Goal: Information Seeking & Learning: Learn about a topic

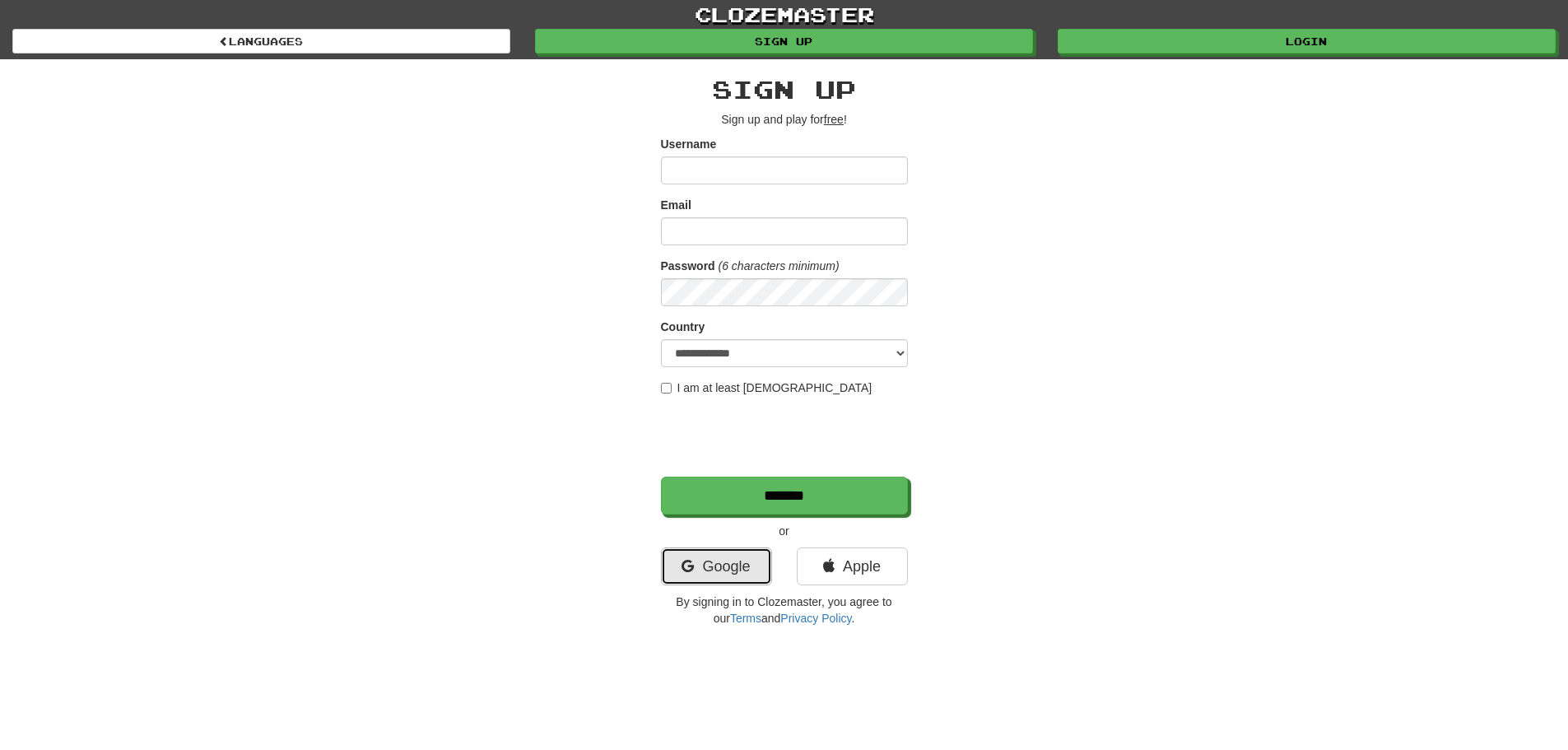
click at [737, 570] on link "Google" at bounding box center [716, 566] width 111 height 38
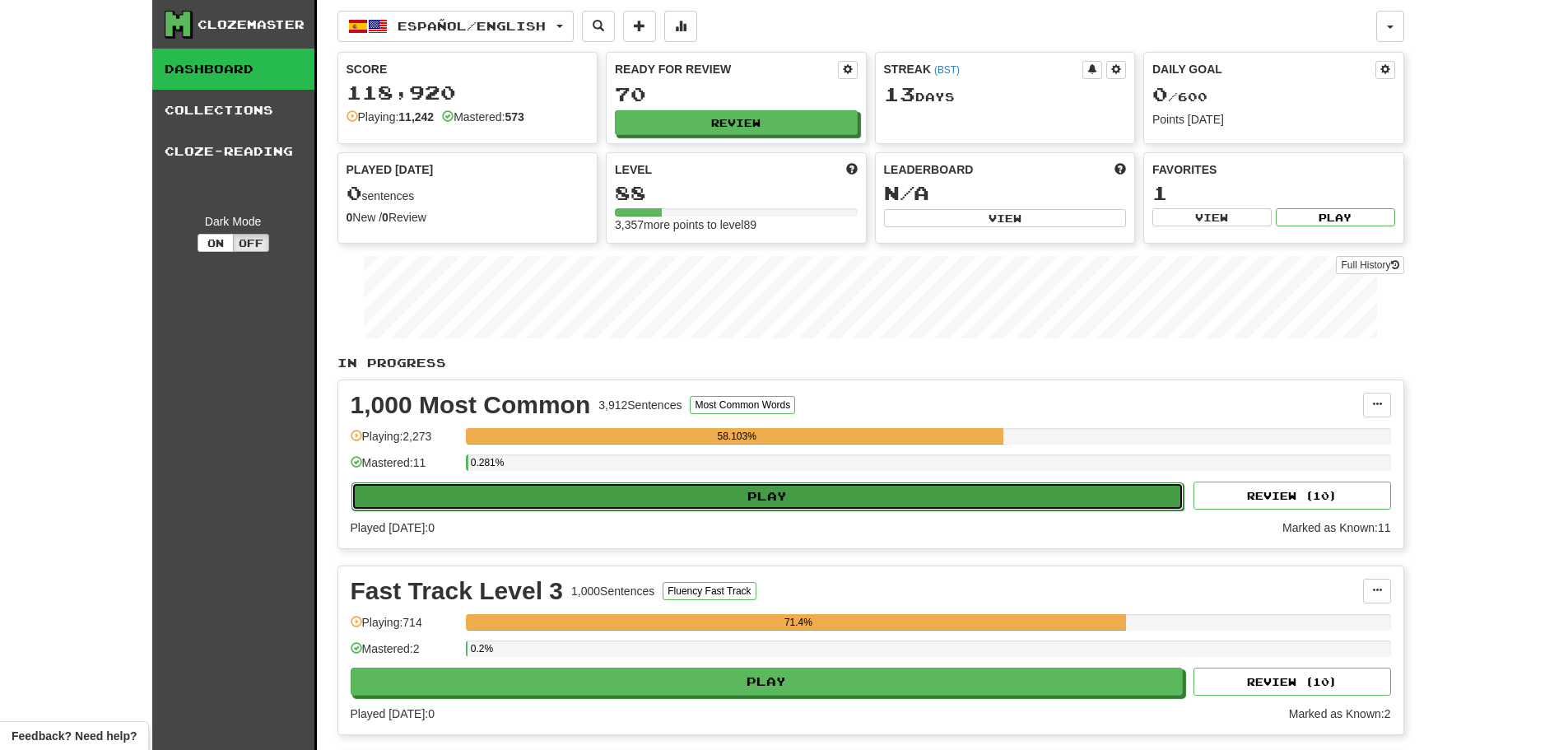
click at [698, 505] on button "Play" at bounding box center [767, 496] width 833 height 28
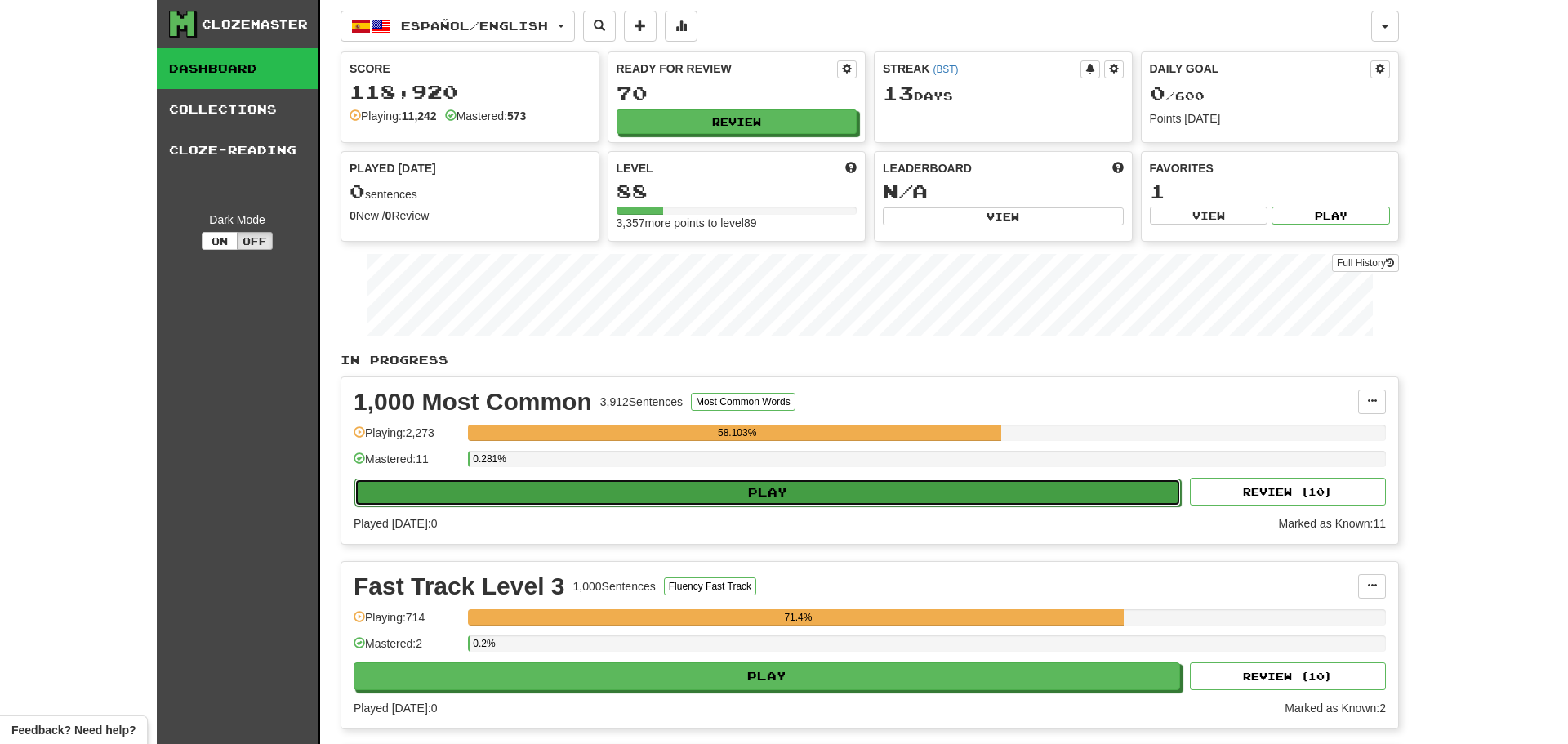
select select "**"
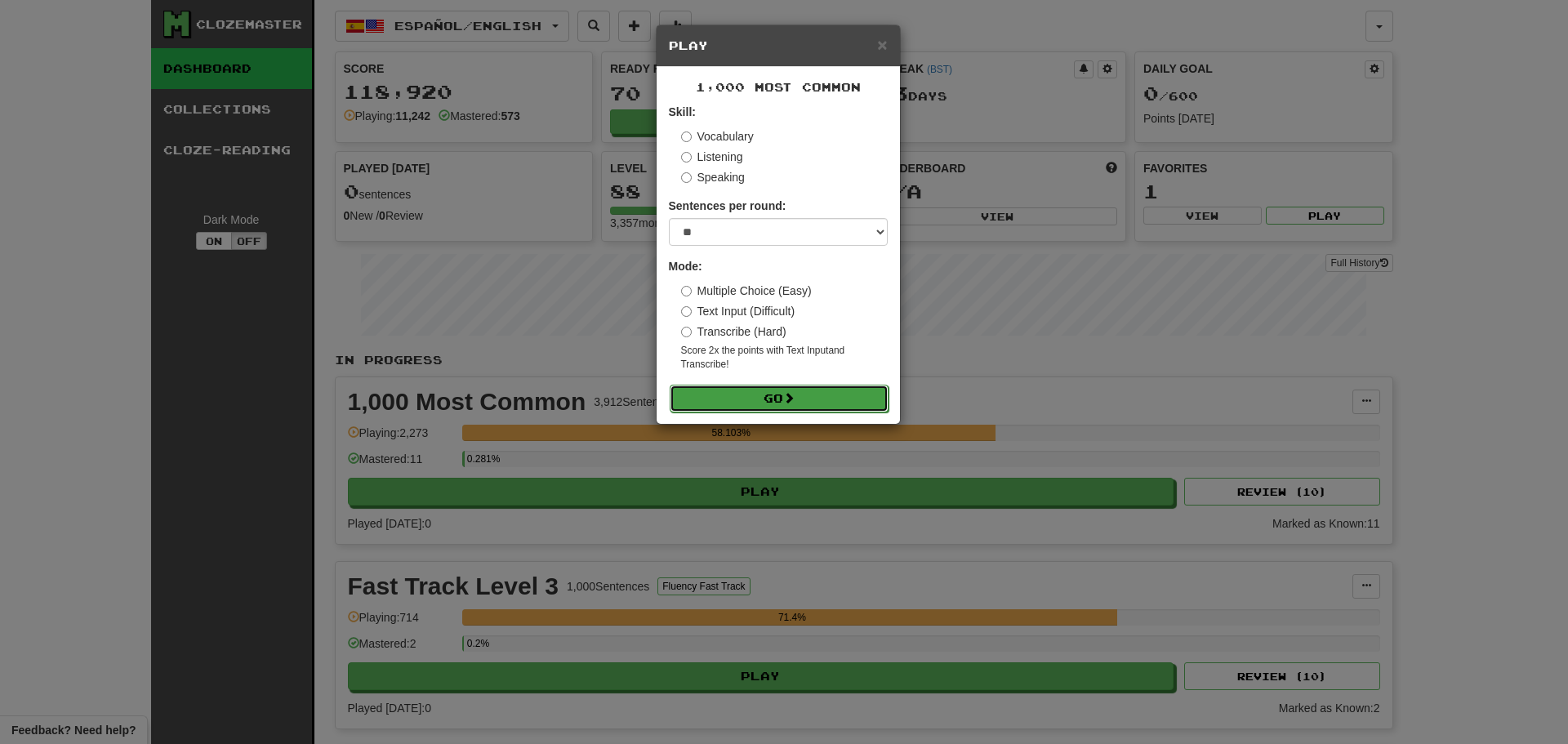
click at [766, 403] on button "Go" at bounding box center [779, 397] width 219 height 27
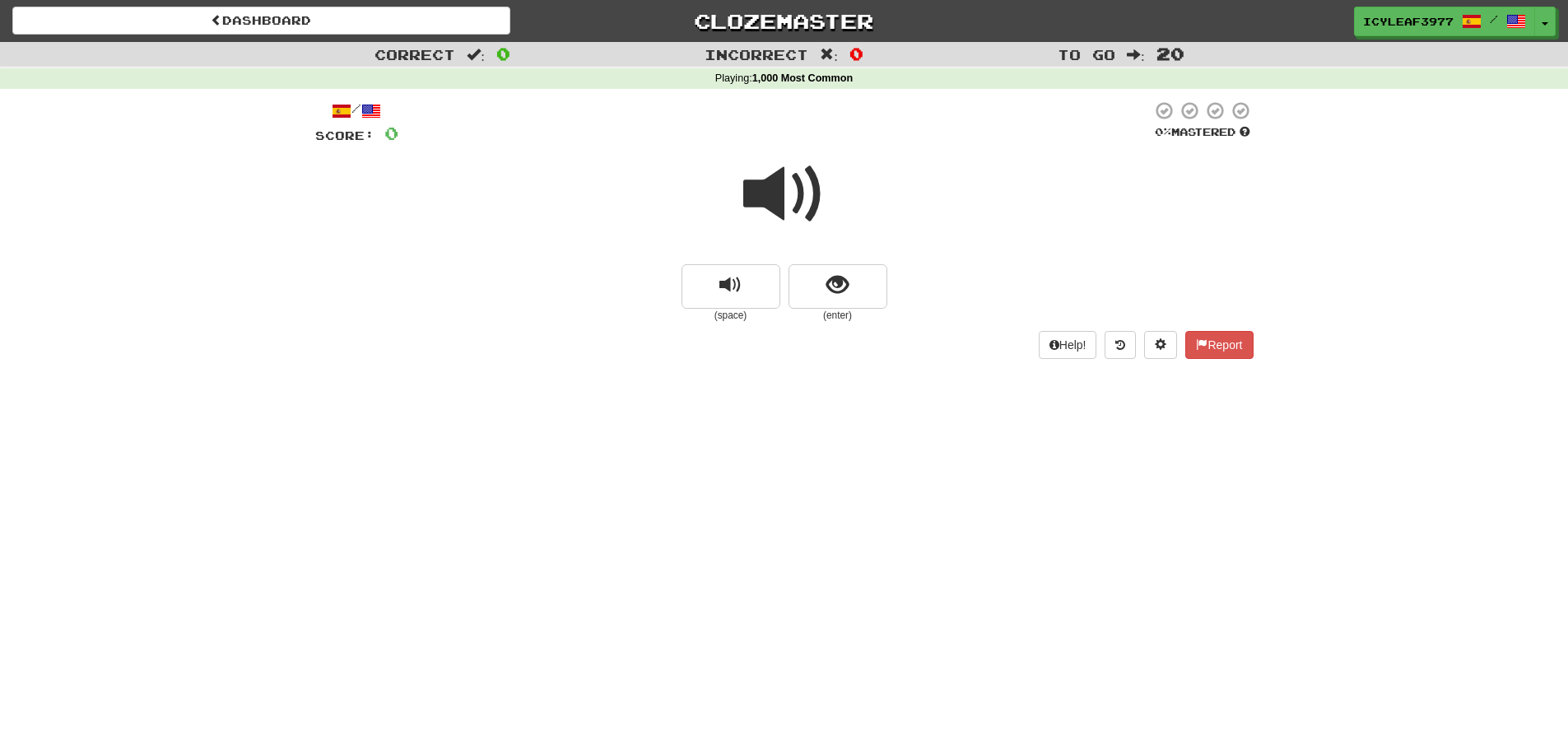
click at [763, 198] on span at bounding box center [784, 194] width 82 height 82
click at [811, 289] on button "show sentence" at bounding box center [838, 286] width 99 height 45
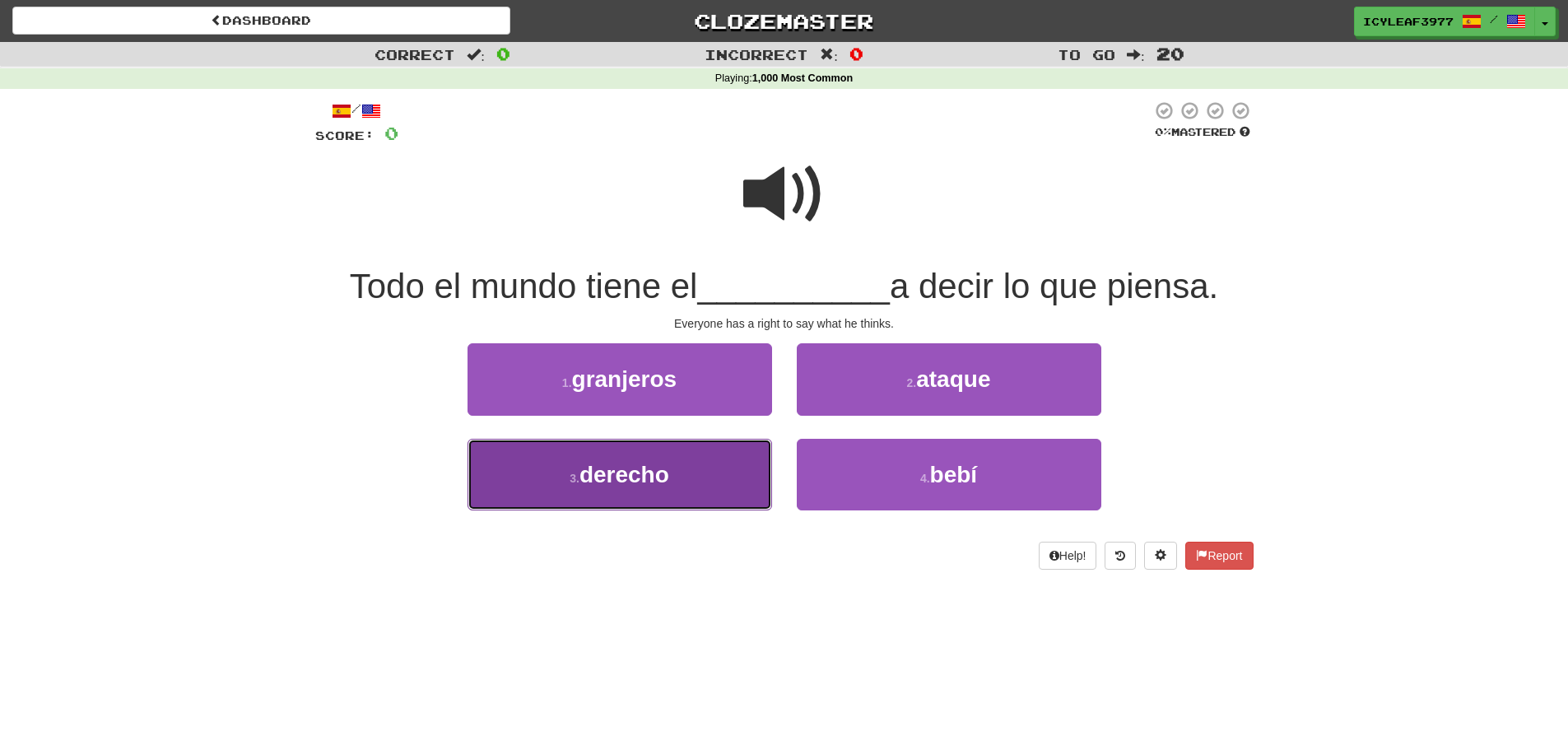
click at [685, 472] on button "3 . derecho" at bounding box center [619, 474] width 304 height 71
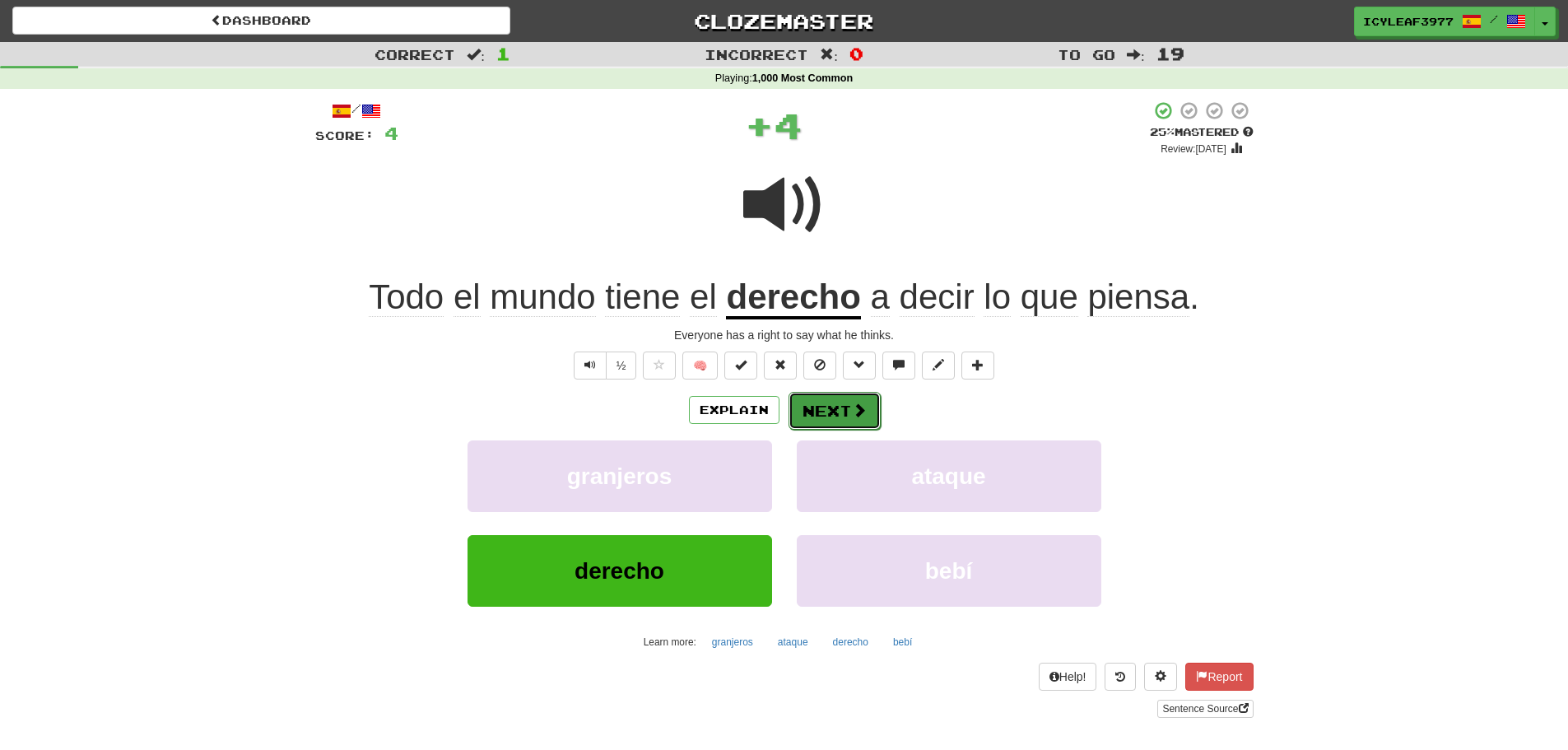
click at [836, 406] on button "Next" at bounding box center [834, 411] width 92 height 38
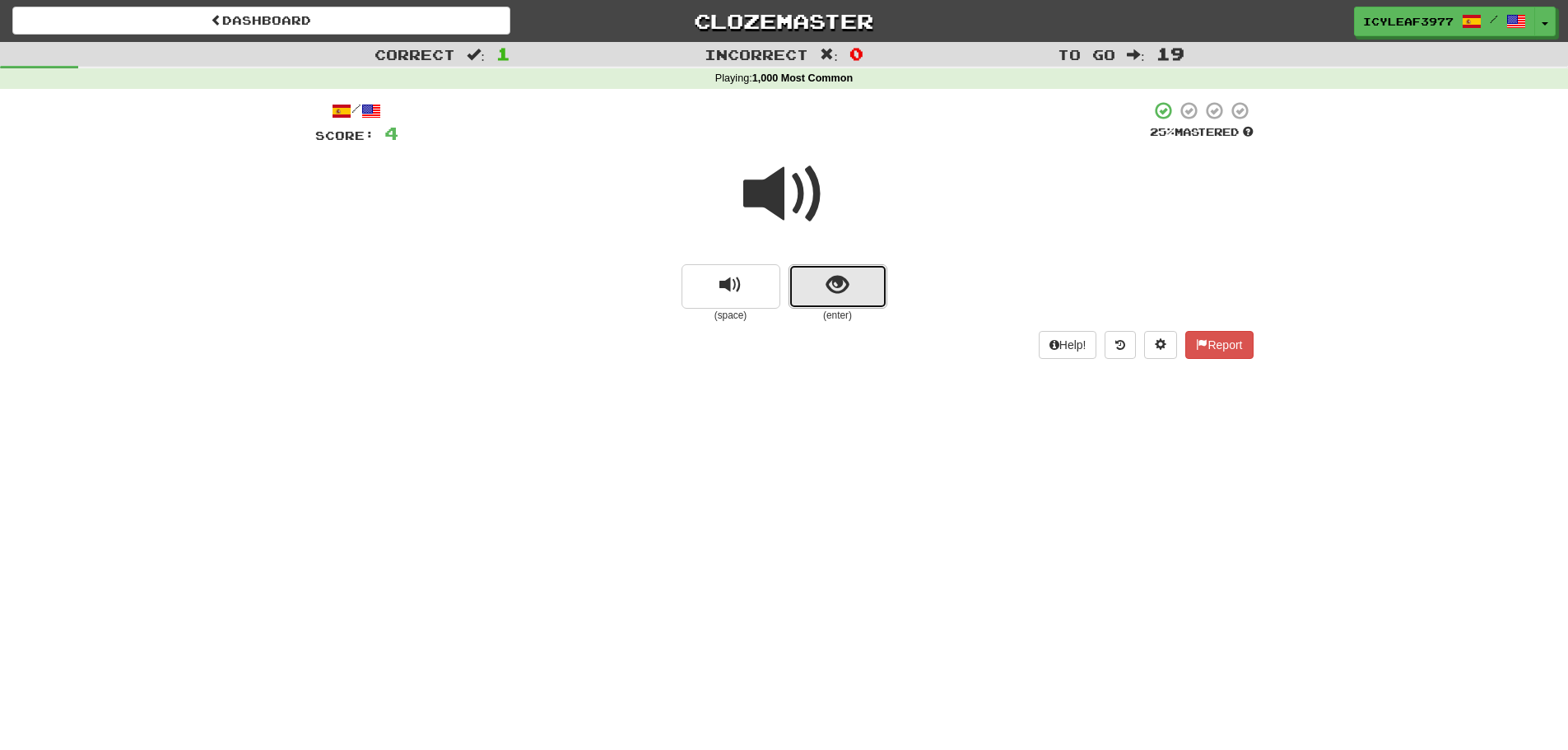
click at [829, 286] on span "show sentence" at bounding box center [836, 285] width 22 height 22
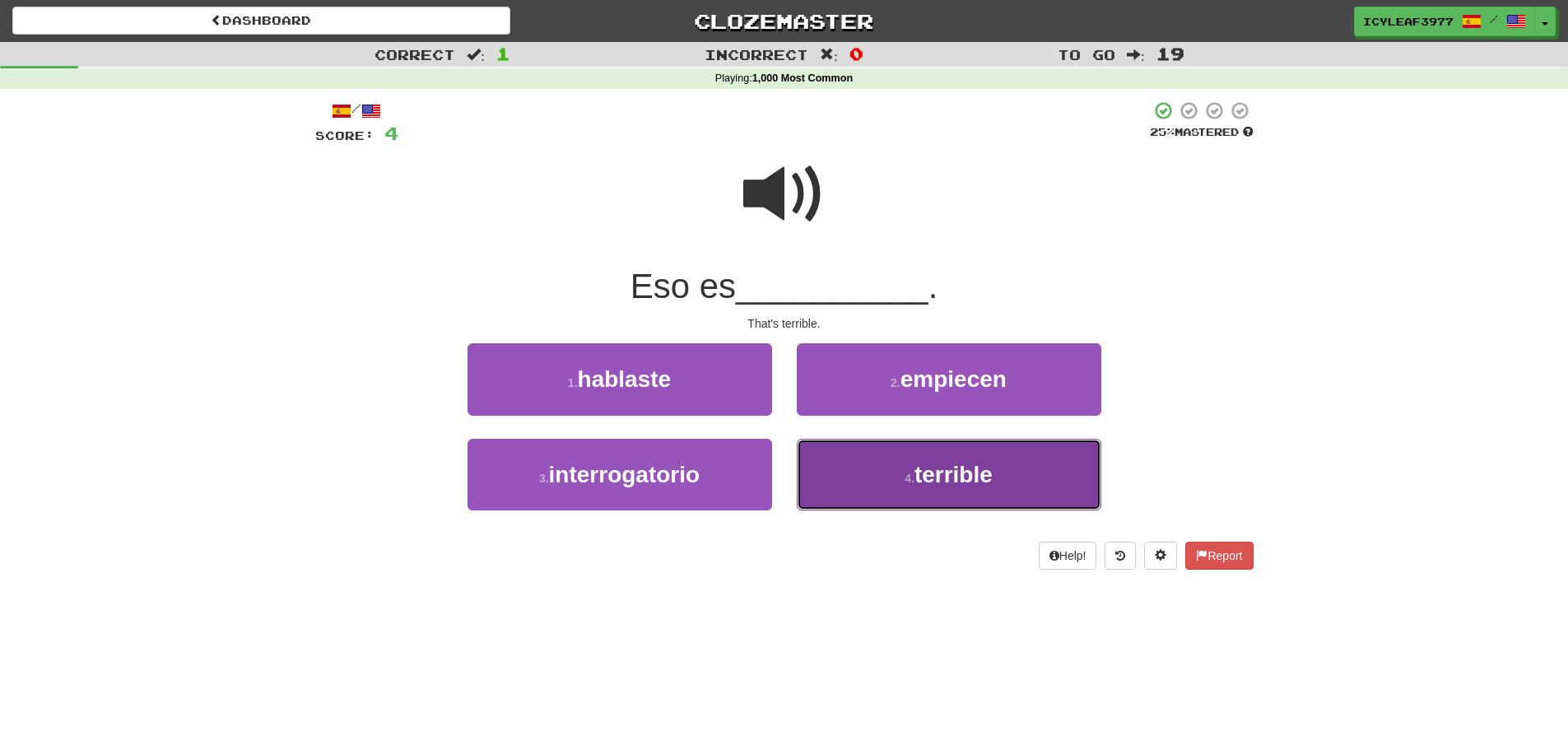
click at [900, 483] on button "4 . terrible" at bounding box center [949, 474] width 304 height 71
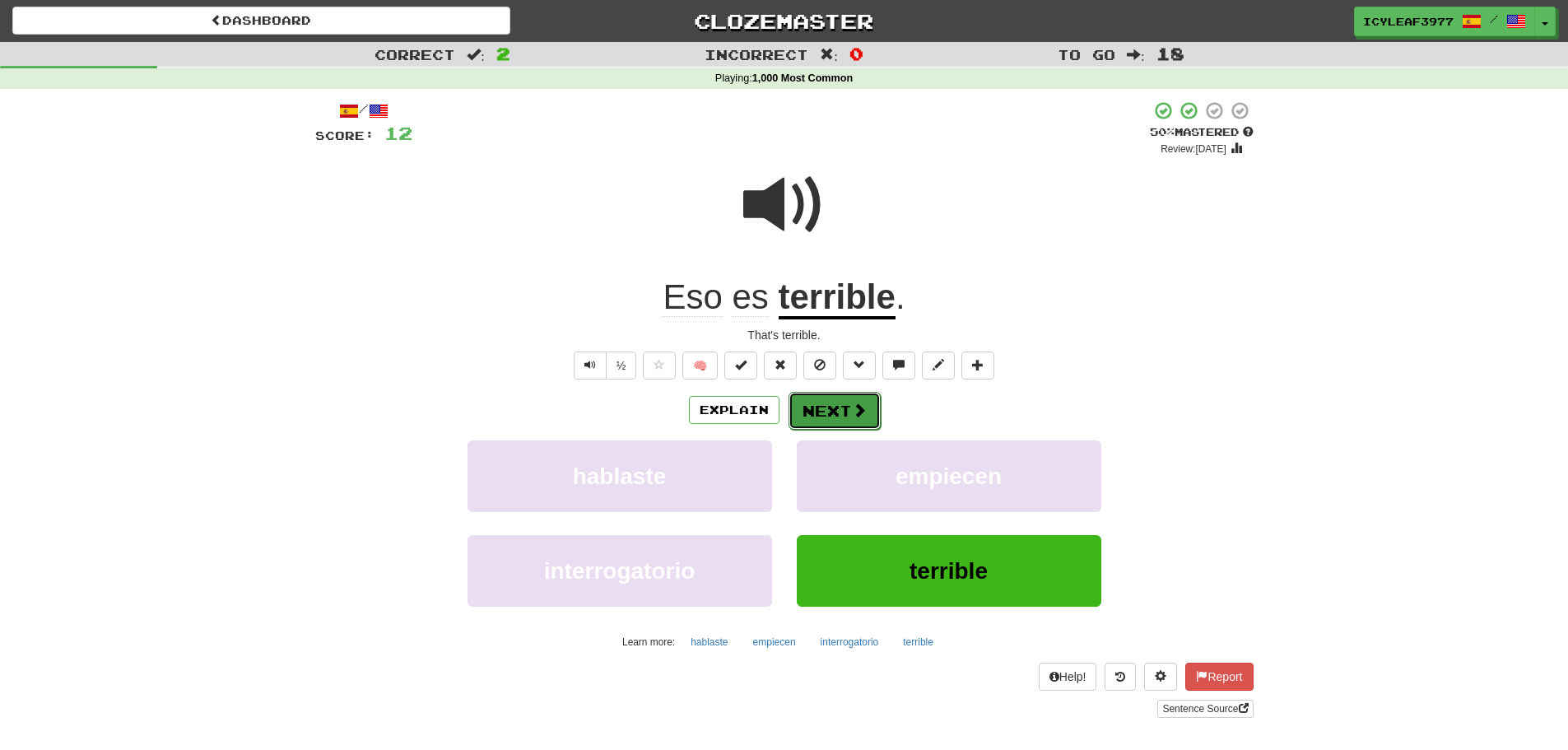
click at [852, 406] on span at bounding box center [859, 410] width 15 height 15
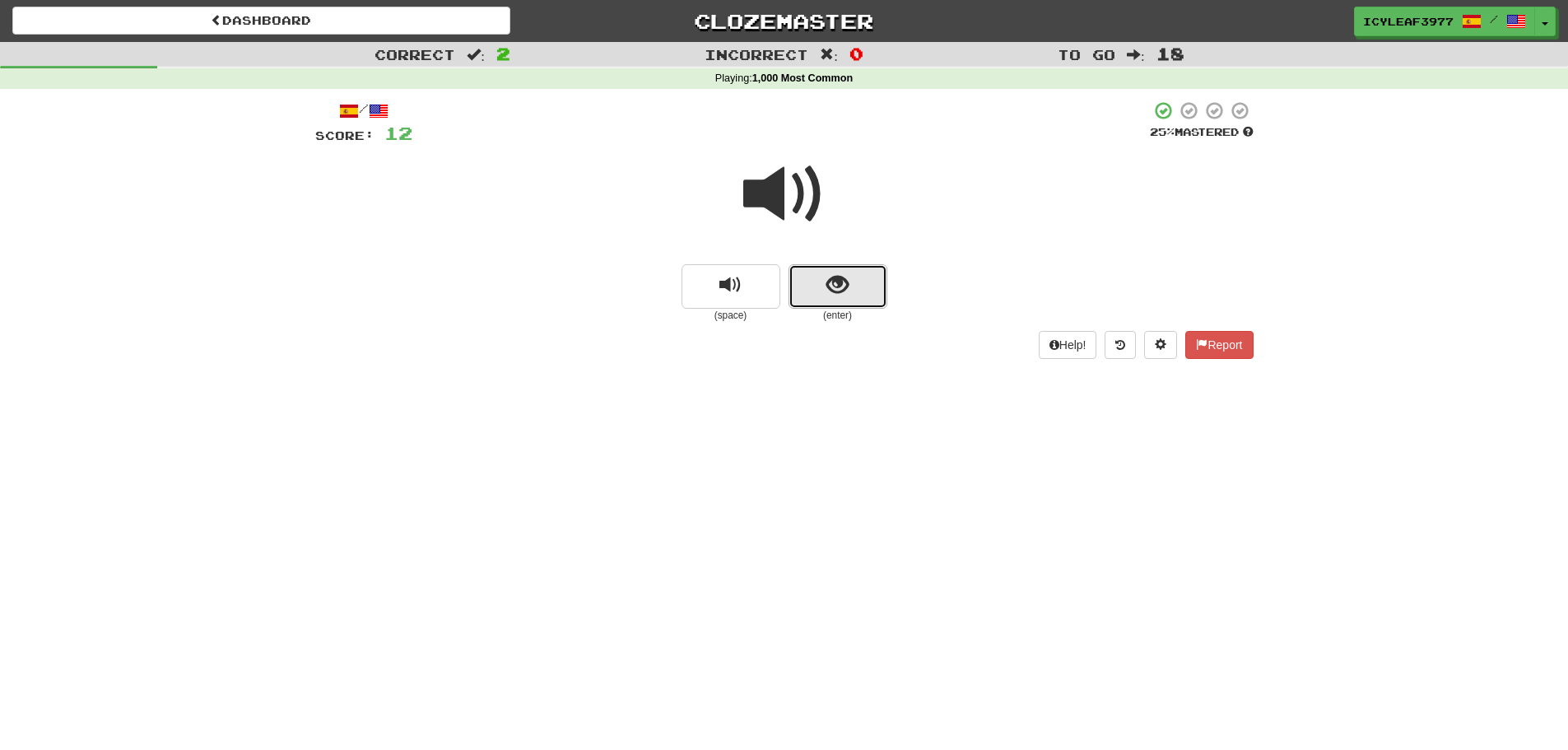
click at [813, 275] on button "show sentence" at bounding box center [838, 286] width 99 height 45
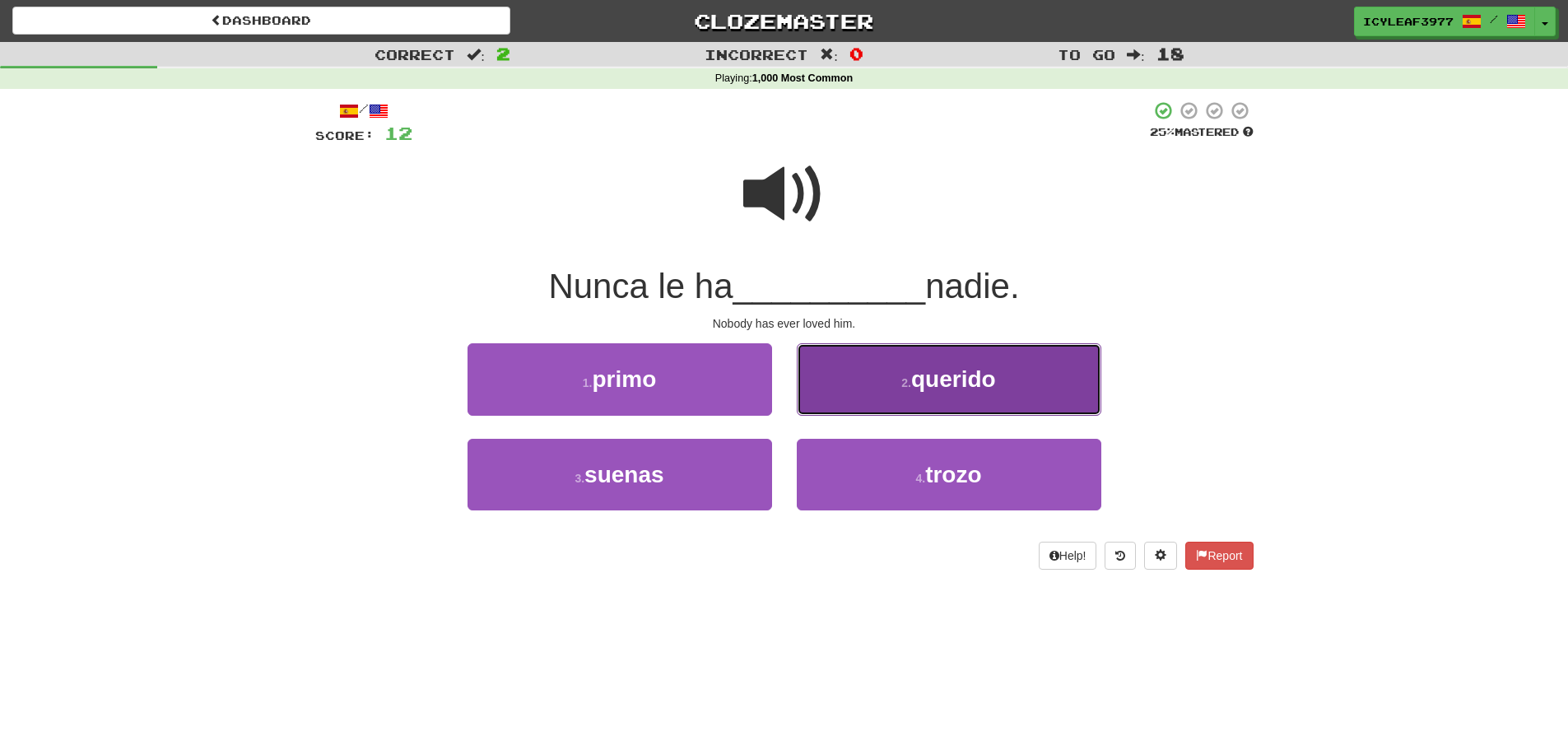
click at [861, 384] on button "2 . querido" at bounding box center [949, 379] width 304 height 71
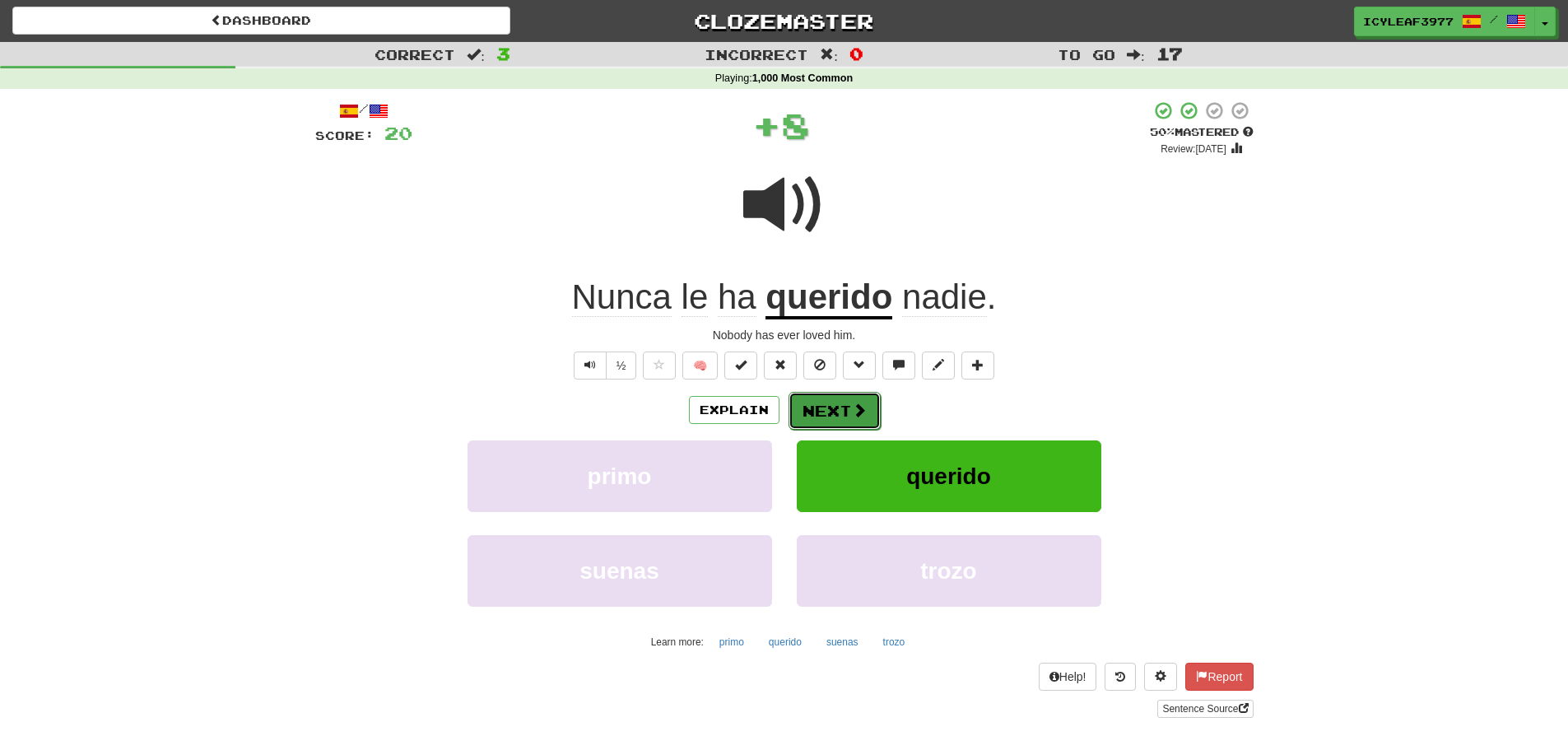
click at [830, 405] on button "Next" at bounding box center [834, 411] width 92 height 38
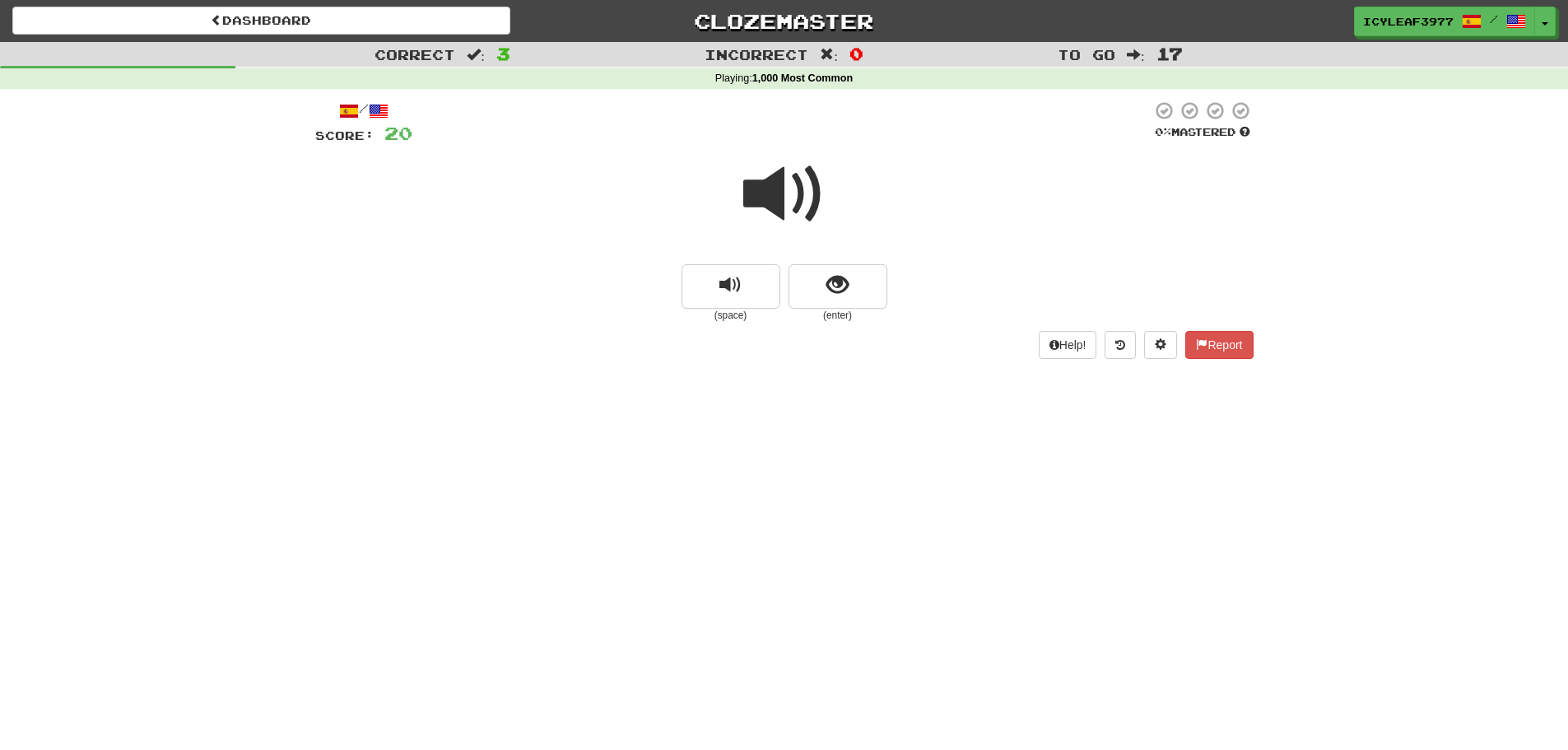
click at [776, 207] on span at bounding box center [784, 194] width 82 height 82
click at [829, 277] on span "show sentence" at bounding box center [836, 285] width 22 height 22
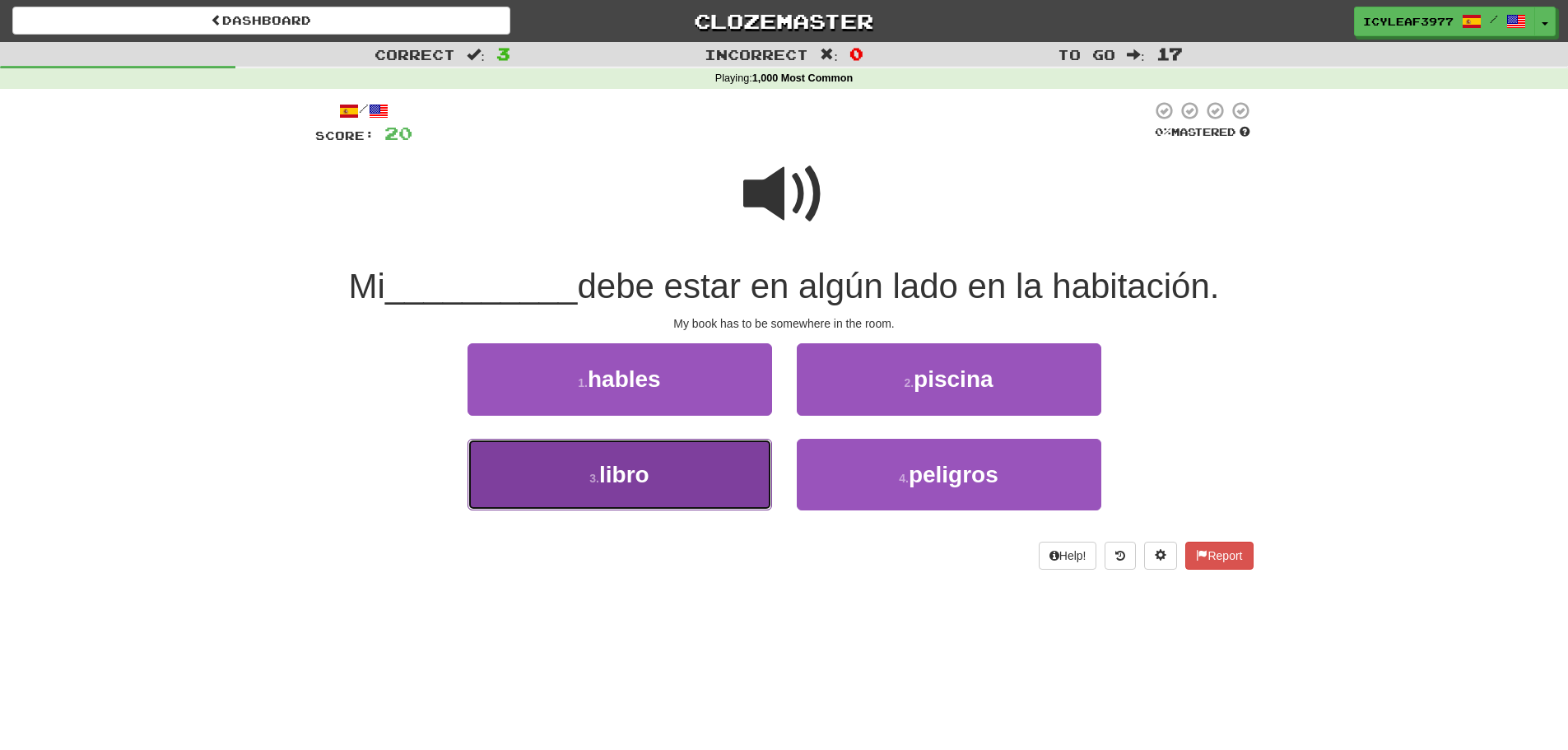
click at [706, 466] on button "3 . libro" at bounding box center [619, 474] width 304 height 71
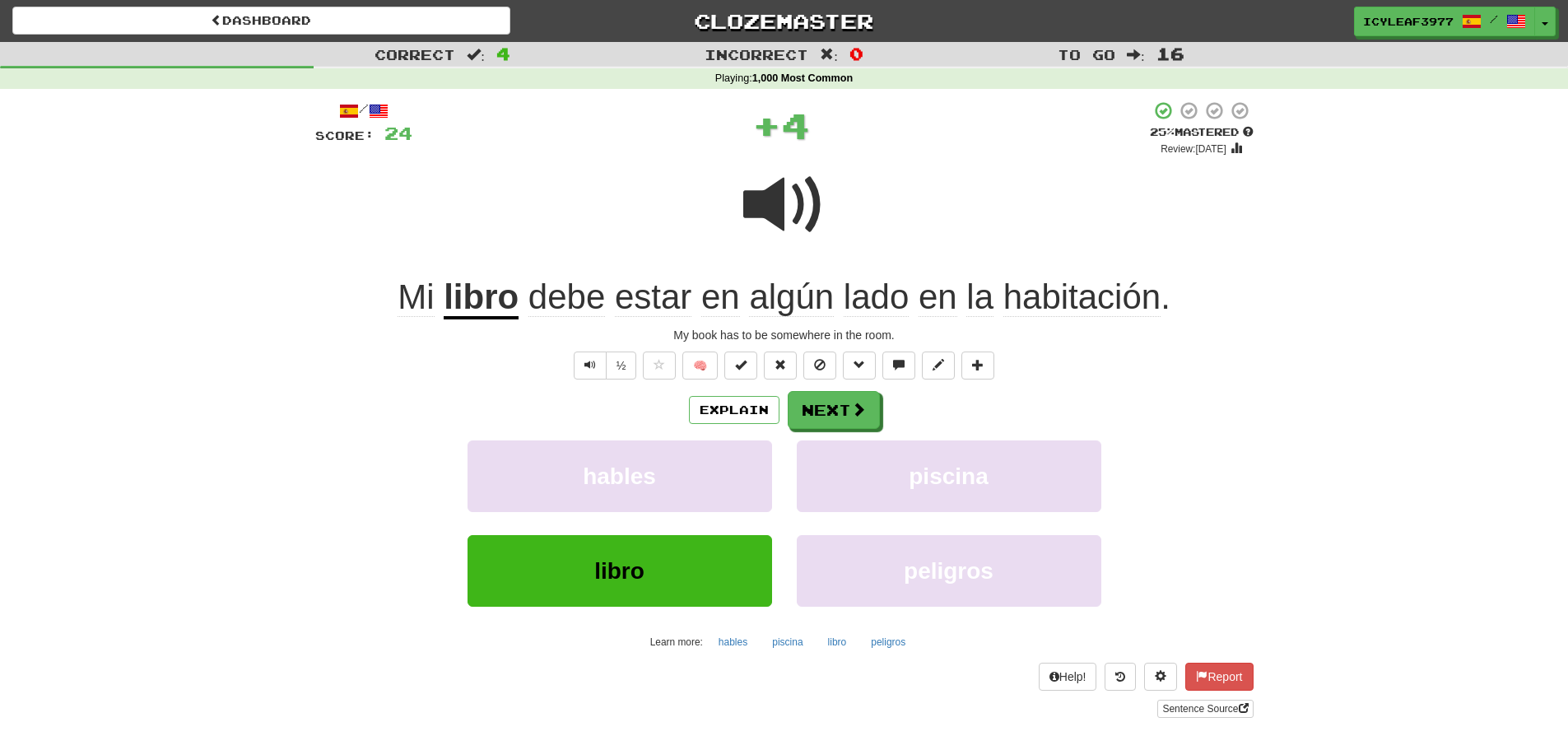
click at [876, 306] on span "lado" at bounding box center [876, 297] width 65 height 40
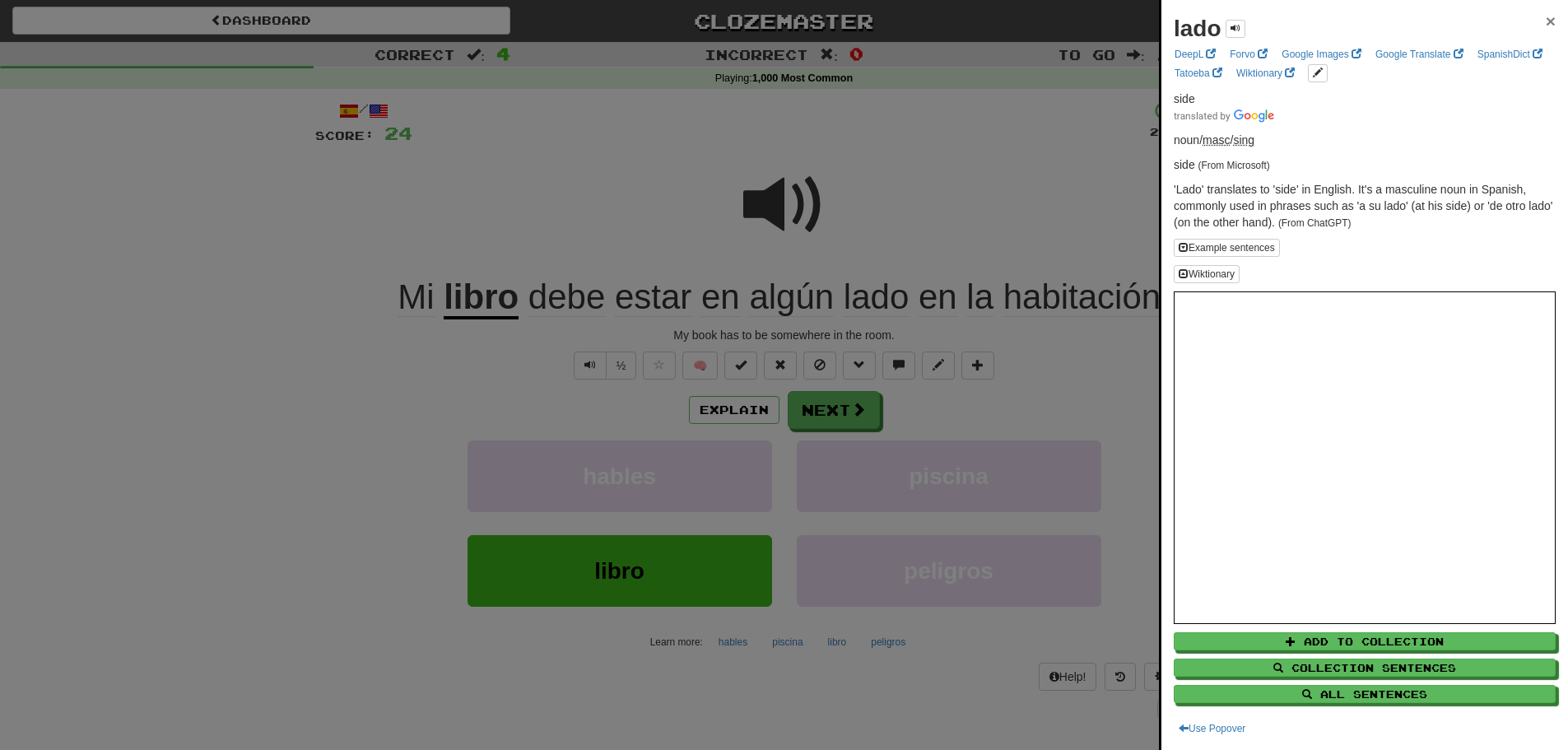
click at [1545, 21] on span "×" at bounding box center [1550, 21] width 10 height 19
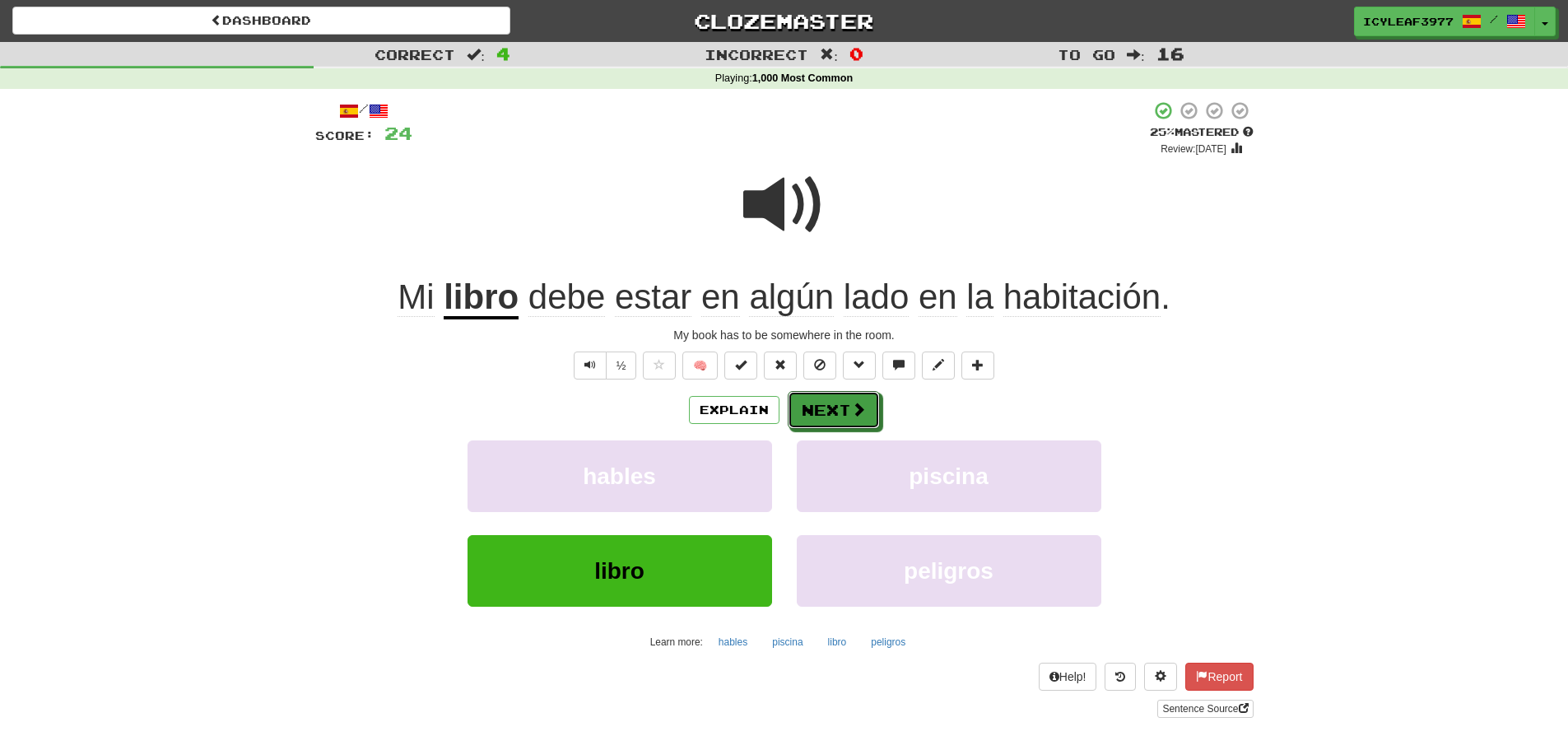
click at [813, 410] on button "Next" at bounding box center [833, 410] width 92 height 38
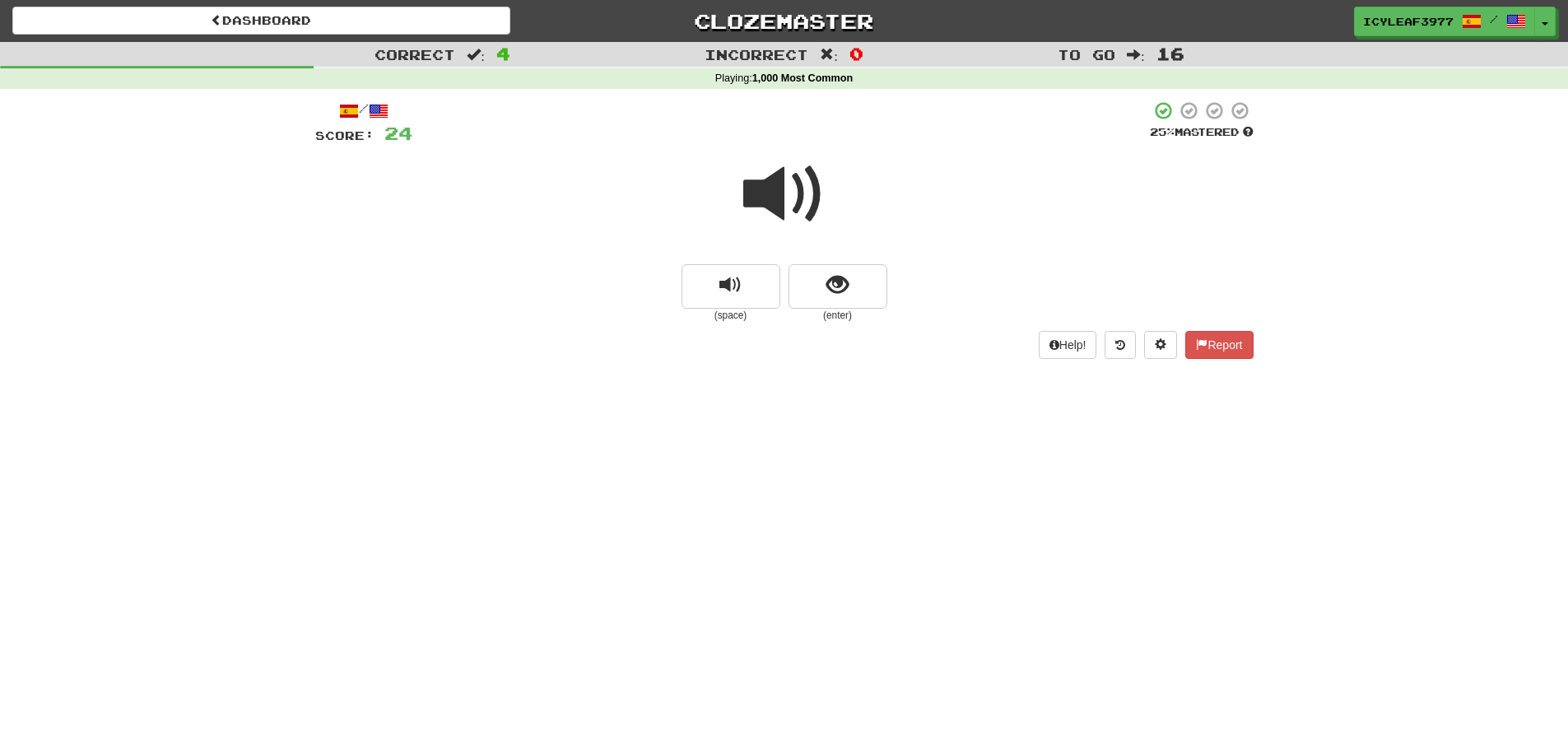
click at [771, 208] on span at bounding box center [784, 194] width 82 height 82
click at [812, 288] on button "show sentence" at bounding box center [838, 286] width 99 height 45
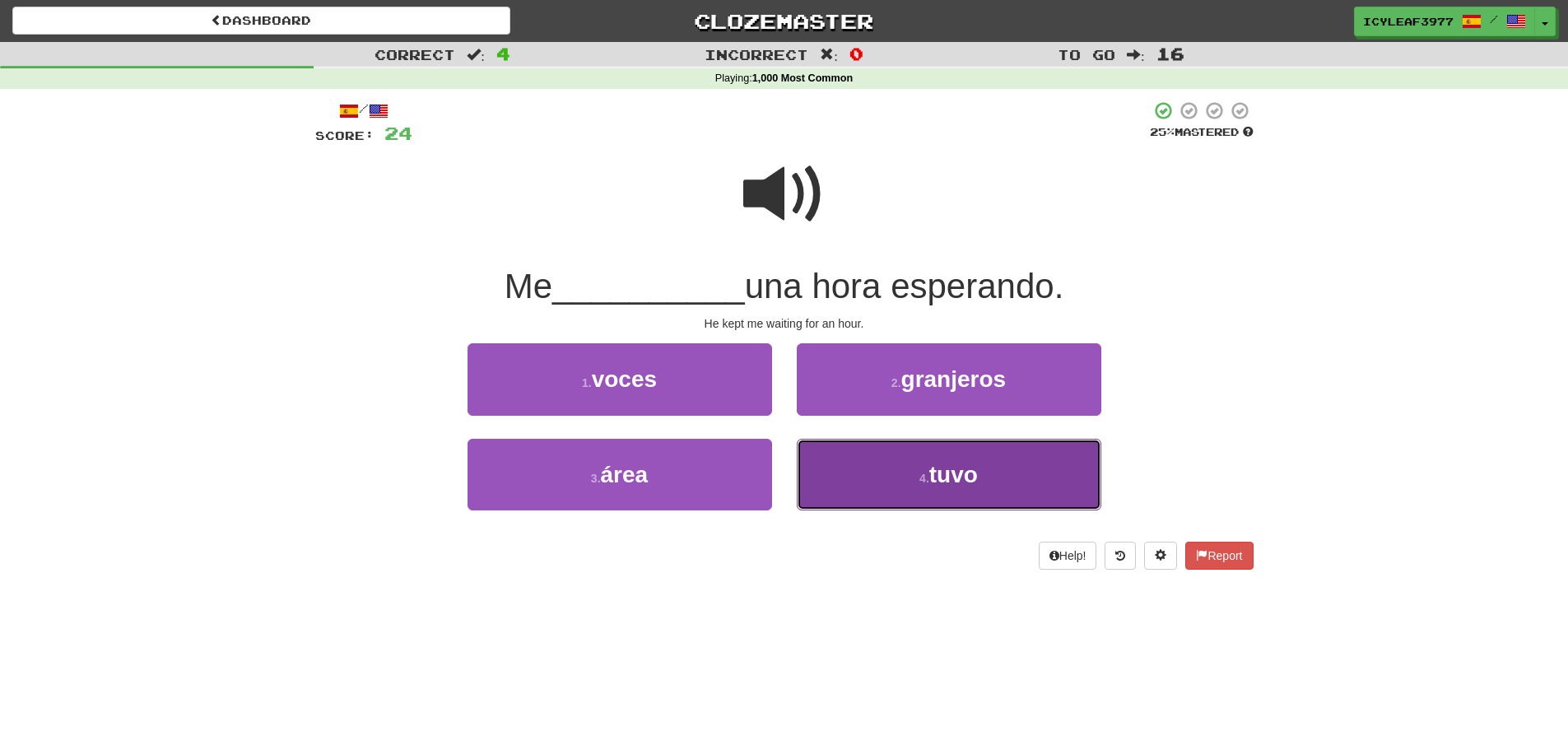
click at [825, 467] on button "4 . tuvo" at bounding box center [949, 474] width 304 height 71
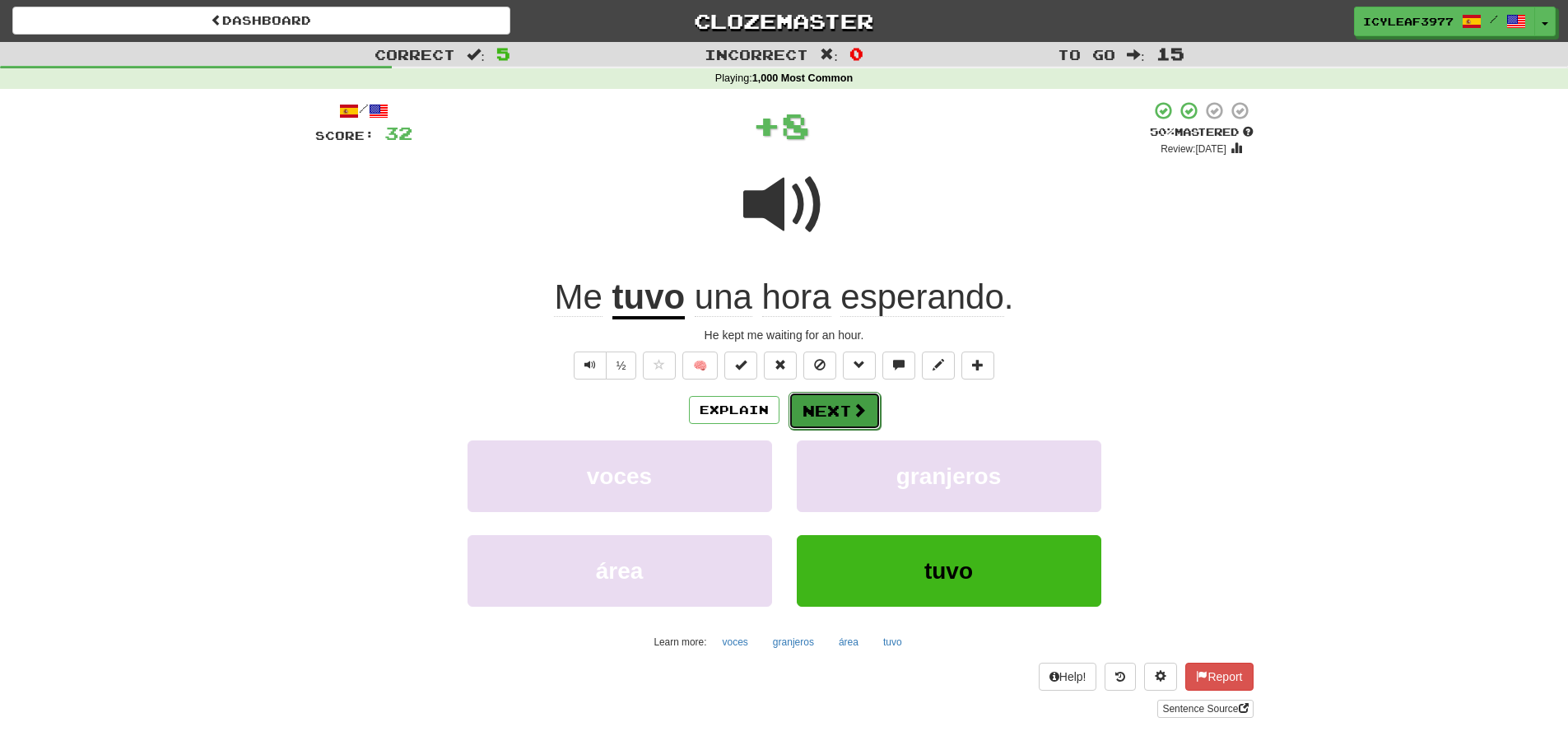
click at [813, 415] on button "Next" at bounding box center [834, 411] width 92 height 38
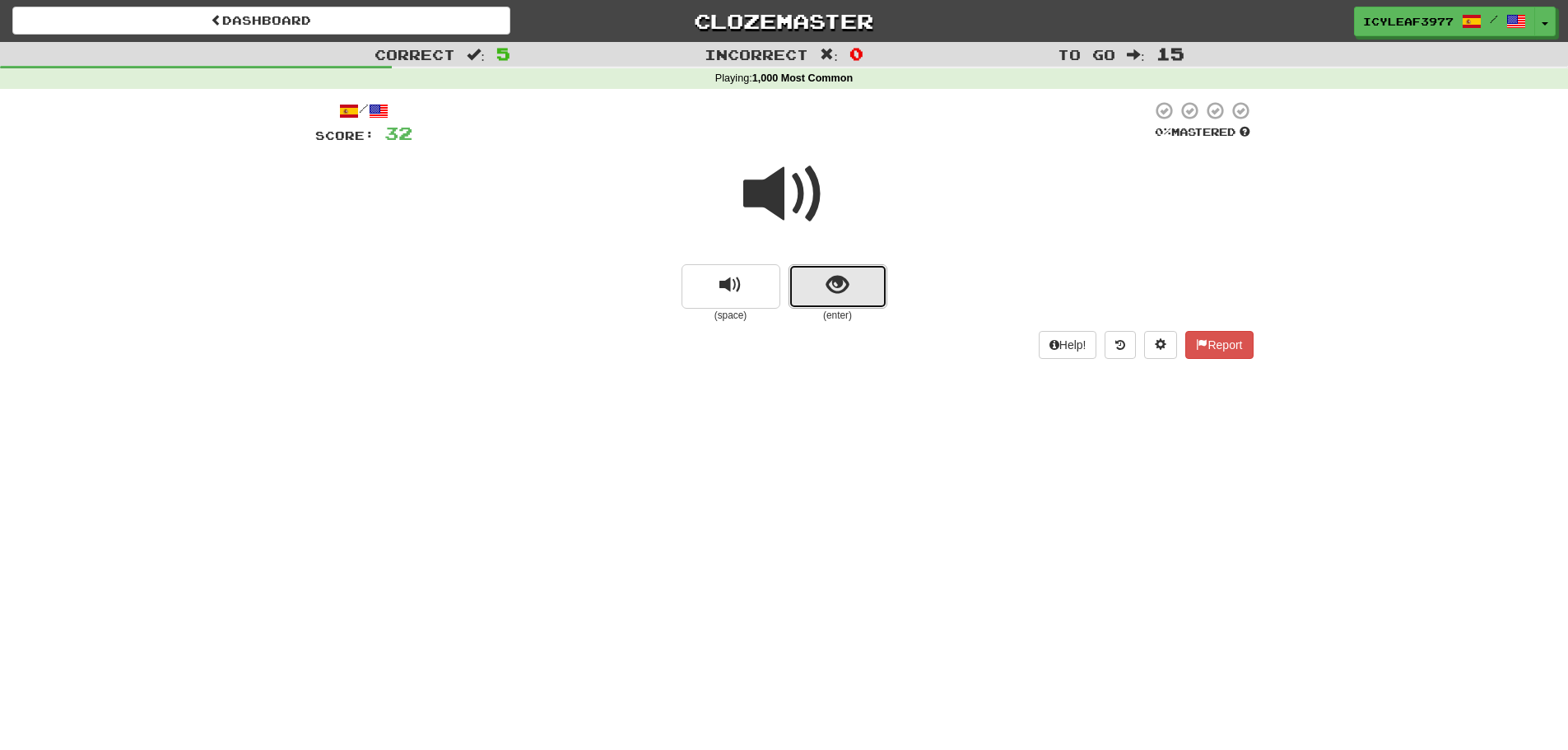
click at [822, 271] on button "show sentence" at bounding box center [838, 286] width 99 height 45
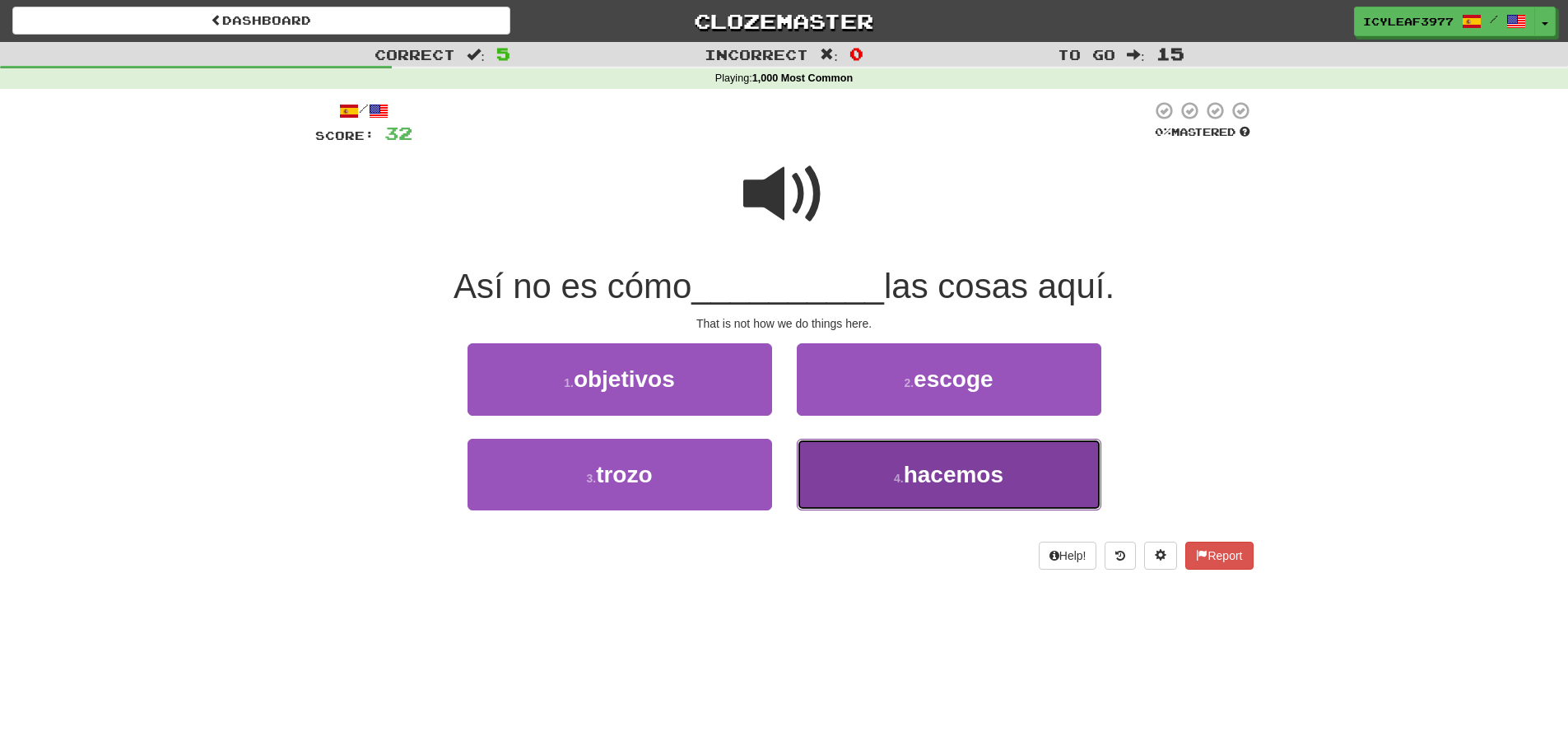
click at [969, 472] on span "hacemos" at bounding box center [953, 474] width 100 height 26
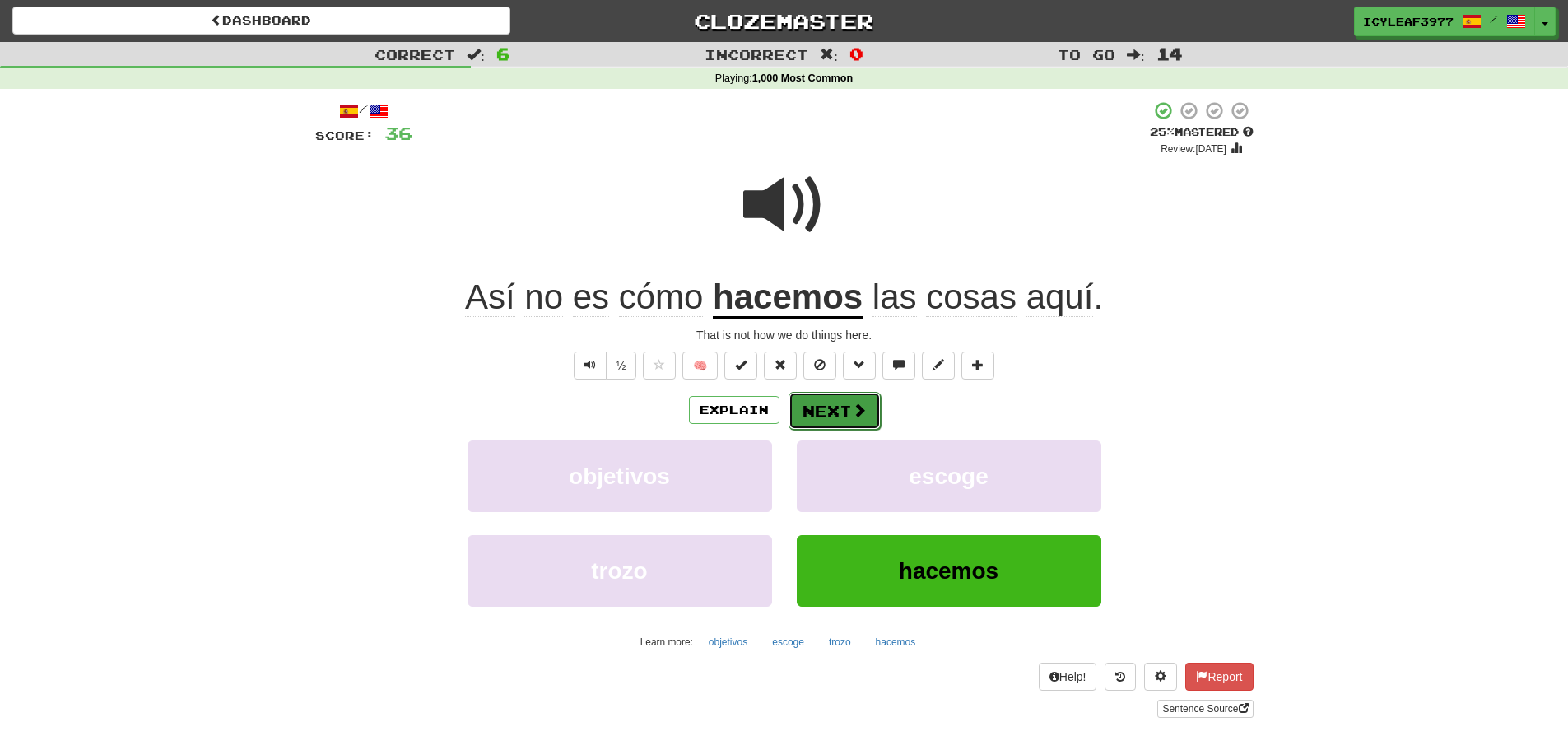
click at [832, 405] on button "Next" at bounding box center [834, 411] width 92 height 38
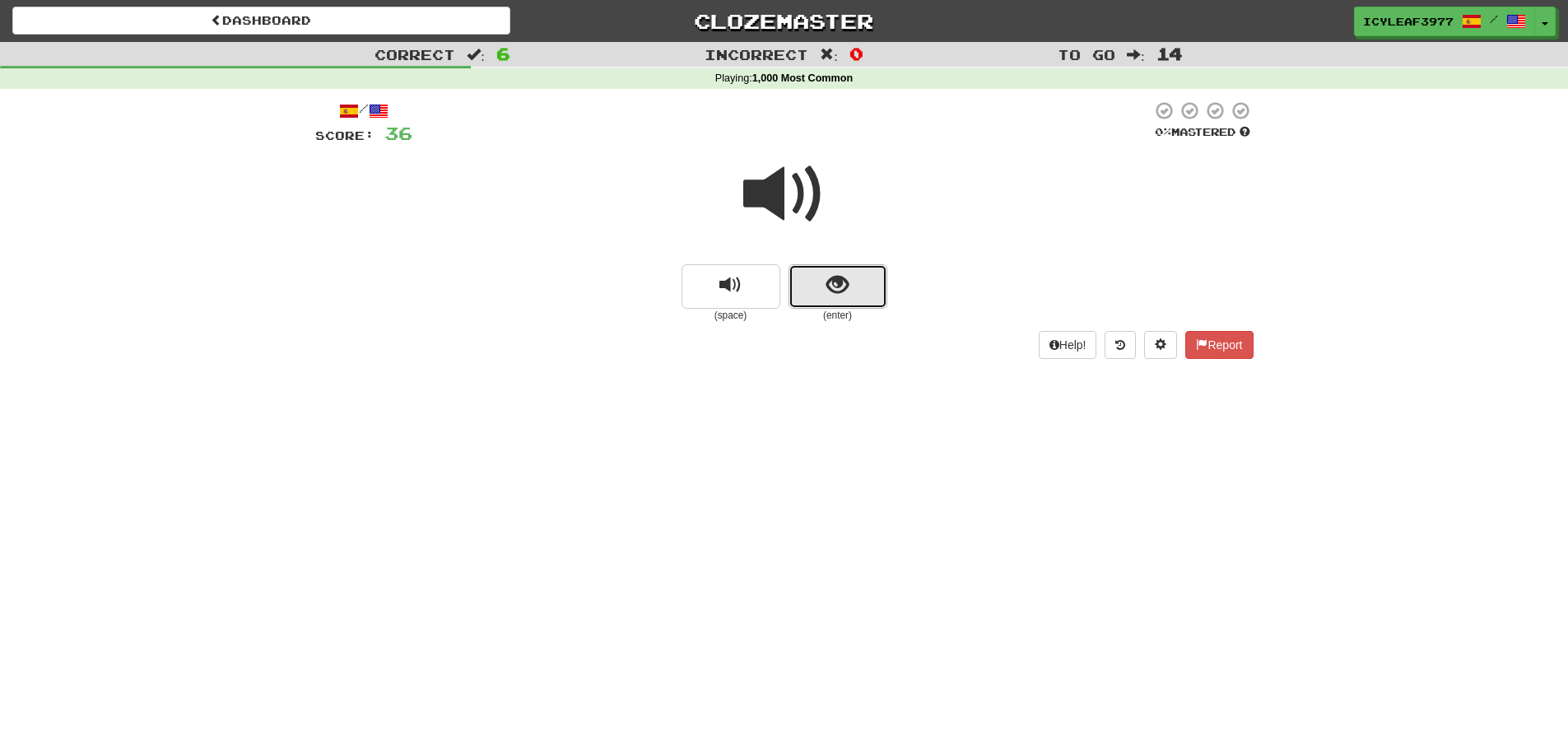
click at [829, 295] on span "show sentence" at bounding box center [836, 285] width 22 height 22
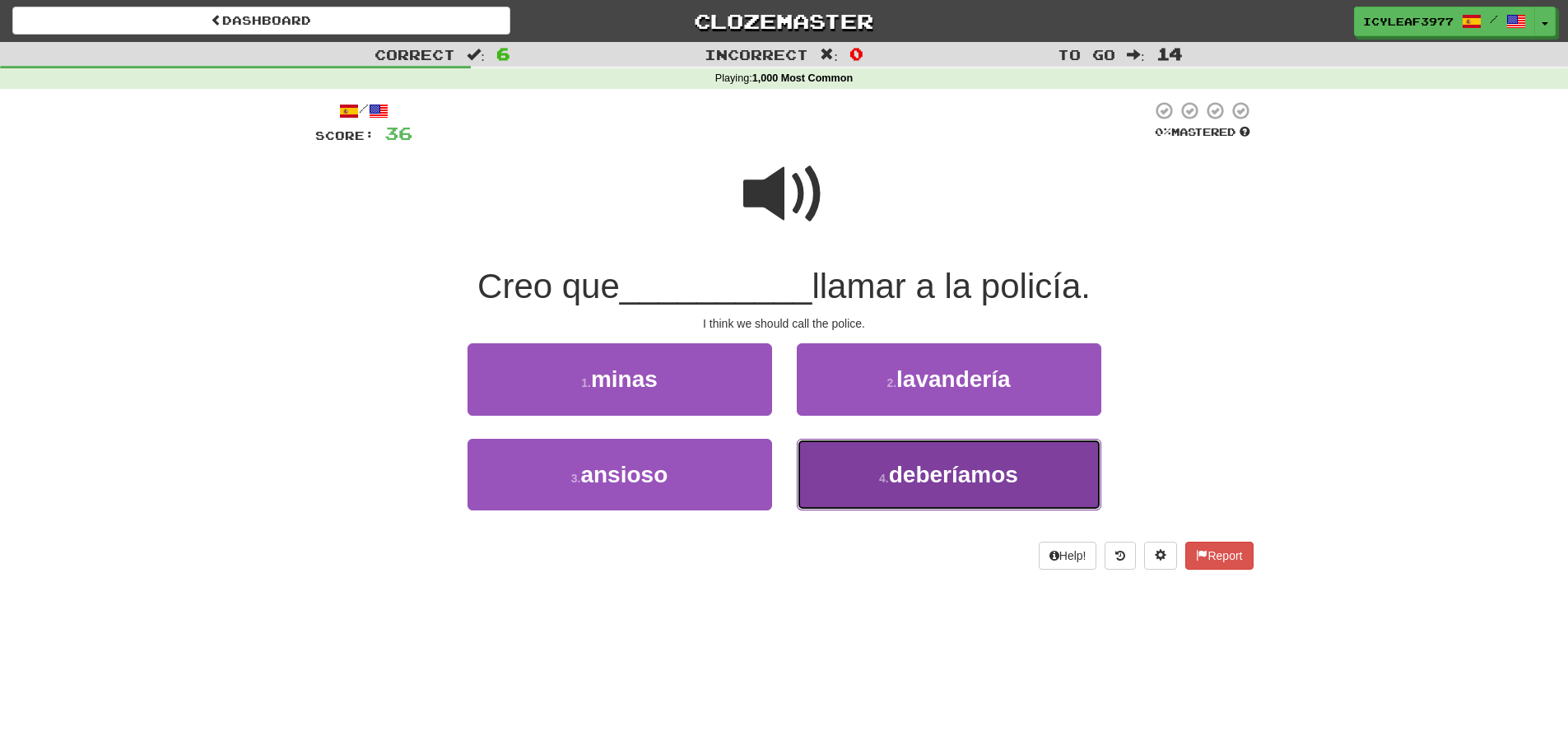
click at [934, 474] on span "deberíamos" at bounding box center [953, 474] width 129 height 26
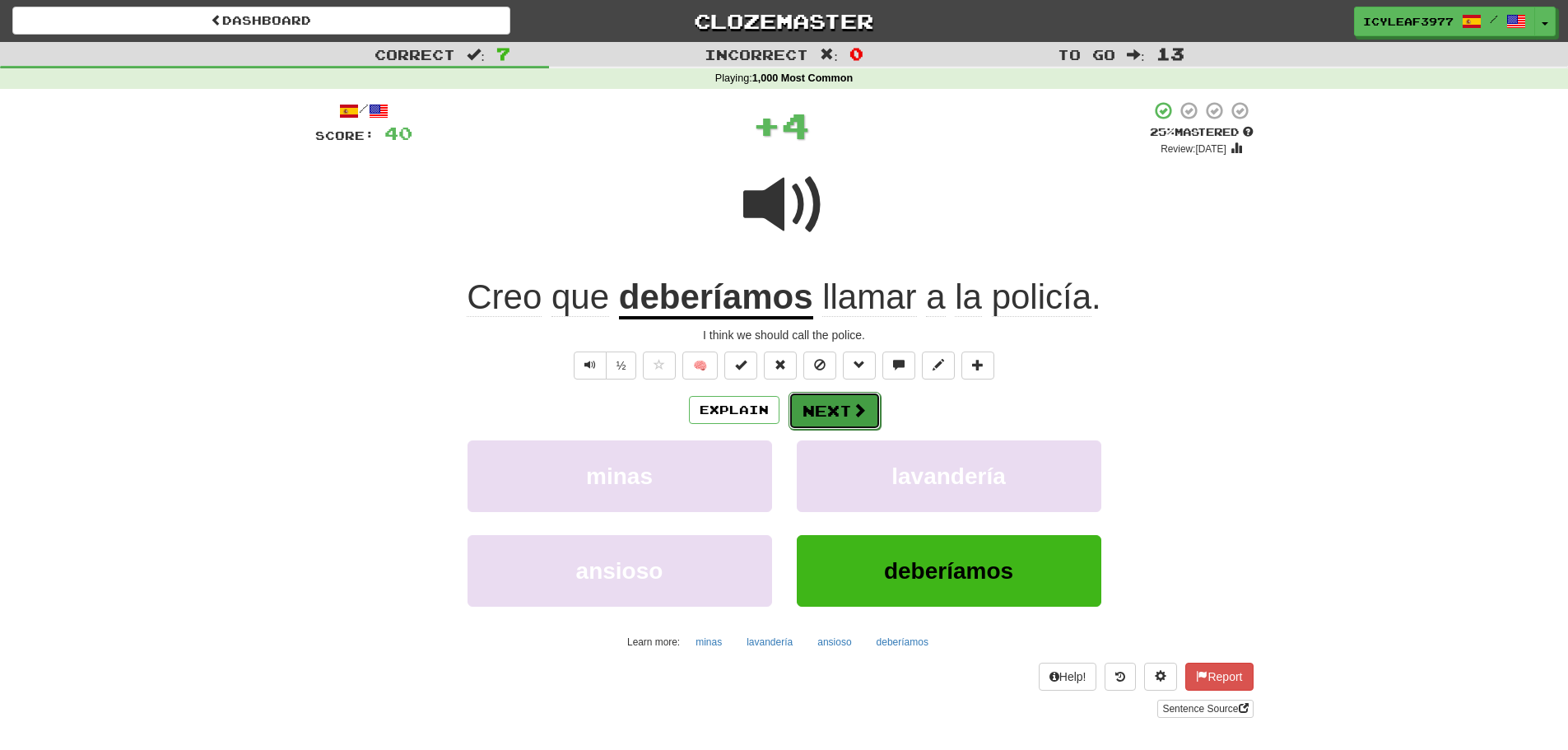
click at [853, 407] on span at bounding box center [859, 410] width 15 height 15
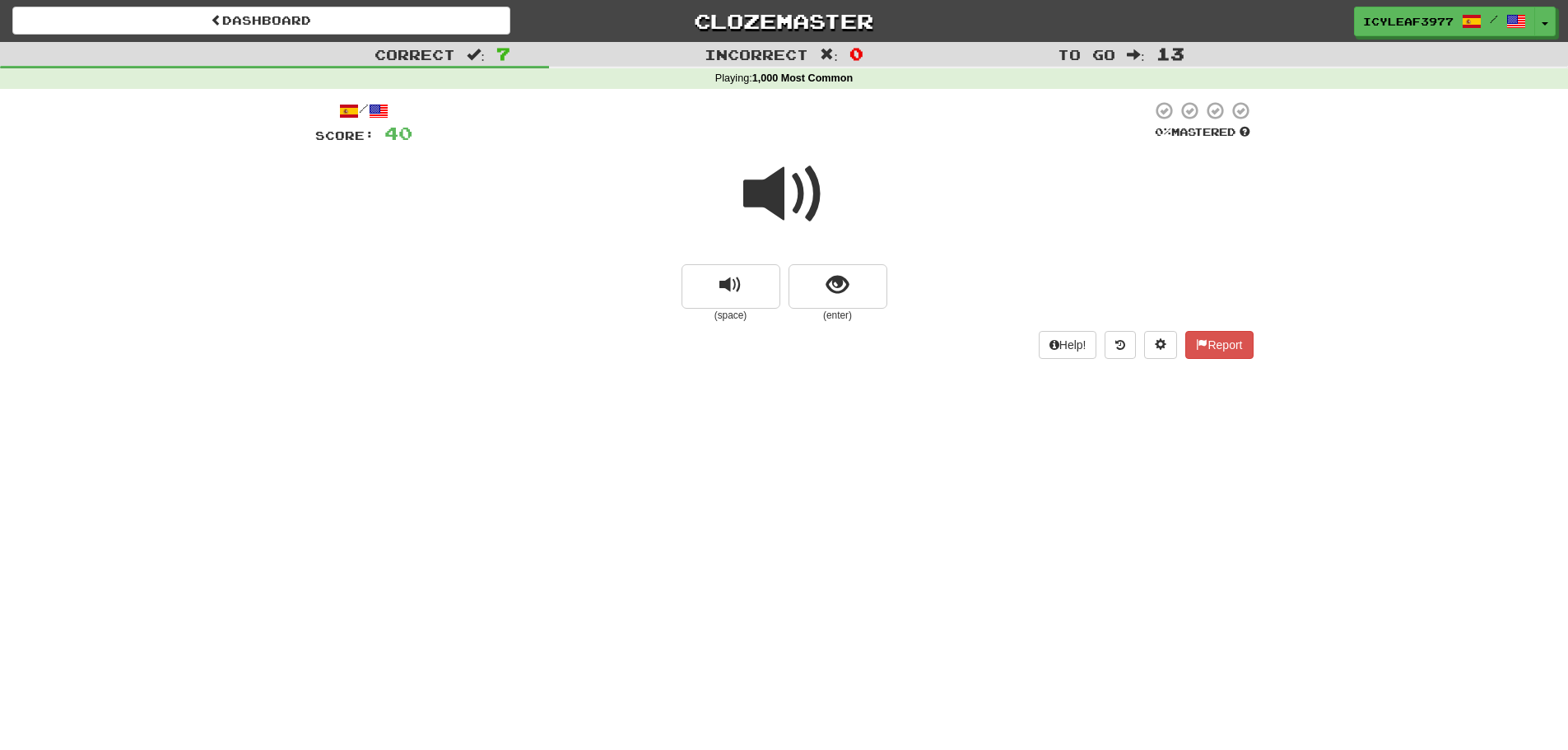
click at [760, 207] on span at bounding box center [784, 194] width 82 height 82
click at [853, 279] on button "show sentence" at bounding box center [838, 286] width 99 height 45
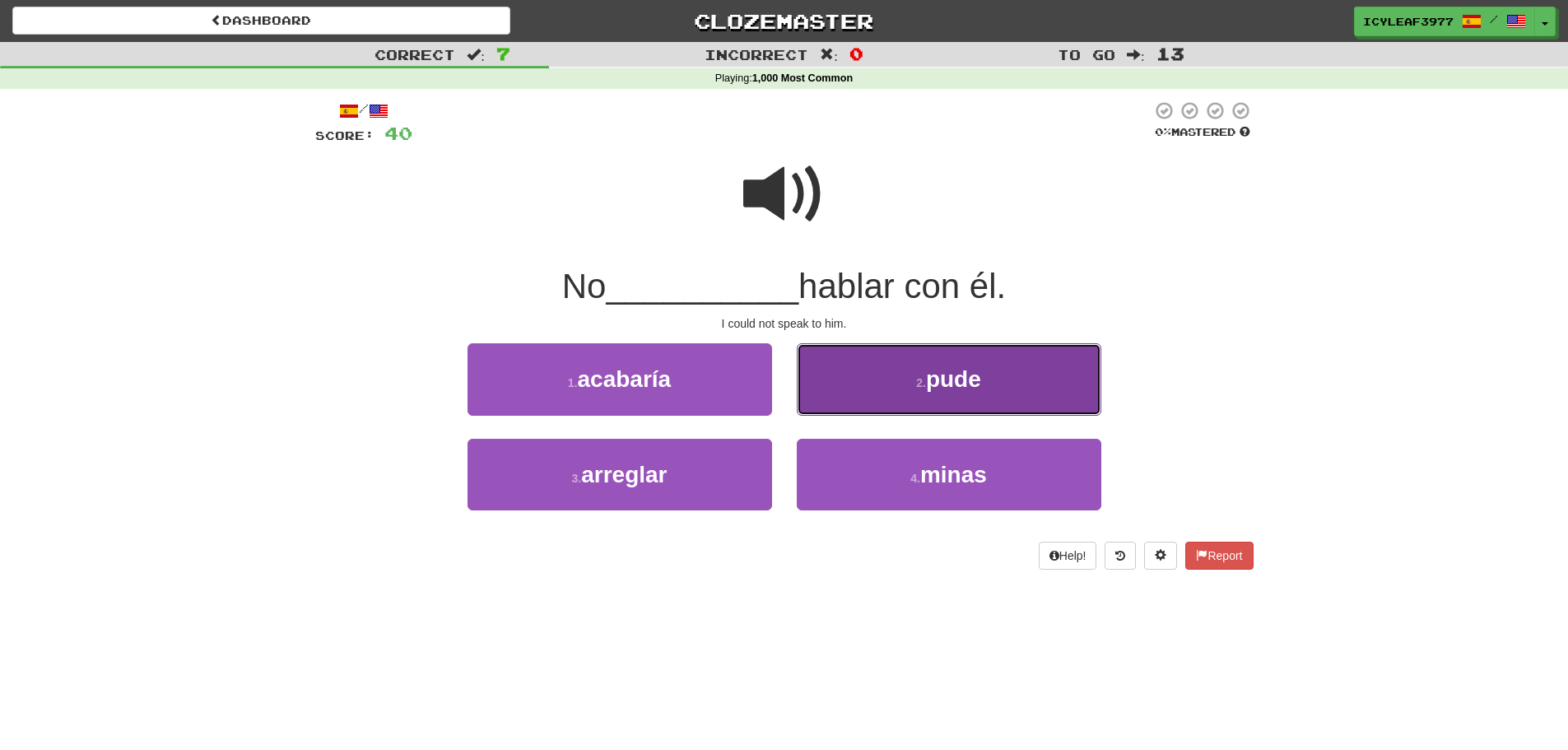
click at [886, 385] on button "2 . pude" at bounding box center [949, 379] width 304 height 71
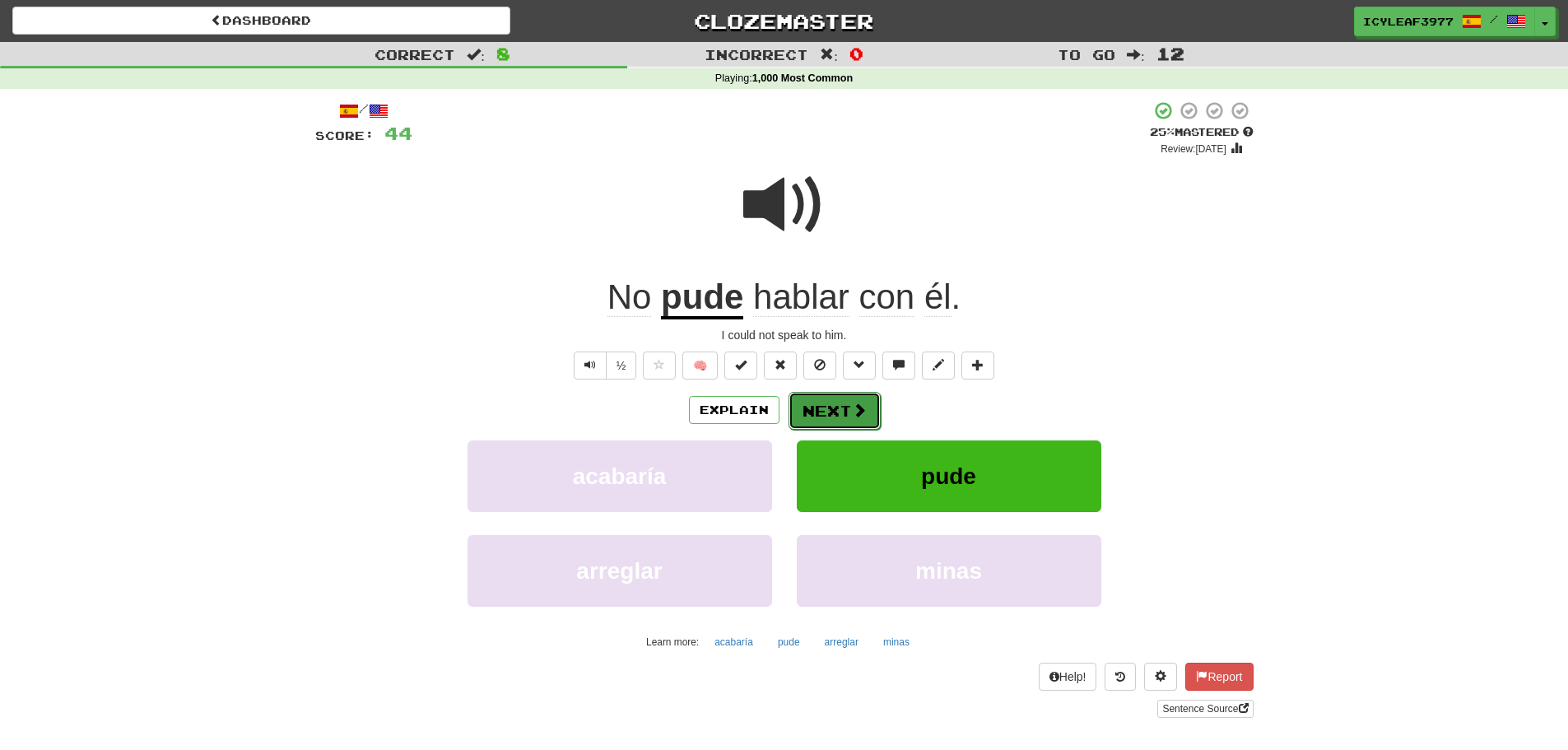
click at [856, 409] on span at bounding box center [859, 410] width 15 height 15
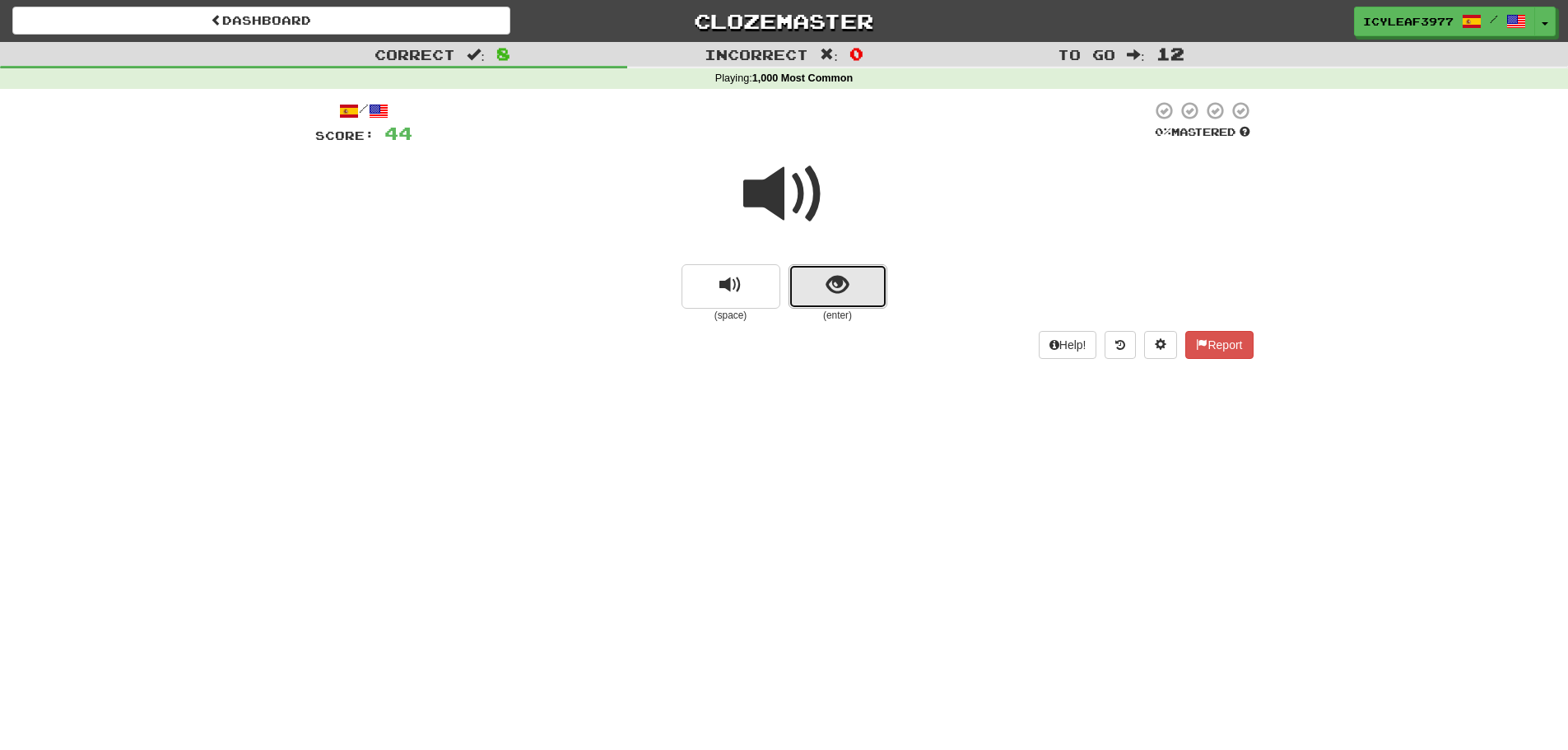
click at [817, 286] on button "show sentence" at bounding box center [838, 286] width 99 height 45
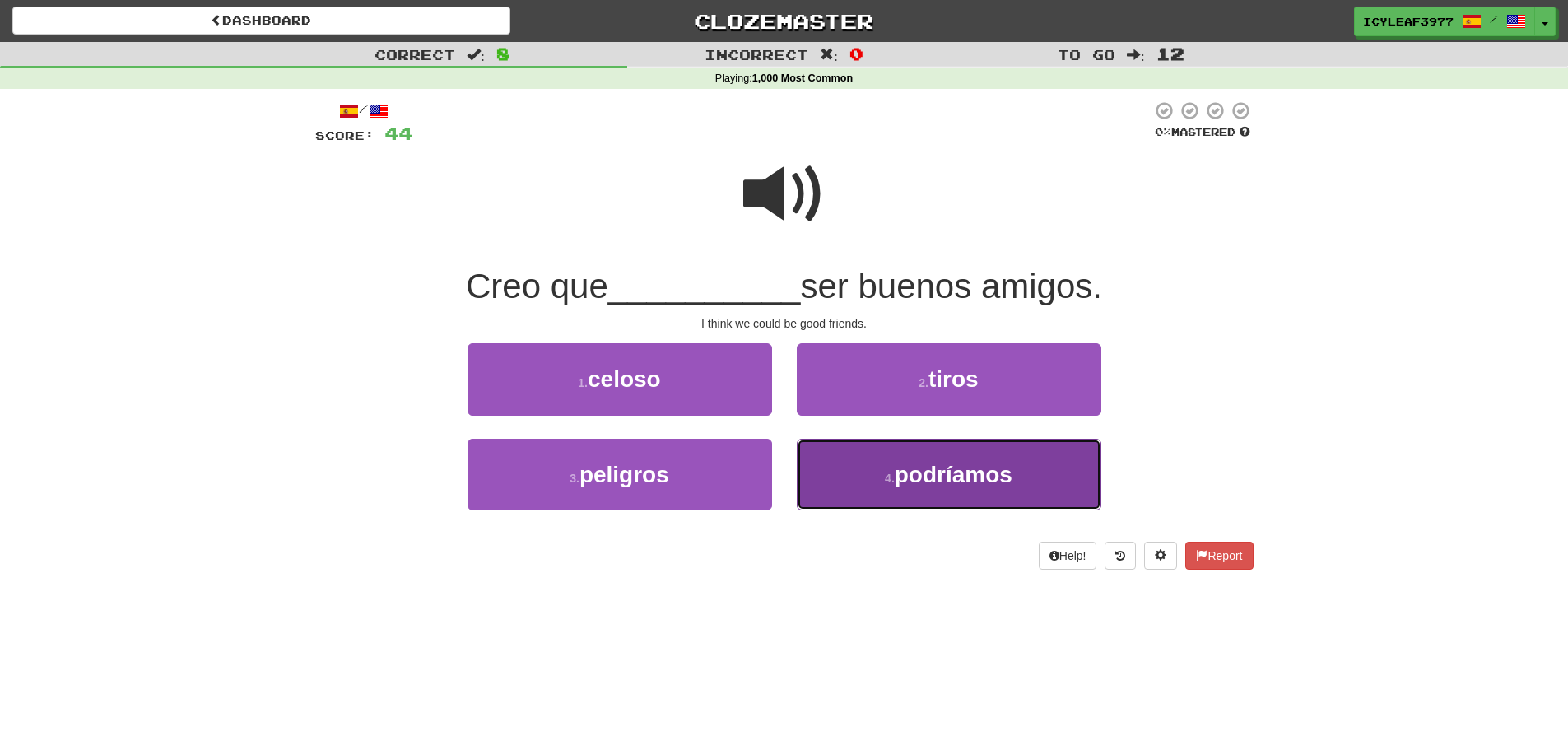
click at [892, 465] on button "4 . podríamos" at bounding box center [949, 474] width 304 height 71
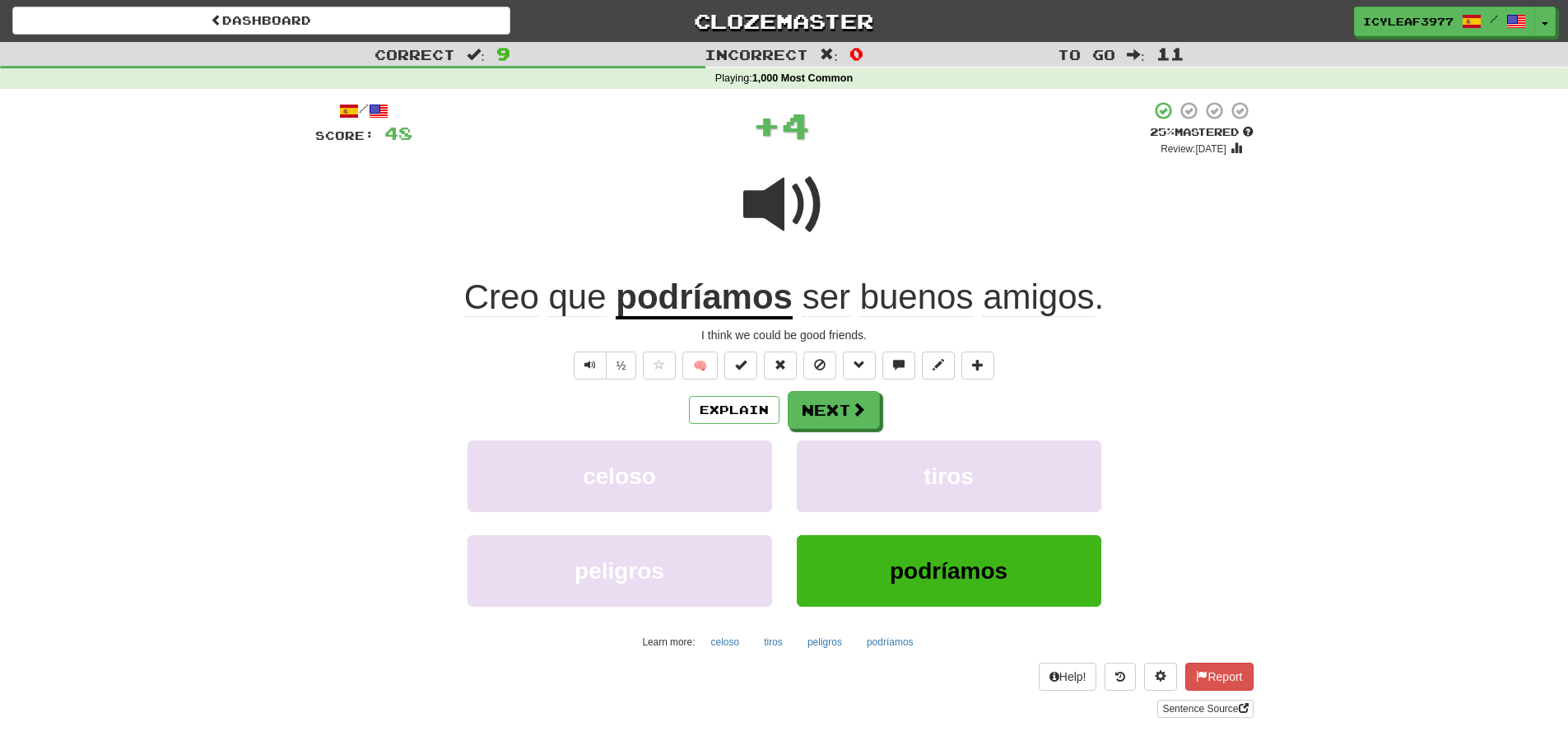
click at [704, 296] on u "podríamos" at bounding box center [704, 298] width 177 height 42
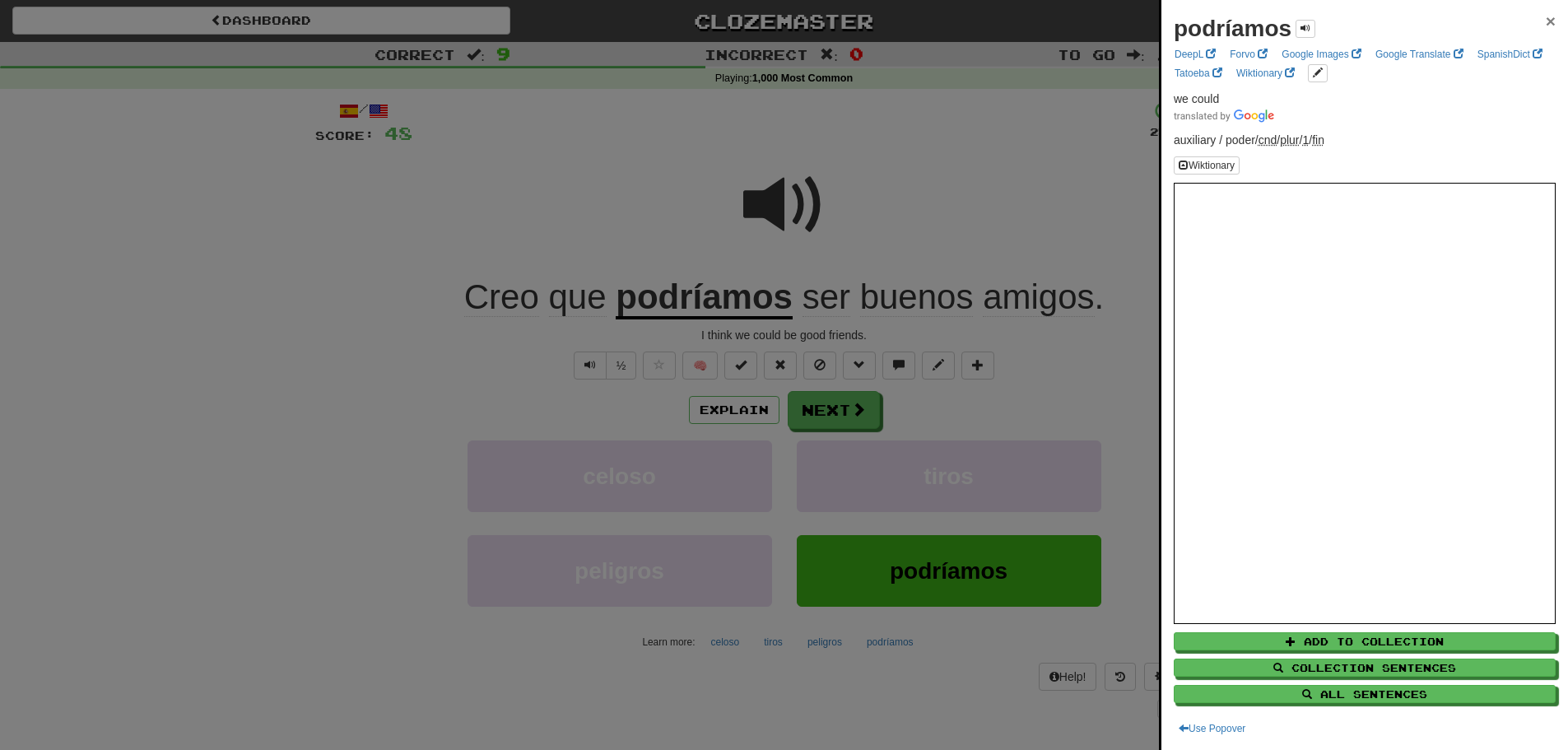
click at [1545, 15] on span "×" at bounding box center [1550, 21] width 10 height 19
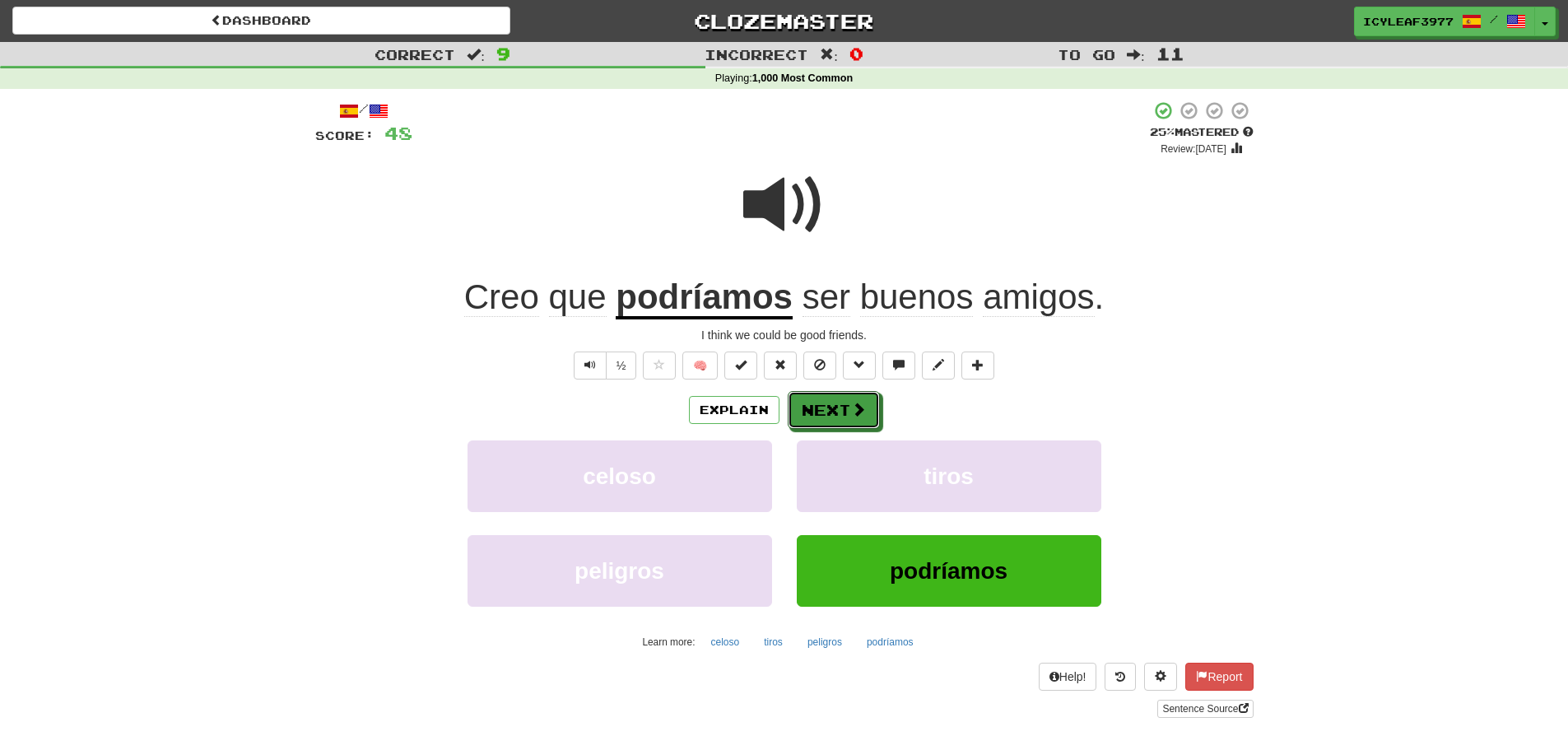
click at [817, 402] on button "Next" at bounding box center [833, 410] width 92 height 38
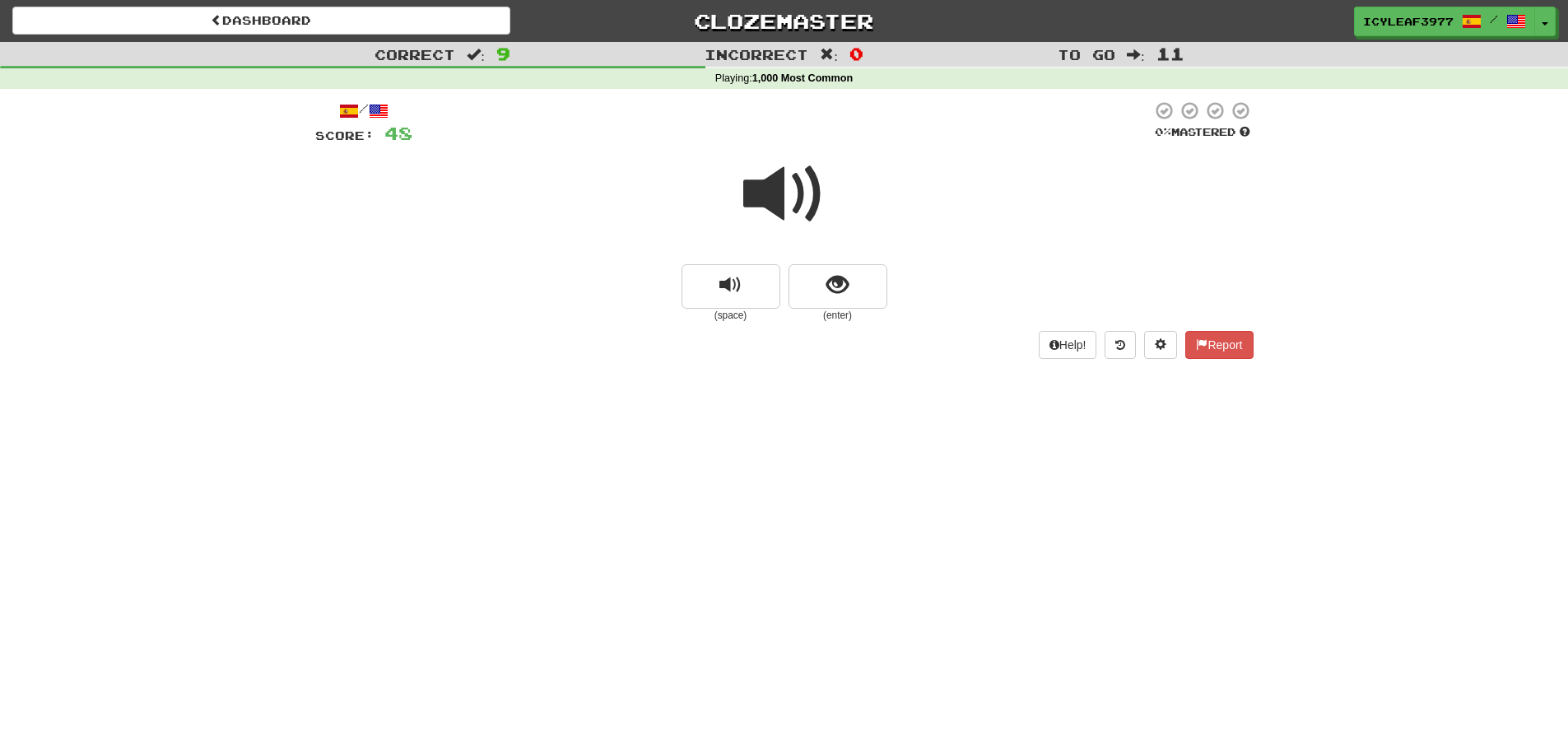
click at [776, 208] on span at bounding box center [784, 194] width 82 height 82
click at [813, 274] on button "show sentence" at bounding box center [838, 286] width 99 height 45
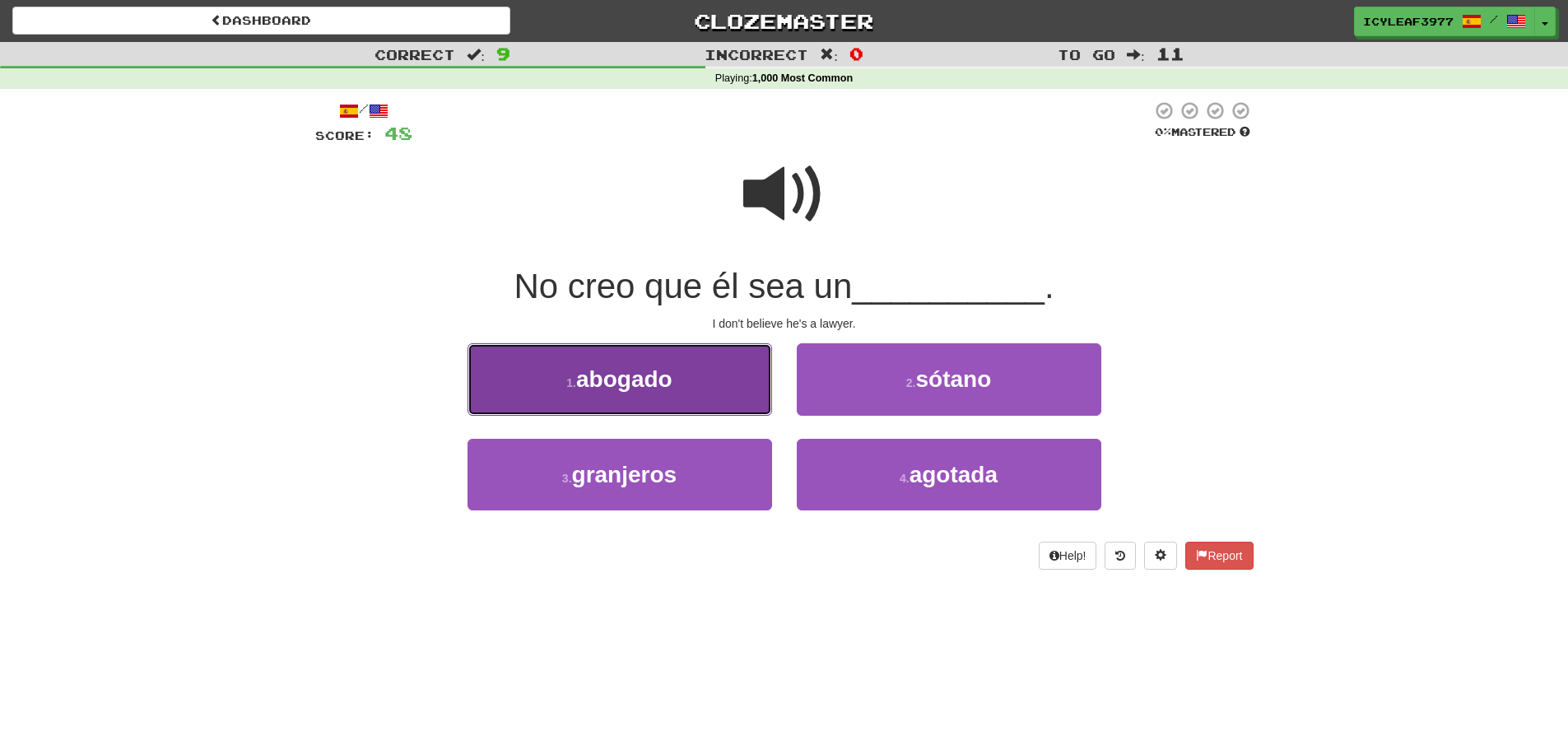
click at [697, 384] on button "1 . abogado" at bounding box center [619, 379] width 304 height 71
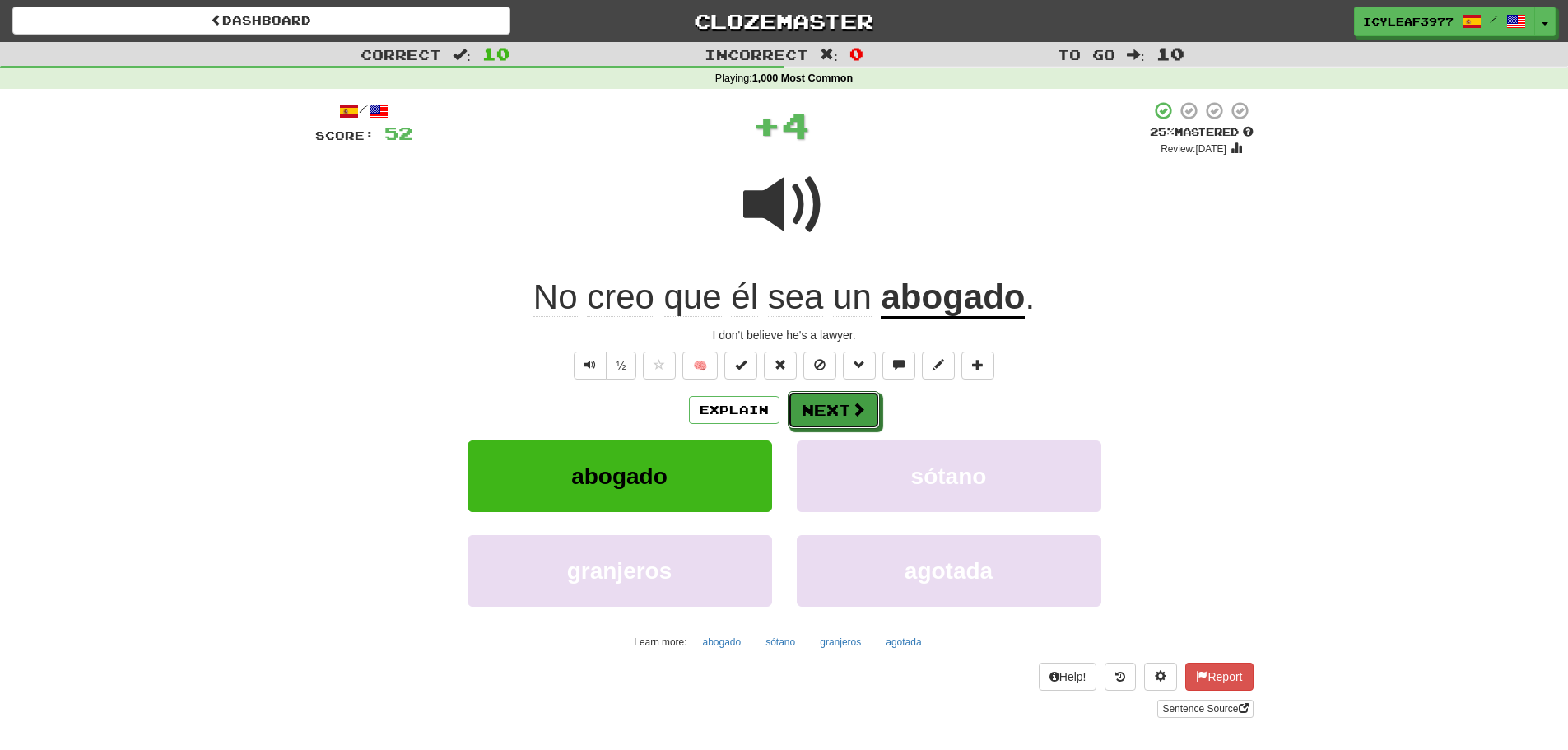
click at [829, 406] on button "Next" at bounding box center [833, 410] width 92 height 38
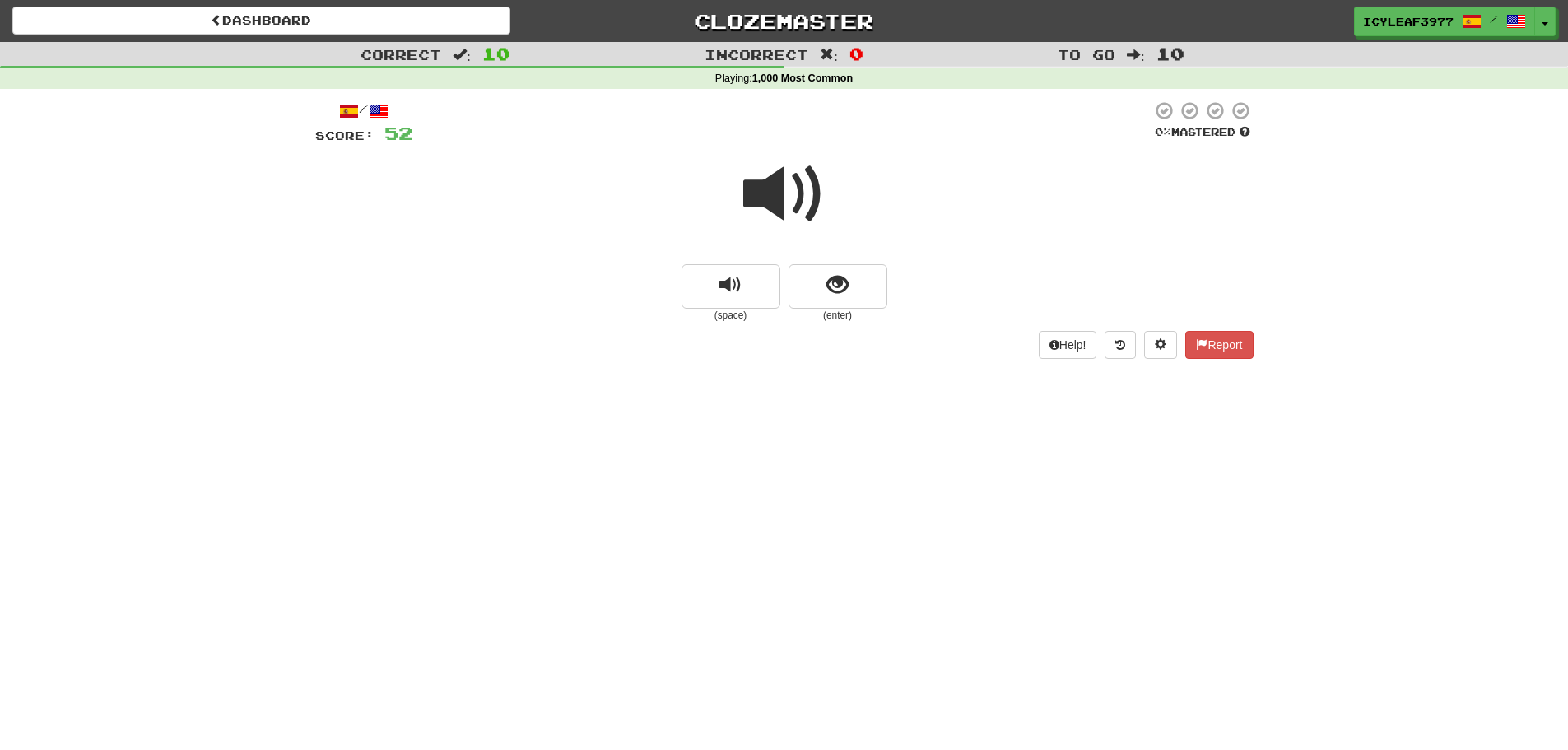
click at [783, 204] on span at bounding box center [784, 194] width 82 height 82
click at [830, 277] on span "show sentence" at bounding box center [836, 285] width 22 height 22
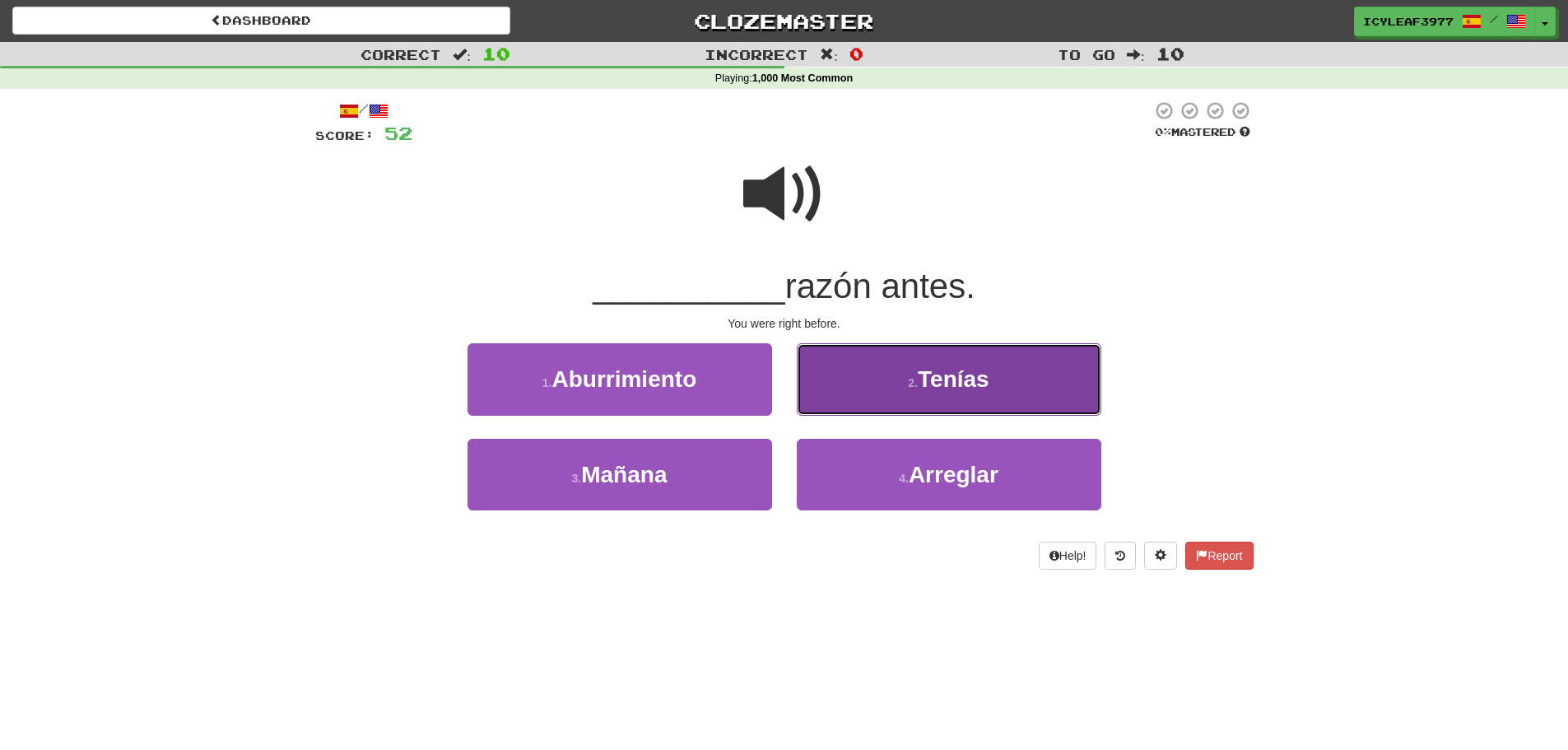
click at [892, 381] on button "2 . Tenías" at bounding box center [949, 379] width 304 height 71
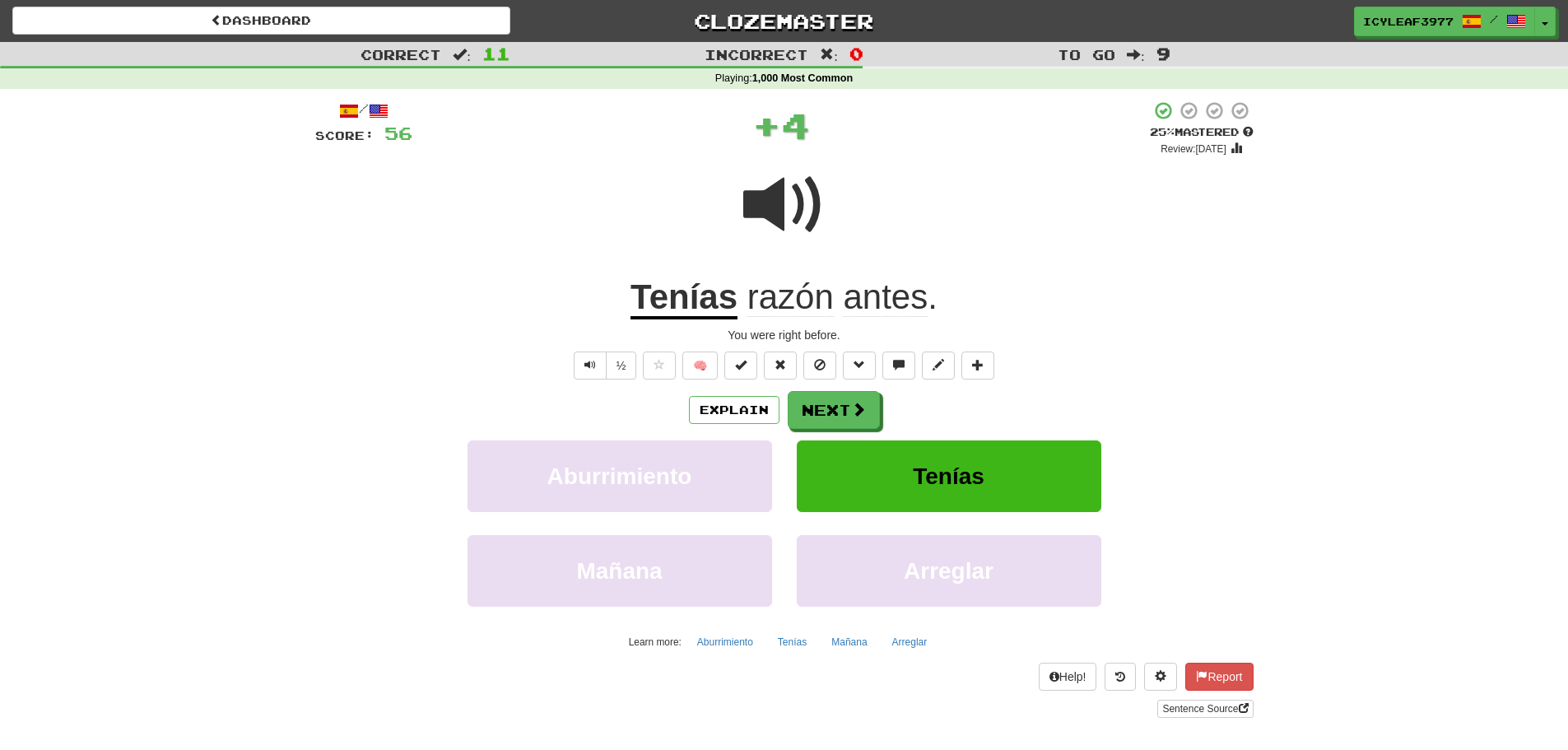
click at [650, 286] on u "Tenías" at bounding box center [684, 298] width 107 height 42
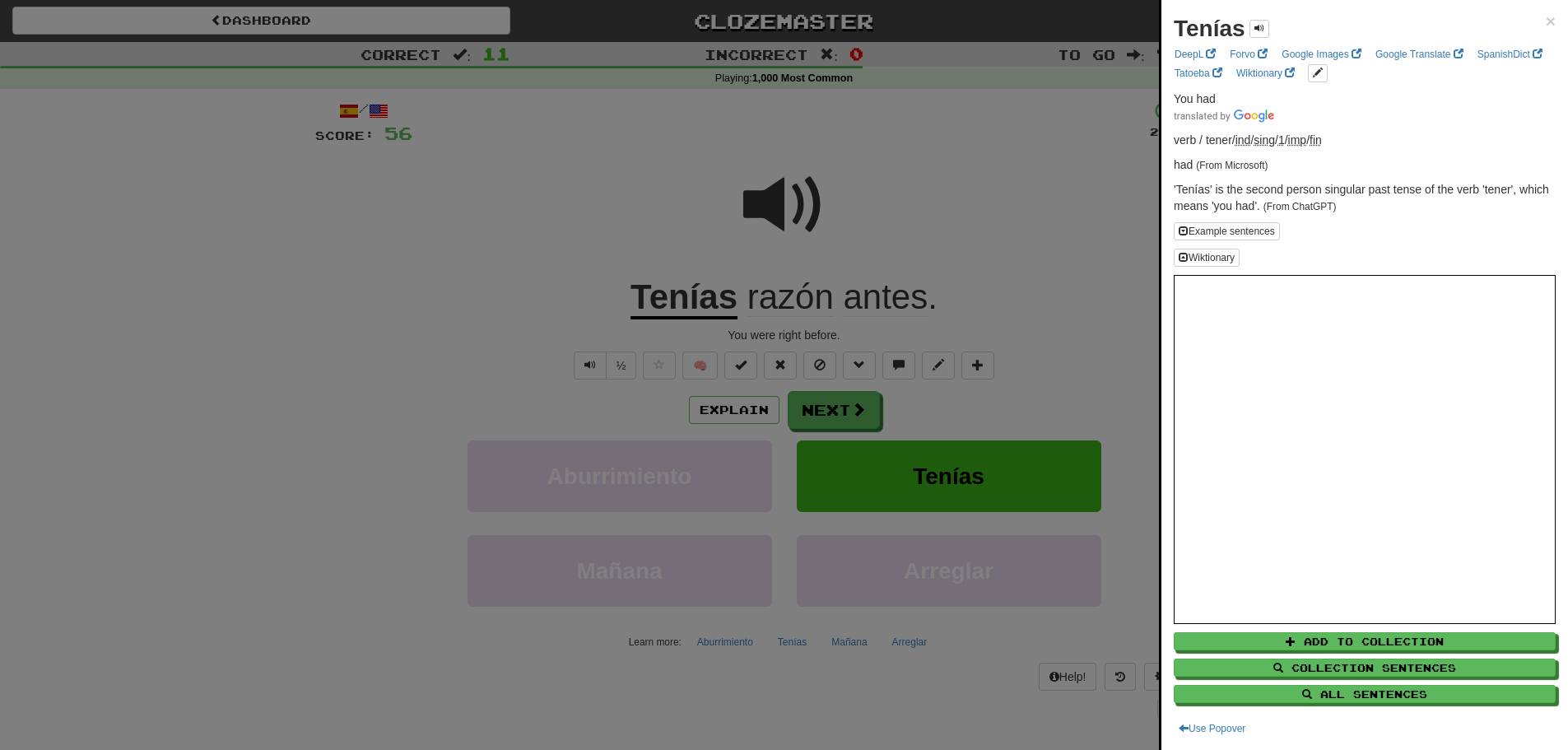
click at [1529, 22] on div "Tenías ×" at bounding box center [1363, 29] width 382 height 33
click at [1532, 18] on div "Tenías ×" at bounding box center [1363, 29] width 382 height 33
click at [1545, 22] on span "×" at bounding box center [1550, 21] width 10 height 19
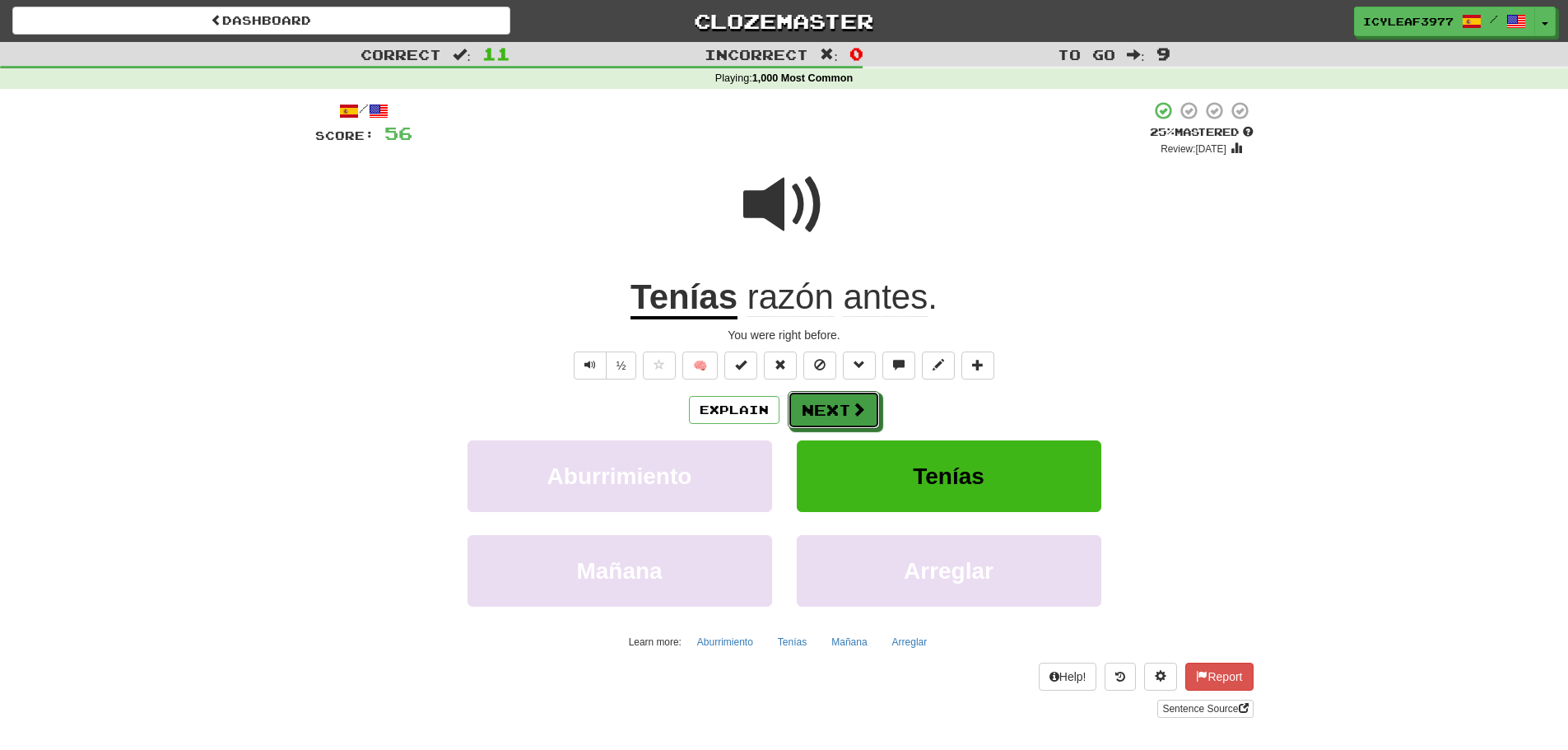
click at [812, 399] on button "Next" at bounding box center [833, 410] width 92 height 38
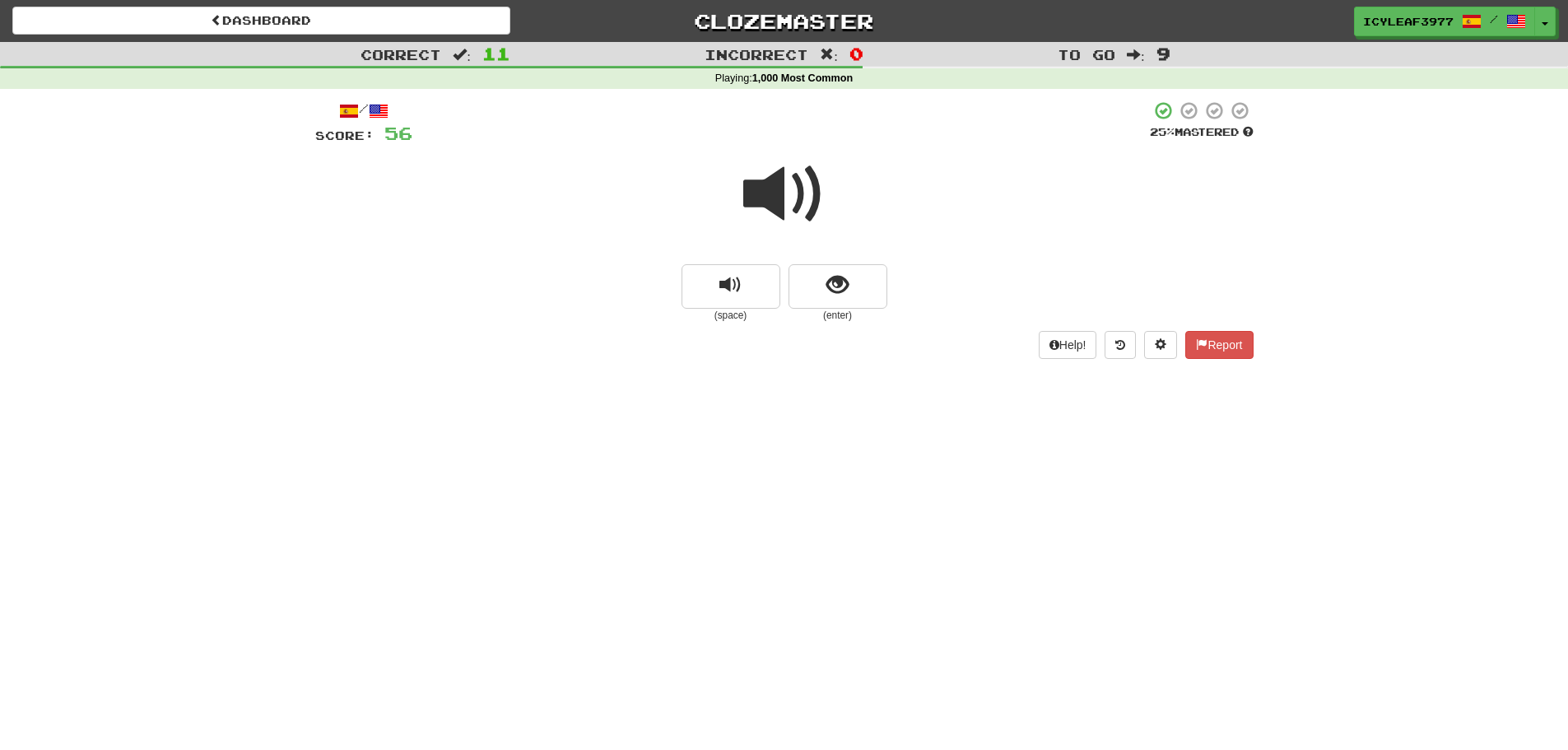
click at [798, 198] on span at bounding box center [784, 194] width 82 height 82
click at [828, 283] on span "show sentence" at bounding box center [836, 285] width 22 height 22
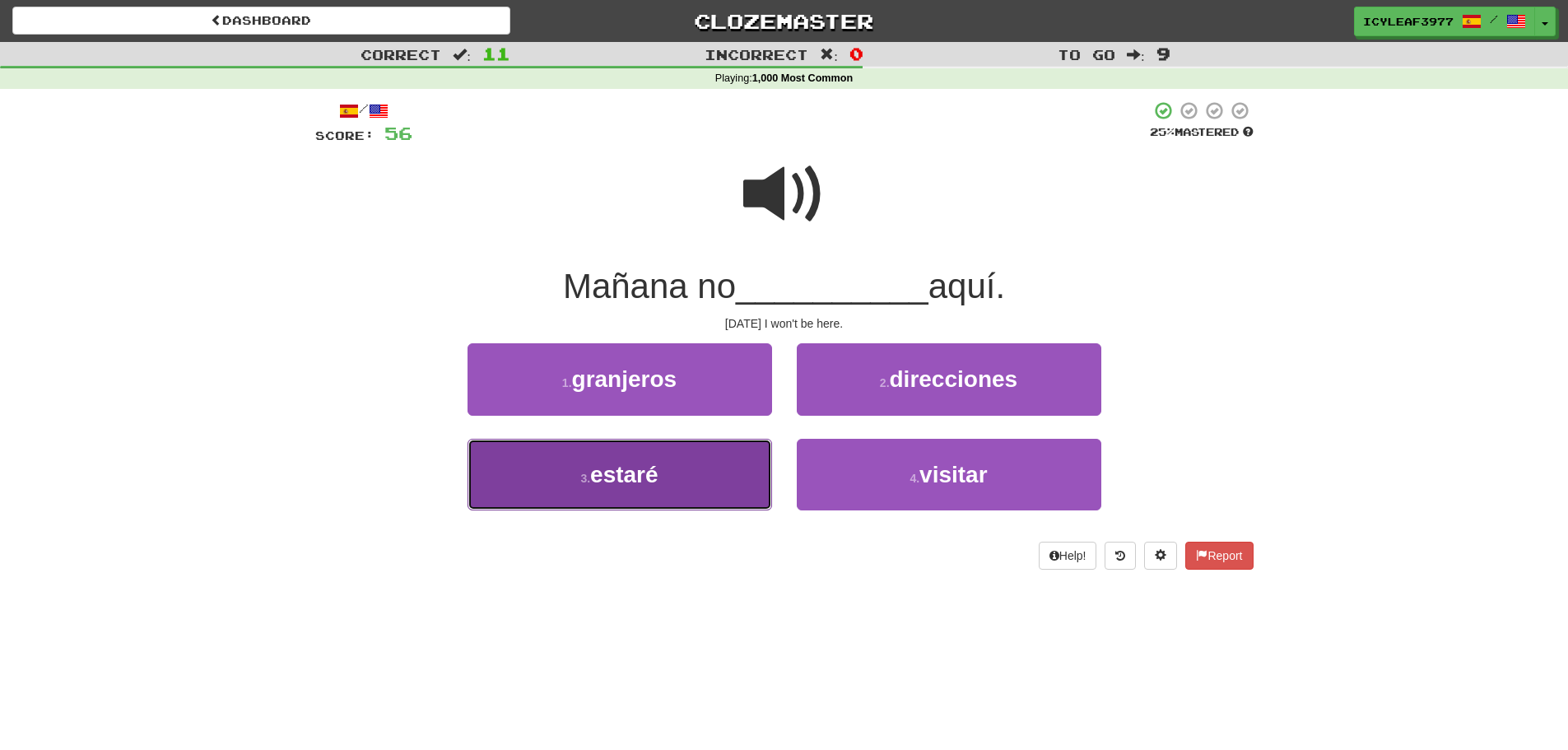
click at [678, 495] on button "3 . estaré" at bounding box center [619, 474] width 304 height 71
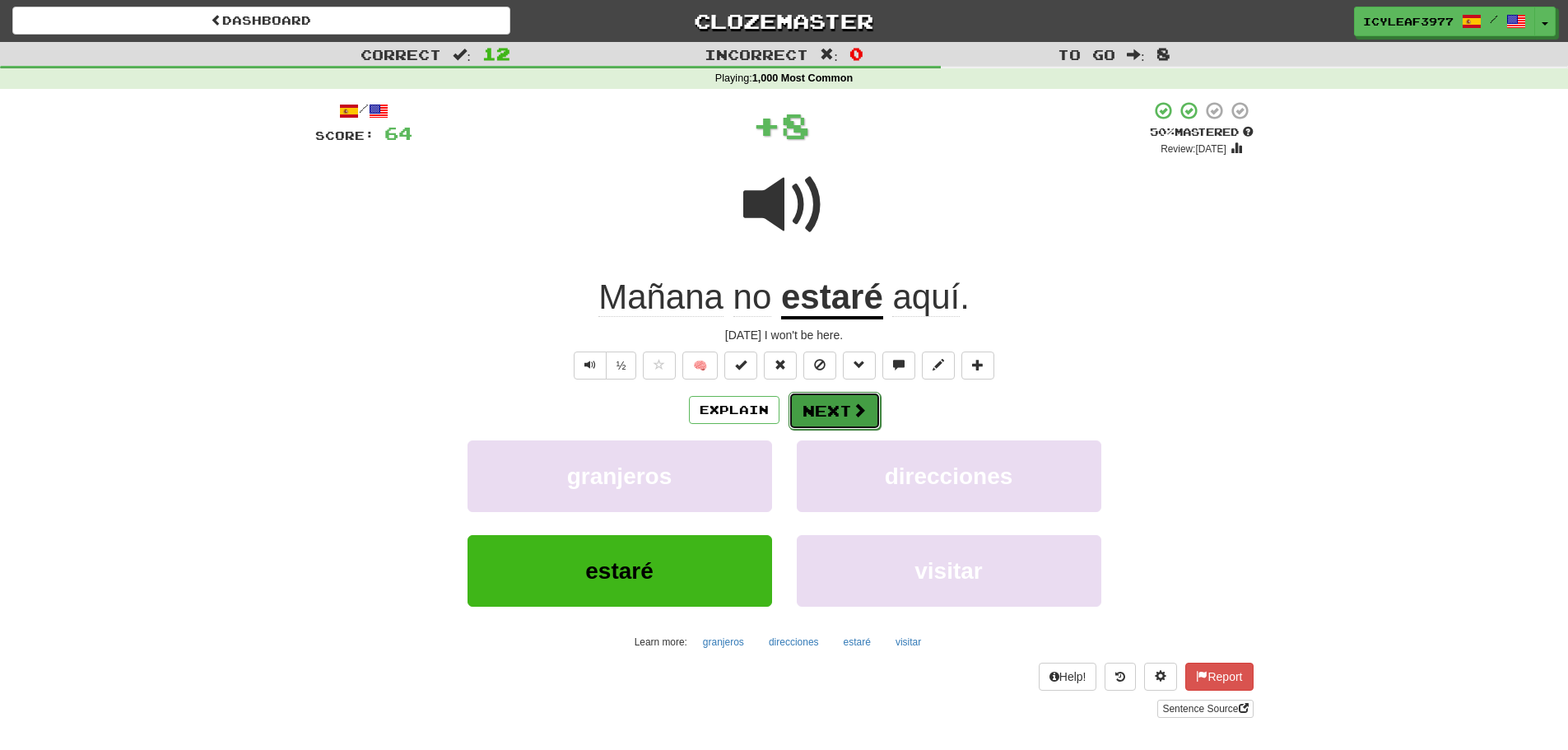
click at [832, 405] on button "Next" at bounding box center [834, 411] width 92 height 38
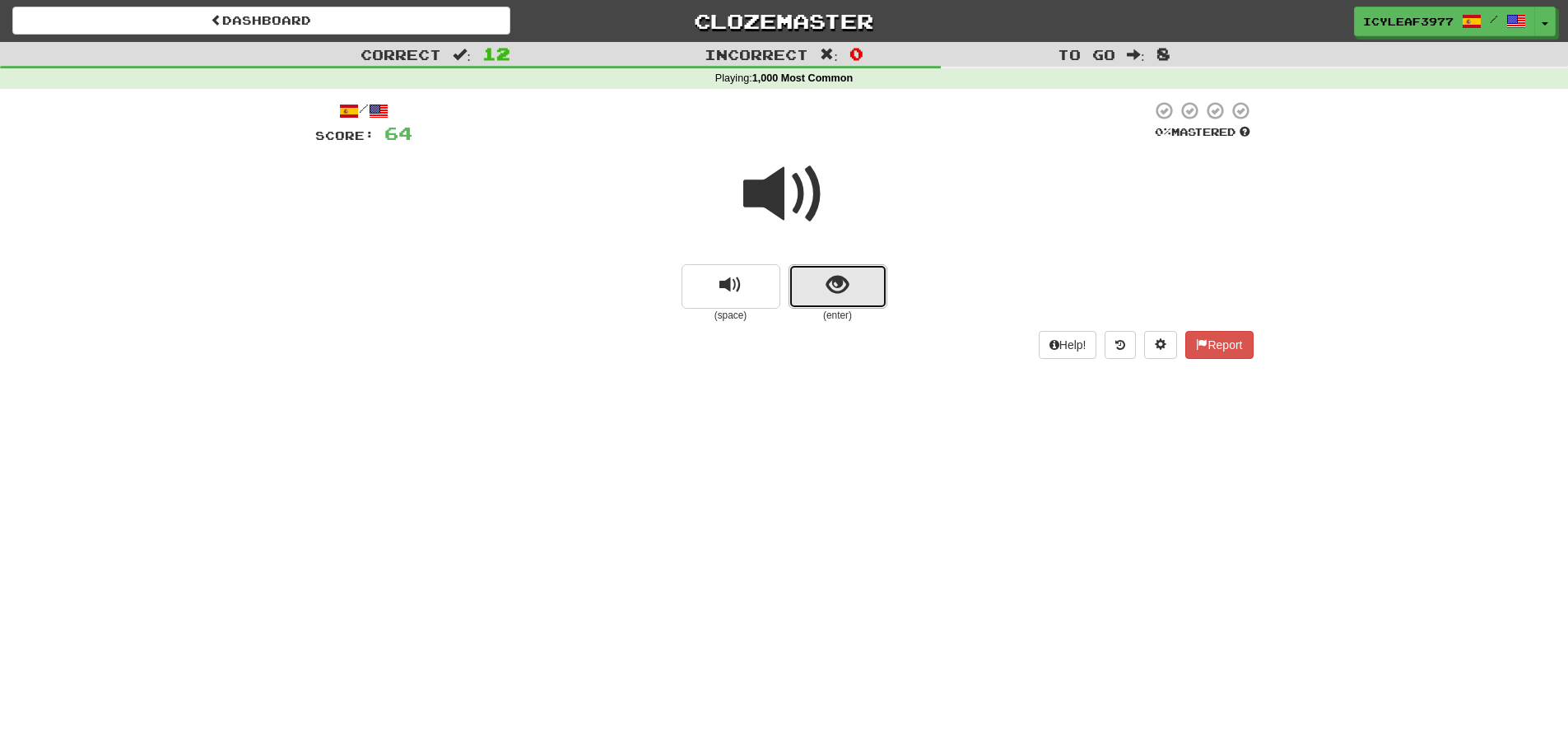
click at [813, 288] on button "show sentence" at bounding box center [838, 286] width 99 height 45
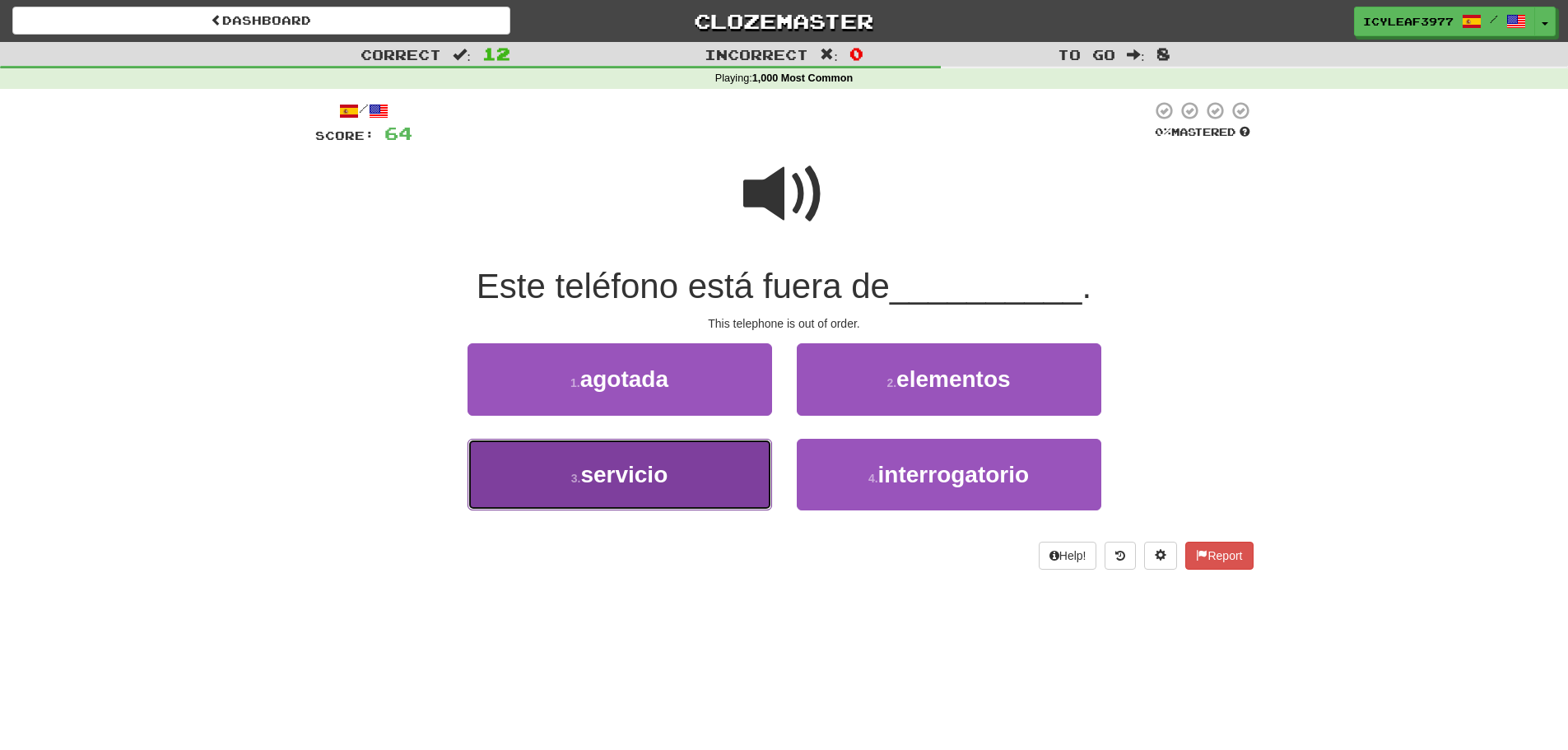
click at [667, 460] on button "3 . servicio" at bounding box center [619, 474] width 304 height 71
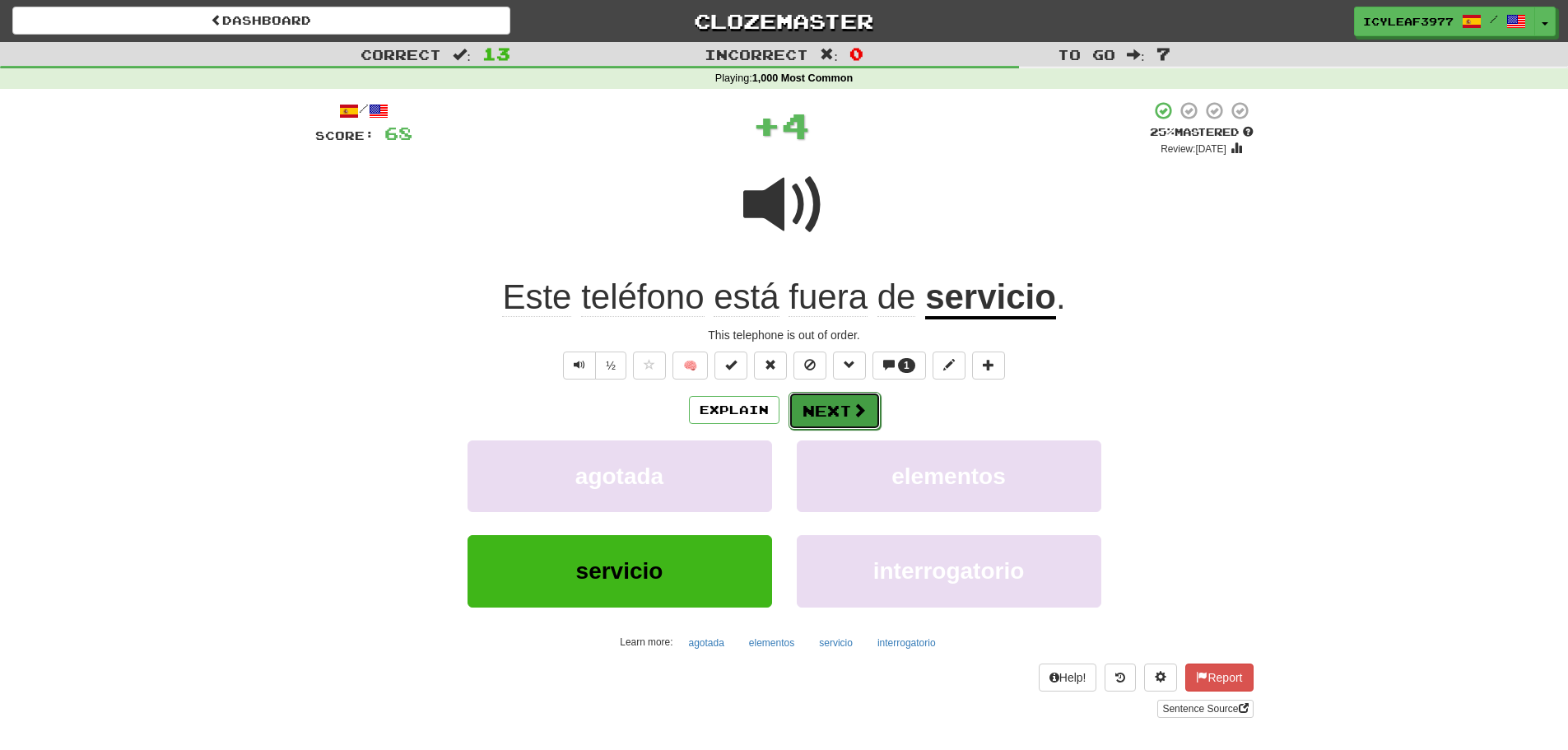
click at [828, 411] on button "Next" at bounding box center [834, 411] width 92 height 38
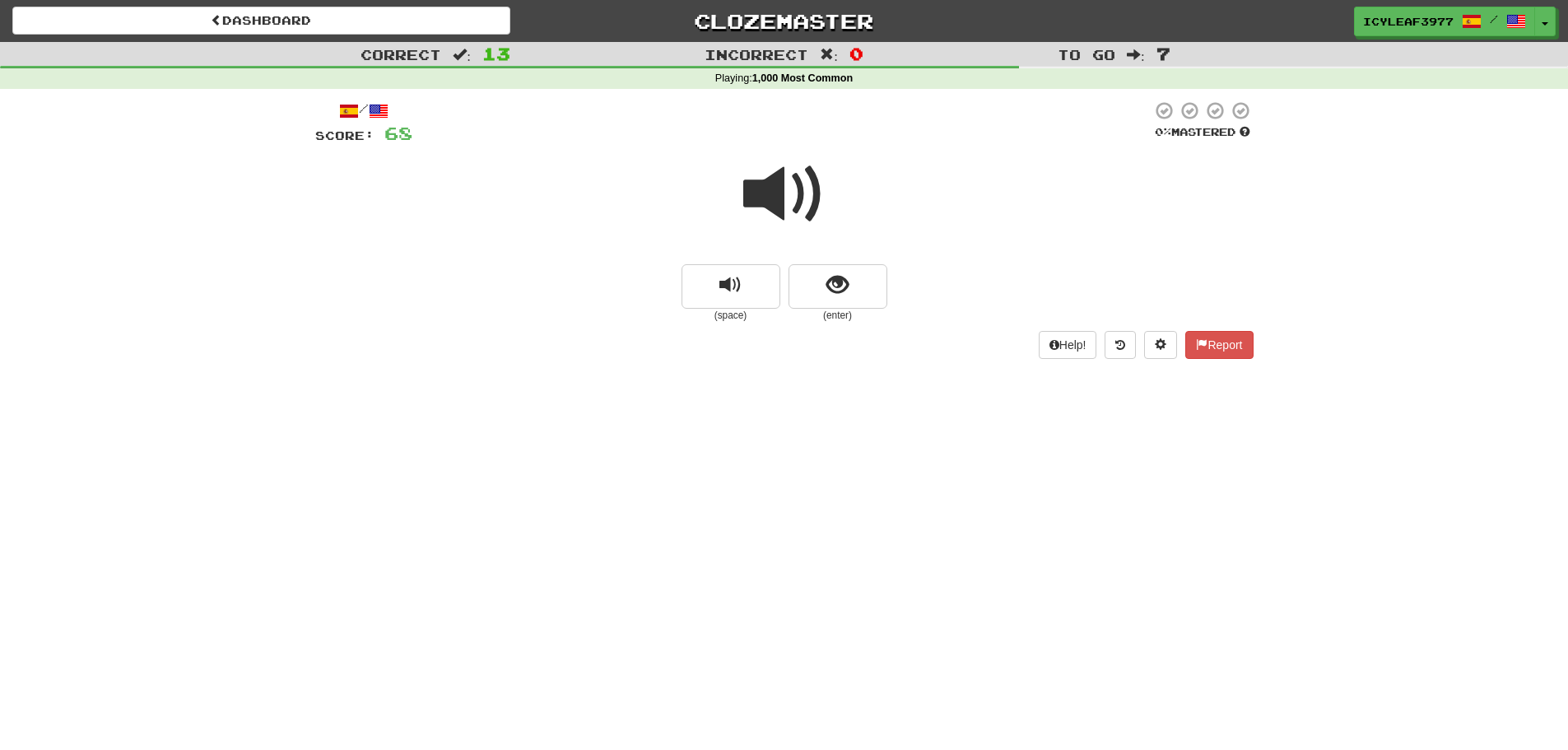
click at [775, 206] on span at bounding box center [784, 194] width 82 height 82
click at [856, 284] on button "show sentence" at bounding box center [838, 286] width 99 height 45
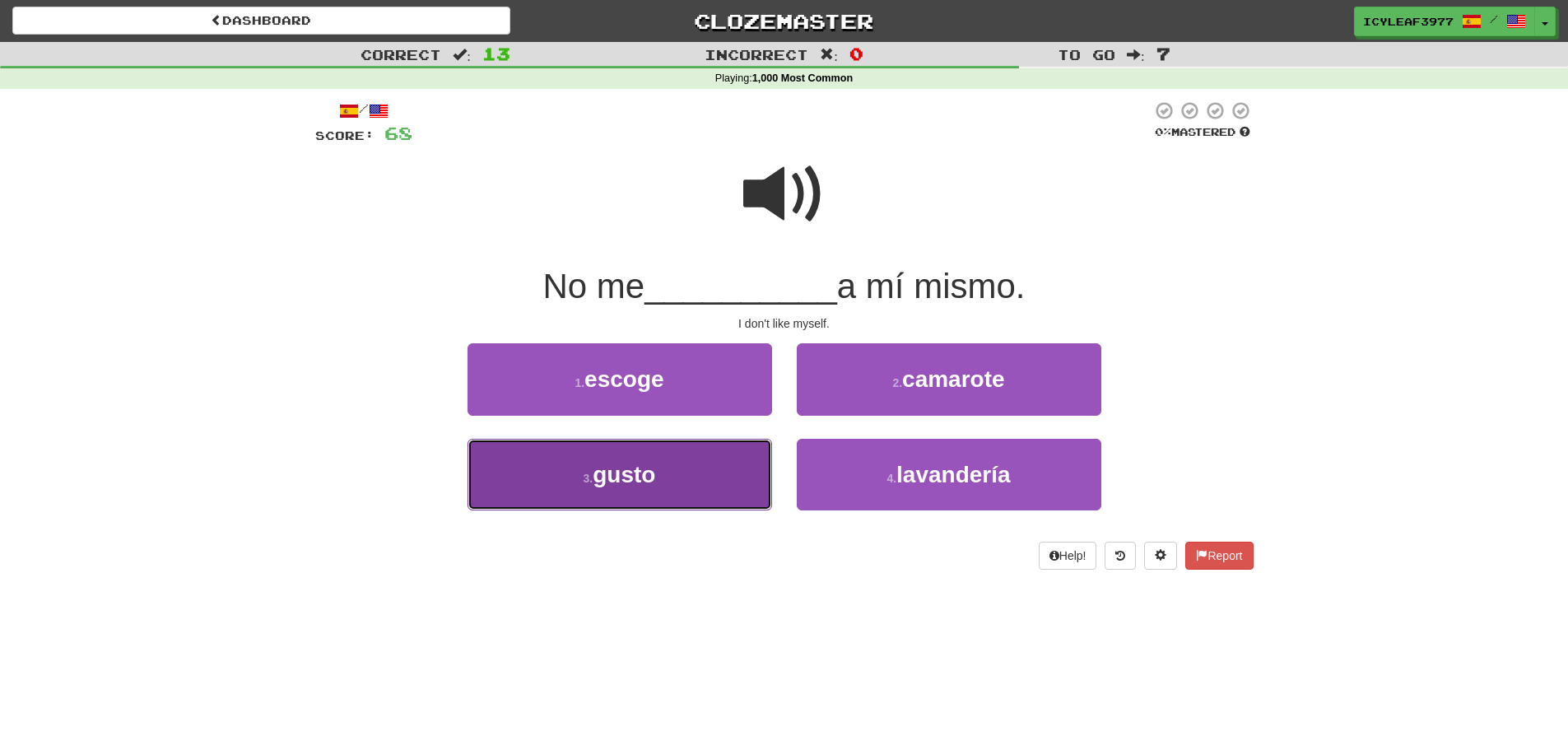
click at [640, 464] on span "gusto" at bounding box center [624, 474] width 63 height 26
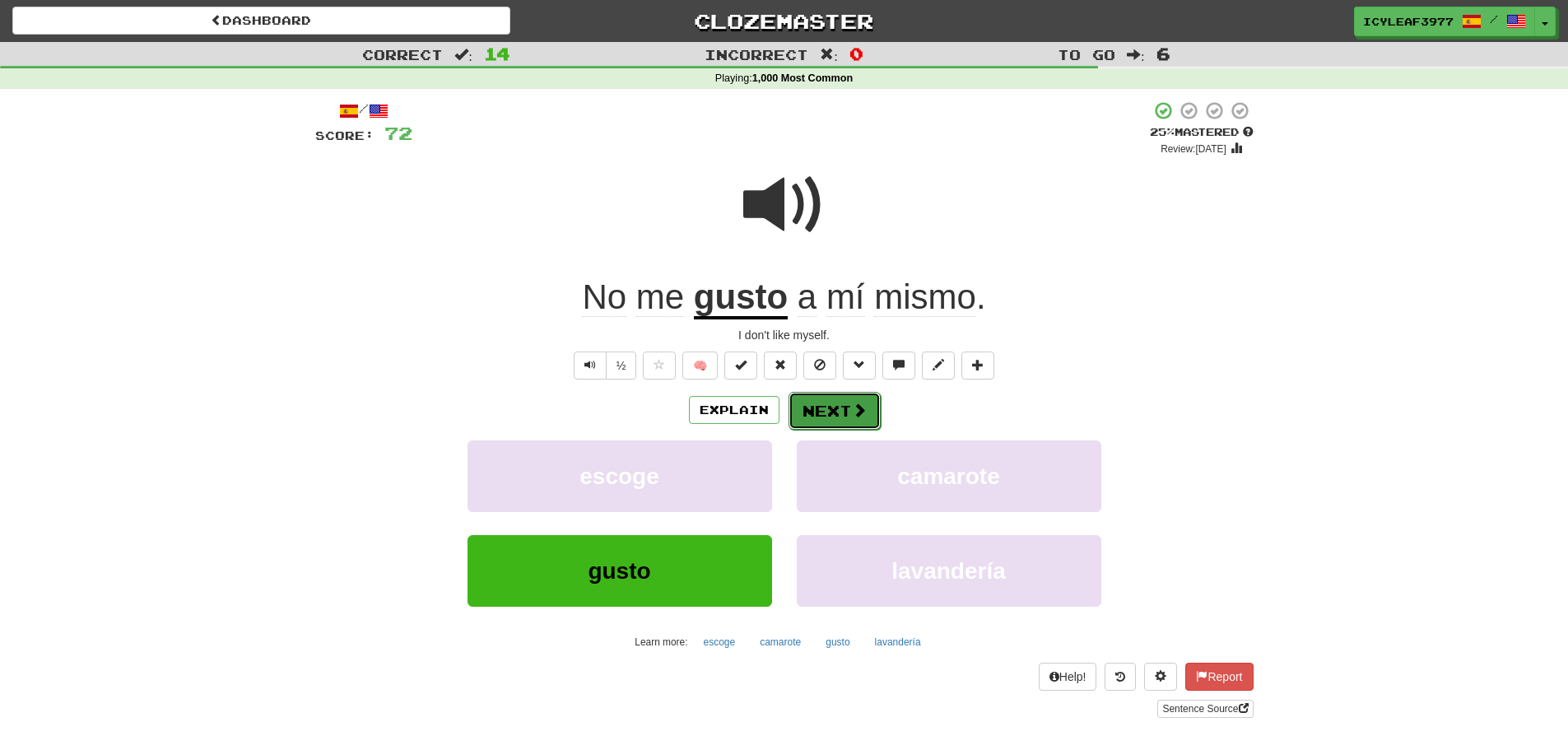
click at [812, 412] on button "Next" at bounding box center [834, 411] width 92 height 38
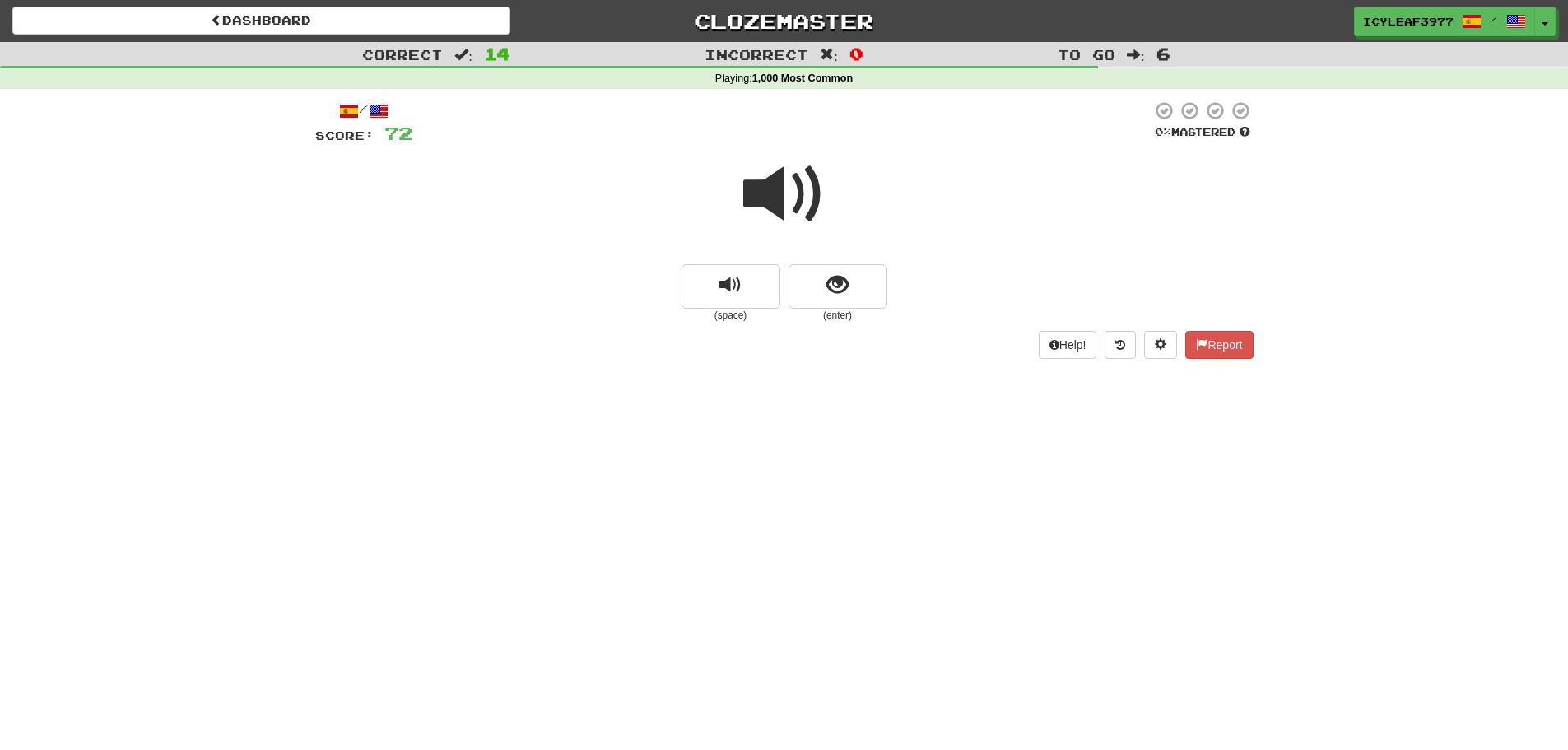
click at [781, 205] on span at bounding box center [784, 194] width 82 height 82
click at [840, 287] on span "show sentence" at bounding box center [836, 285] width 22 height 22
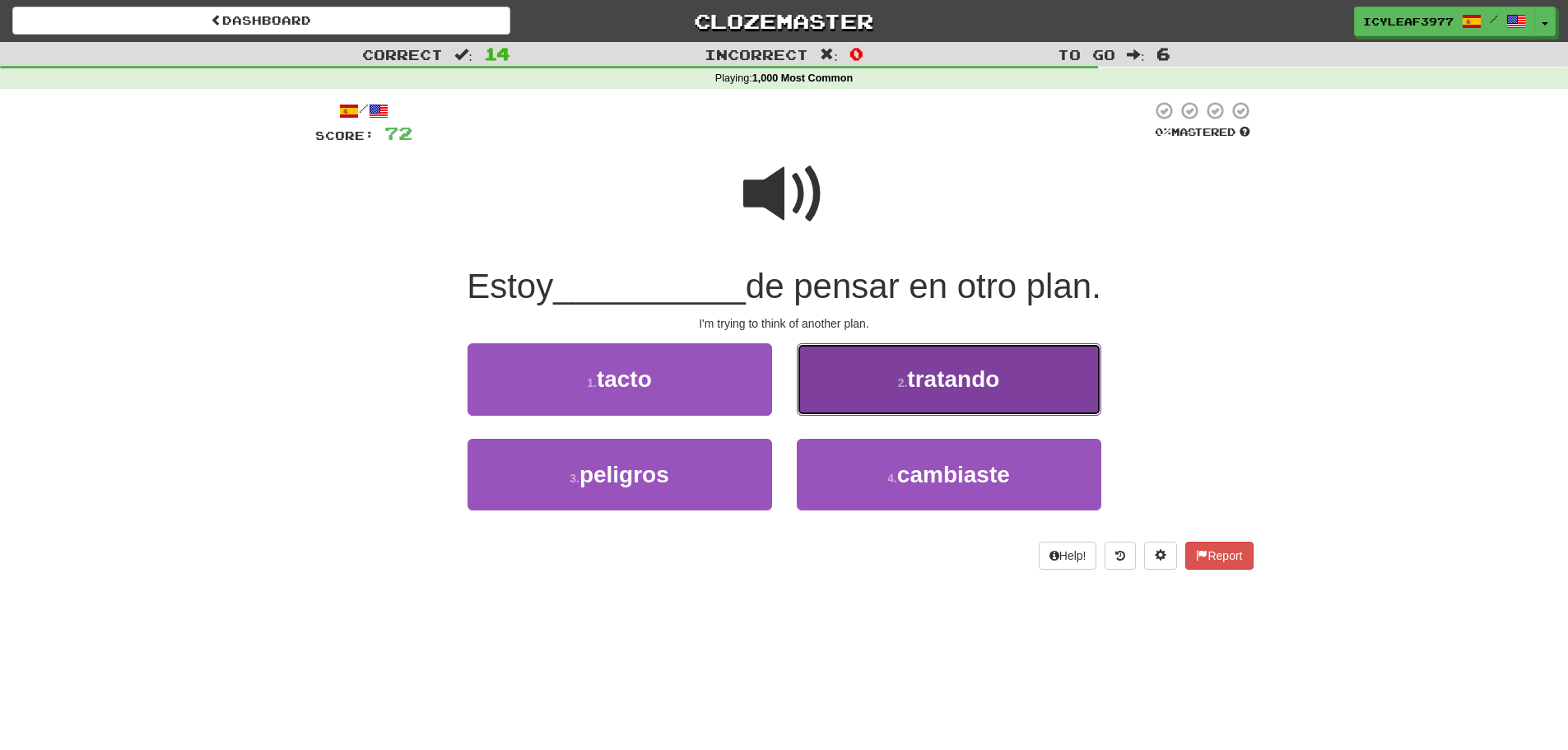
click at [830, 369] on button "2 . tratando" at bounding box center [949, 379] width 304 height 71
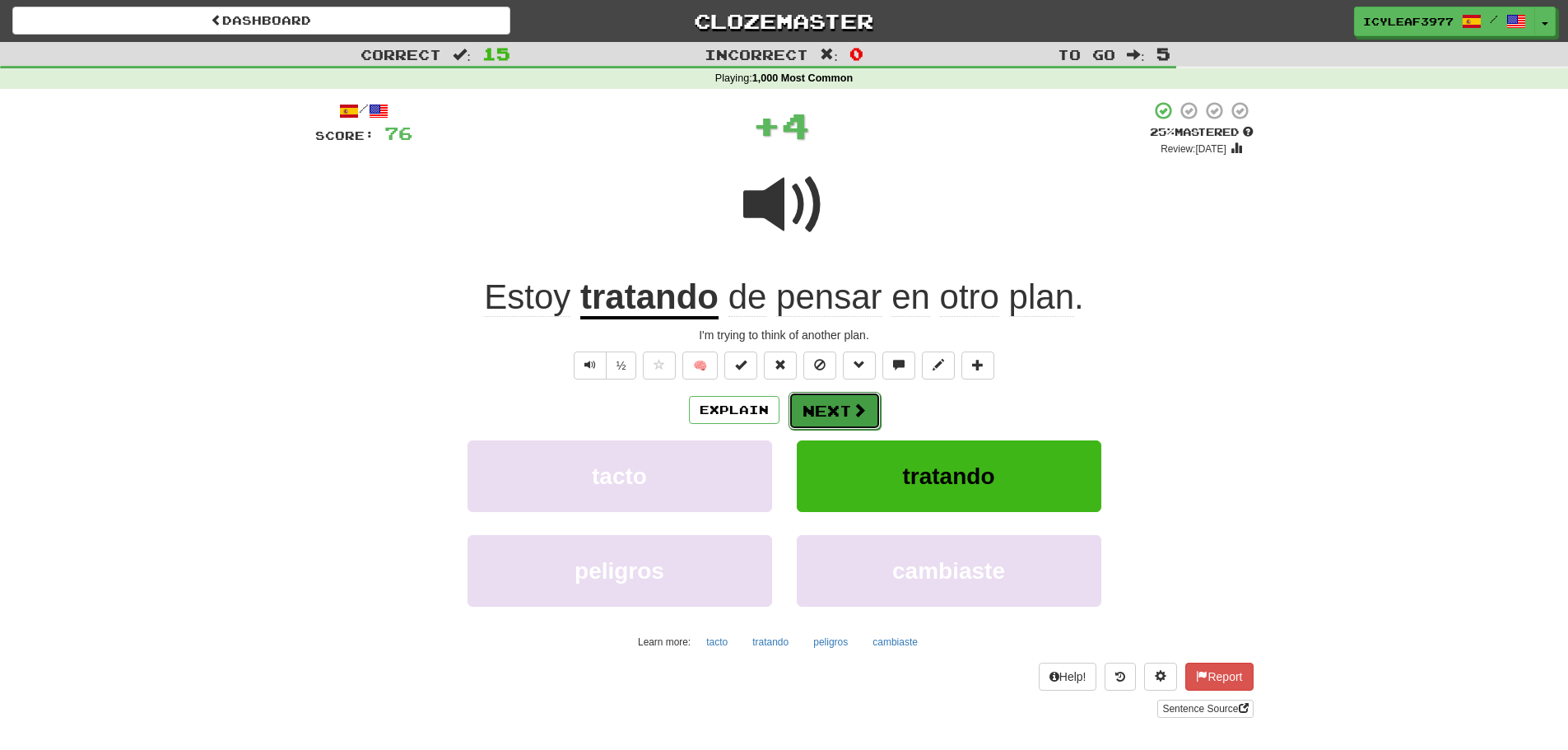
click at [815, 402] on button "Next" at bounding box center [834, 411] width 92 height 38
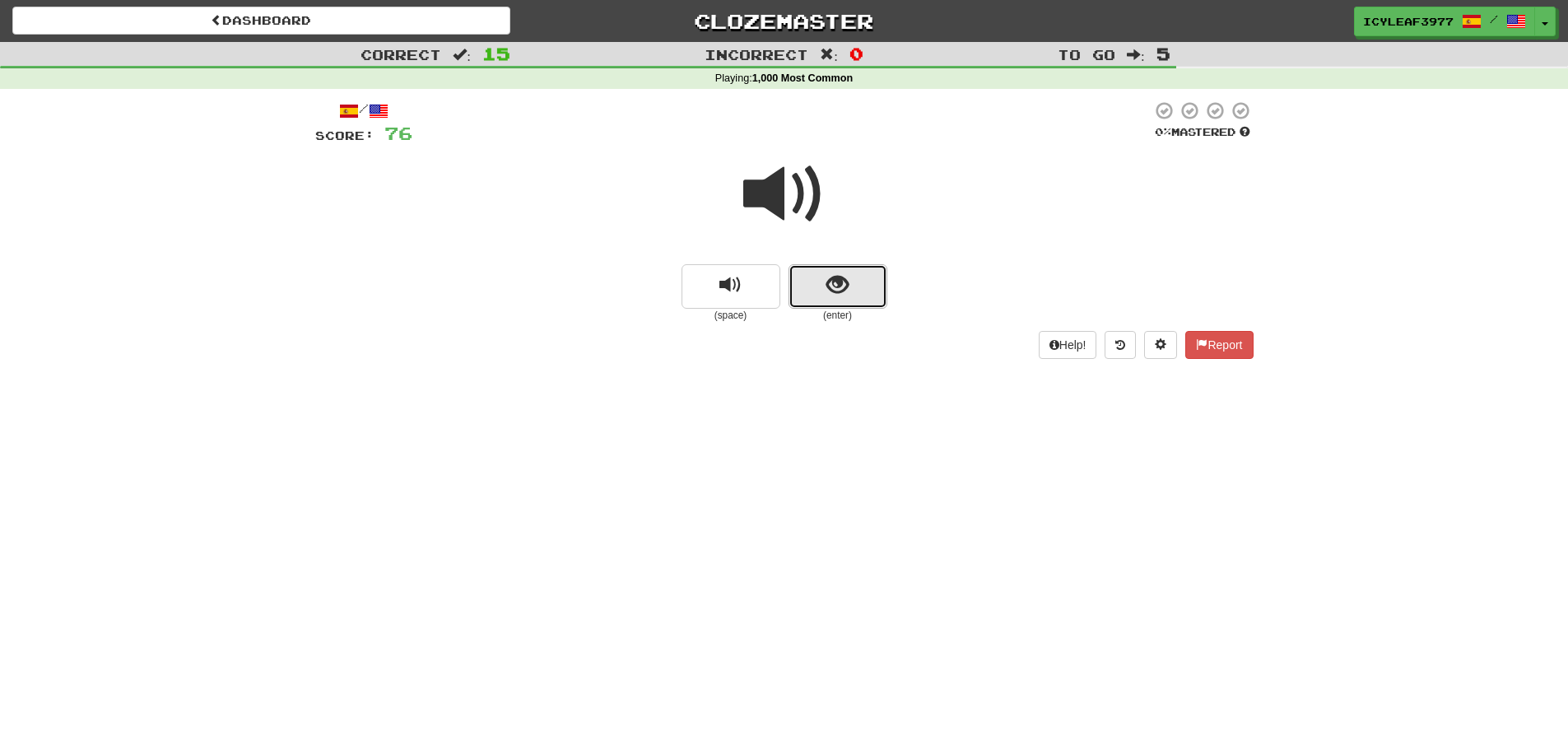
click at [823, 283] on button "show sentence" at bounding box center [838, 286] width 99 height 45
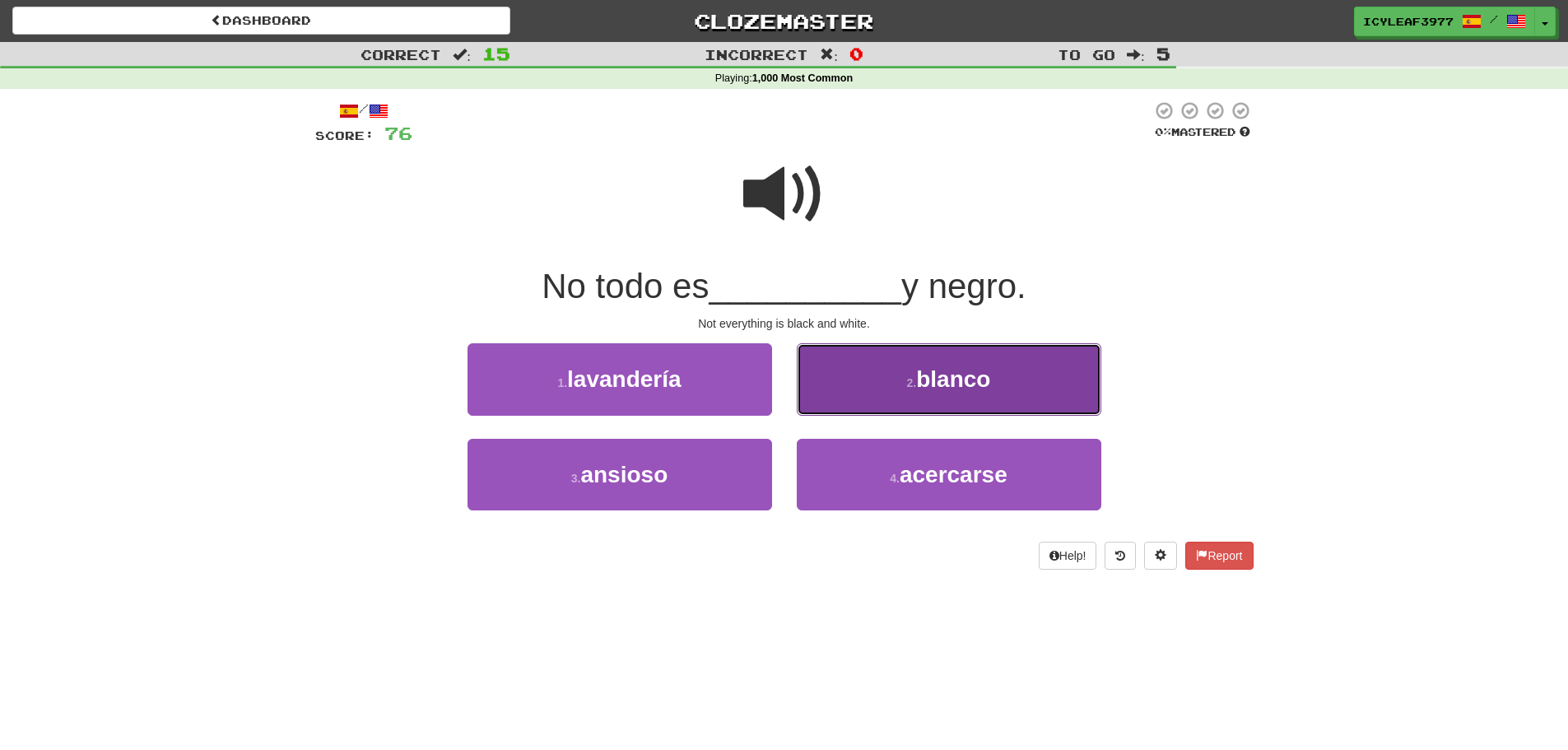
click at [862, 373] on button "2 . blanco" at bounding box center [949, 379] width 304 height 71
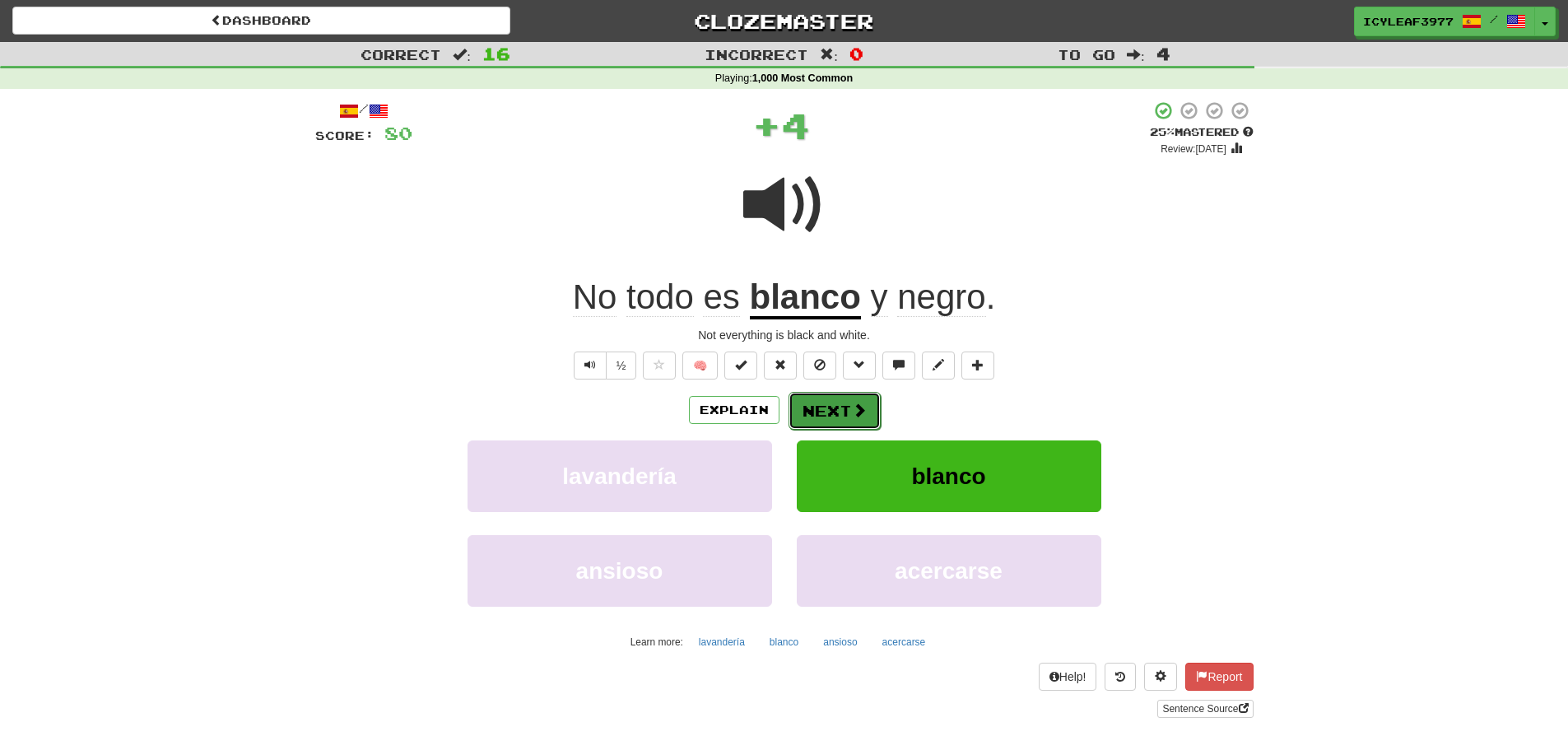
click at [815, 415] on button "Next" at bounding box center [834, 411] width 92 height 38
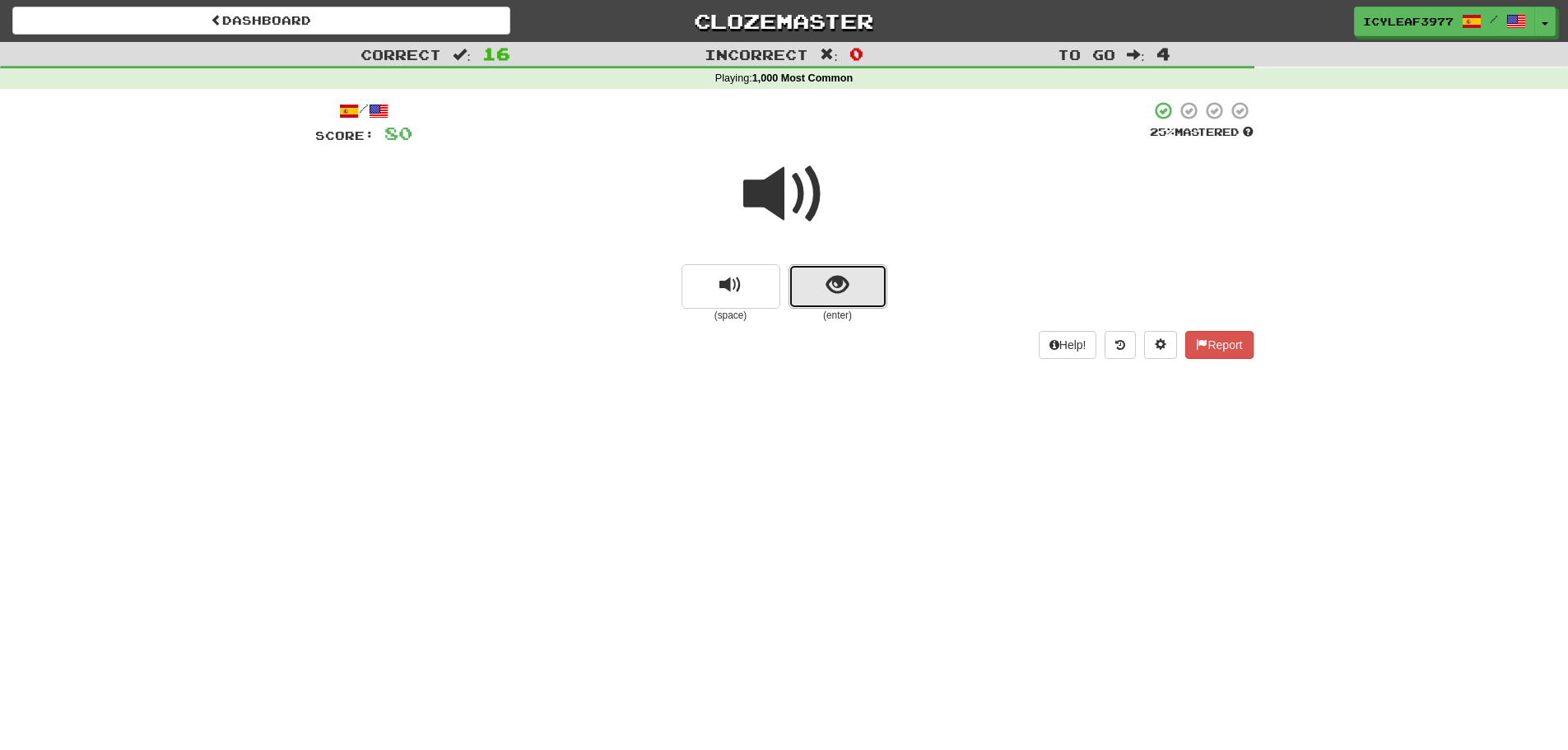
click at [813, 277] on button "show sentence" at bounding box center [838, 286] width 99 height 45
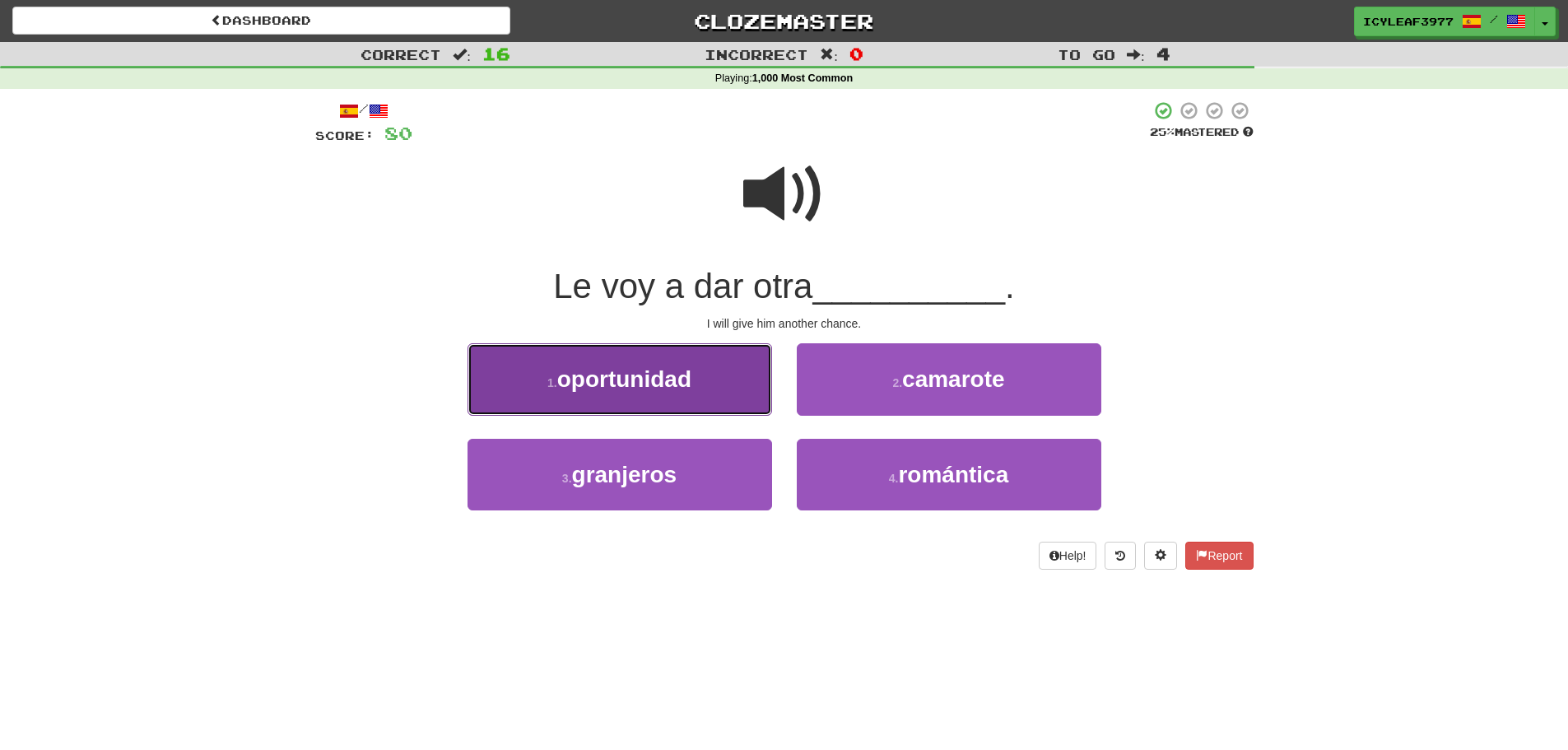
click at [664, 387] on span "oportunidad" at bounding box center [624, 379] width 134 height 26
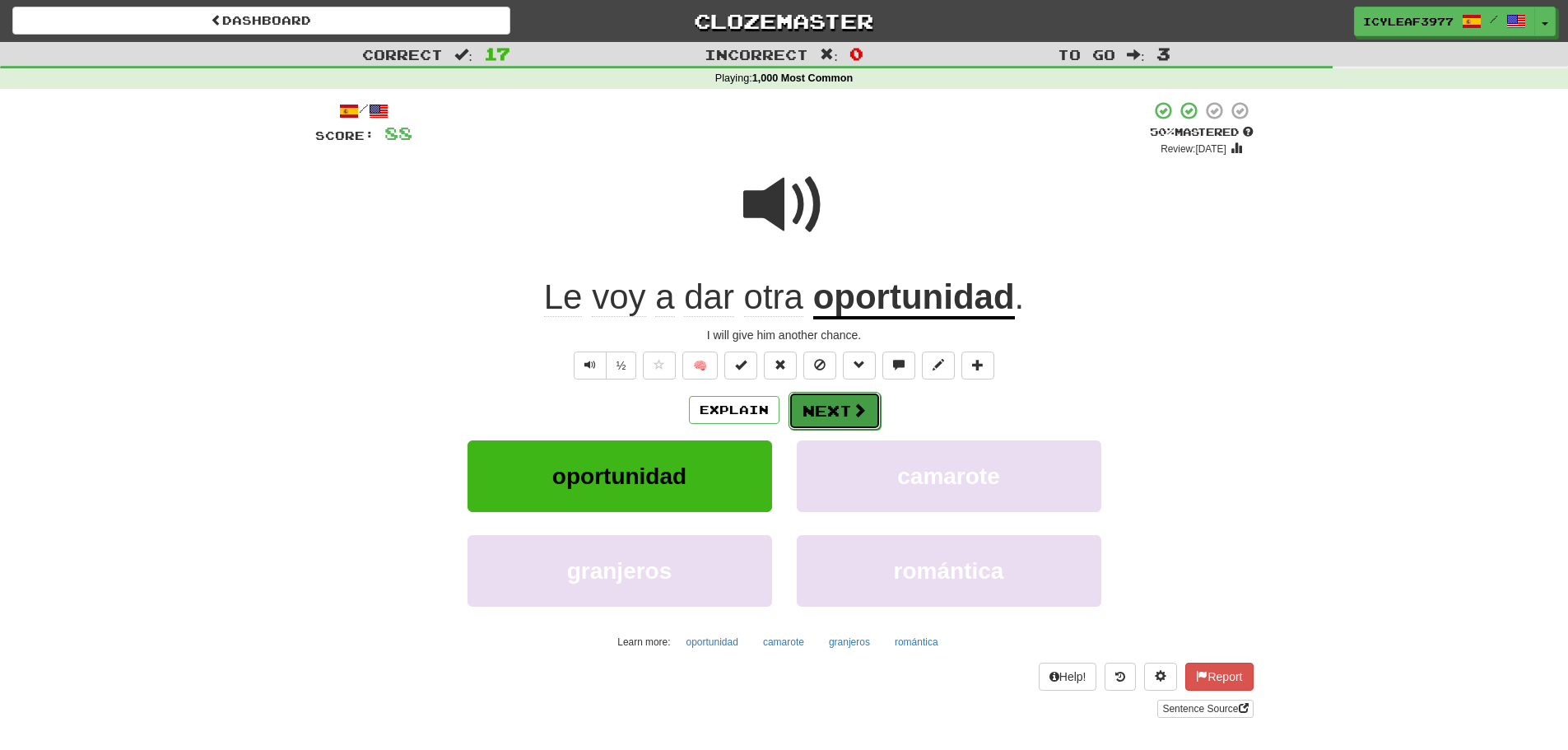
click at [845, 420] on button "Next" at bounding box center [834, 411] width 92 height 38
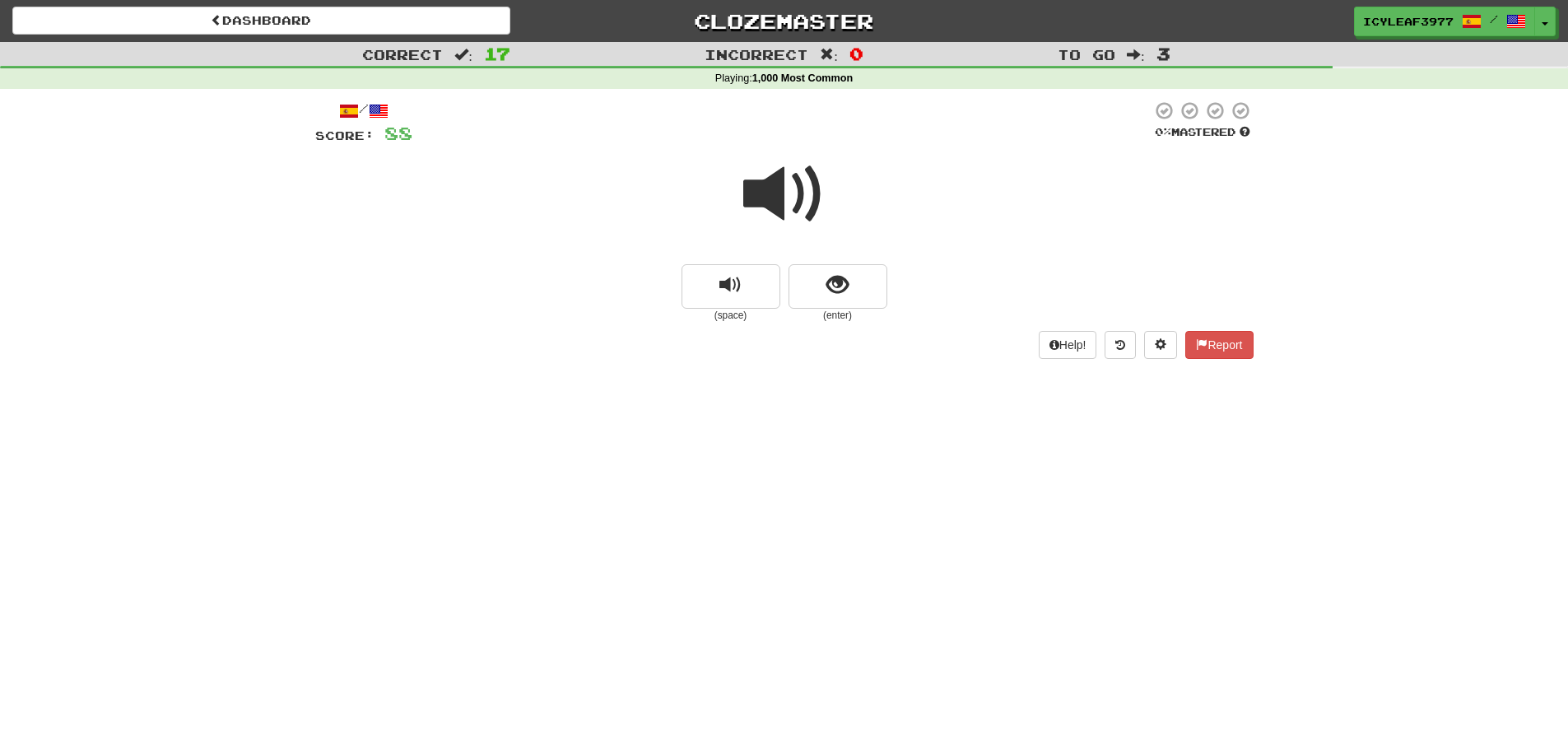
click at [765, 204] on span at bounding box center [784, 194] width 82 height 82
click at [829, 277] on span "show sentence" at bounding box center [836, 285] width 22 height 22
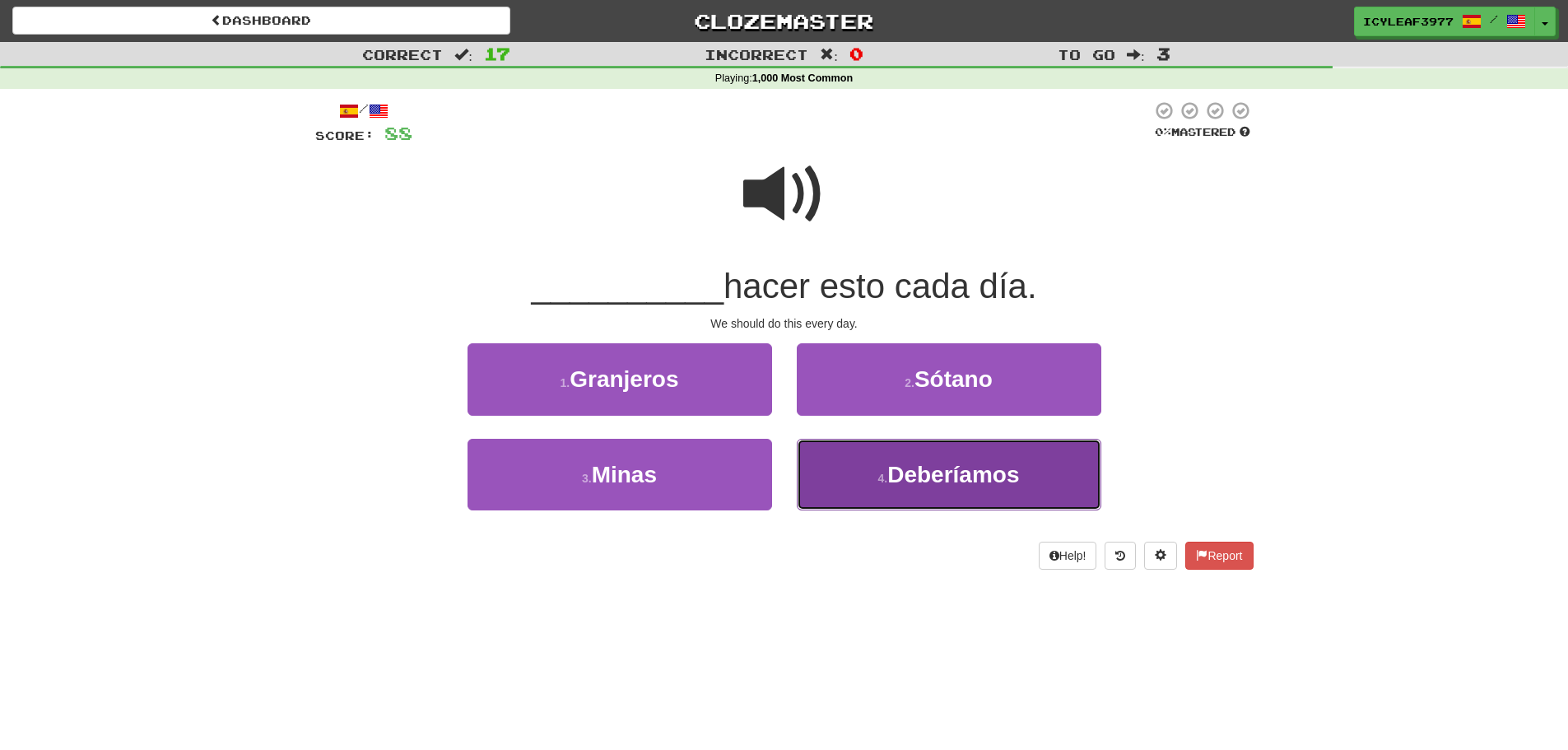
click at [853, 464] on button "4 . Deberíamos" at bounding box center [949, 474] width 304 height 71
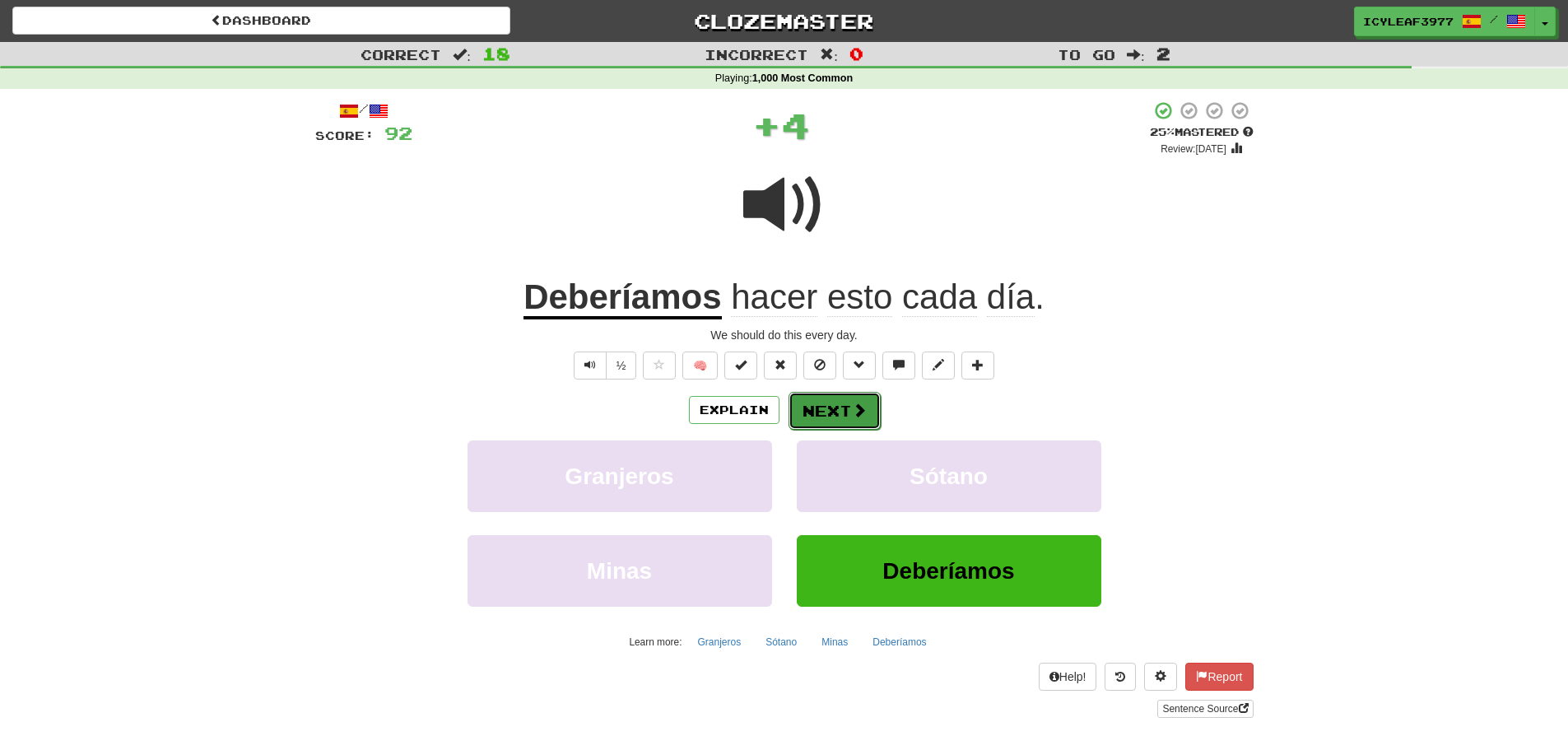
click at [830, 408] on button "Next" at bounding box center [834, 411] width 92 height 38
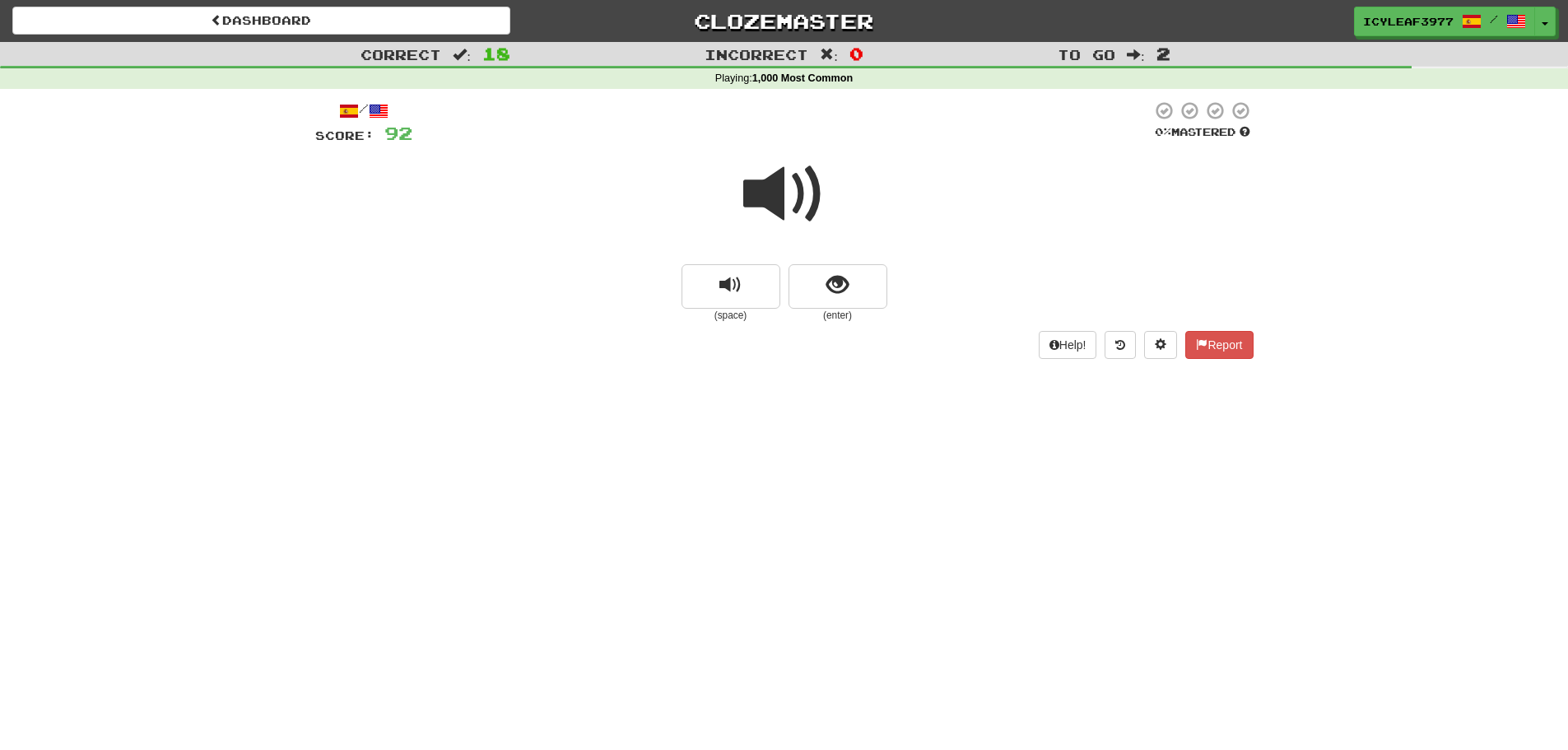
click at [787, 216] on span at bounding box center [784, 194] width 82 height 82
click at [828, 279] on span "show sentence" at bounding box center [836, 285] width 22 height 22
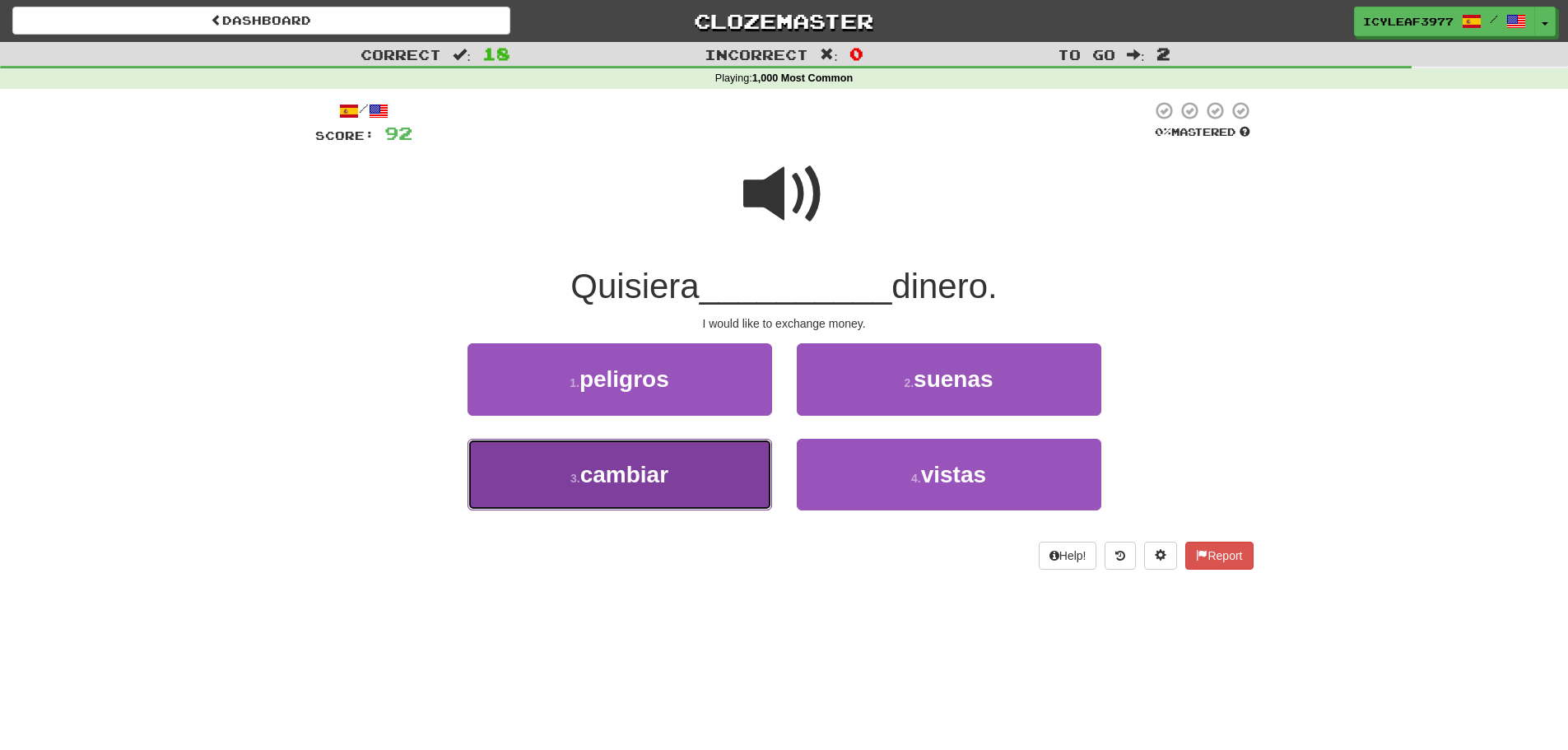
click at [658, 454] on button "3 . cambiar" at bounding box center [619, 474] width 304 height 71
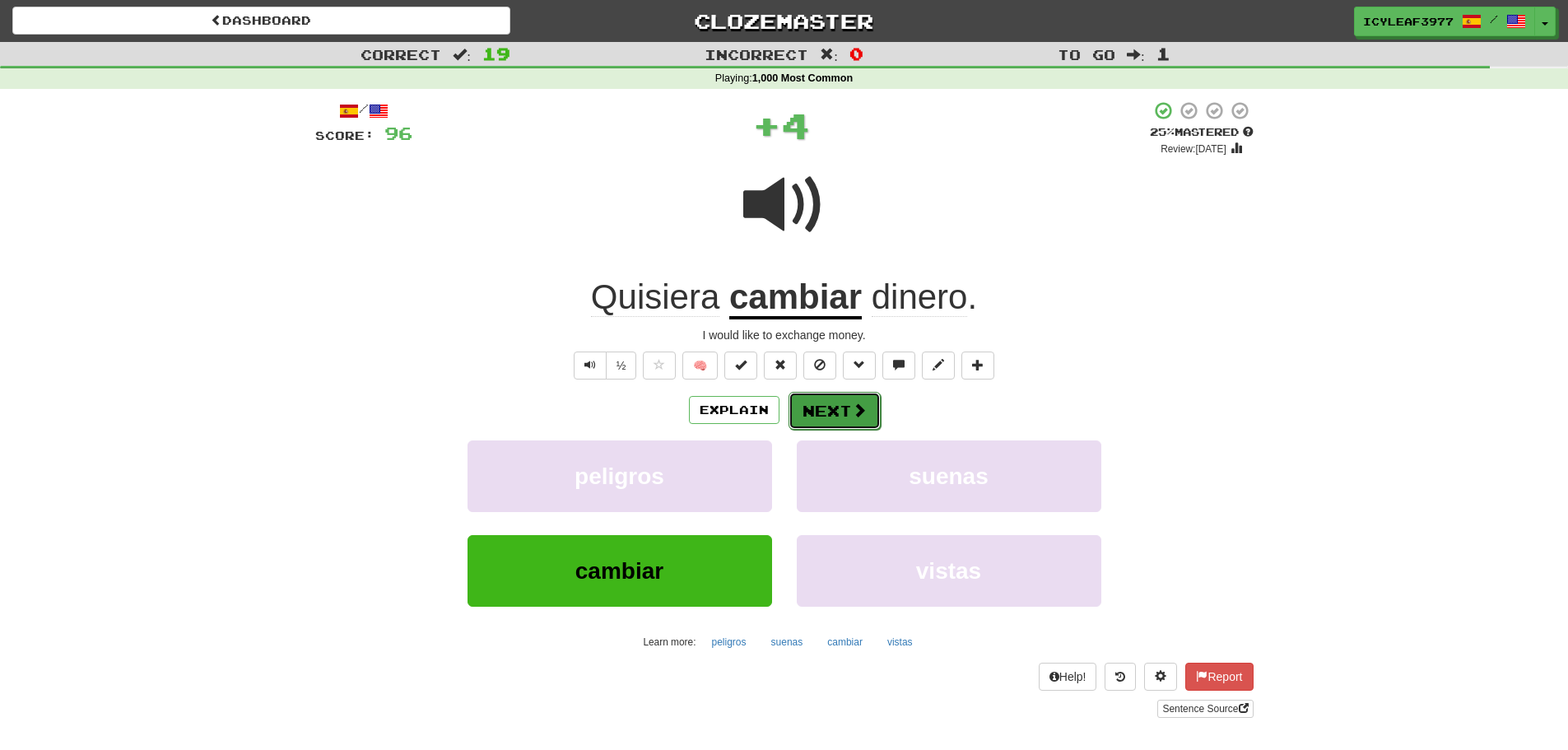
click at [822, 408] on button "Next" at bounding box center [834, 411] width 92 height 38
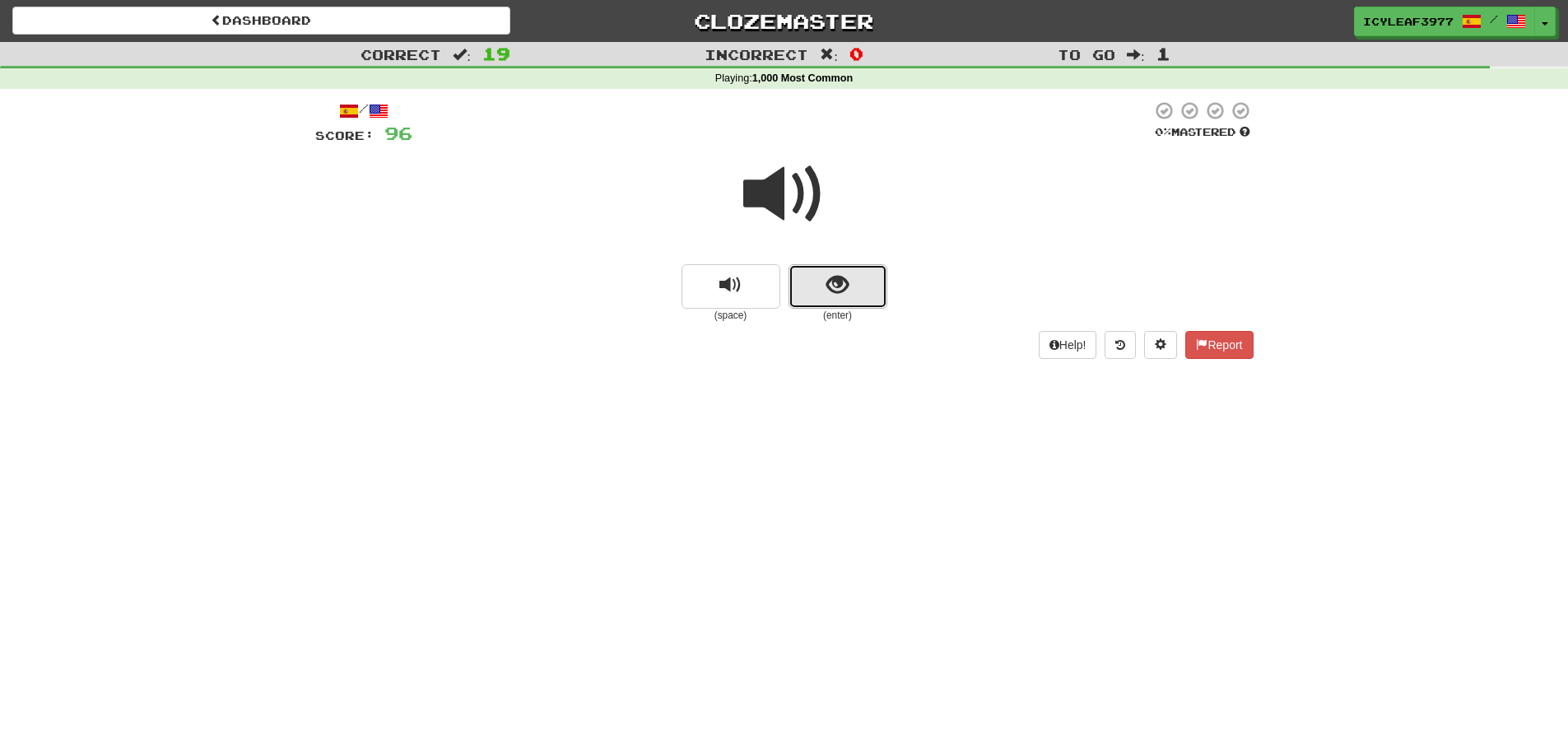
click at [832, 289] on span "show sentence" at bounding box center [836, 285] width 22 height 22
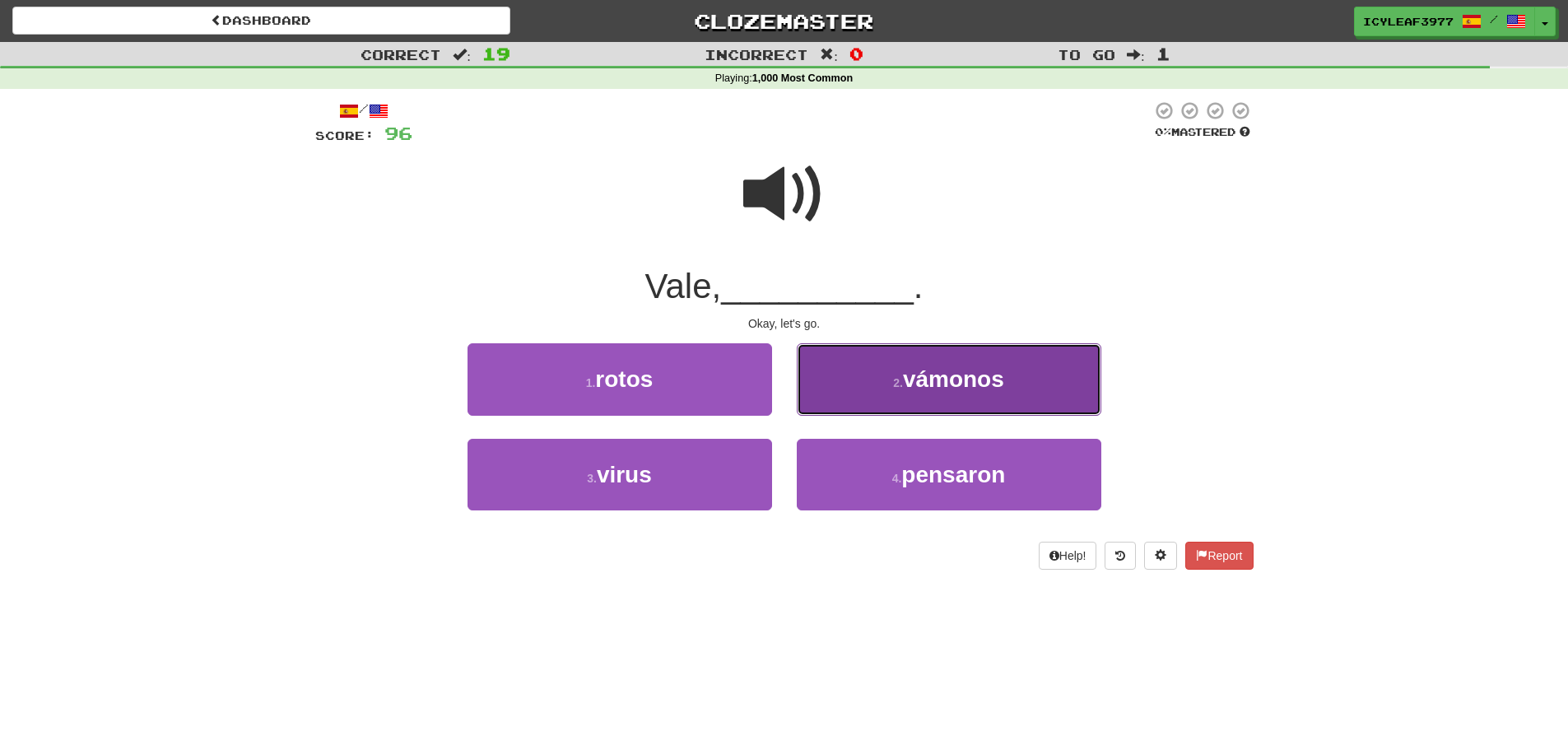
click at [911, 380] on span "vámonos" at bounding box center [953, 379] width 101 height 26
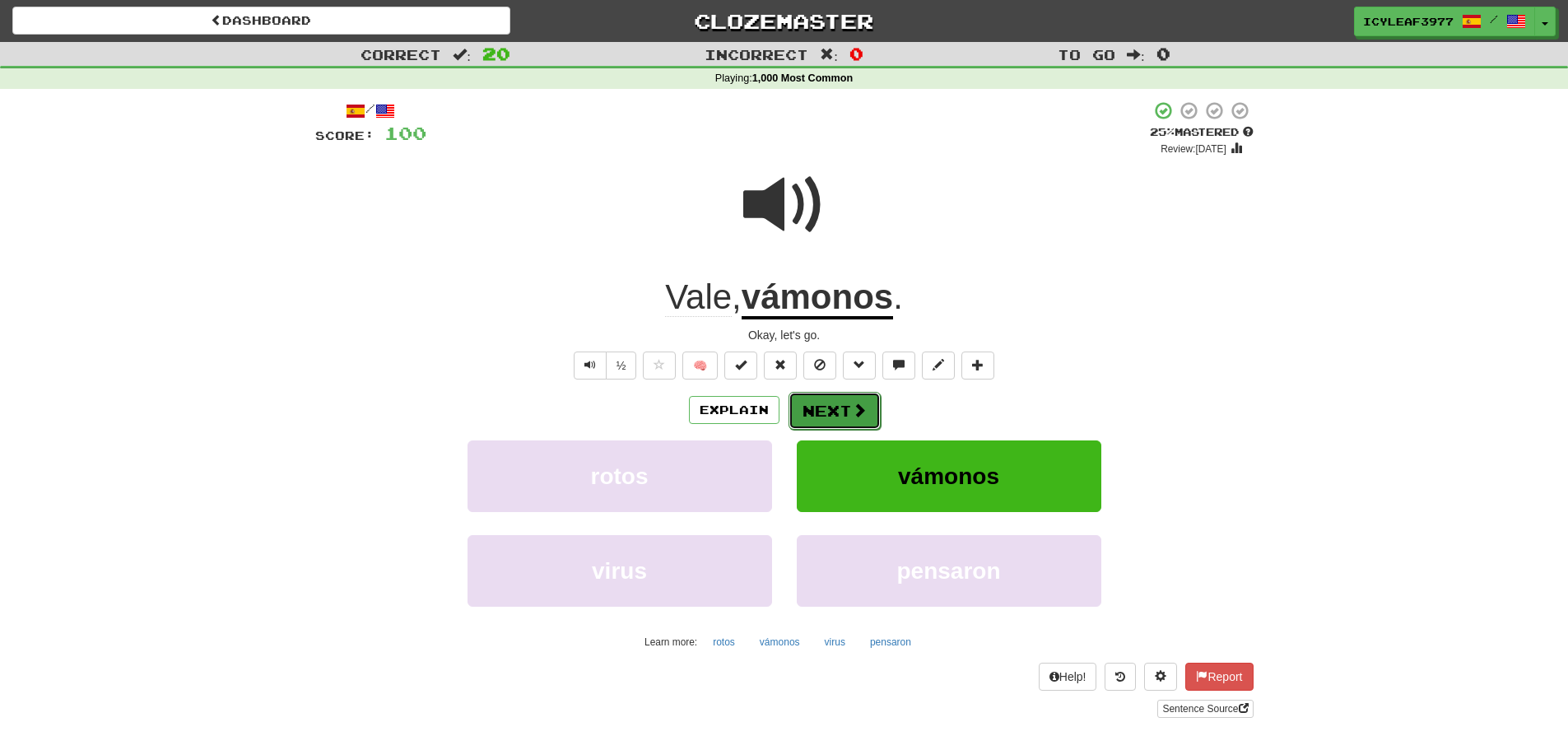
click at [832, 395] on button "Next" at bounding box center [834, 411] width 92 height 38
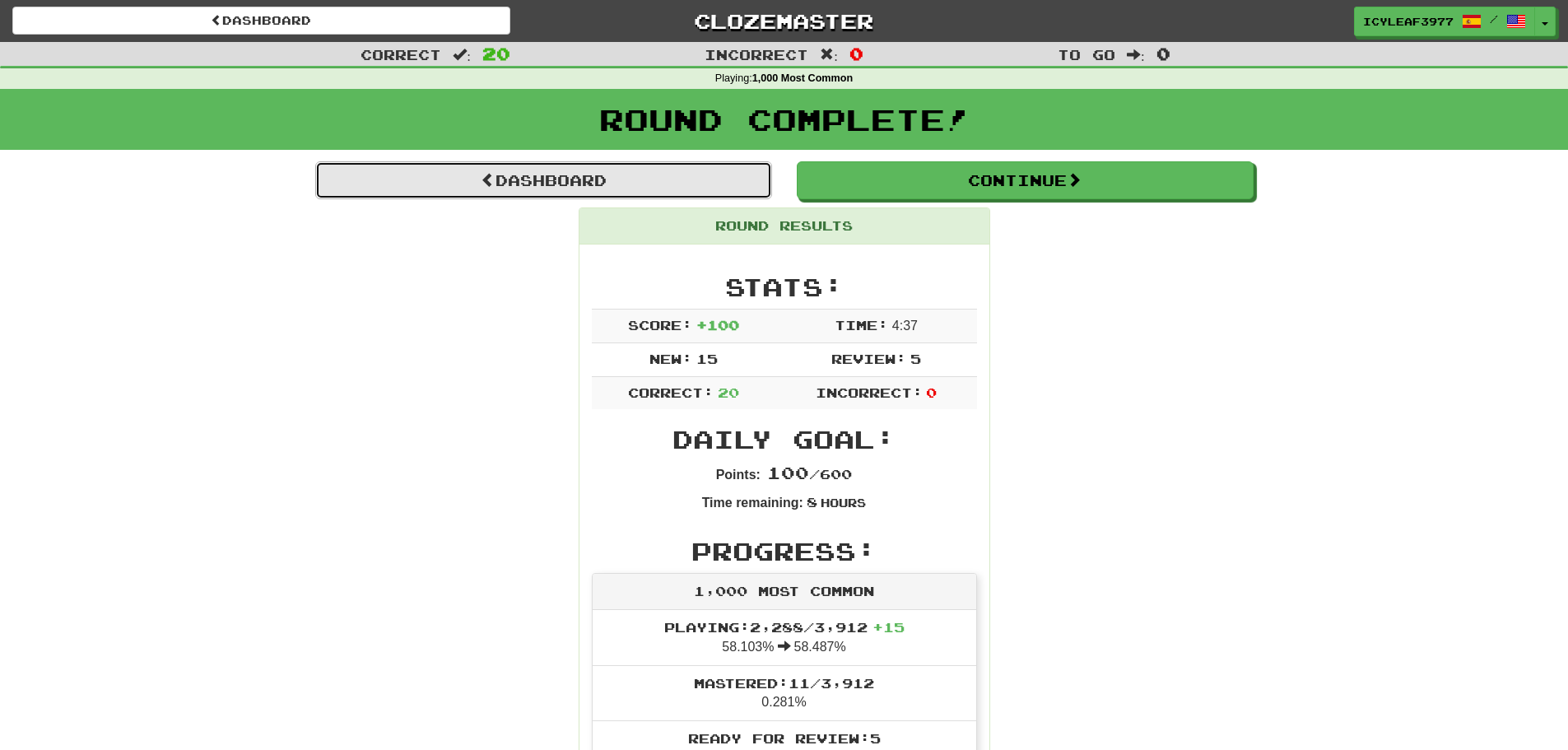
click at [545, 175] on link "Dashboard" at bounding box center [543, 181] width 457 height 38
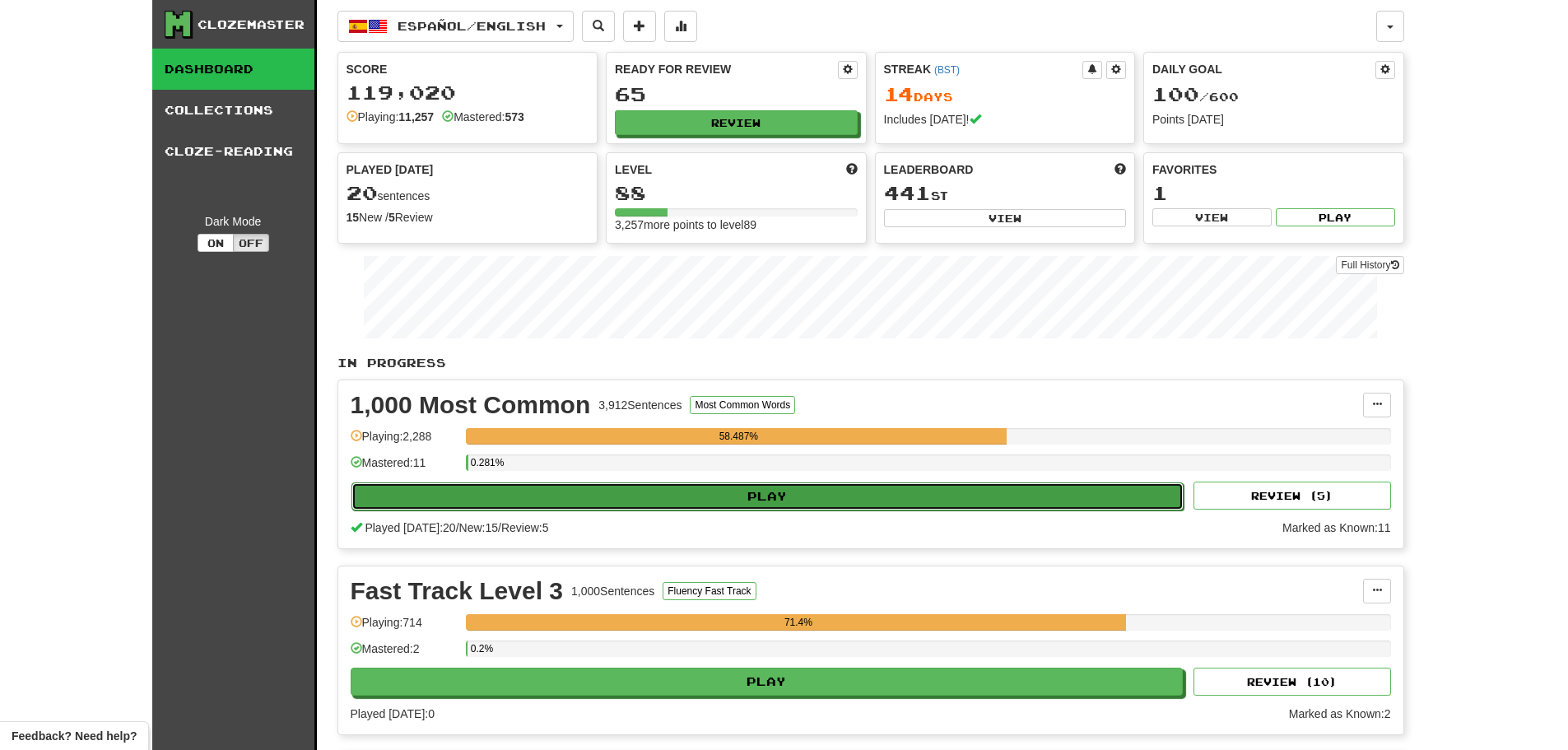
click at [615, 498] on button "Play" at bounding box center [767, 496] width 833 height 28
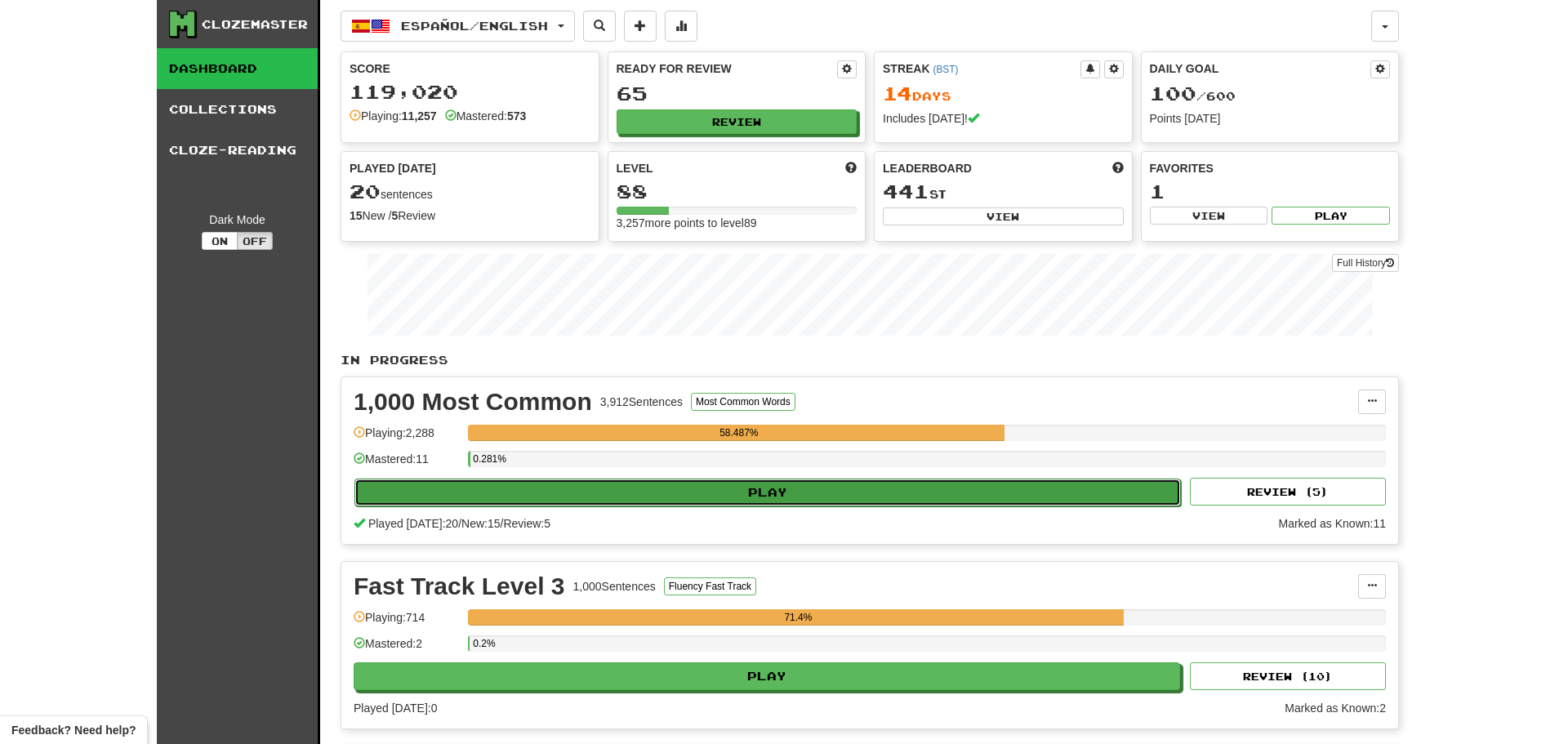
select select "**"
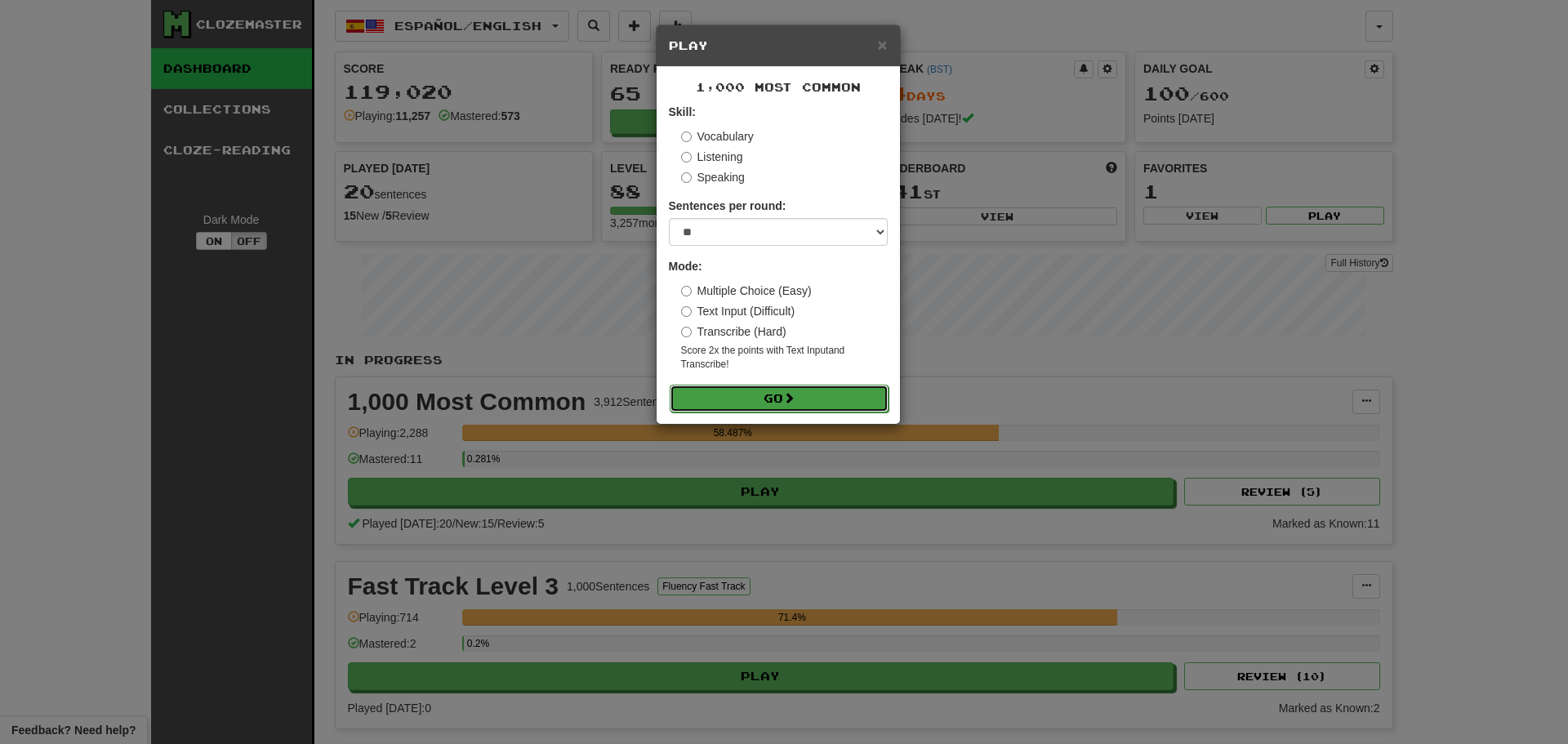
click at [732, 406] on button "Go" at bounding box center [779, 397] width 219 height 27
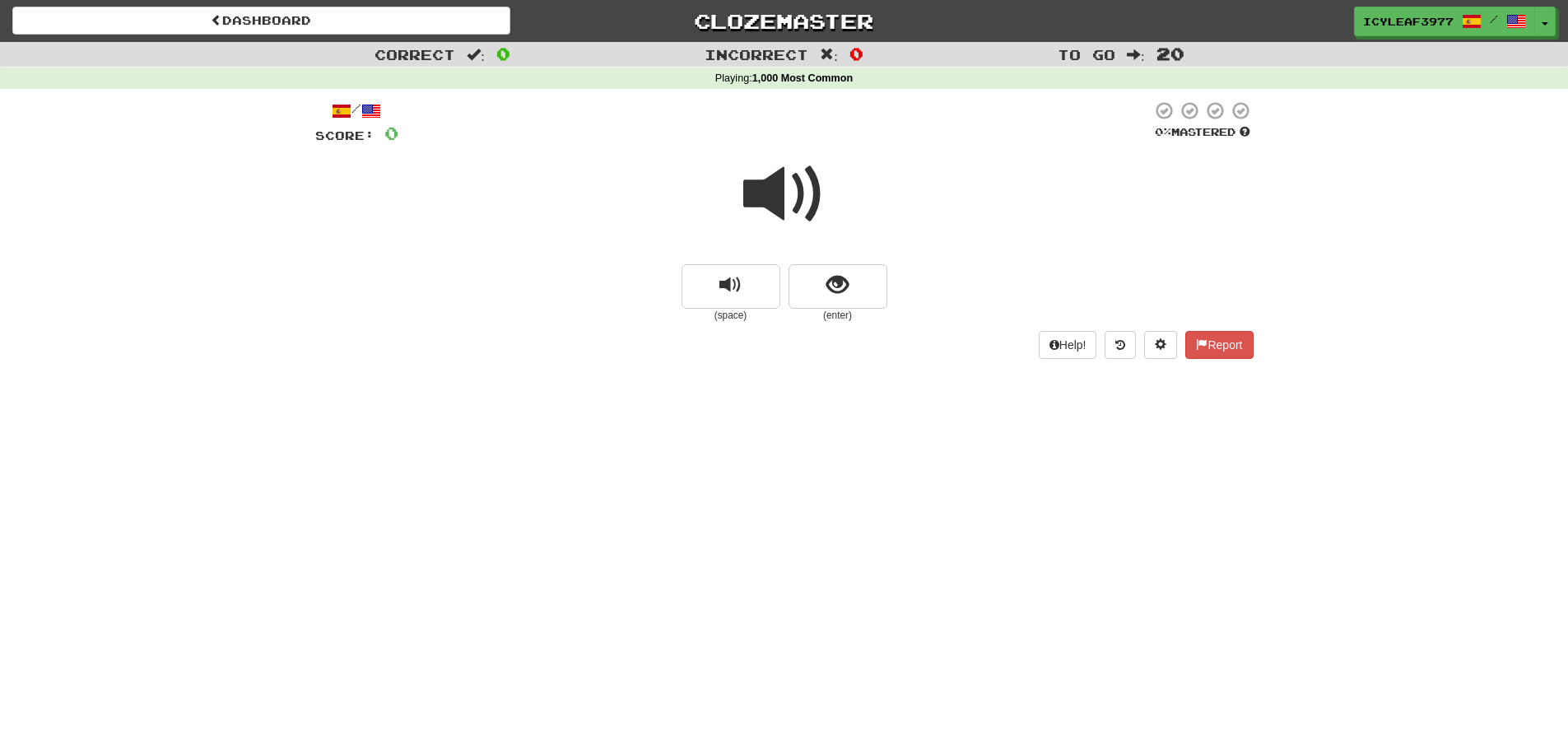
click at [777, 200] on span at bounding box center [784, 194] width 82 height 82
click at [832, 279] on span "show sentence" at bounding box center [836, 285] width 22 height 22
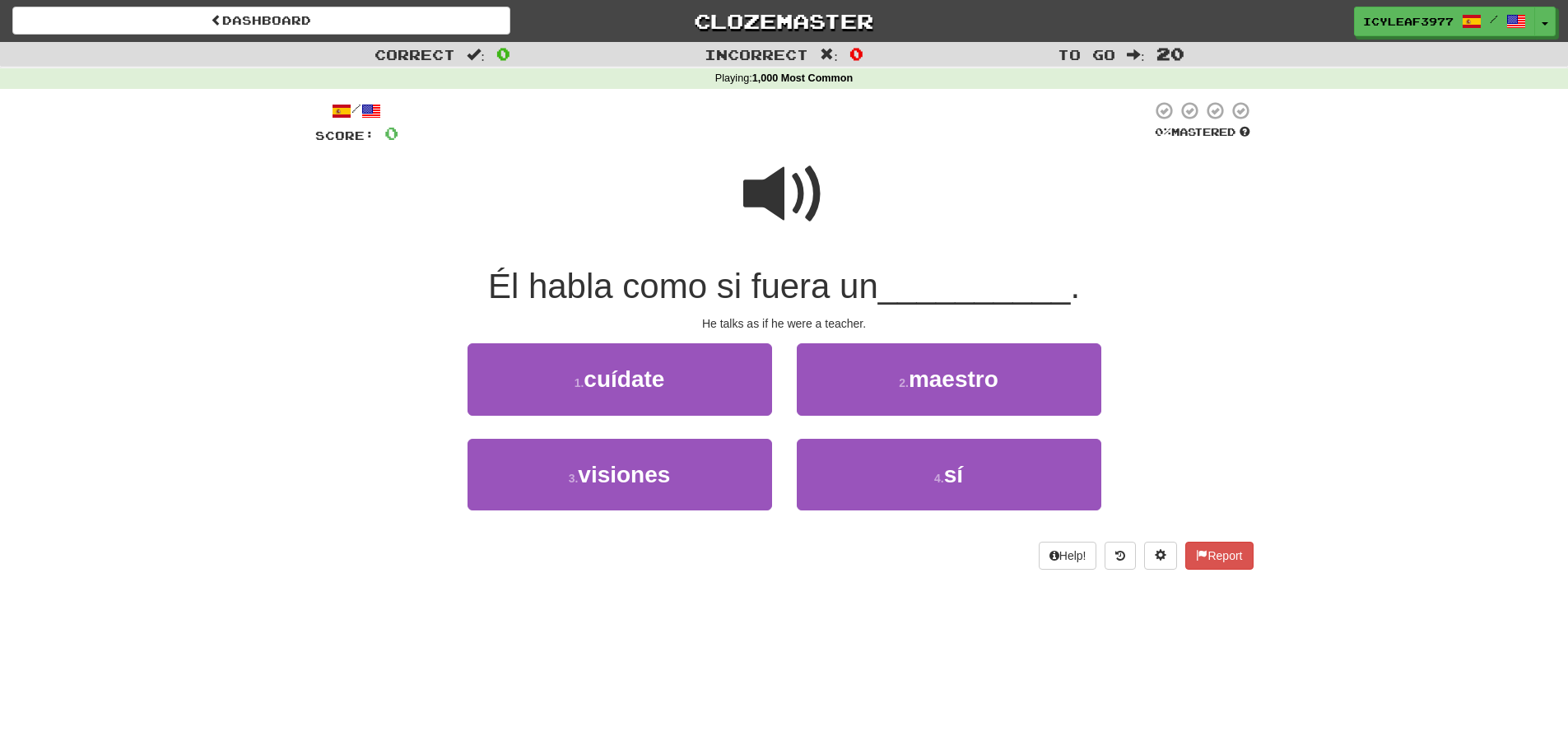
click at [772, 295] on span "Él habla como si fuera un" at bounding box center [683, 286] width 390 height 39
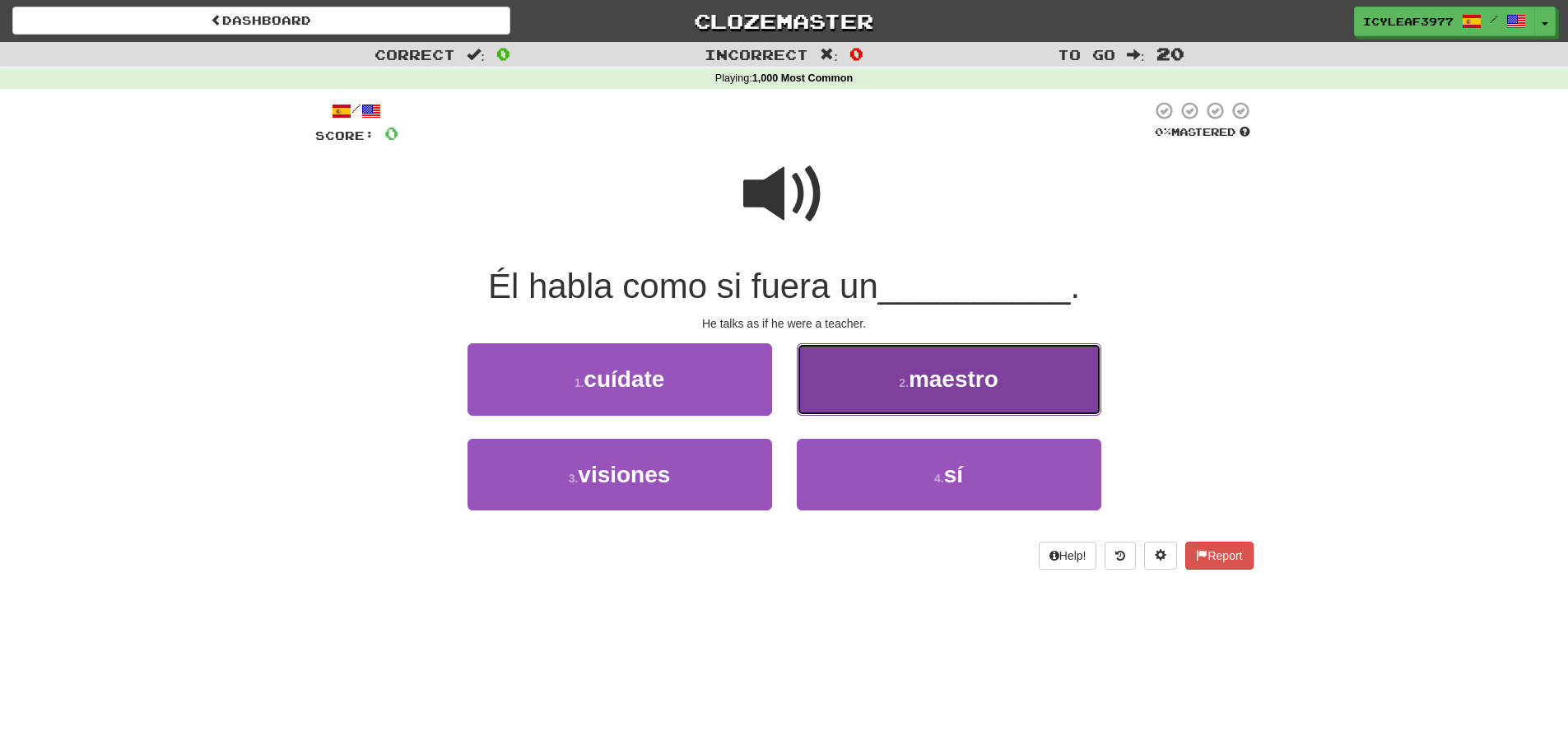
click at [840, 389] on button "2 . maestro" at bounding box center [949, 379] width 304 height 71
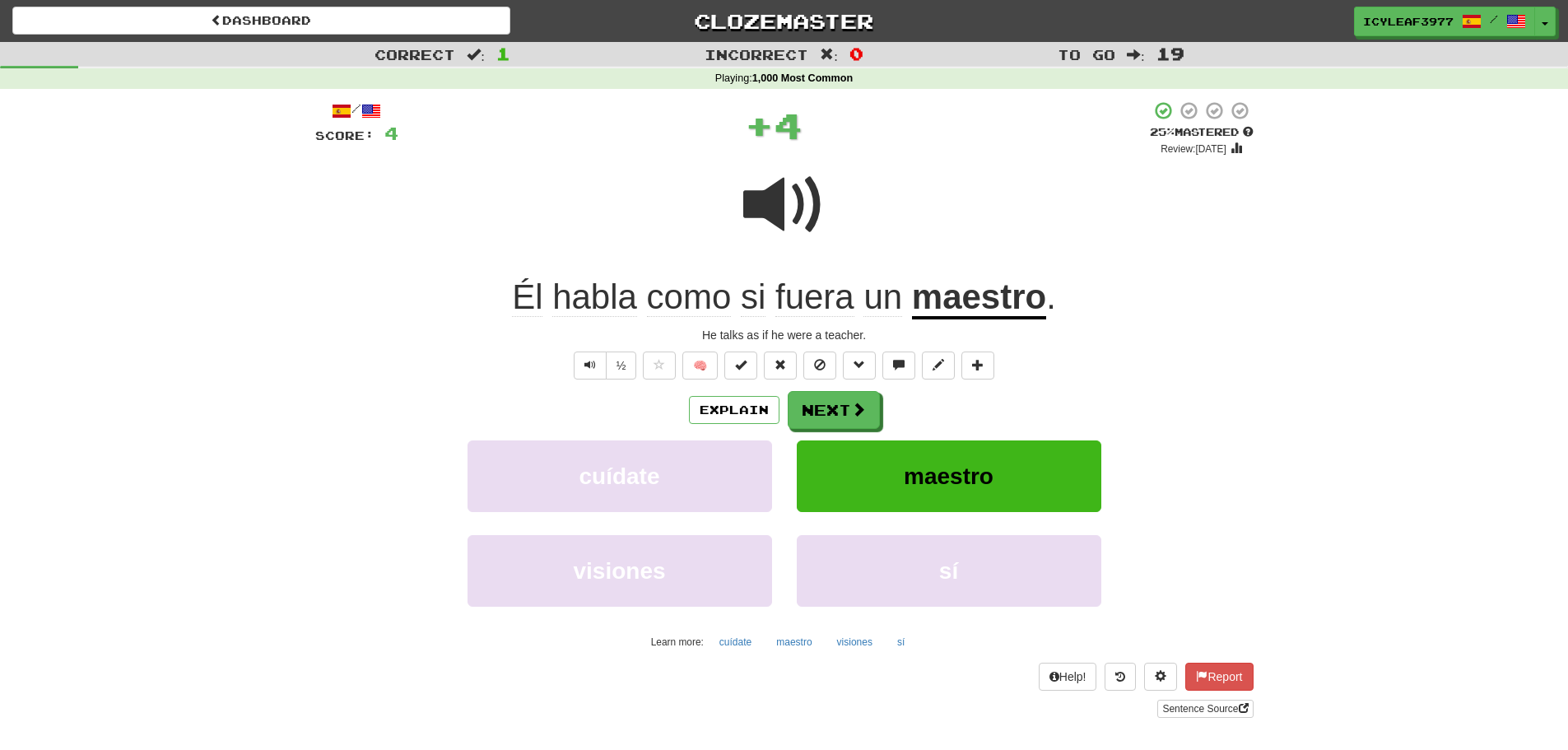
click at [810, 302] on span "fuera" at bounding box center [814, 297] width 79 height 40
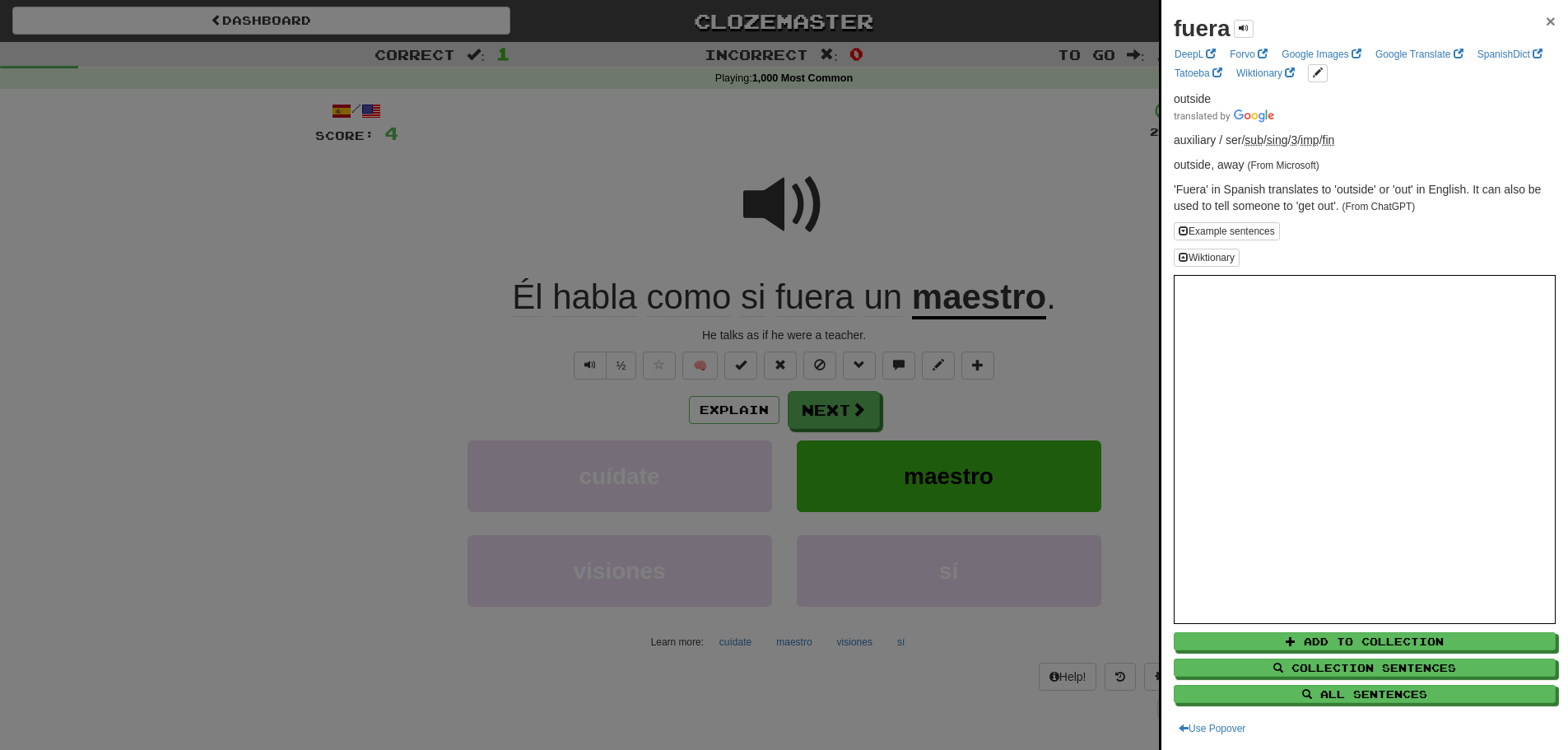
click at [1545, 19] on span "×" at bounding box center [1550, 21] width 10 height 19
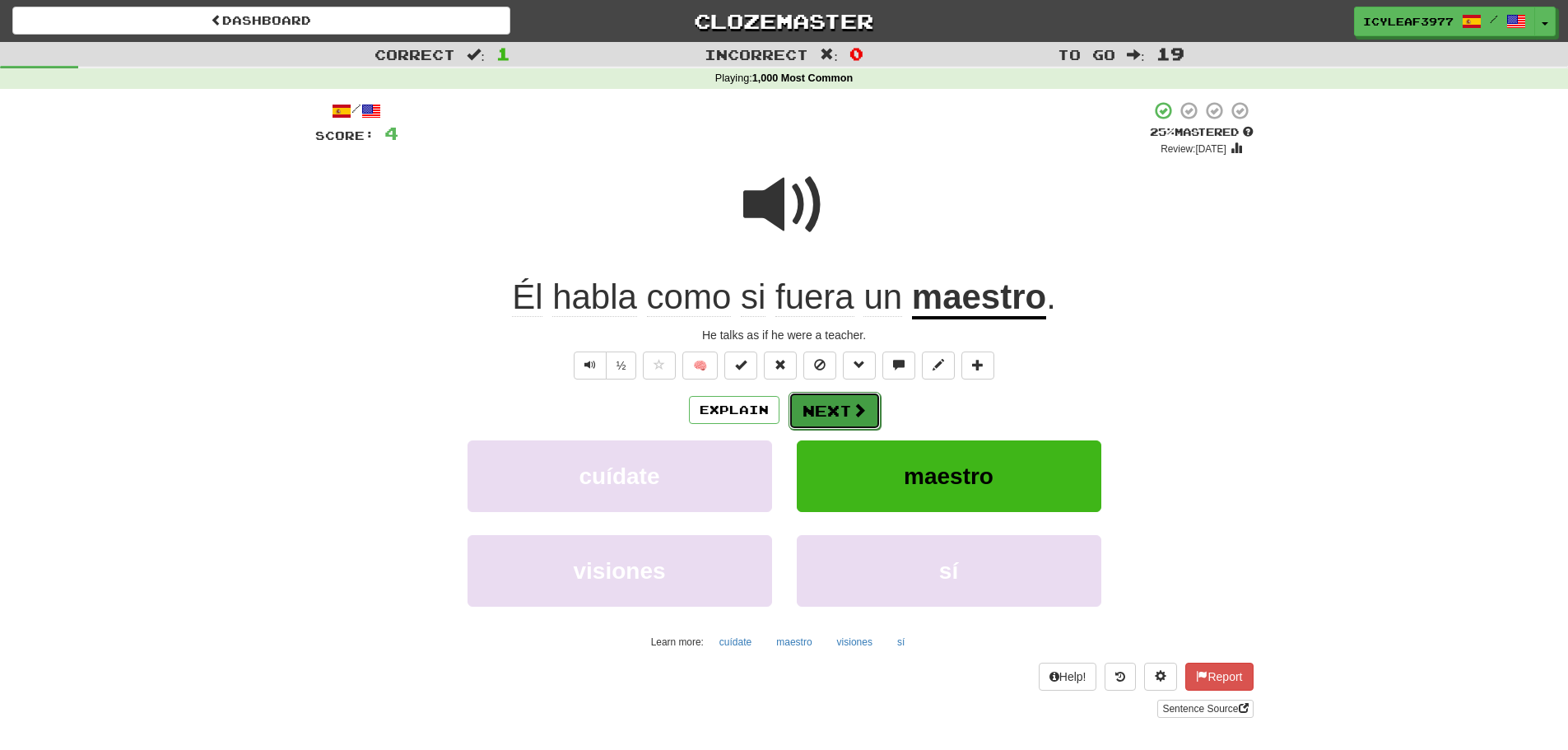
click at [844, 395] on button "Next" at bounding box center [834, 411] width 92 height 38
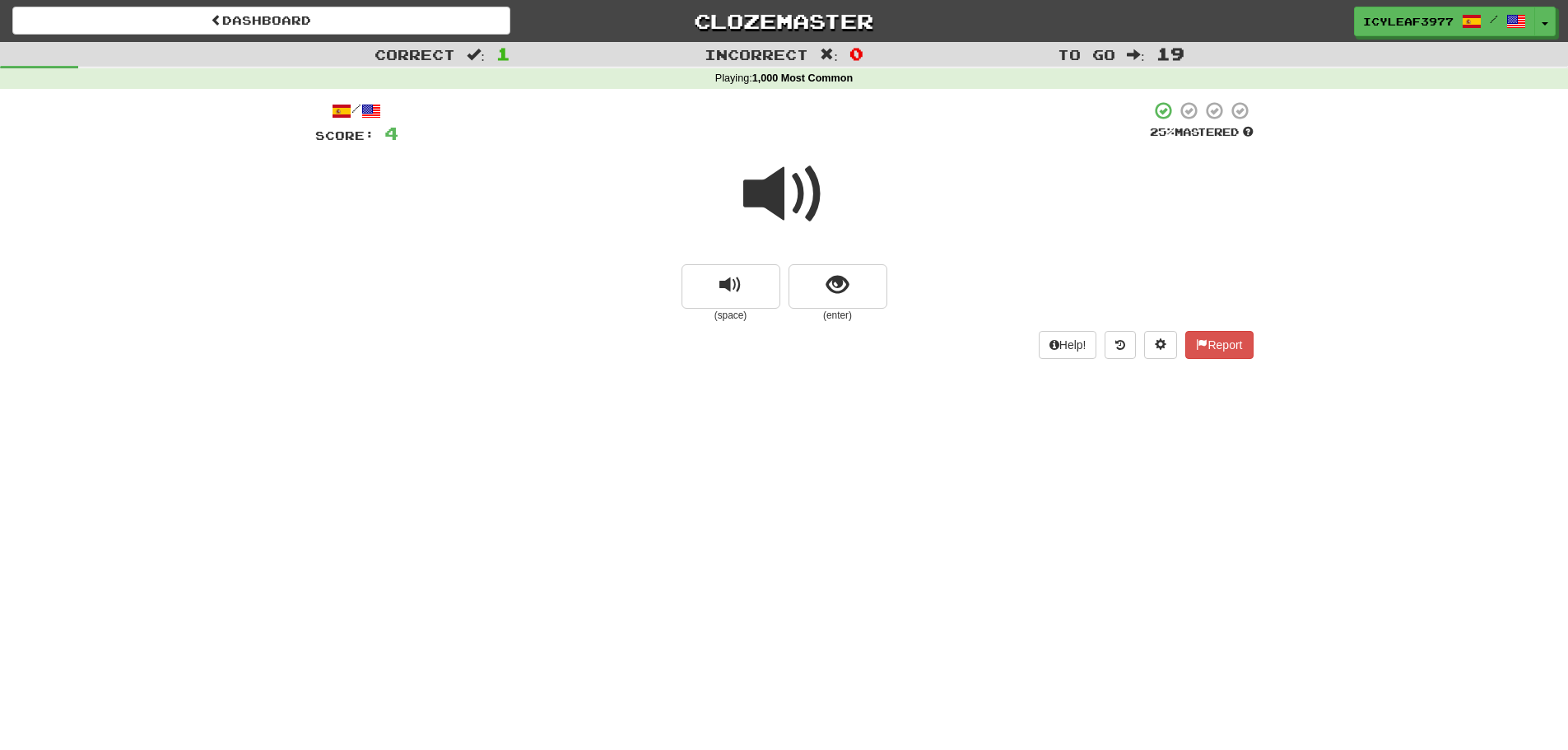
click at [778, 198] on span at bounding box center [784, 194] width 82 height 82
click at [808, 278] on button "show sentence" at bounding box center [838, 286] width 99 height 45
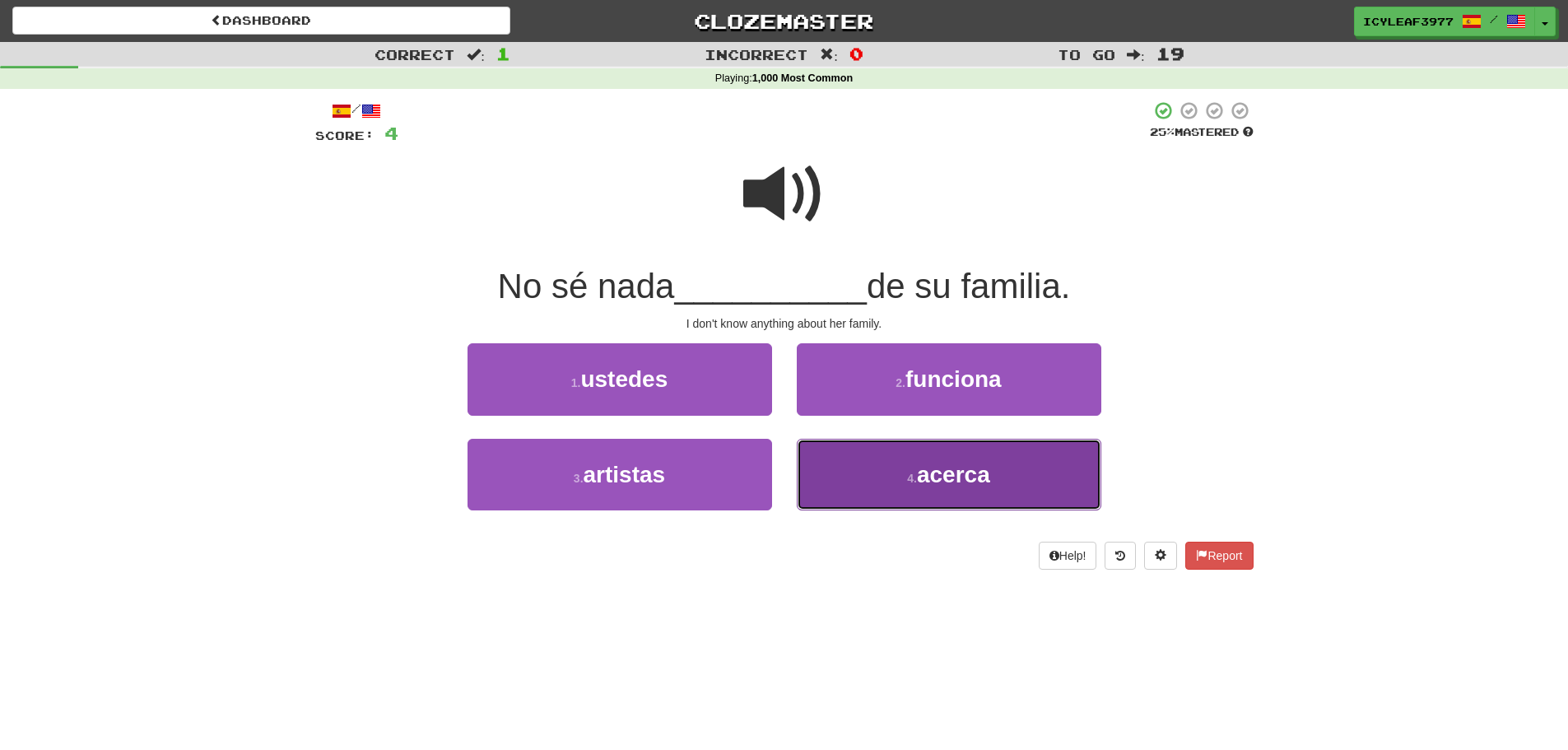
click at [866, 485] on button "4 . acerca" at bounding box center [949, 474] width 304 height 71
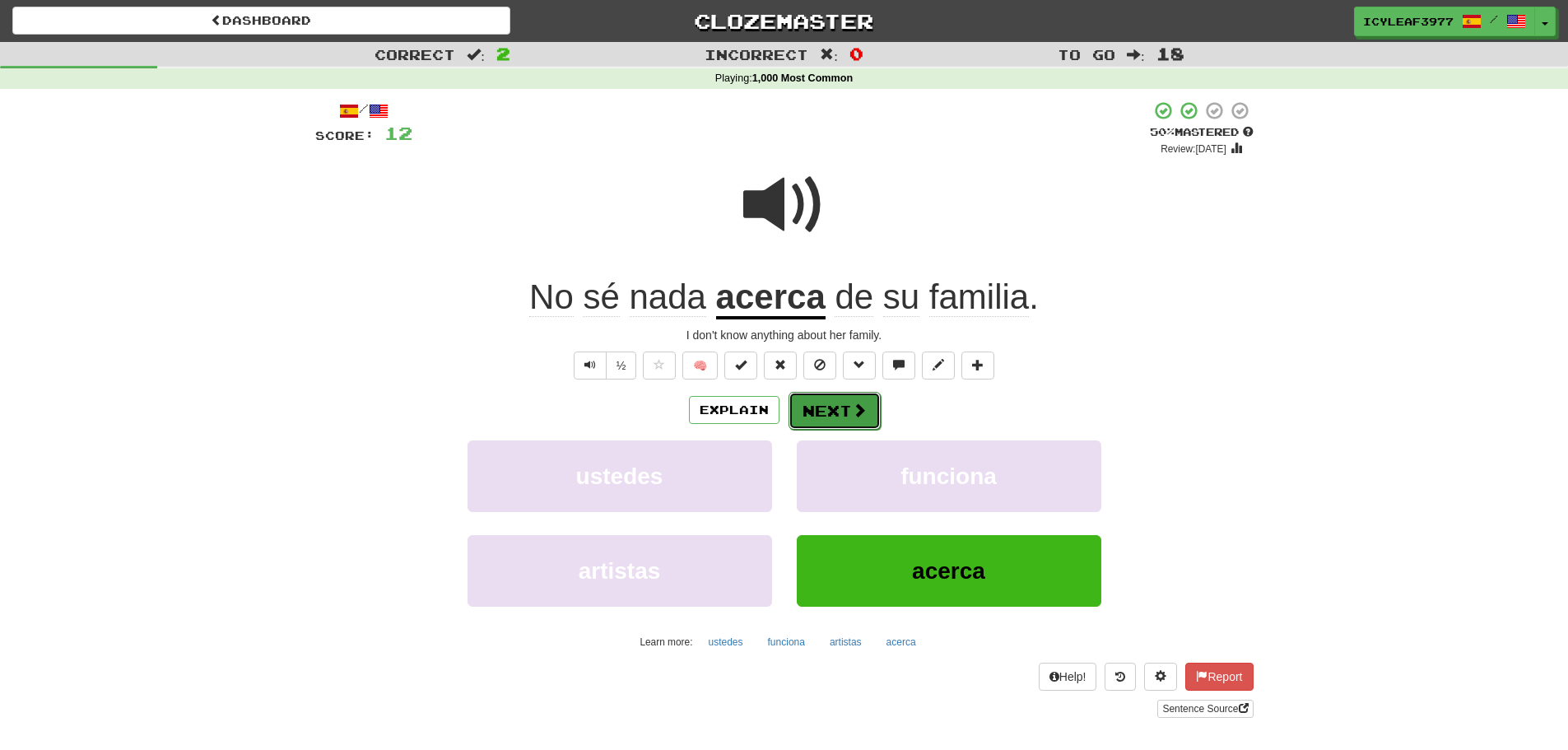
click at [866, 419] on button "Next" at bounding box center [834, 411] width 92 height 38
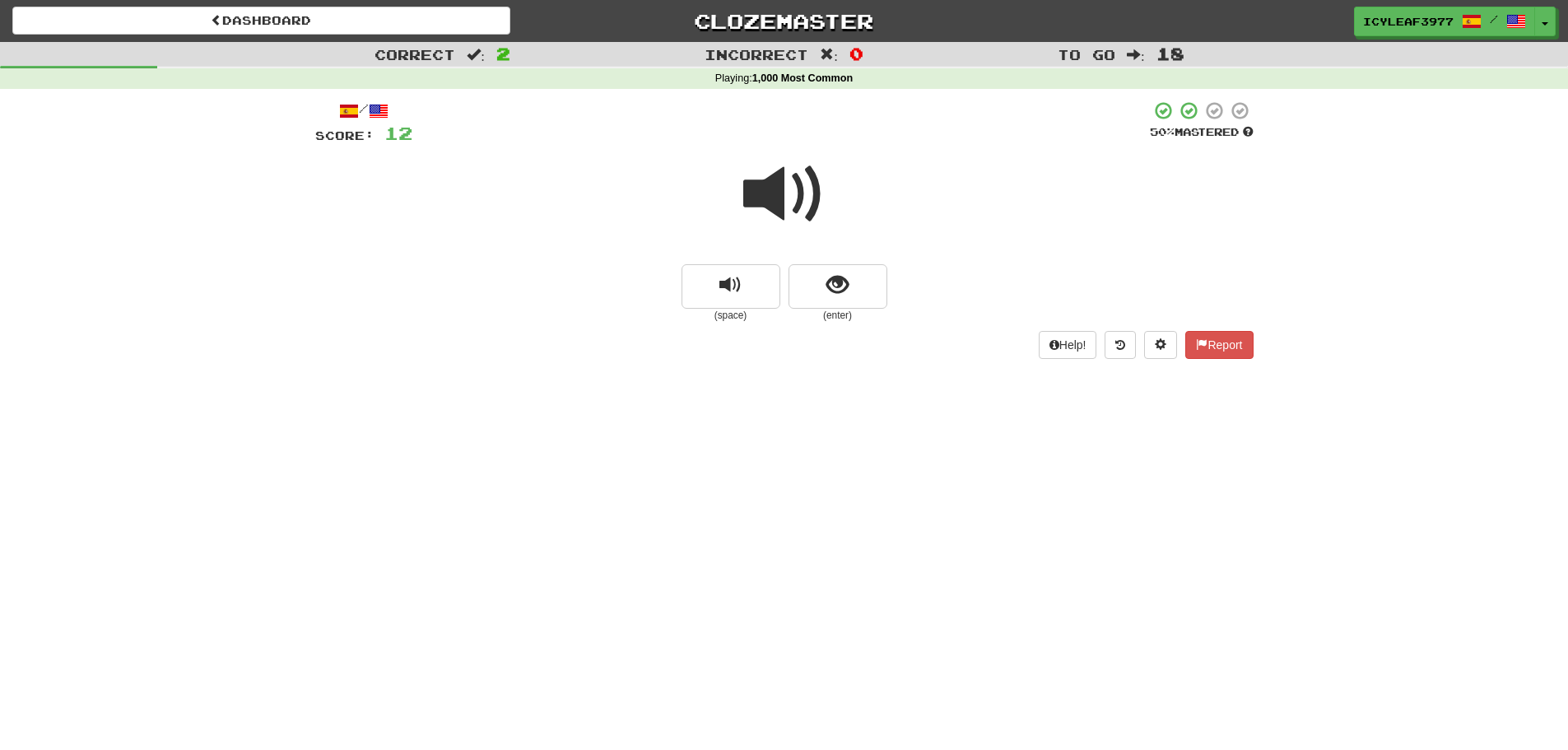
click at [785, 212] on span at bounding box center [784, 194] width 82 height 82
click at [813, 274] on button "show sentence" at bounding box center [838, 286] width 99 height 45
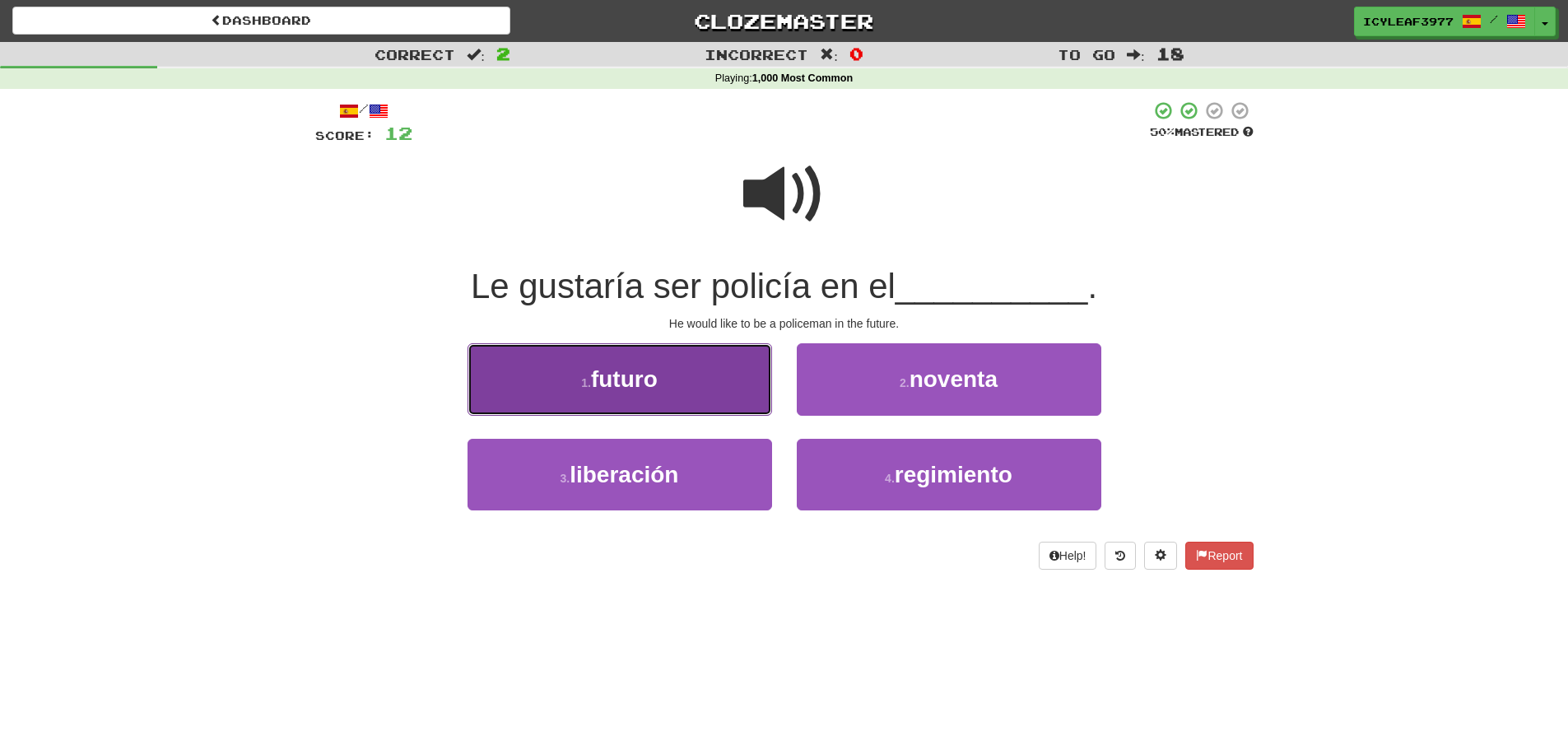
click at [707, 387] on button "1 . futuro" at bounding box center [619, 379] width 304 height 71
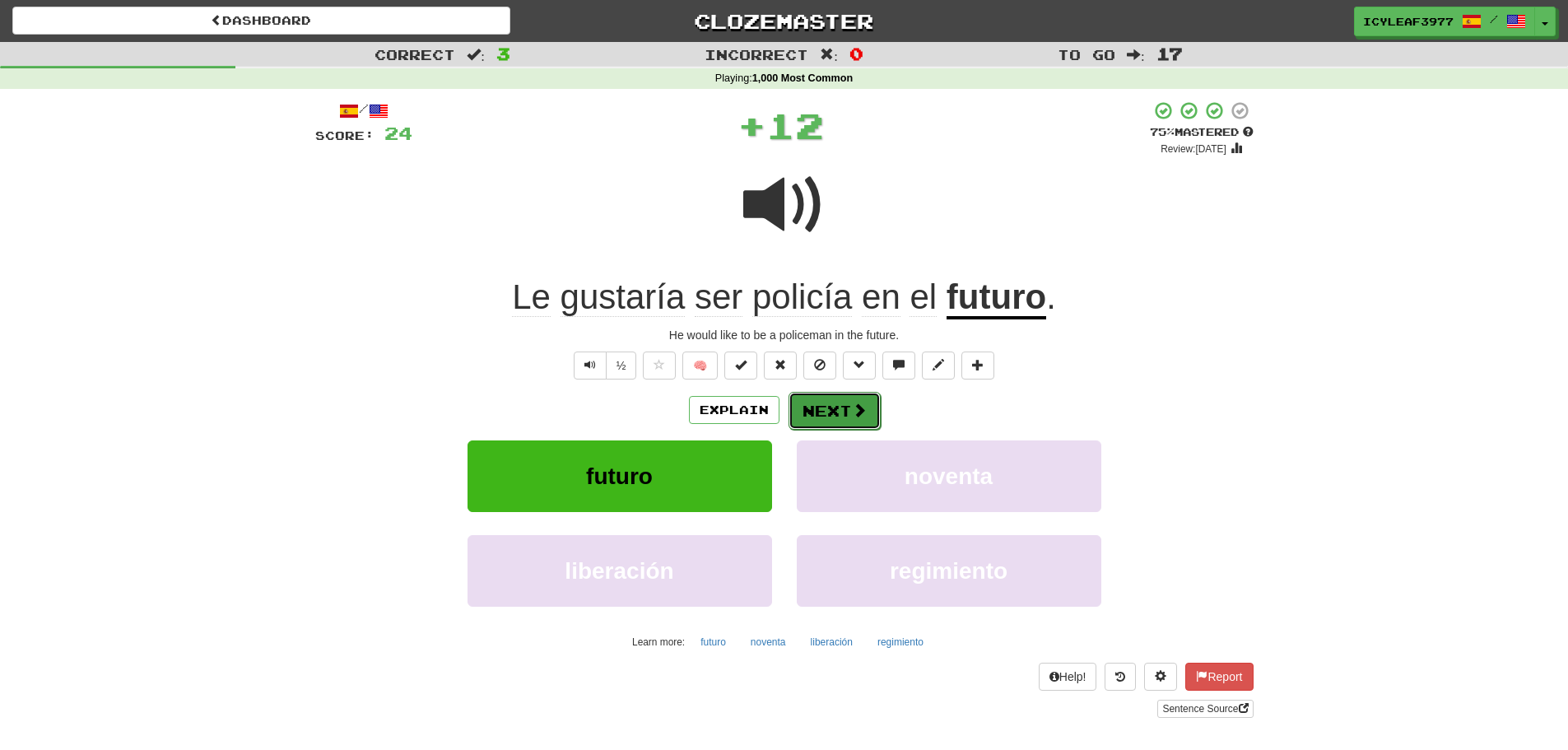
click at [861, 408] on span at bounding box center [859, 410] width 15 height 15
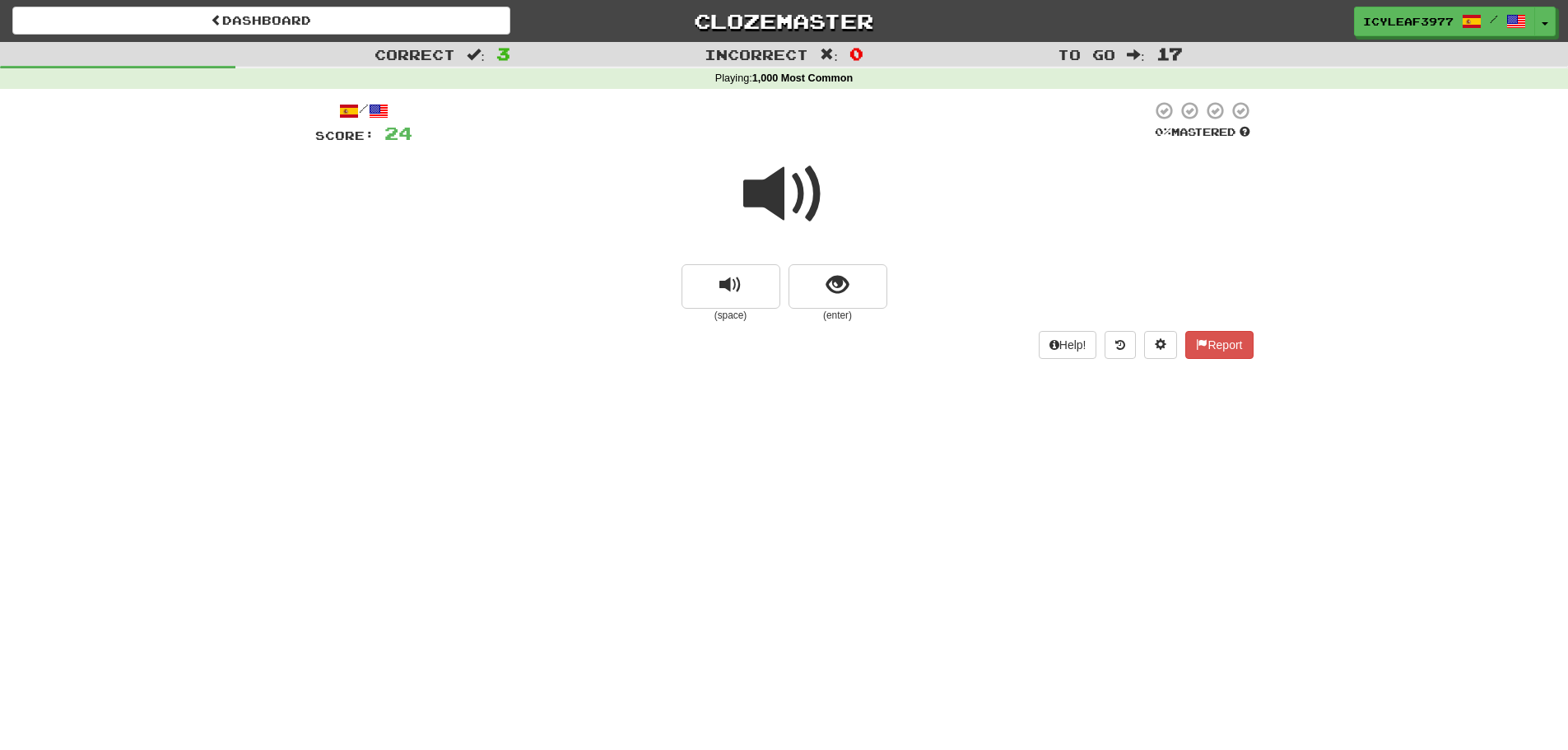
click at [766, 209] on span at bounding box center [784, 194] width 82 height 82
click at [830, 286] on span "show sentence" at bounding box center [836, 285] width 22 height 22
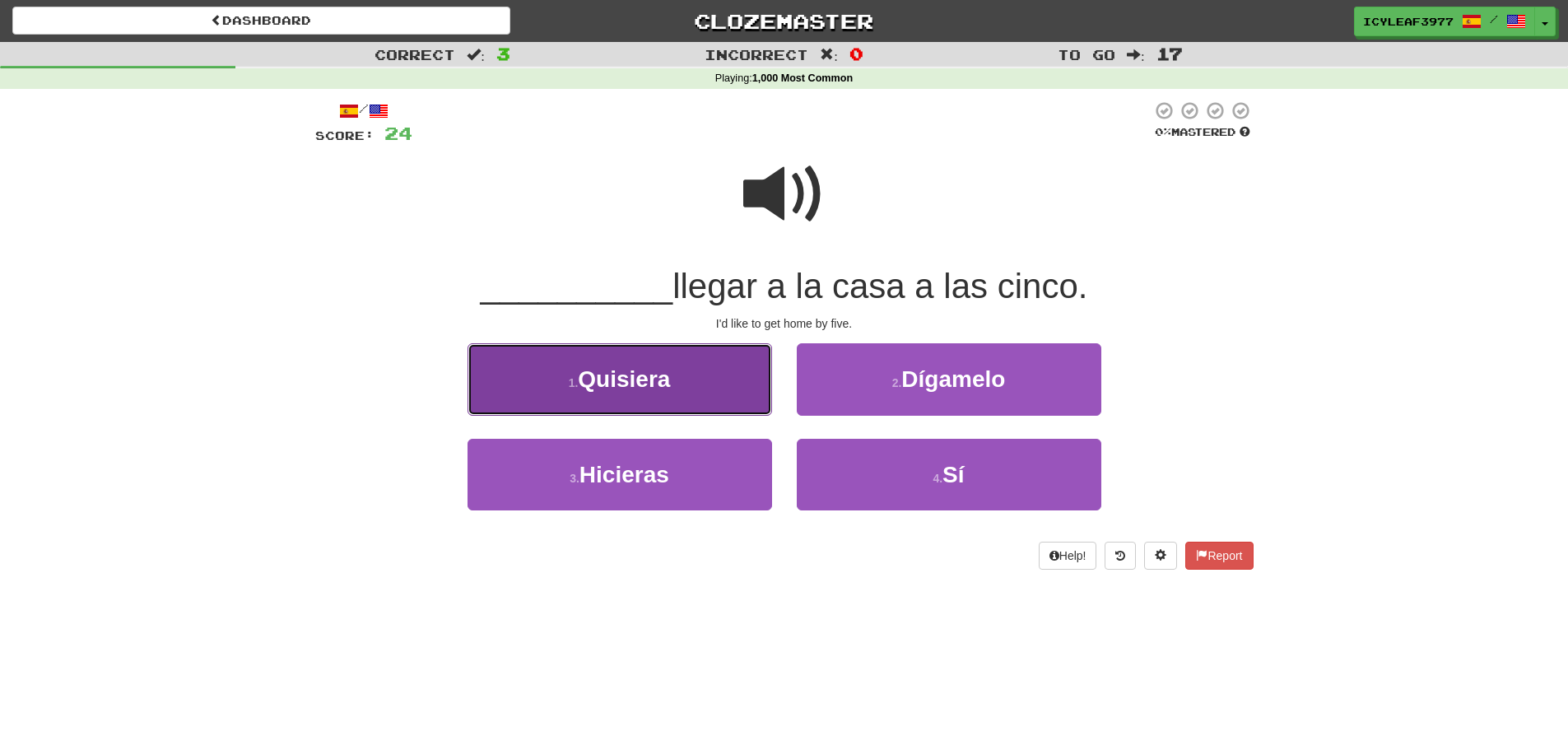
click at [652, 367] on span "Quisiera" at bounding box center [623, 379] width 92 height 26
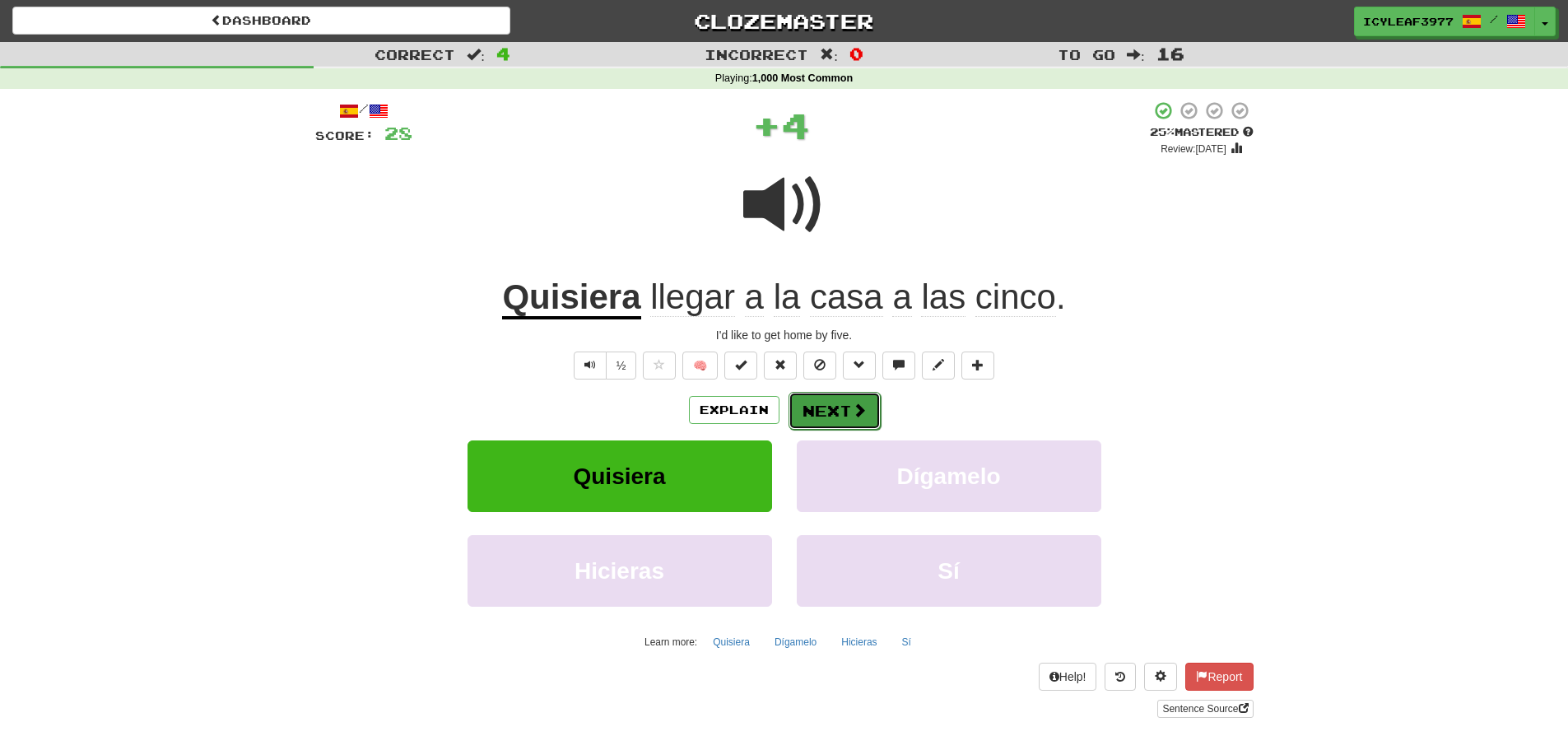
click at [824, 403] on button "Next" at bounding box center [834, 411] width 92 height 38
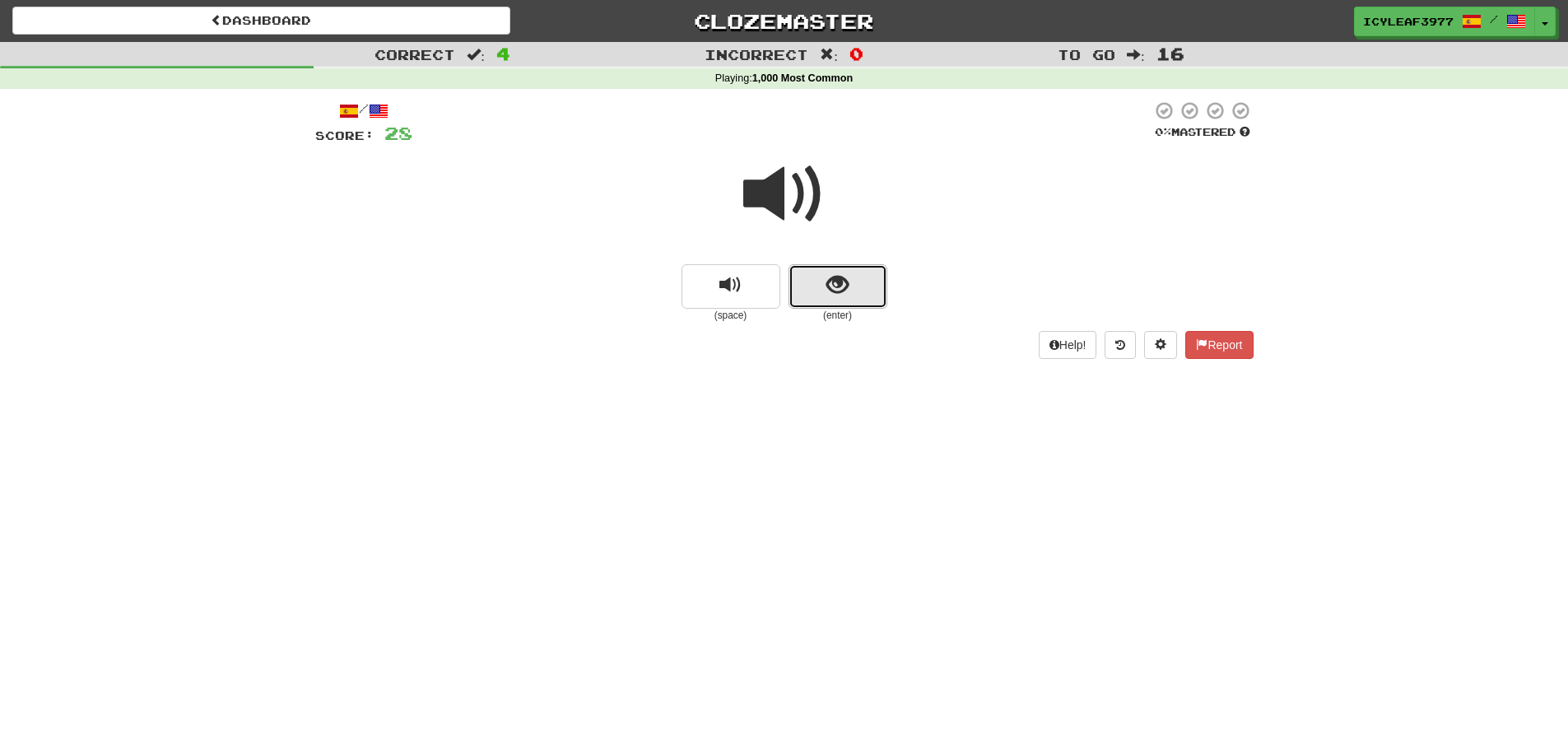
click at [814, 293] on button "show sentence" at bounding box center [838, 286] width 99 height 45
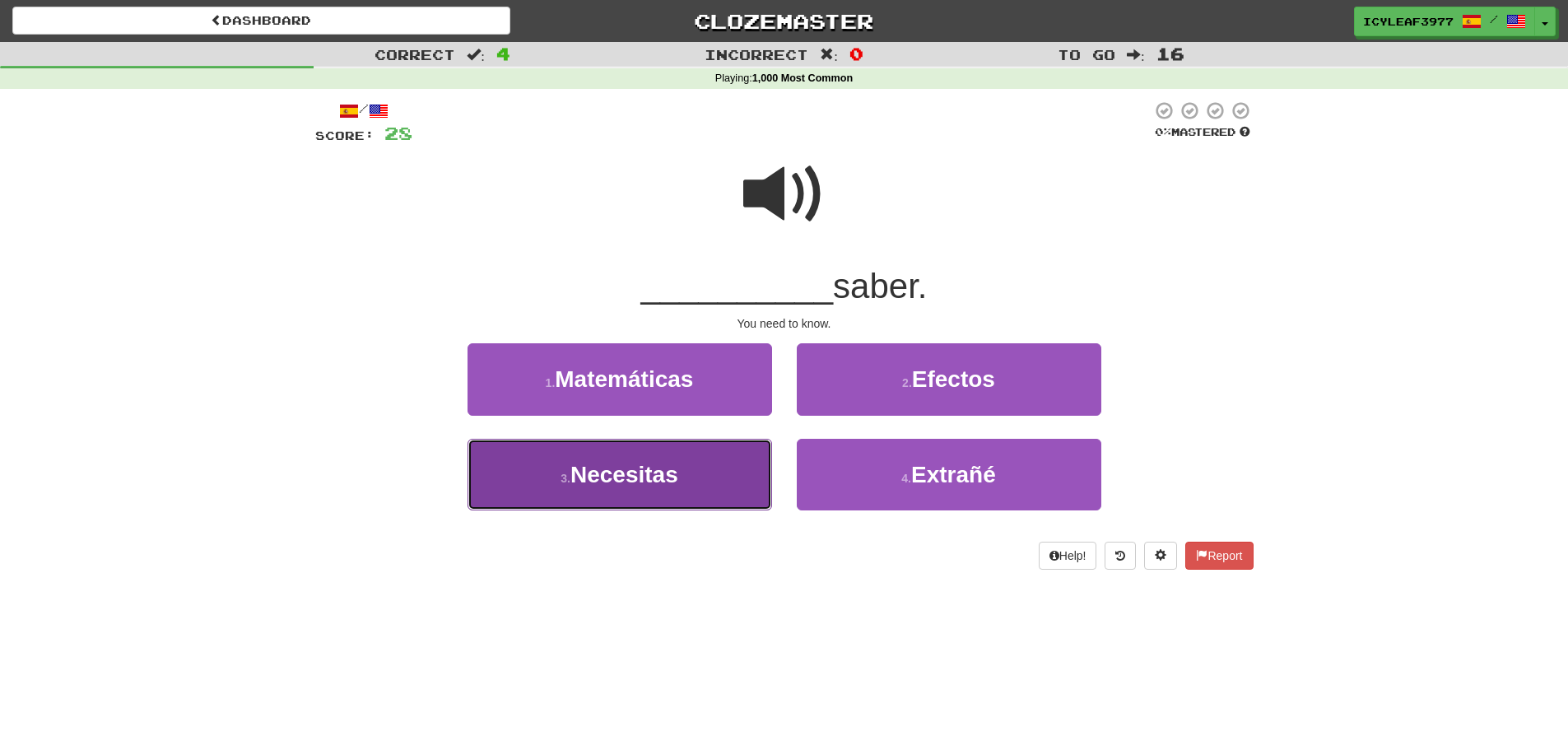
click at [673, 468] on span "Necesitas" at bounding box center [623, 474] width 108 height 26
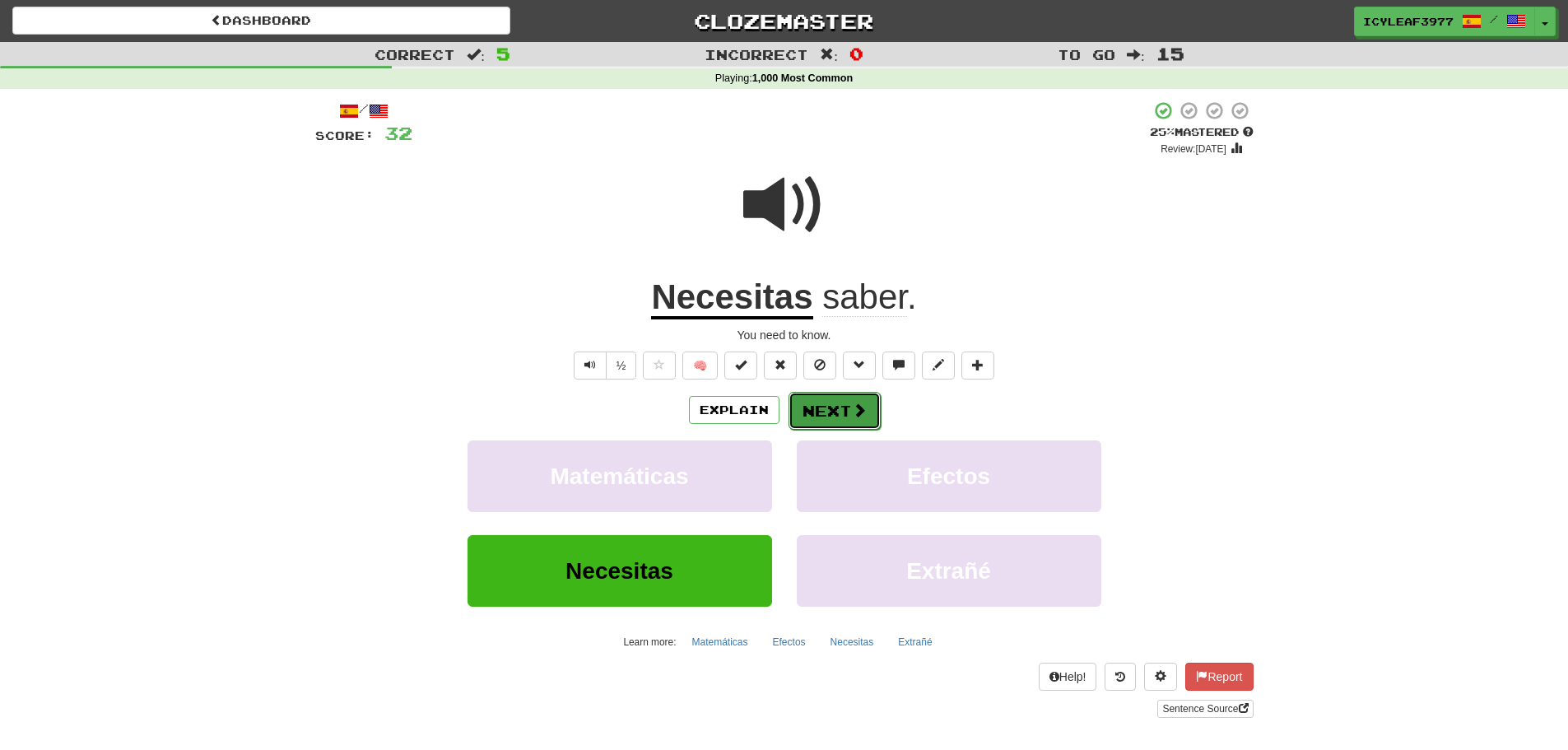
click at [817, 406] on button "Next" at bounding box center [834, 411] width 92 height 38
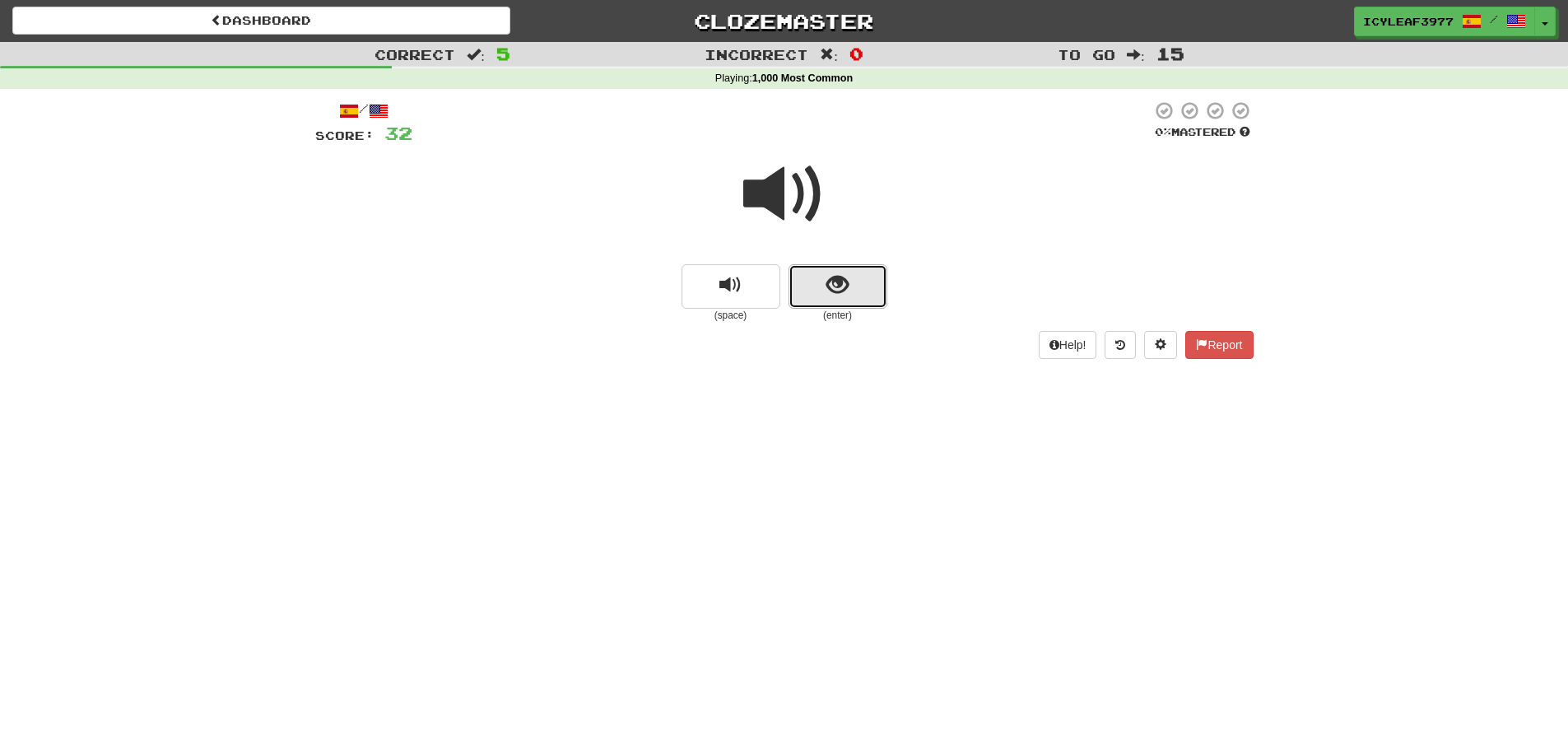
click at [840, 294] on span "show sentence" at bounding box center [836, 285] width 22 height 22
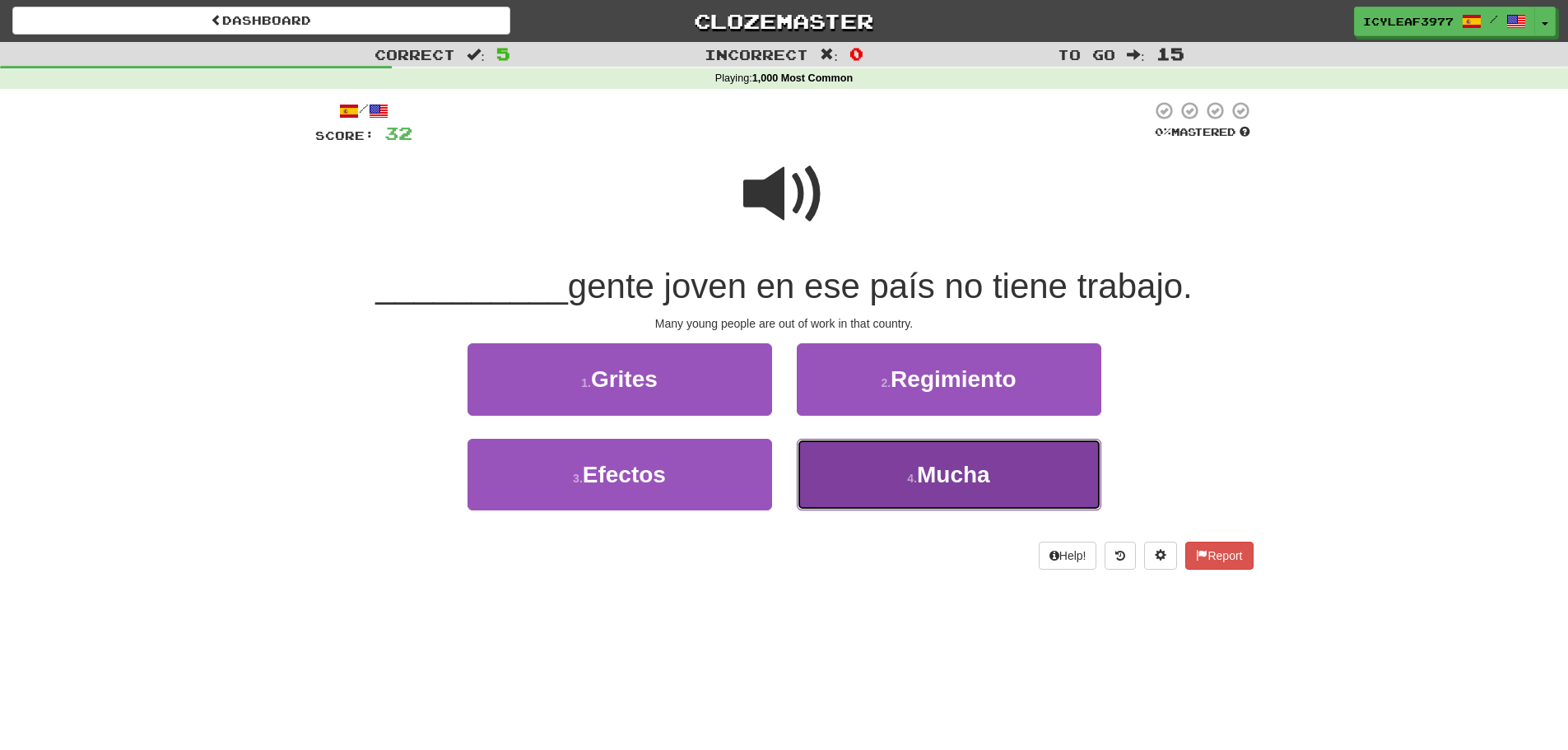
click at [883, 462] on button "4 . Mucha" at bounding box center [949, 474] width 304 height 71
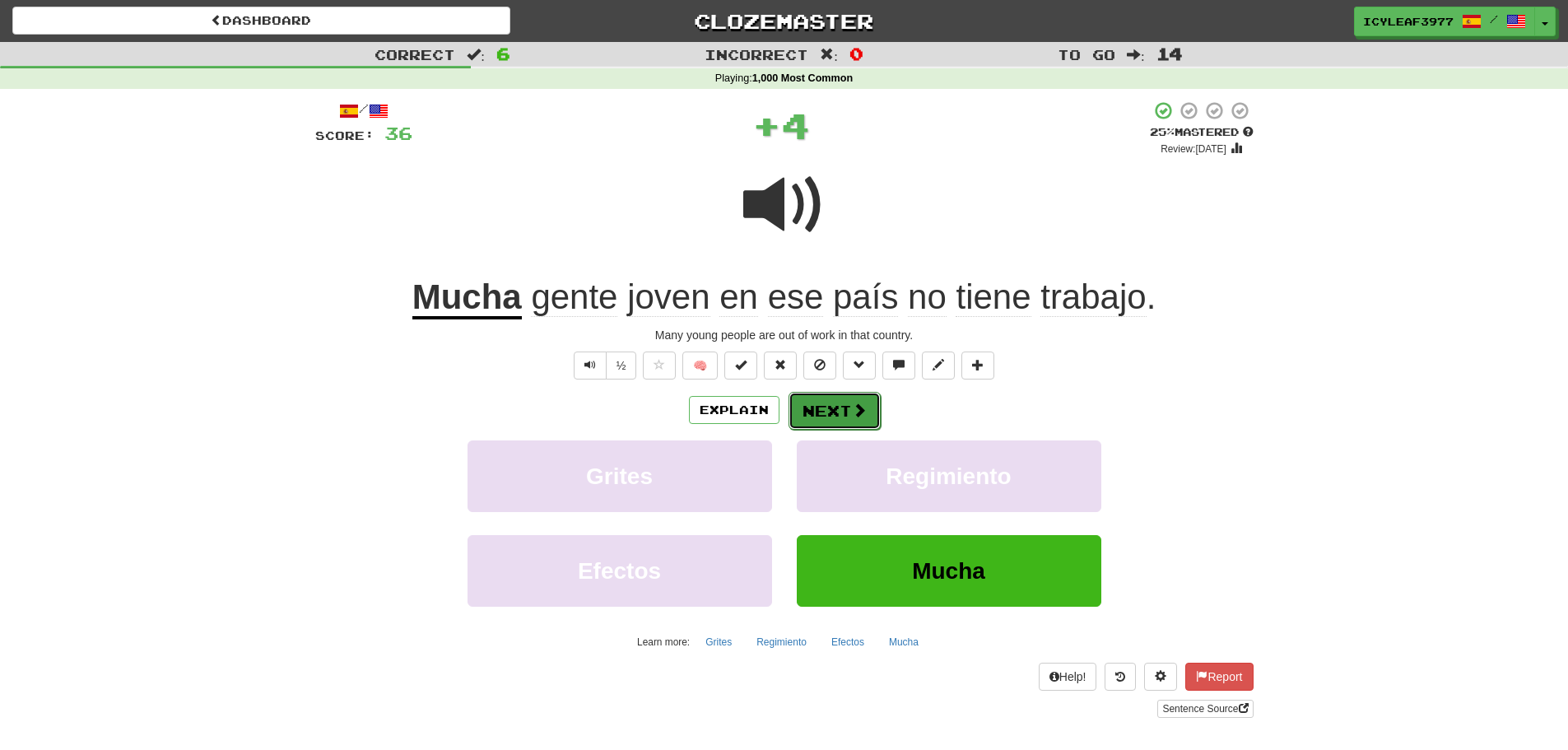
click at [832, 415] on button "Next" at bounding box center [834, 411] width 92 height 38
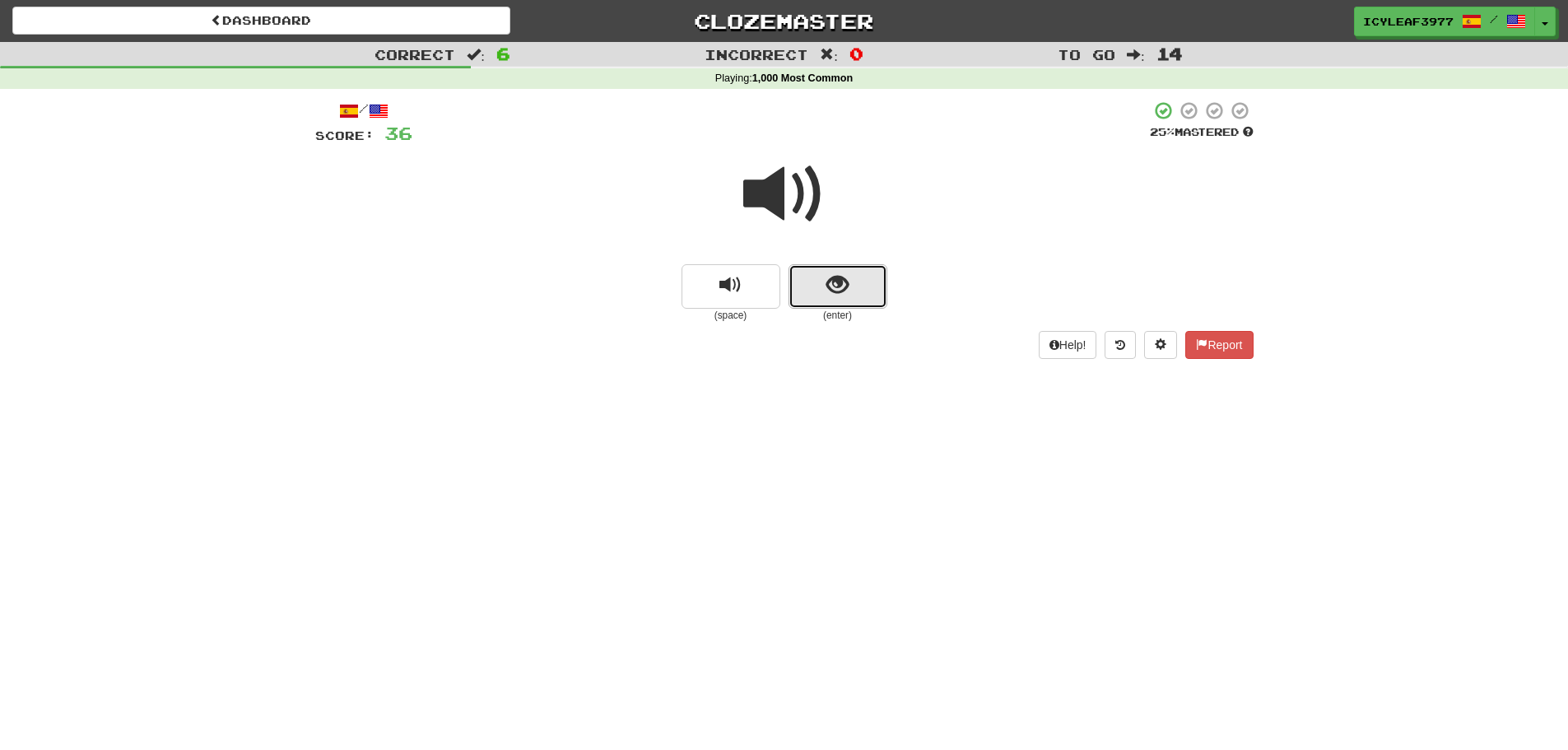
click at [845, 279] on span "show sentence" at bounding box center [836, 285] width 22 height 22
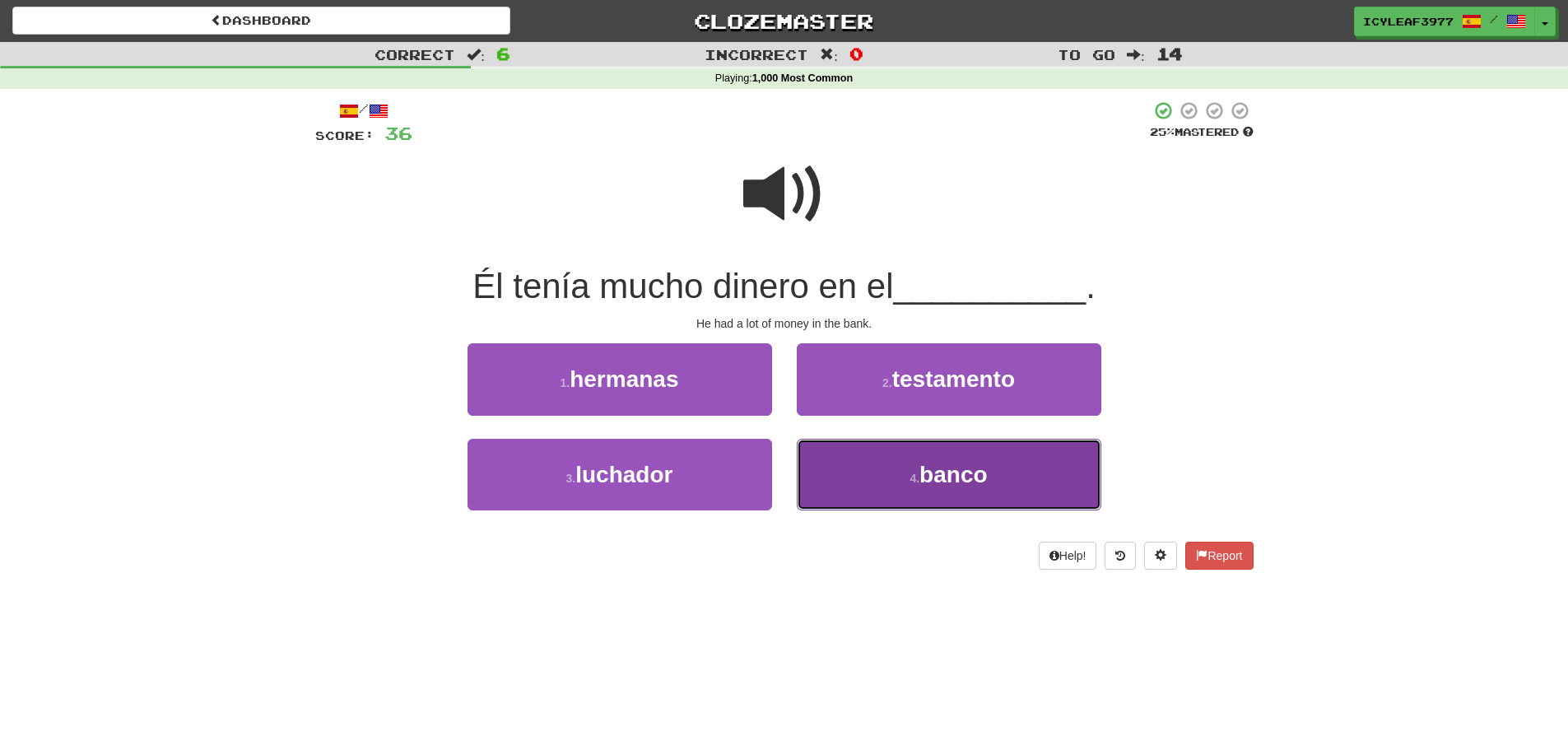
click at [925, 462] on span "banco" at bounding box center [952, 474] width 68 height 26
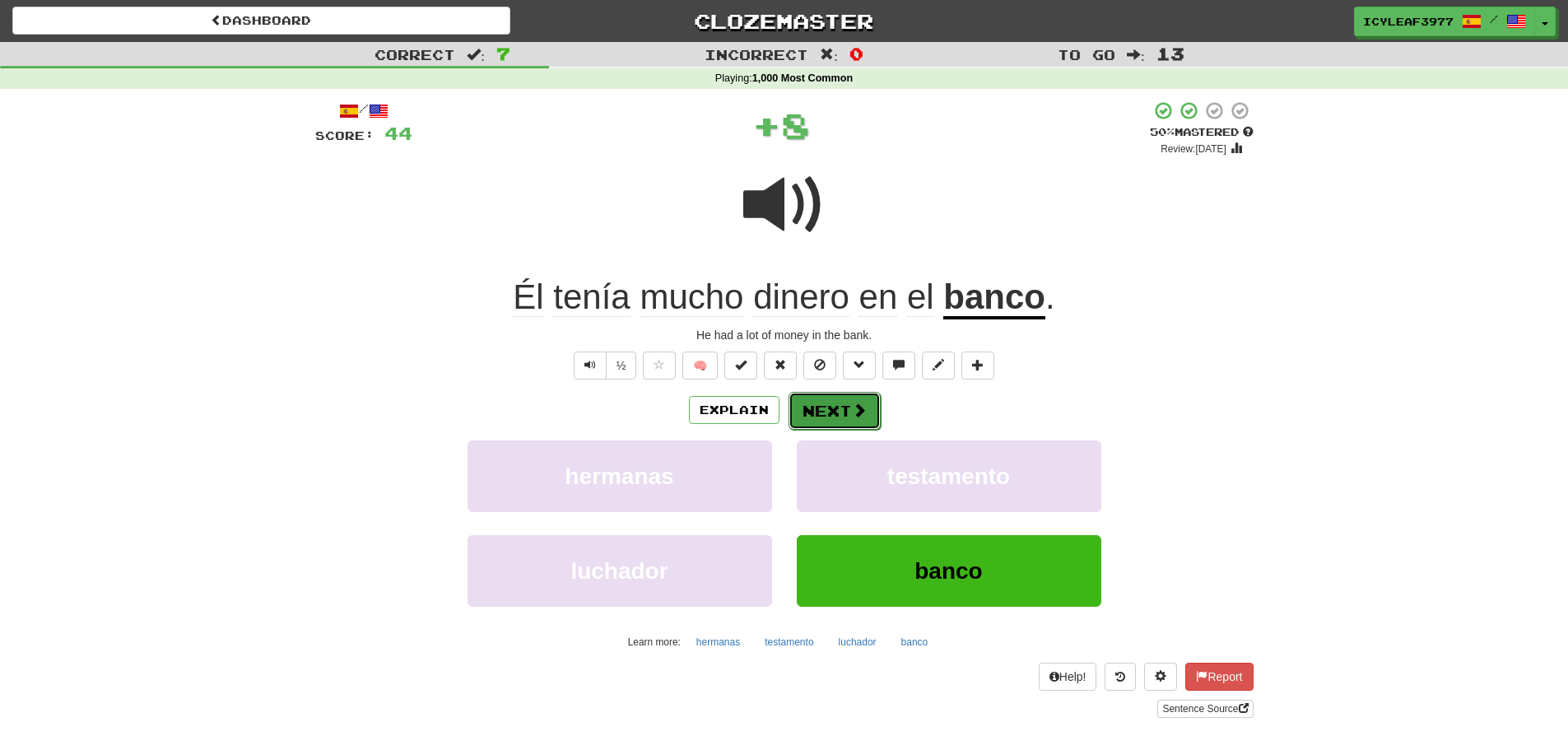
click at [854, 405] on span at bounding box center [859, 410] width 15 height 15
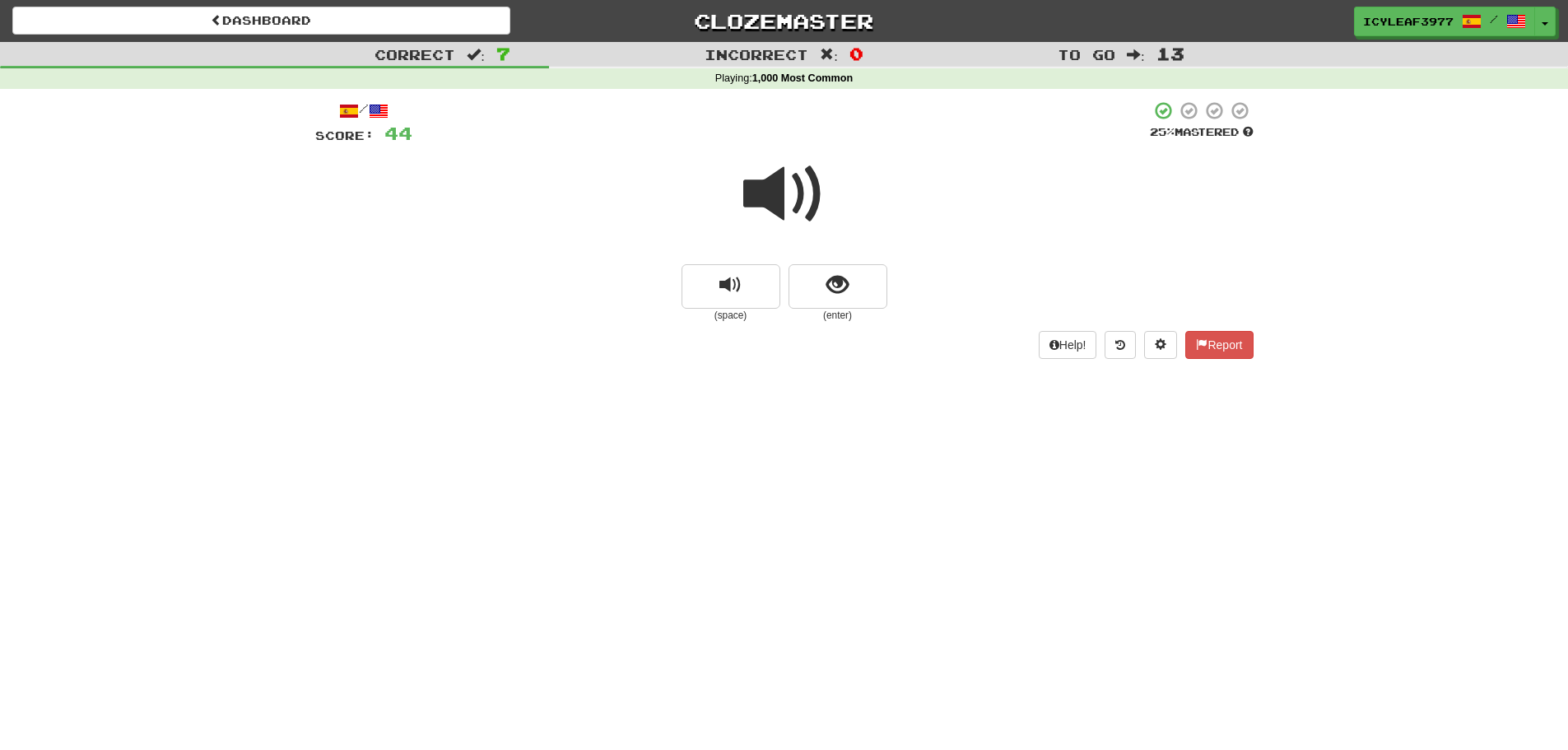
click at [765, 203] on span at bounding box center [784, 194] width 82 height 82
click at [837, 289] on span "show sentence" at bounding box center [836, 285] width 22 height 22
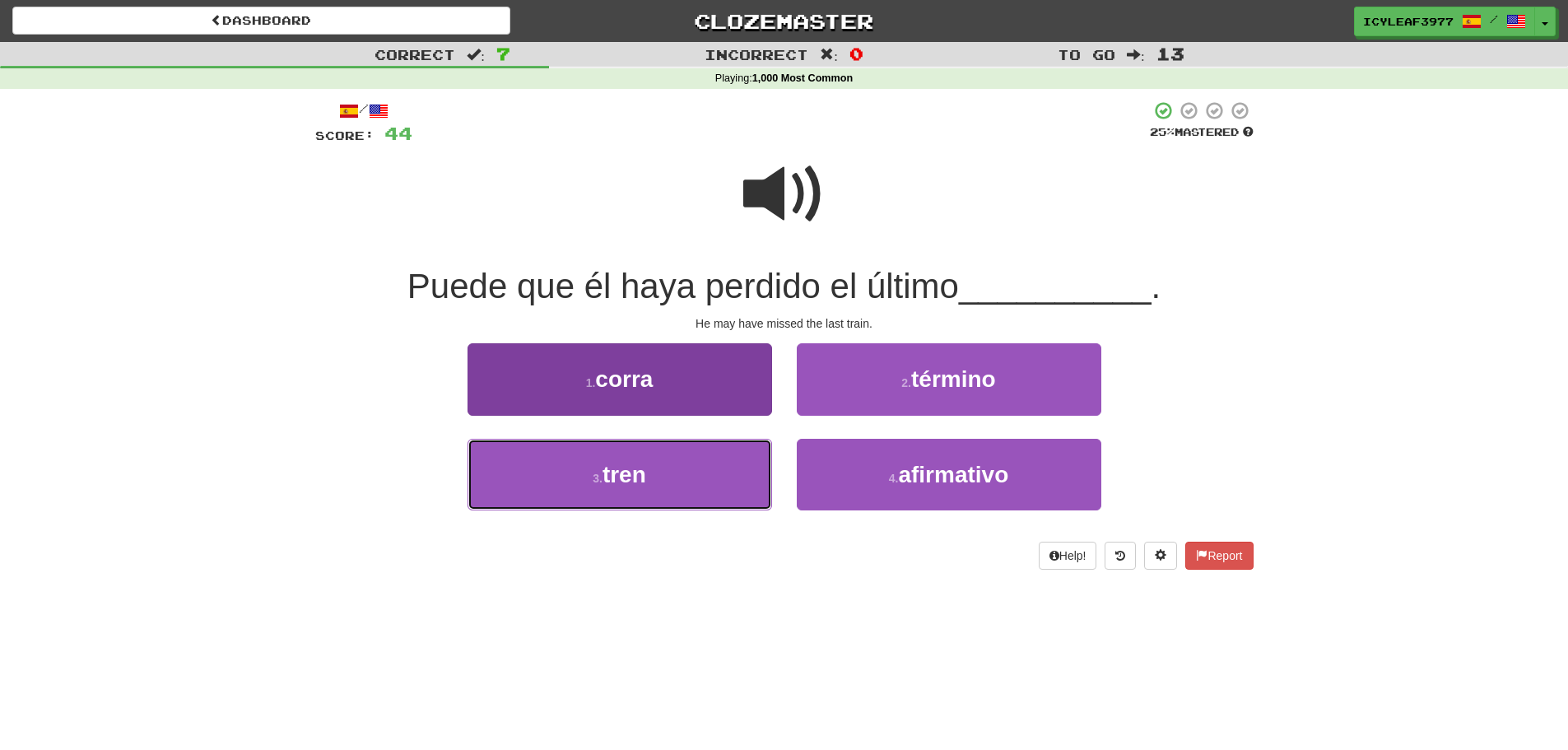
click at [654, 472] on button "3 . tren" at bounding box center [619, 474] width 304 height 71
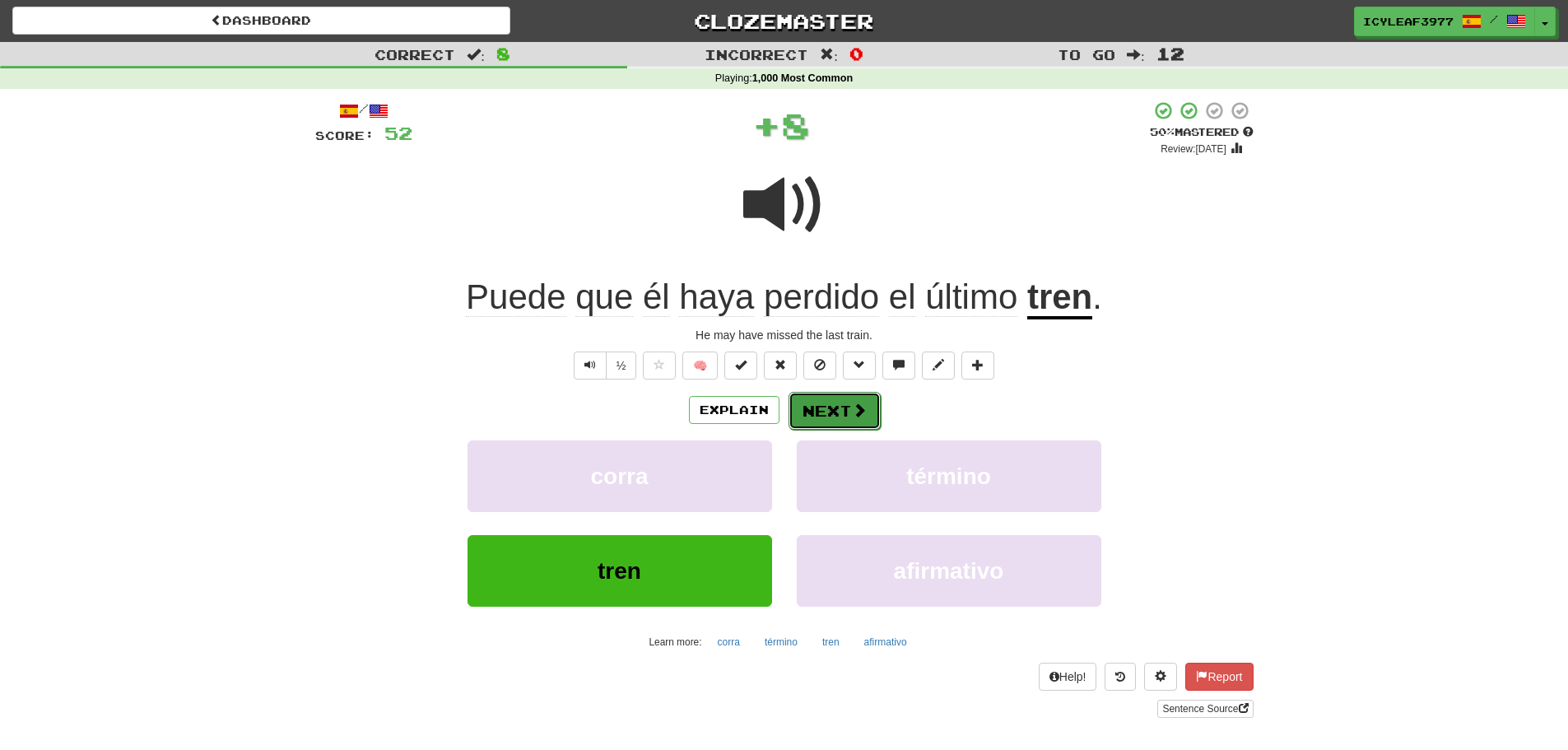
click at [813, 407] on button "Next" at bounding box center [834, 411] width 92 height 38
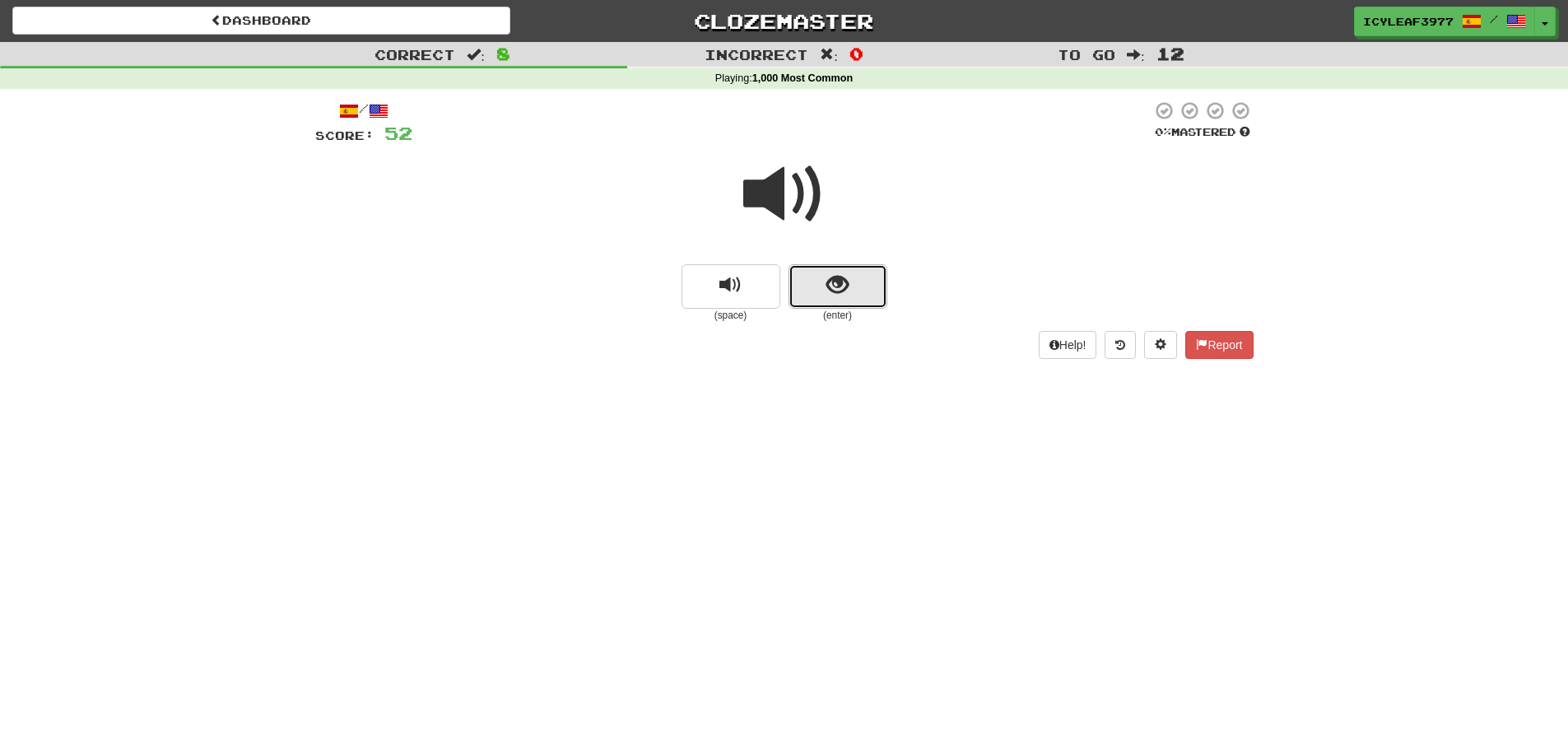
click at [806, 270] on button "show sentence" at bounding box center [838, 286] width 99 height 45
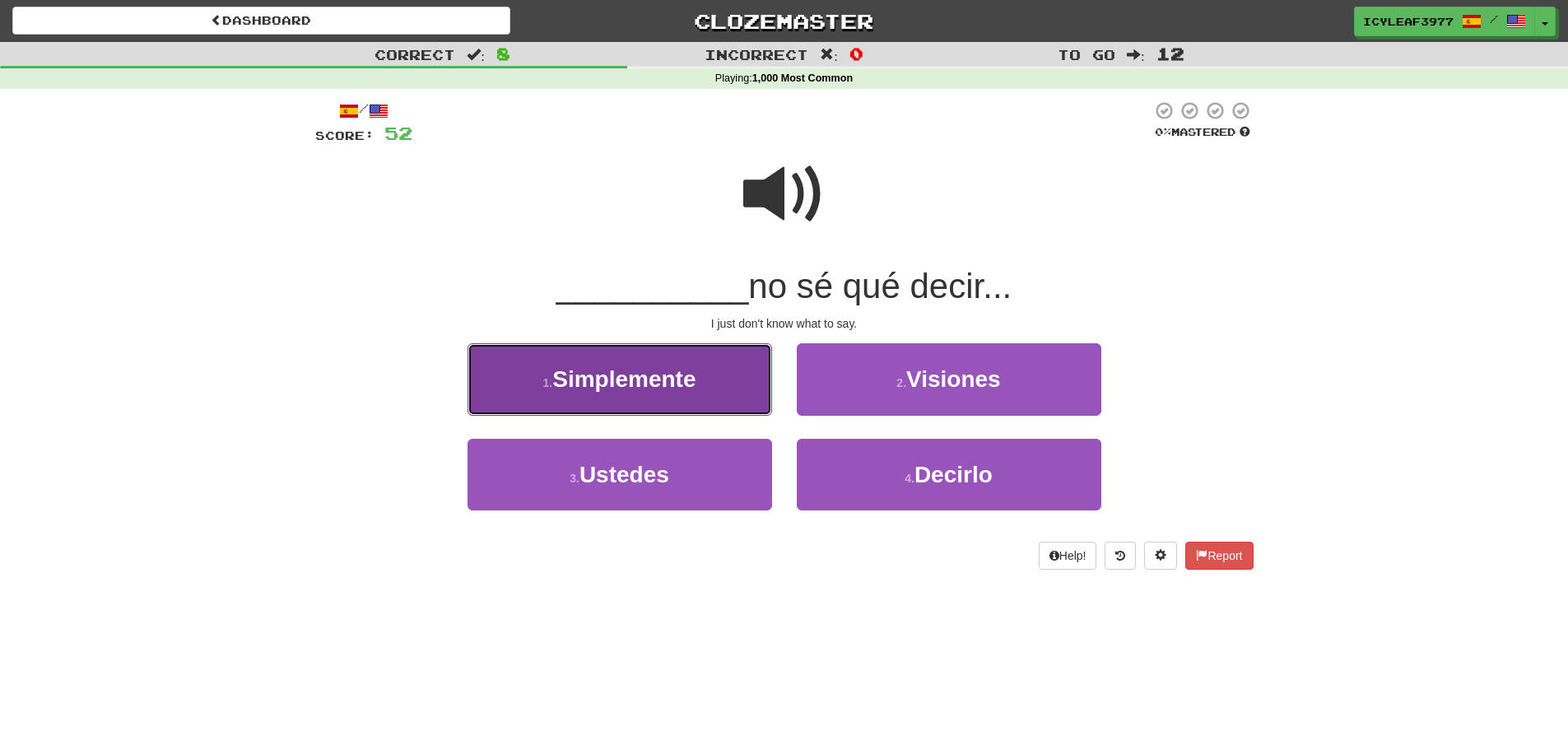
click at [681, 364] on button "1 . Simplemente" at bounding box center [619, 379] width 304 height 71
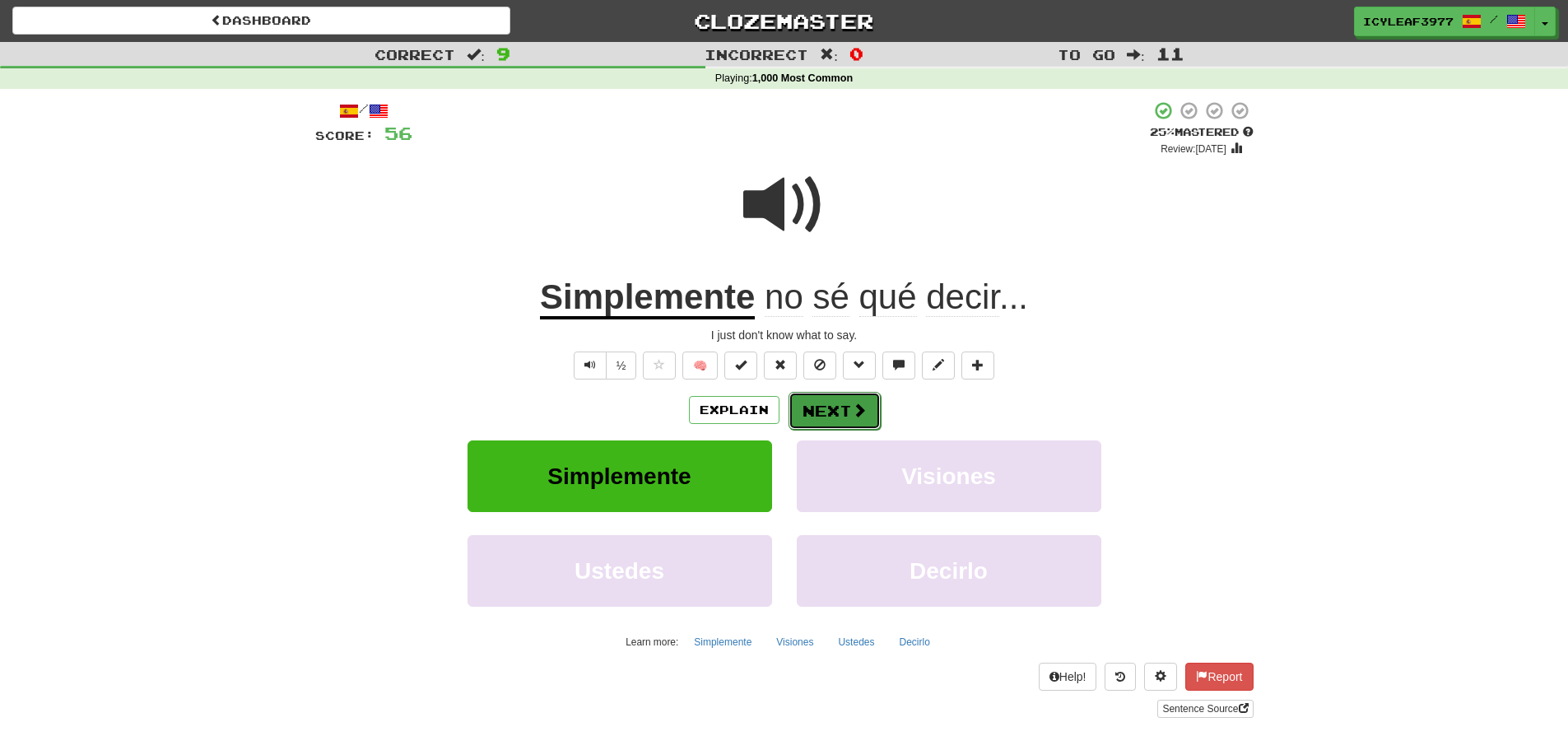
click at [829, 399] on button "Next" at bounding box center [834, 411] width 92 height 38
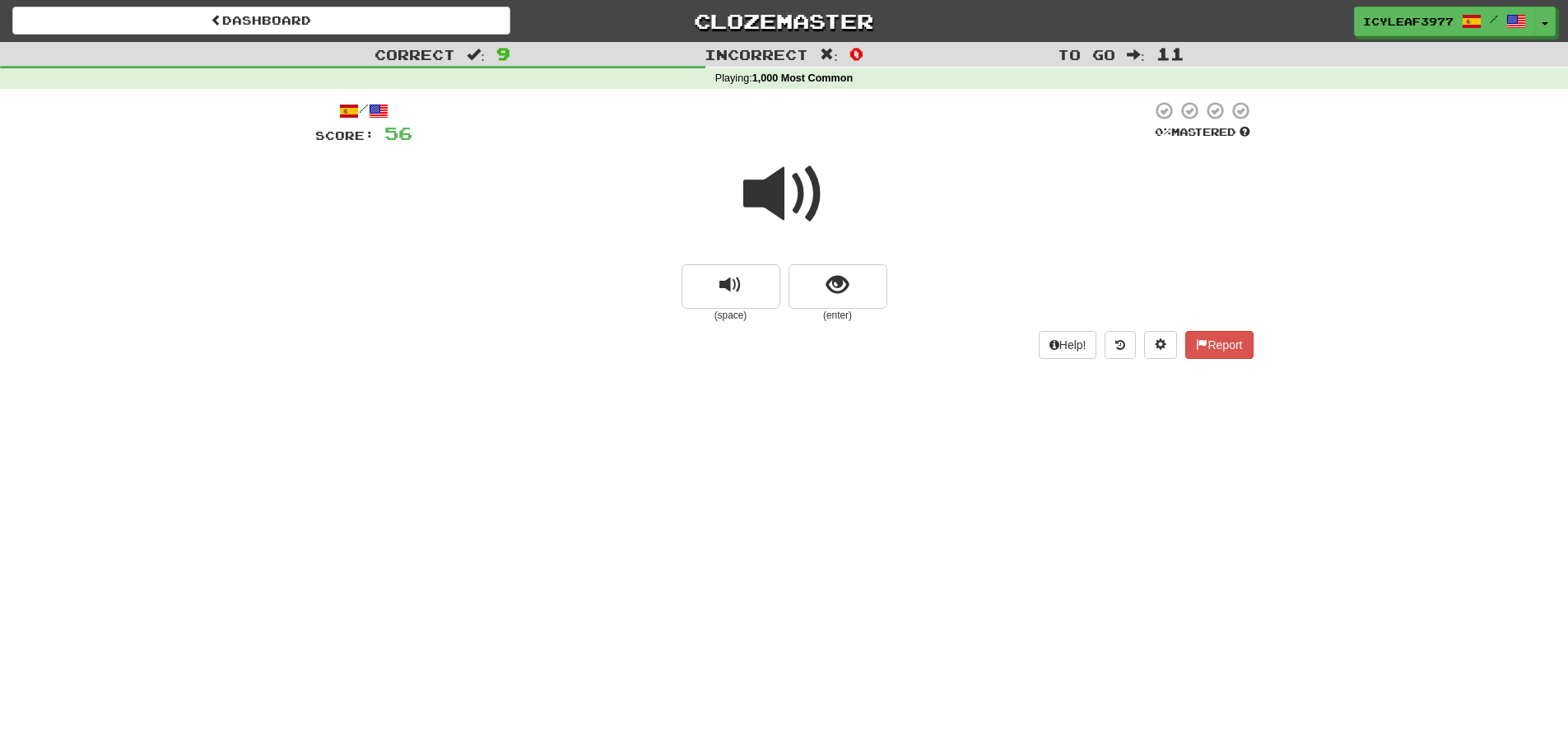
click at [778, 212] on span at bounding box center [784, 194] width 82 height 82
click at [840, 277] on span "show sentence" at bounding box center [836, 285] width 22 height 22
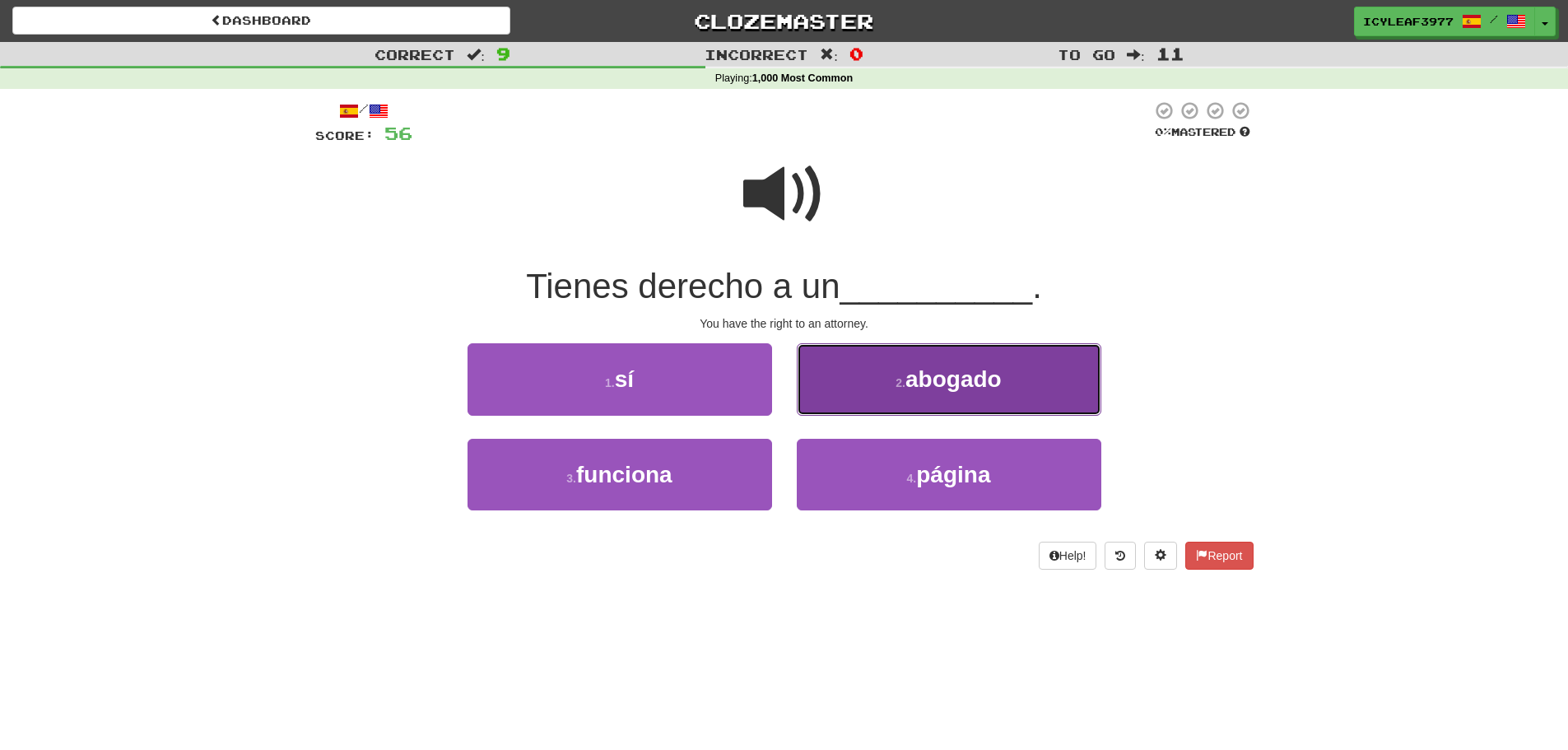
click at [869, 391] on button "2 . abogado" at bounding box center [949, 379] width 304 height 71
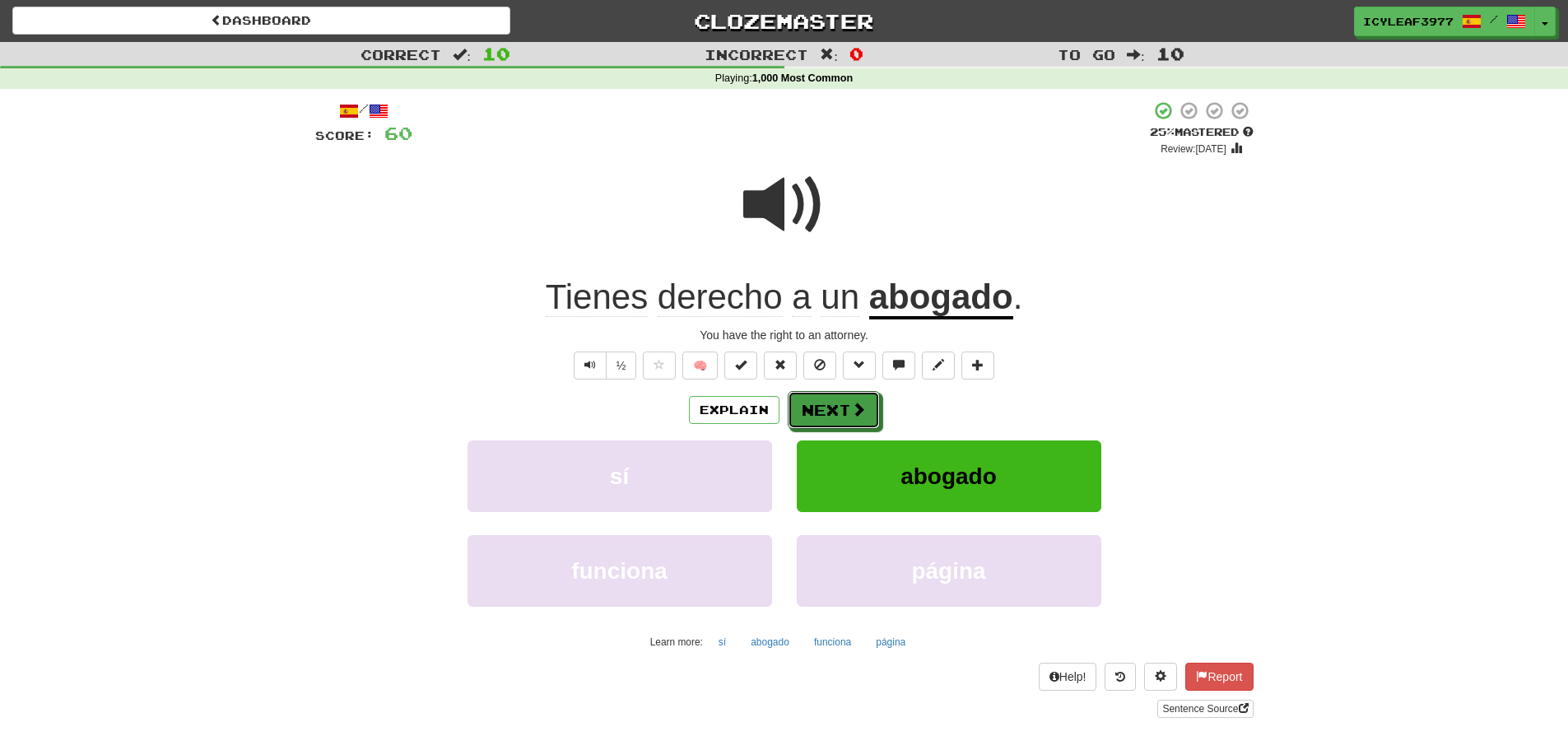
click at [833, 421] on button "Next" at bounding box center [833, 410] width 92 height 38
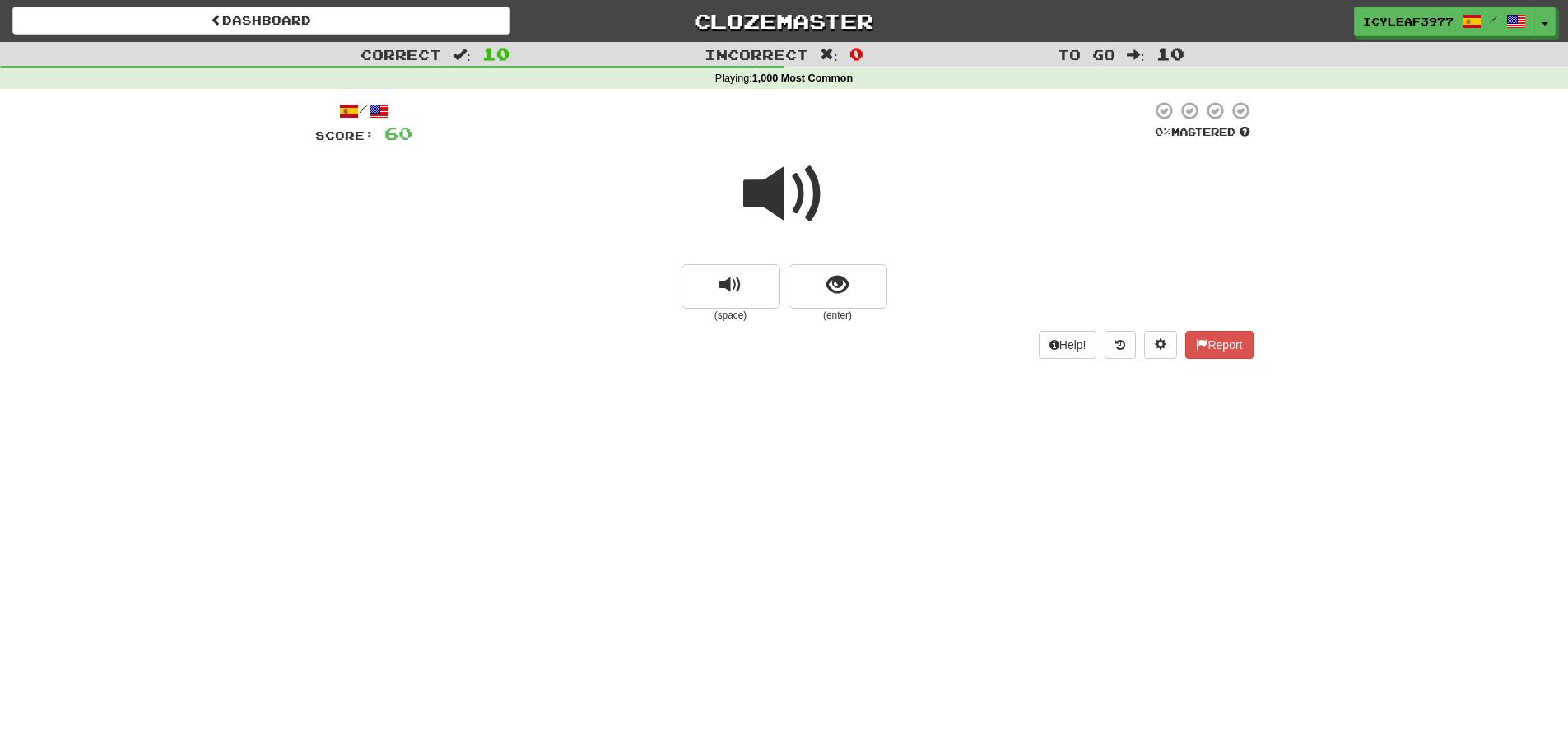
click at [780, 204] on span at bounding box center [784, 194] width 82 height 82
click at [835, 283] on span "show sentence" at bounding box center [836, 285] width 22 height 22
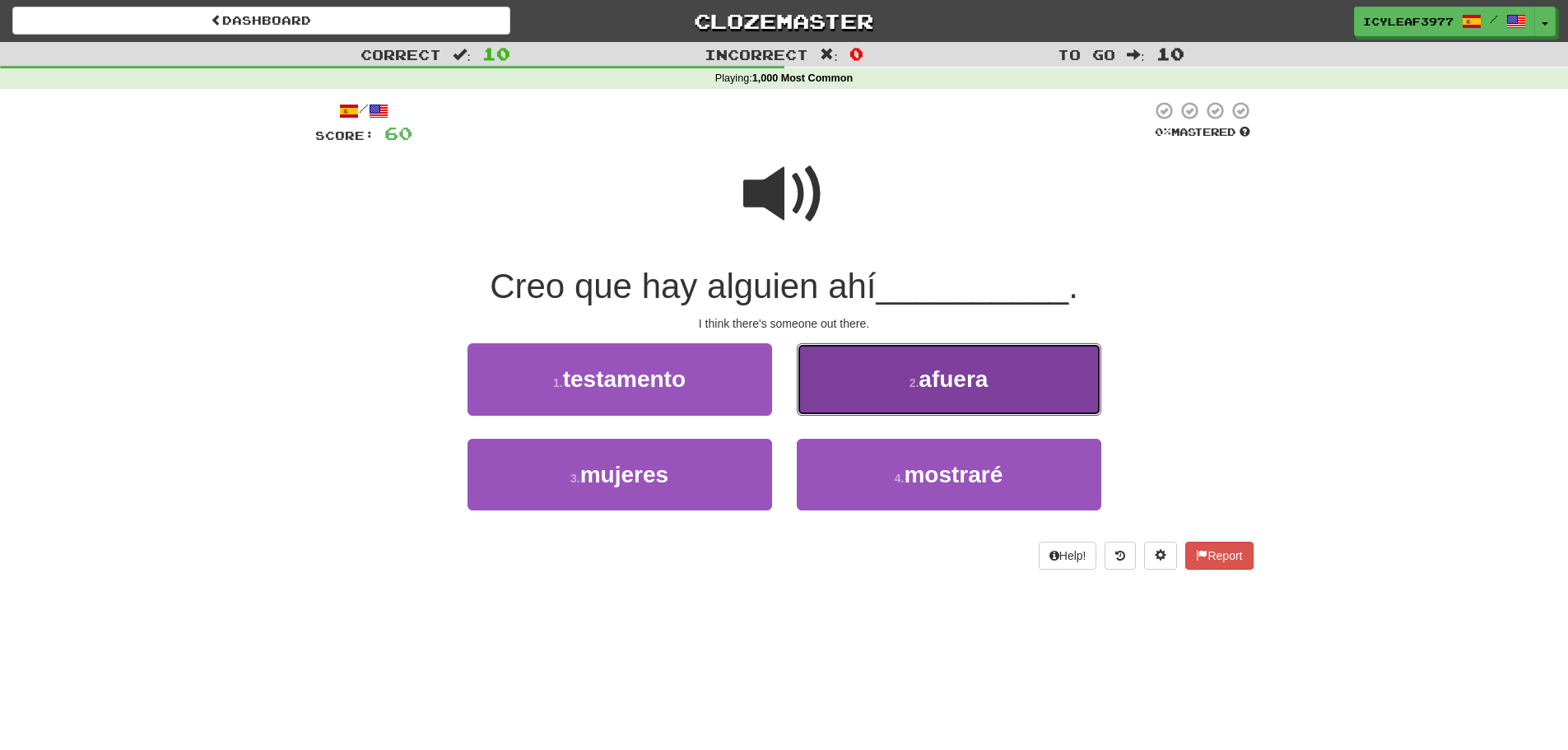
click at [849, 363] on button "2 . afuera" at bounding box center [949, 379] width 304 height 71
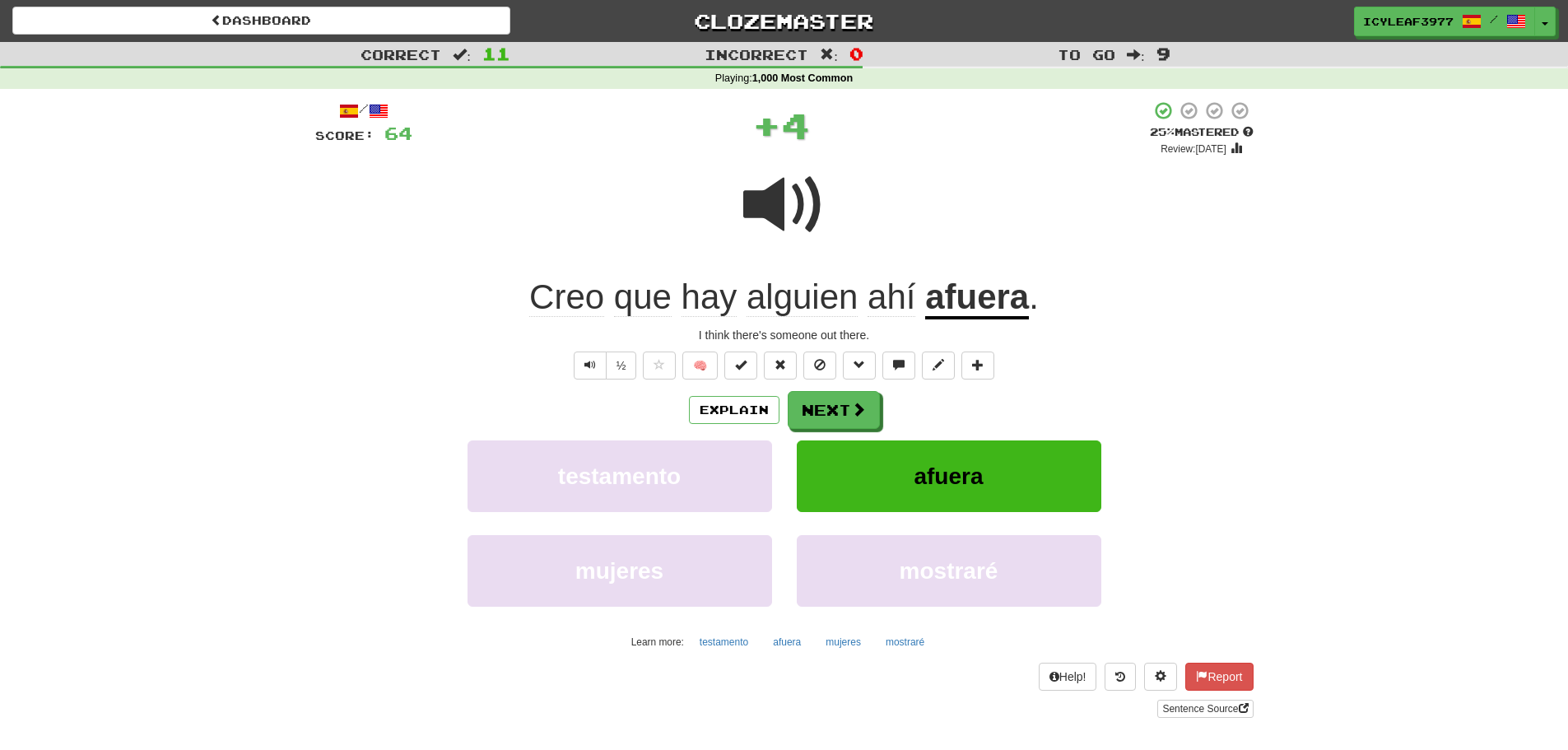
click at [878, 301] on span "ahí" at bounding box center [892, 297] width 48 height 40
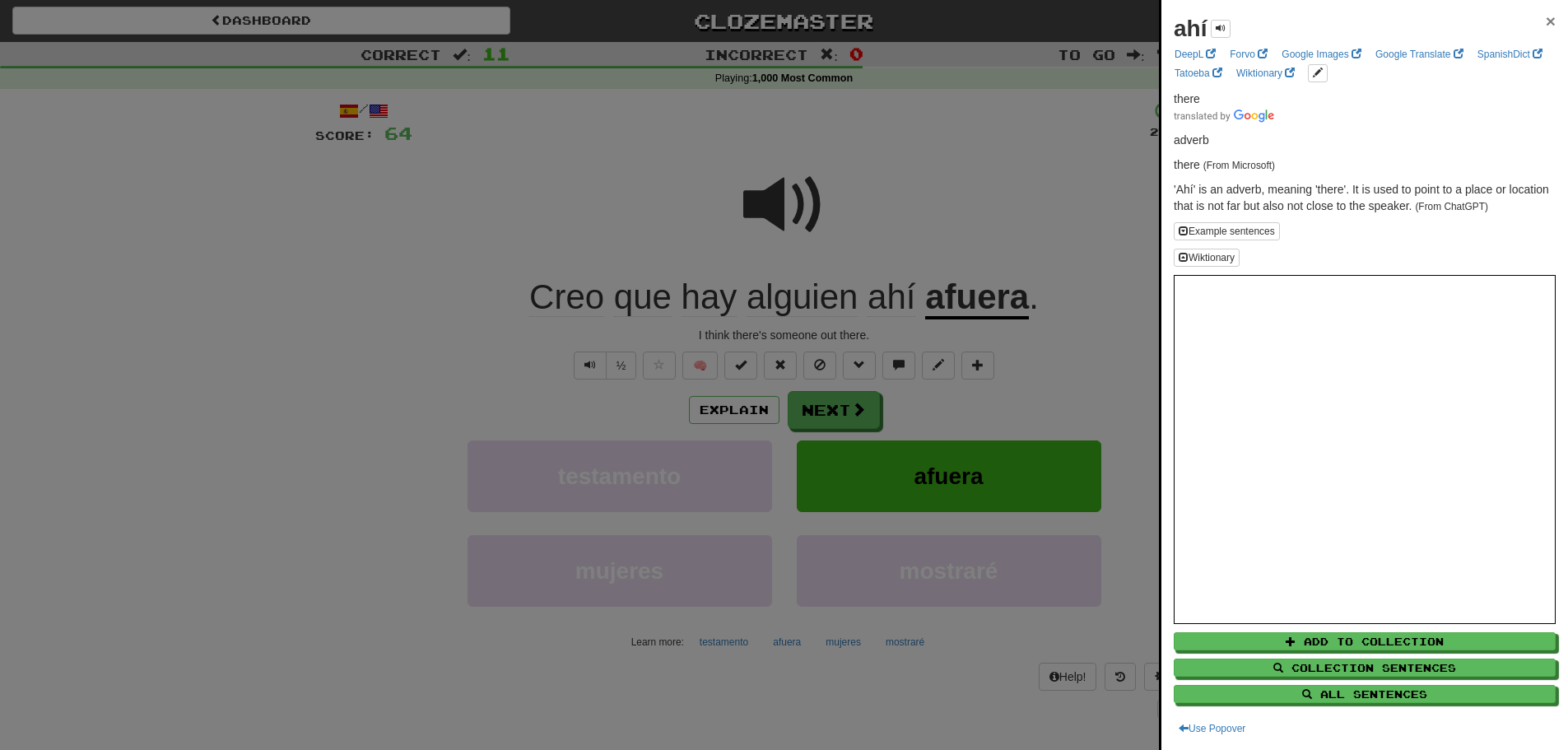
click at [1545, 22] on span "×" at bounding box center [1550, 21] width 10 height 19
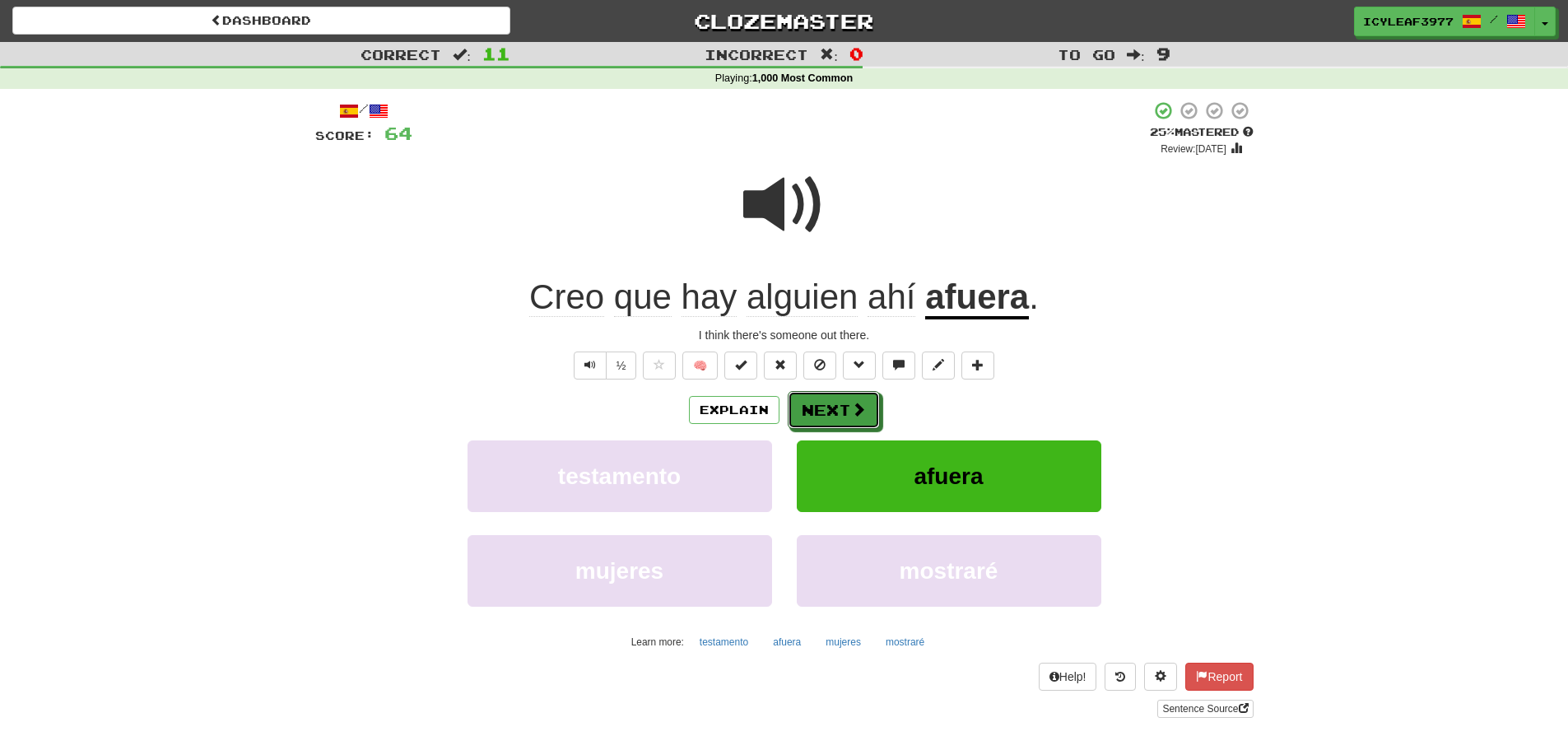
click at [870, 409] on button "Next" at bounding box center [833, 410] width 92 height 38
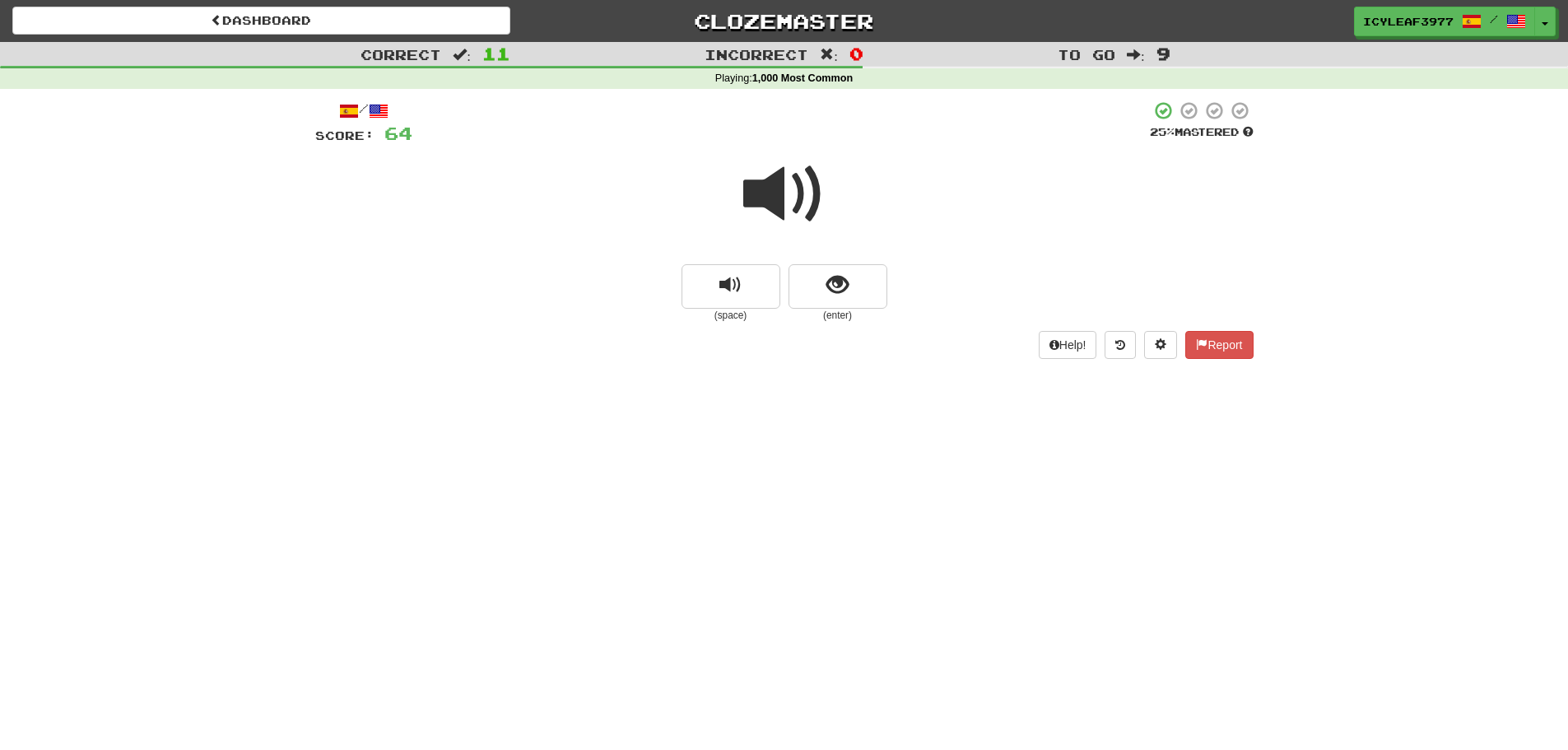
click at [774, 200] on span at bounding box center [784, 194] width 82 height 82
click at [829, 286] on span "show sentence" at bounding box center [836, 285] width 22 height 22
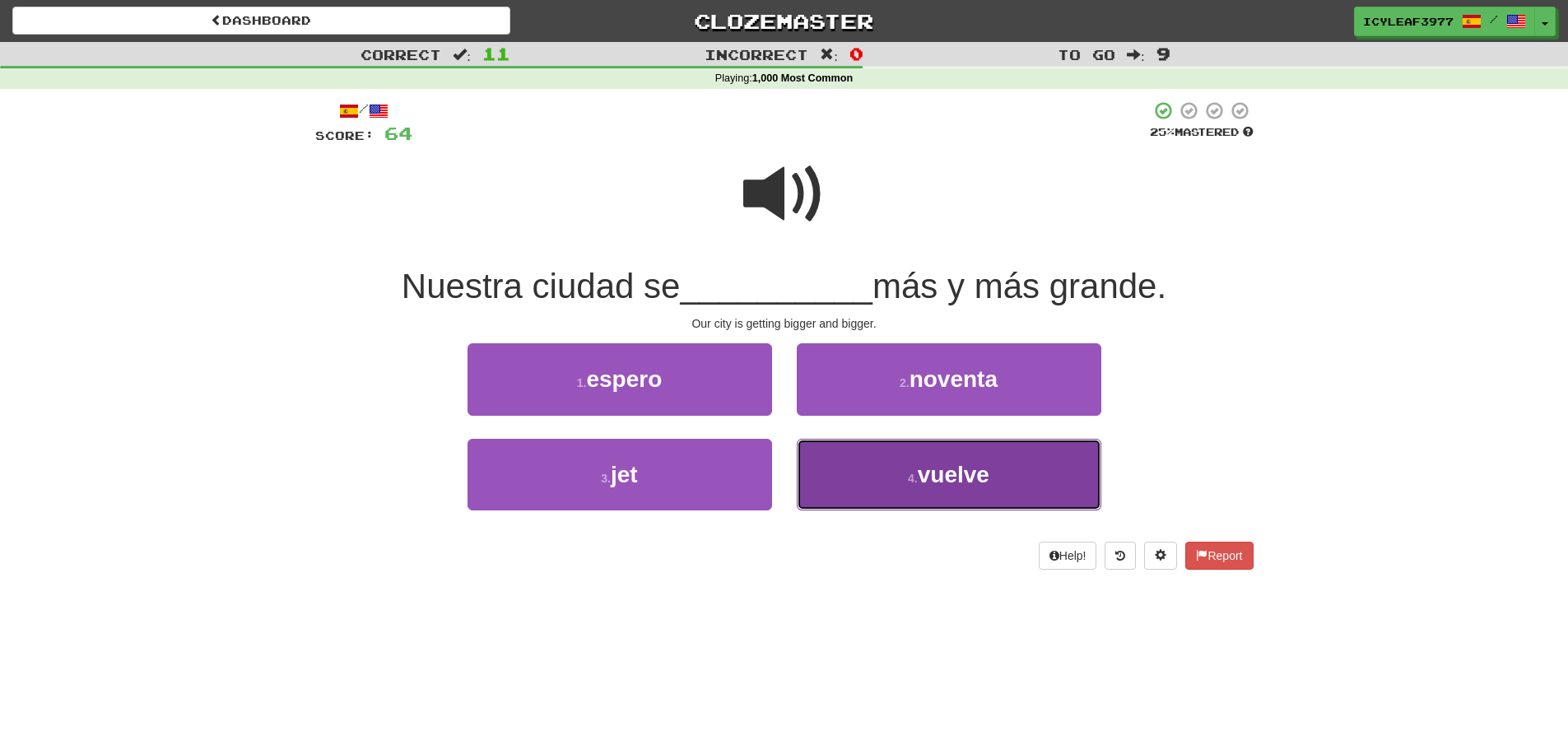
click at [857, 460] on button "4 . vuelve" at bounding box center [949, 474] width 304 height 71
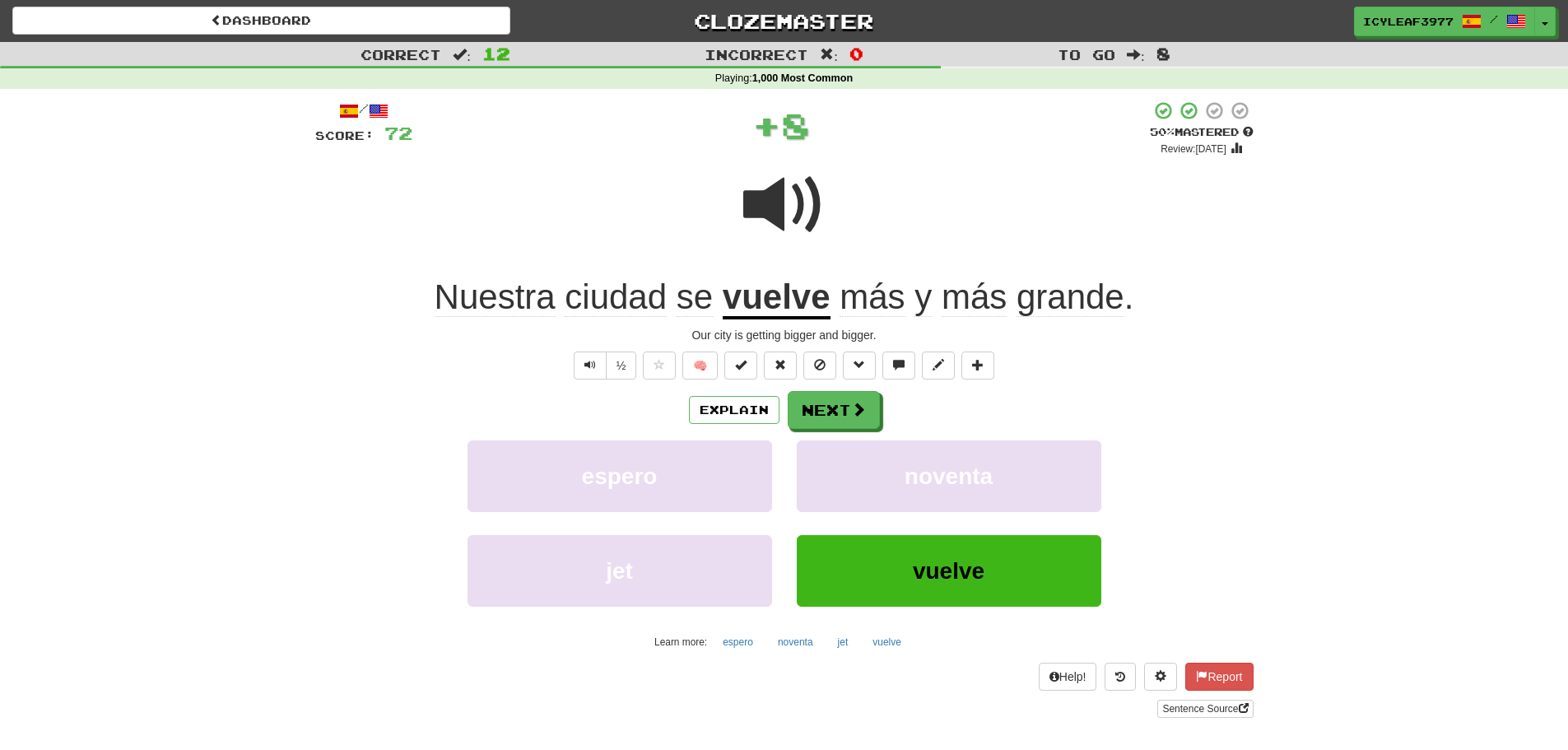
click at [780, 311] on u "vuelve" at bounding box center [775, 298] width 108 height 42
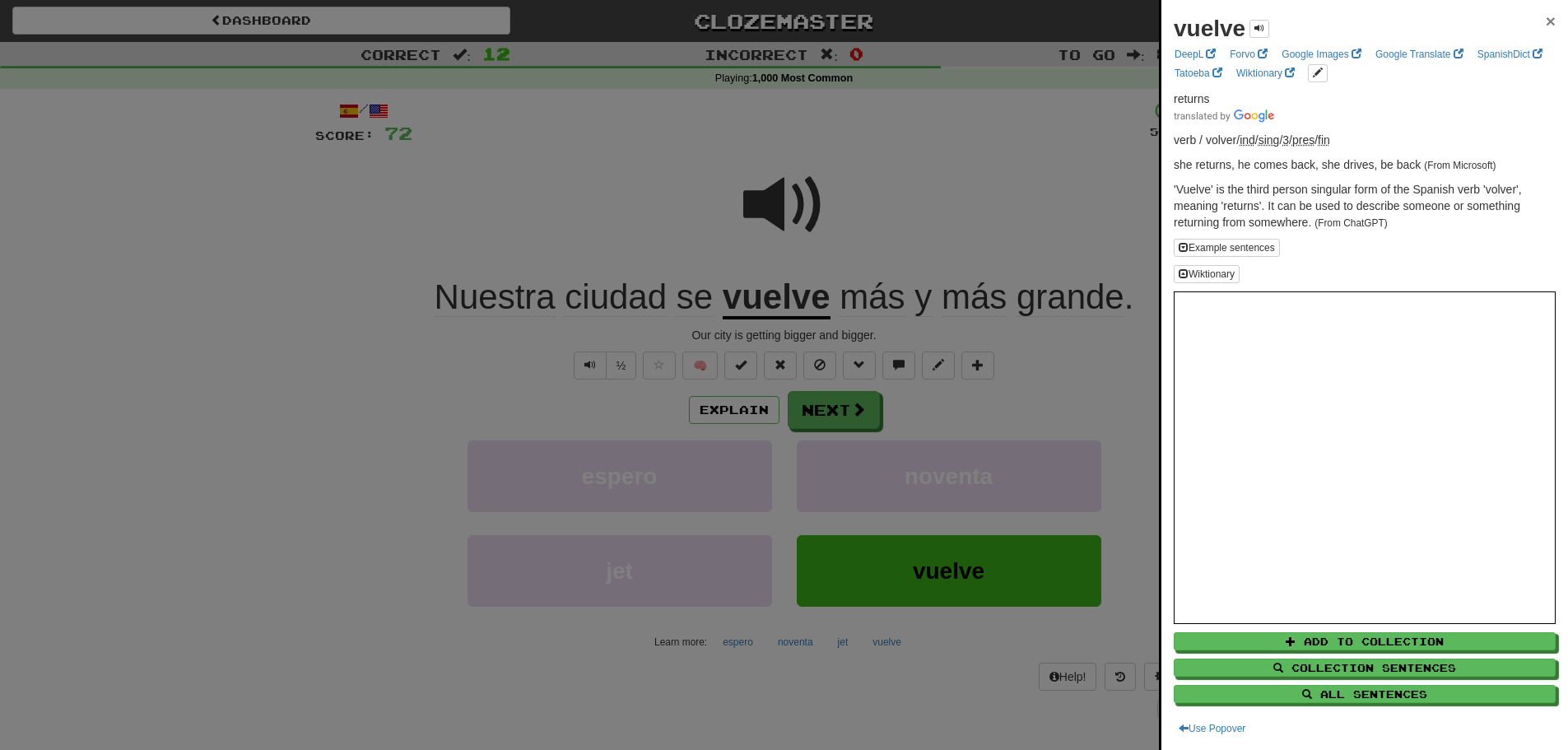
click at [1545, 19] on span "×" at bounding box center [1550, 21] width 10 height 19
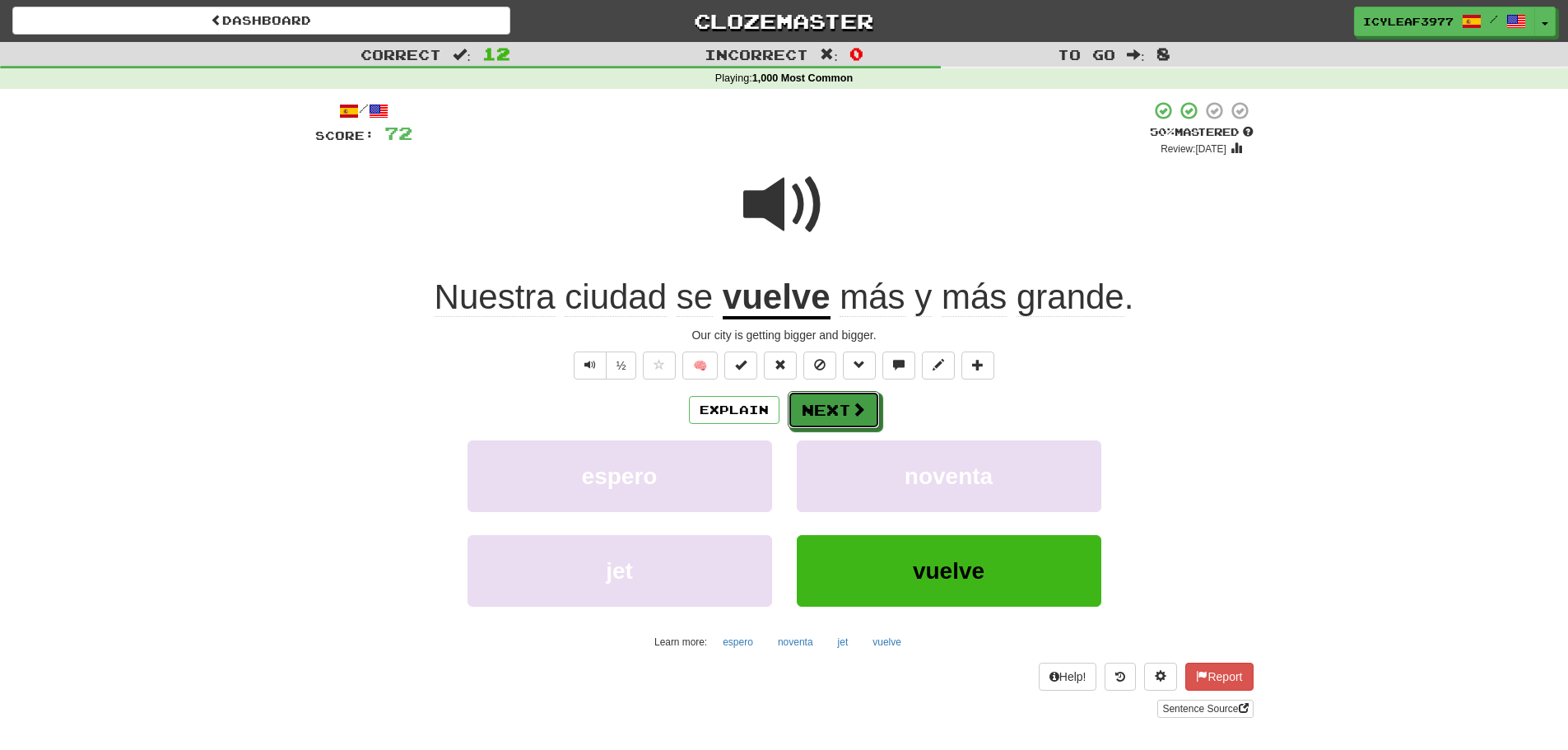
click at [839, 399] on button "Next" at bounding box center [833, 410] width 92 height 38
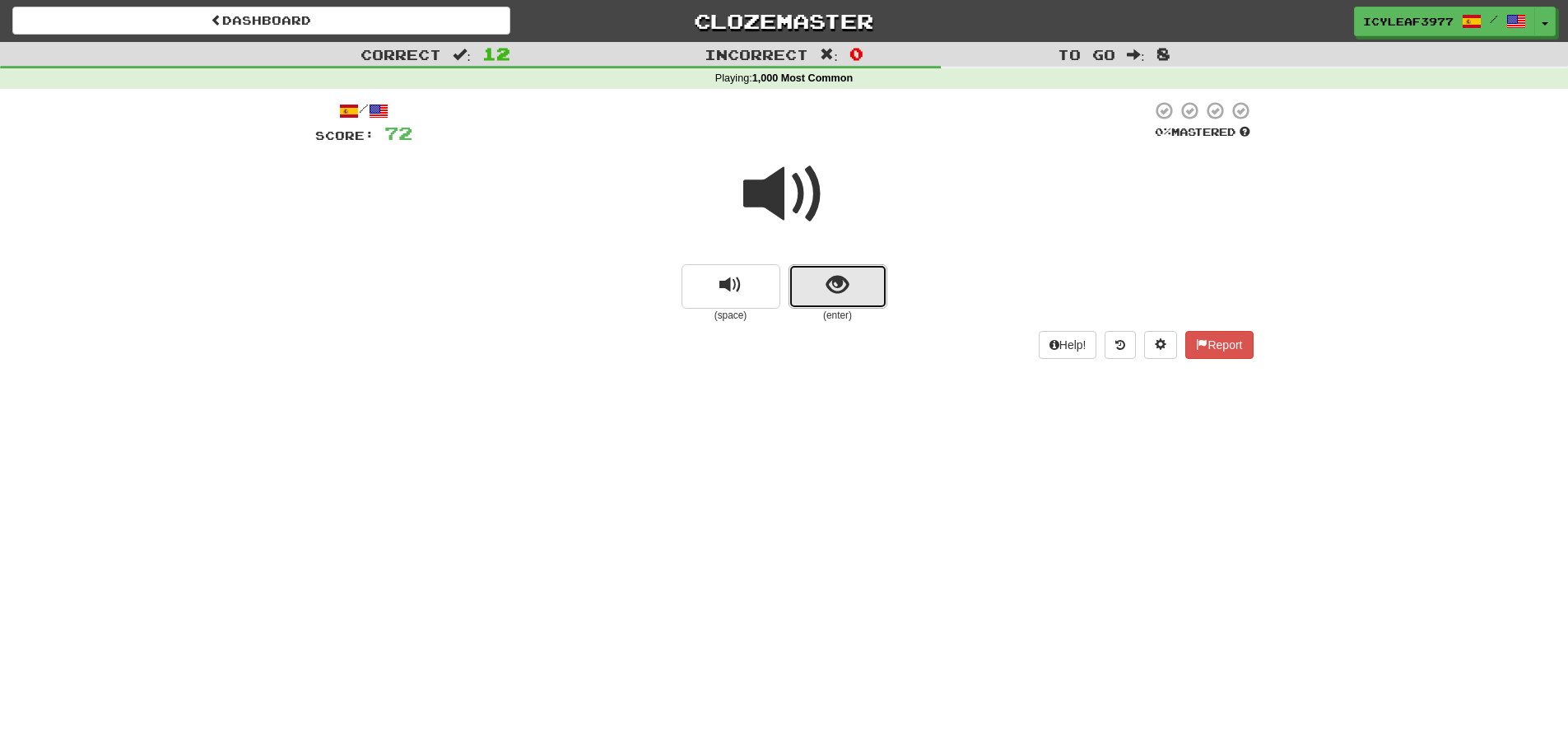
click at [821, 284] on button "show sentence" at bounding box center [838, 286] width 99 height 45
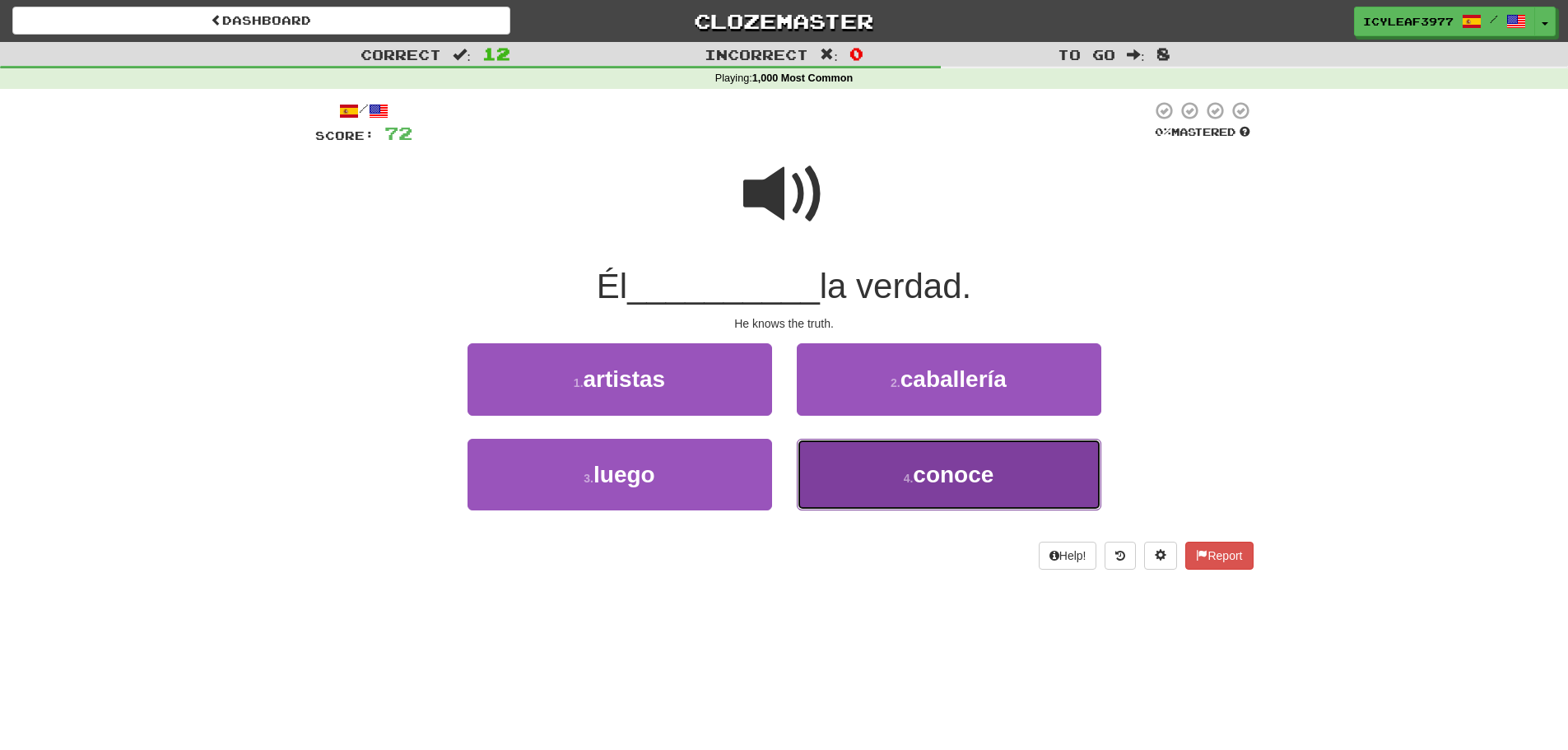
click at [875, 457] on button "4 . conoce" at bounding box center [949, 474] width 304 height 71
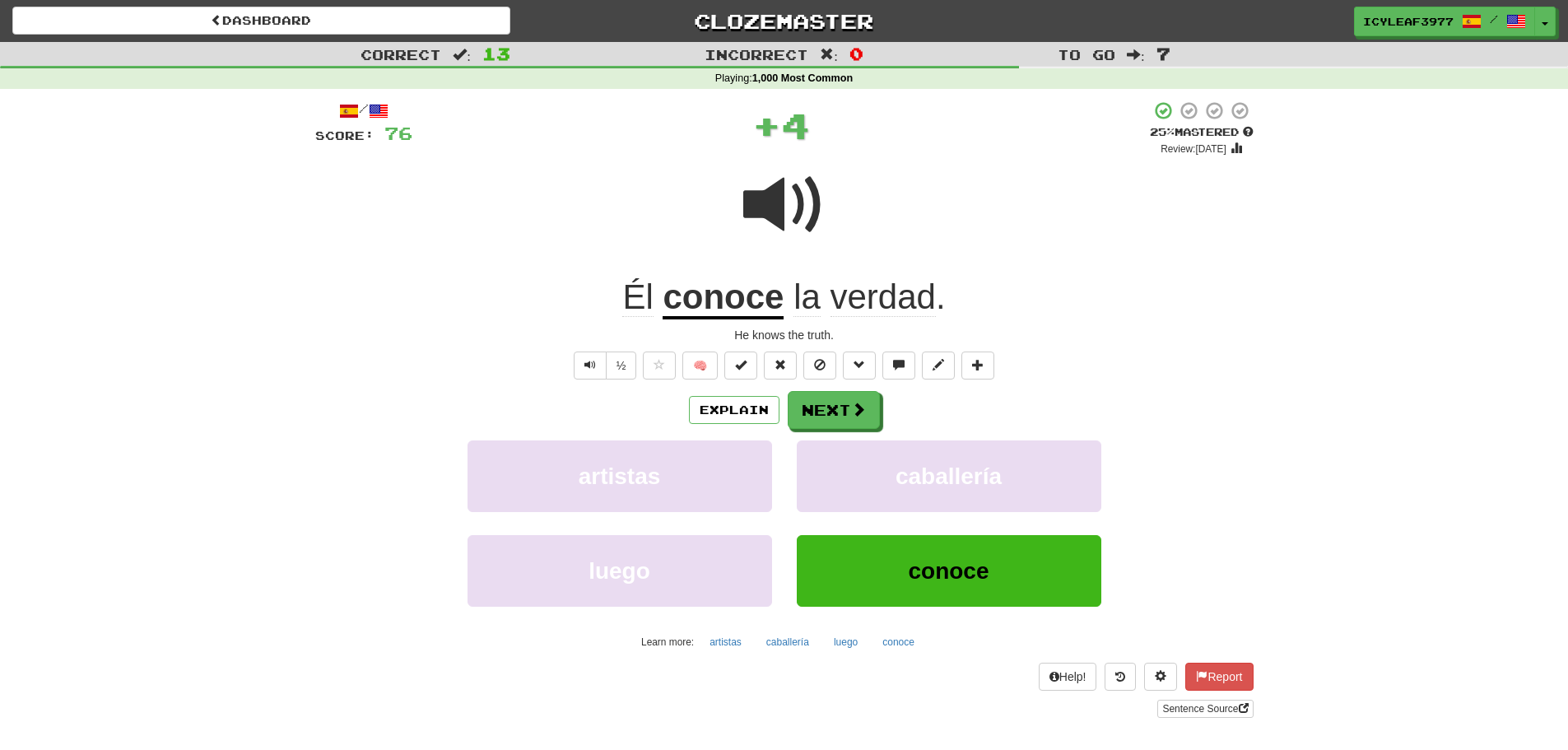
click at [735, 304] on u "conoce" at bounding box center [722, 298] width 121 height 42
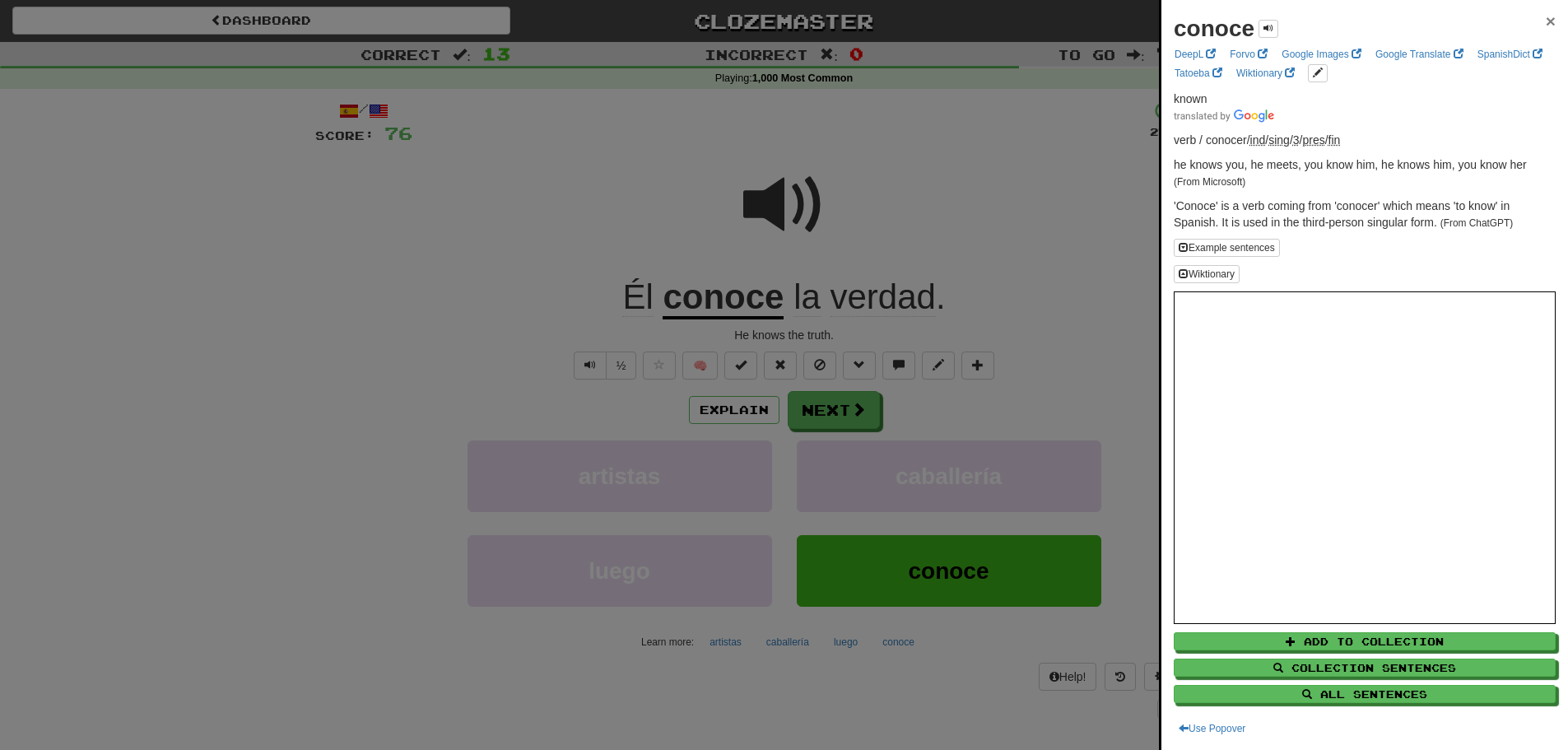
click at [1545, 19] on span "×" at bounding box center [1550, 21] width 10 height 19
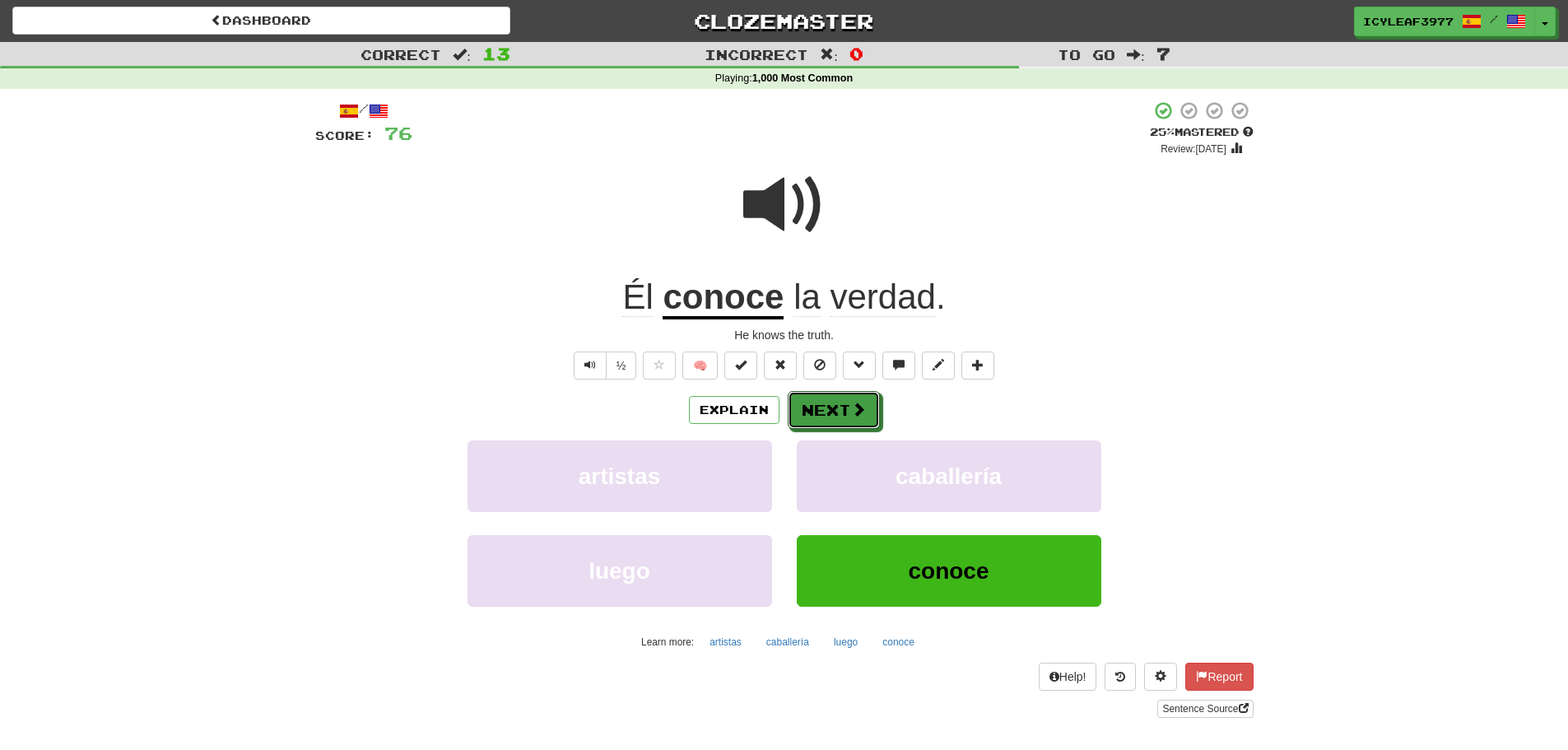
click at [833, 399] on button "Next" at bounding box center [833, 410] width 92 height 38
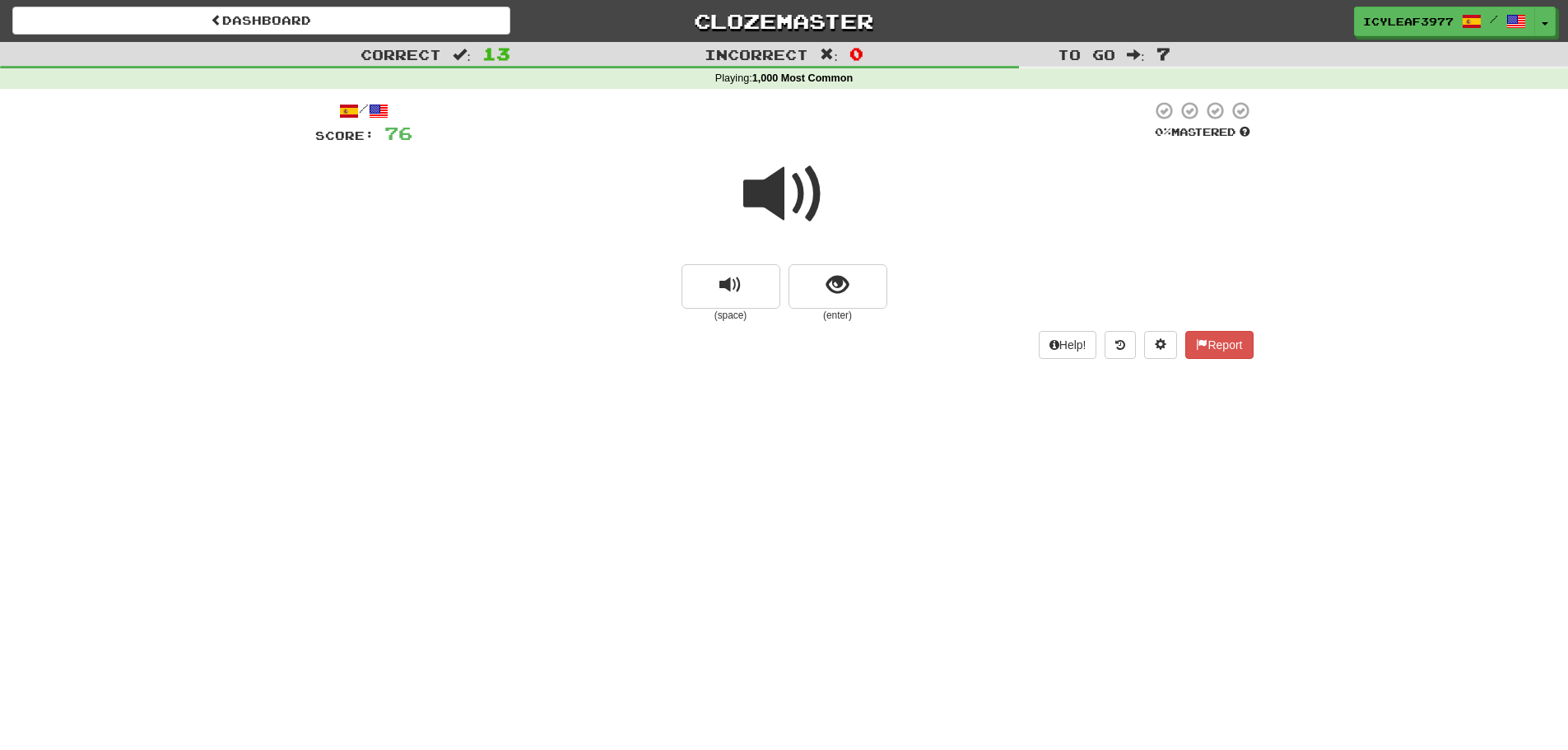
click at [777, 201] on span at bounding box center [784, 194] width 82 height 82
click at [838, 295] on span "show sentence" at bounding box center [836, 285] width 22 height 22
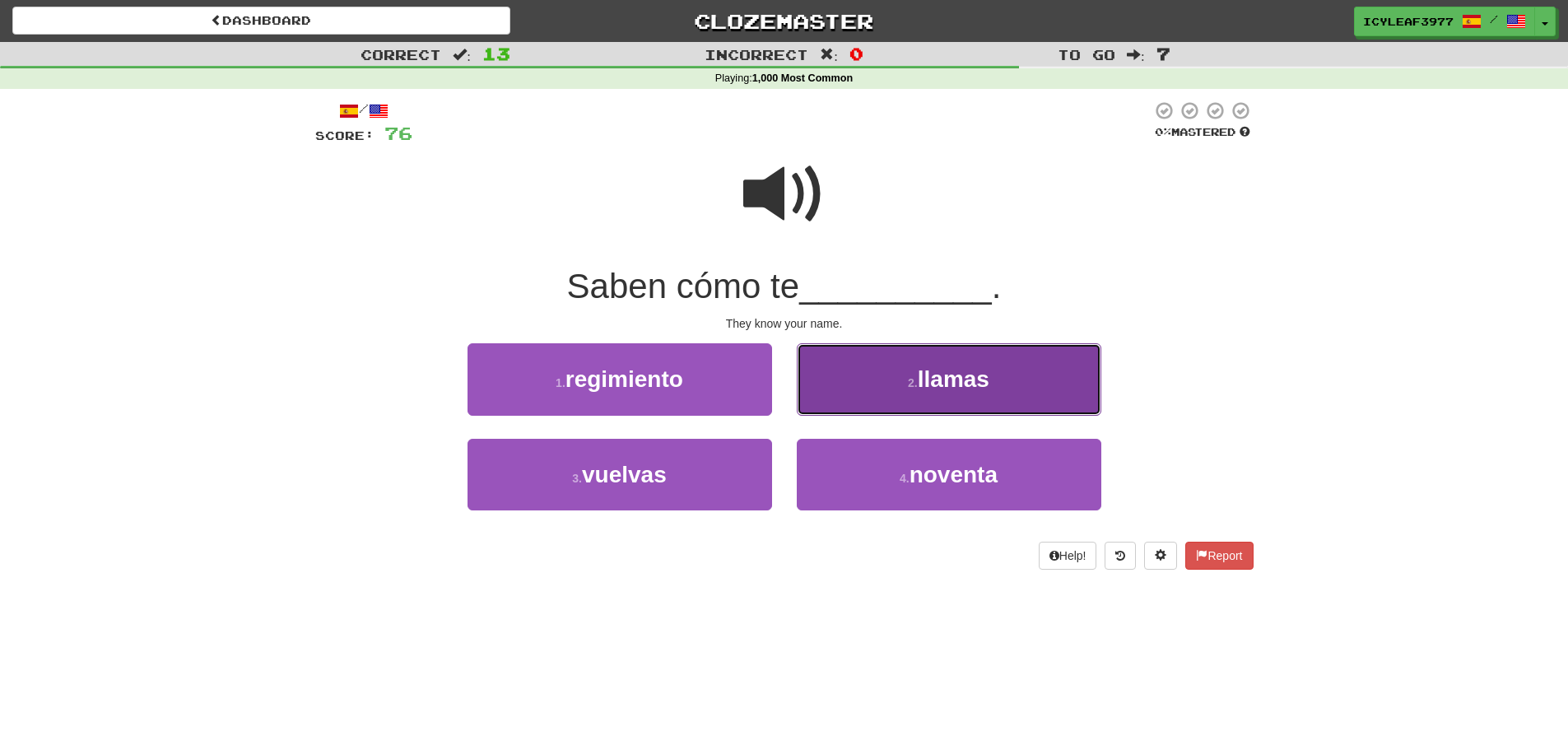
click at [877, 385] on button "2 . llamas" at bounding box center [949, 379] width 304 height 71
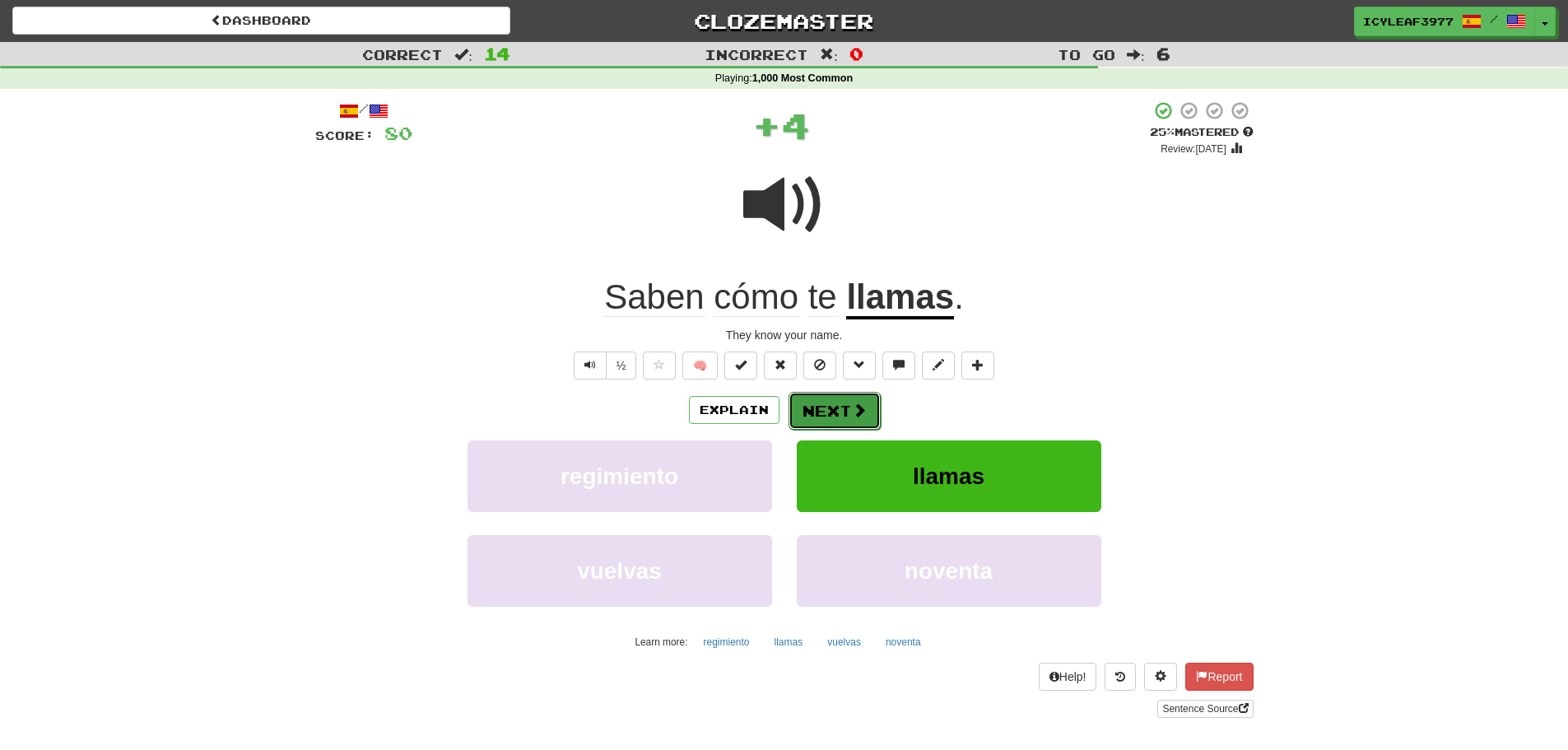
click at [807, 411] on button "Next" at bounding box center [834, 411] width 92 height 38
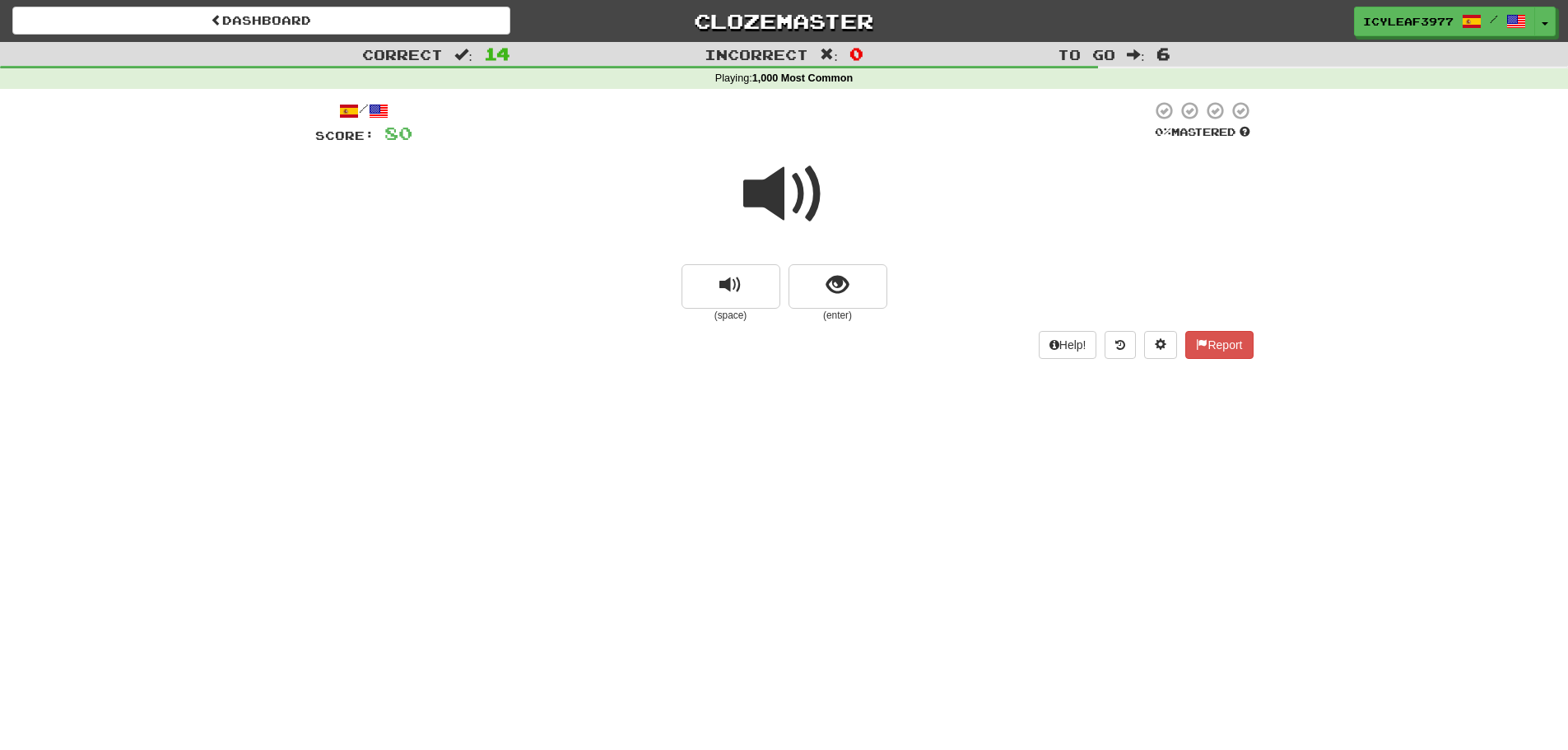
click at [751, 206] on span at bounding box center [784, 194] width 82 height 82
click at [833, 284] on span "show sentence" at bounding box center [836, 285] width 22 height 22
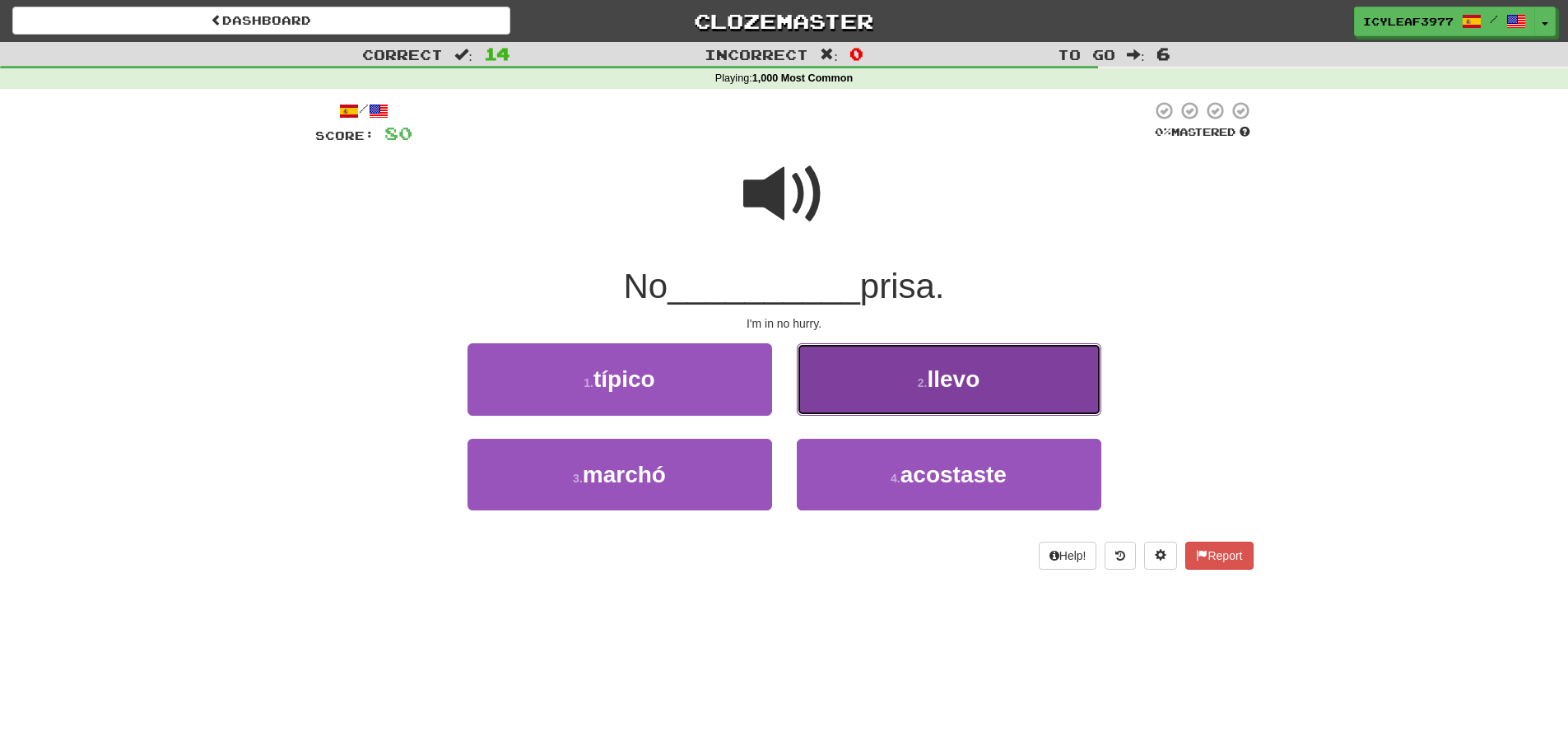
click at [887, 374] on button "2 . llevo" at bounding box center [949, 379] width 304 height 71
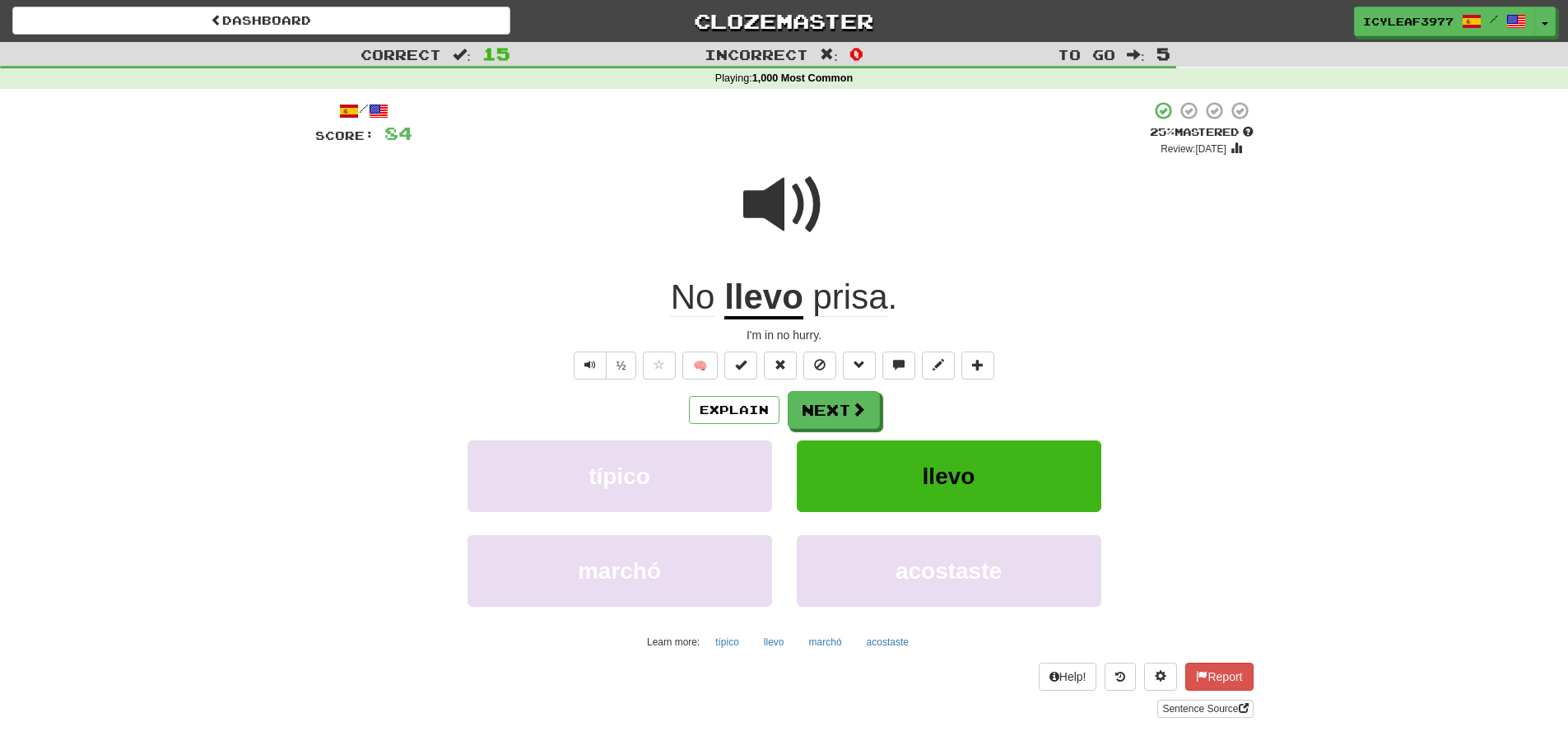
click at [764, 315] on u "llevo" at bounding box center [763, 298] width 79 height 42
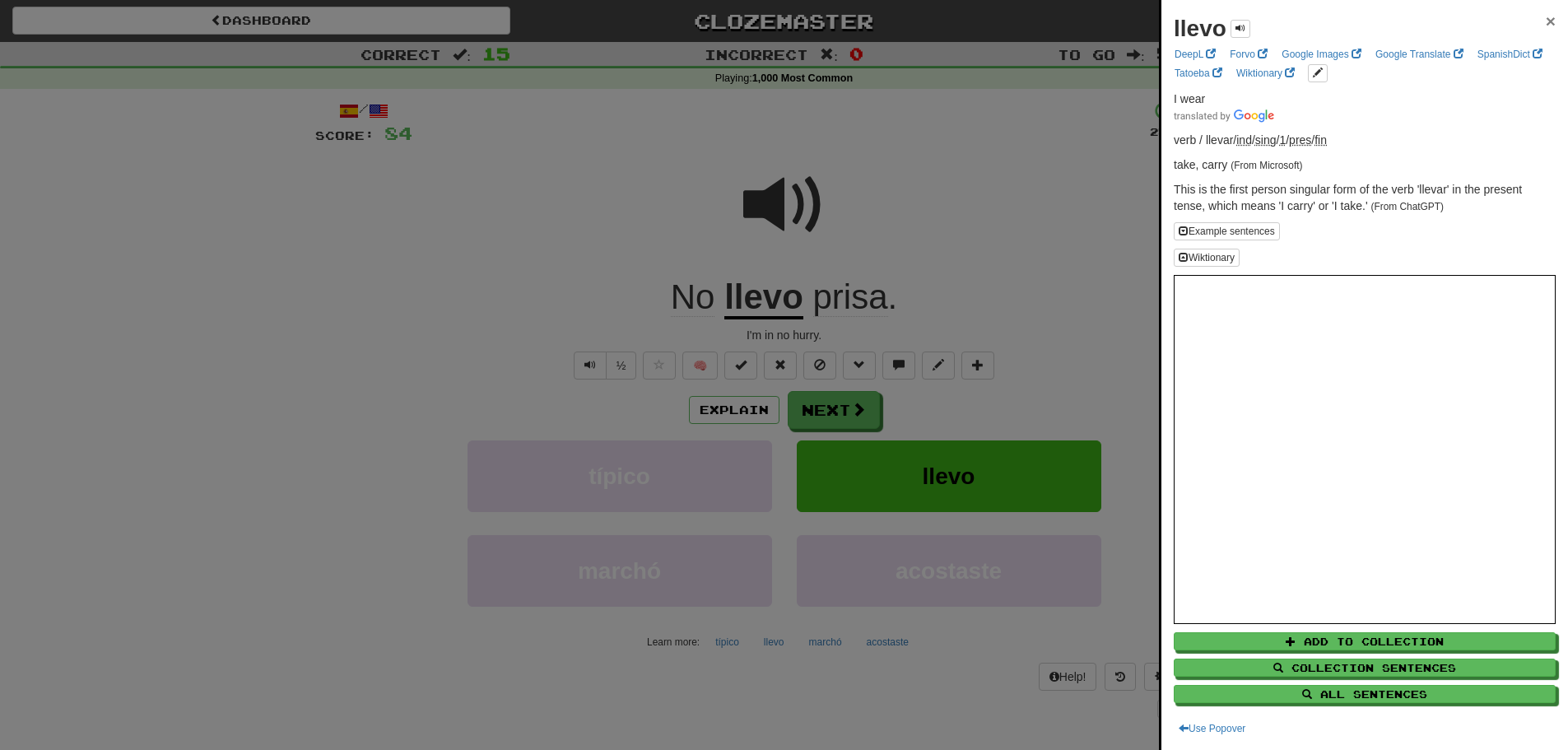
click at [1545, 20] on span "×" at bounding box center [1550, 21] width 10 height 19
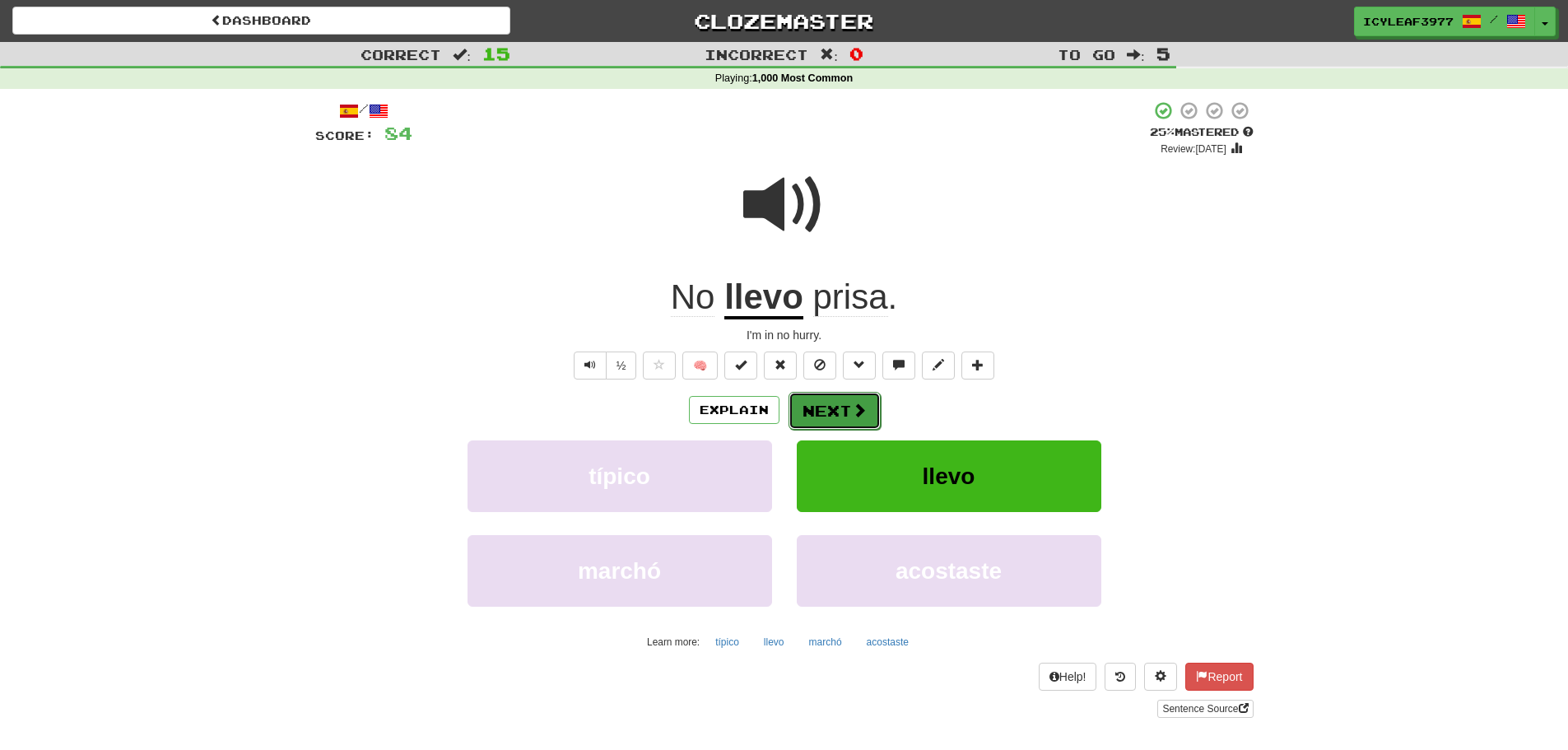
click at [858, 408] on span at bounding box center [859, 410] width 15 height 15
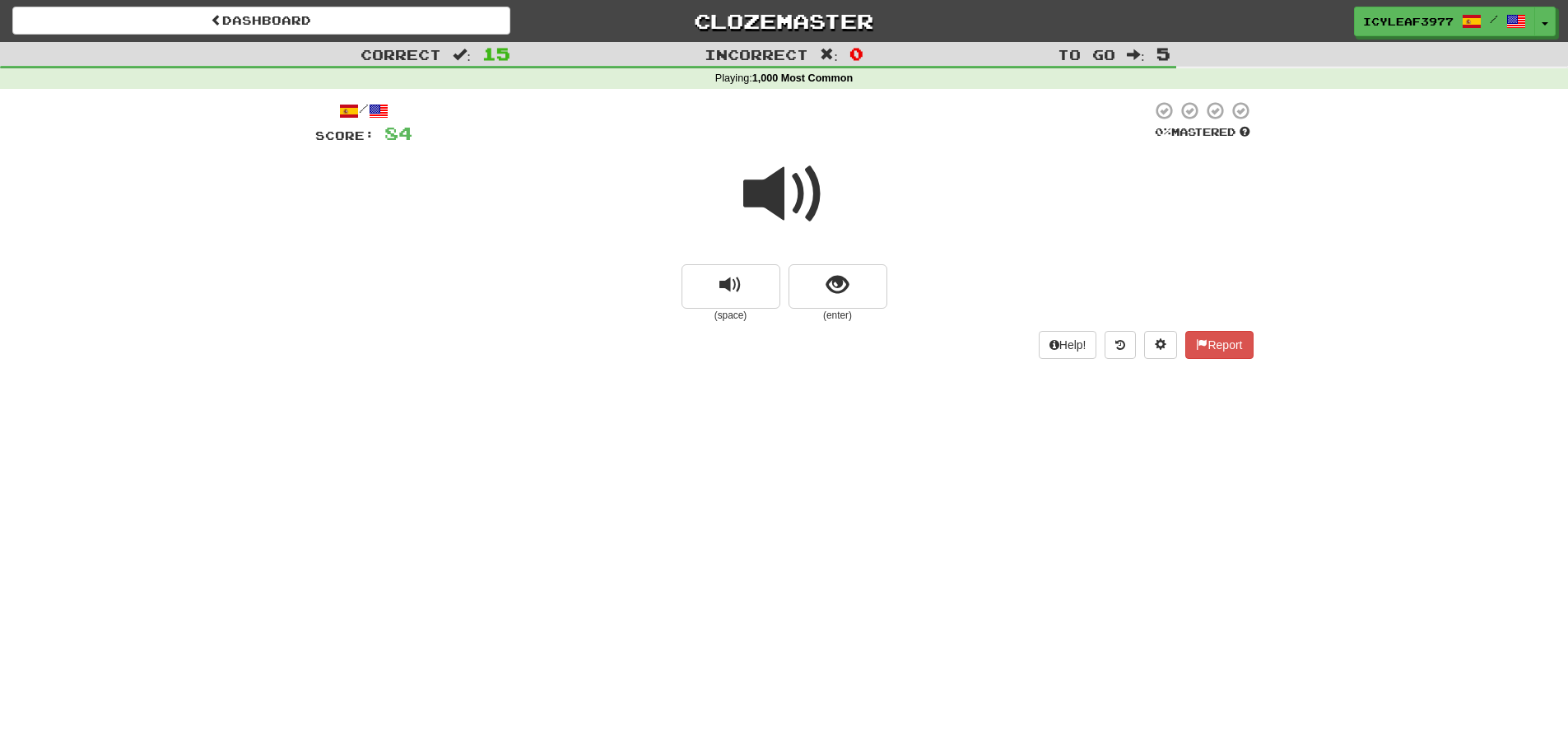
click at [763, 193] on span at bounding box center [784, 194] width 82 height 82
click at [844, 284] on span "show sentence" at bounding box center [836, 285] width 22 height 22
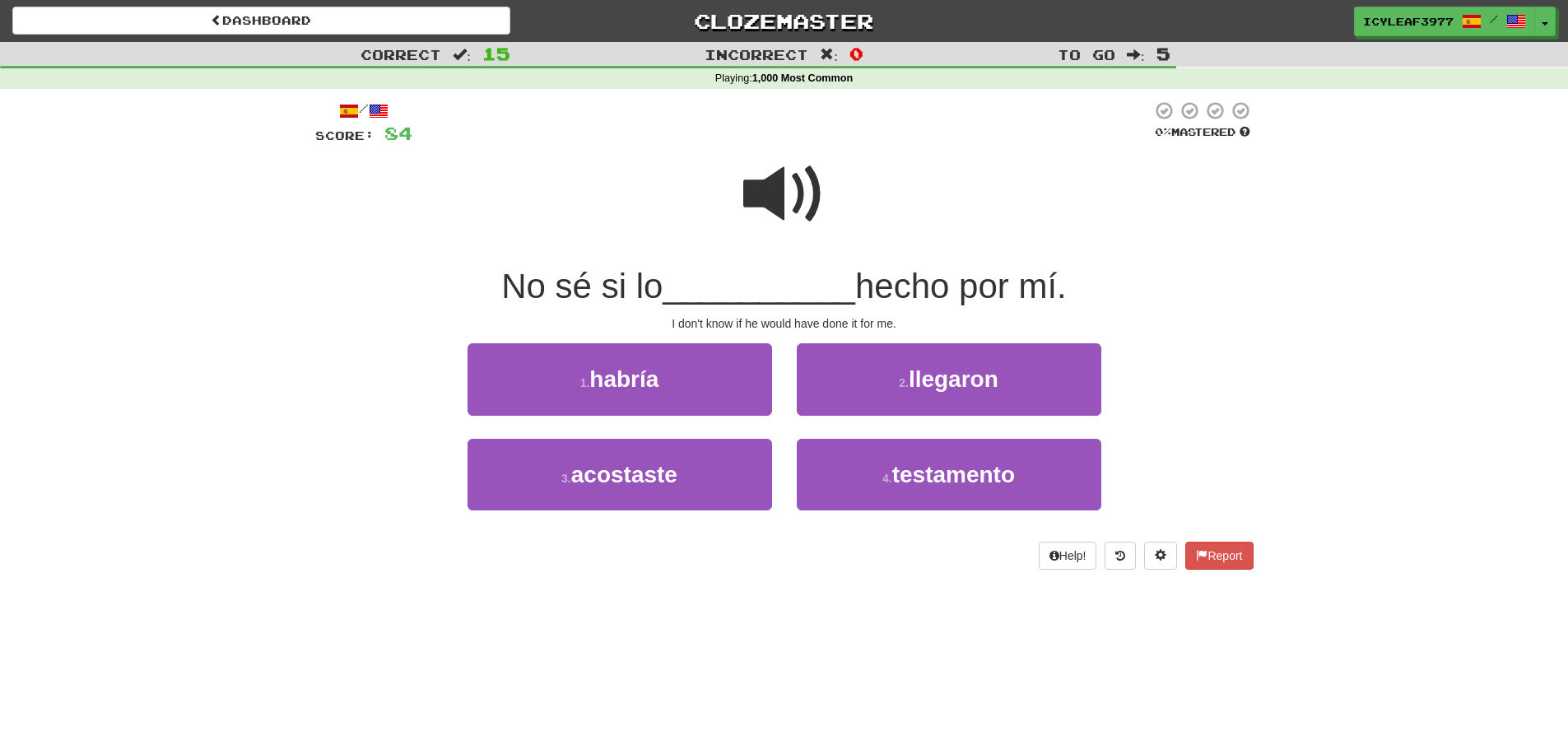
click at [774, 184] on span at bounding box center [784, 194] width 82 height 82
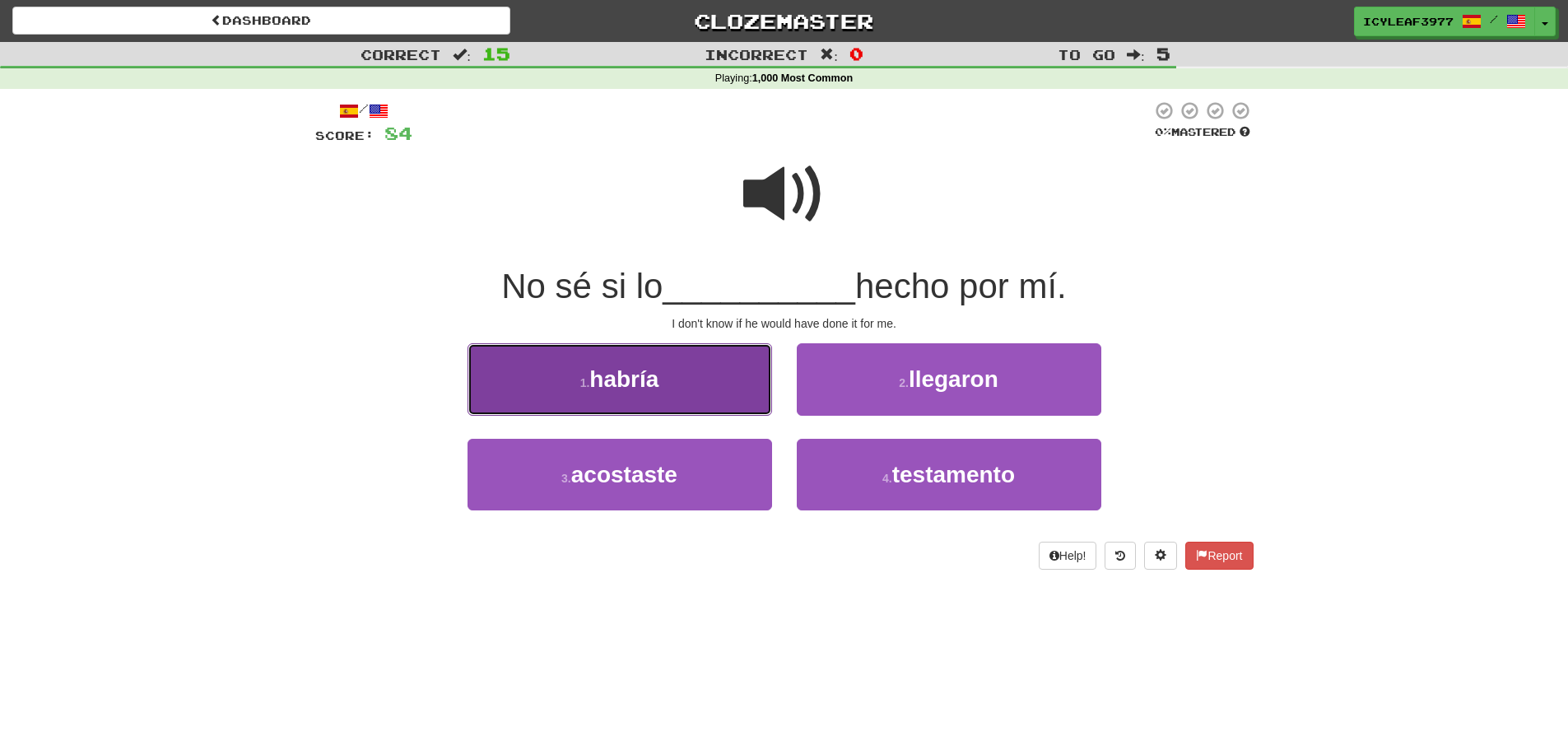
click at [663, 366] on button "1 . habría" at bounding box center [619, 379] width 304 height 71
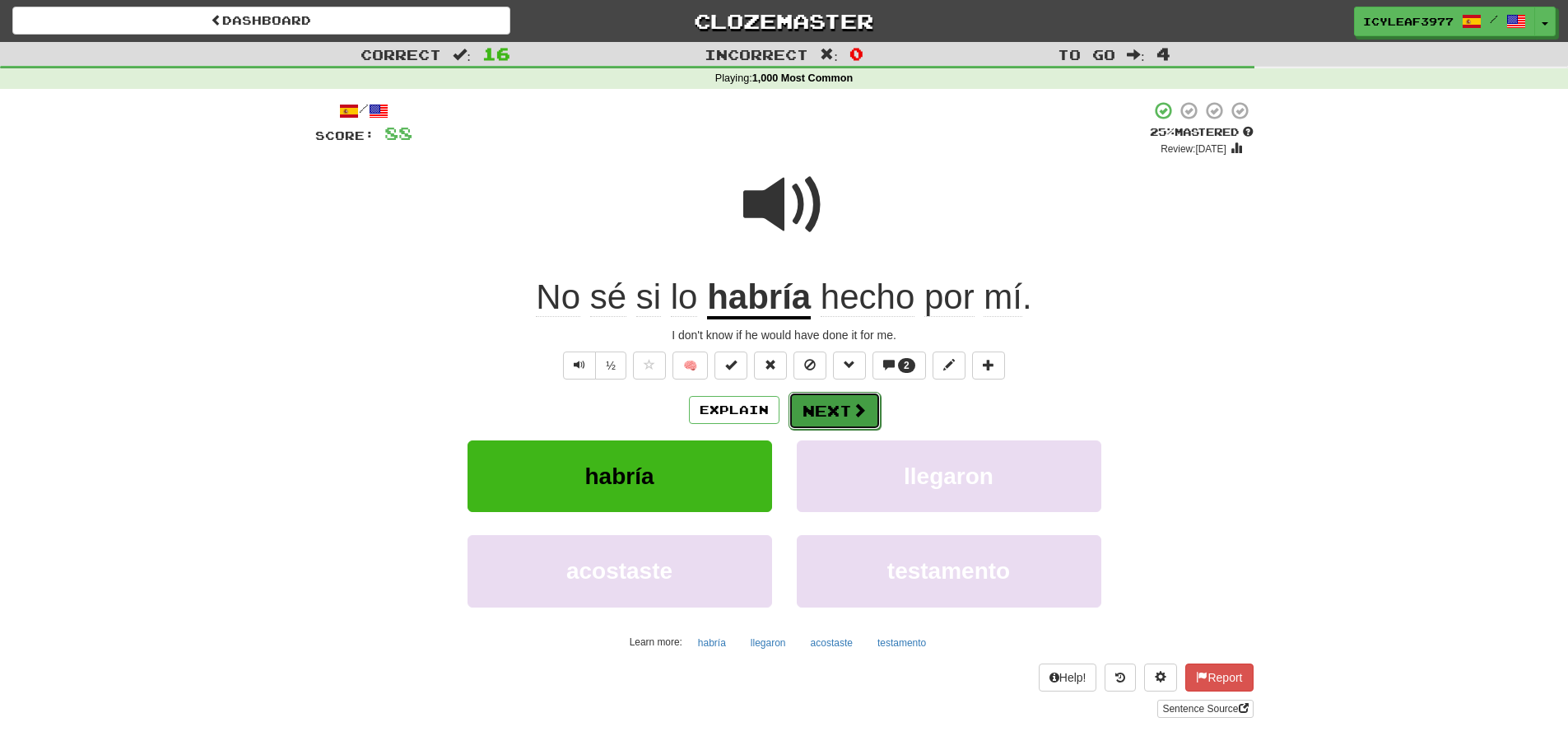
click at [856, 405] on span at bounding box center [859, 410] width 15 height 15
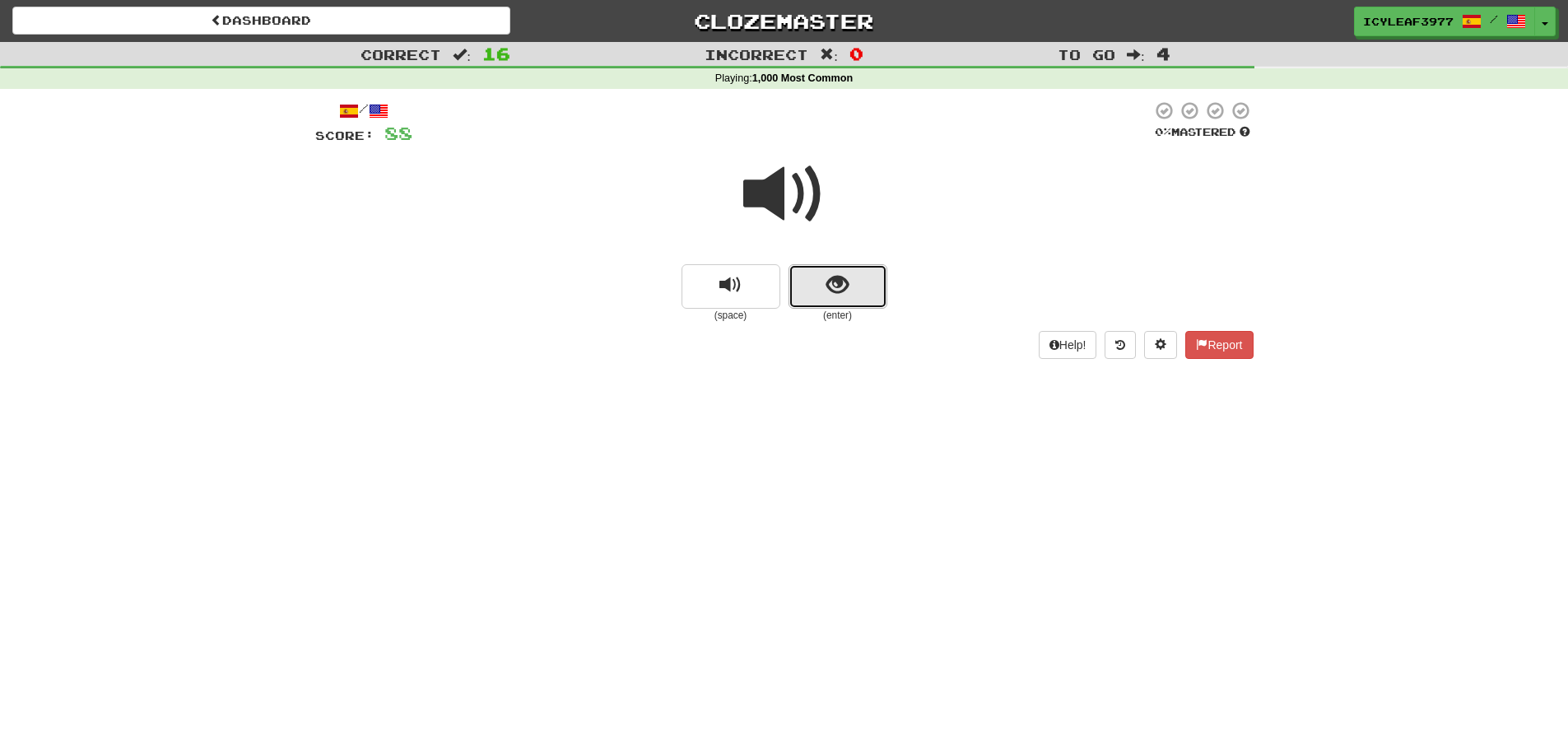
click at [825, 297] on button "show sentence" at bounding box center [838, 286] width 99 height 45
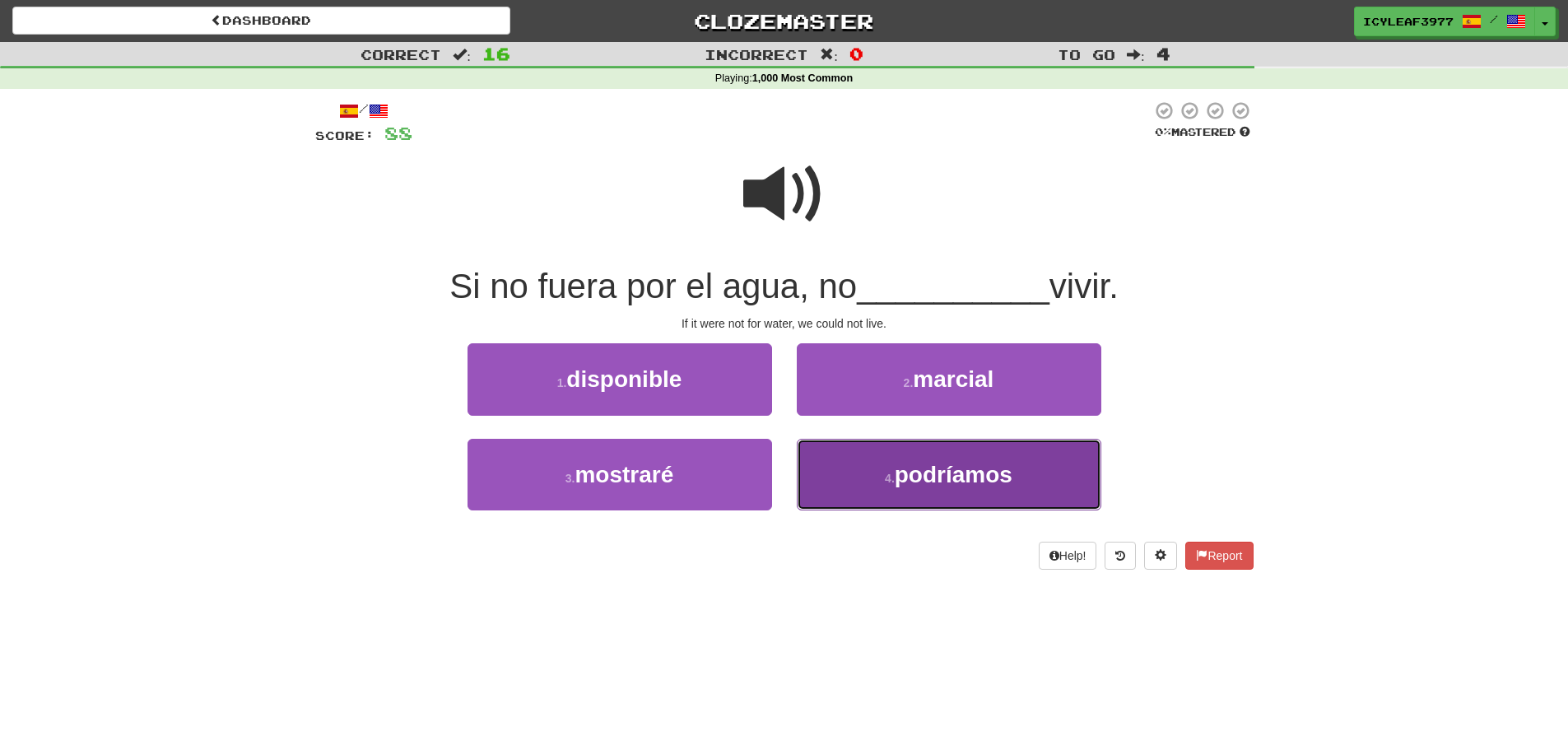
click at [904, 483] on span "podríamos" at bounding box center [953, 474] width 118 height 26
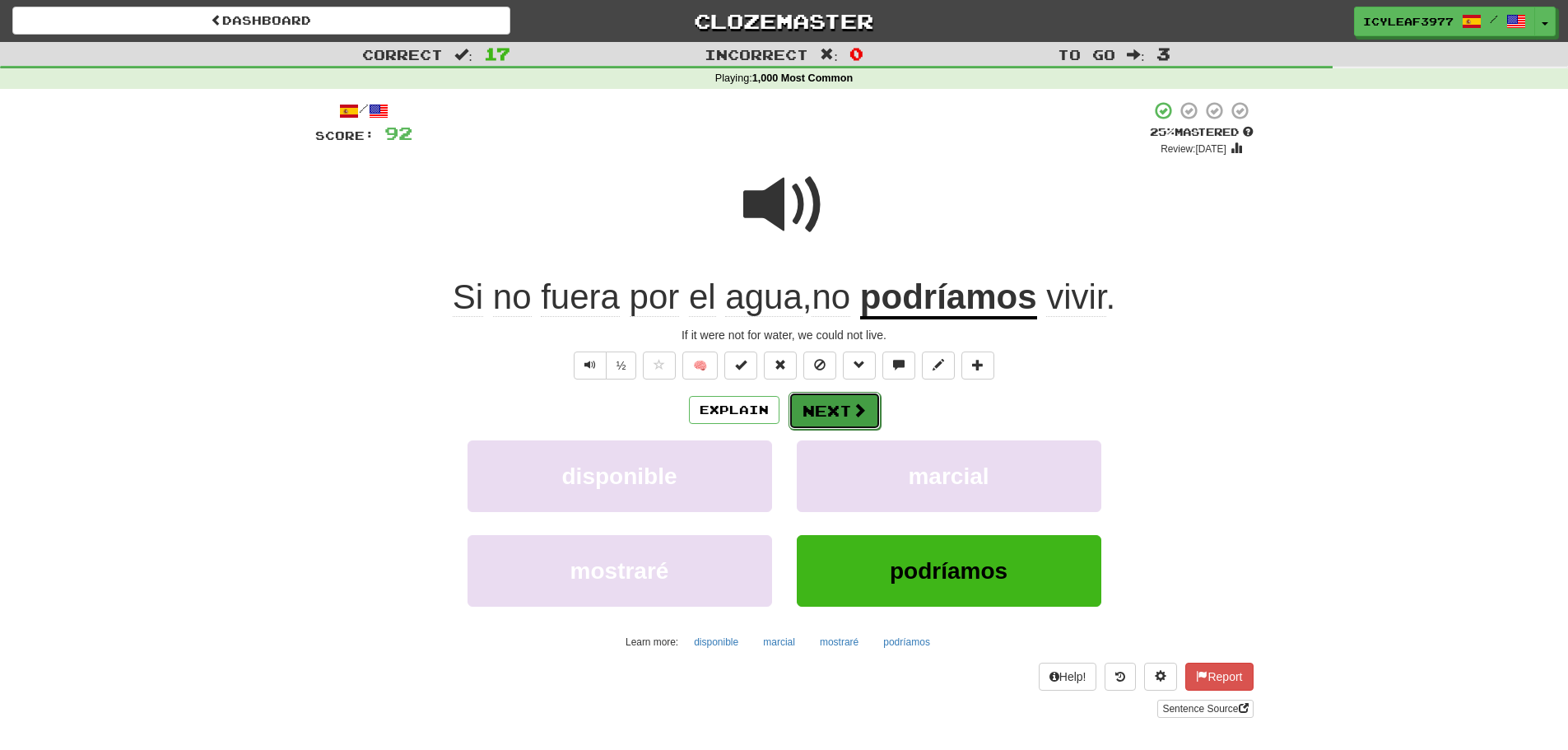
click at [828, 418] on button "Next" at bounding box center [834, 411] width 92 height 38
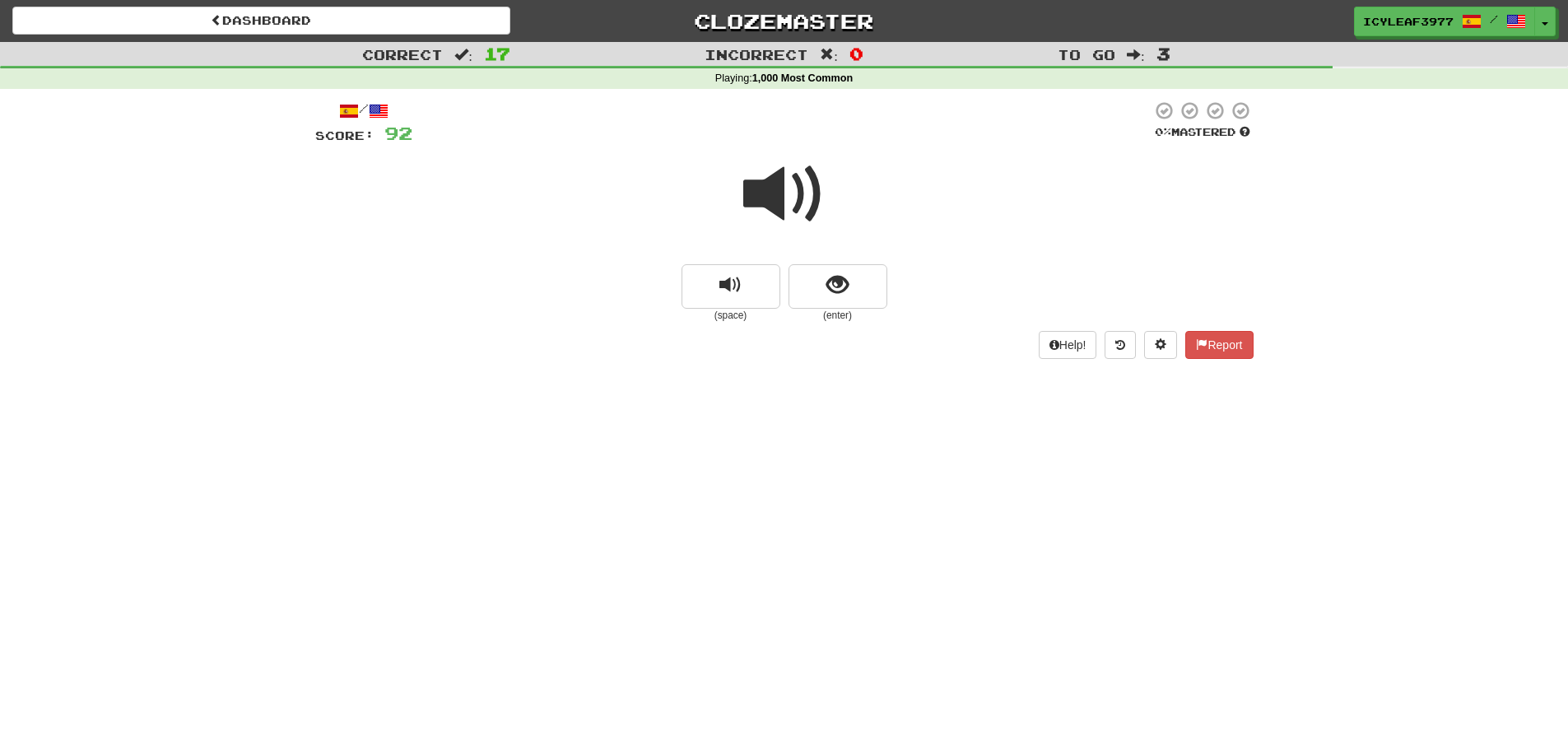
click at [780, 205] on span at bounding box center [784, 194] width 82 height 82
click at [843, 286] on span "show sentence" at bounding box center [836, 285] width 22 height 22
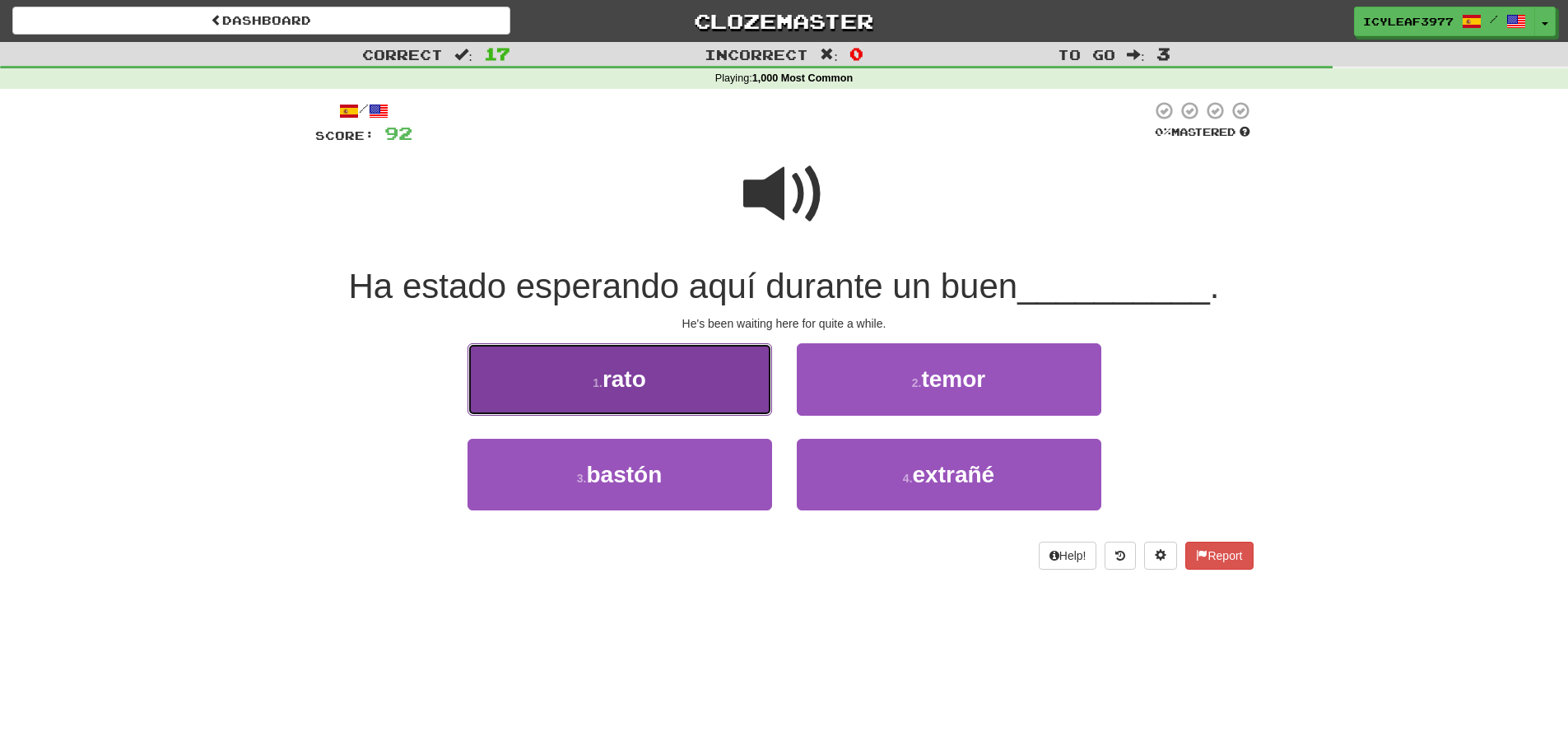
click at [707, 369] on button "1 . rato" at bounding box center [619, 379] width 304 height 71
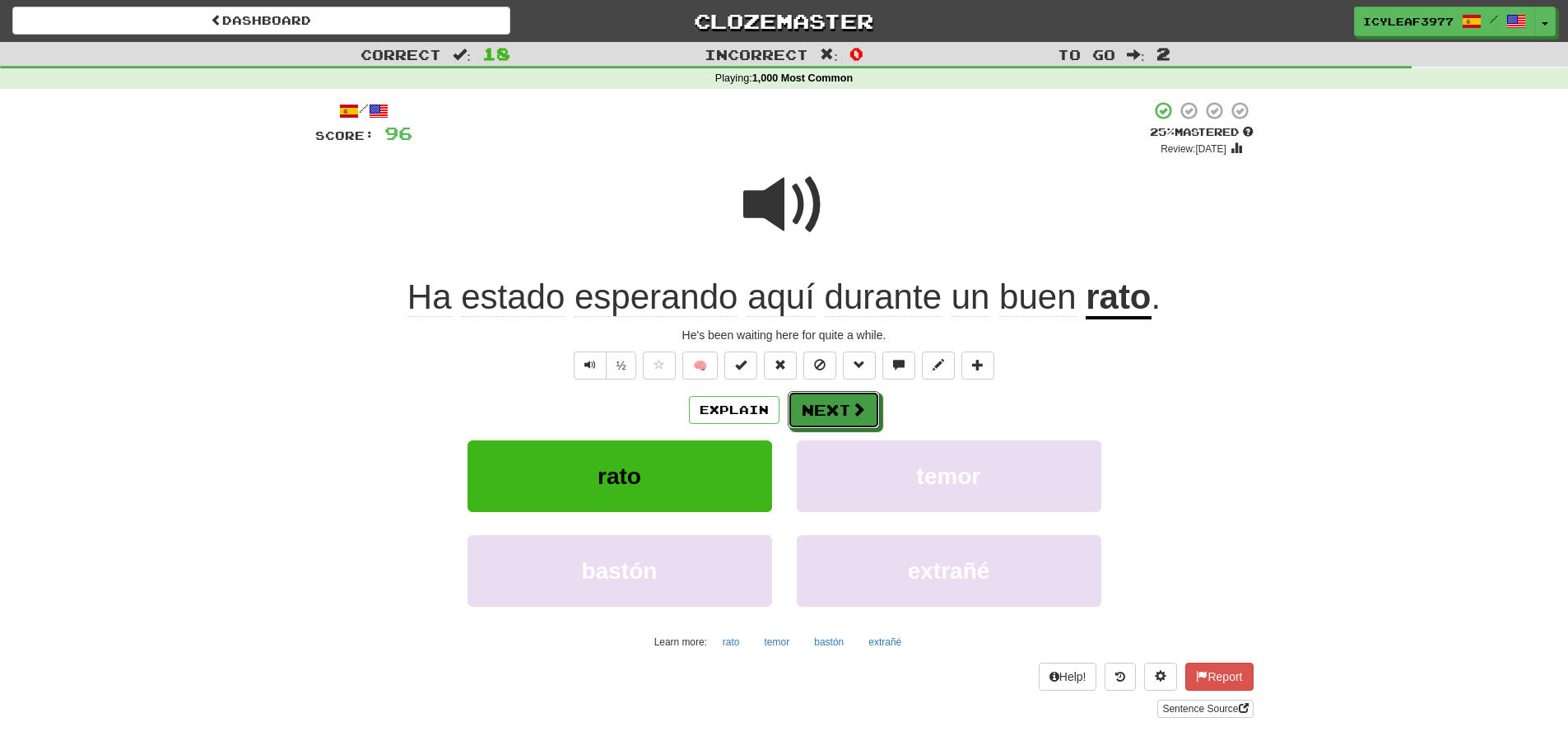
click at [808, 401] on button "Next" at bounding box center [833, 410] width 92 height 38
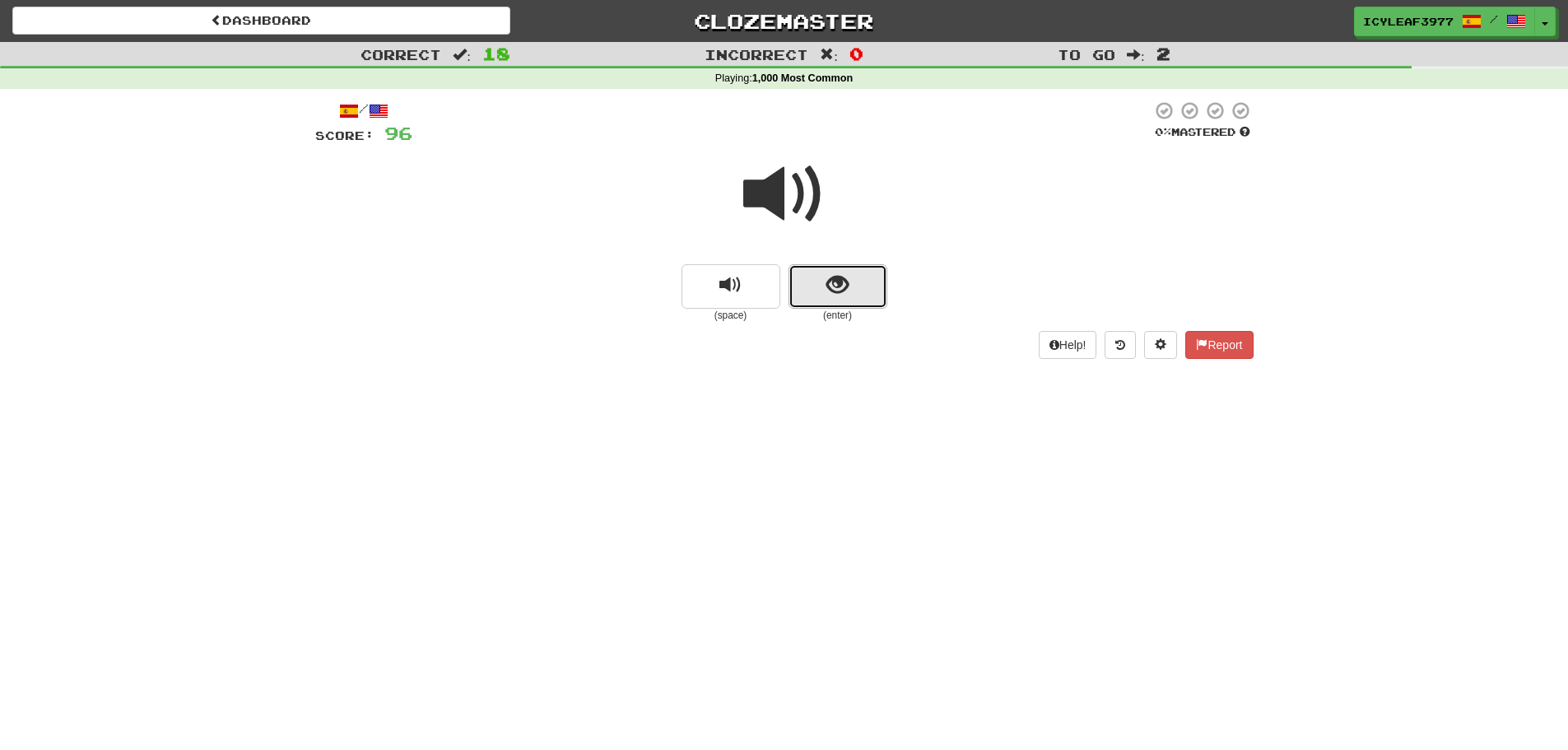
click at [819, 285] on button "show sentence" at bounding box center [838, 286] width 99 height 45
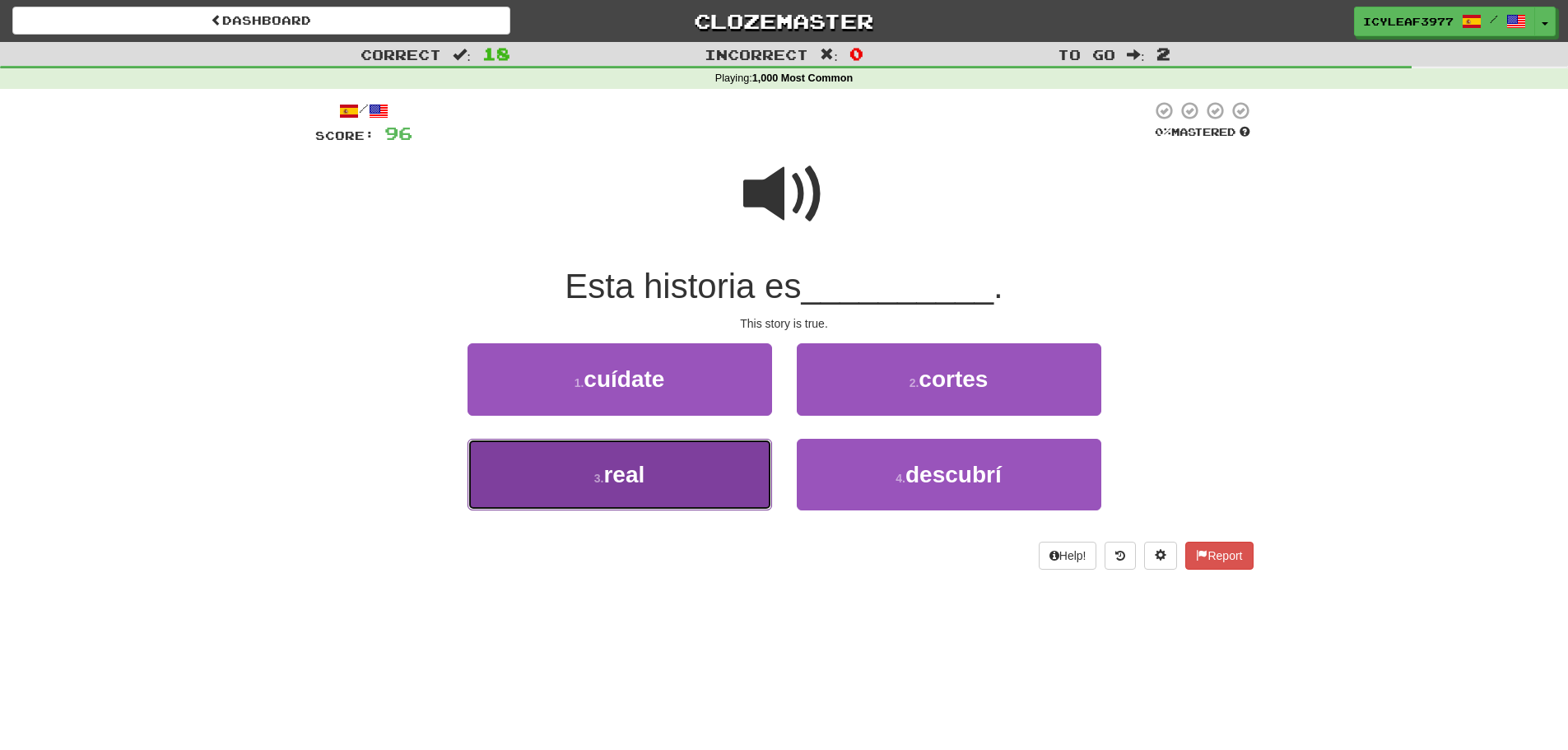
click at [680, 459] on button "3 . real" at bounding box center [619, 474] width 304 height 71
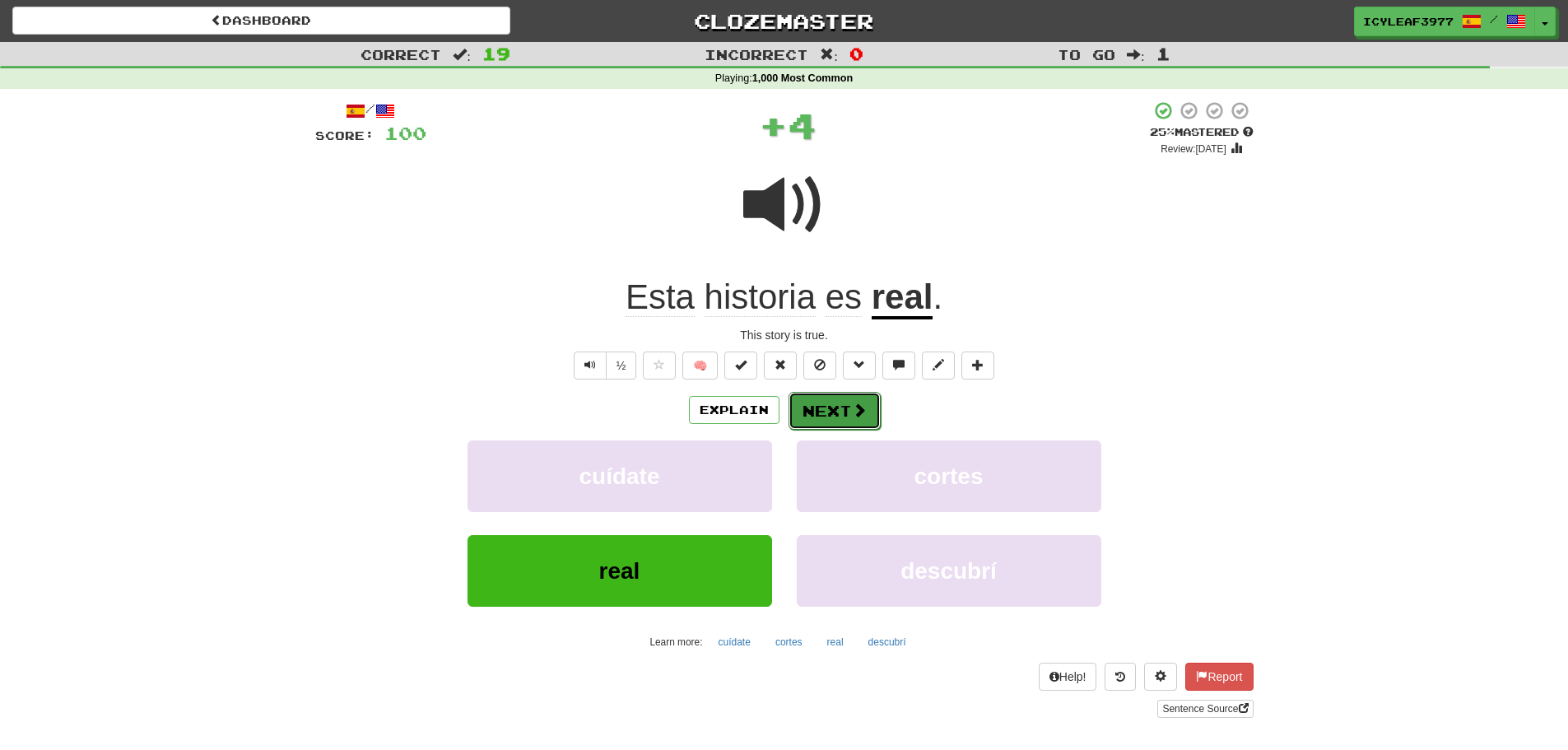
click at [807, 405] on button "Next" at bounding box center [834, 411] width 92 height 38
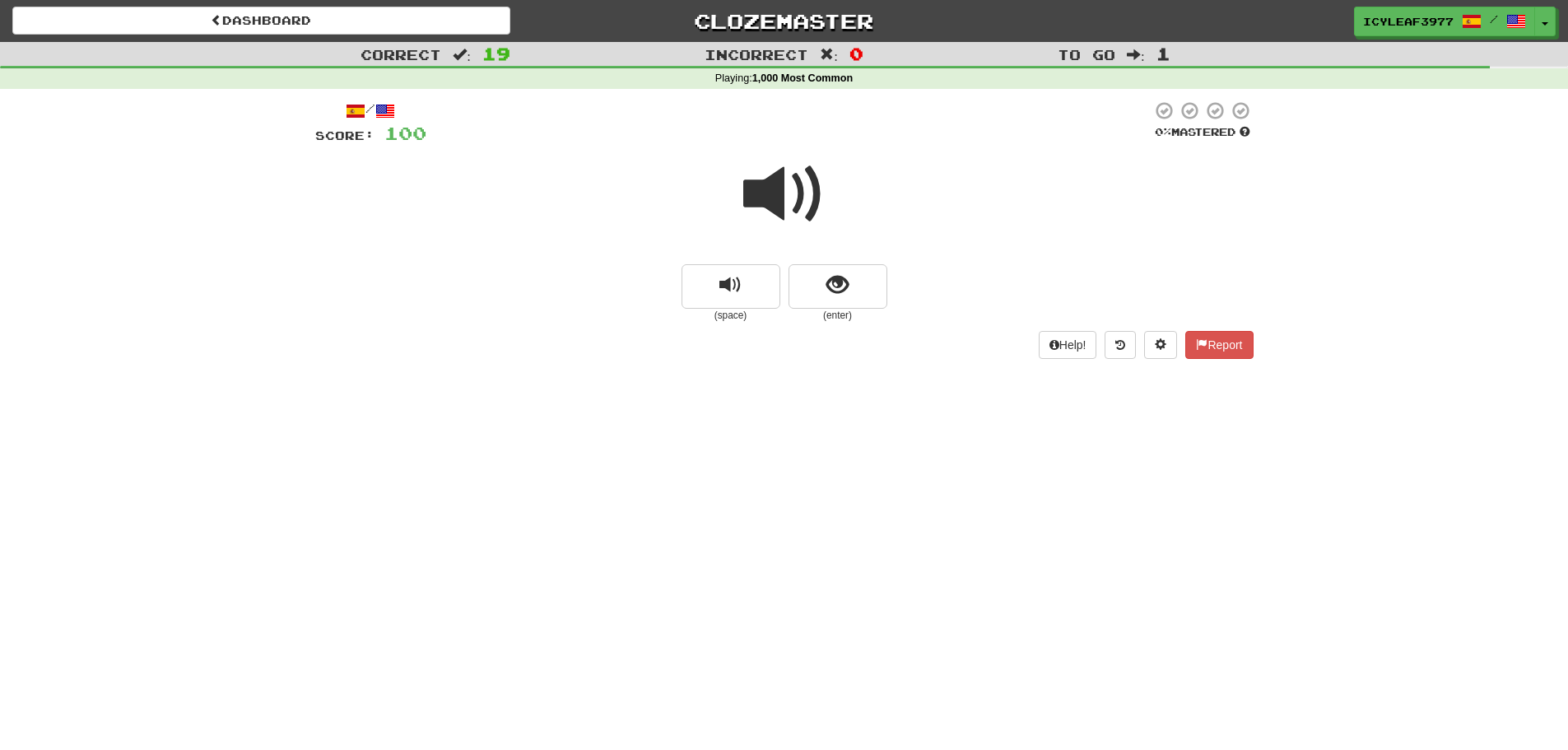
click at [791, 205] on span at bounding box center [784, 194] width 82 height 82
click at [816, 279] on button "show sentence" at bounding box center [838, 286] width 99 height 45
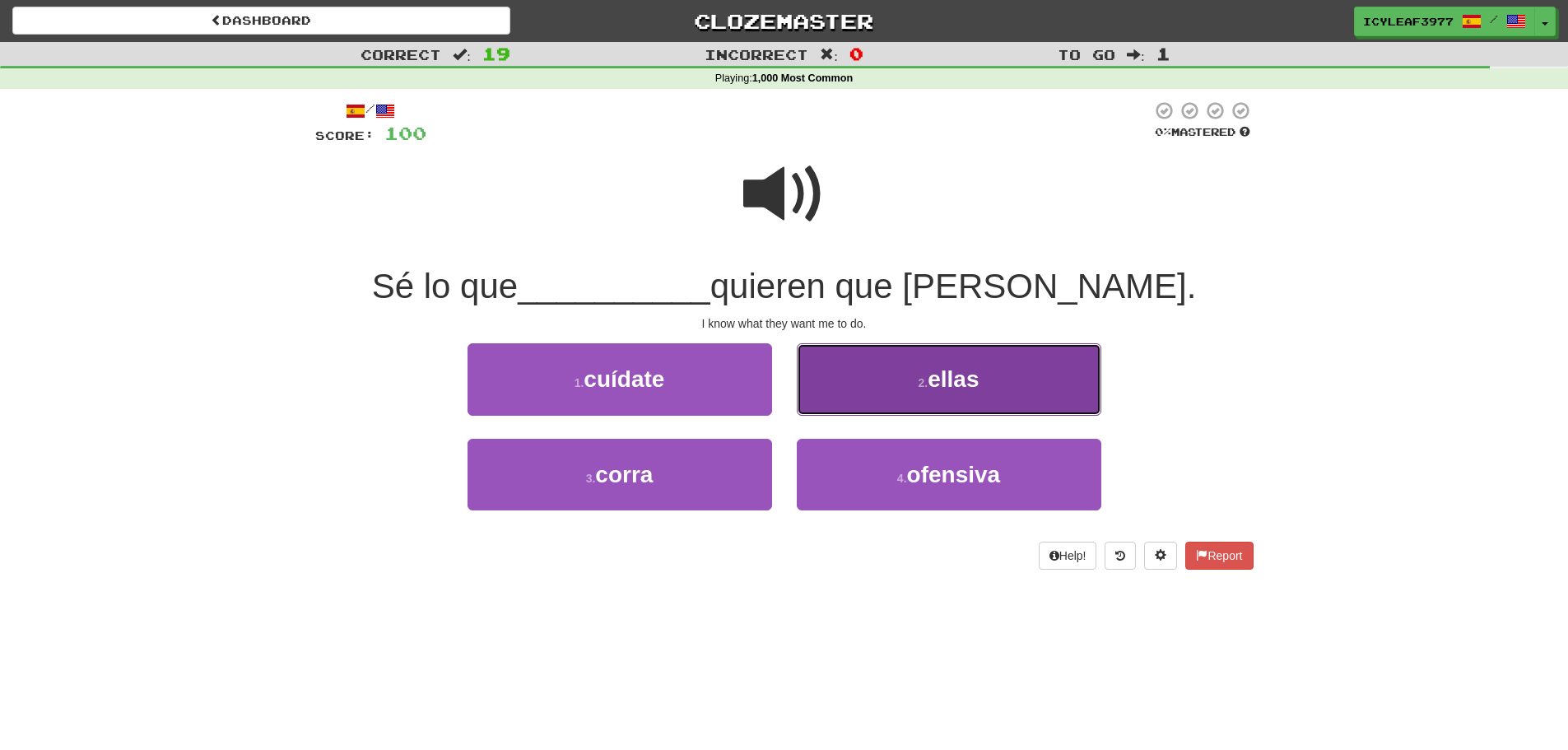
click at [946, 390] on span "ellas" at bounding box center [953, 379] width 51 height 26
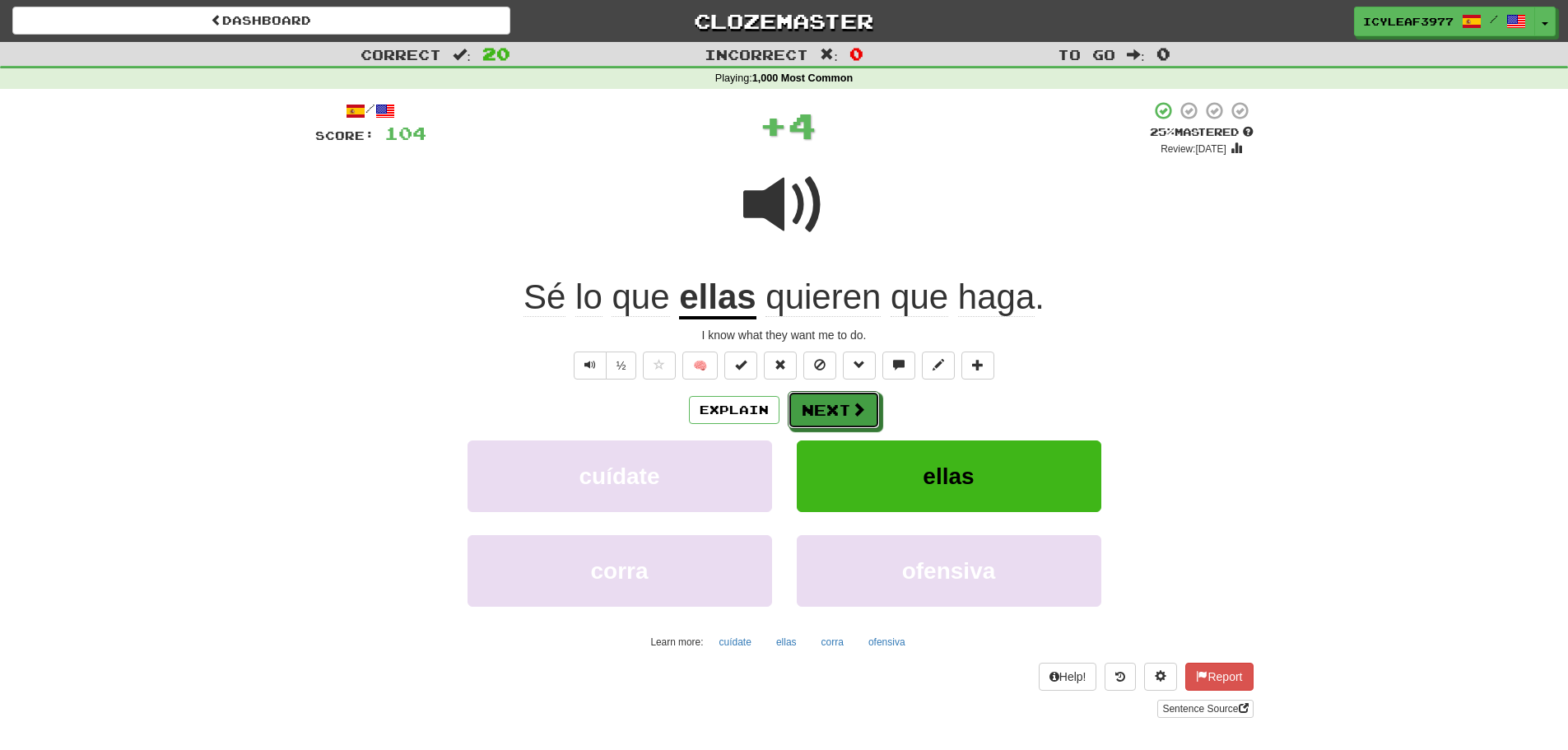
click at [851, 413] on span at bounding box center [858, 409] width 15 height 15
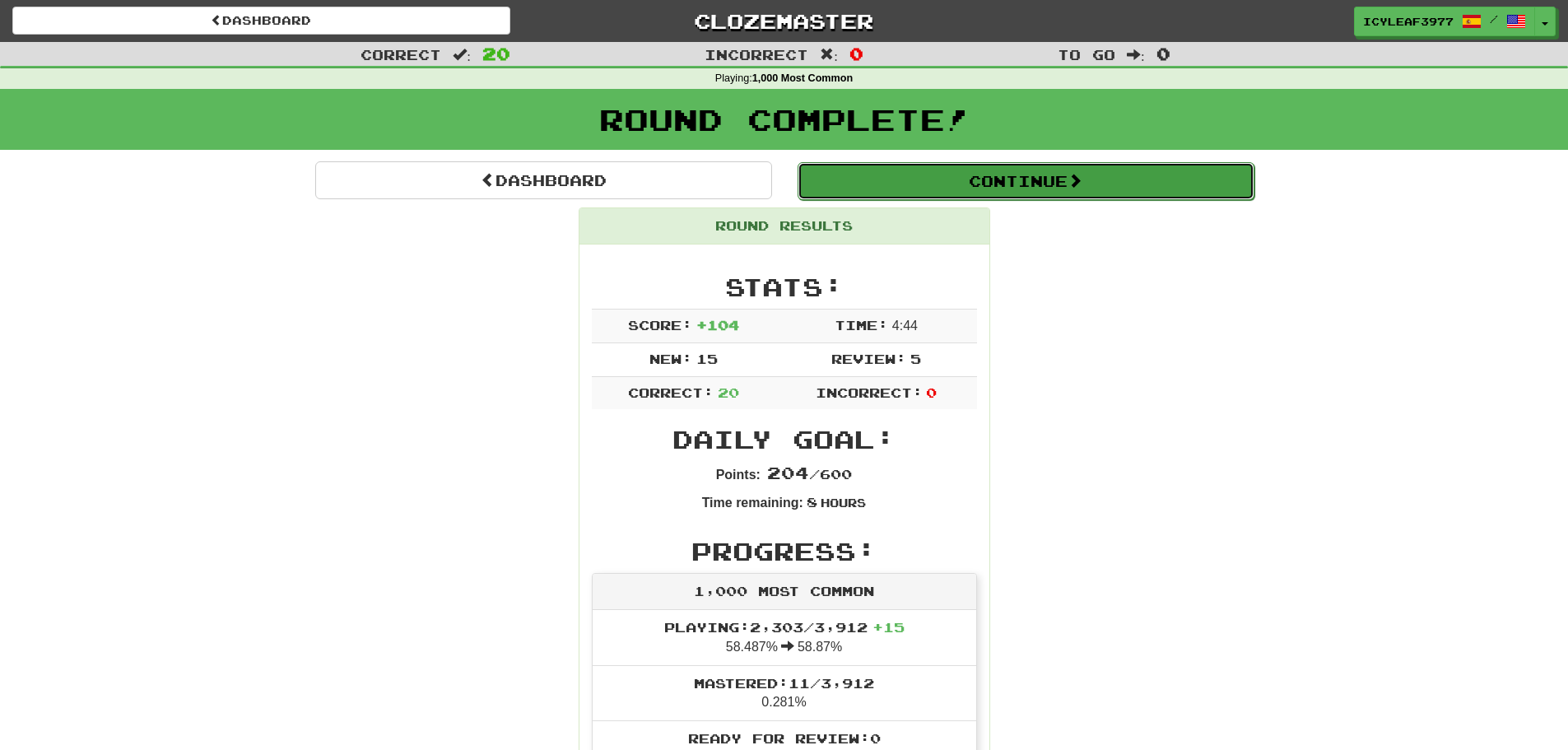
click at [899, 183] on button "Continue" at bounding box center [1026, 181] width 457 height 38
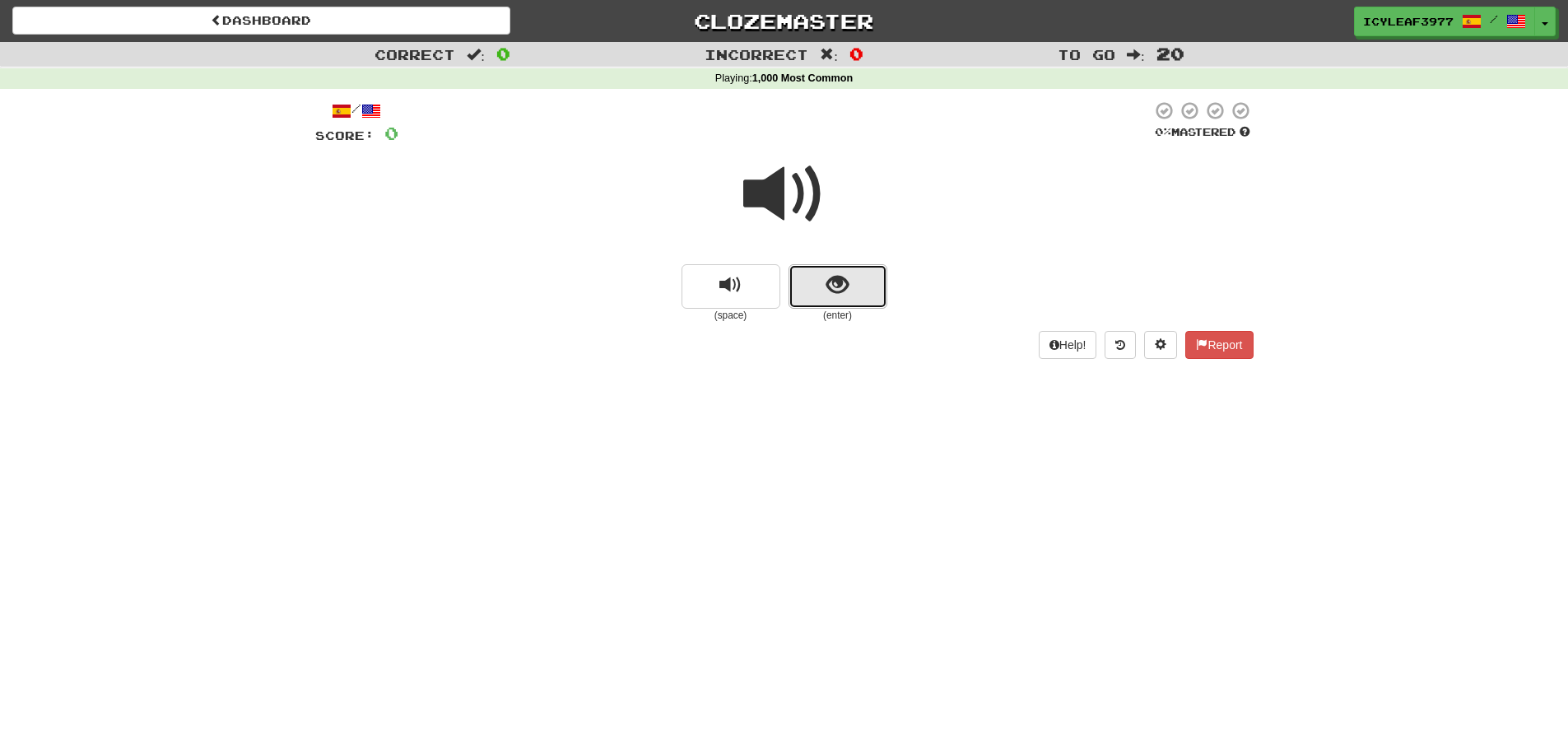
click at [844, 293] on span "show sentence" at bounding box center [836, 285] width 22 height 22
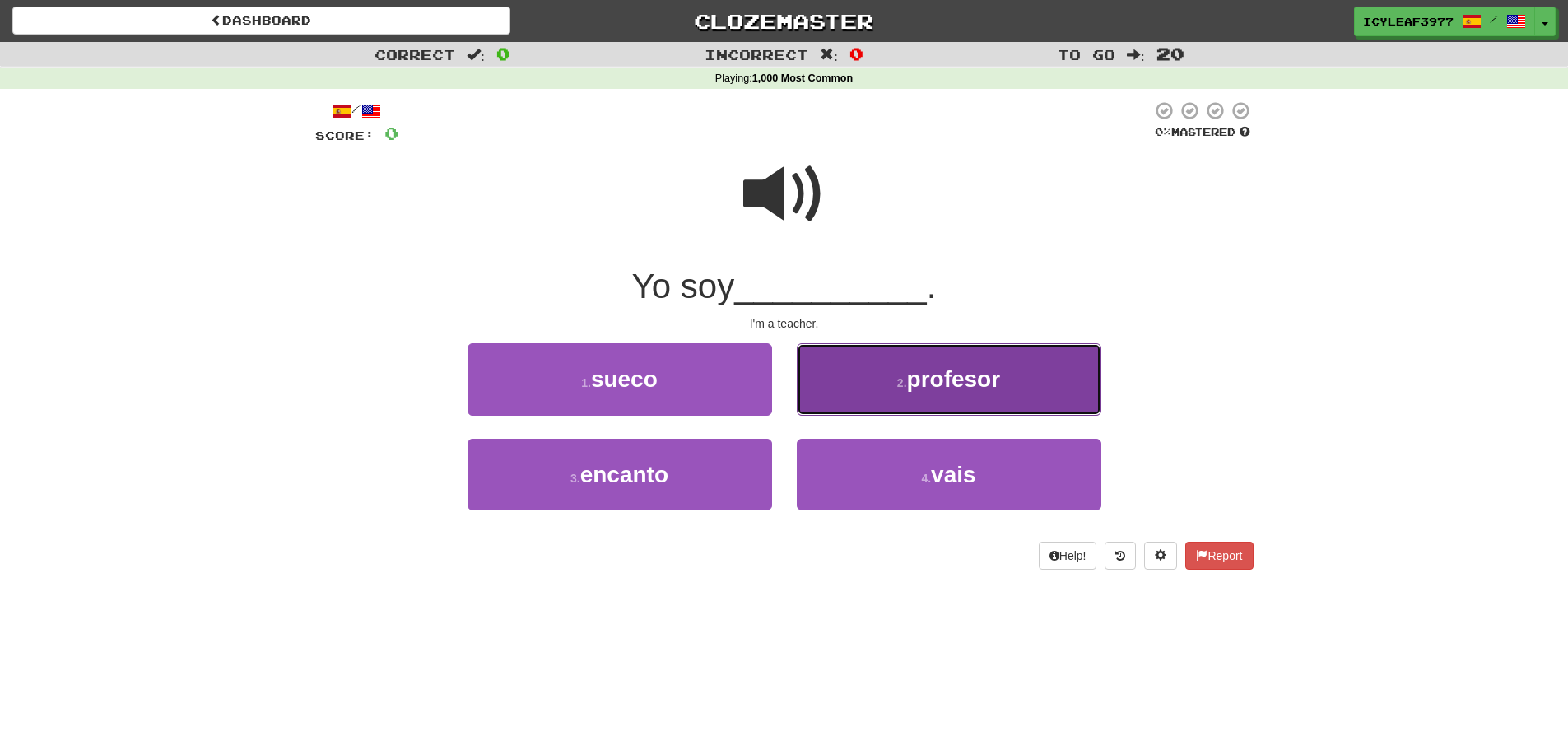
click at [882, 380] on button "2 . profesor" at bounding box center [949, 379] width 304 height 71
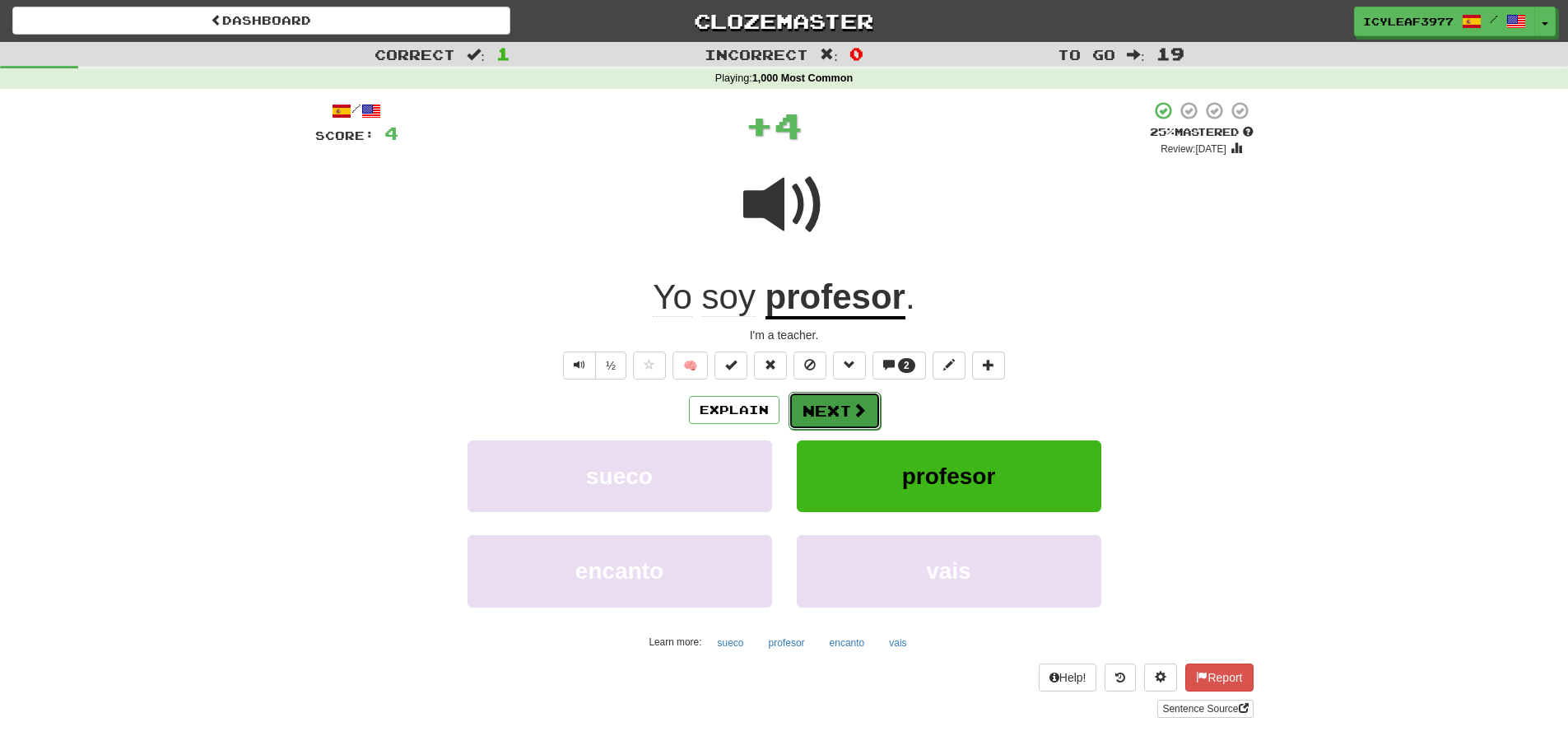
click at [826, 410] on button "Next" at bounding box center [834, 411] width 92 height 38
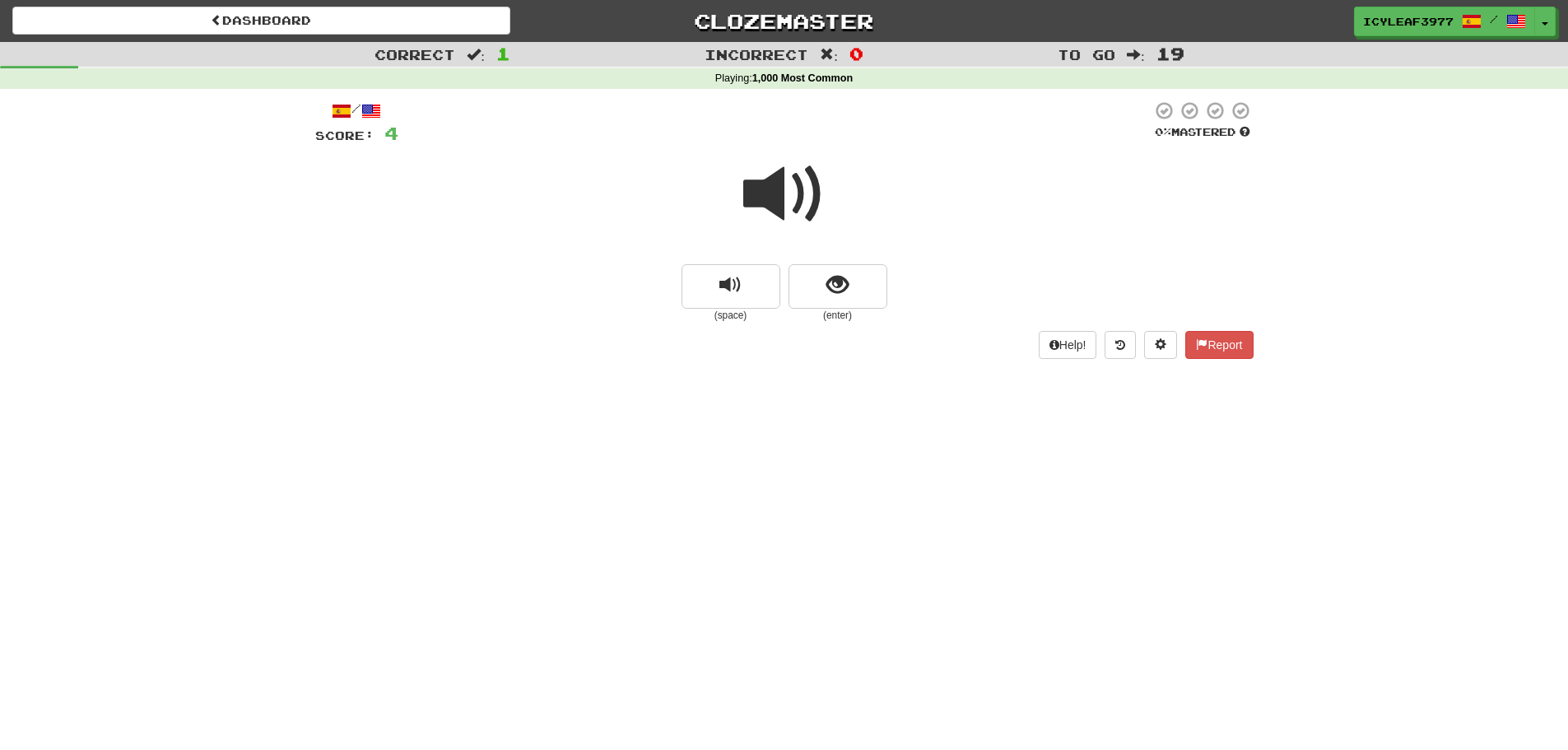
click at [789, 190] on span at bounding box center [784, 194] width 82 height 82
click at [817, 279] on button "show sentence" at bounding box center [838, 286] width 99 height 45
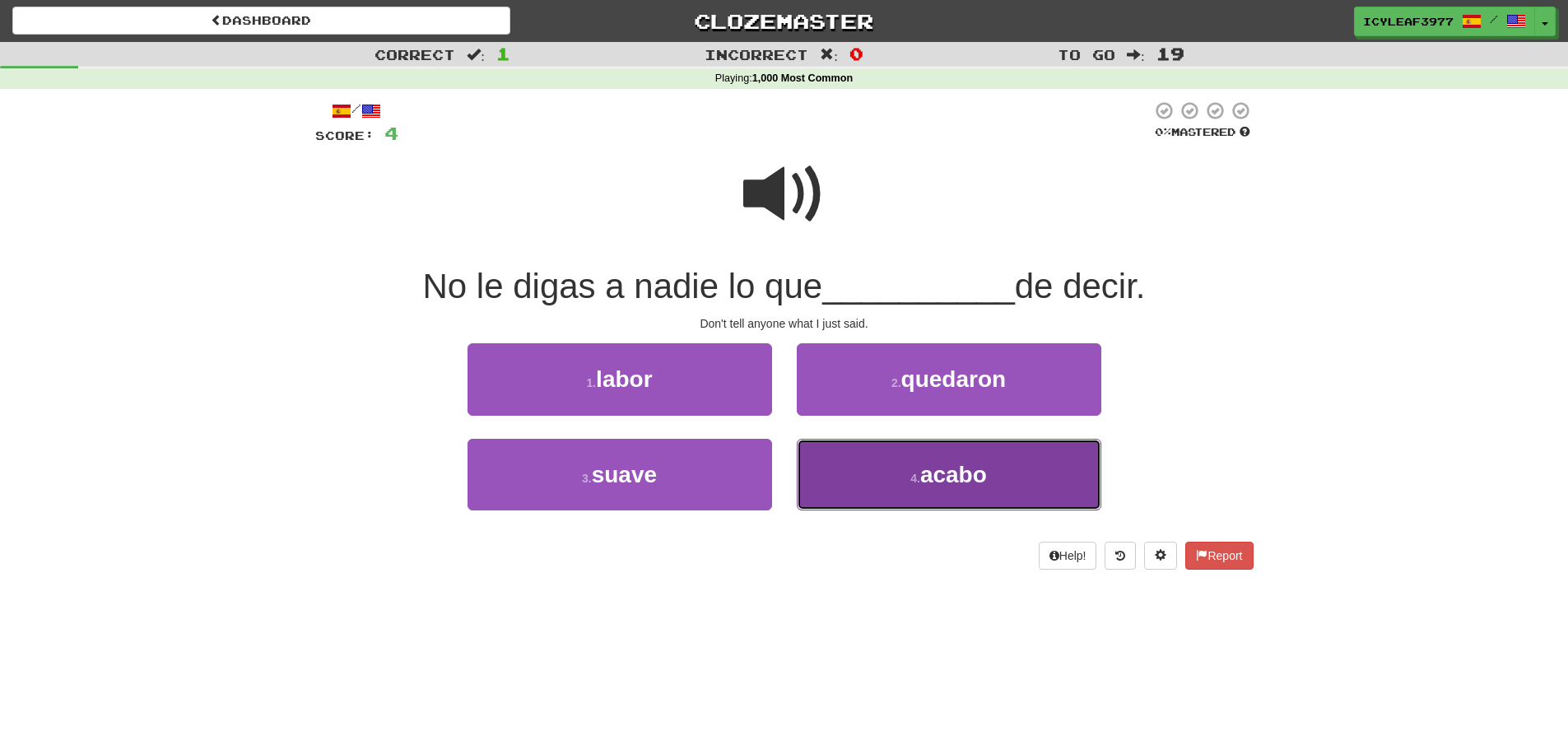
click at [849, 451] on button "4 . acabo" at bounding box center [949, 474] width 304 height 71
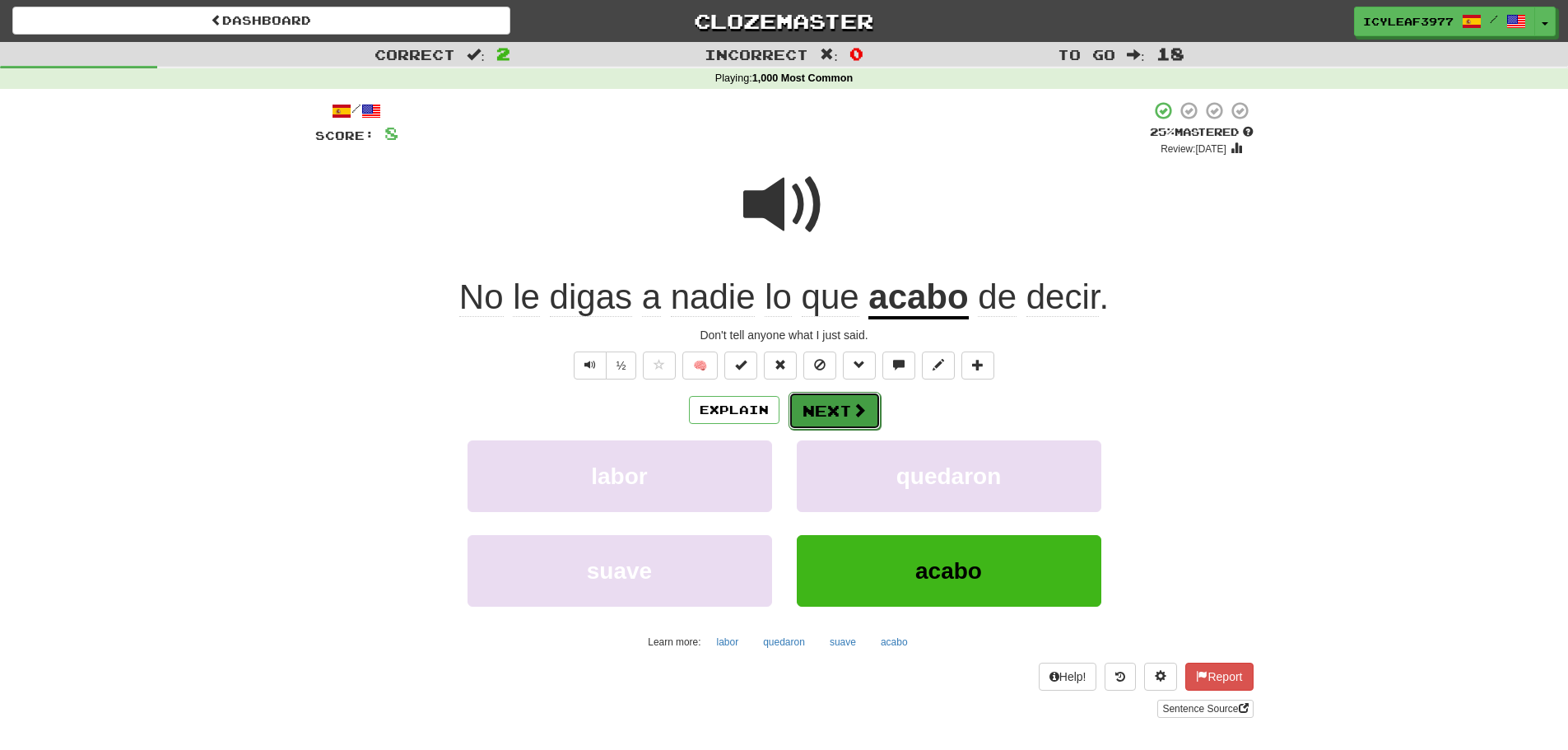
click at [832, 406] on button "Next" at bounding box center [834, 411] width 92 height 38
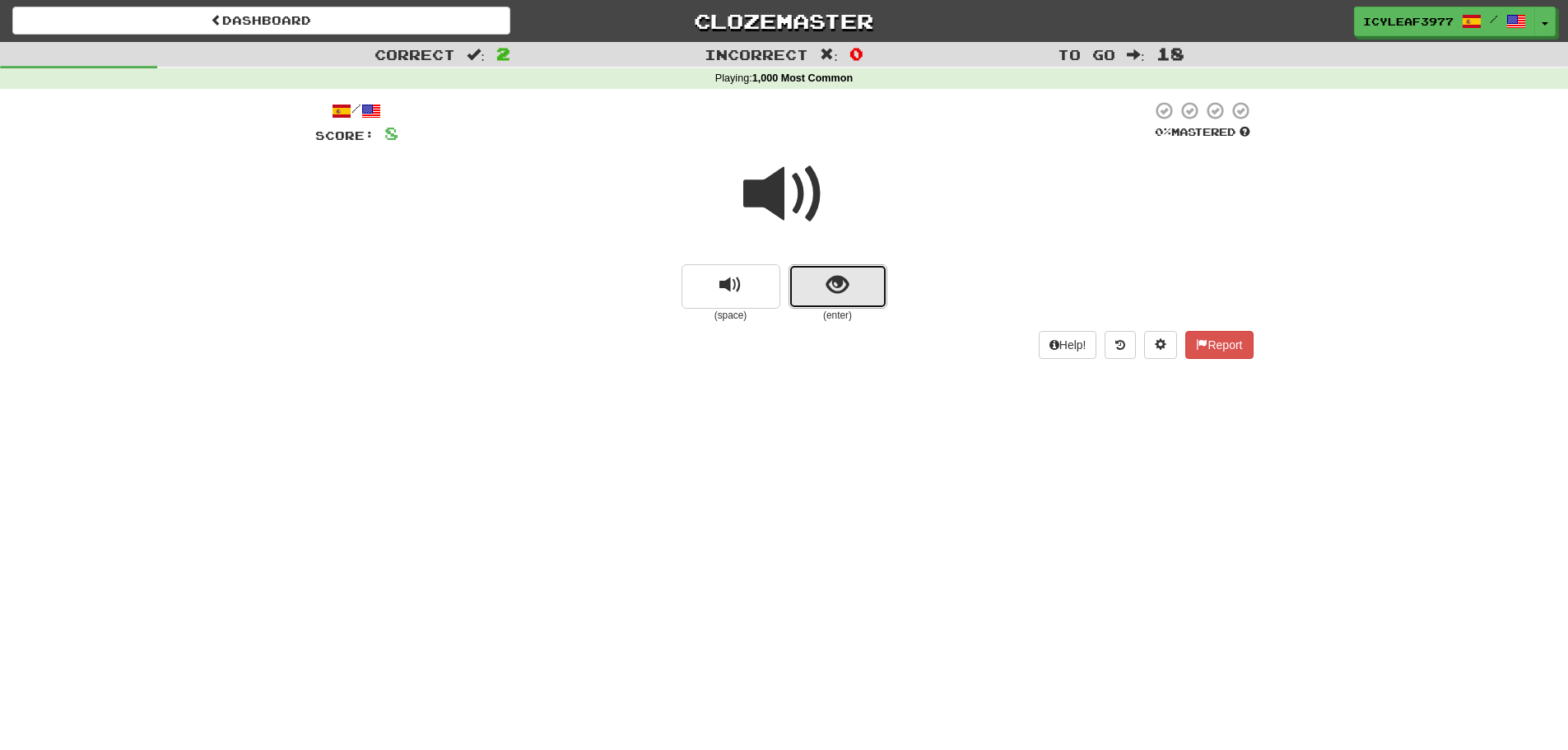
click at [827, 298] on button "show sentence" at bounding box center [838, 286] width 99 height 45
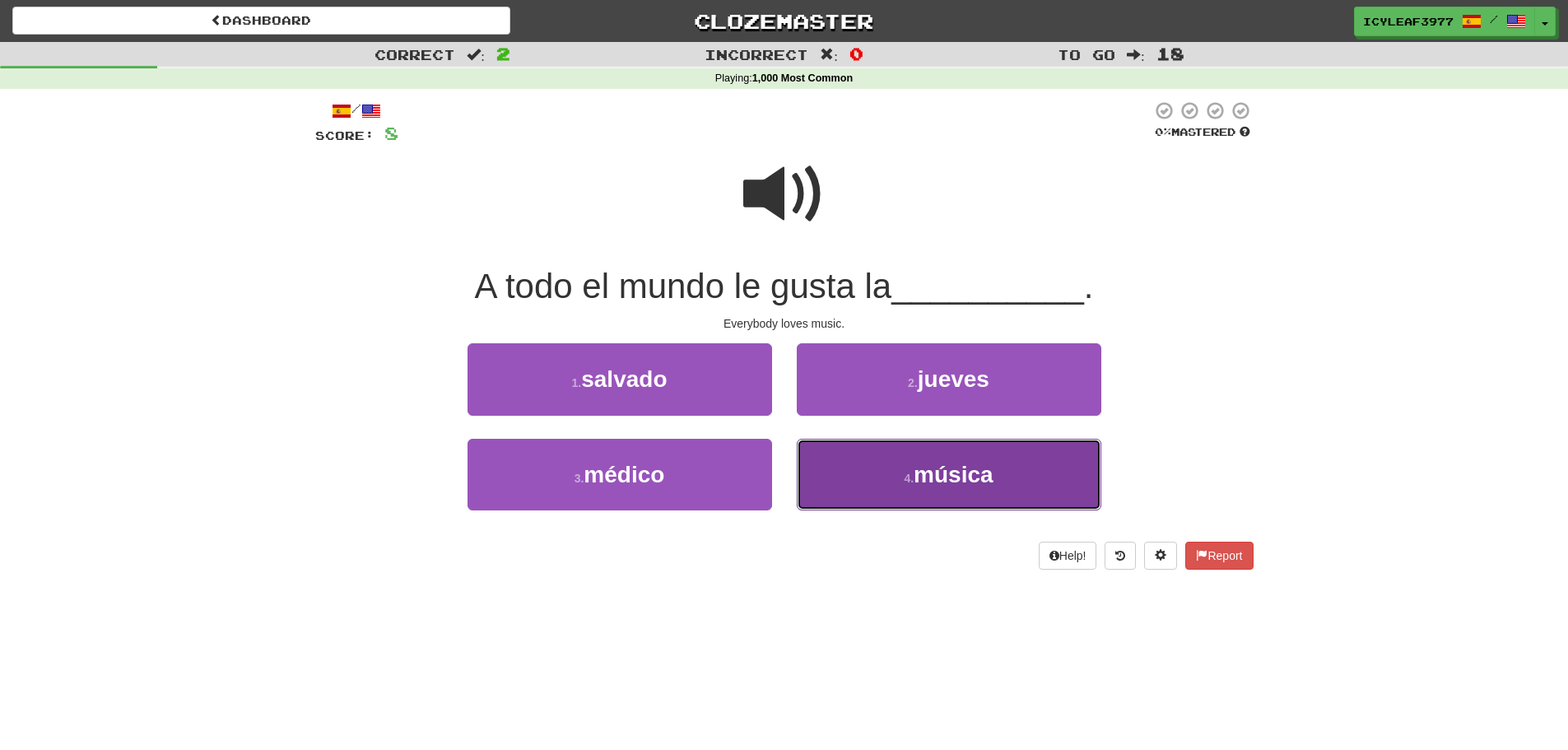
click at [857, 454] on button "4 . música" at bounding box center [949, 474] width 304 height 71
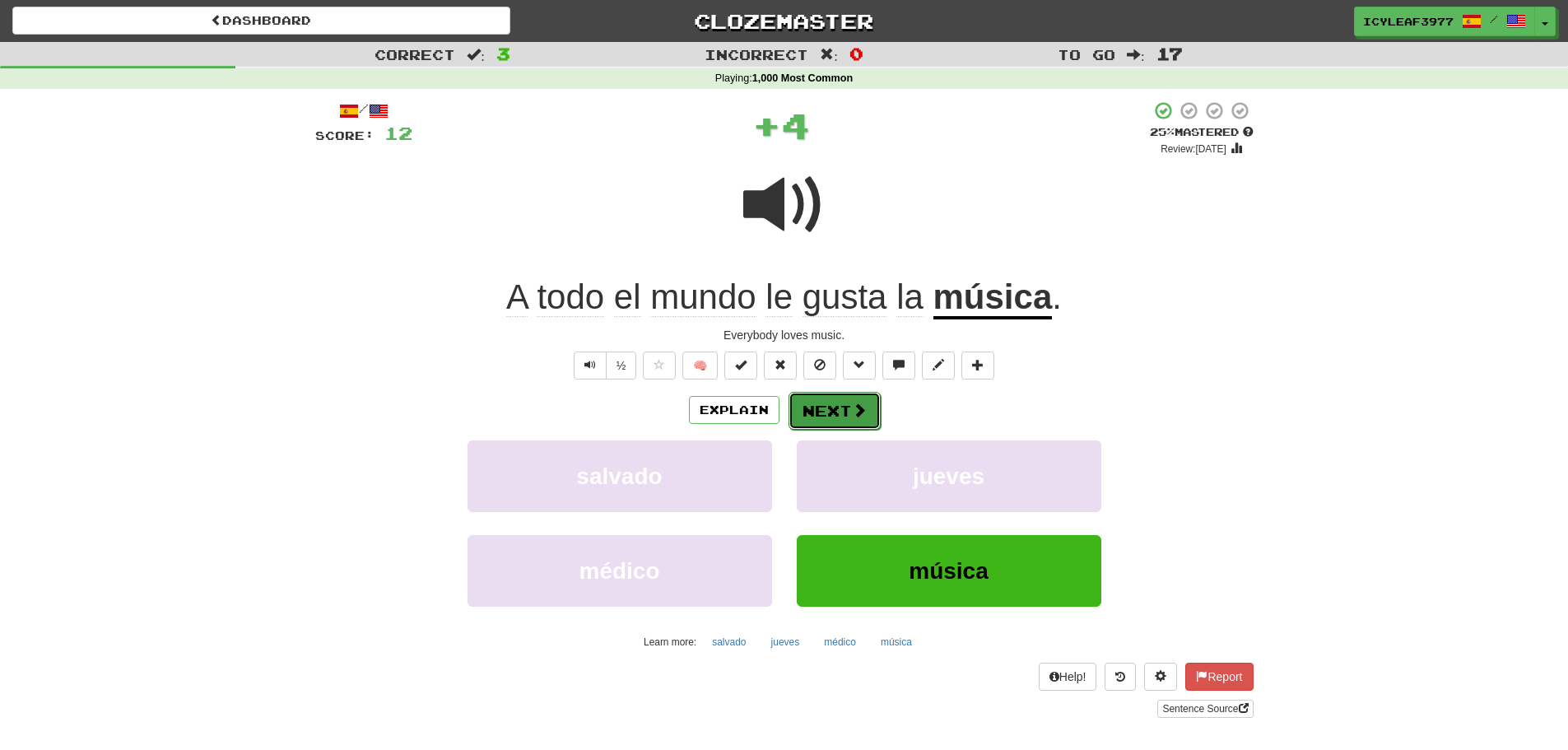
click at [836, 406] on button "Next" at bounding box center [834, 411] width 92 height 38
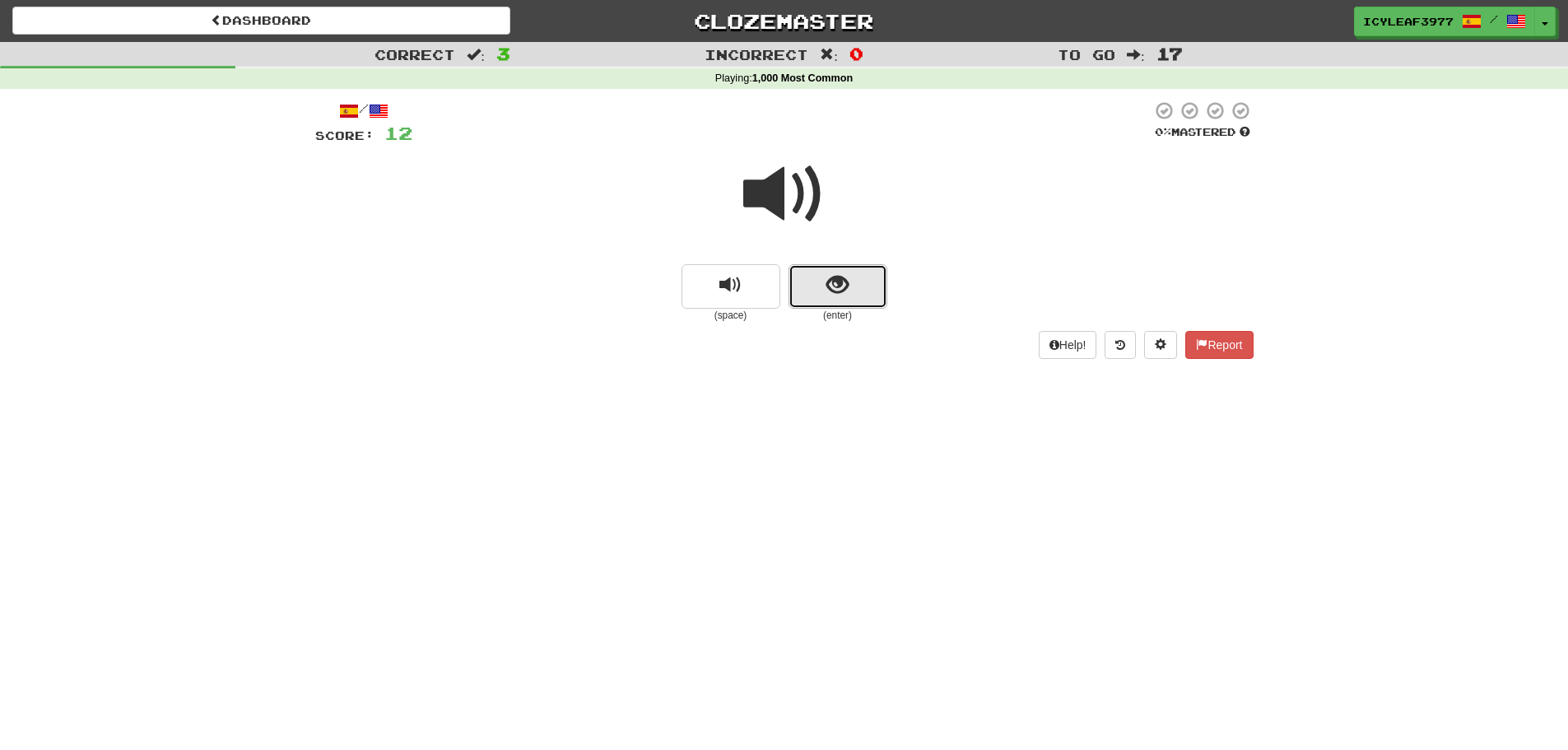
click at [829, 277] on span "show sentence" at bounding box center [836, 285] width 22 height 22
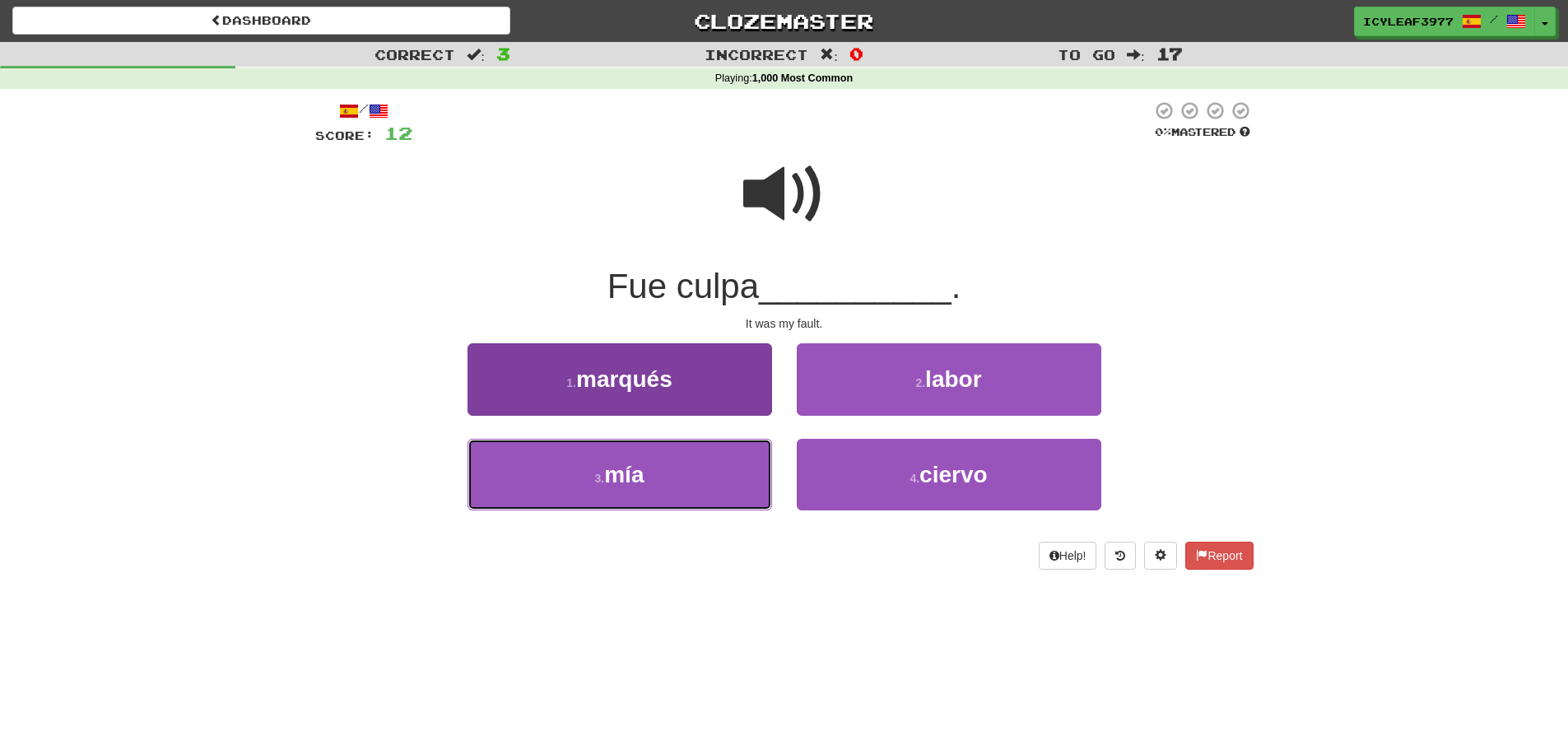
drag, startPoint x: 674, startPoint y: 463, endPoint x: 691, endPoint y: 454, distance: 19.2
click at [675, 463] on button "3 . mía" at bounding box center [619, 474] width 304 height 71
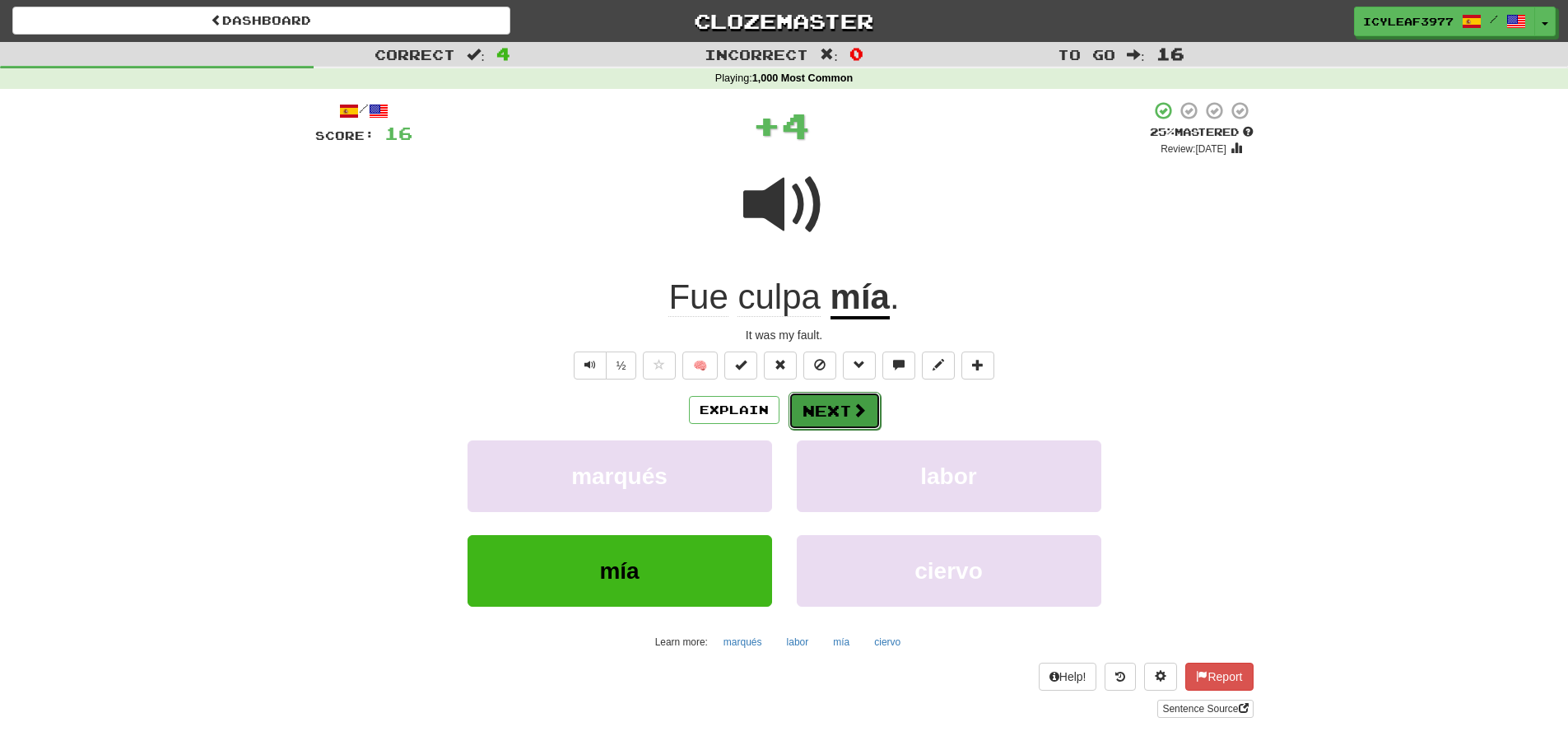
click at [810, 405] on button "Next" at bounding box center [834, 411] width 92 height 38
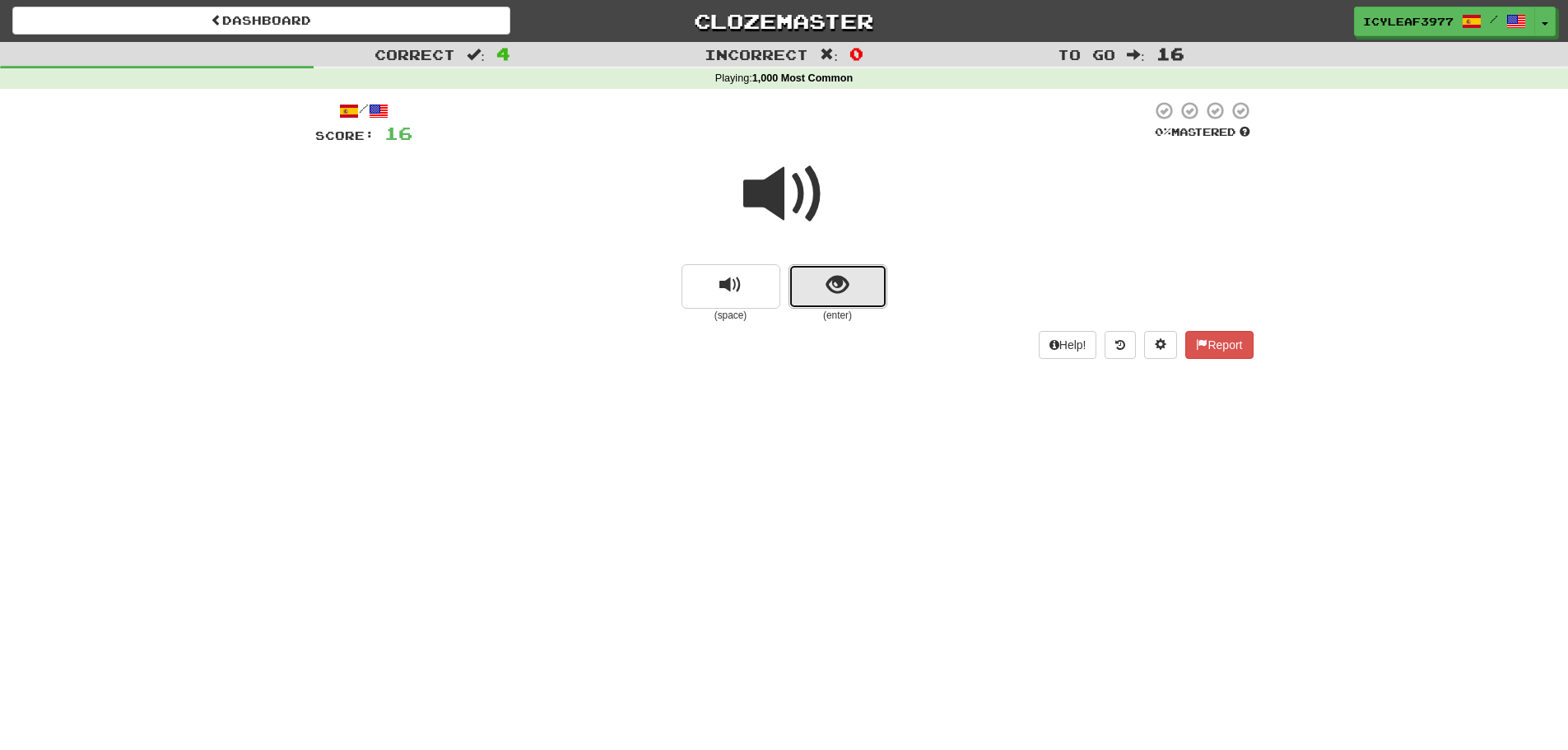
click at [809, 289] on button "show sentence" at bounding box center [838, 286] width 99 height 45
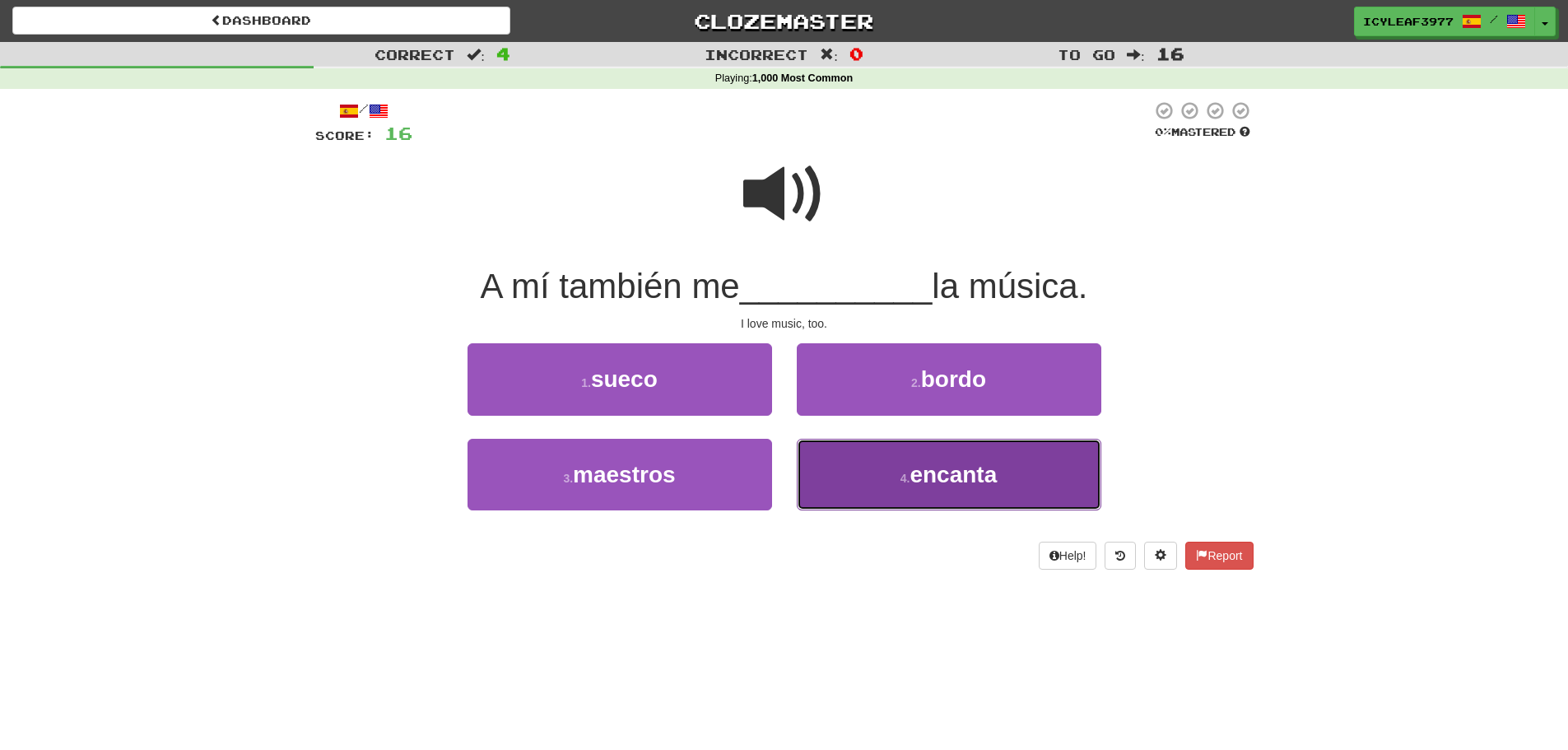
click at [821, 465] on button "4 . encanta" at bounding box center [949, 474] width 304 height 71
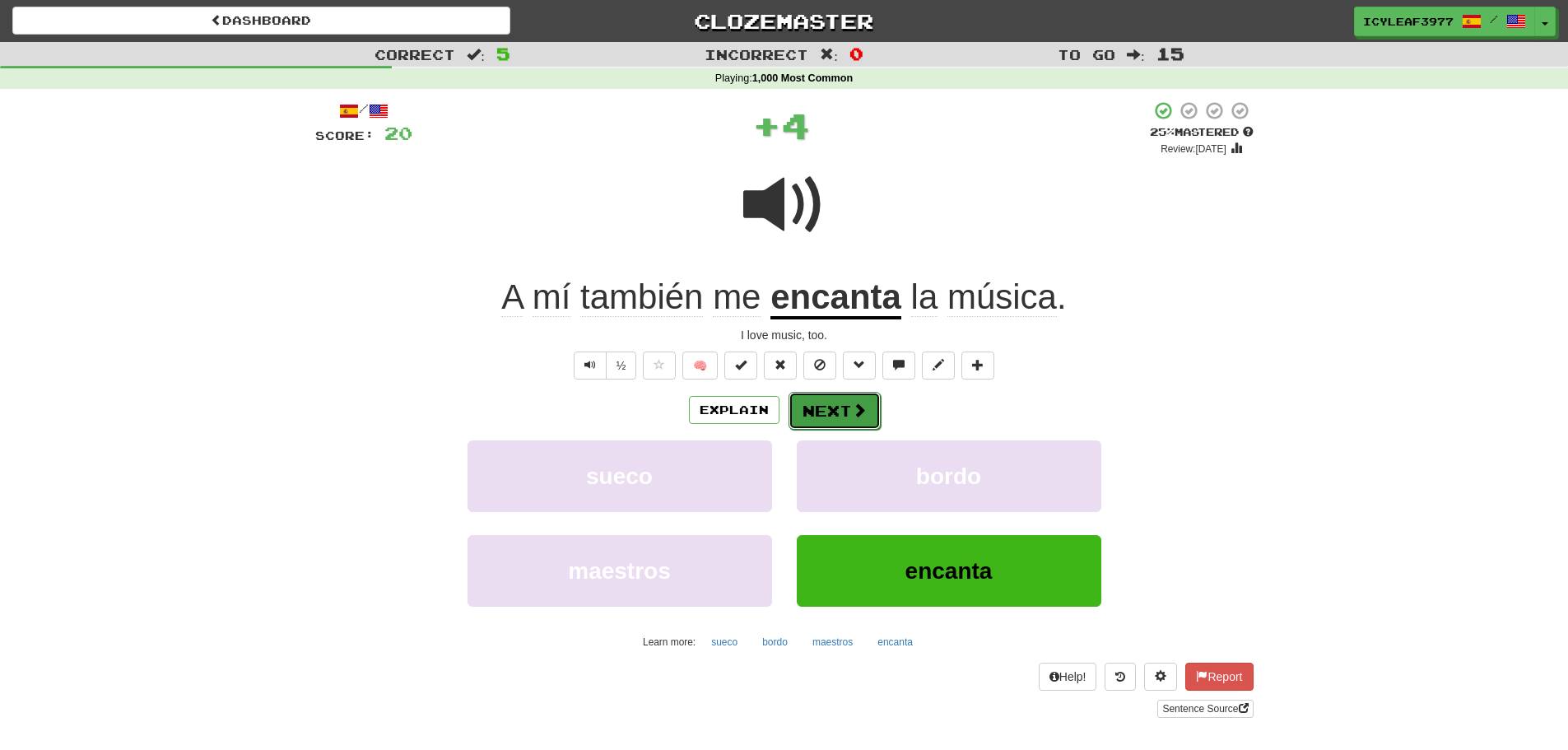
click at [842, 418] on button "Next" at bounding box center [834, 411] width 92 height 38
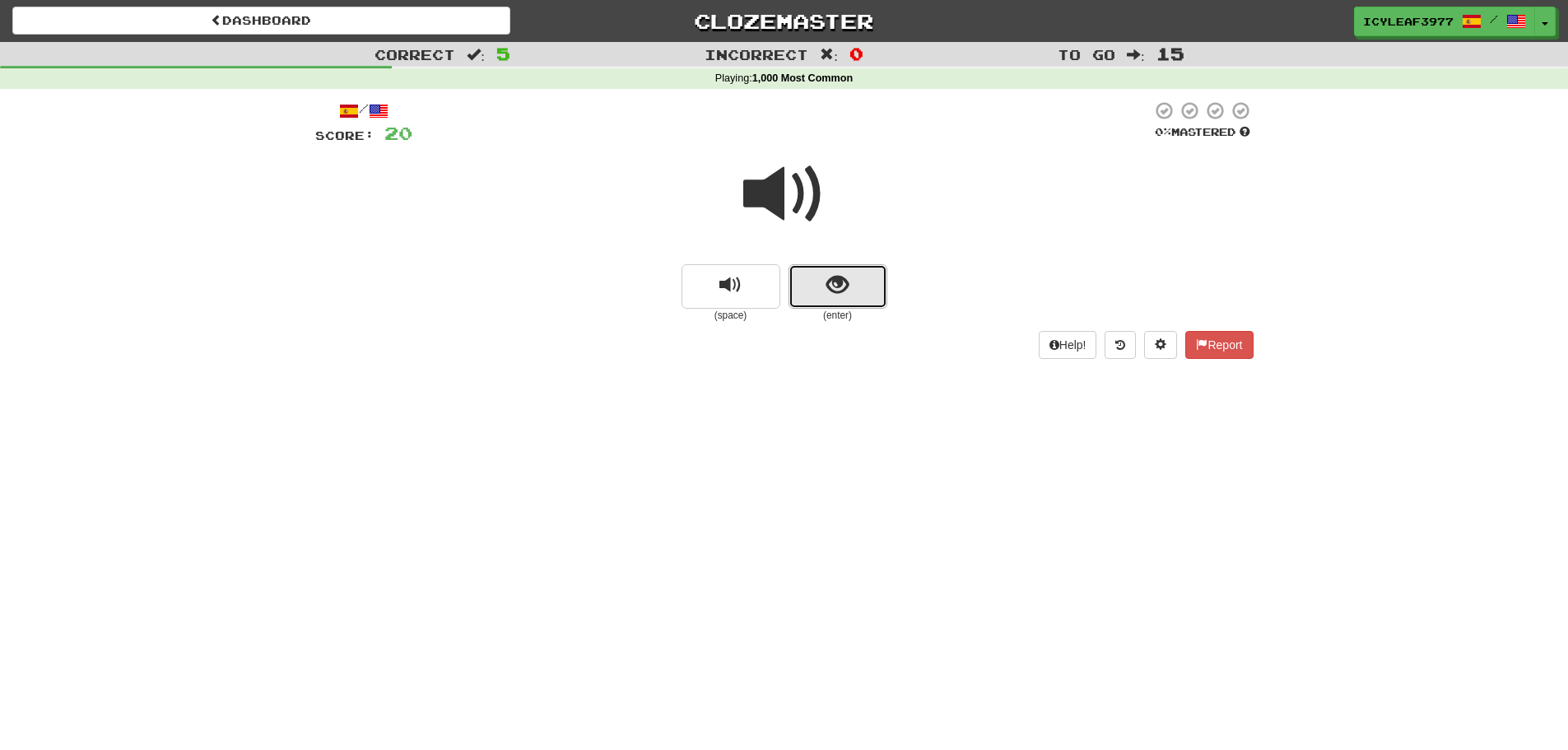
click at [817, 283] on button "show sentence" at bounding box center [838, 286] width 99 height 45
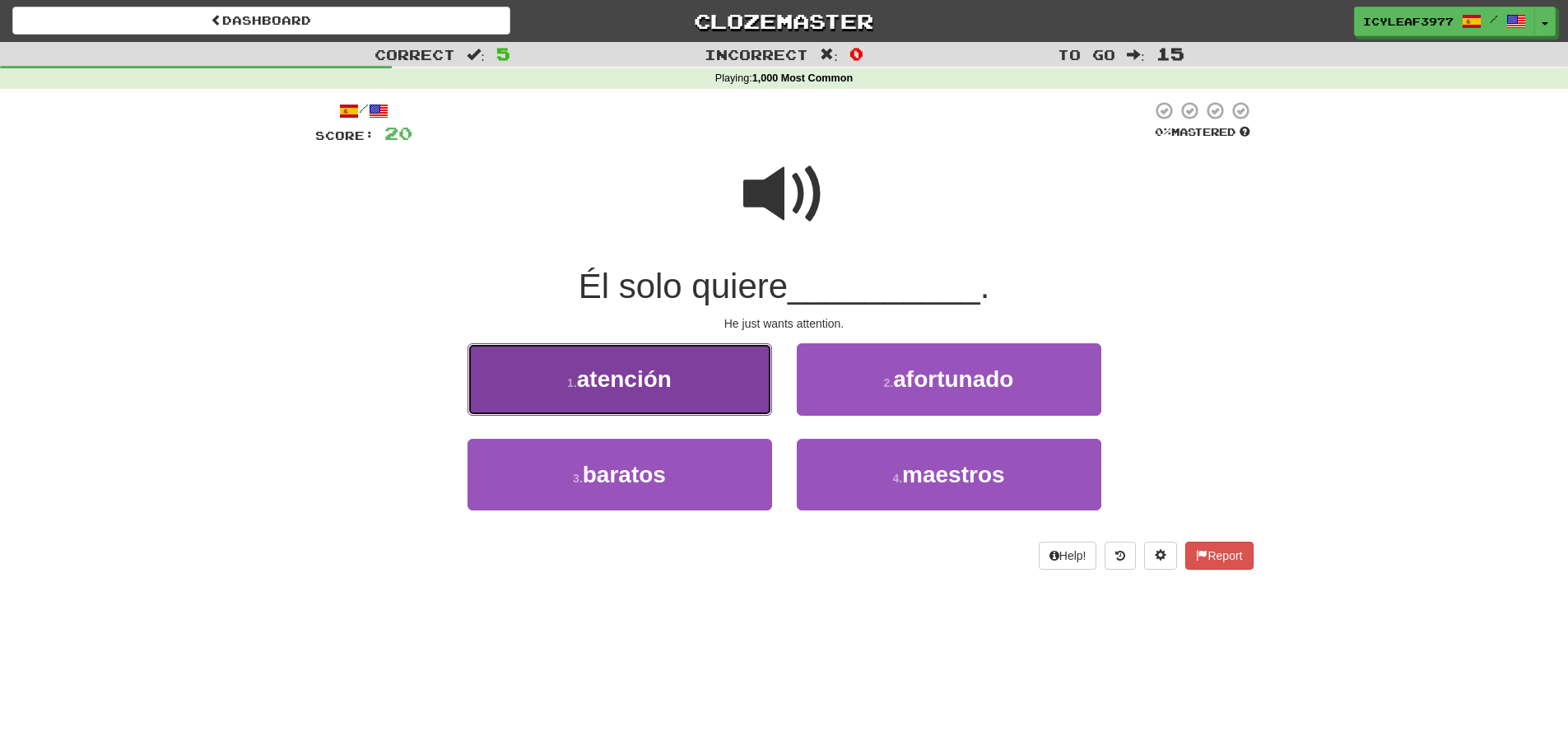
click at [675, 390] on button "1 . atención" at bounding box center [619, 379] width 304 height 71
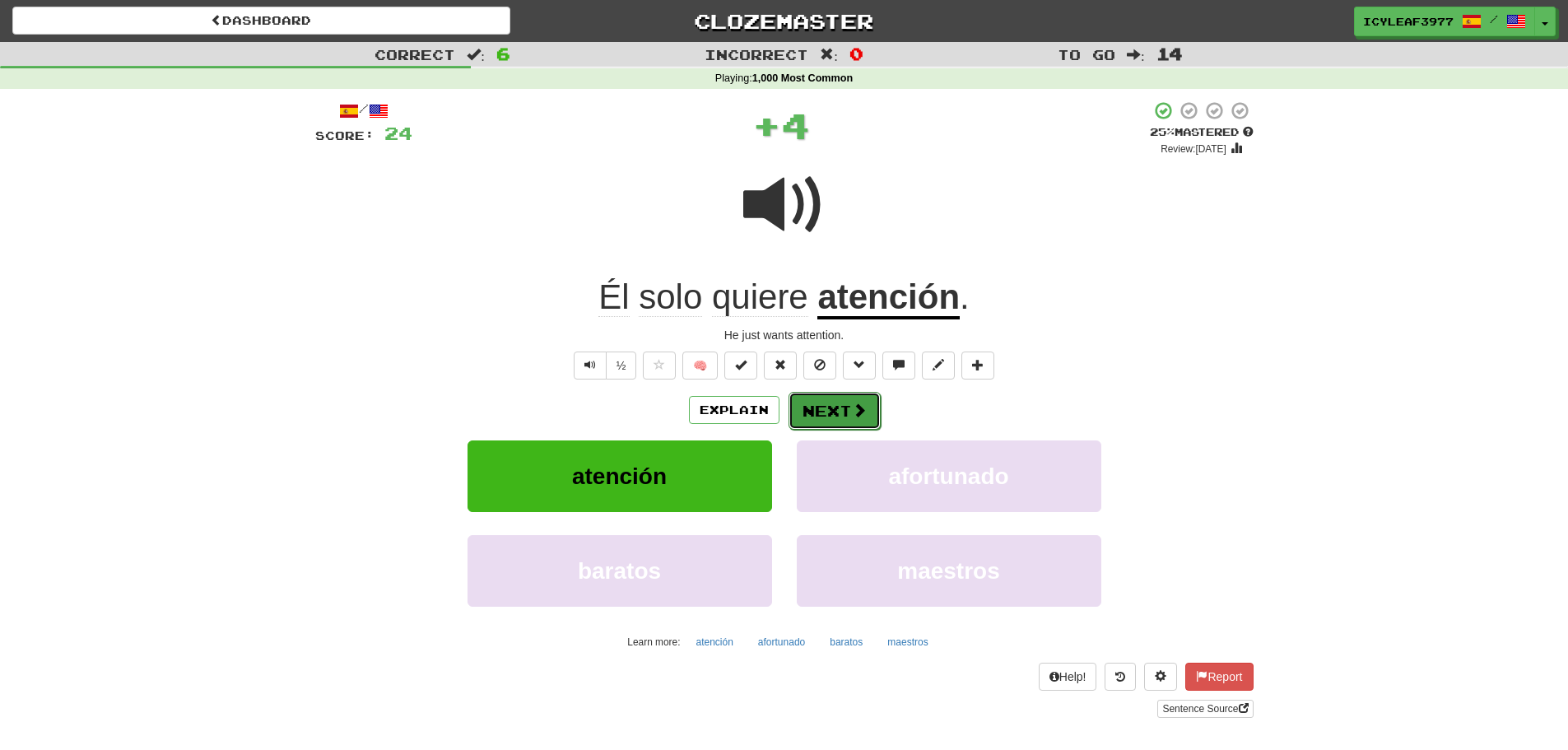
click at [813, 405] on button "Next" at bounding box center [834, 411] width 92 height 38
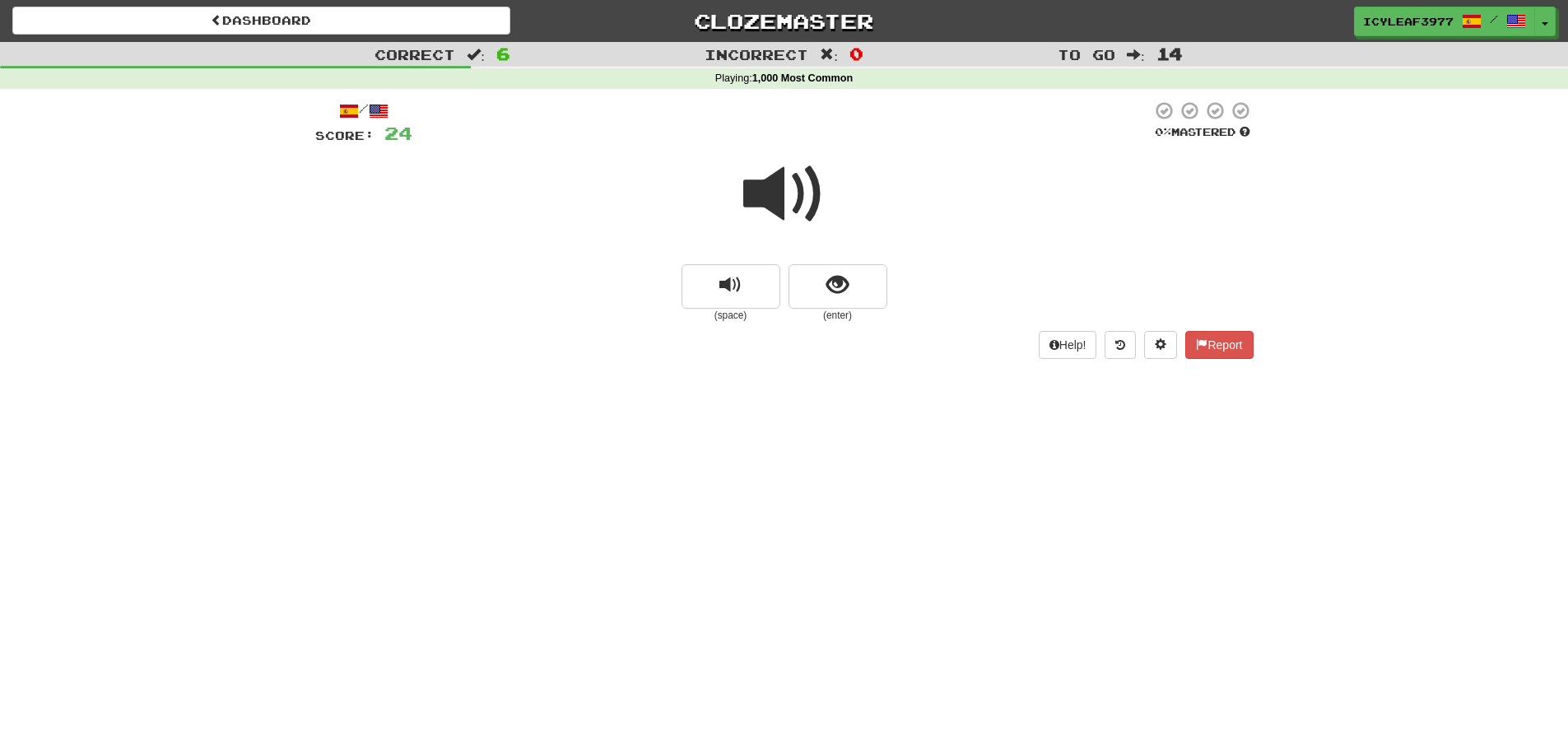
click at [770, 193] on span at bounding box center [784, 194] width 82 height 82
click at [822, 286] on button "show sentence" at bounding box center [838, 286] width 99 height 45
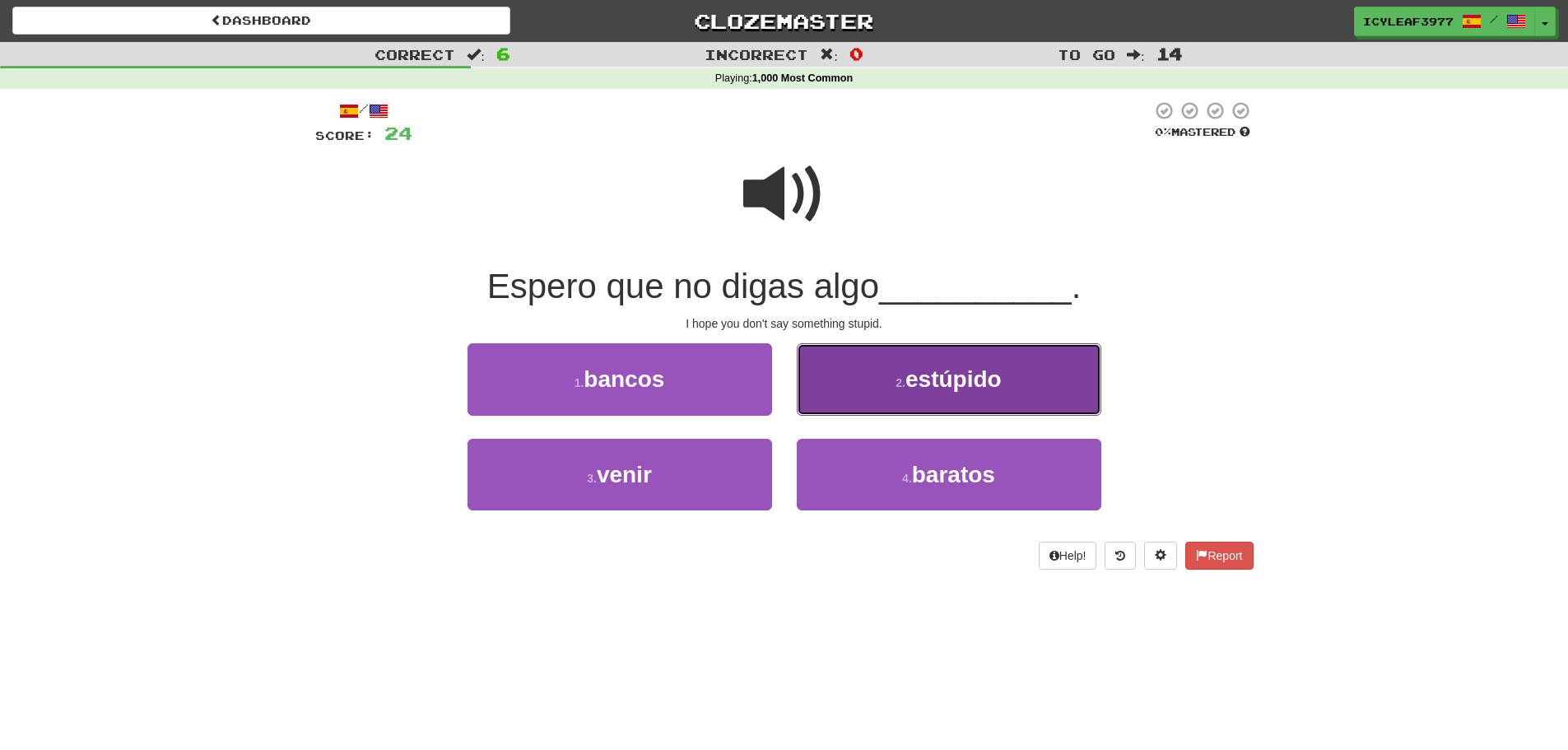
click at [832, 379] on button "2 . estúpido" at bounding box center [949, 379] width 304 height 71
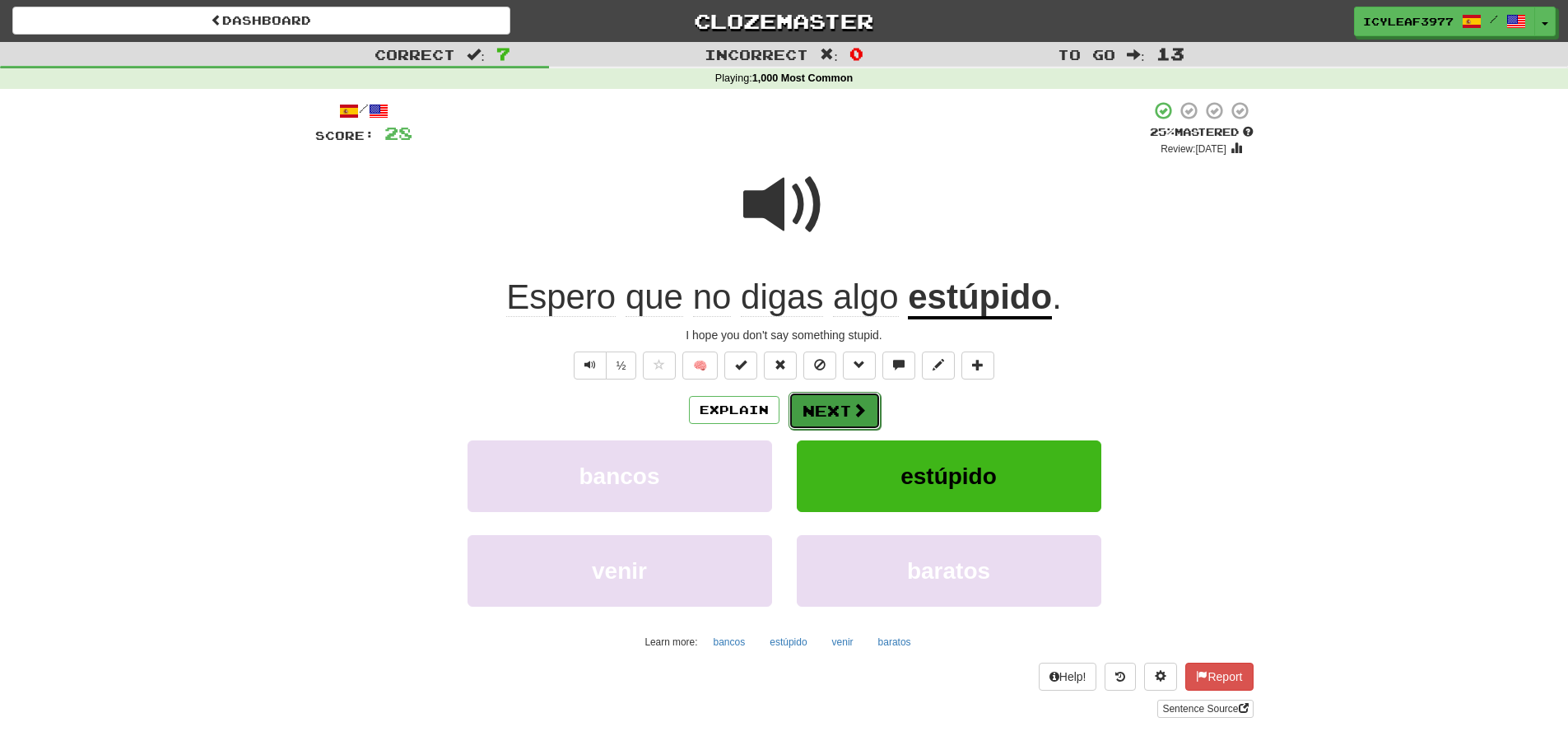
click at [842, 411] on button "Next" at bounding box center [834, 411] width 92 height 38
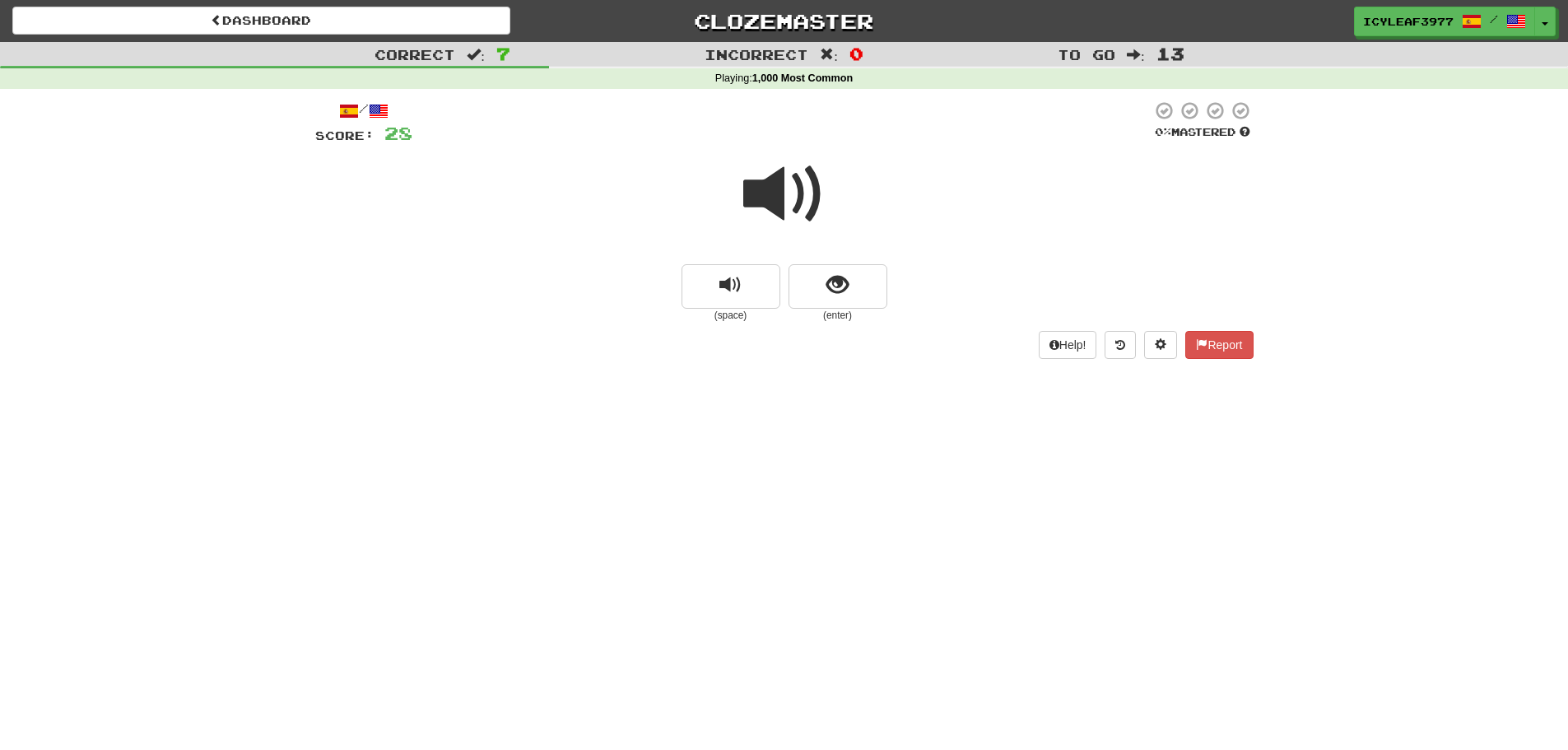
click at [771, 205] on span at bounding box center [784, 194] width 82 height 82
click at [766, 207] on span at bounding box center [784, 194] width 82 height 82
click at [762, 199] on span at bounding box center [784, 194] width 82 height 82
click at [838, 279] on span "show sentence" at bounding box center [836, 285] width 22 height 22
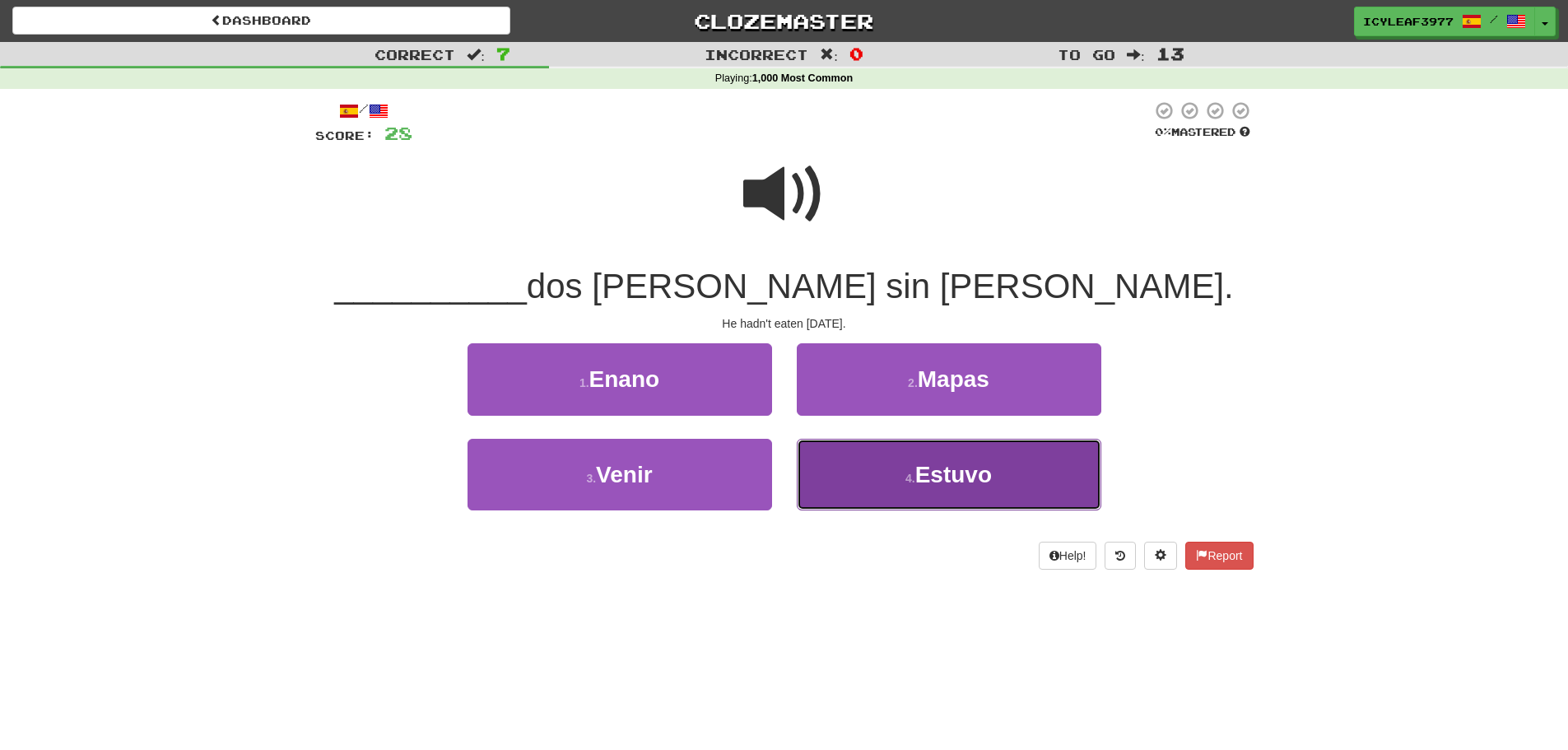
click at [932, 483] on span "Estuvo" at bounding box center [953, 474] width 76 height 26
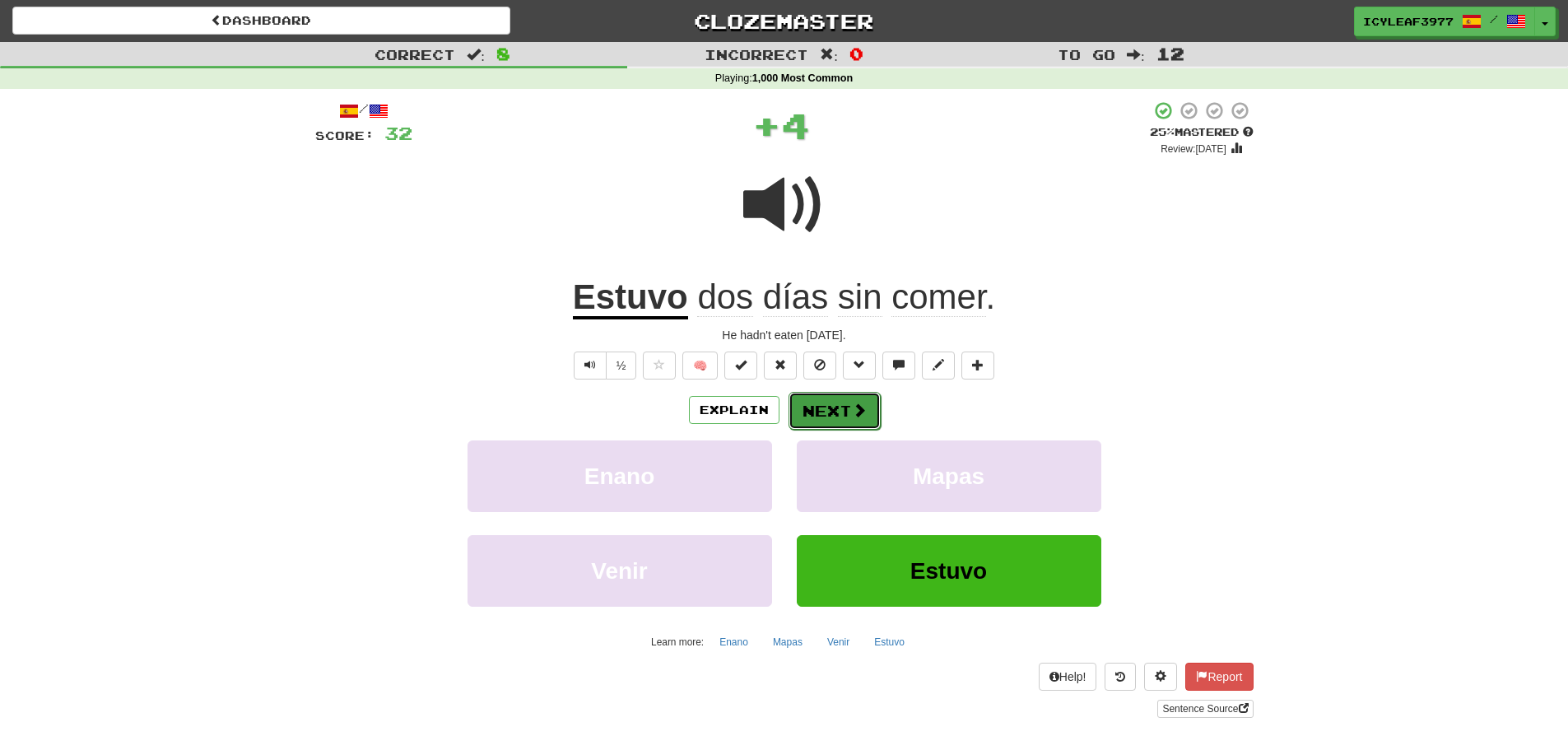
click at [832, 418] on button "Next" at bounding box center [834, 411] width 92 height 38
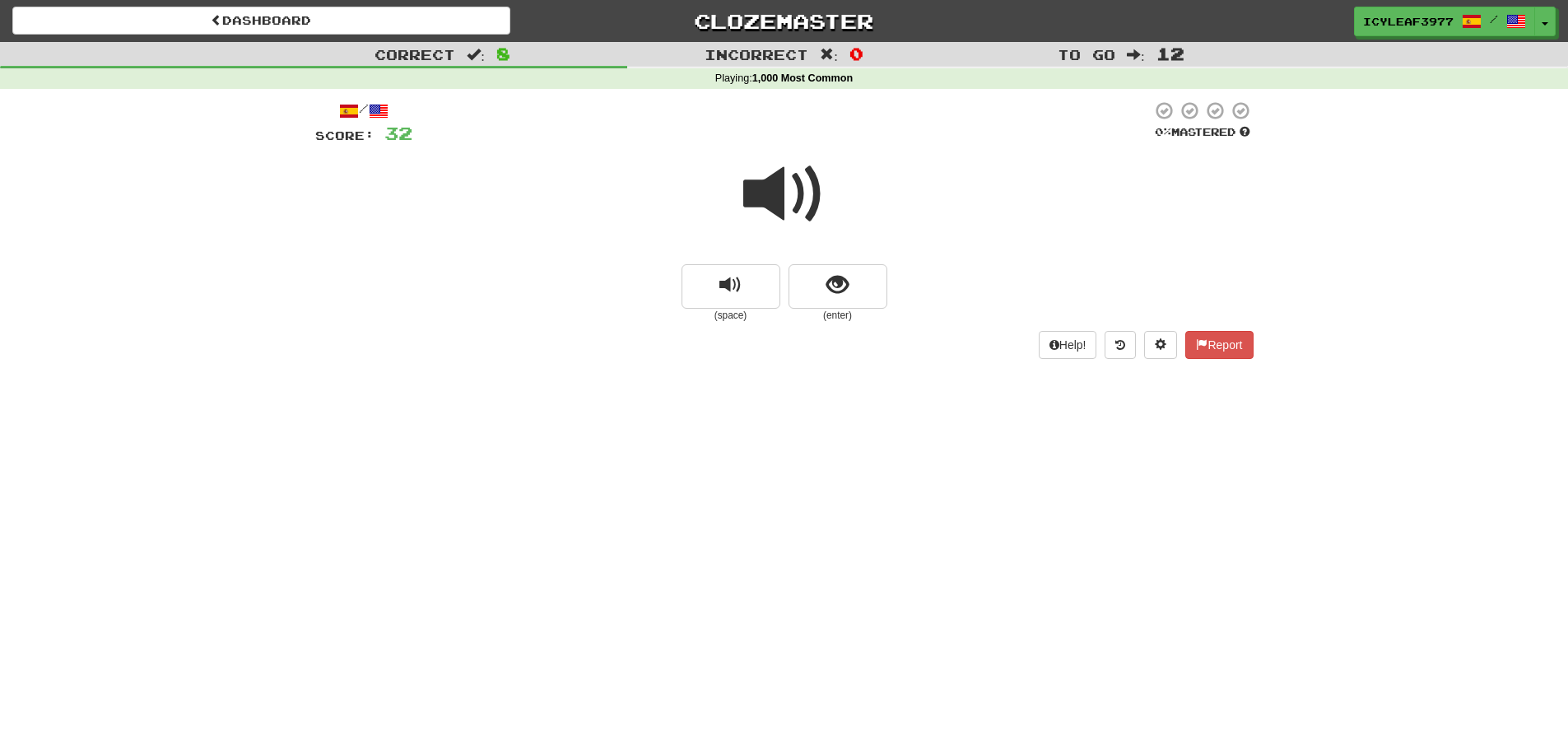
click at [758, 194] on span at bounding box center [784, 194] width 82 height 82
click at [829, 293] on span "show sentence" at bounding box center [836, 285] width 22 height 22
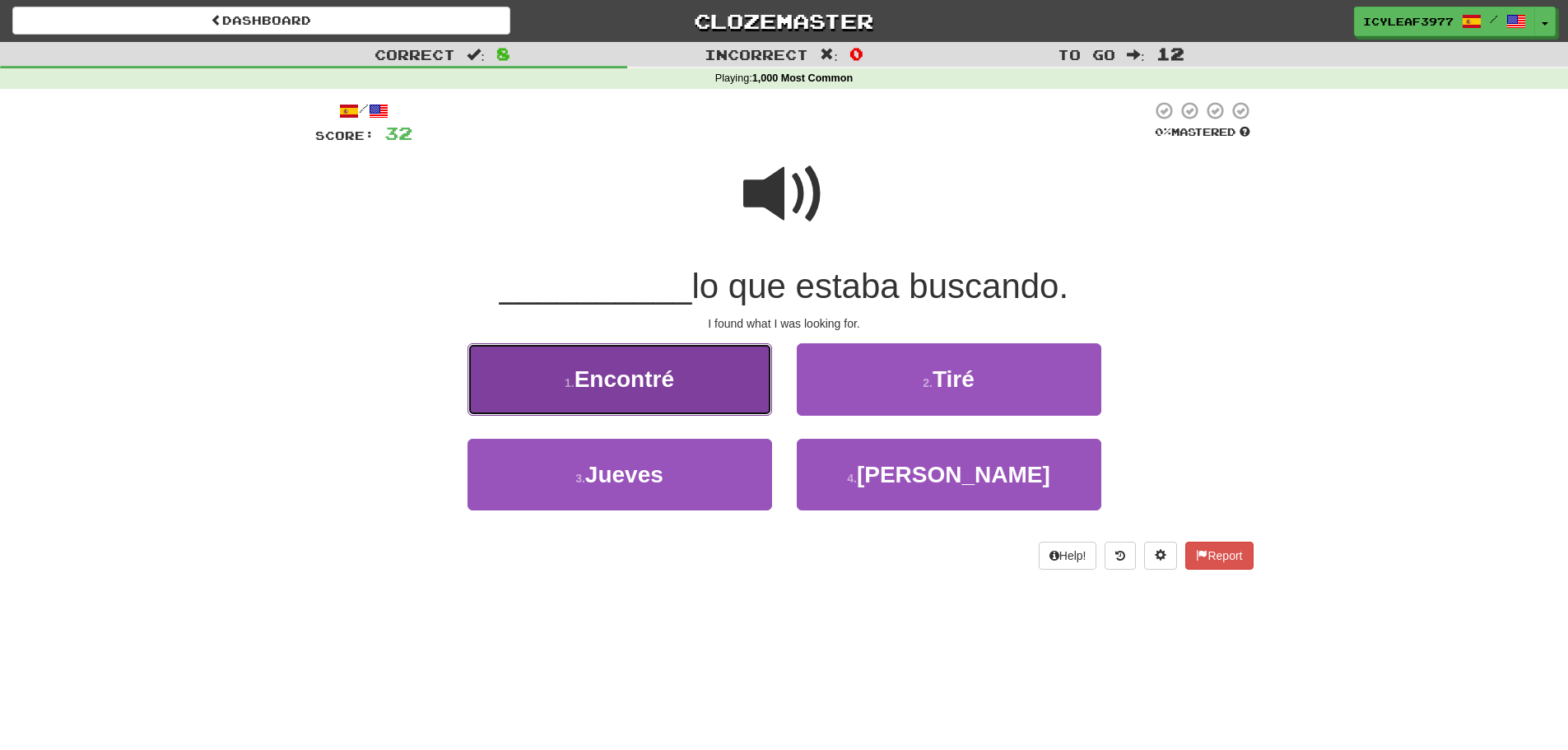
click at [624, 383] on span "Encontré" at bounding box center [624, 379] width 100 height 26
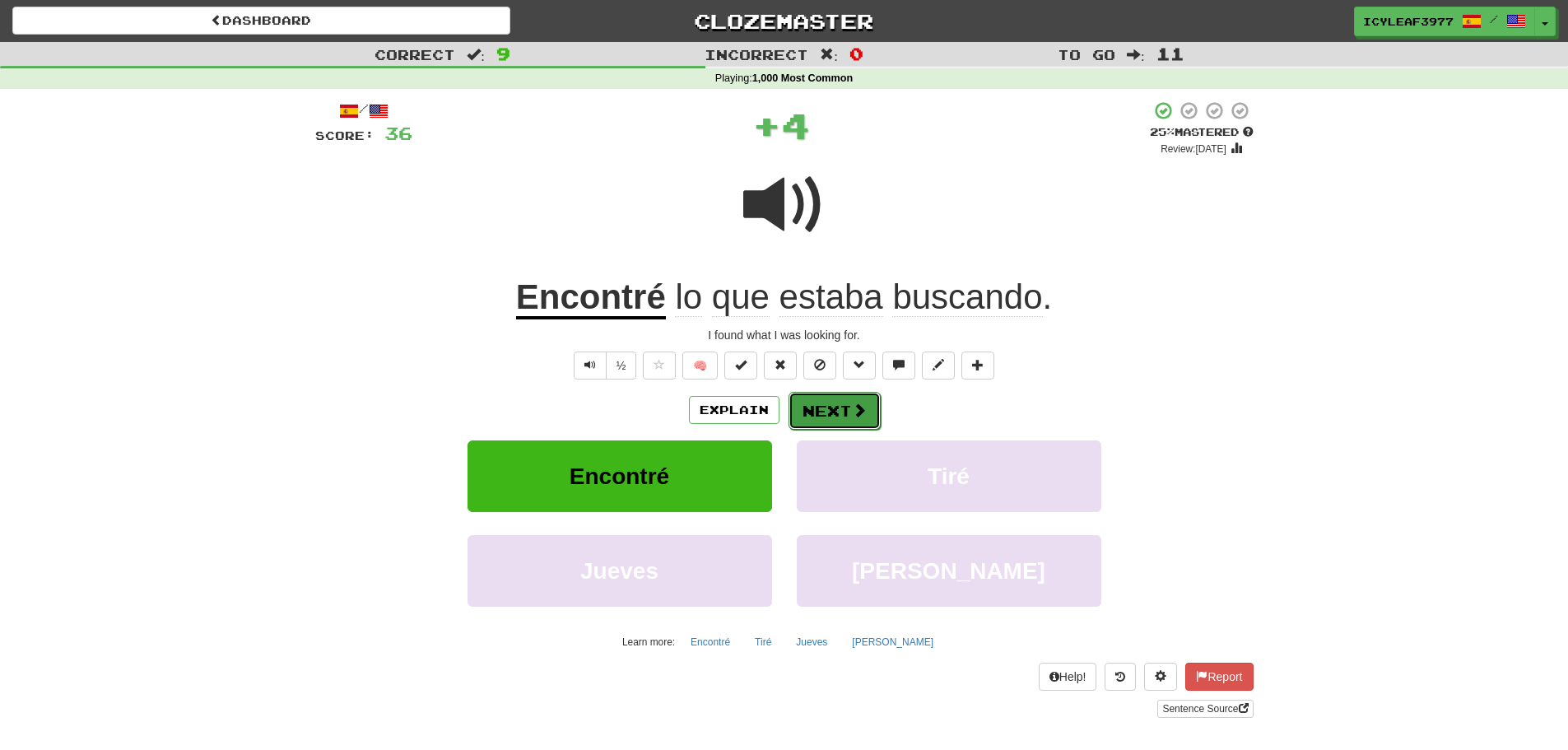
click at [820, 416] on button "Next" at bounding box center [834, 411] width 92 height 38
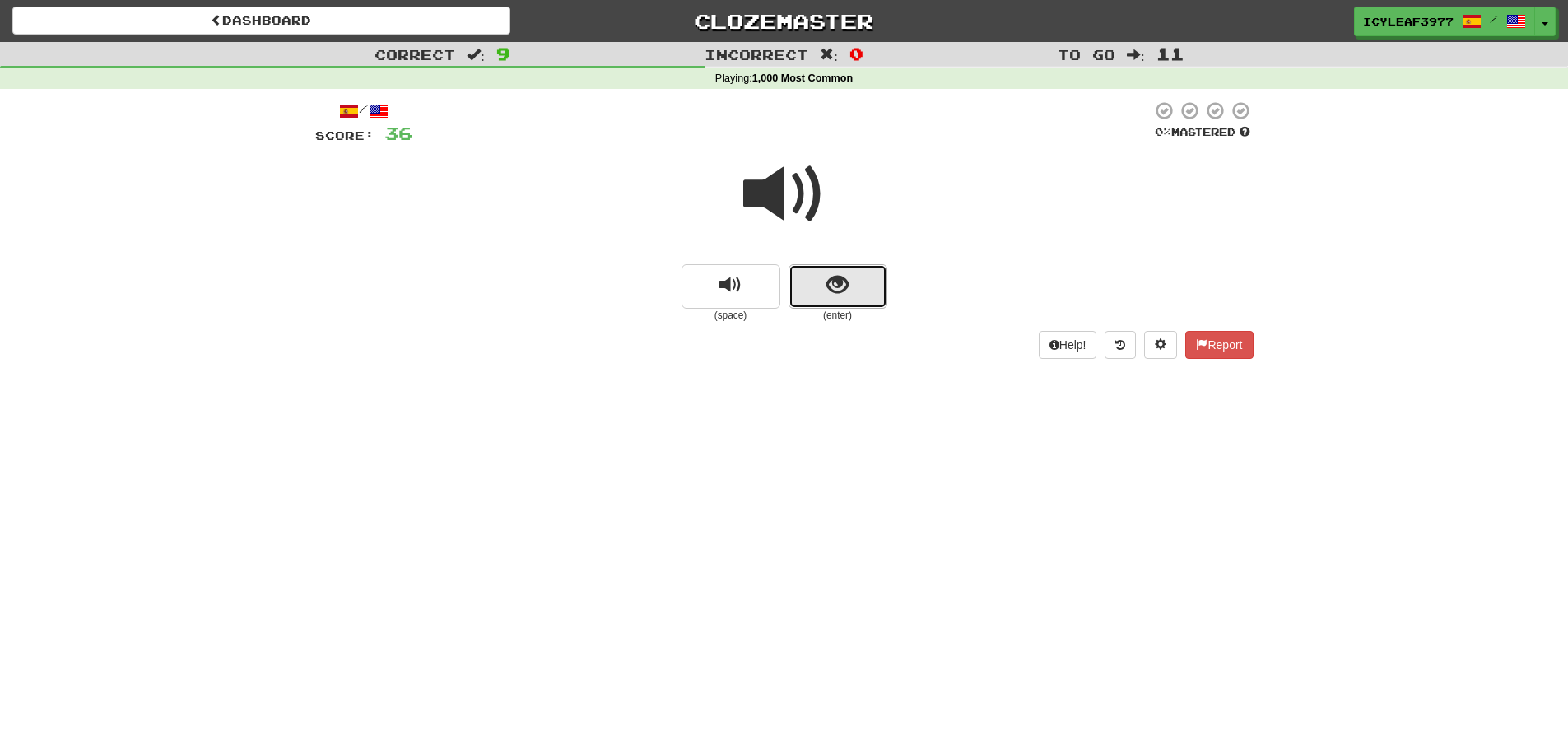
click at [828, 266] on button "show sentence" at bounding box center [838, 286] width 99 height 45
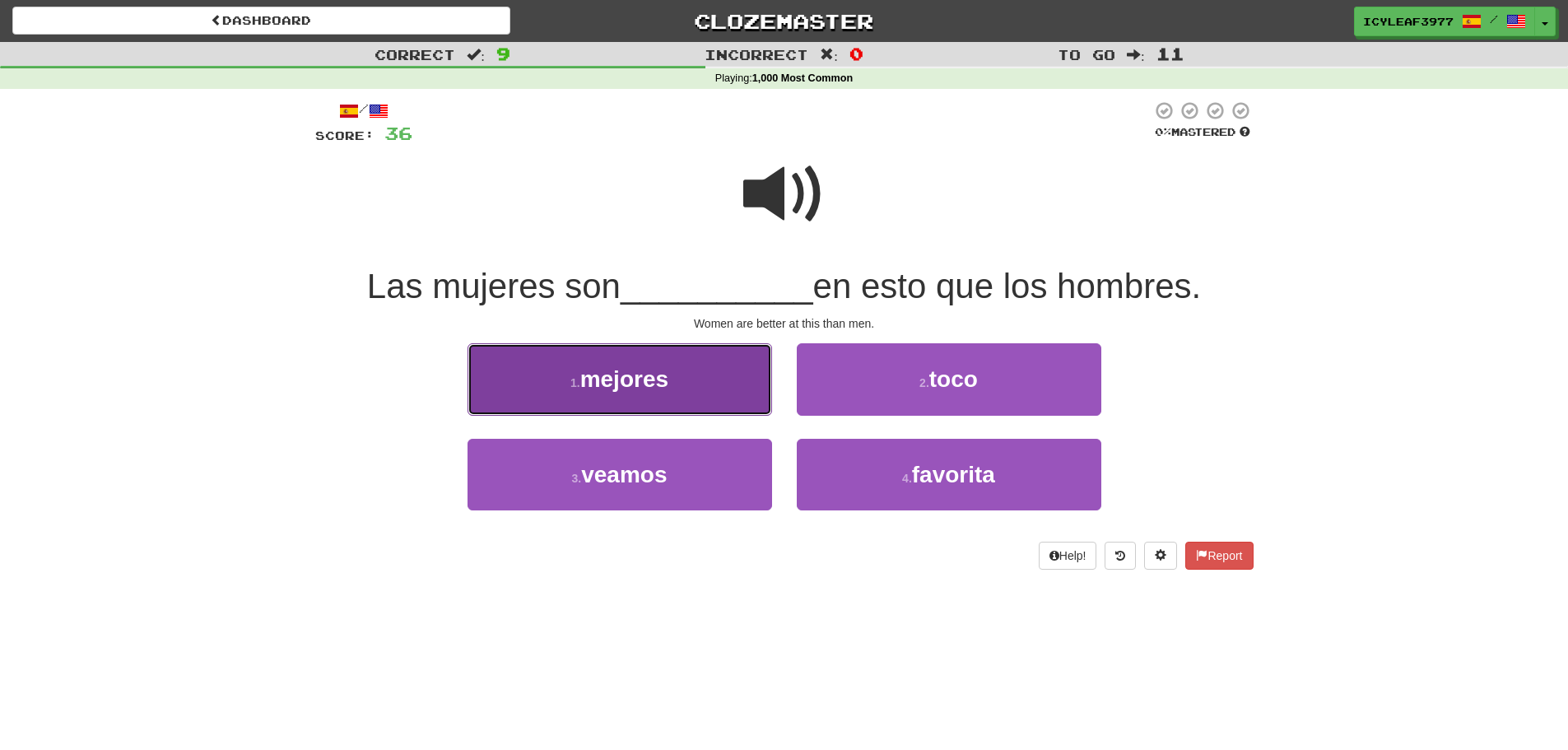
click at [597, 369] on span "mejores" at bounding box center [624, 379] width 88 height 26
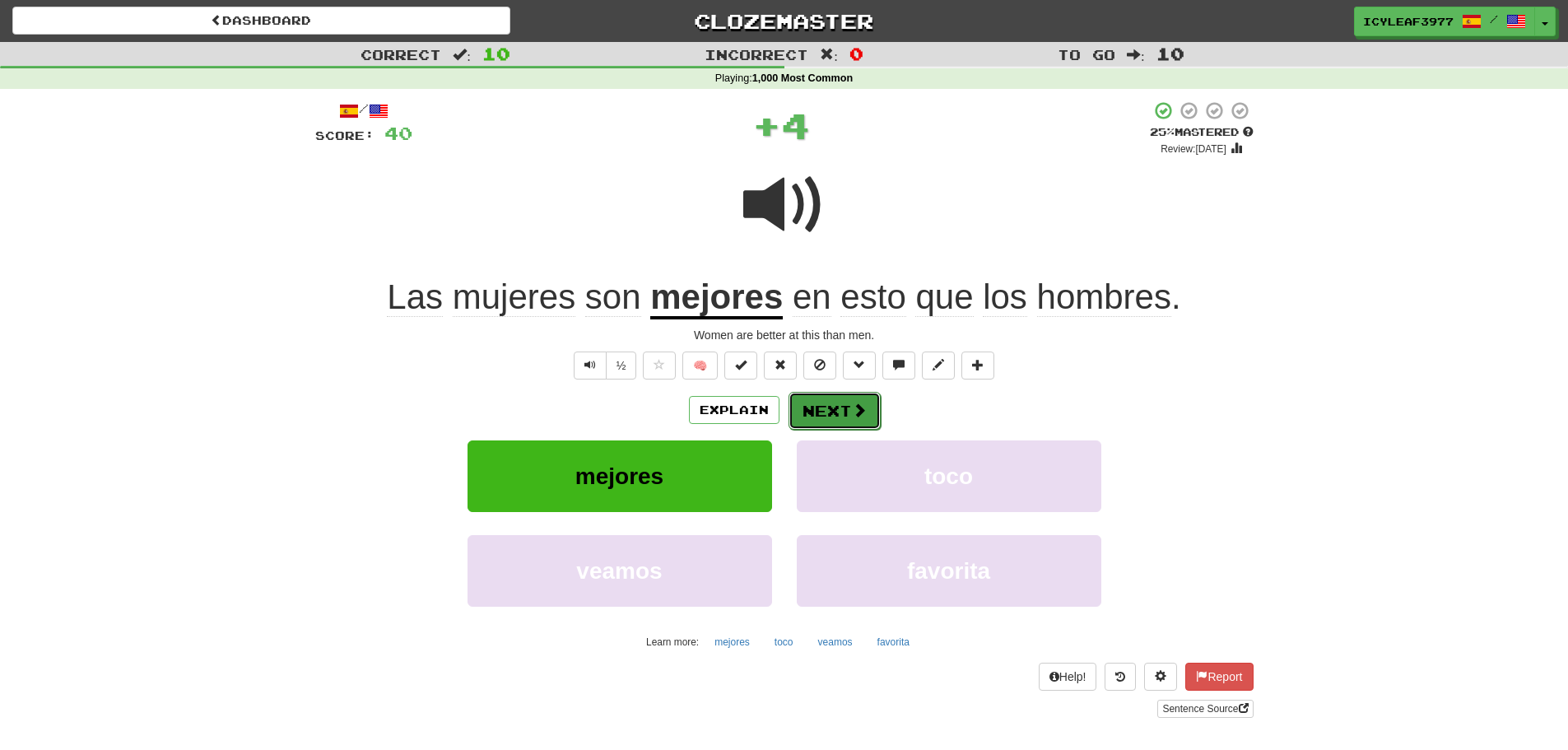
click at [813, 406] on button "Next" at bounding box center [834, 411] width 92 height 38
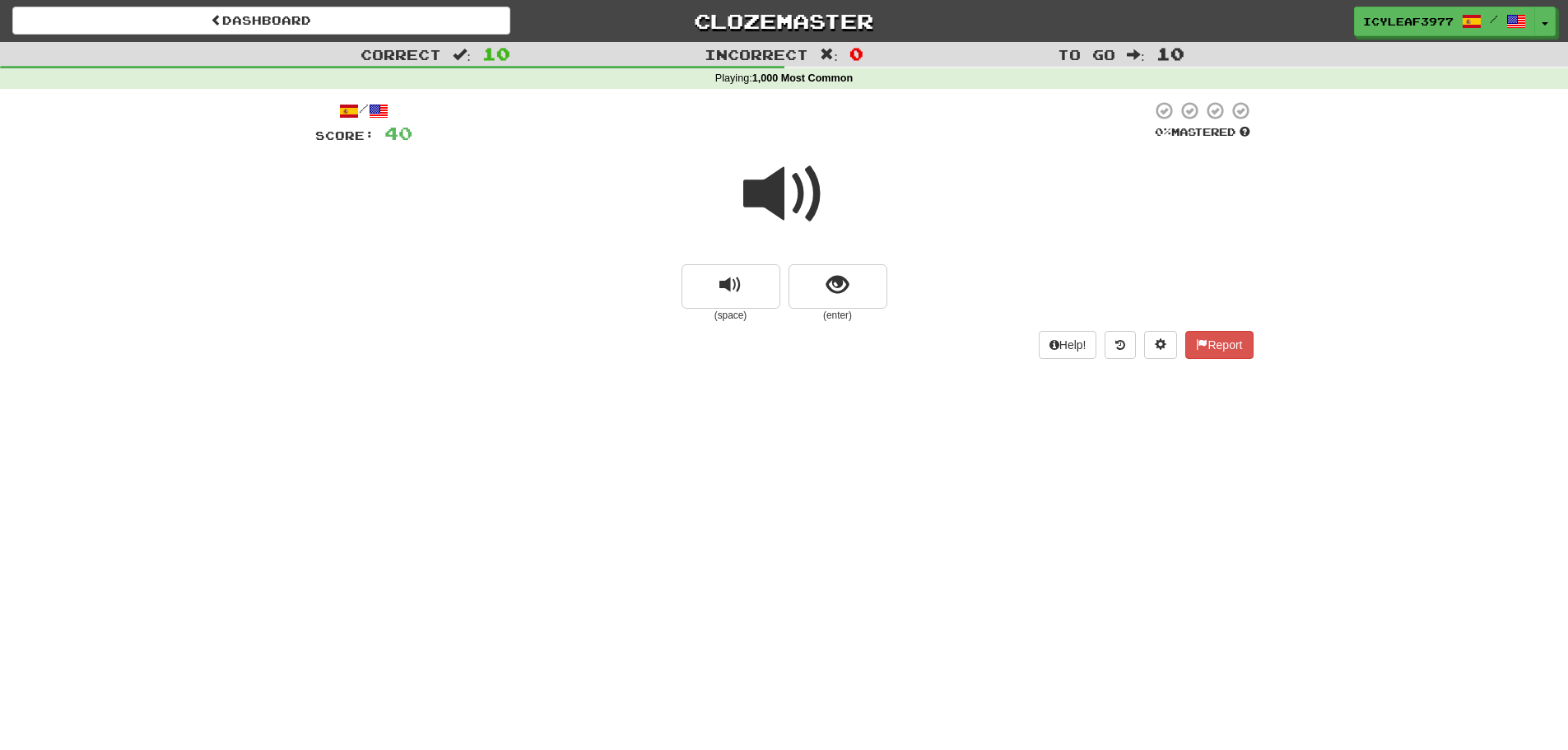
click at [776, 207] on span at bounding box center [784, 194] width 82 height 82
click at [839, 276] on span "show sentence" at bounding box center [836, 285] width 22 height 22
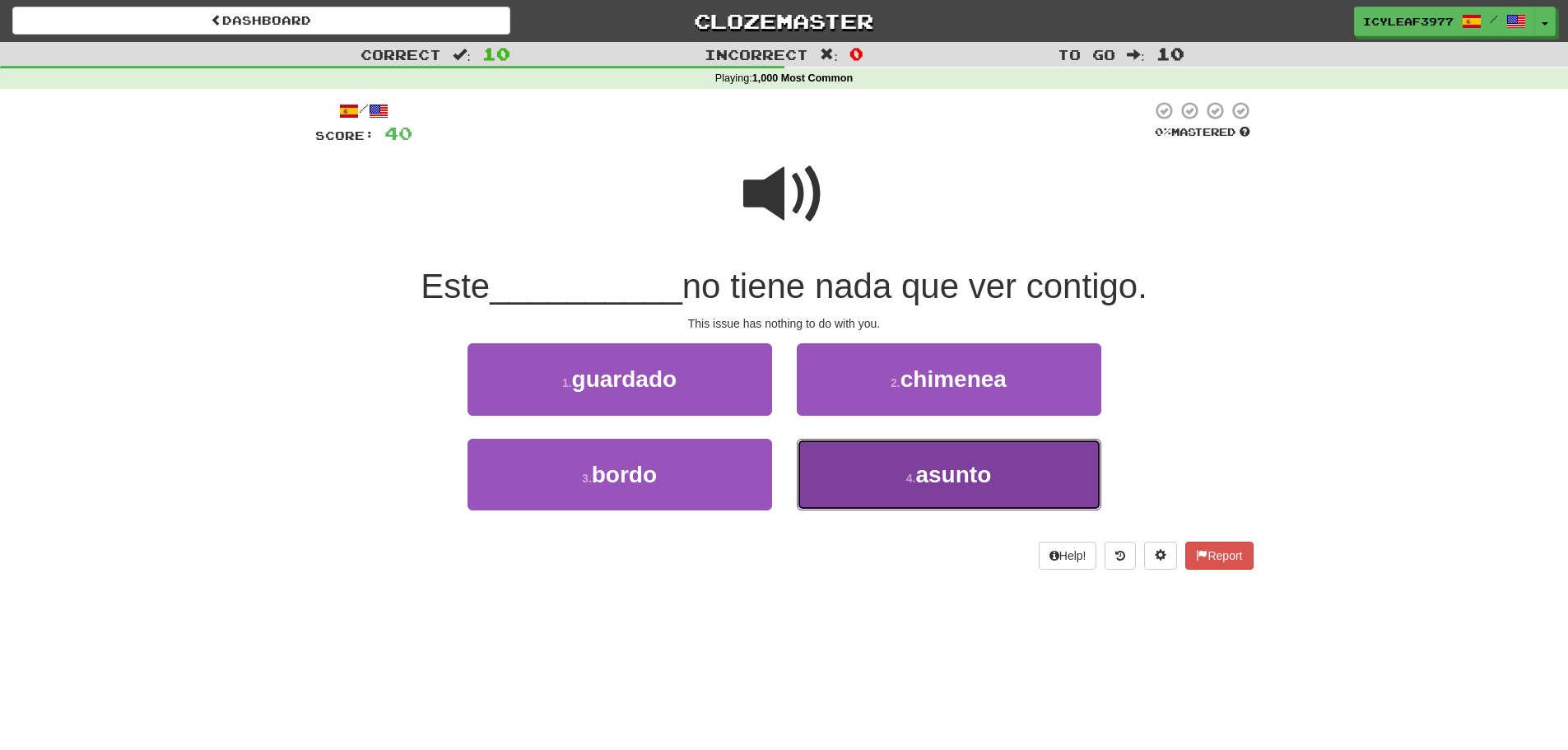
click at [852, 467] on button "4 . asunto" at bounding box center [949, 474] width 304 height 71
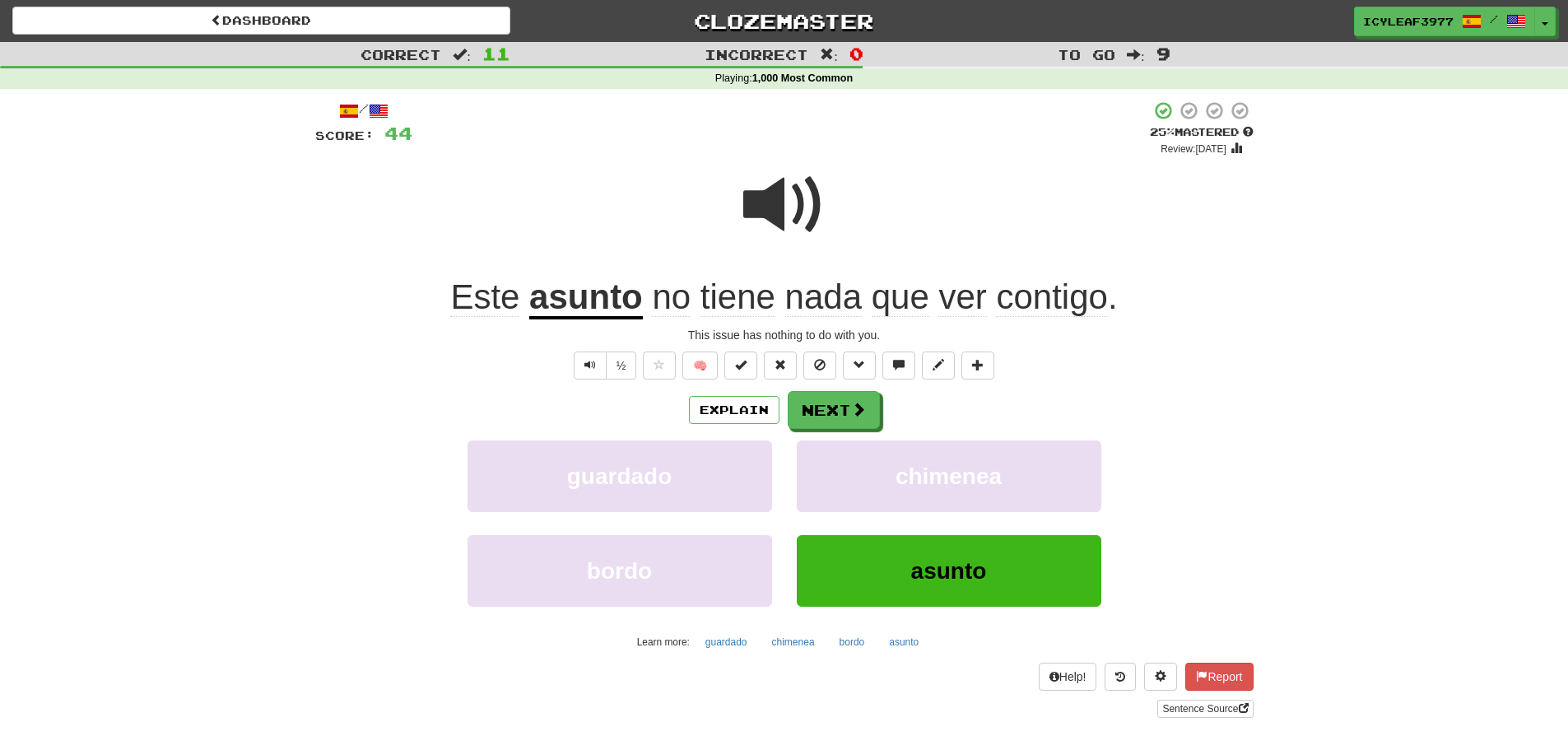
click at [584, 306] on u "asunto" at bounding box center [585, 298] width 113 height 42
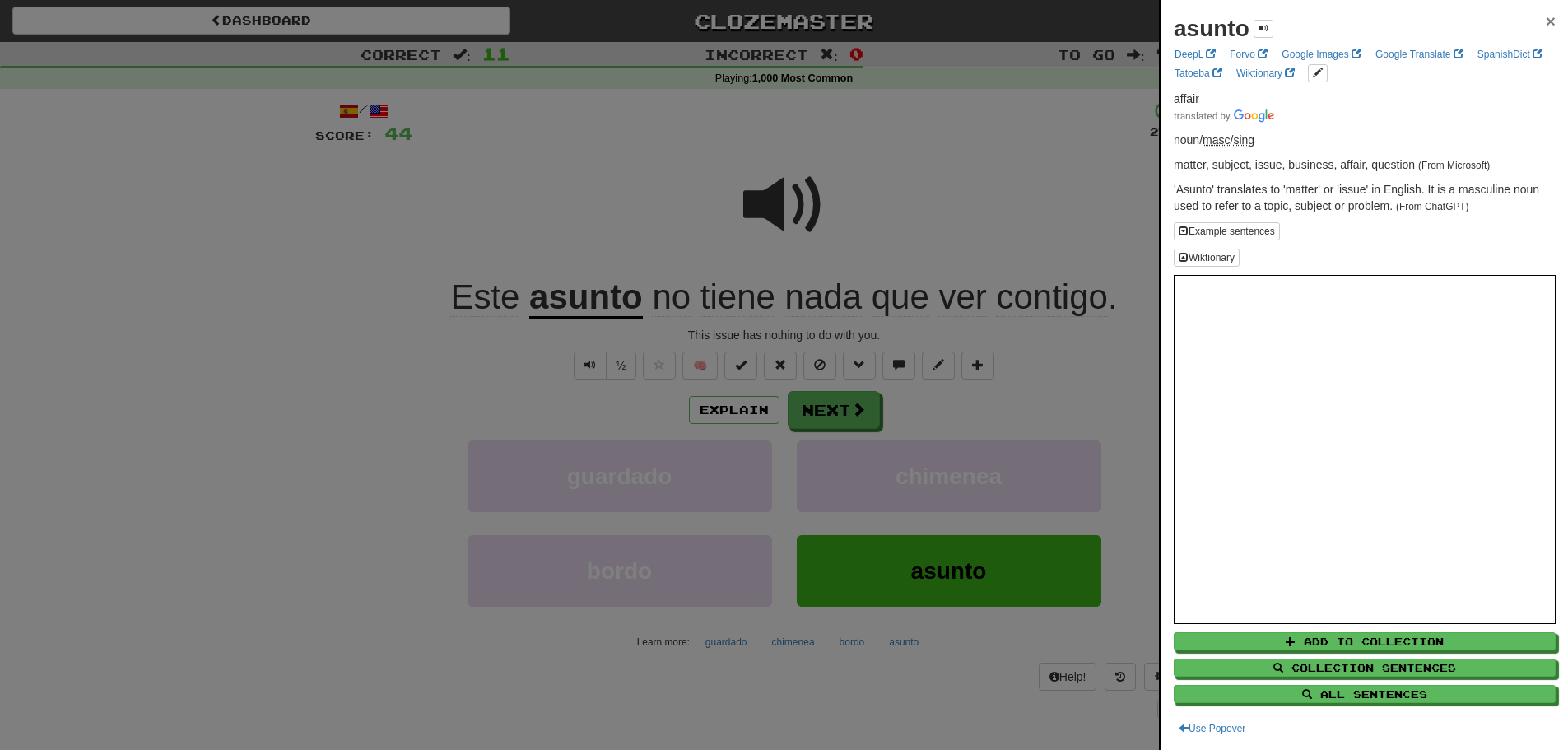
click at [1545, 21] on span "×" at bounding box center [1550, 21] width 10 height 19
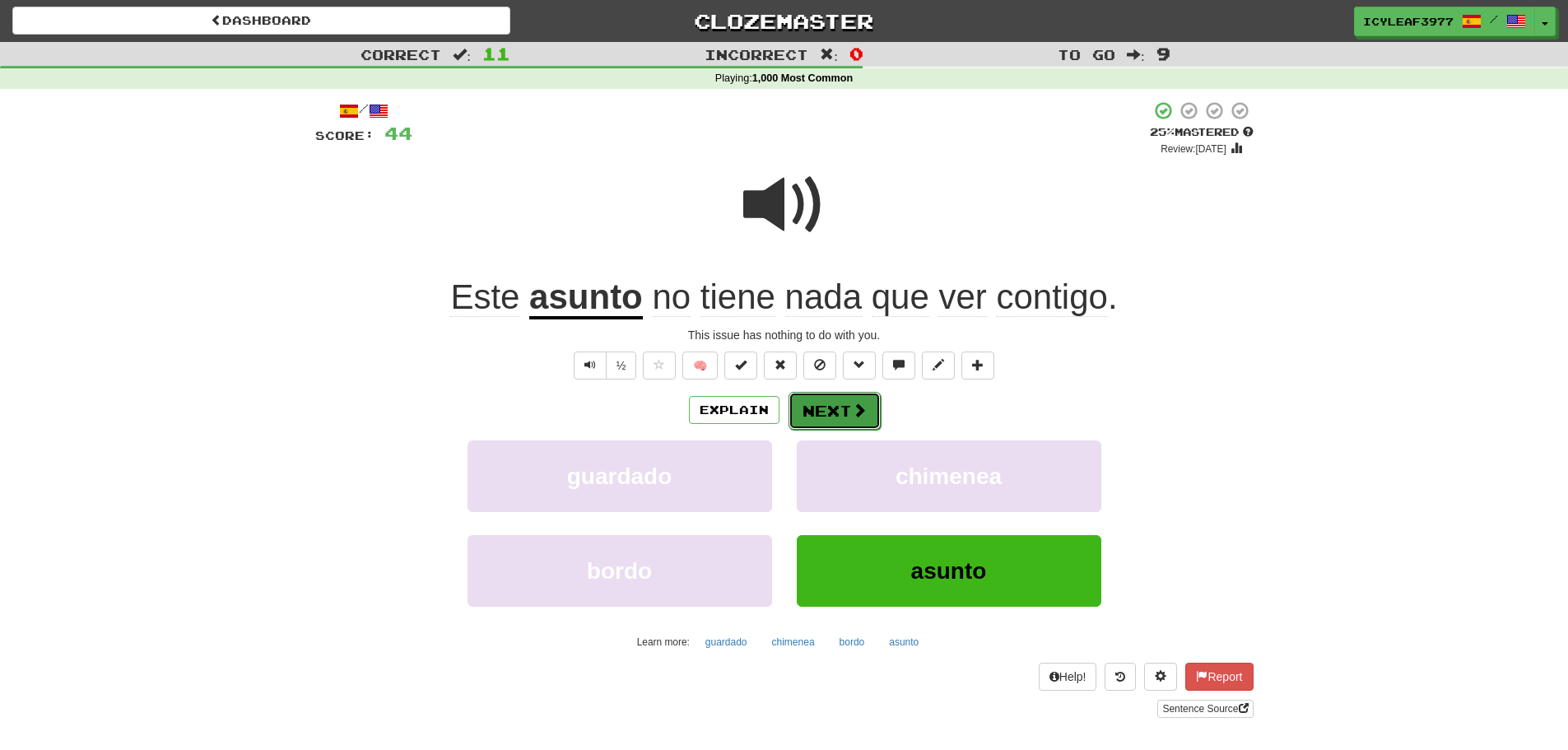
click at [830, 403] on button "Next" at bounding box center [834, 411] width 92 height 38
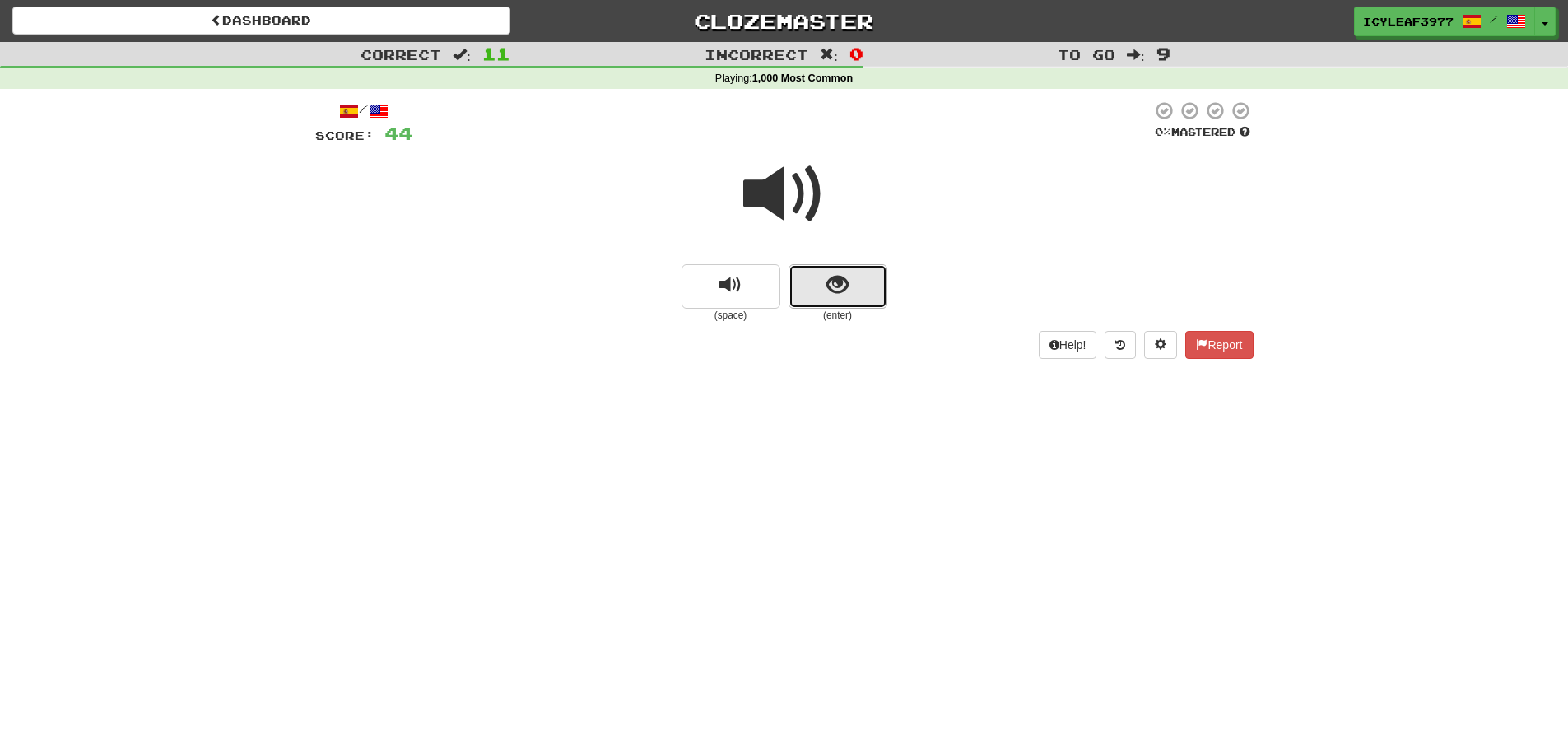
click at [850, 289] on button "show sentence" at bounding box center [838, 286] width 99 height 45
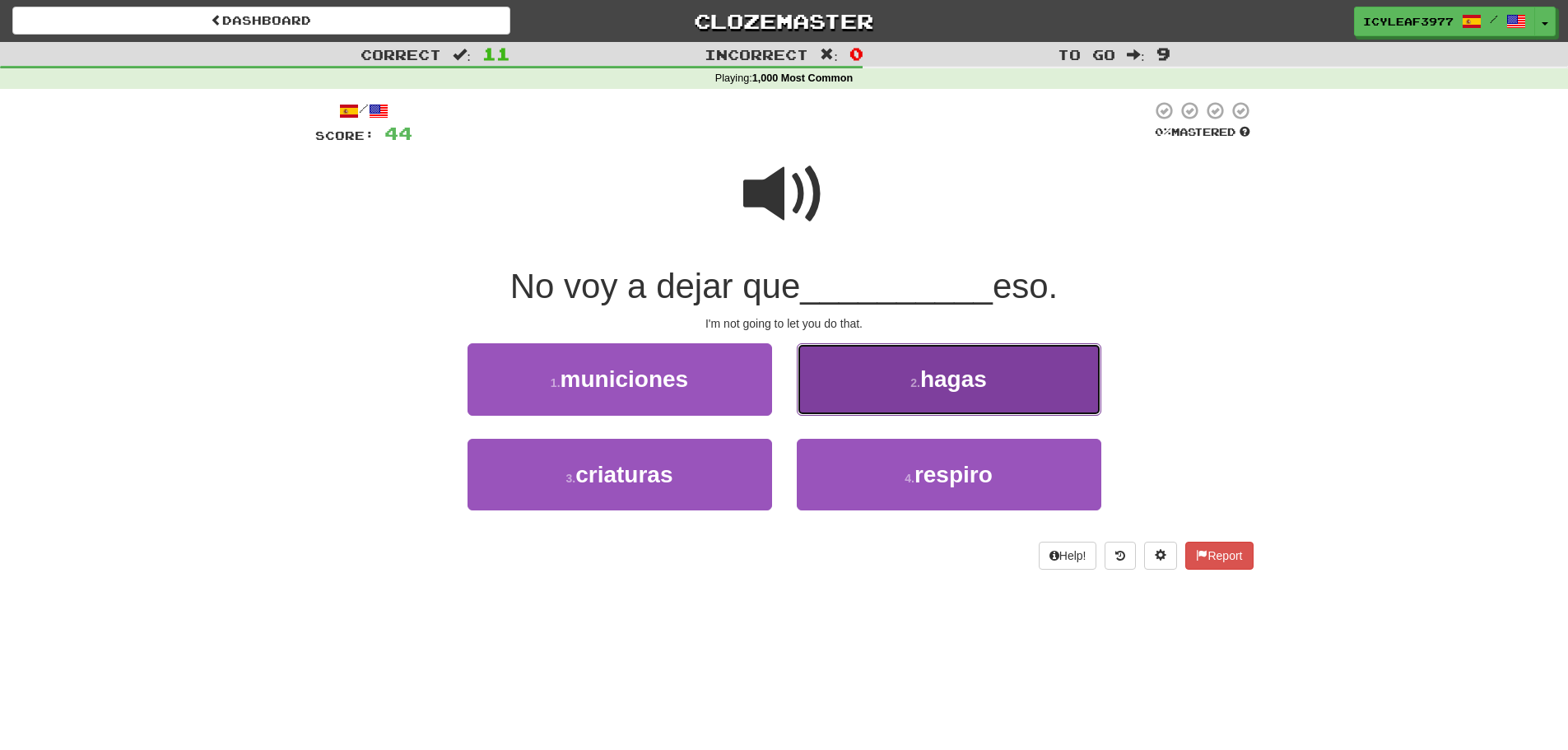
click at [826, 370] on button "2 . hagas" at bounding box center [949, 379] width 304 height 71
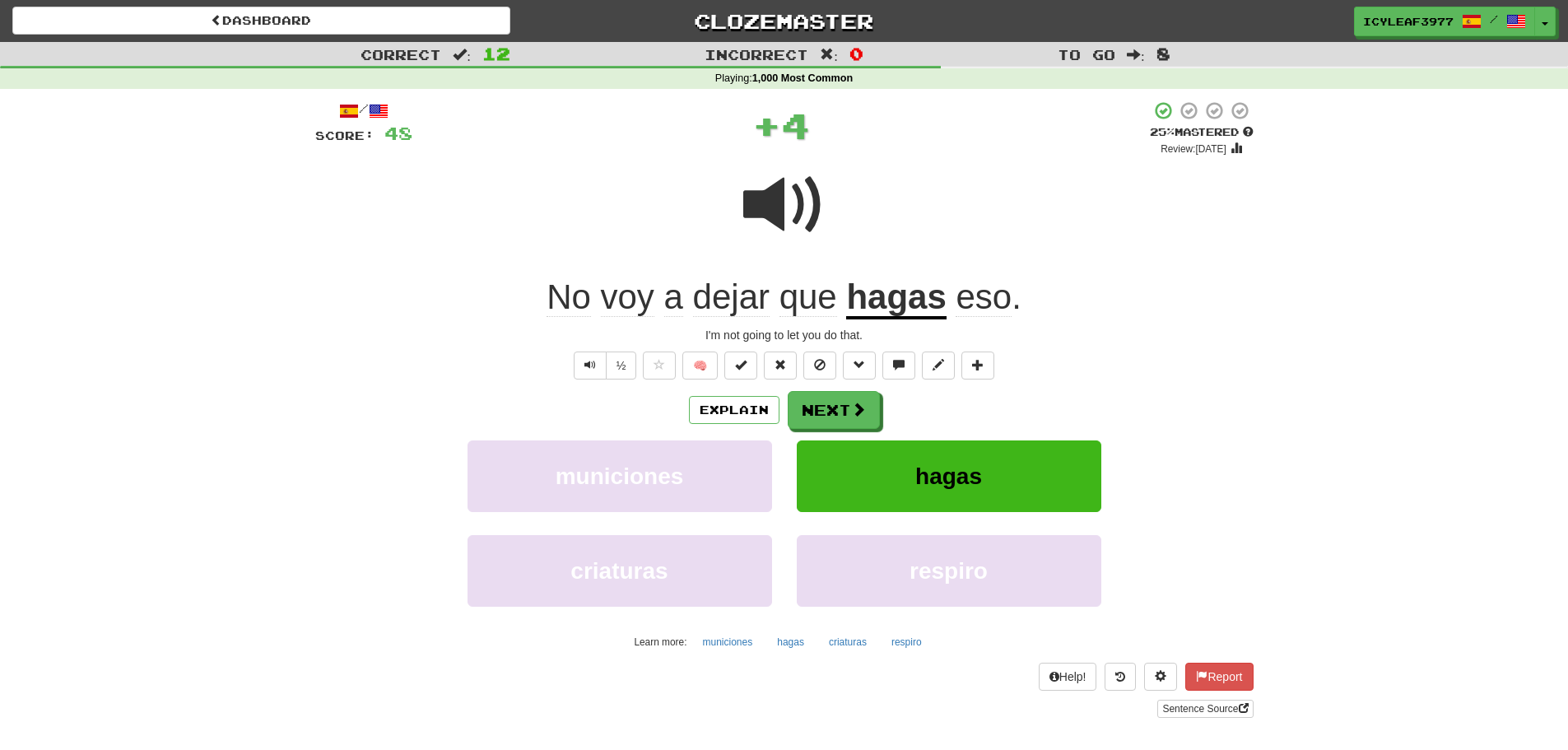
click at [735, 304] on span "dejar" at bounding box center [731, 297] width 76 height 40
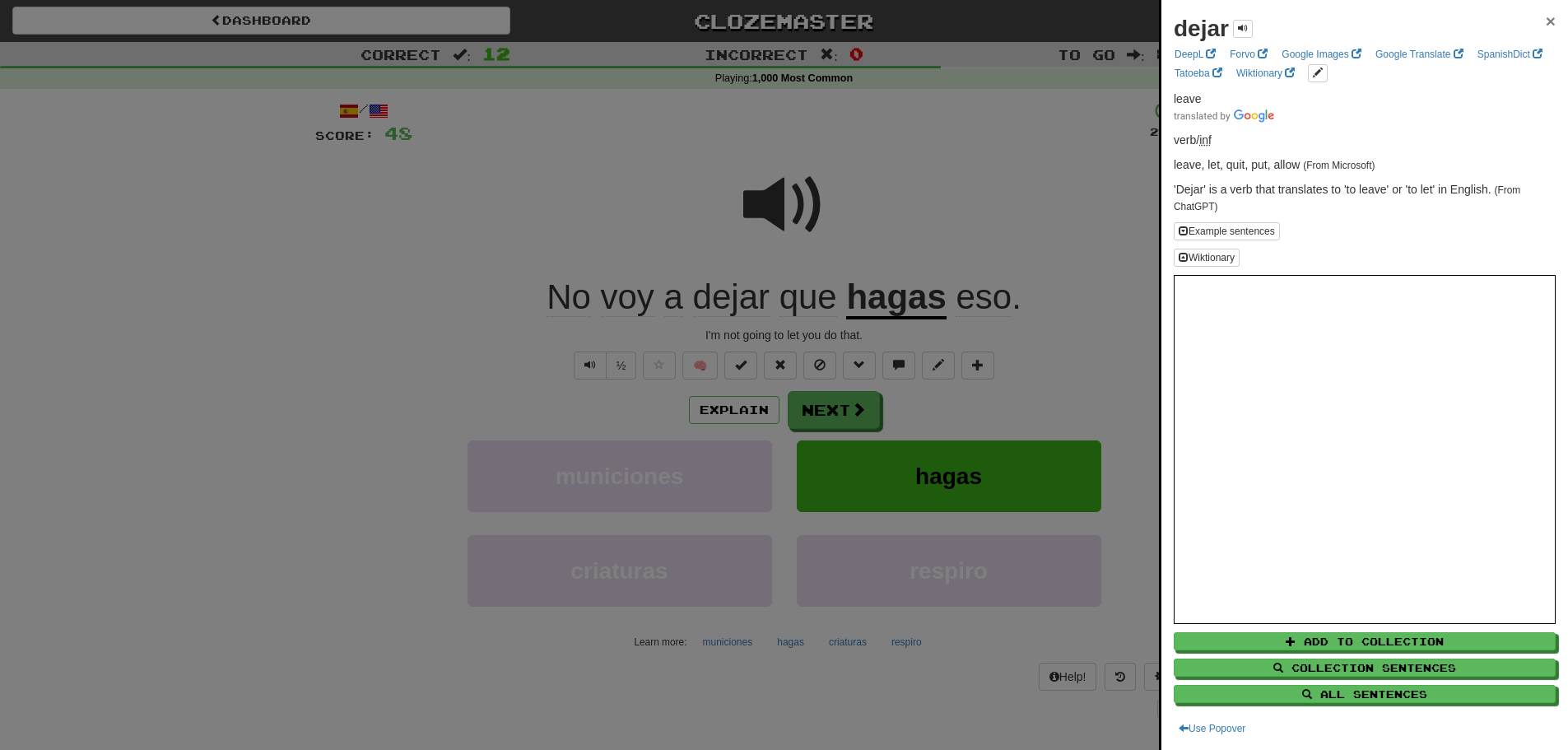
click at [1545, 21] on span "×" at bounding box center [1550, 21] width 10 height 19
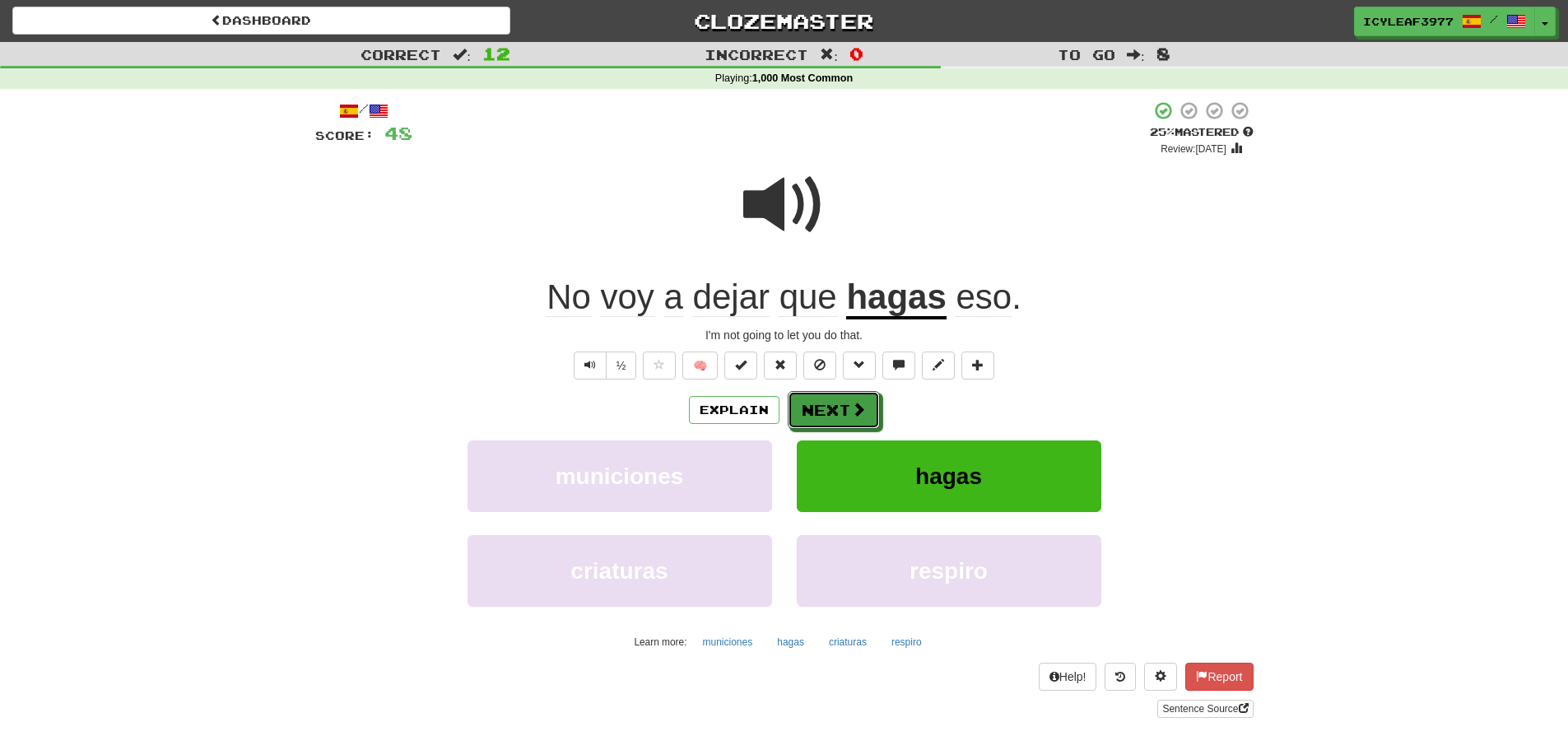
click at [849, 413] on button "Next" at bounding box center [833, 410] width 92 height 38
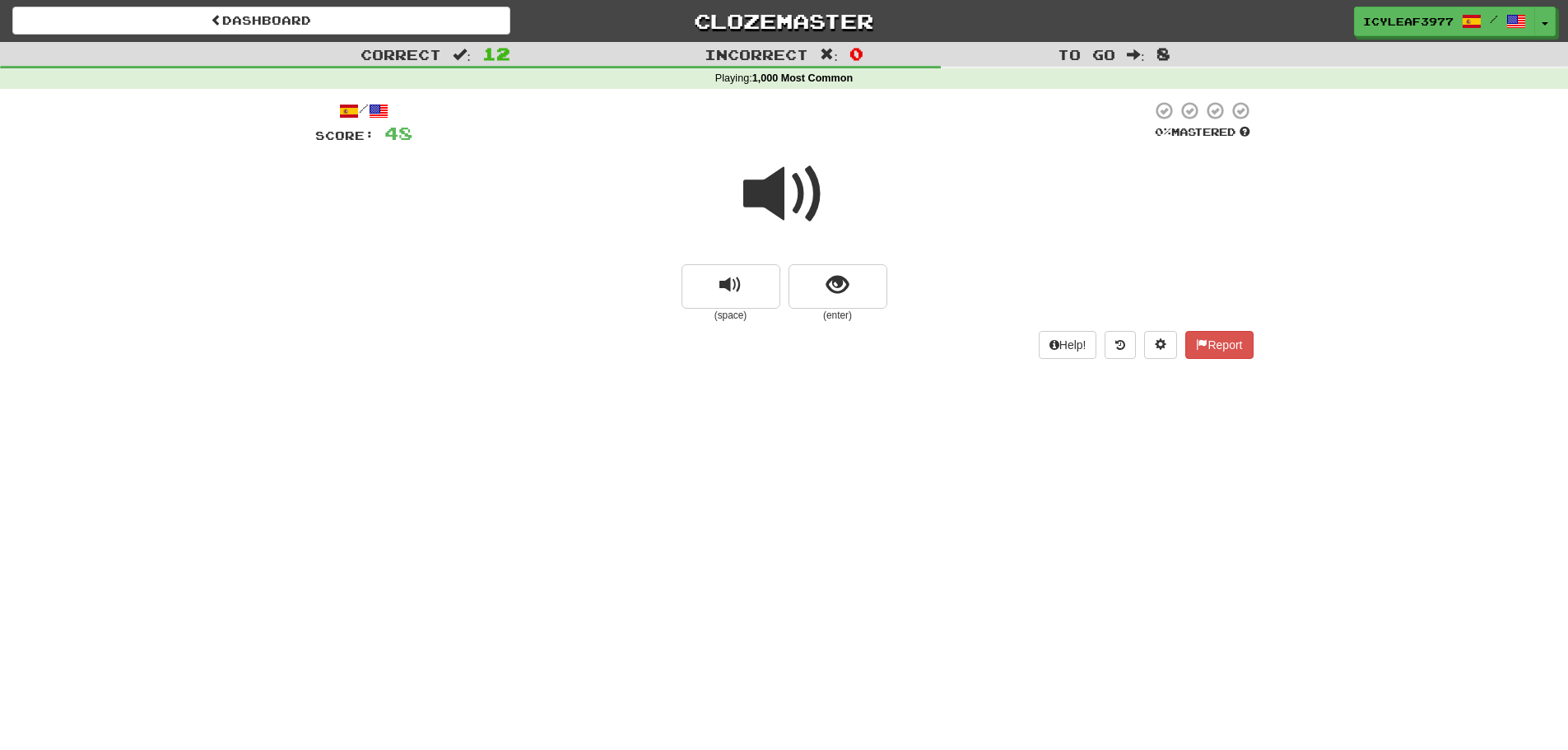
click at [785, 204] on span at bounding box center [784, 194] width 82 height 82
click at [786, 204] on span at bounding box center [784, 194] width 82 height 82
click at [810, 277] on button "show sentence" at bounding box center [838, 286] width 99 height 45
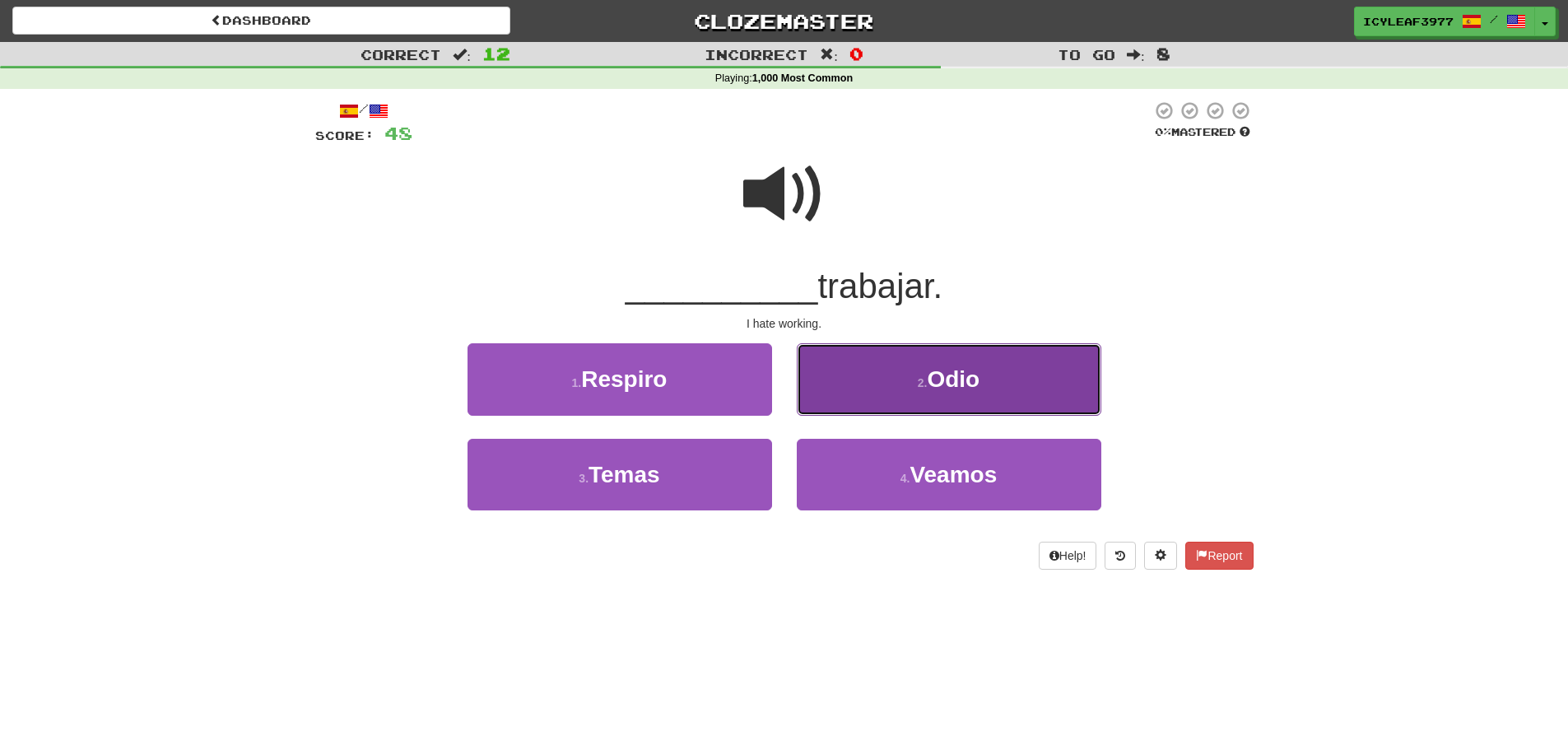
click at [832, 373] on button "2 . Odio" at bounding box center [949, 379] width 304 height 71
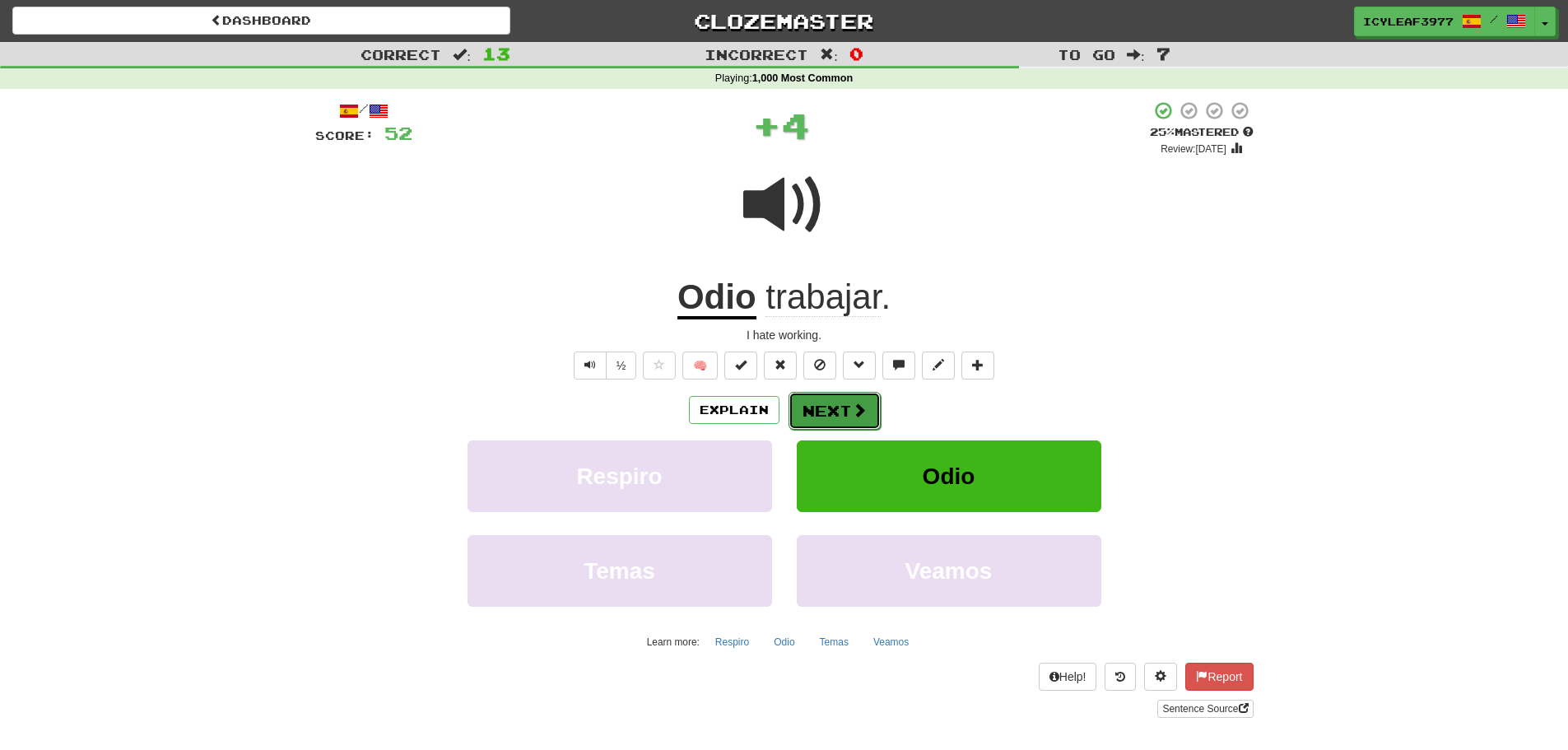
click at [819, 412] on button "Next" at bounding box center [834, 411] width 92 height 38
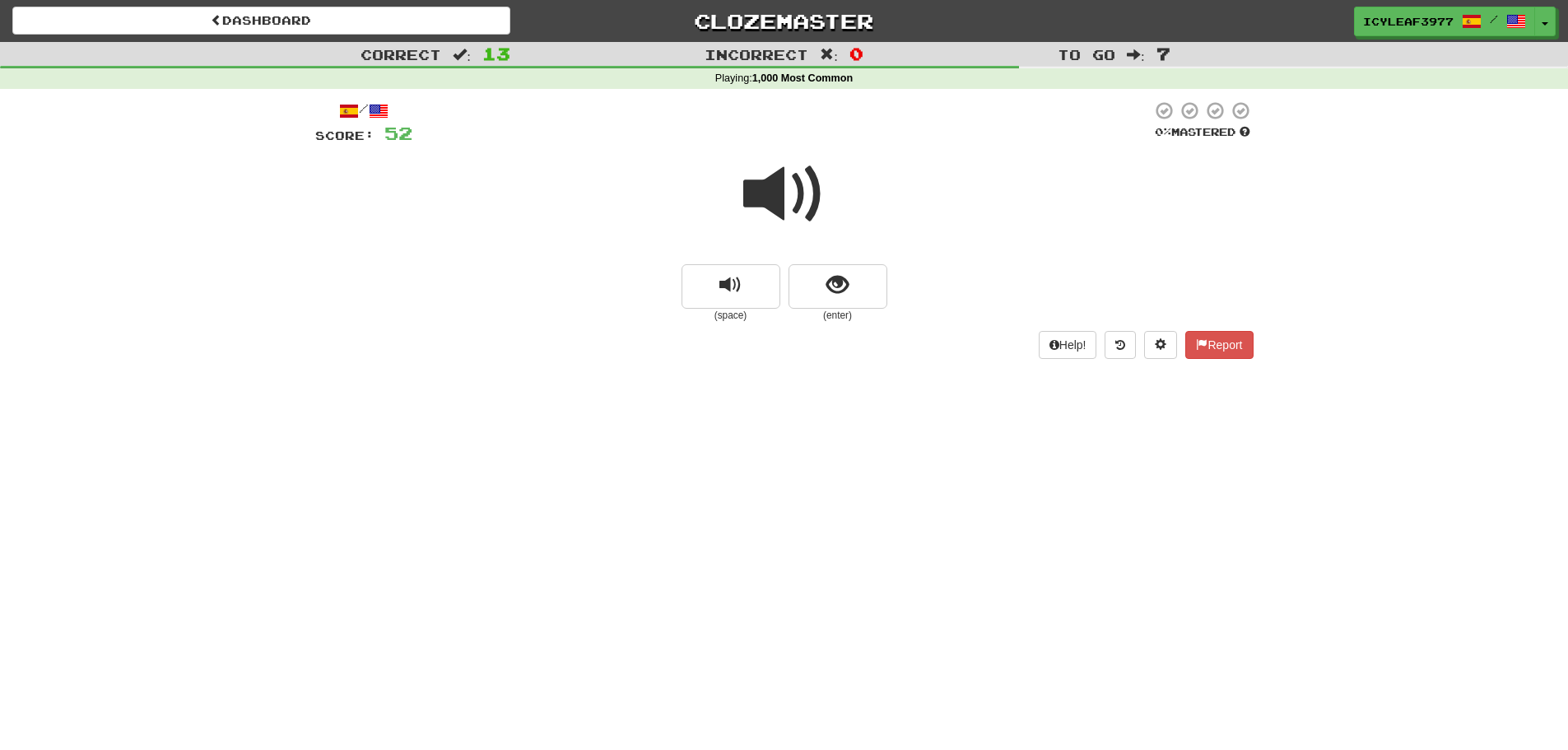
click at [781, 201] on span at bounding box center [784, 194] width 82 height 82
click at [827, 274] on span "show sentence" at bounding box center [836, 285] width 22 height 22
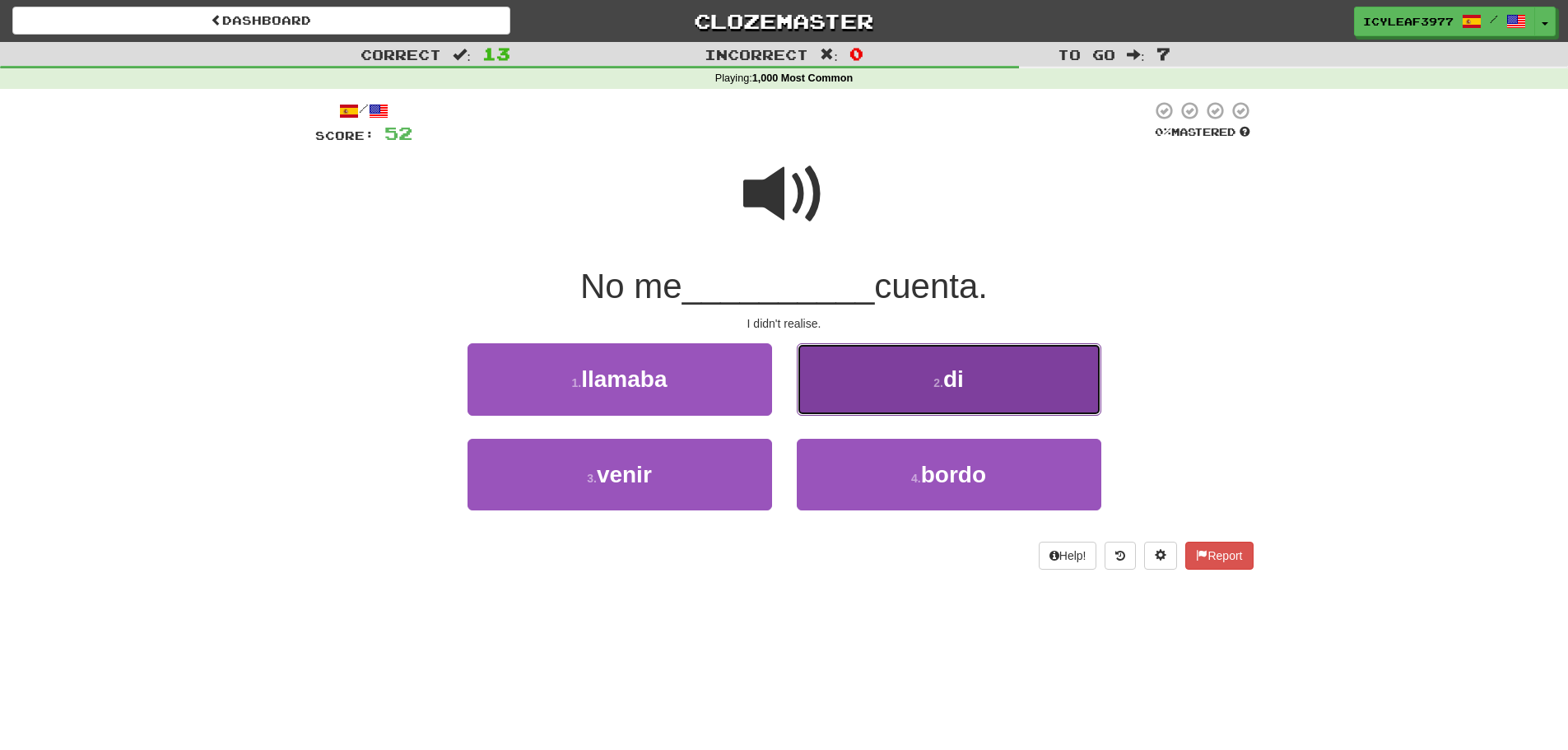
click at [818, 372] on button "2 . di" at bounding box center [949, 379] width 304 height 71
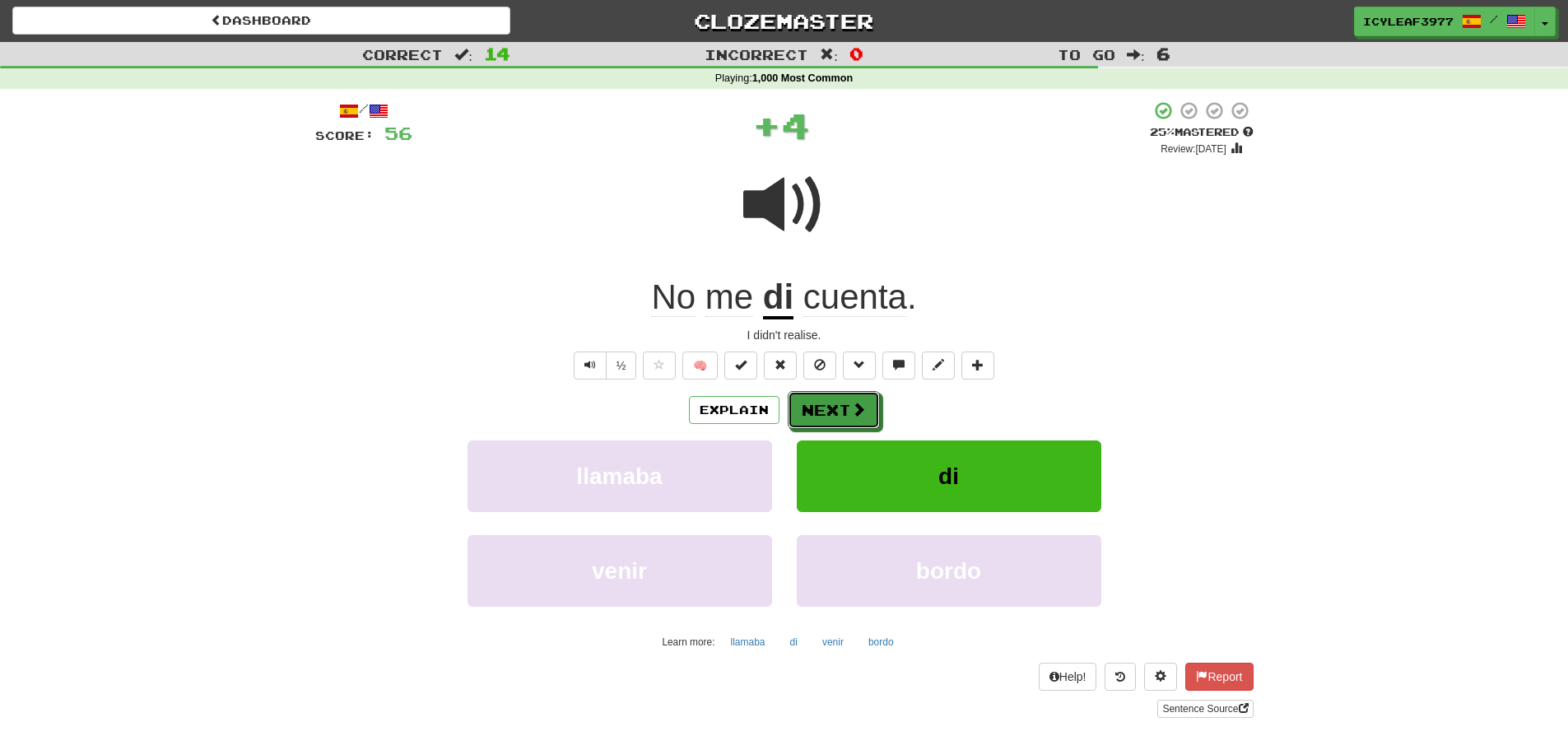
click at [836, 411] on button "Next" at bounding box center [833, 410] width 92 height 38
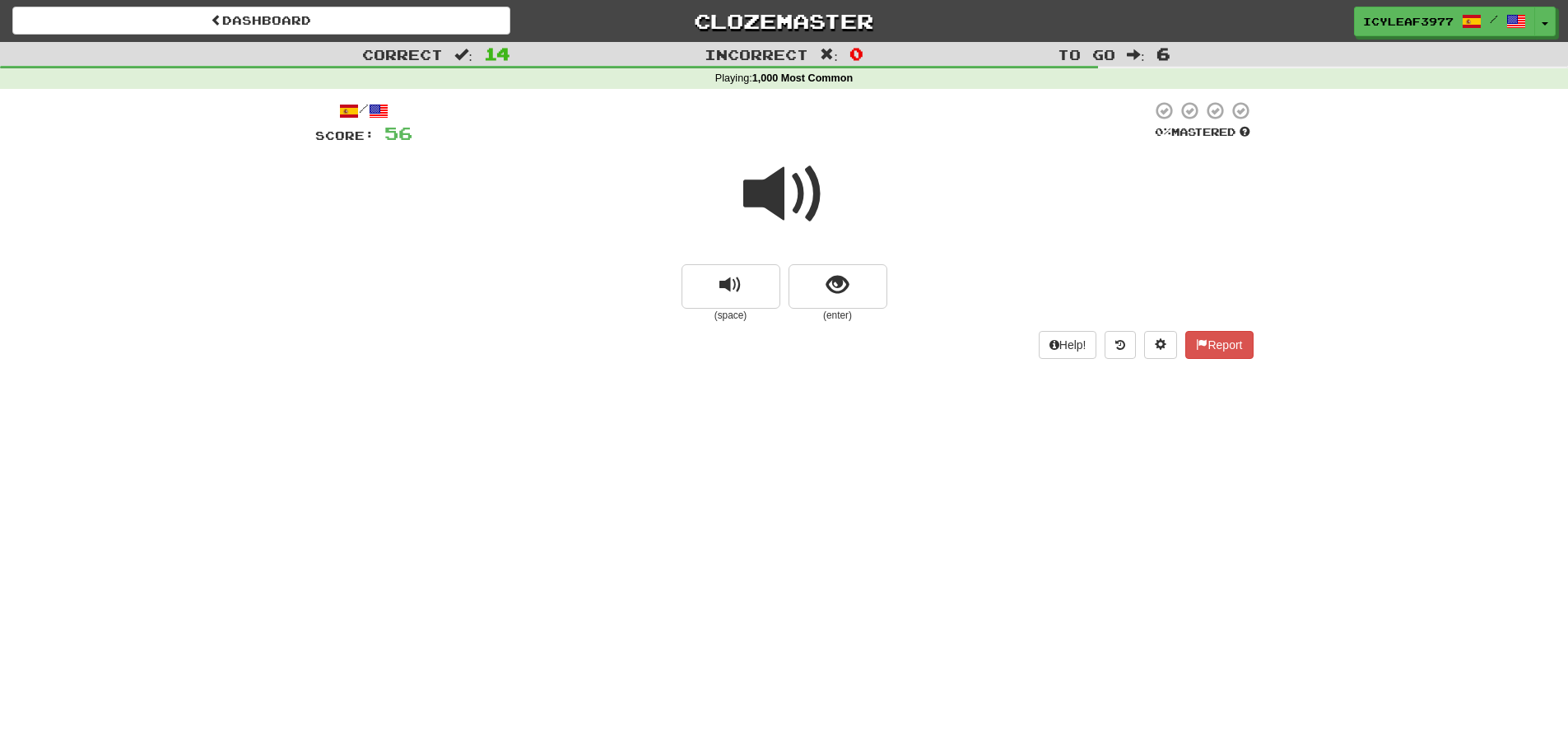
click at [785, 213] on span at bounding box center [784, 194] width 82 height 82
click at [786, 207] on span at bounding box center [784, 194] width 82 height 82
click at [827, 285] on span "show sentence" at bounding box center [836, 285] width 22 height 22
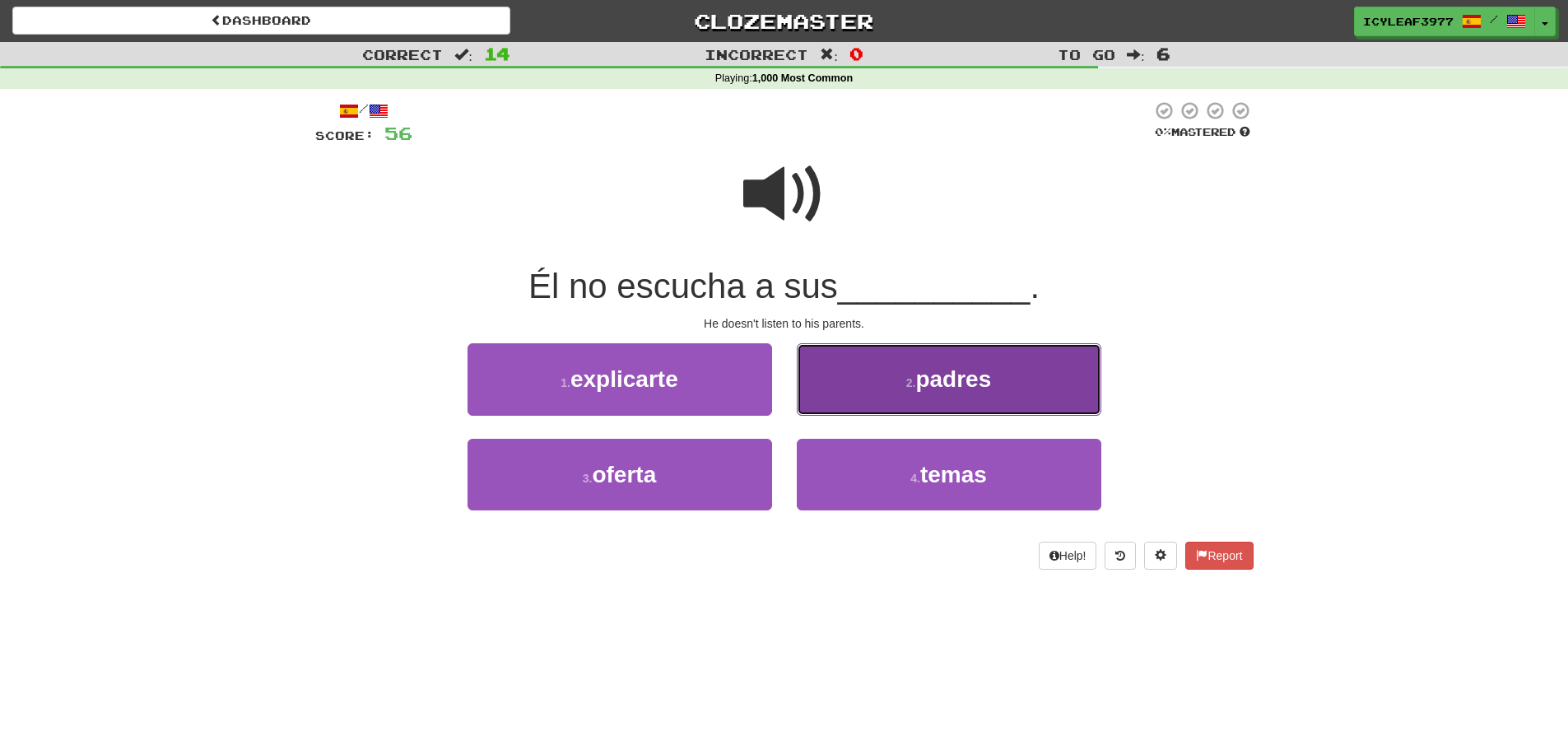
click at [838, 381] on button "2 . padres" at bounding box center [949, 379] width 304 height 71
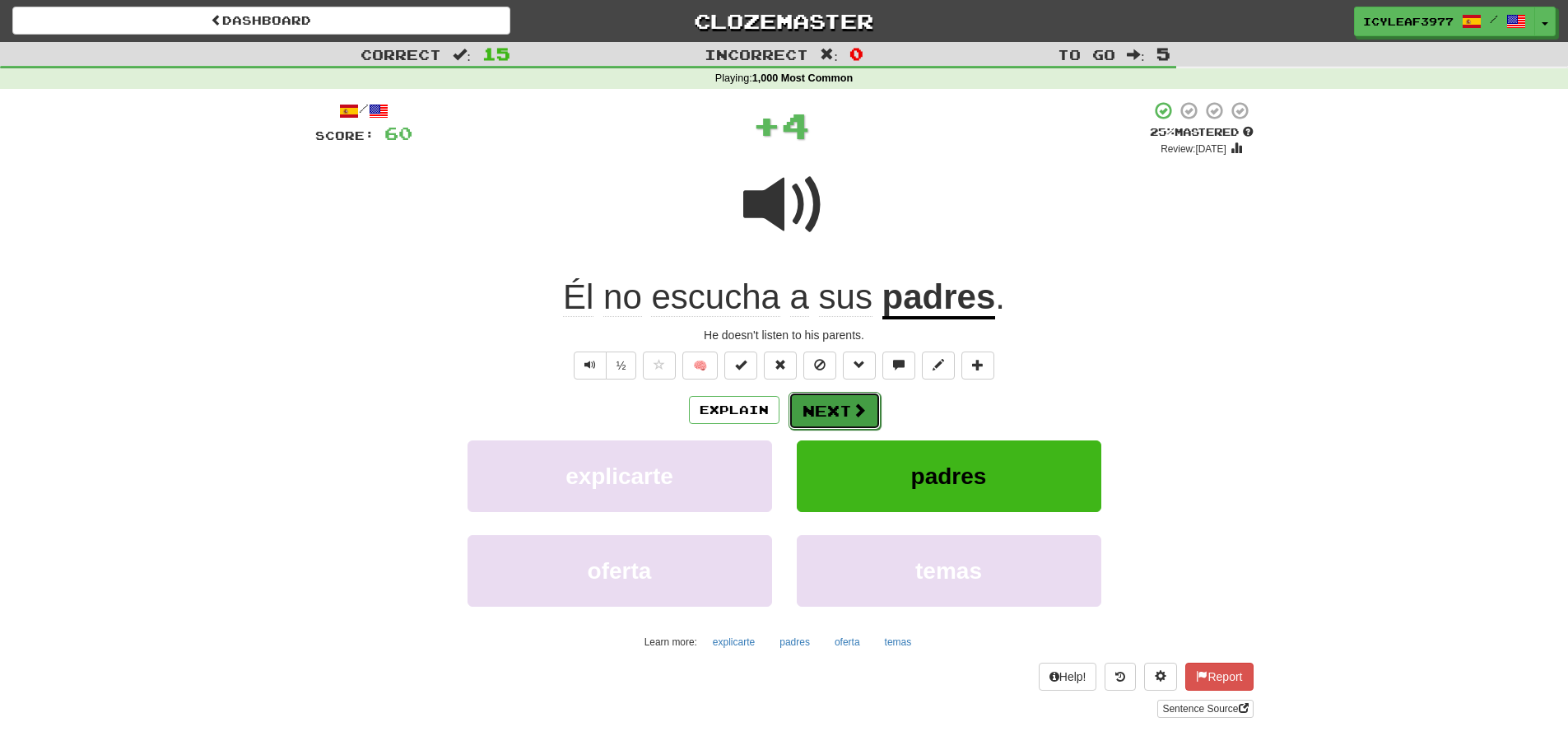
click at [822, 411] on button "Next" at bounding box center [834, 411] width 92 height 38
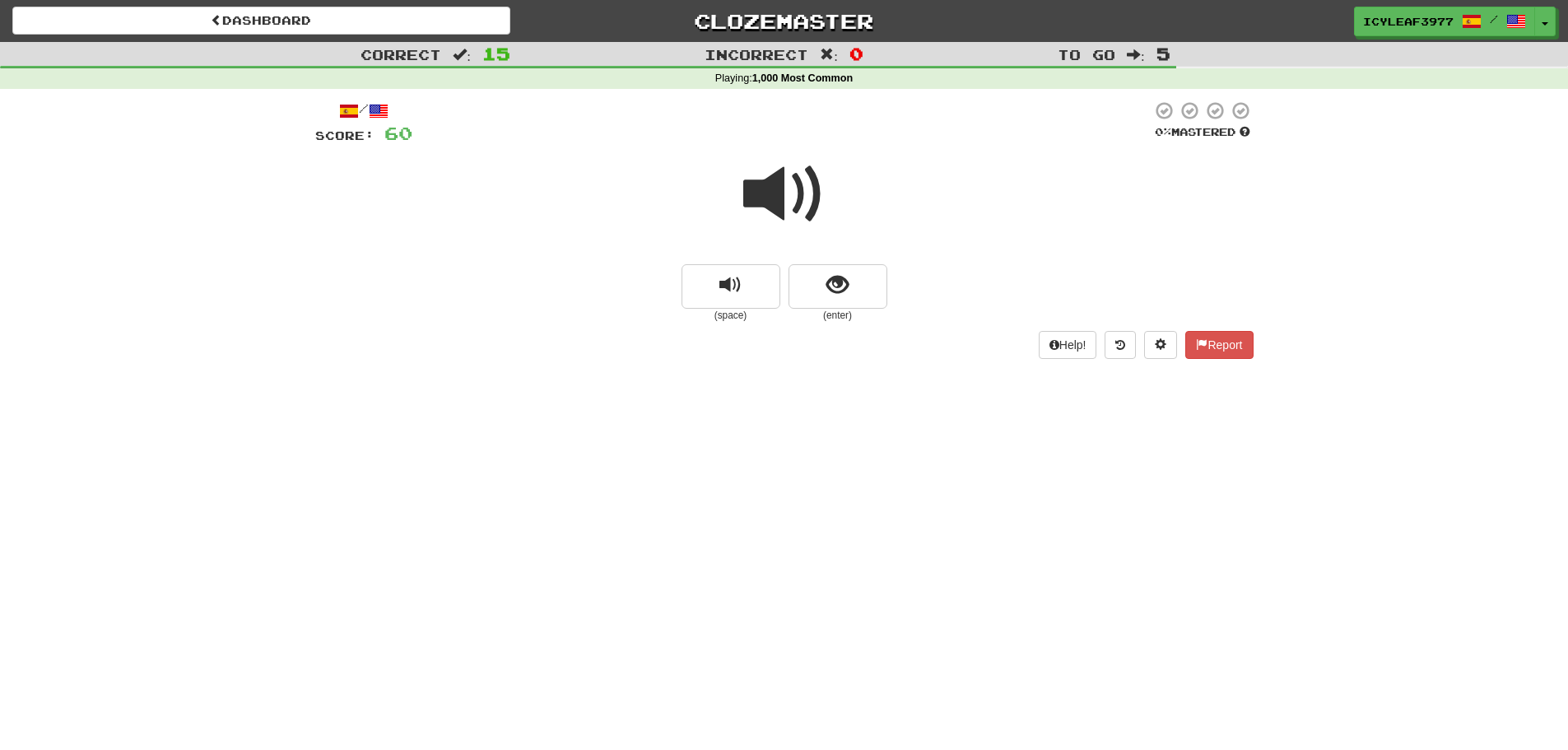
click at [768, 195] on span at bounding box center [784, 194] width 82 height 82
click at [769, 195] on span at bounding box center [784, 194] width 82 height 82
click at [818, 278] on button "show sentence" at bounding box center [838, 286] width 99 height 45
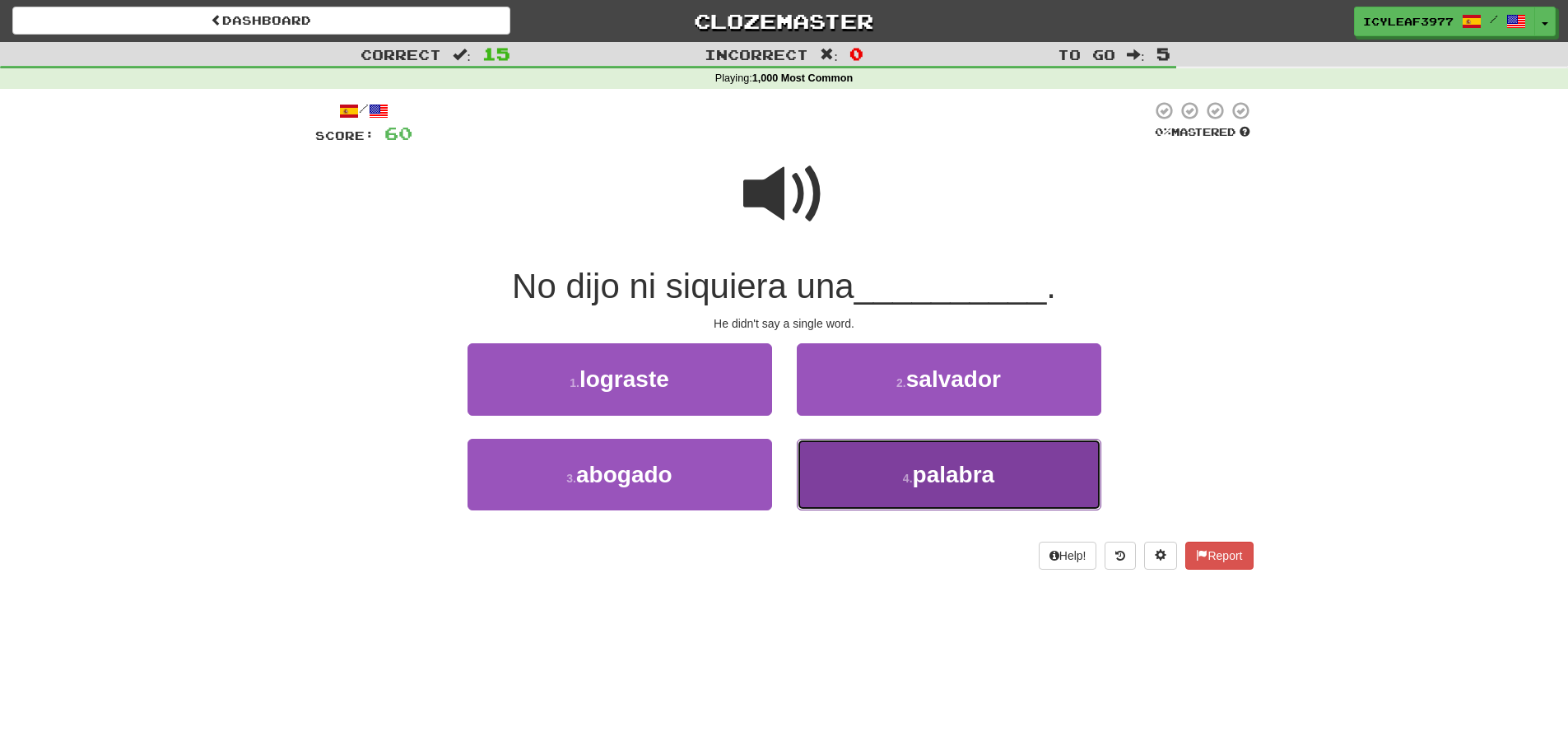
click at [882, 481] on button "4 . palabra" at bounding box center [949, 474] width 304 height 71
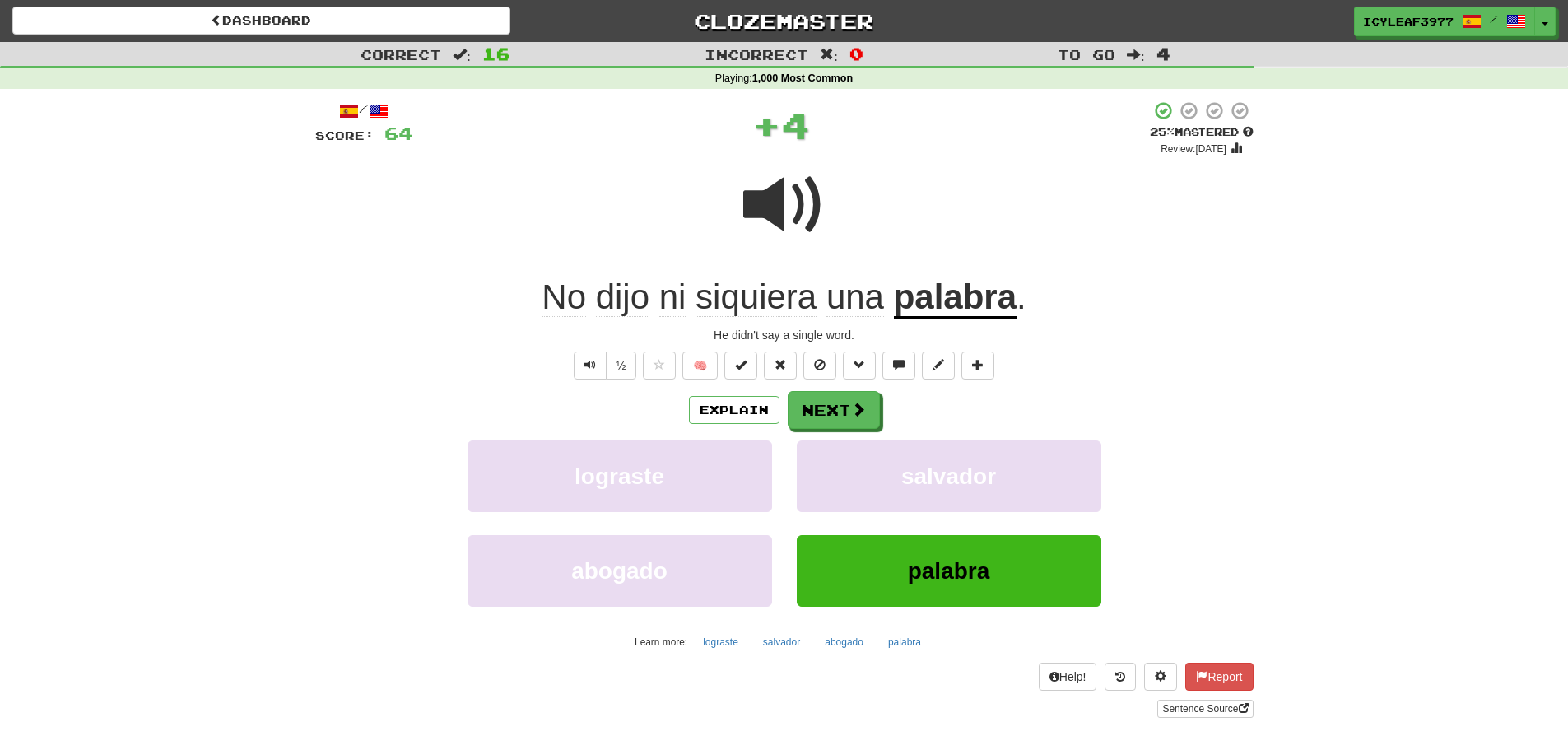
click at [765, 307] on span "siquiera" at bounding box center [755, 297] width 121 height 40
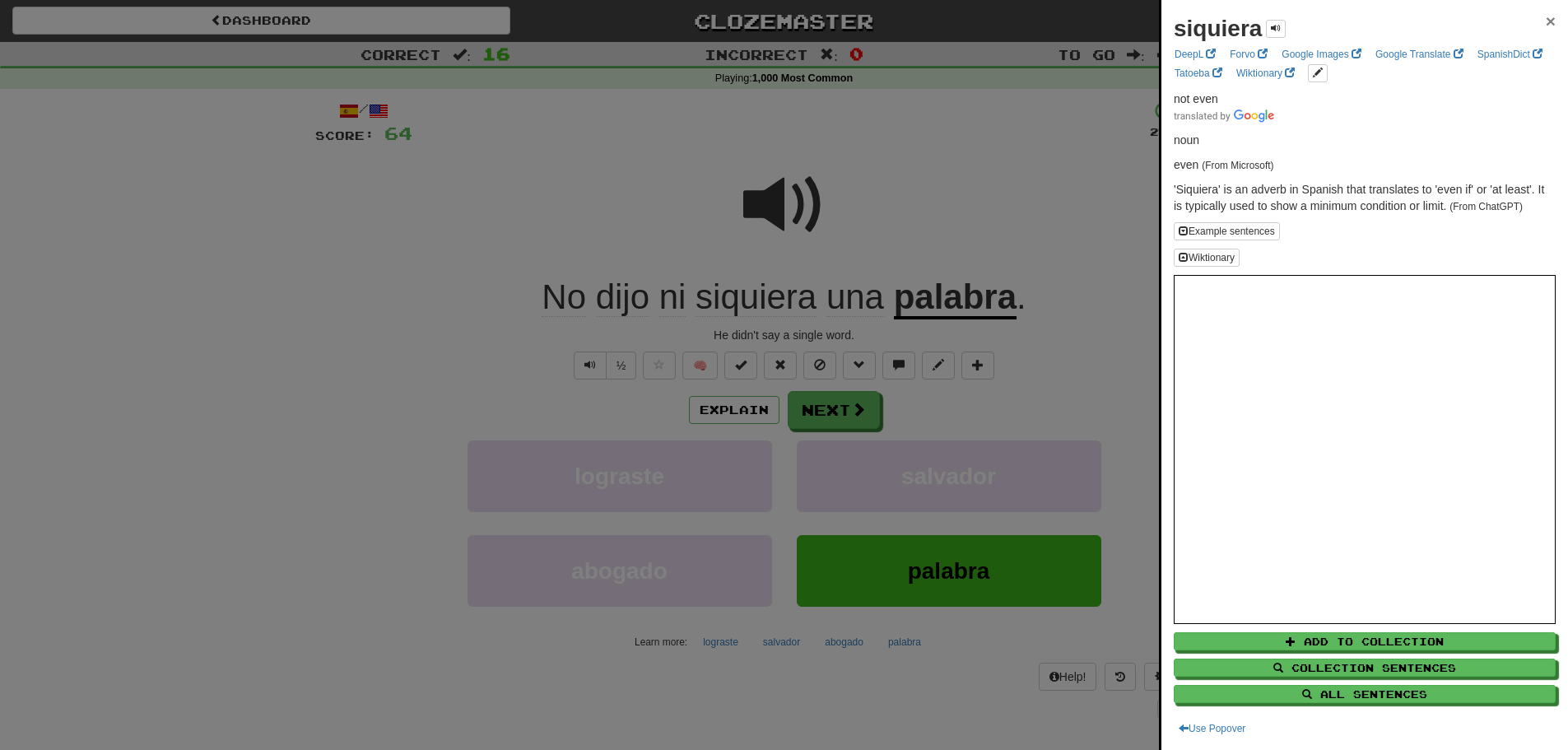
click at [1545, 21] on span "×" at bounding box center [1550, 21] width 10 height 19
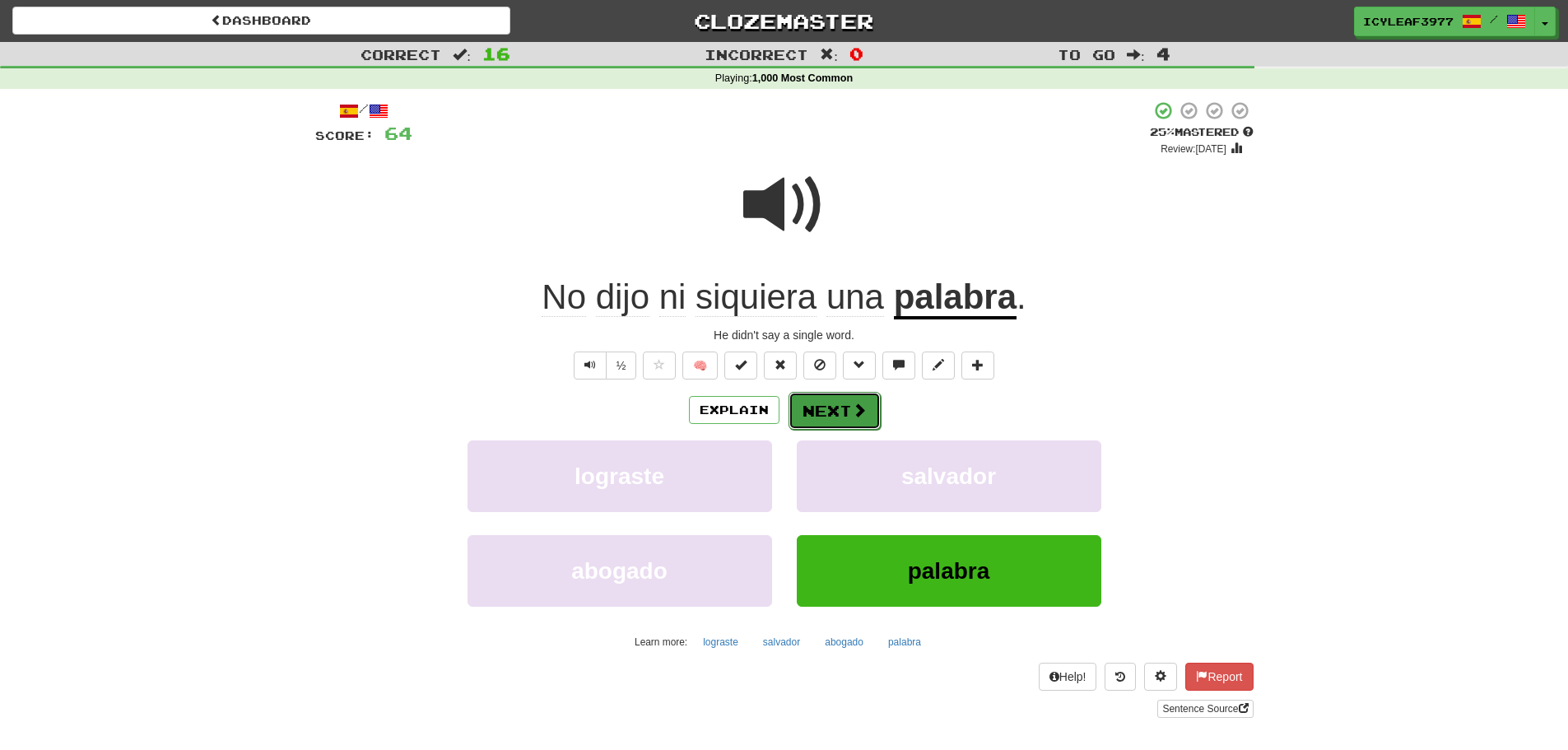
click at [833, 404] on button "Next" at bounding box center [834, 411] width 92 height 38
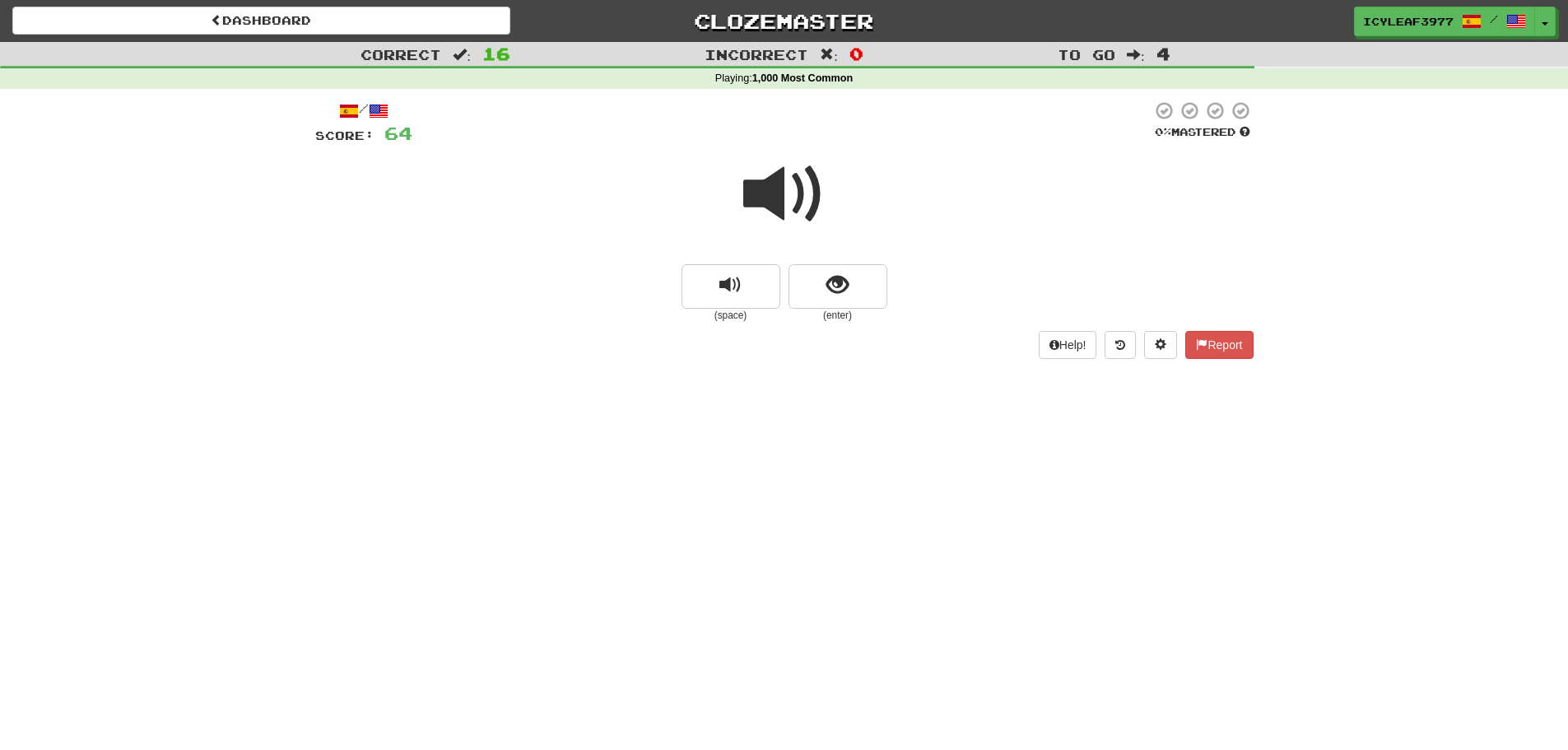
click at [777, 204] on span at bounding box center [784, 194] width 82 height 82
click at [844, 292] on span "show sentence" at bounding box center [836, 285] width 22 height 22
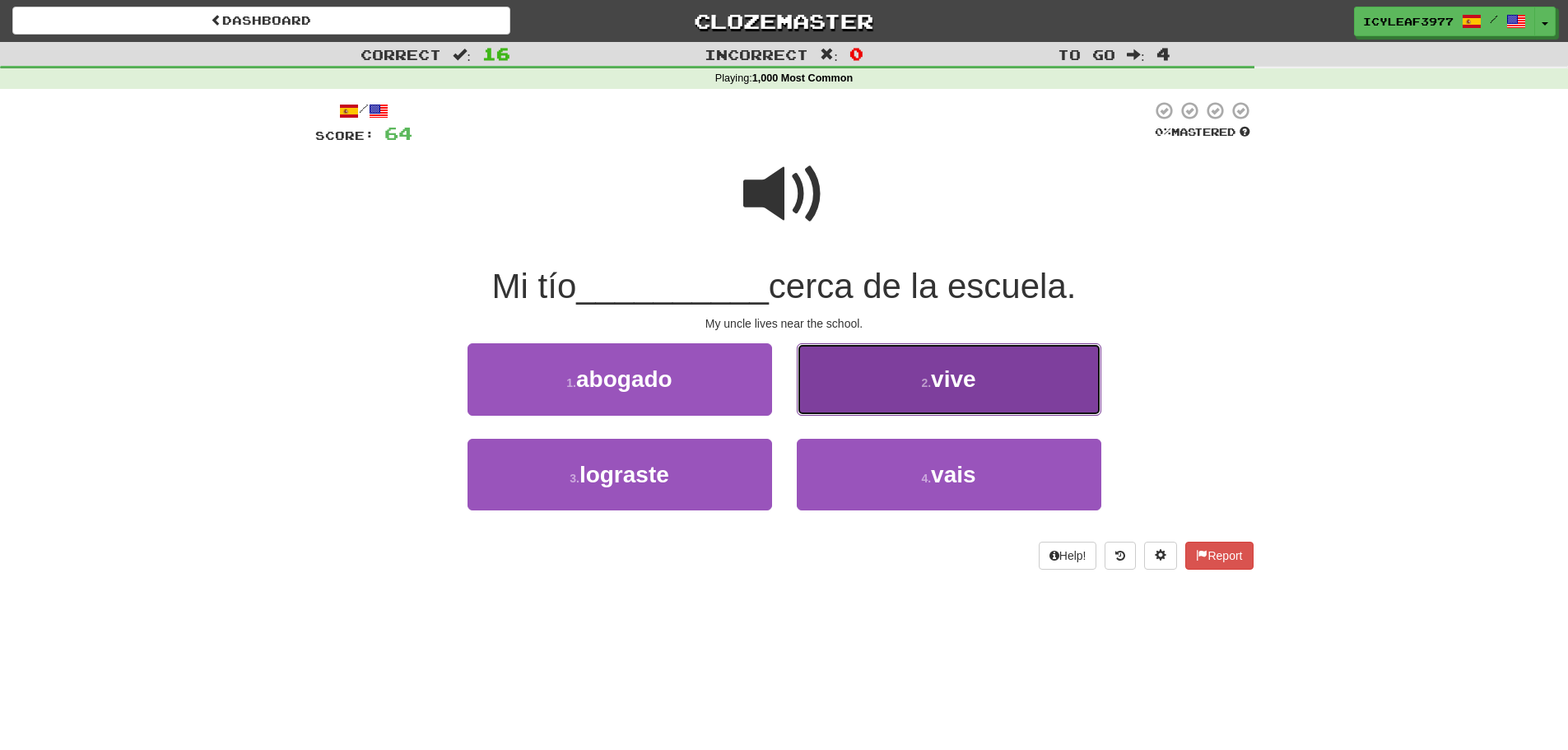
click at [841, 378] on button "2 . vive" at bounding box center [949, 379] width 304 height 71
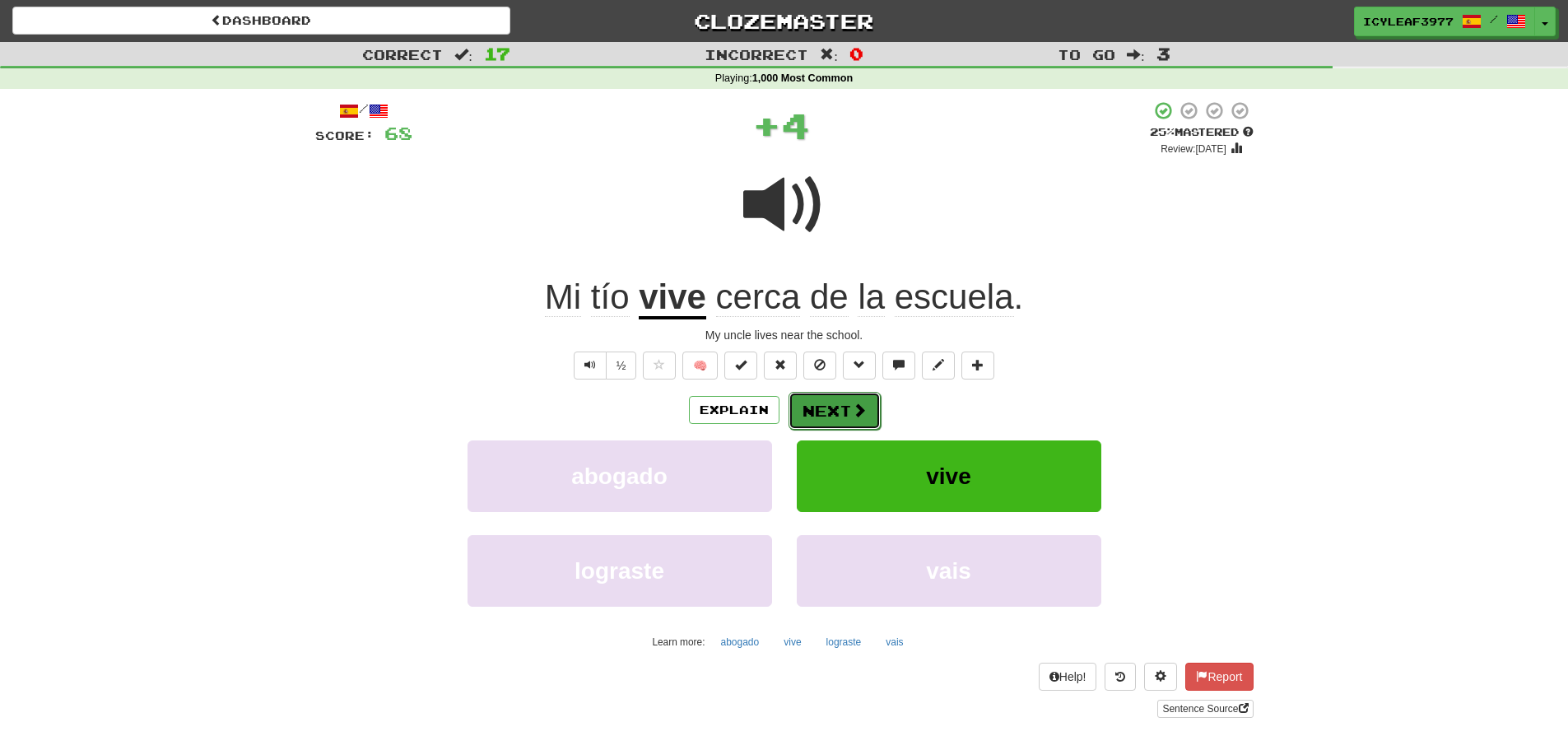
click at [825, 405] on button "Next" at bounding box center [834, 411] width 92 height 38
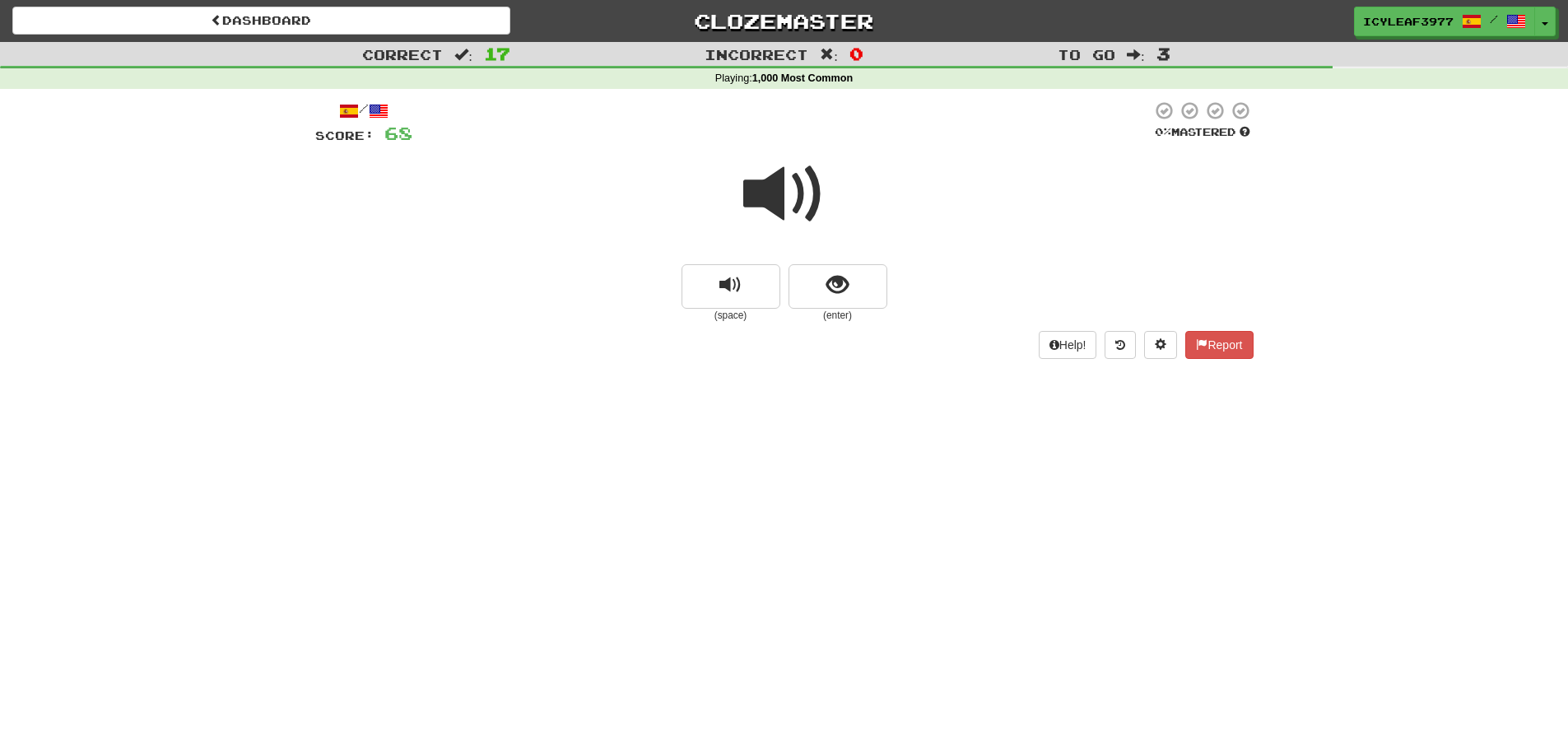
click at [778, 210] on span at bounding box center [784, 194] width 82 height 82
click at [812, 281] on button "show sentence" at bounding box center [838, 286] width 99 height 45
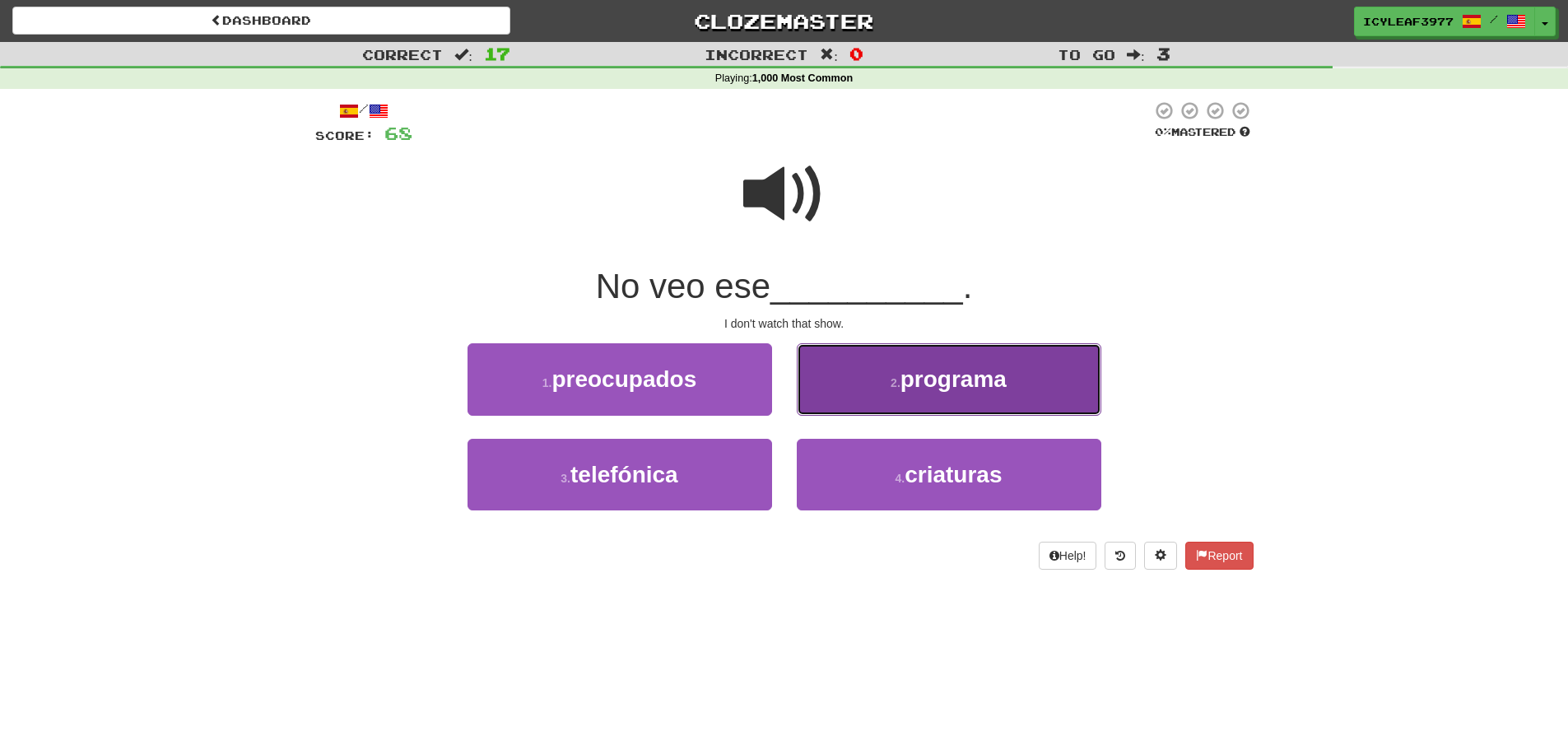
click at [852, 372] on button "2 . programa" at bounding box center [949, 379] width 304 height 71
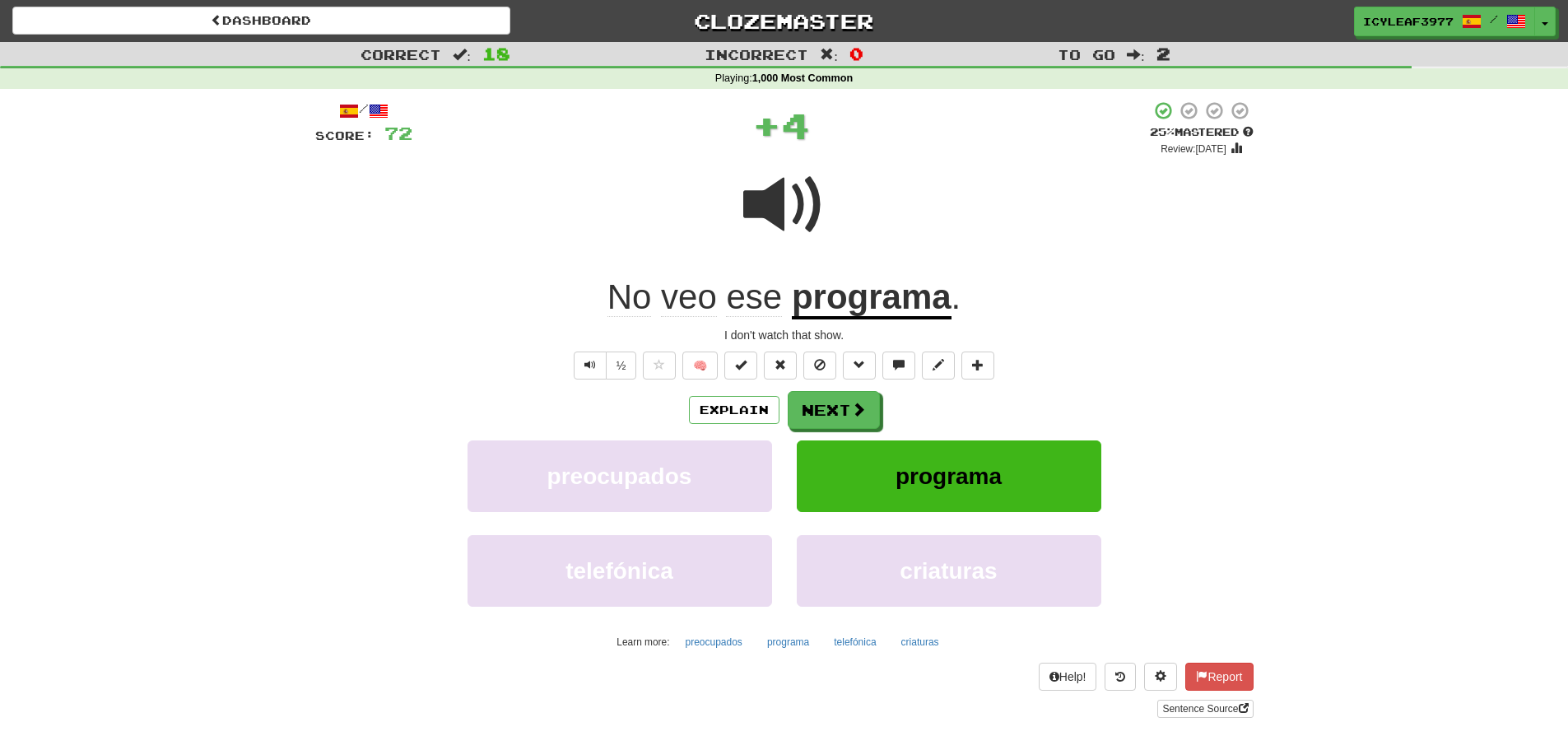
click at [698, 302] on span "veo" at bounding box center [689, 297] width 56 height 40
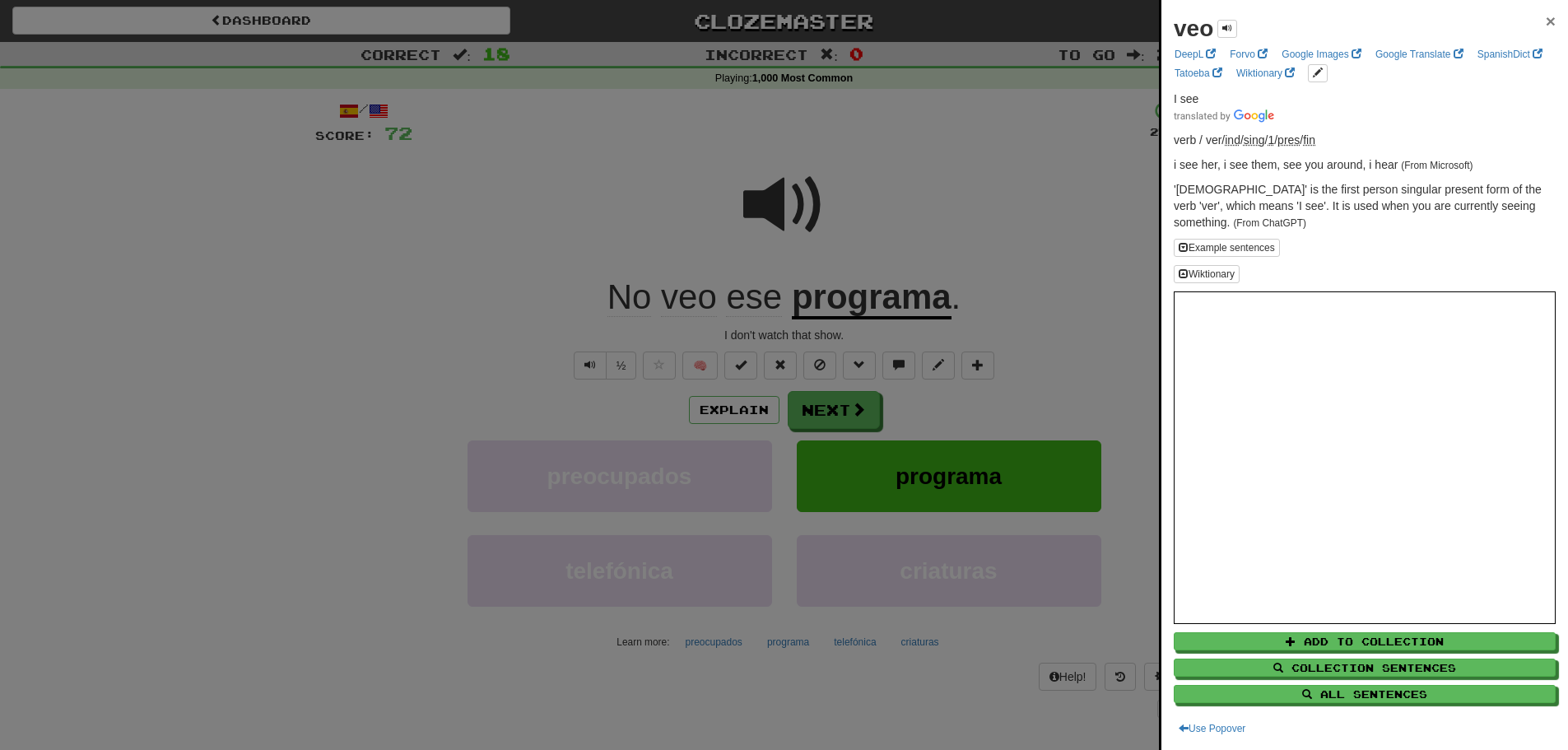
drag, startPoint x: 1539, startPoint y: 21, endPoint x: 1466, endPoint y: 33, distance: 74.0
click at [1545, 21] on span "×" at bounding box center [1550, 21] width 10 height 19
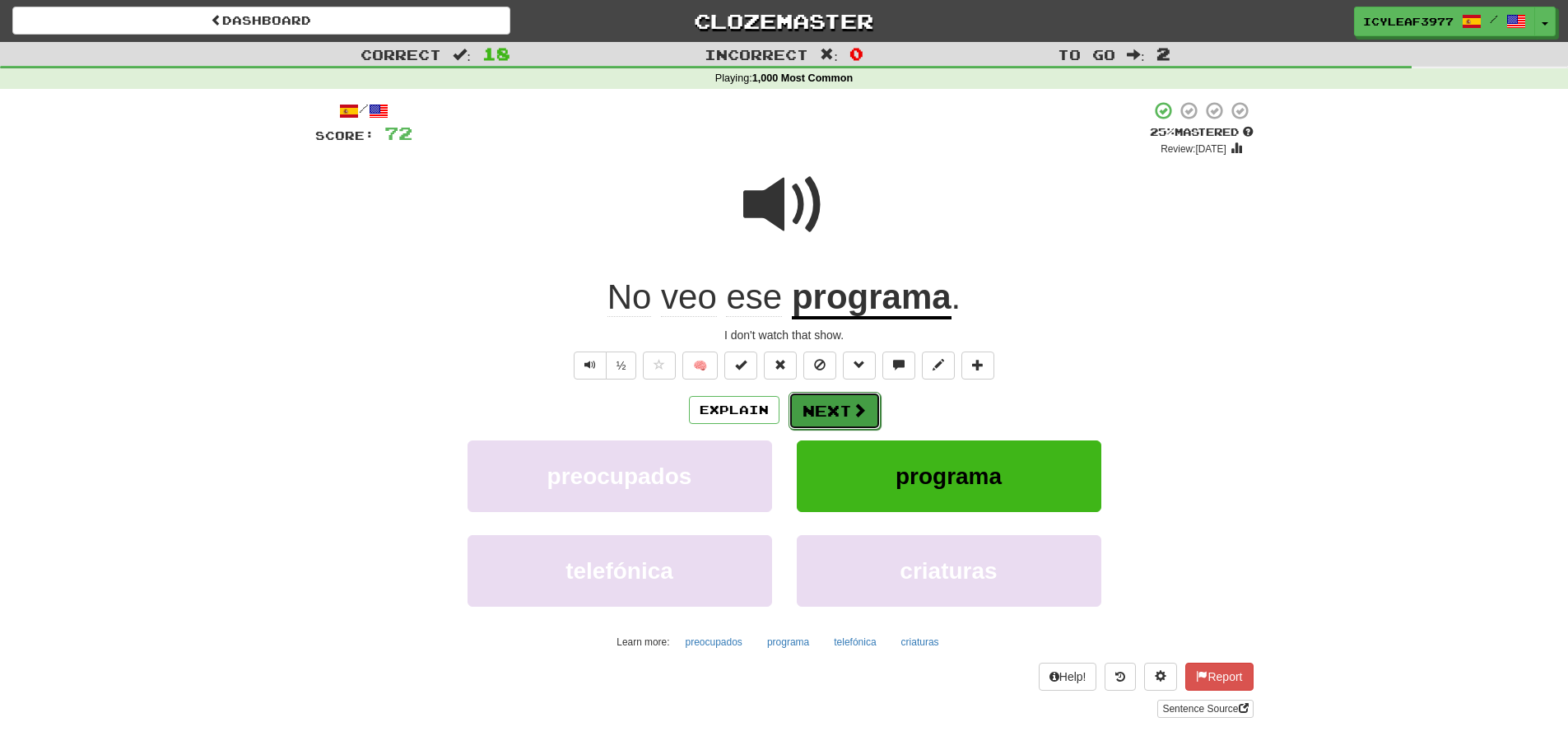
click at [833, 410] on button "Next" at bounding box center [834, 411] width 92 height 38
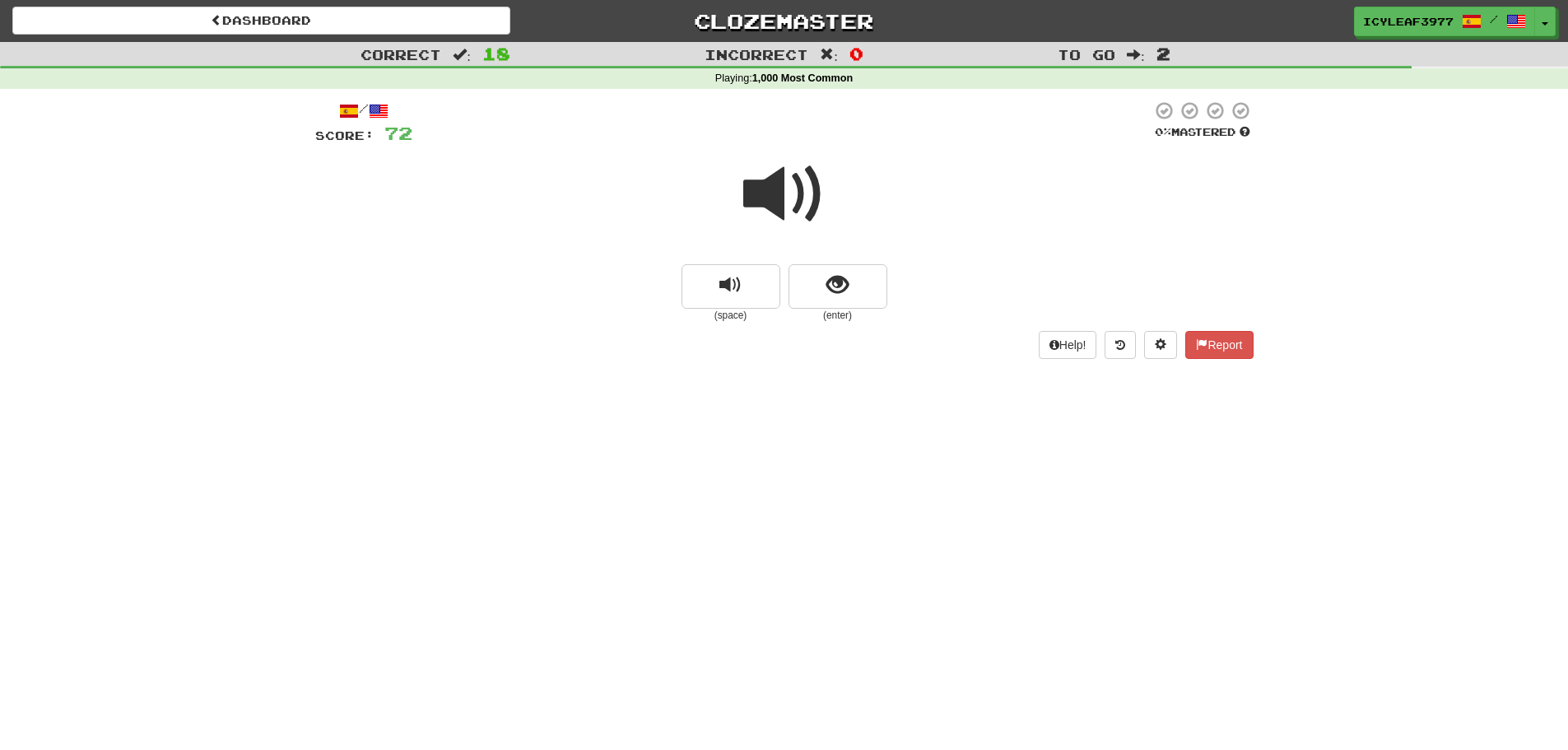
click at [771, 207] on span at bounding box center [784, 194] width 82 height 82
click at [827, 279] on span "show sentence" at bounding box center [836, 285] width 22 height 22
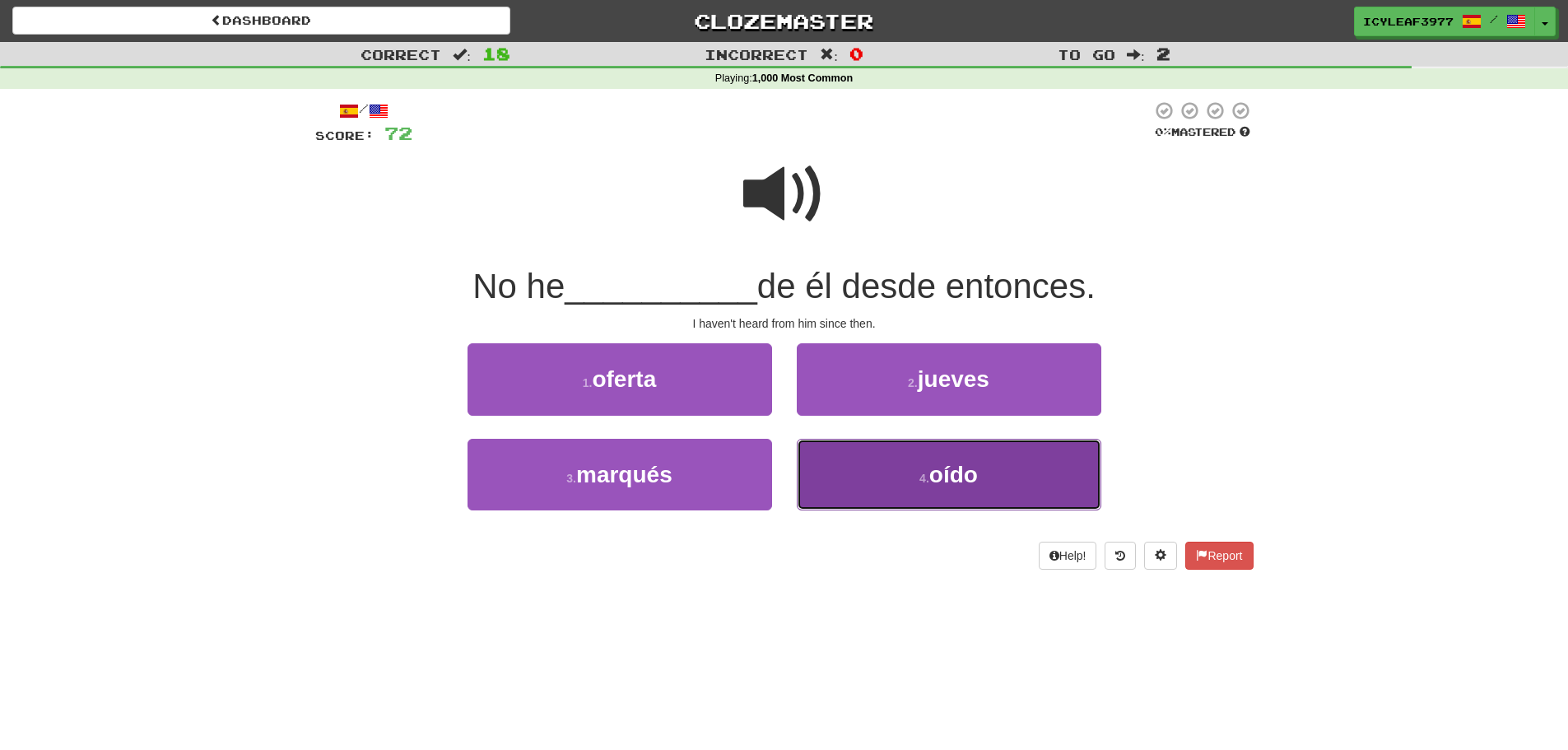
click at [846, 477] on button "4 . oído" at bounding box center [949, 474] width 304 height 71
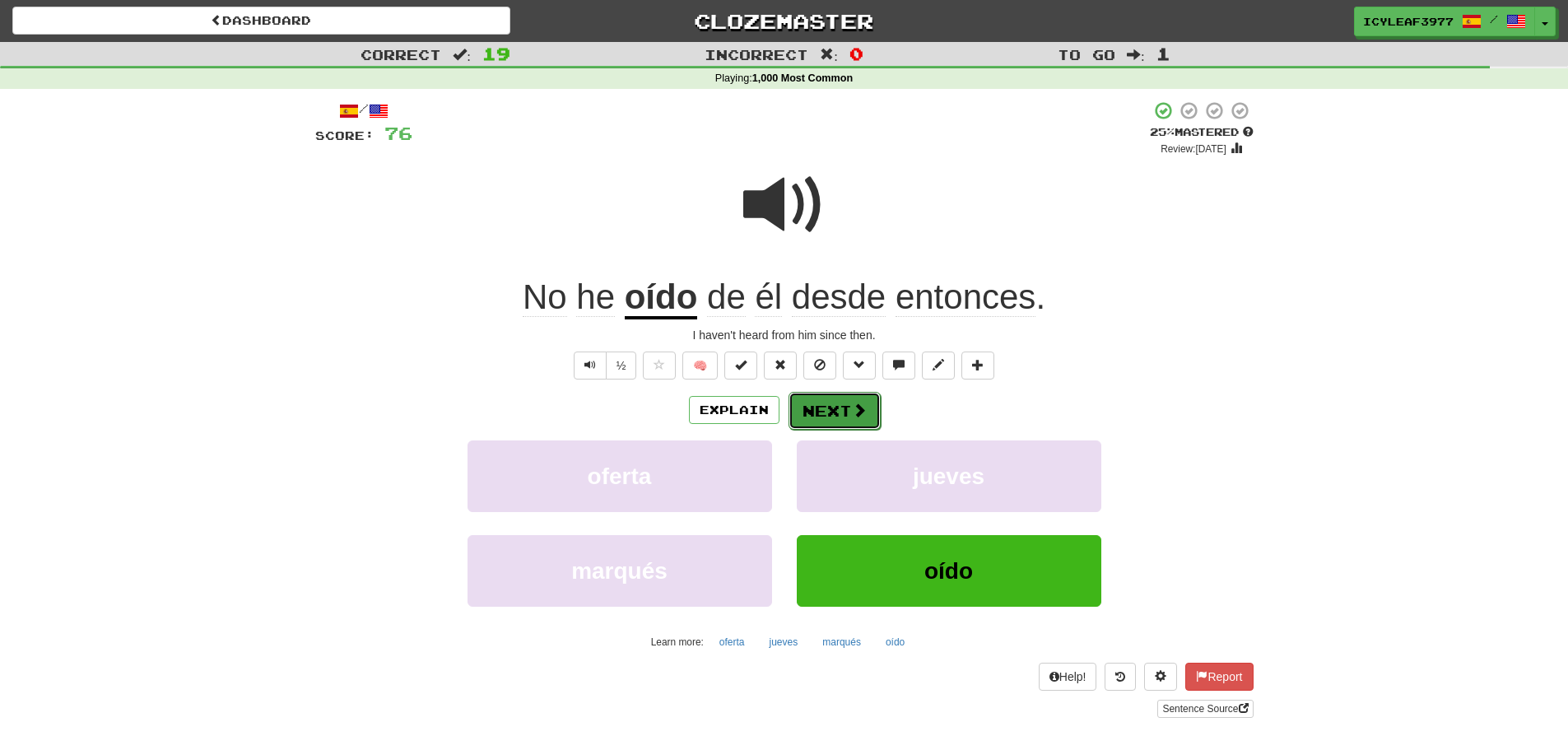
click at [829, 406] on button "Next" at bounding box center [834, 411] width 92 height 38
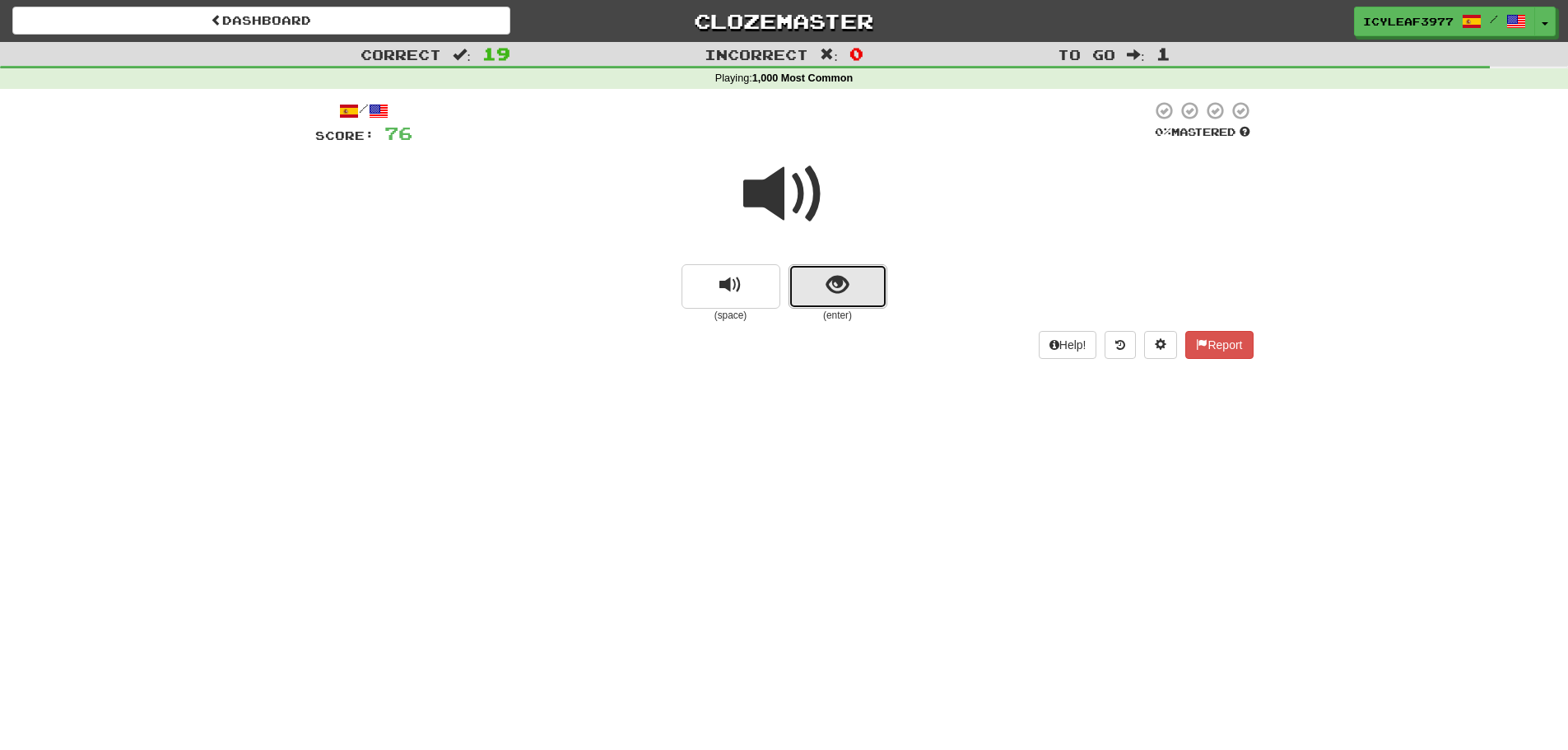
click at [810, 291] on button "show sentence" at bounding box center [838, 286] width 99 height 45
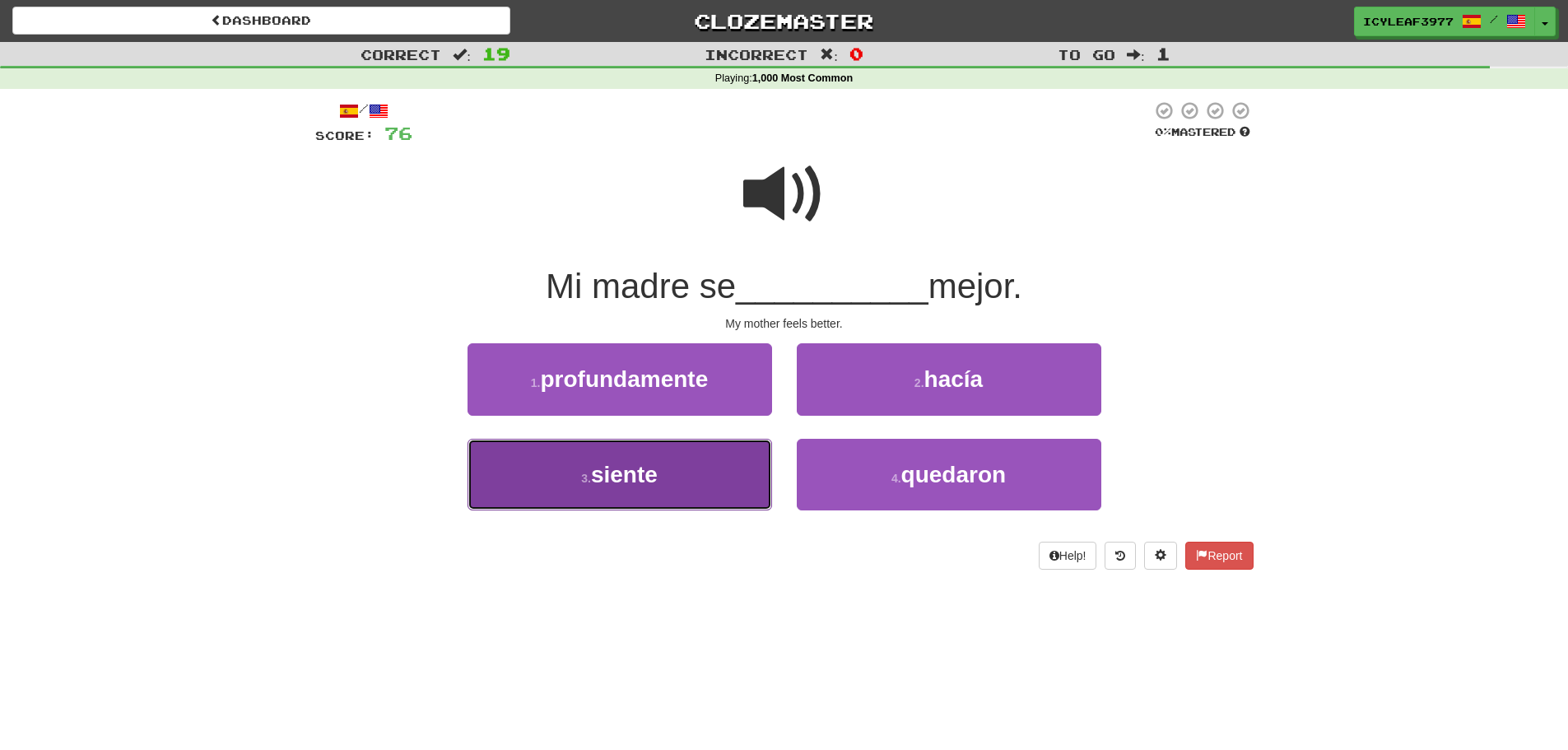
click at [685, 464] on button "3 . siente" at bounding box center [619, 474] width 304 height 71
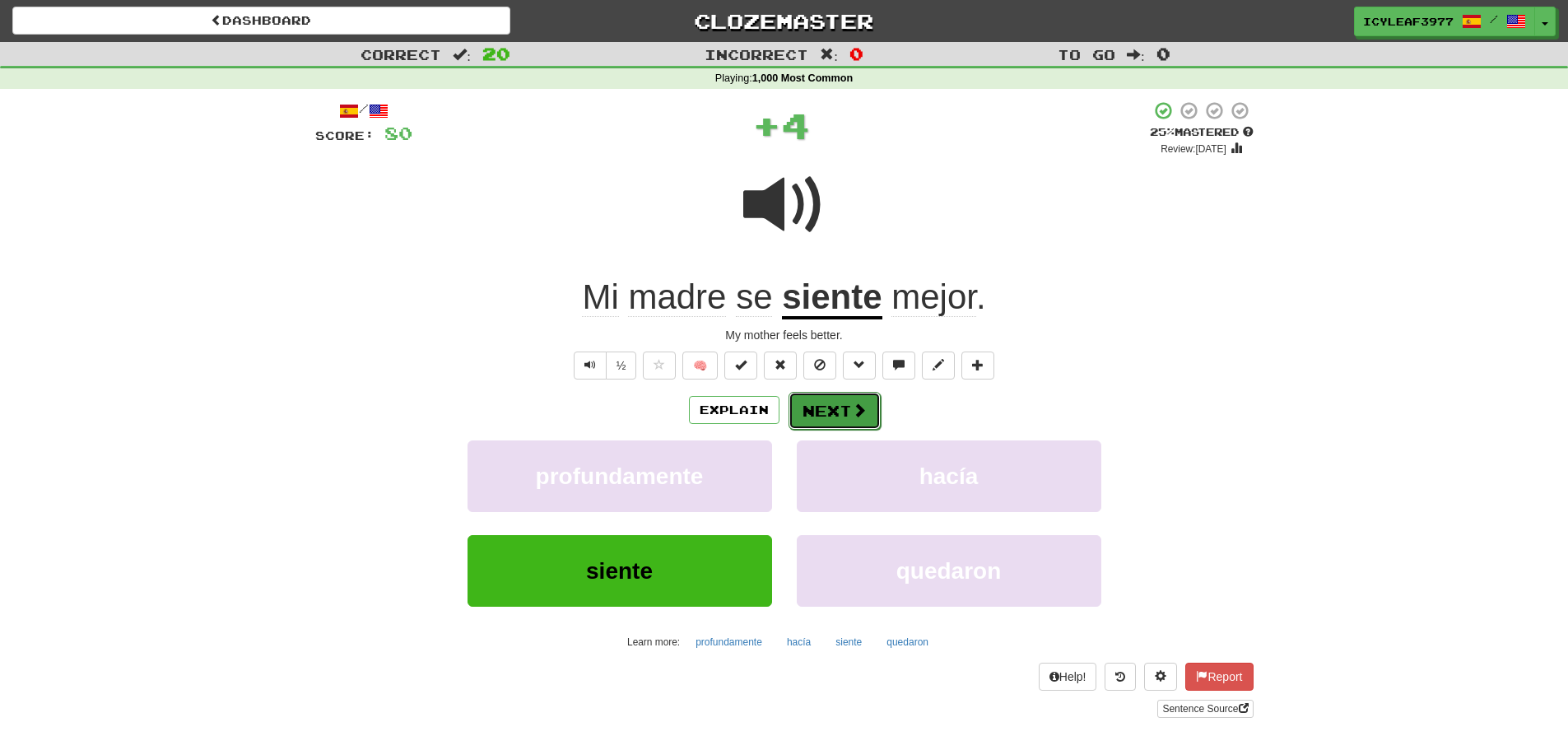
click at [833, 405] on button "Next" at bounding box center [834, 411] width 92 height 38
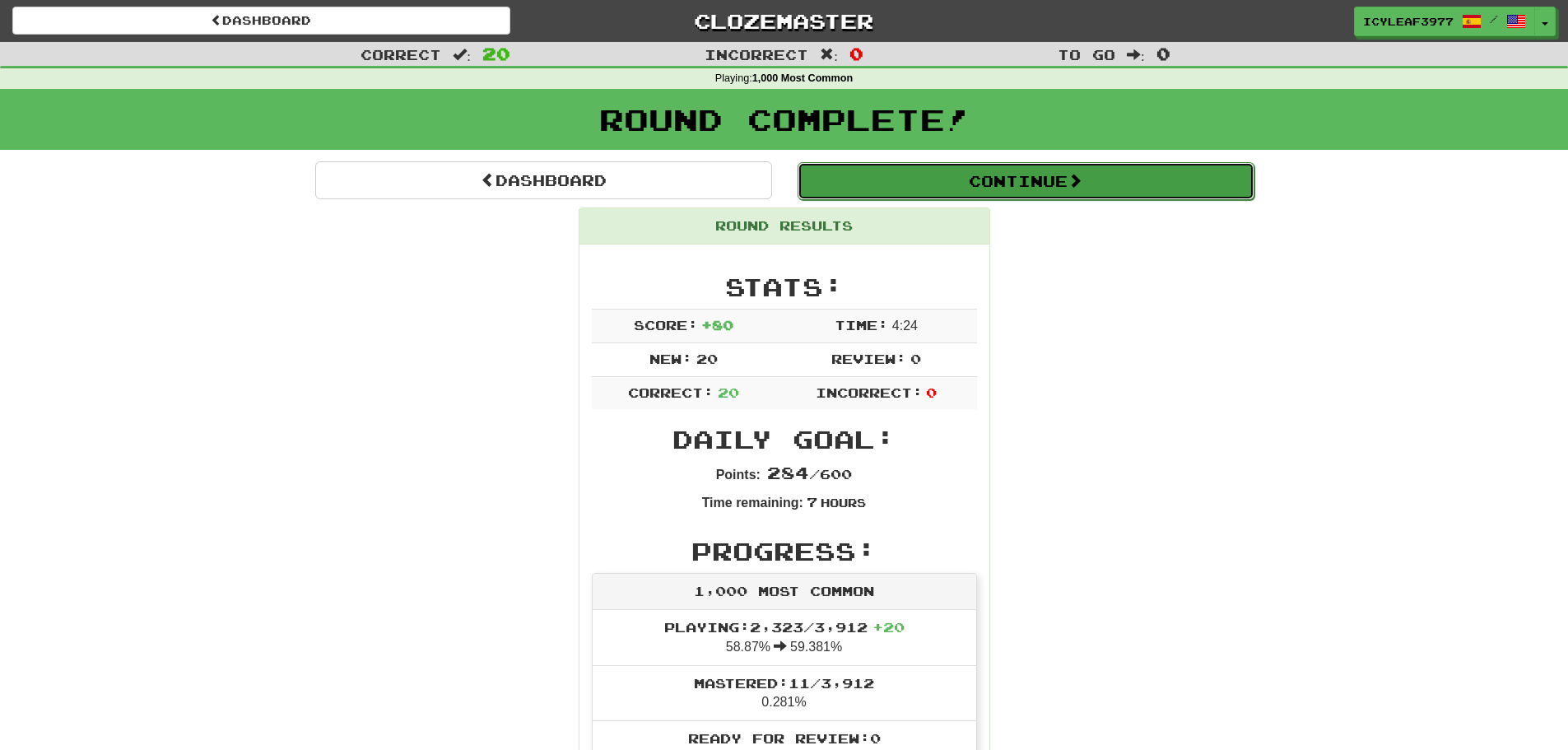
click at [860, 170] on button "Continue" at bounding box center [1026, 181] width 457 height 38
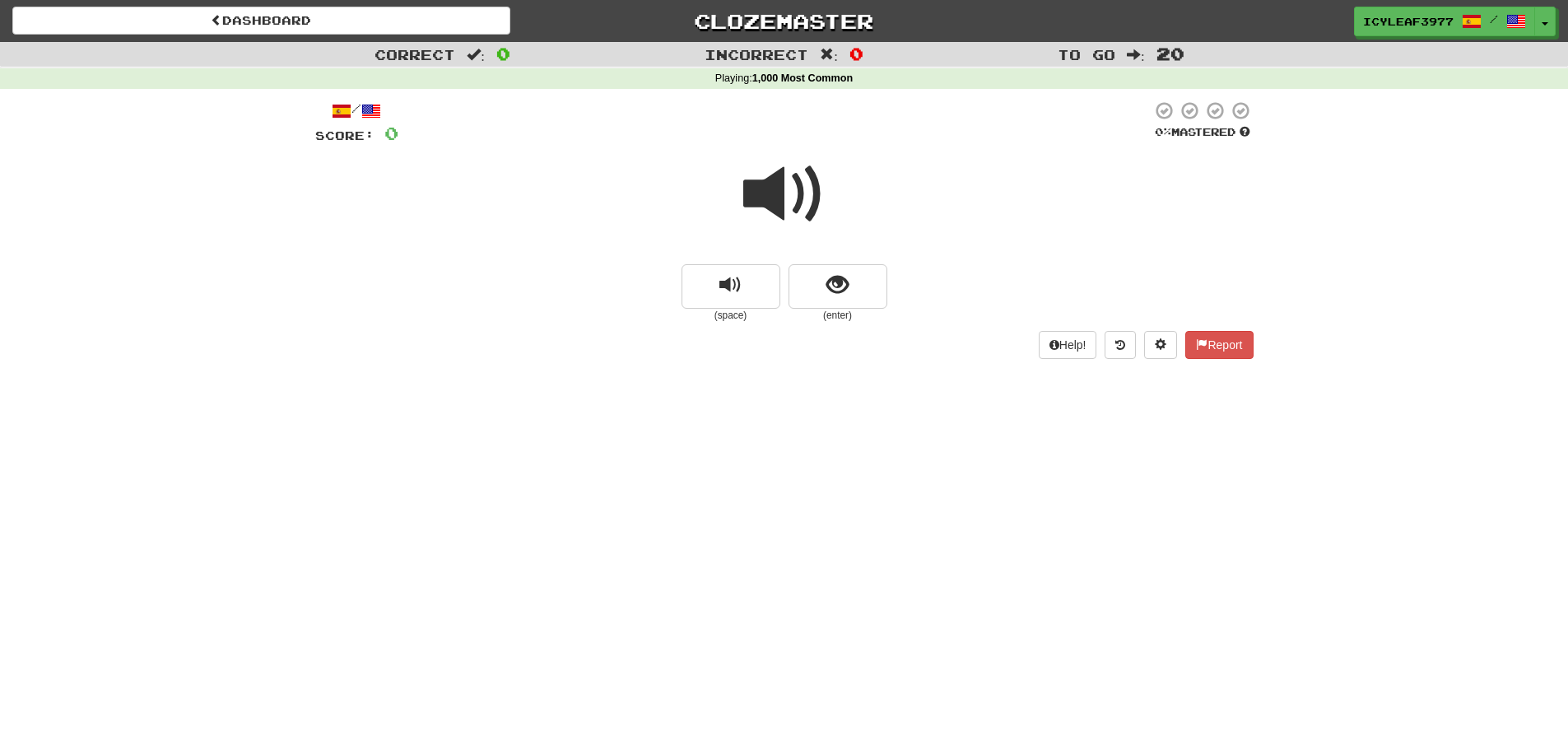
click at [774, 210] on span at bounding box center [784, 194] width 82 height 82
click at [808, 286] on button "show sentence" at bounding box center [838, 286] width 99 height 45
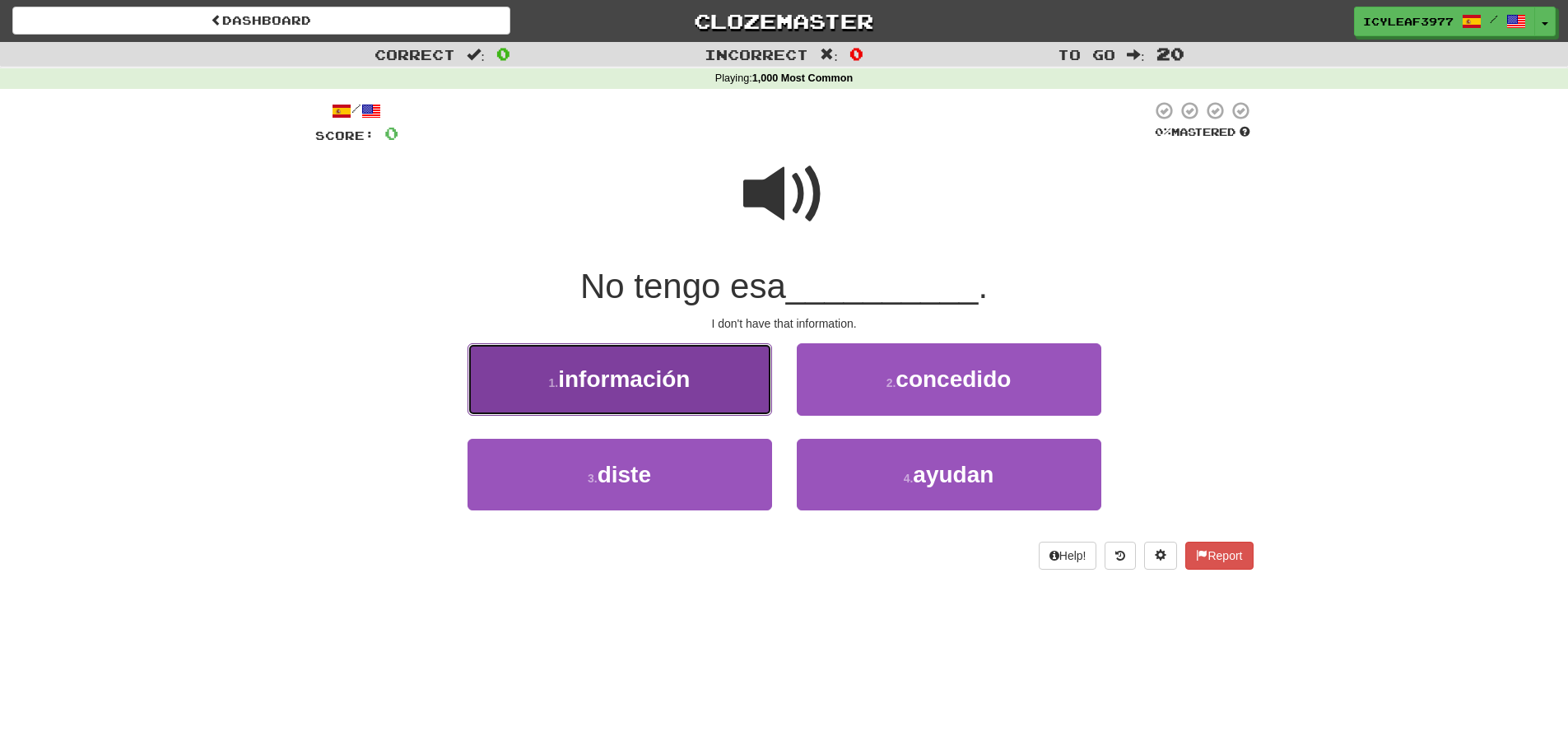
click at [685, 393] on button "1 . información" at bounding box center [619, 379] width 304 height 71
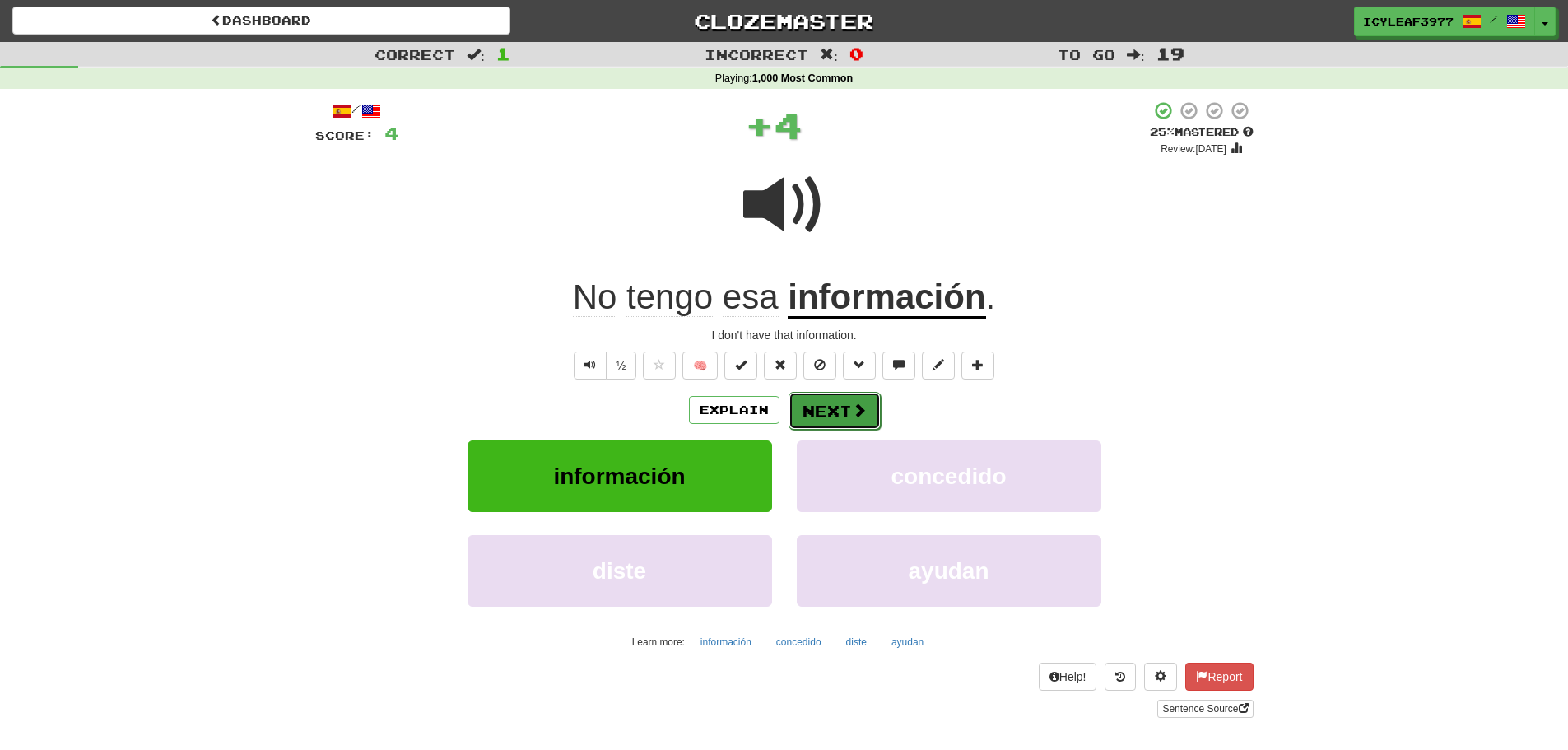
click at [801, 410] on button "Next" at bounding box center [834, 411] width 92 height 38
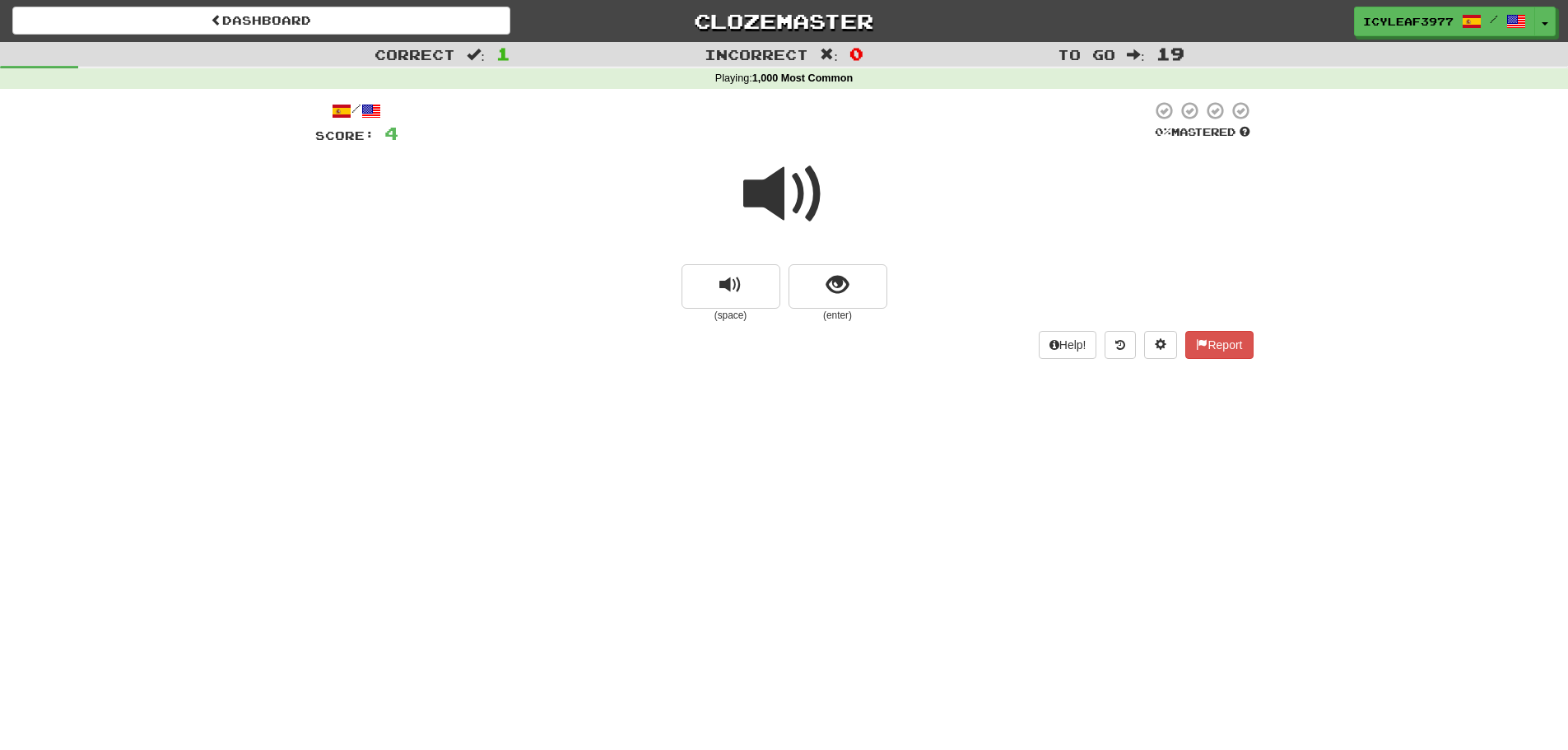
click at [775, 213] on span at bounding box center [784, 194] width 82 height 82
click at [832, 296] on span "show sentence" at bounding box center [836, 285] width 22 height 22
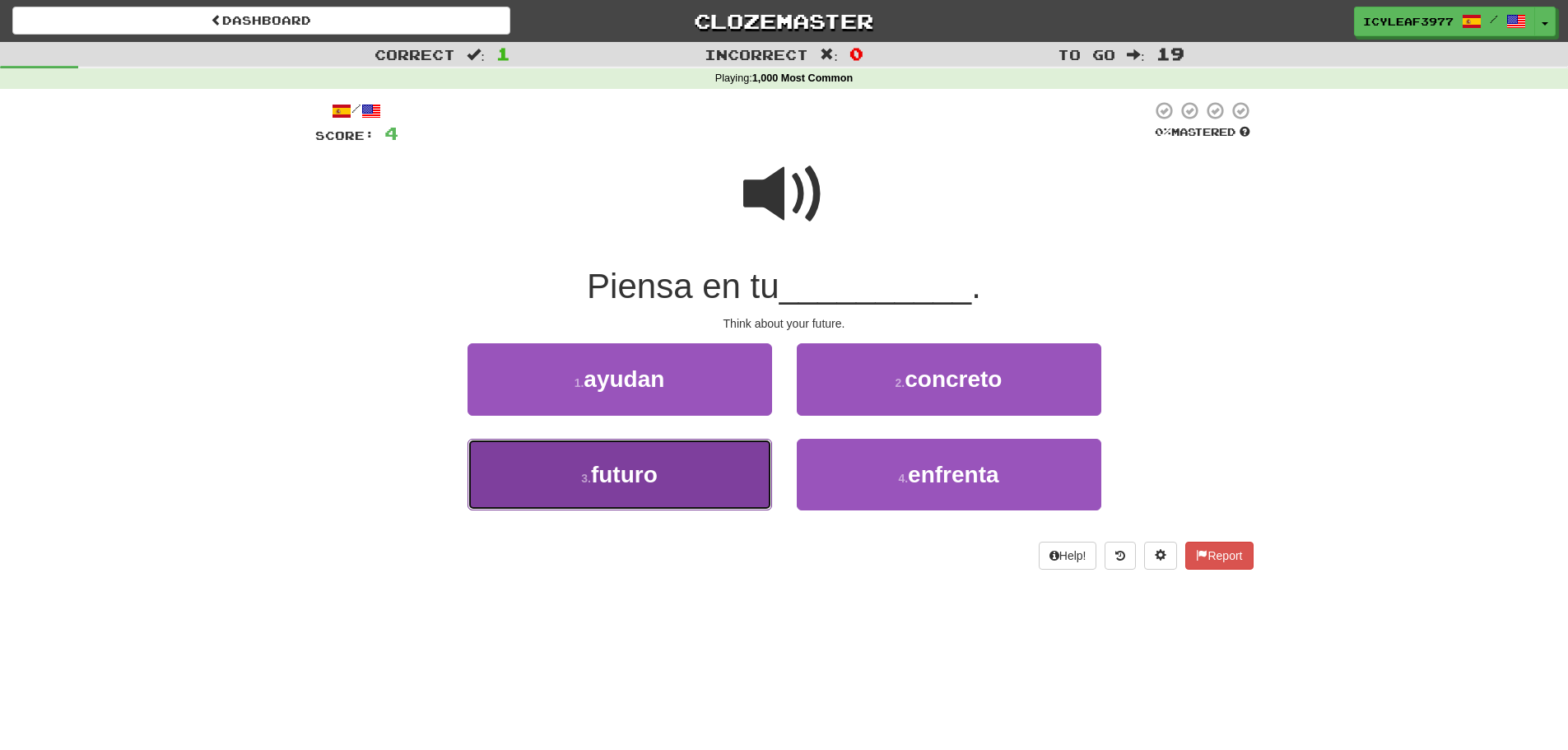
click at [713, 456] on button "3 . futuro" at bounding box center [619, 474] width 304 height 71
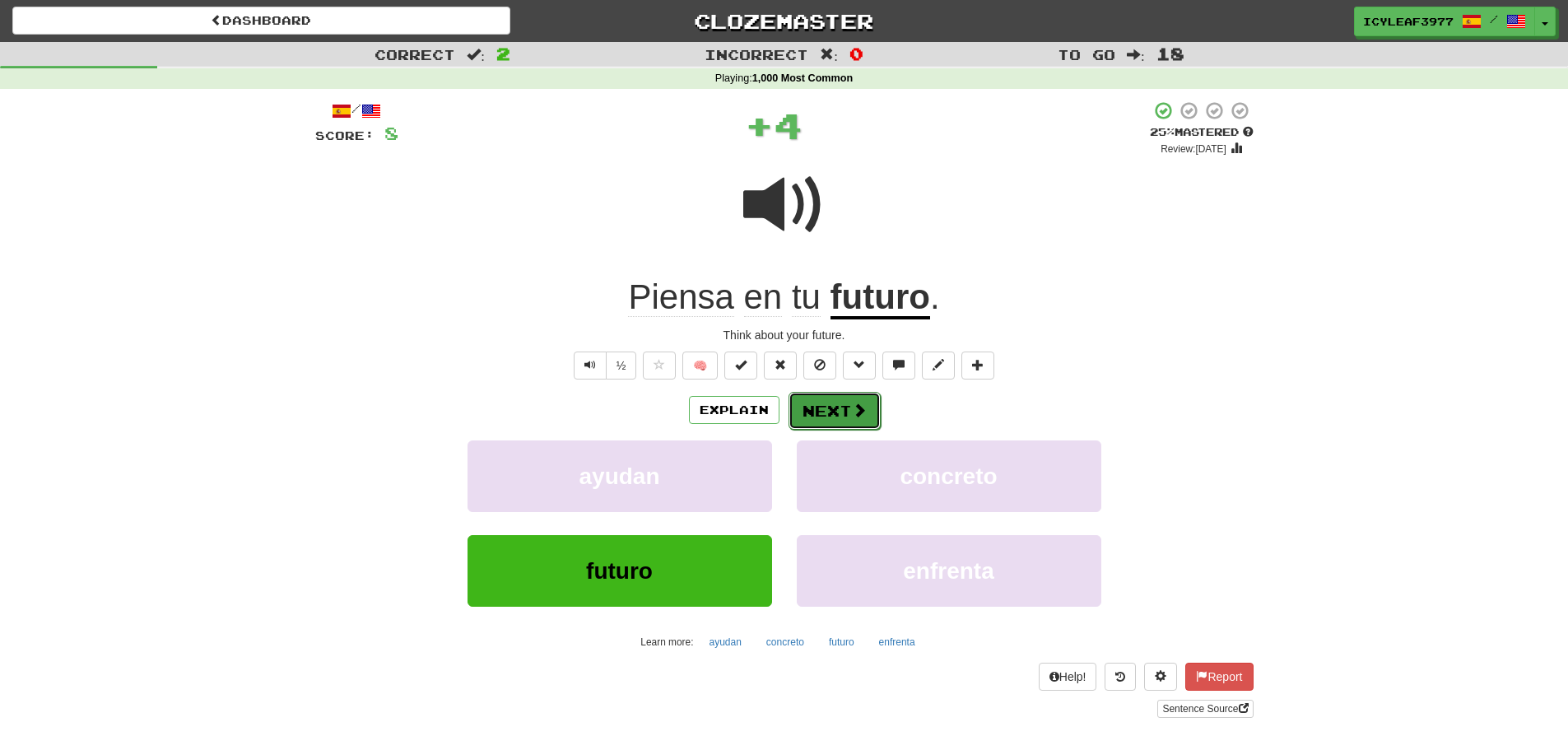
click at [813, 409] on button "Next" at bounding box center [834, 411] width 92 height 38
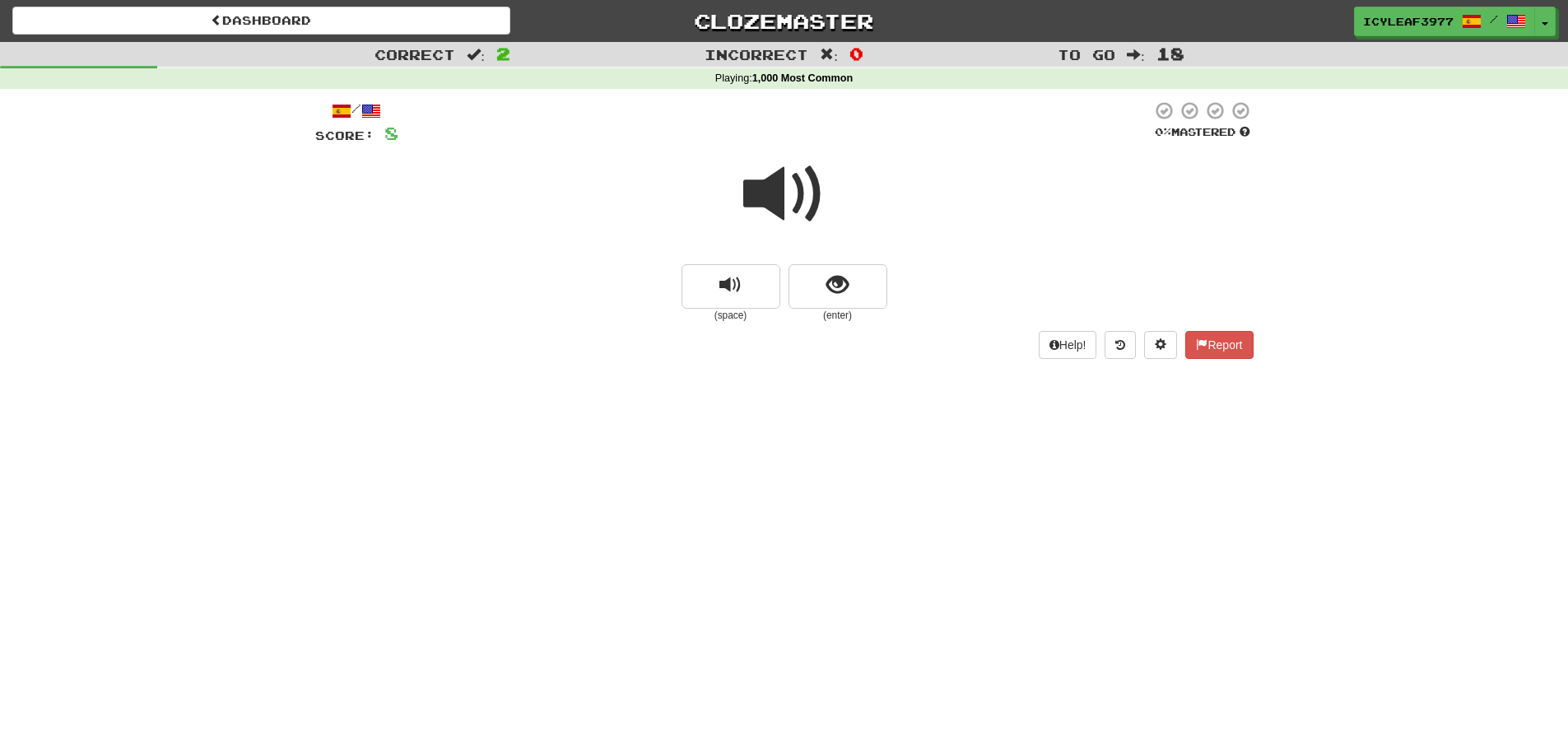
click at [772, 208] on span at bounding box center [784, 194] width 82 height 82
click at [812, 282] on button "show sentence" at bounding box center [838, 286] width 99 height 45
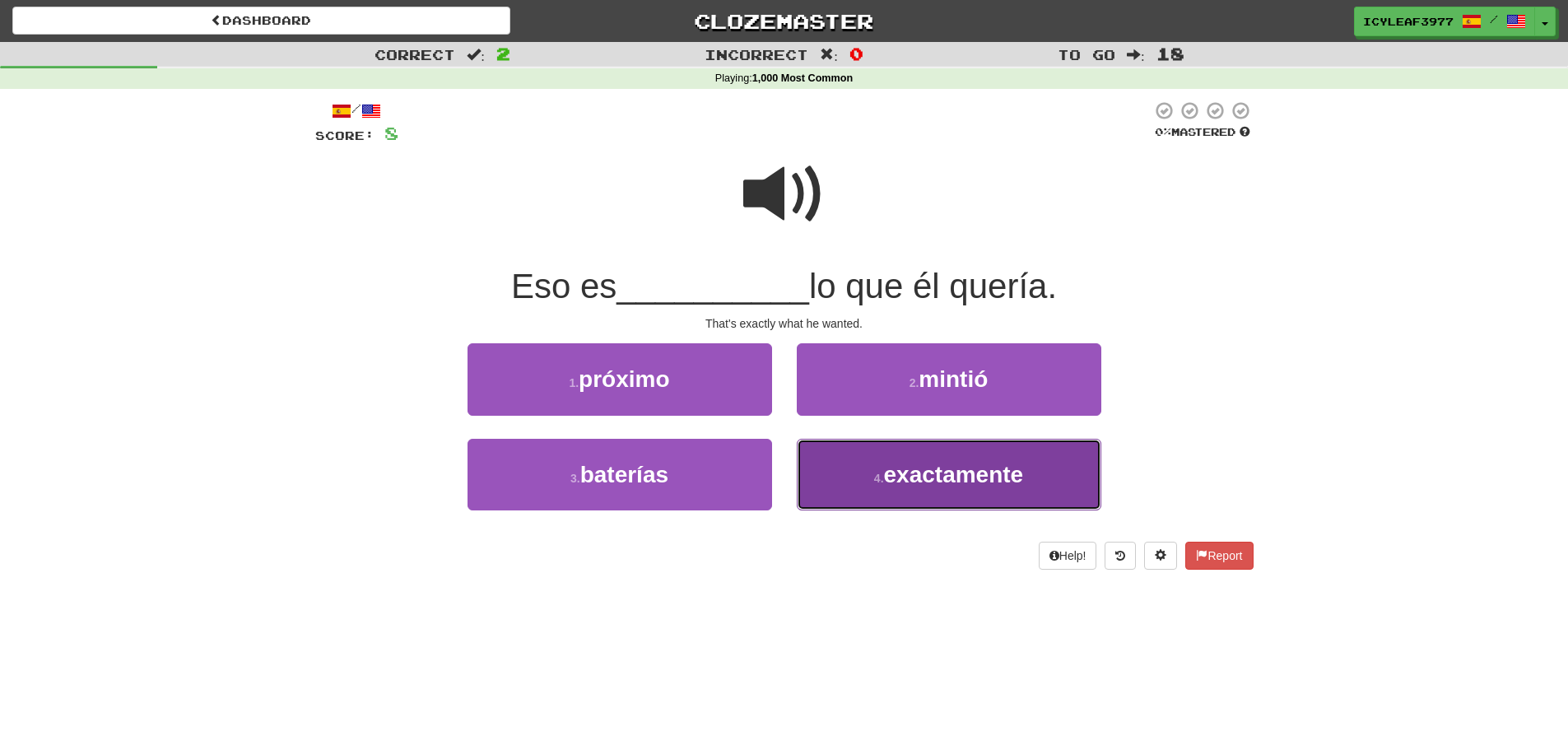
click at [907, 464] on span "exactamente" at bounding box center [953, 474] width 140 height 26
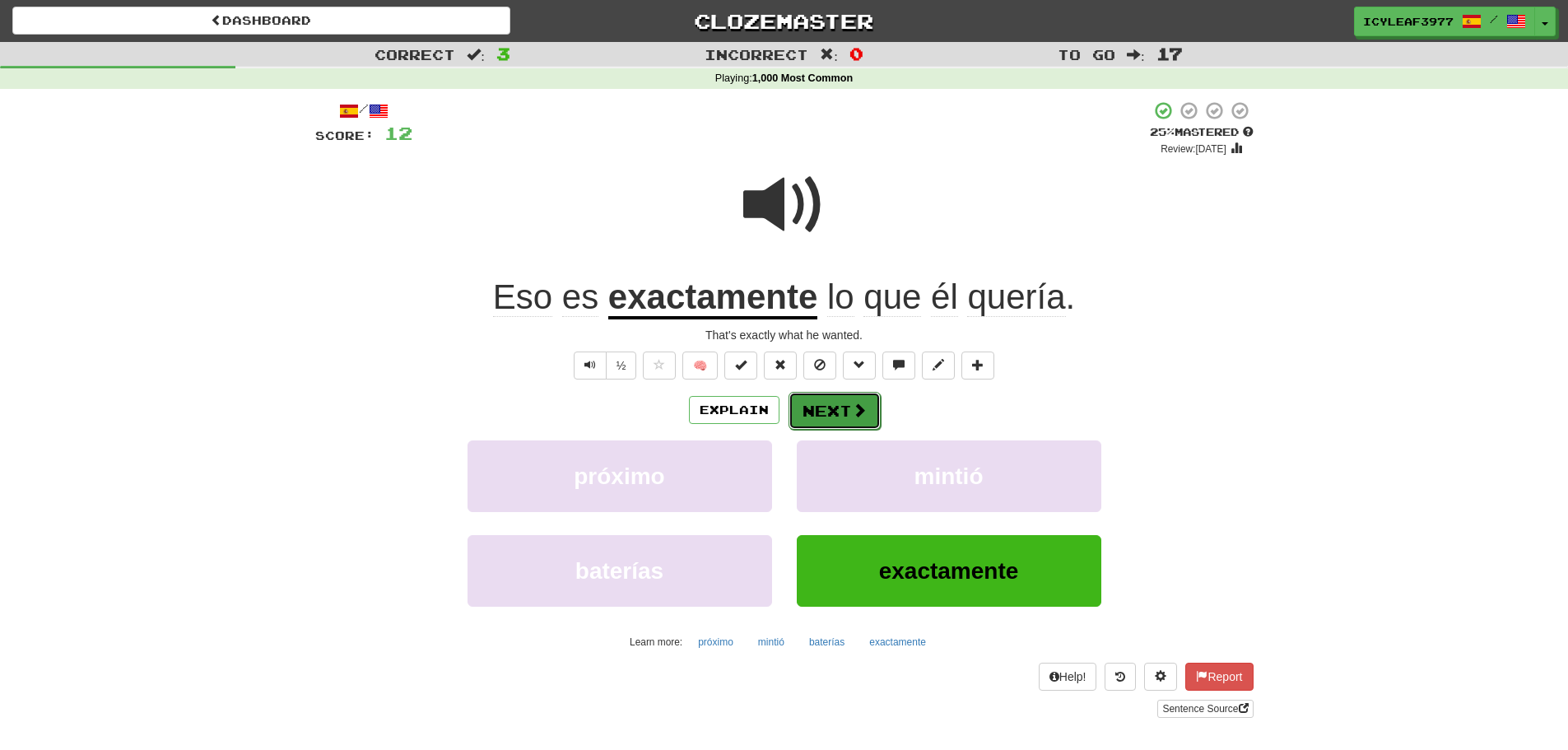
click at [819, 405] on button "Next" at bounding box center [834, 411] width 92 height 38
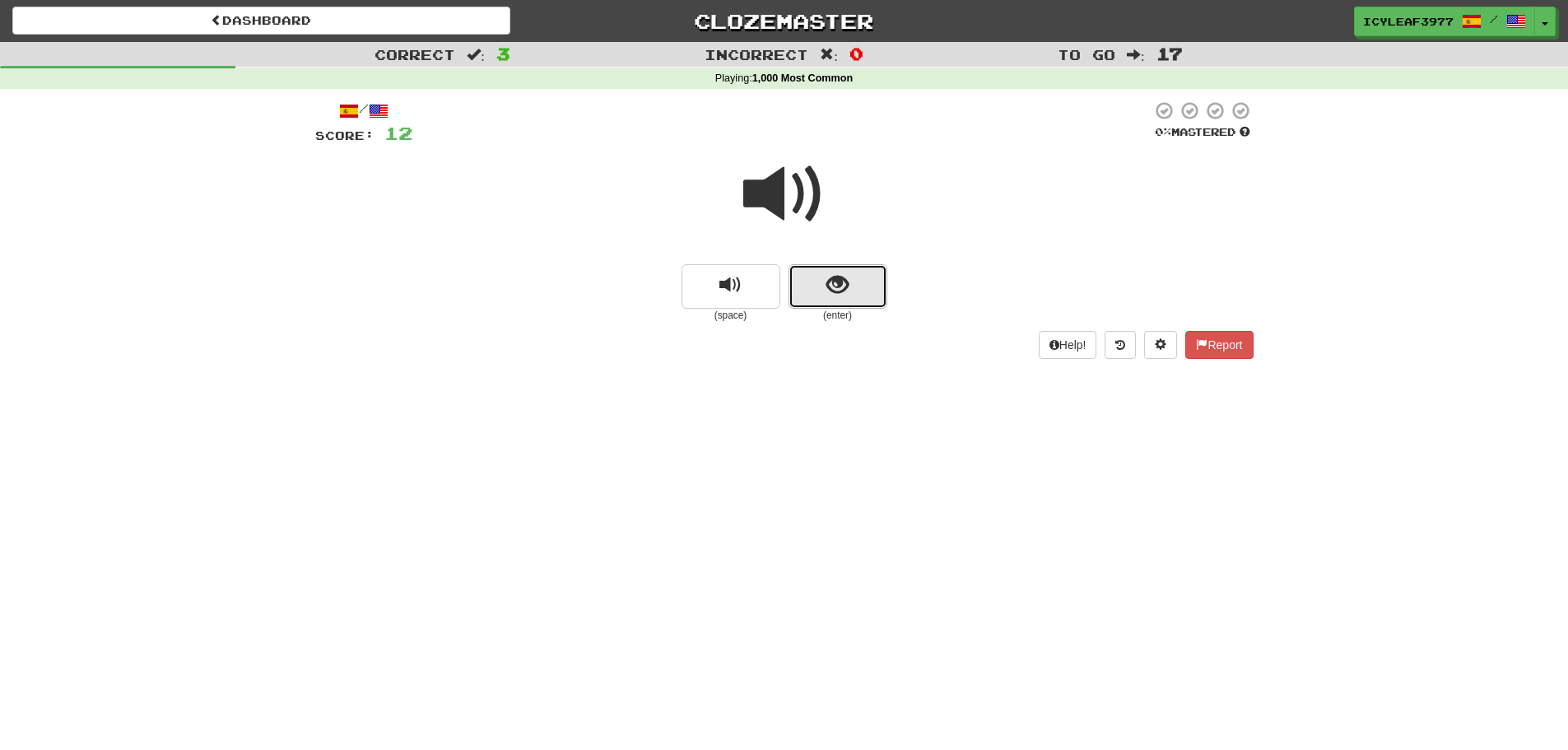
click at [816, 291] on button "show sentence" at bounding box center [838, 286] width 99 height 45
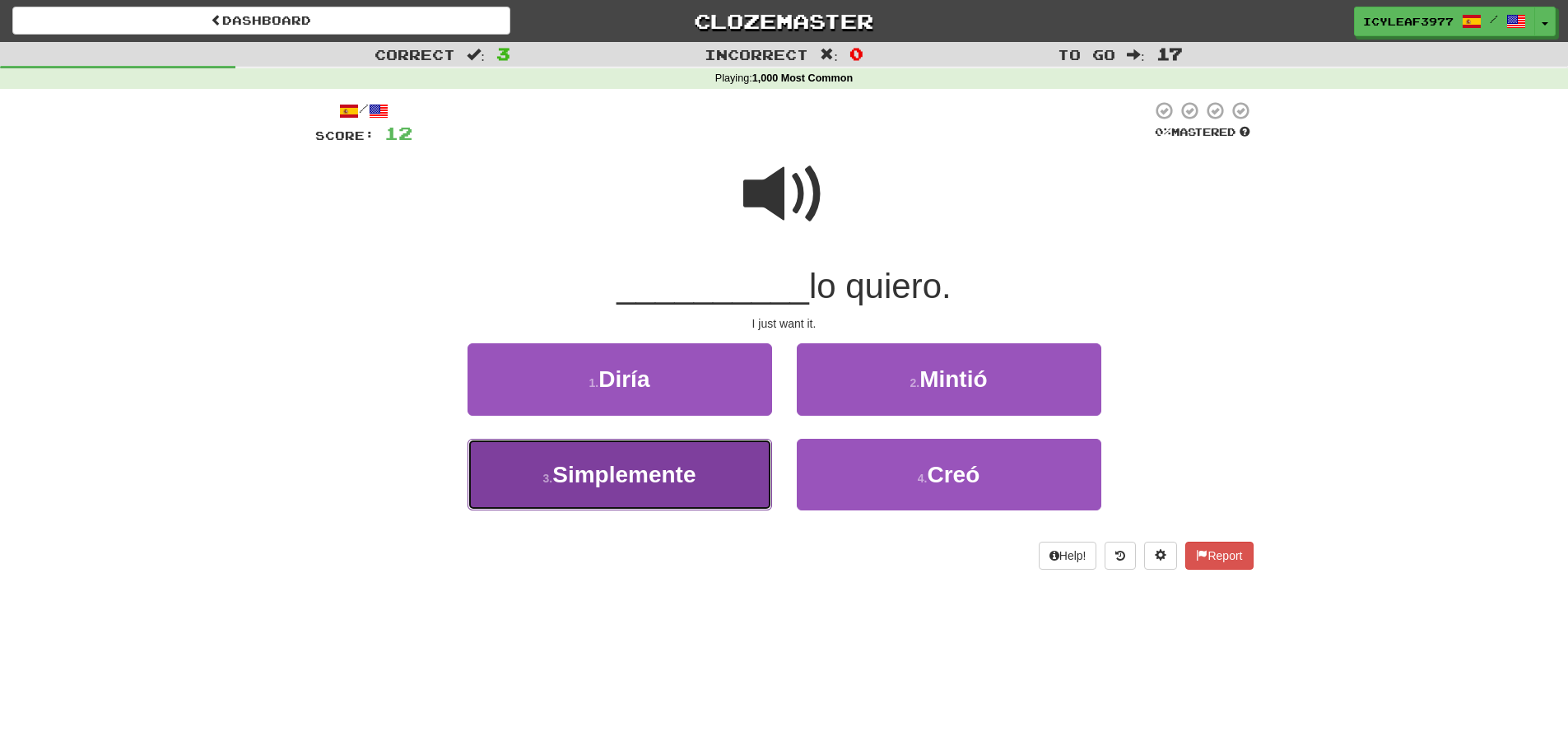
click at [703, 461] on button "3 . Simplemente" at bounding box center [619, 474] width 304 height 71
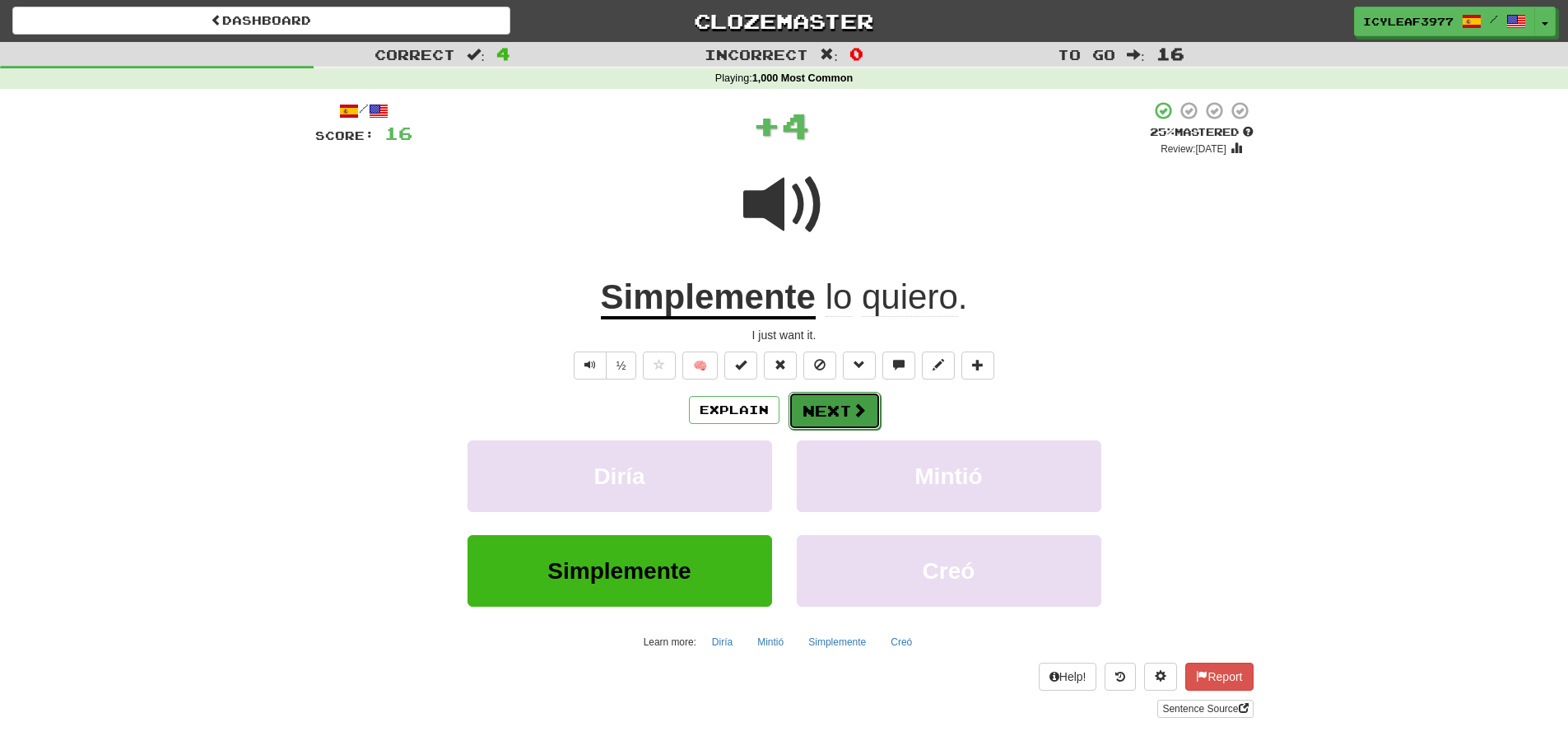
click at [820, 415] on button "Next" at bounding box center [834, 411] width 92 height 38
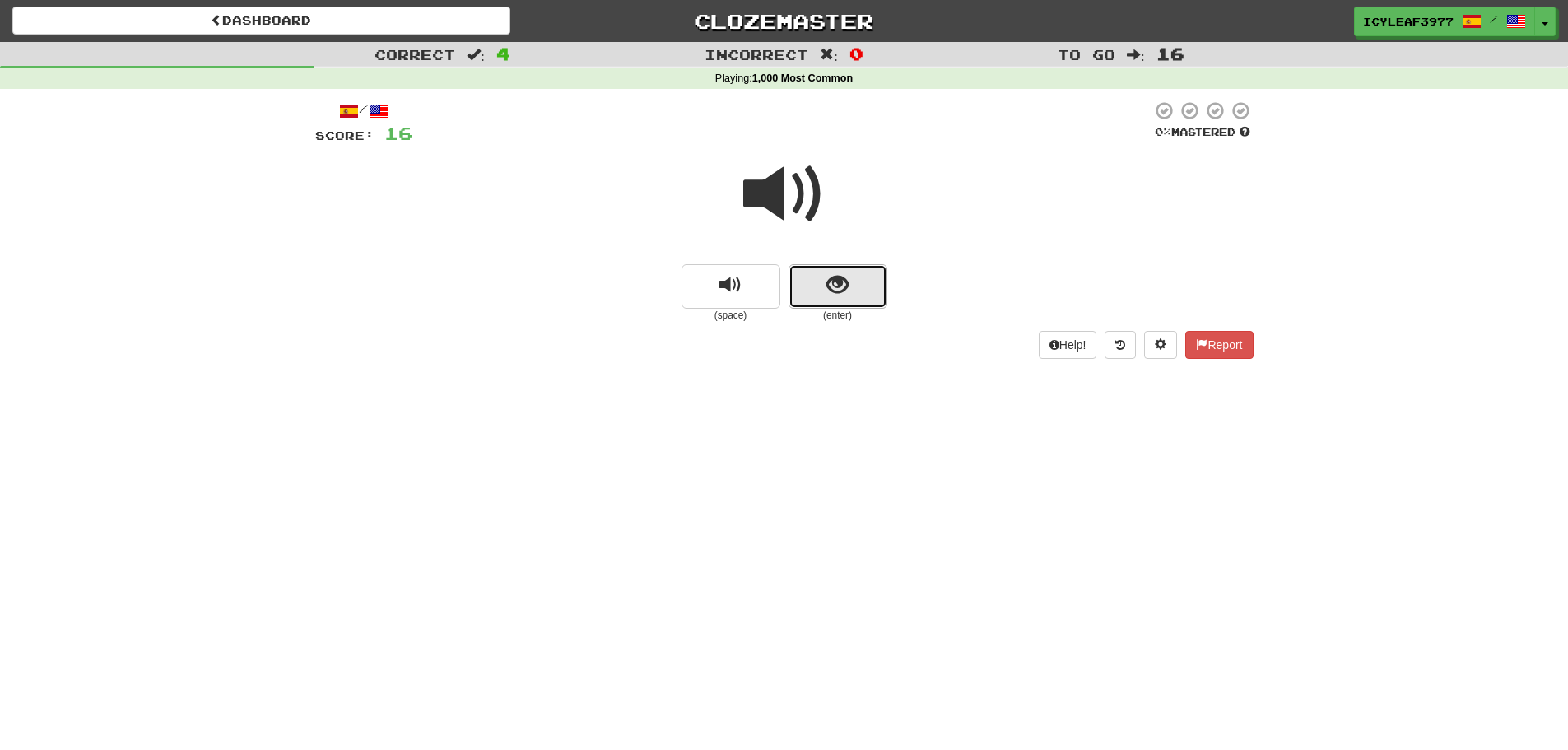
click at [823, 291] on button "show sentence" at bounding box center [838, 286] width 99 height 45
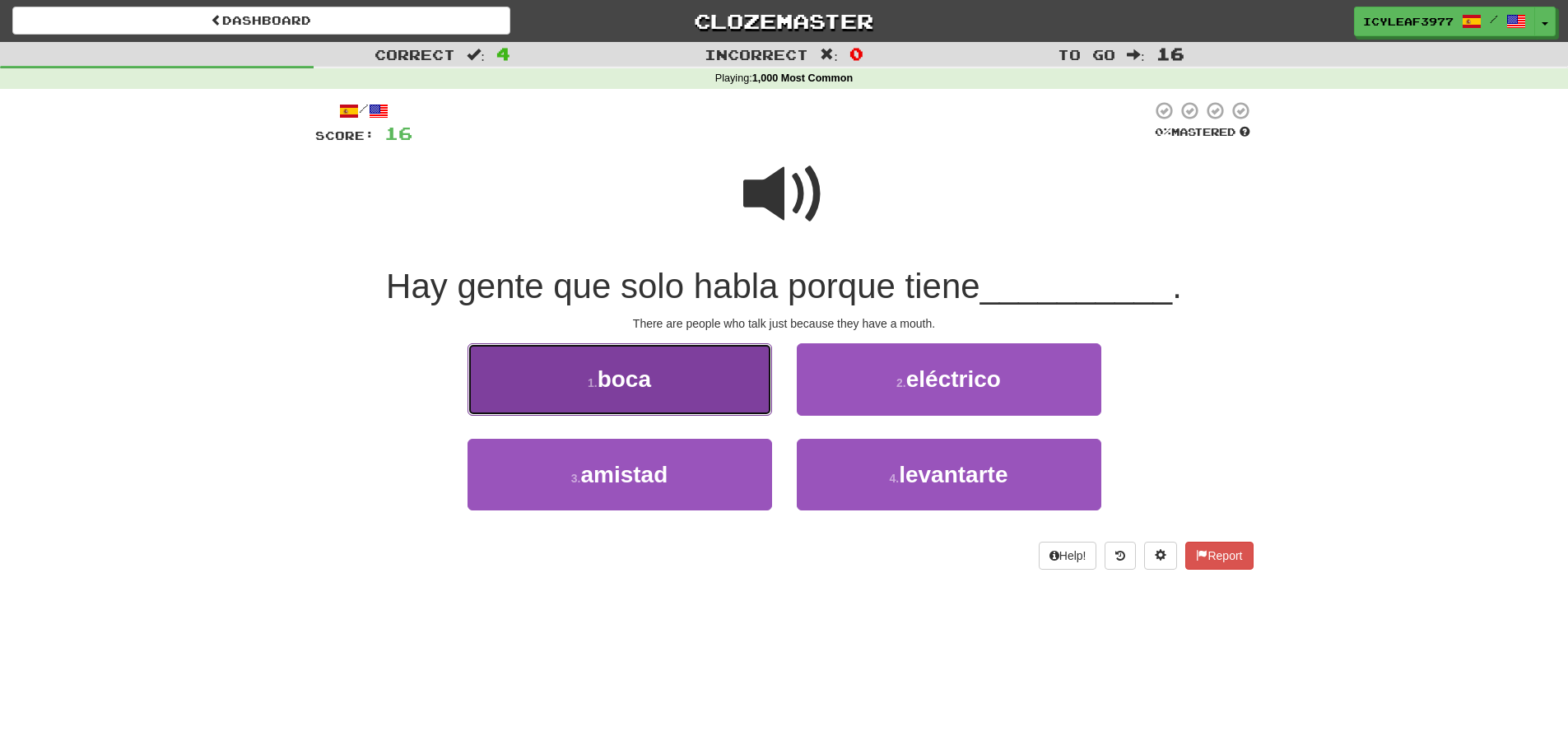
click at [710, 364] on button "1 . boca" at bounding box center [619, 379] width 304 height 71
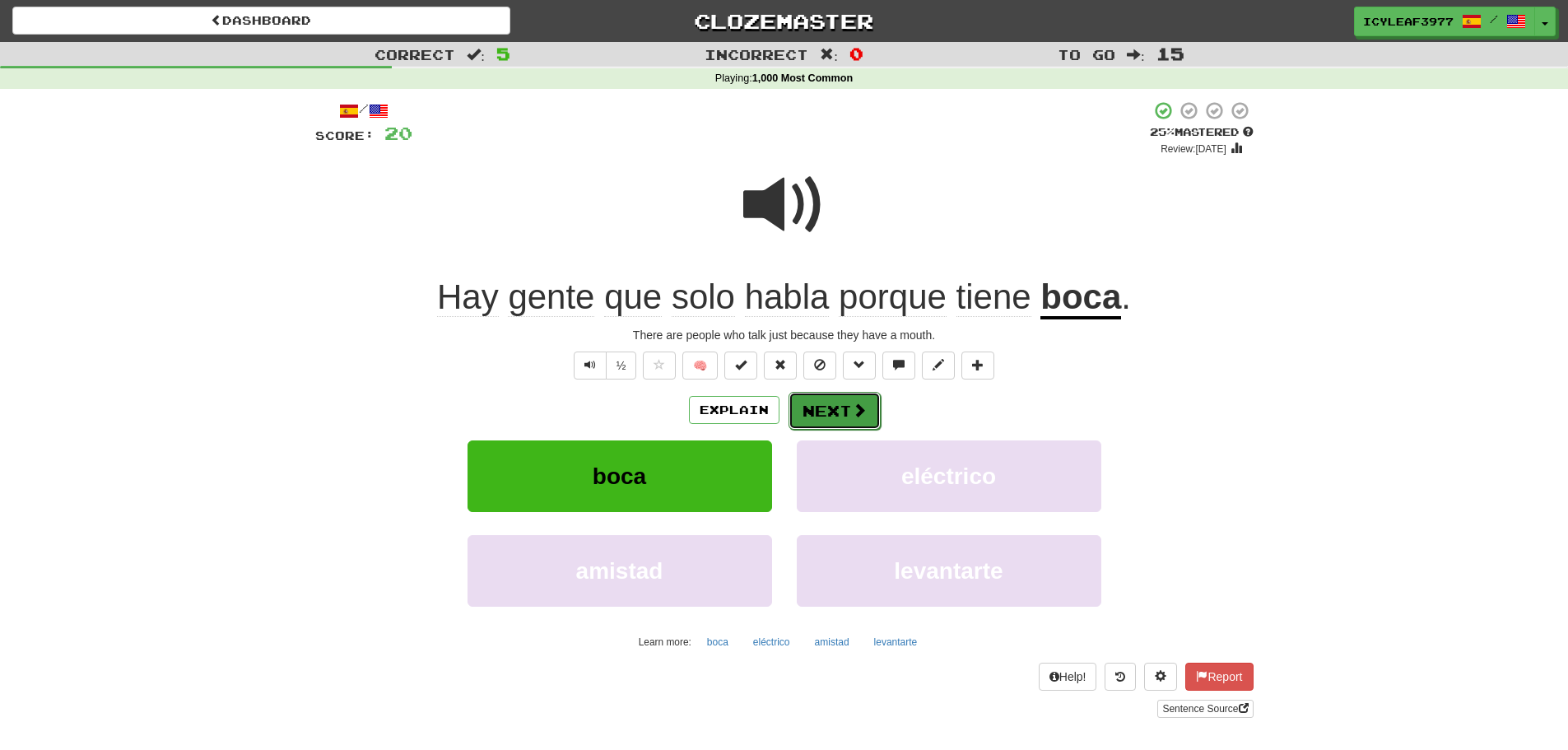
click at [806, 400] on button "Next" at bounding box center [834, 411] width 92 height 38
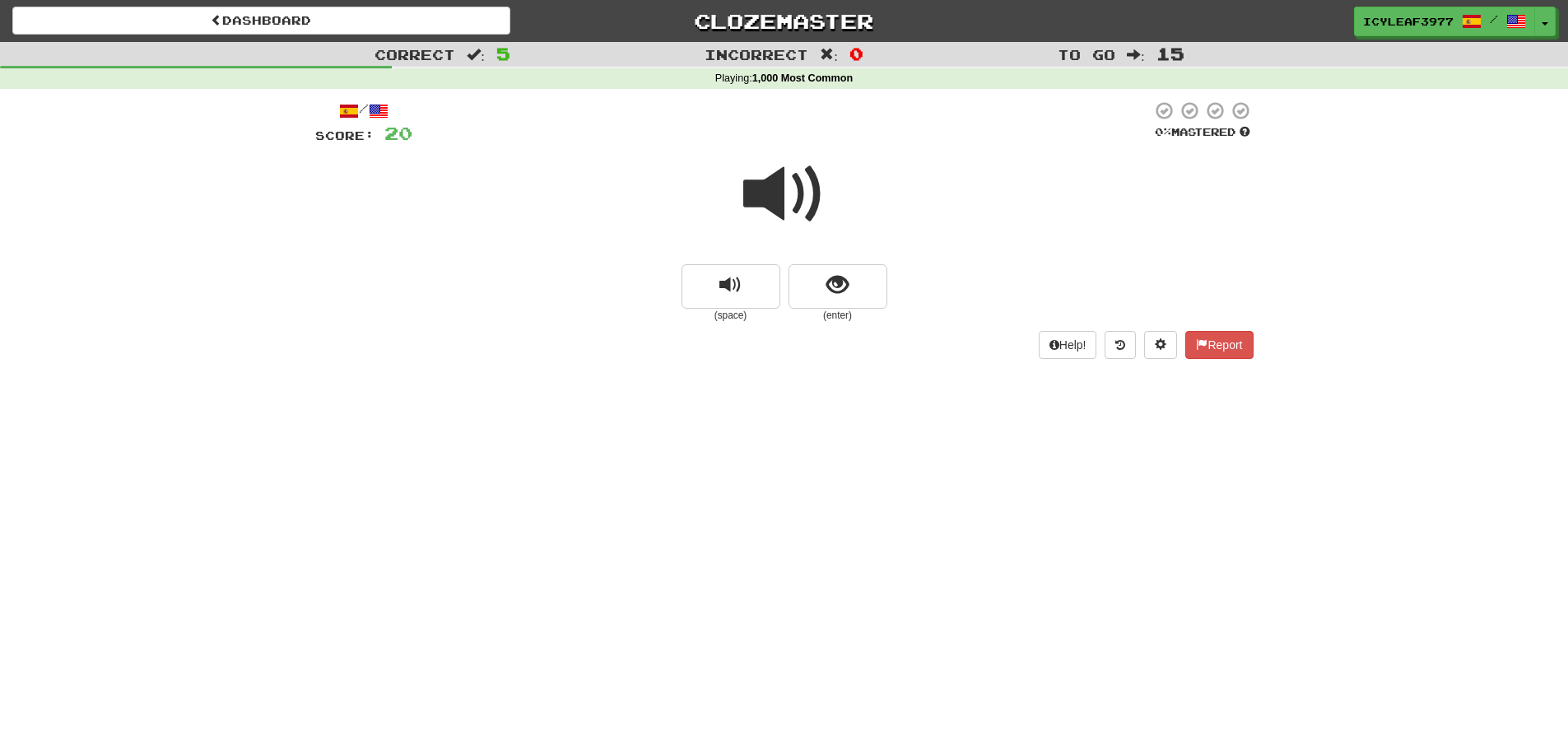
click at [782, 213] on span at bounding box center [784, 194] width 82 height 82
click at [820, 283] on button "show sentence" at bounding box center [838, 286] width 99 height 45
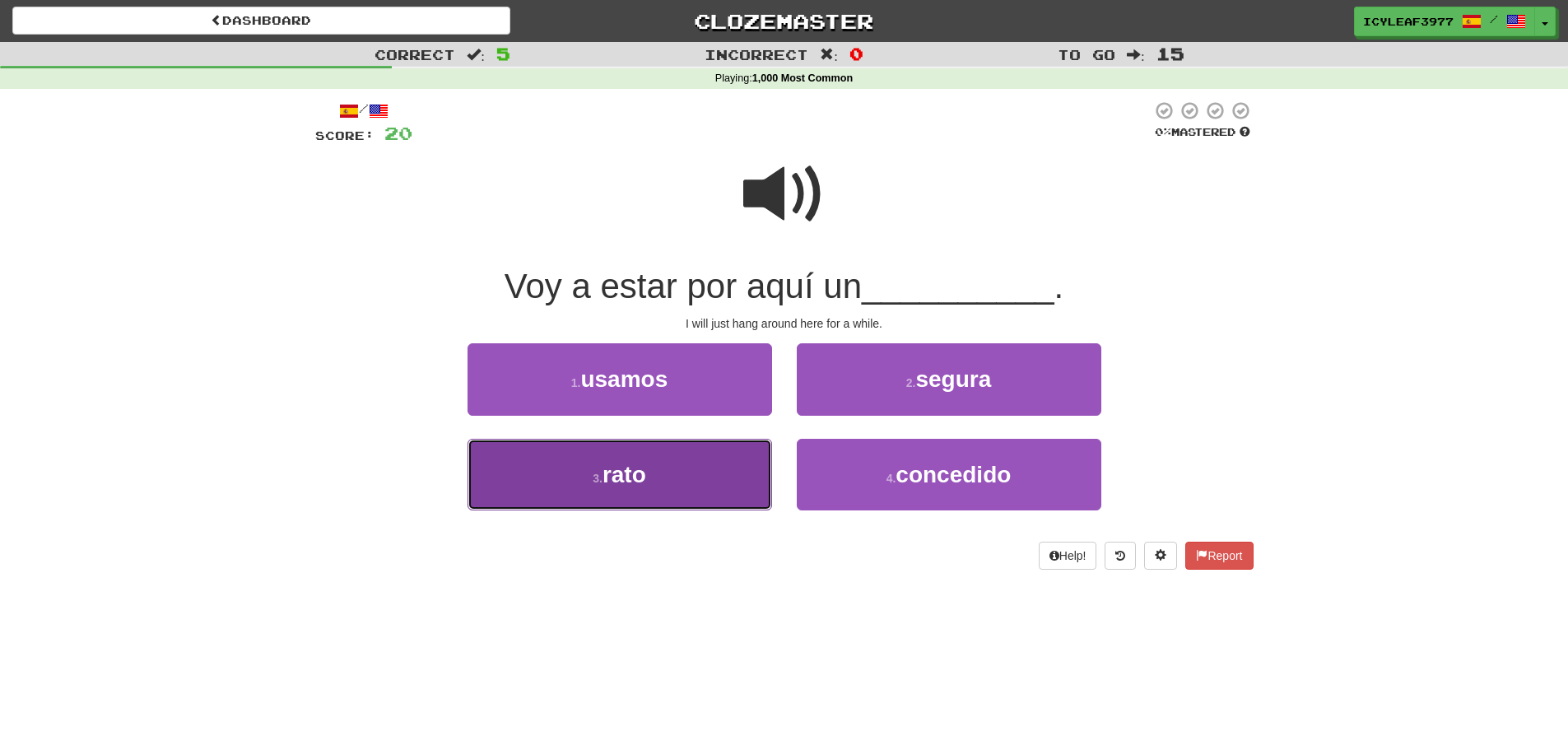
click at [652, 456] on button "3 . rato" at bounding box center [619, 474] width 304 height 71
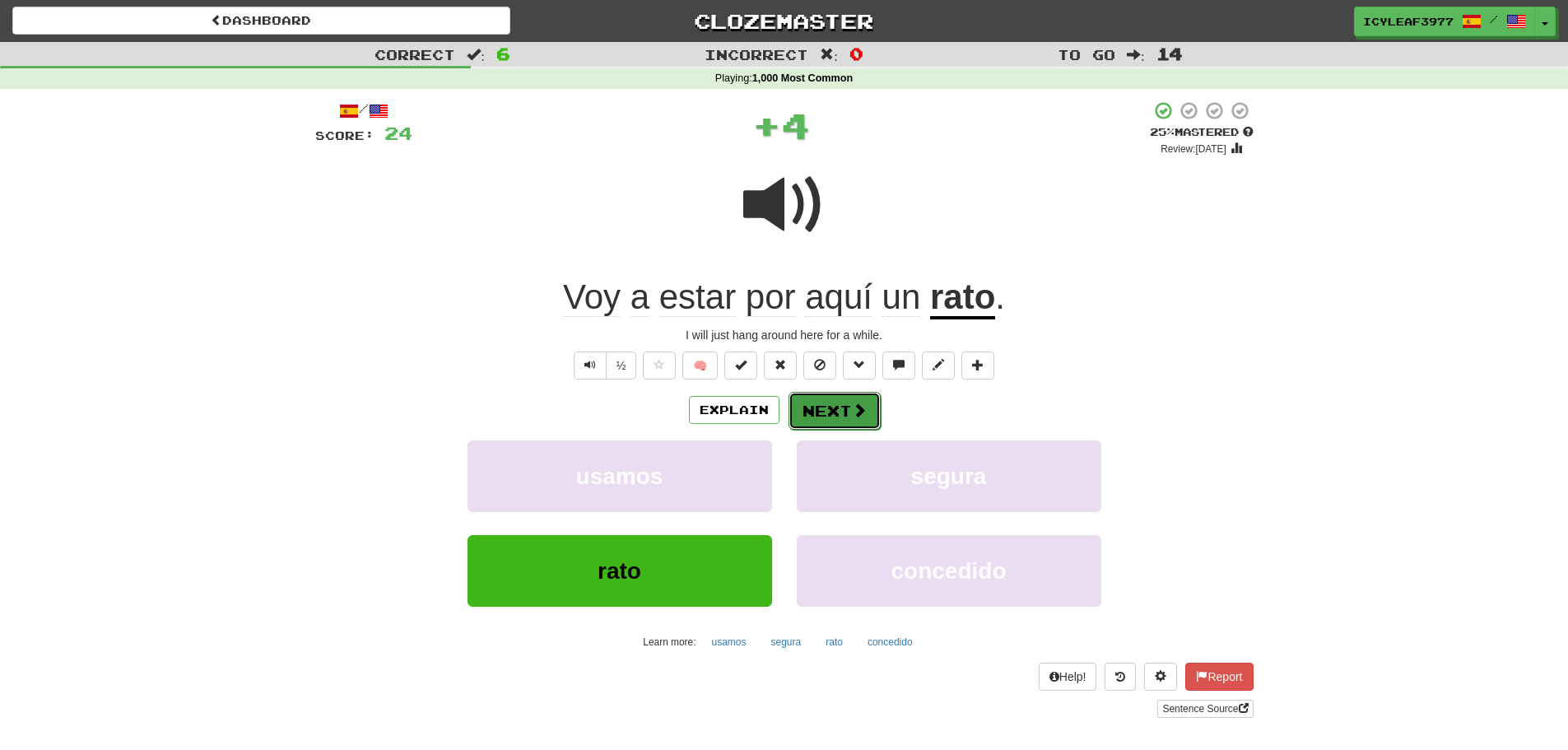
click at [831, 418] on button "Next" at bounding box center [834, 411] width 92 height 38
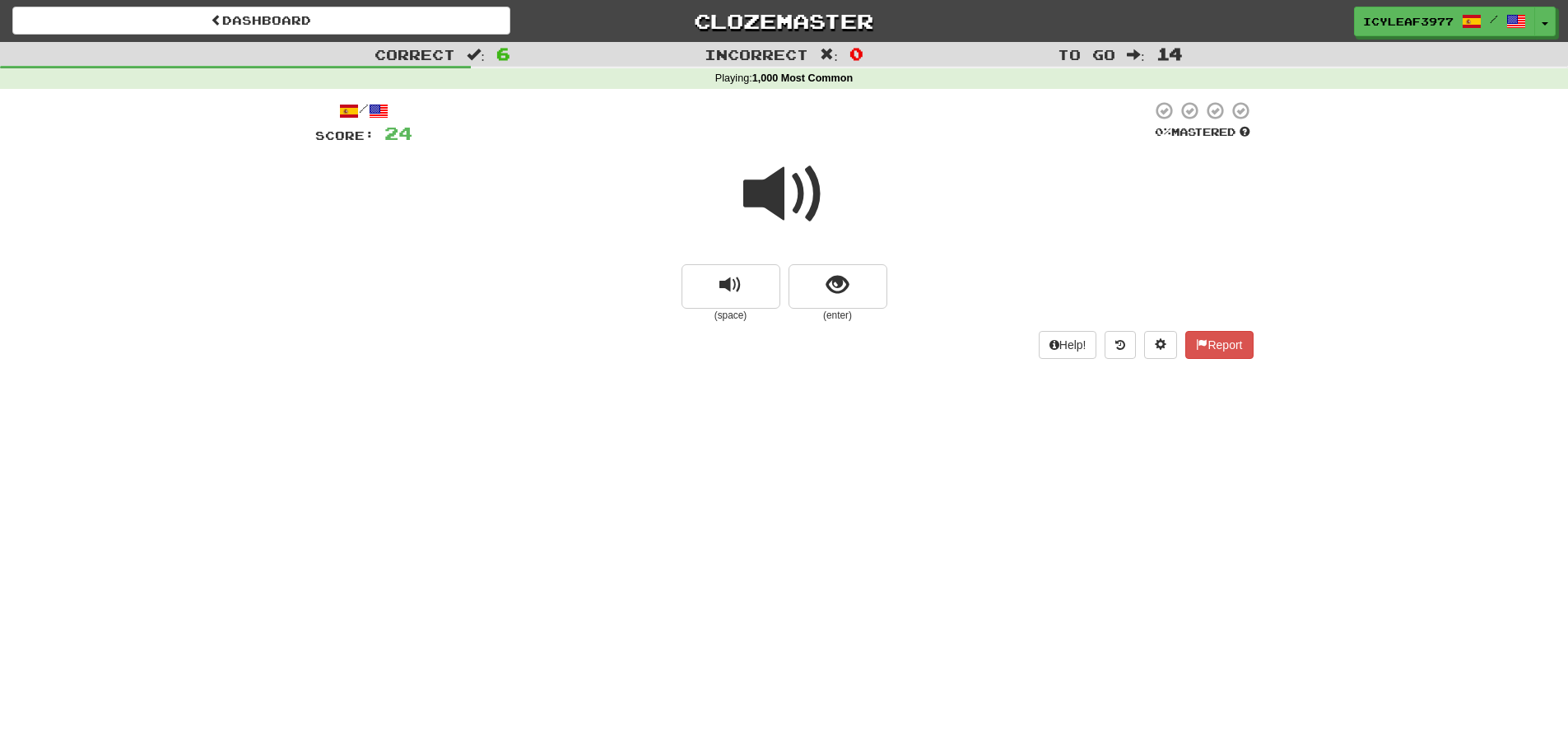
click at [765, 204] on span at bounding box center [784, 194] width 82 height 82
click at [816, 272] on button "show sentence" at bounding box center [838, 286] width 99 height 45
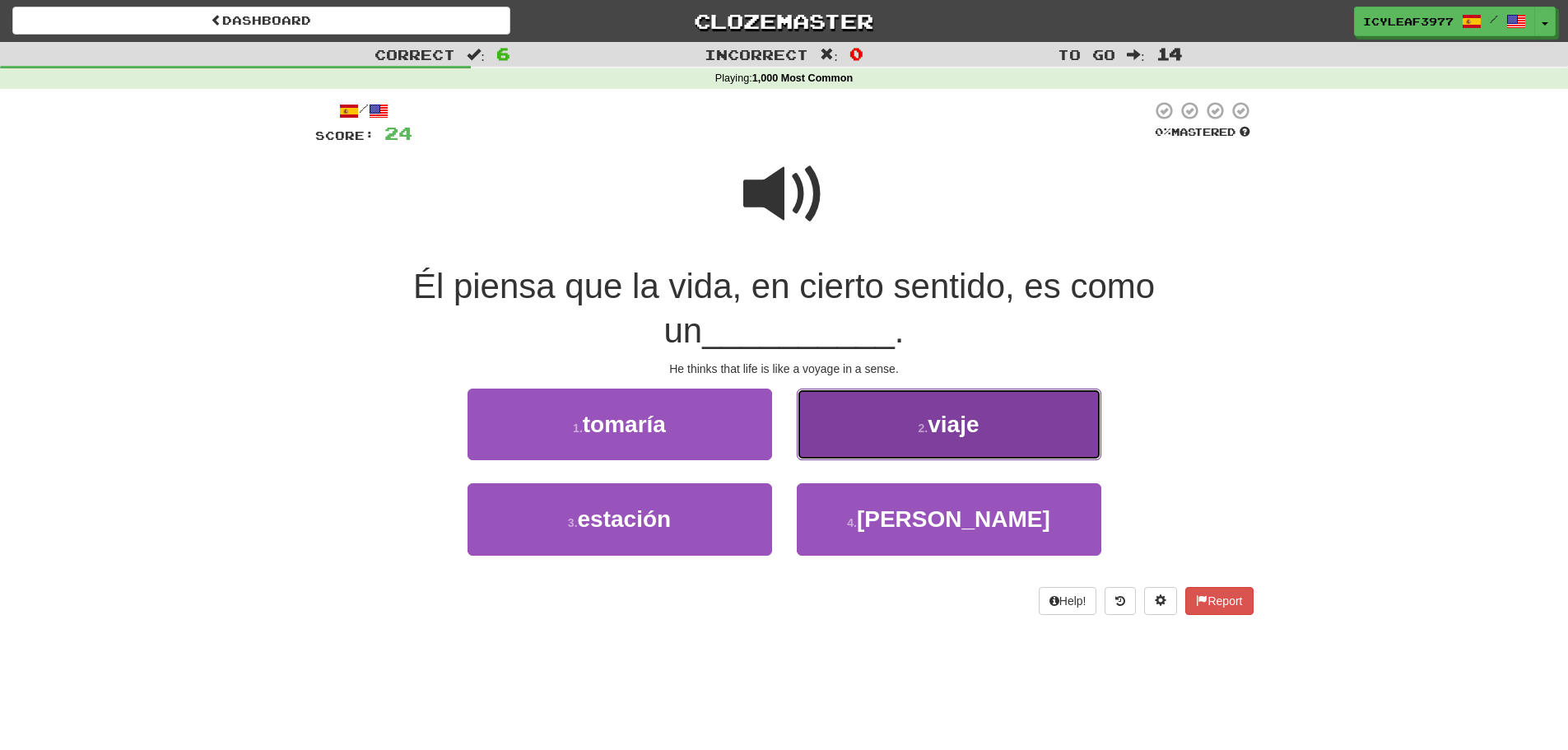
click at [858, 432] on button "2 . viaje" at bounding box center [949, 424] width 304 height 71
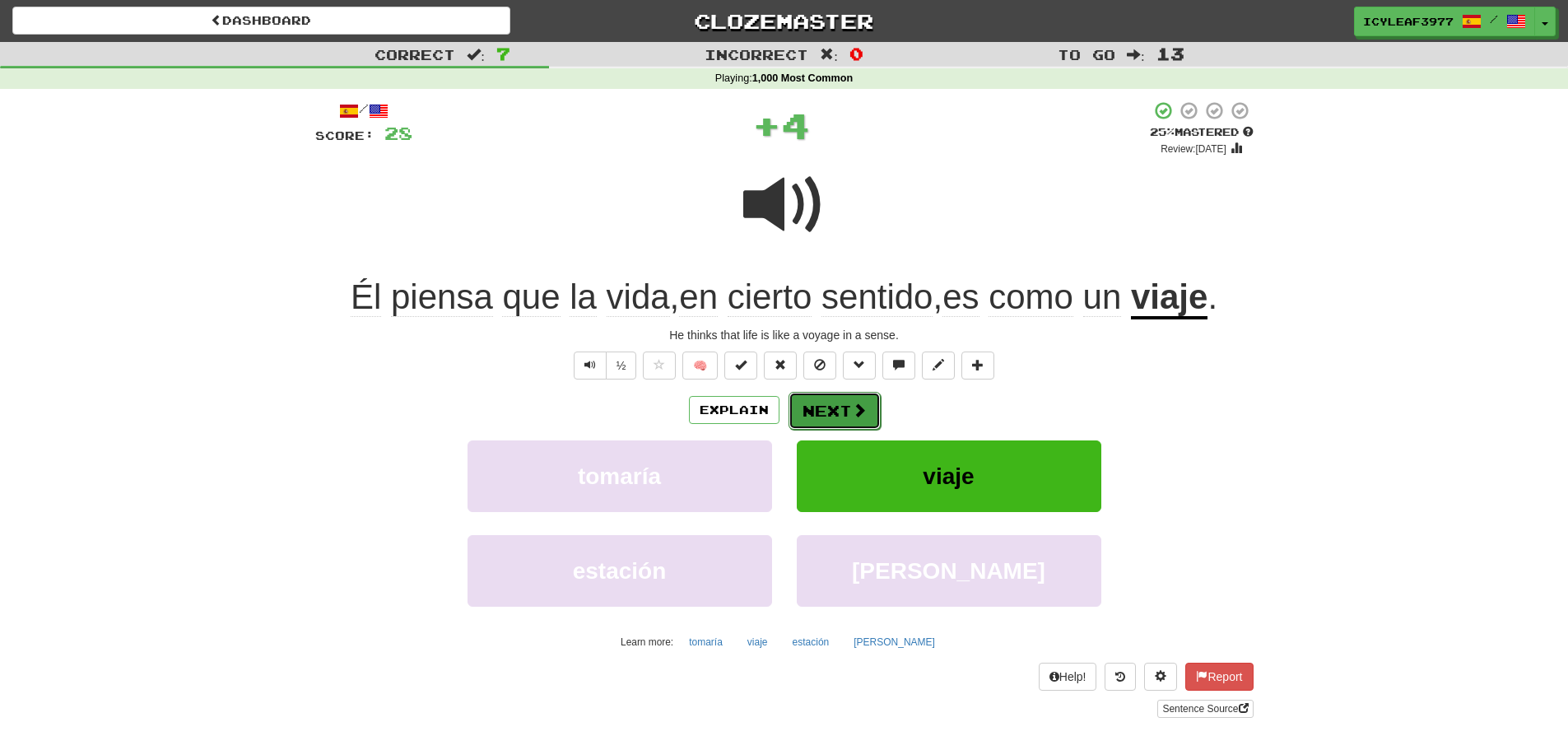
click at [832, 408] on button "Next" at bounding box center [834, 411] width 92 height 38
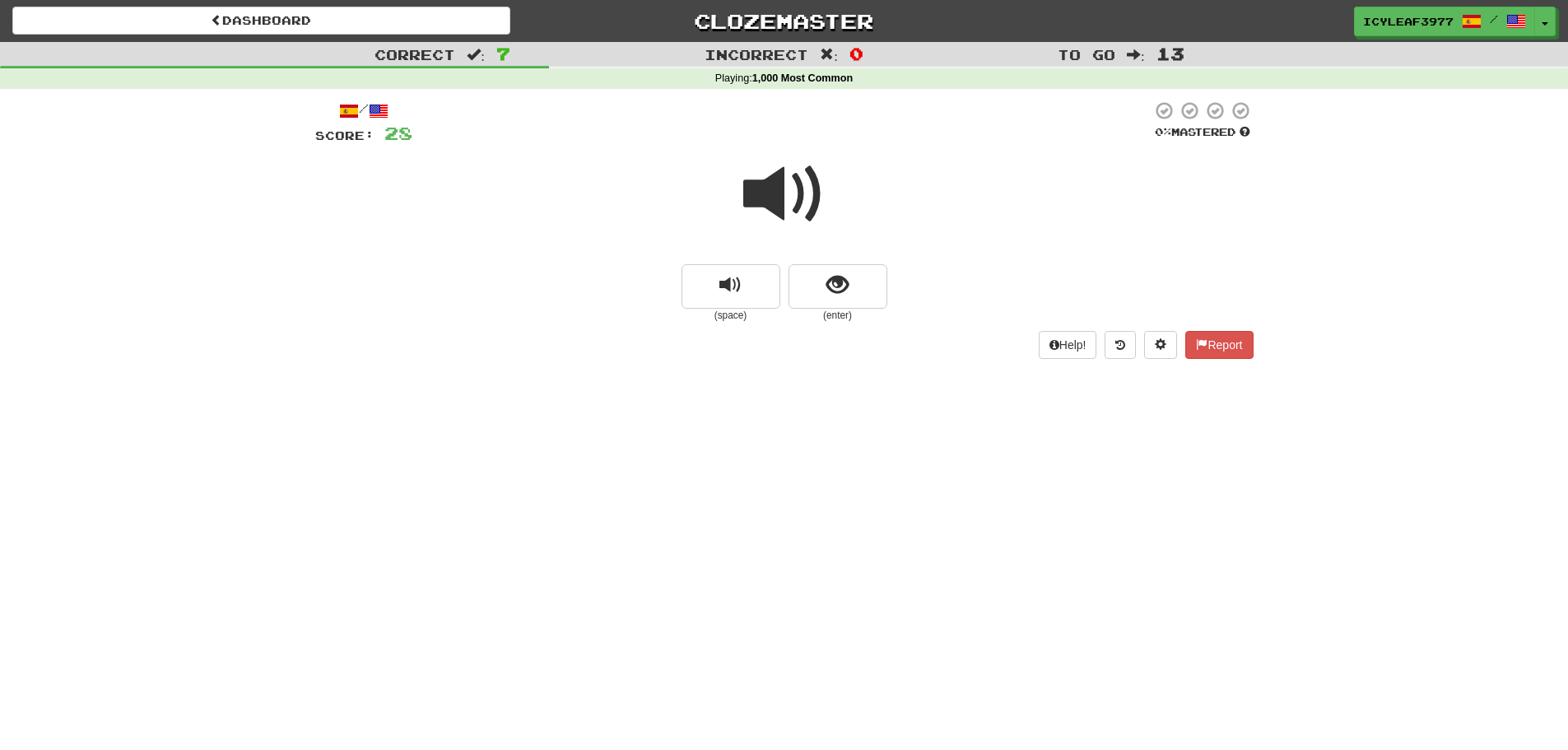
click at [792, 199] on span at bounding box center [784, 194] width 82 height 82
click at [795, 207] on span at bounding box center [784, 194] width 82 height 82
click at [813, 277] on button "show sentence" at bounding box center [838, 286] width 99 height 45
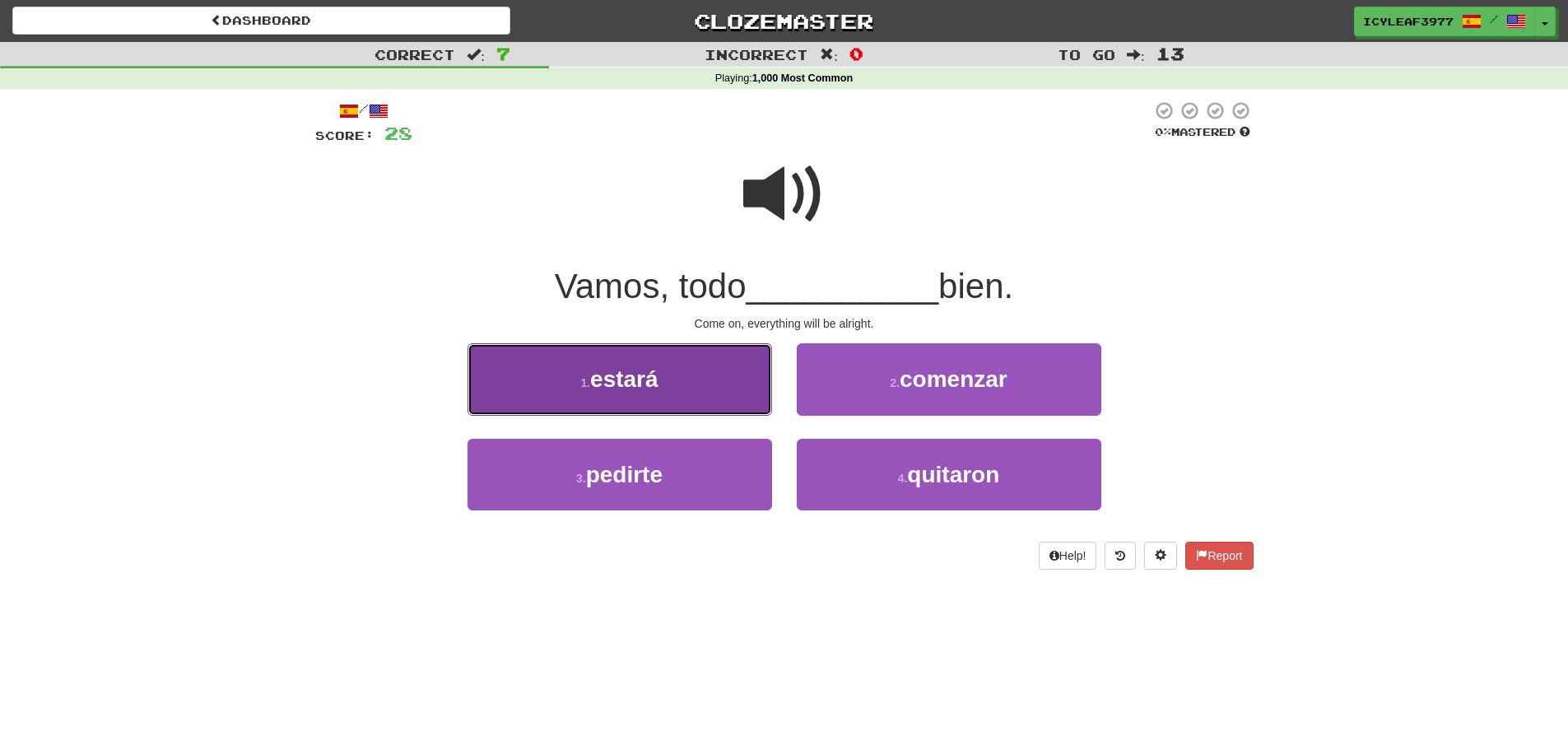
click at [698, 396] on button "1 . estará" at bounding box center [619, 379] width 304 height 71
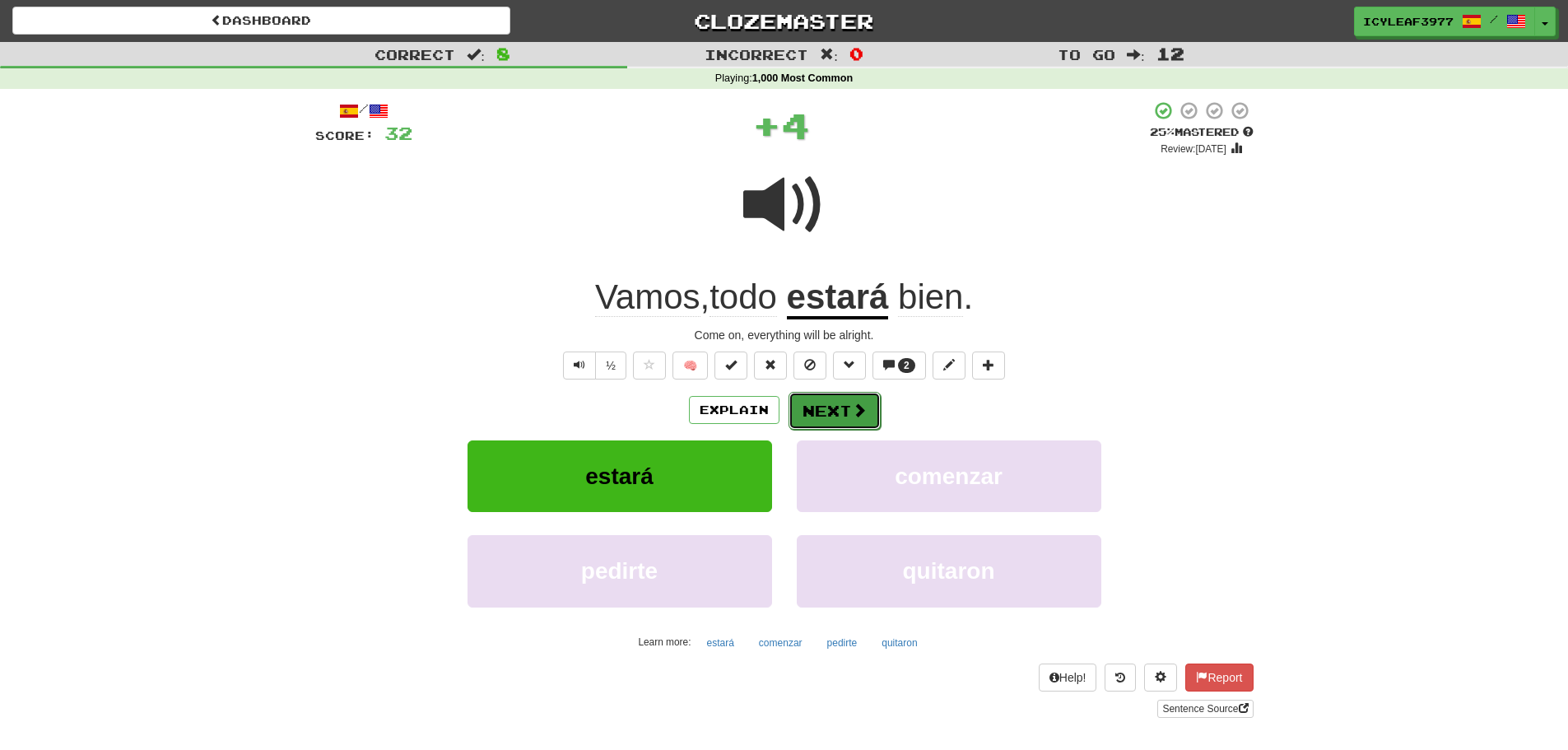
click at [822, 412] on button "Next" at bounding box center [834, 411] width 92 height 38
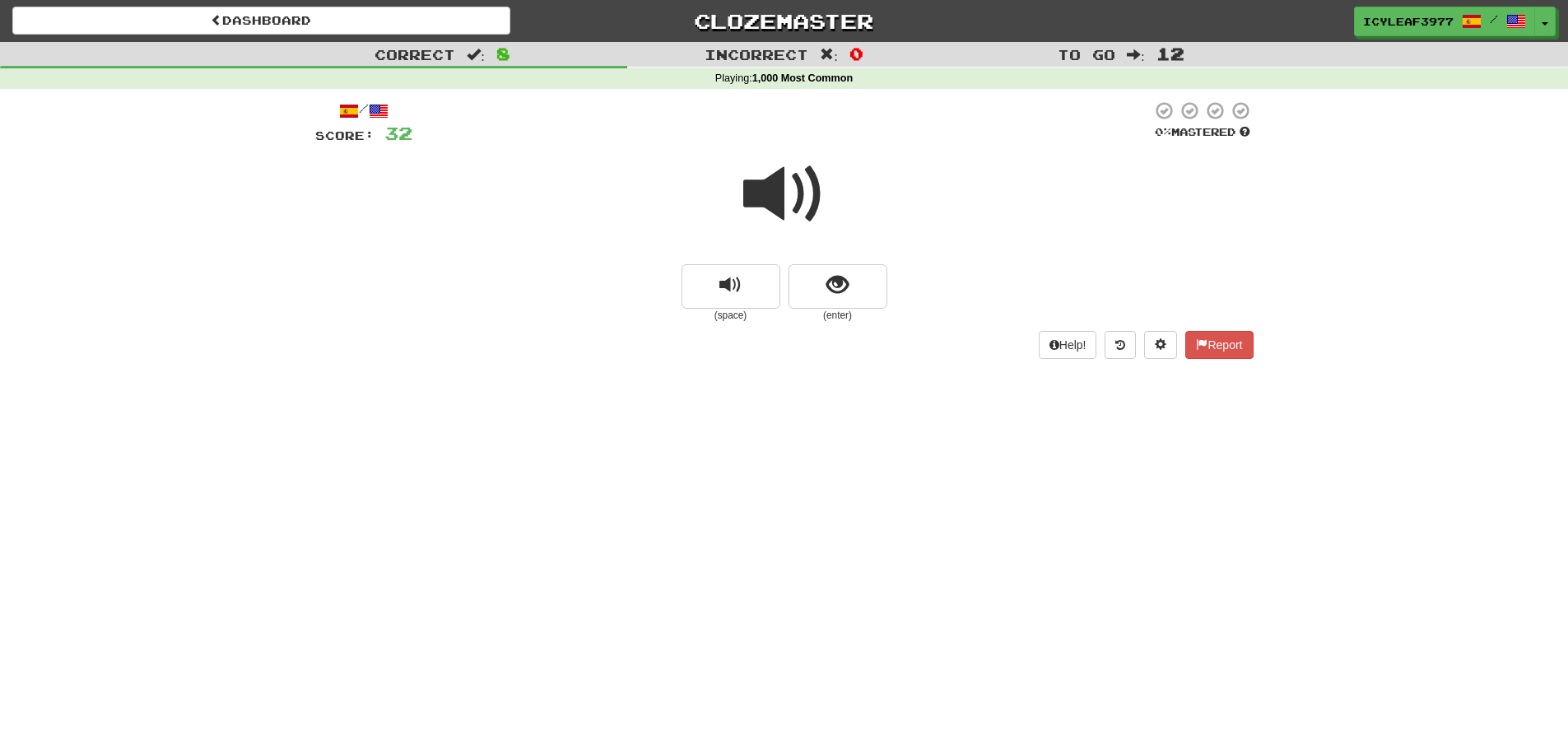
click at [768, 209] on span at bounding box center [784, 194] width 82 height 82
click at [828, 281] on span "show sentence" at bounding box center [836, 285] width 22 height 22
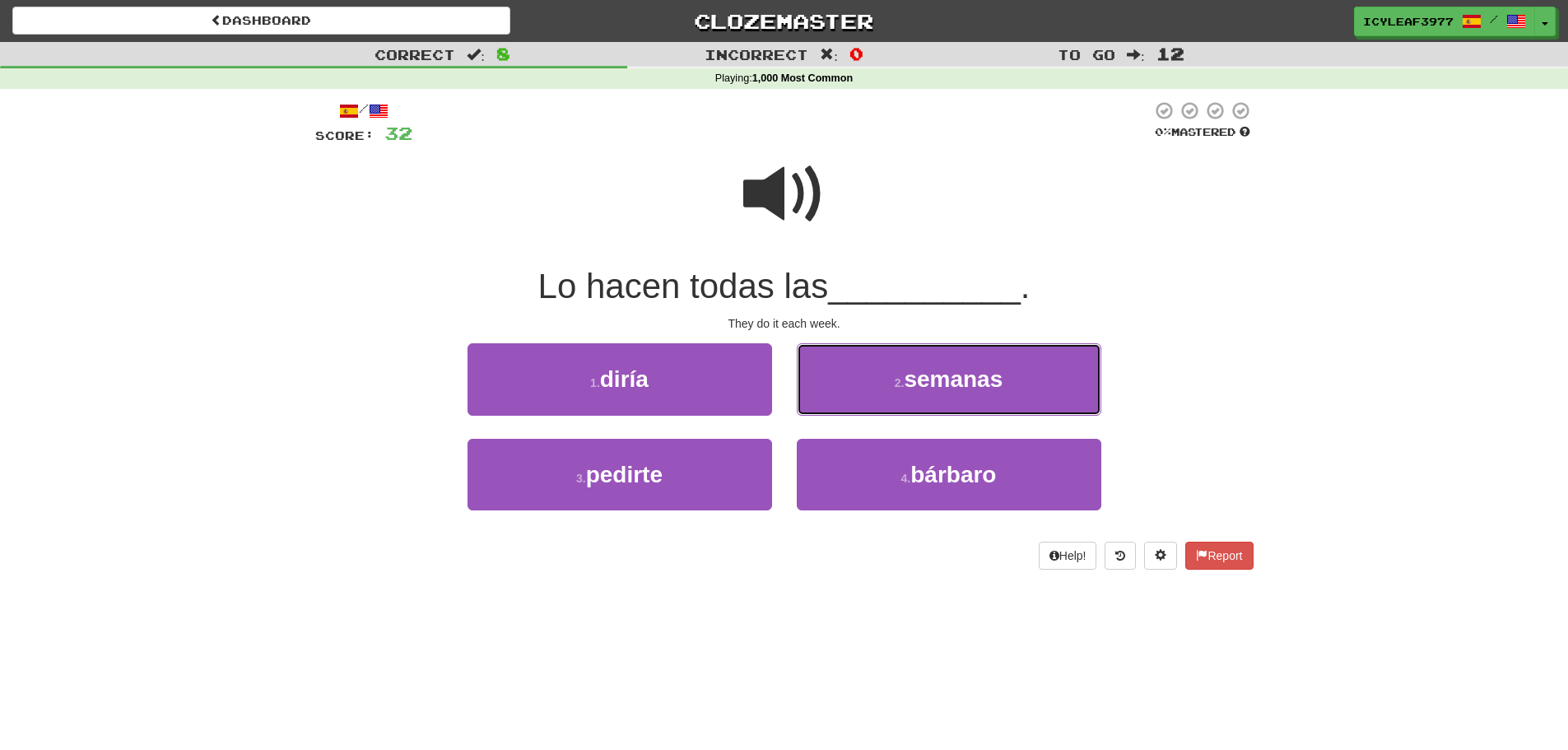
click at [849, 387] on button "2 . semanas" at bounding box center [949, 379] width 304 height 71
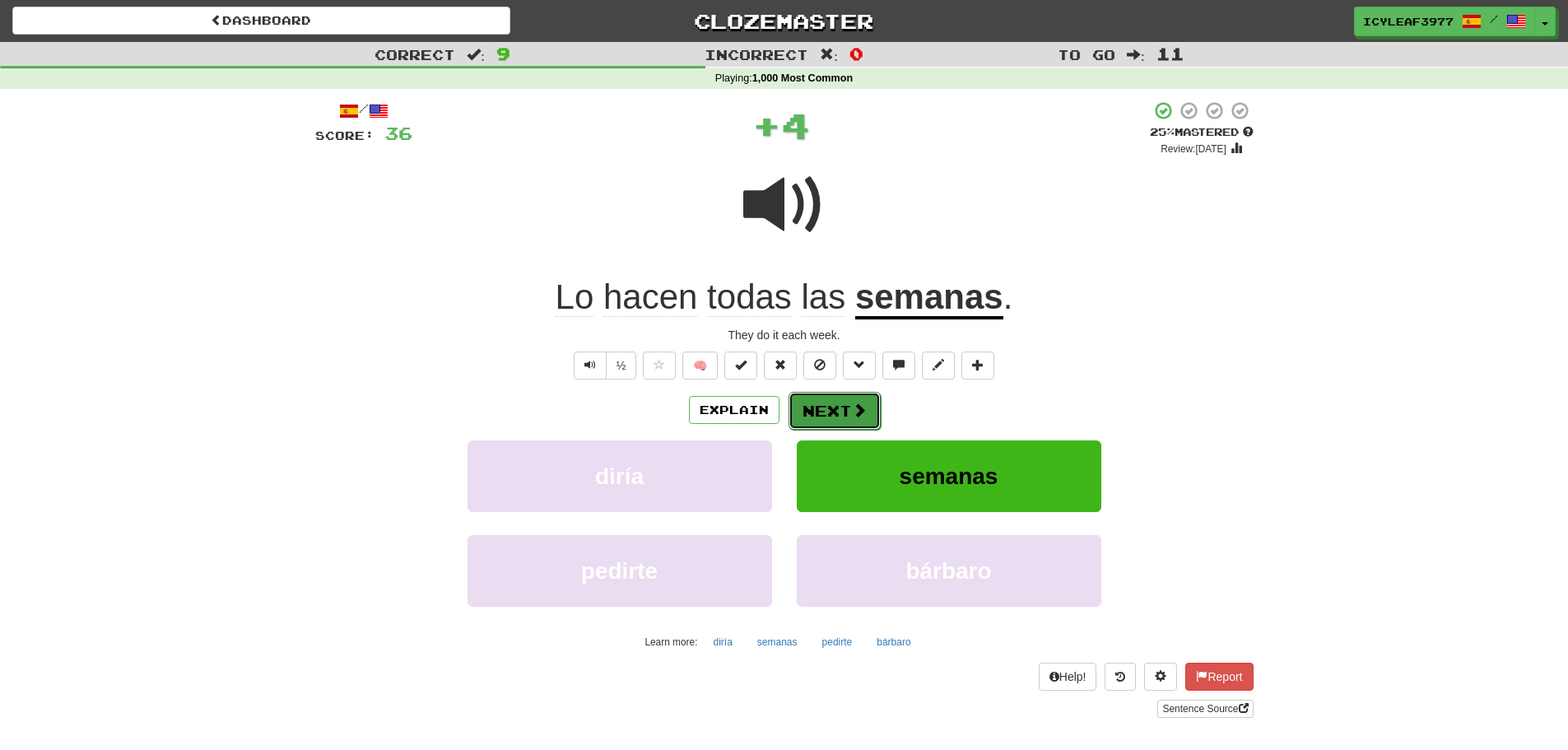
click at [818, 401] on button "Next" at bounding box center [834, 411] width 92 height 38
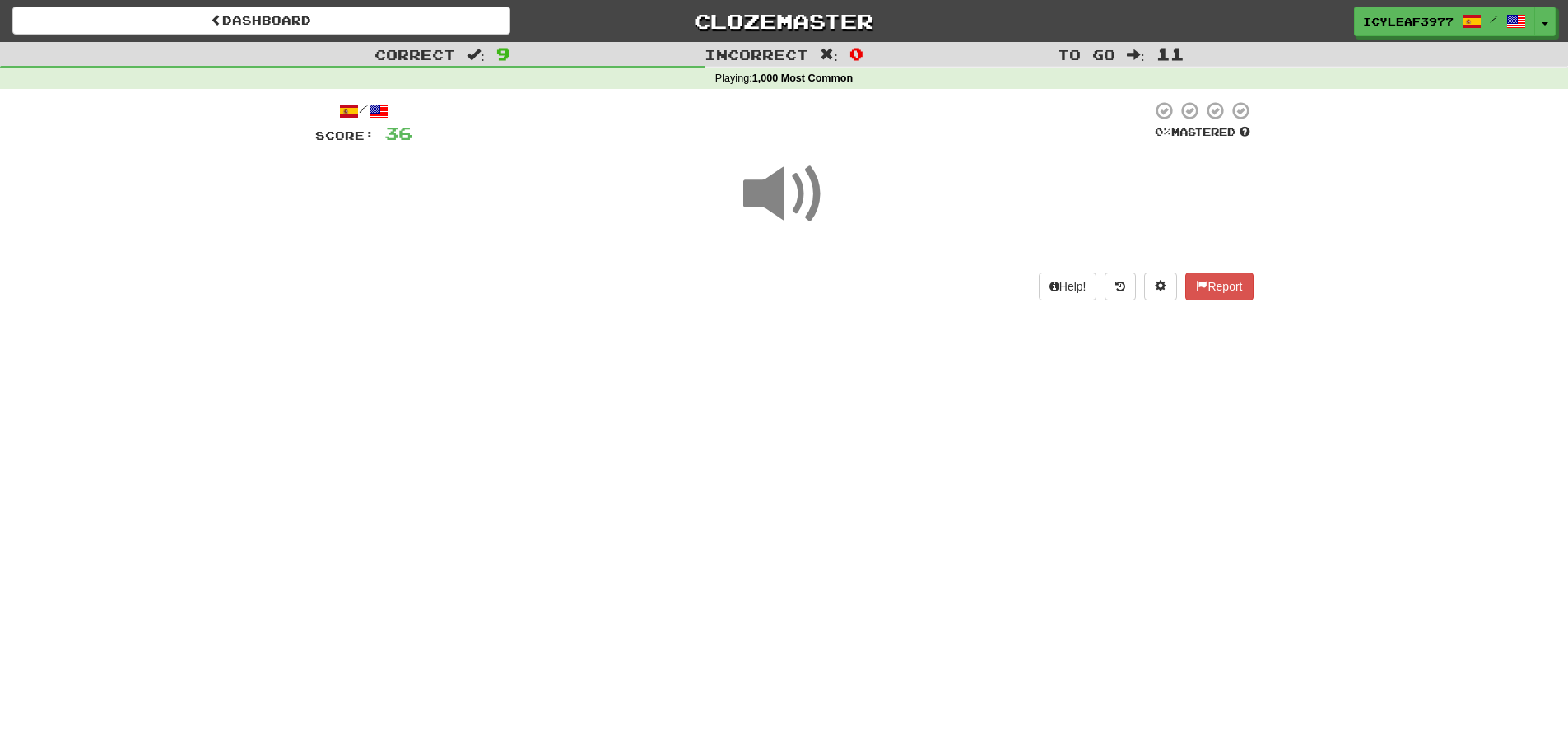
click at [777, 207] on span at bounding box center [784, 194] width 82 height 82
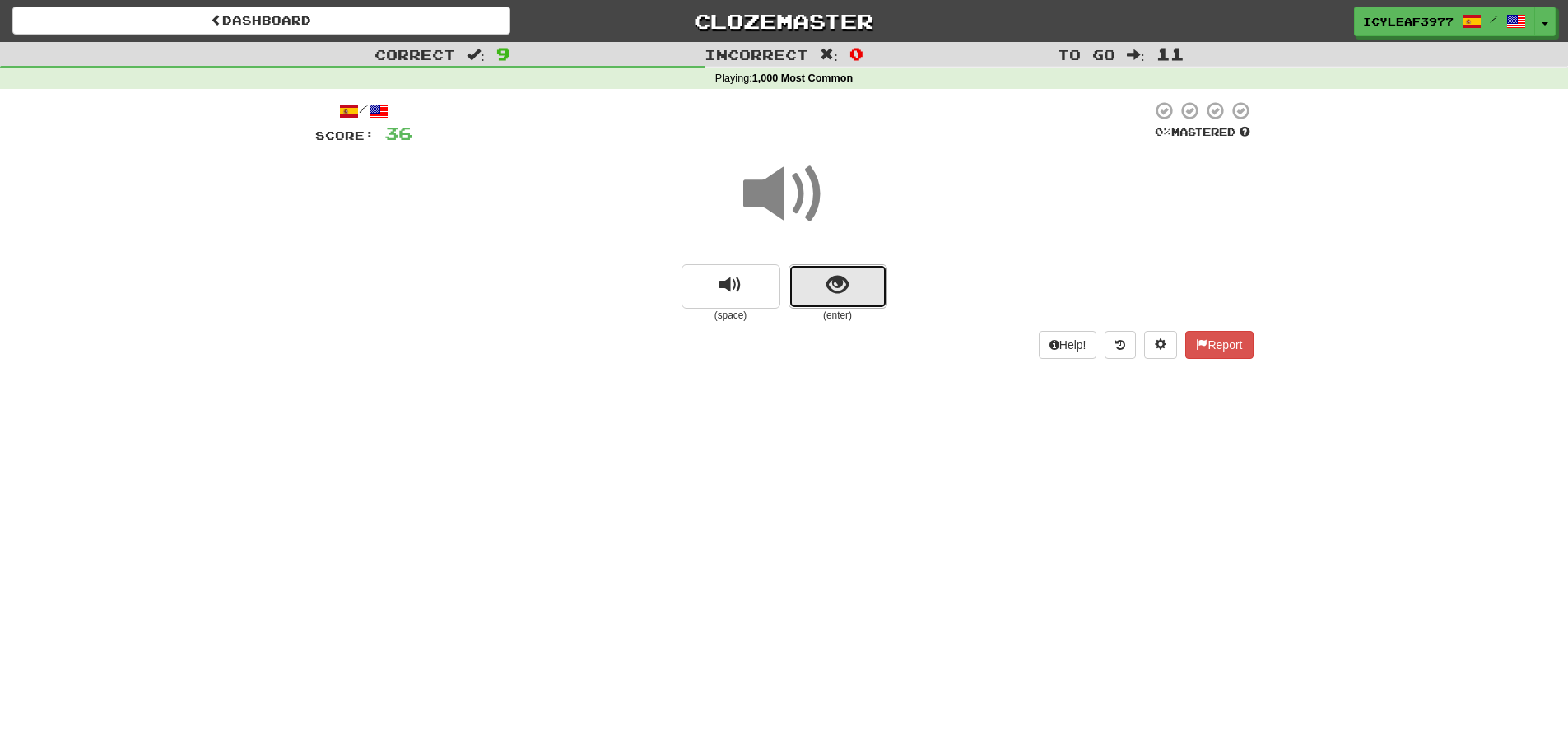
click at [826, 301] on button "show sentence" at bounding box center [838, 286] width 99 height 45
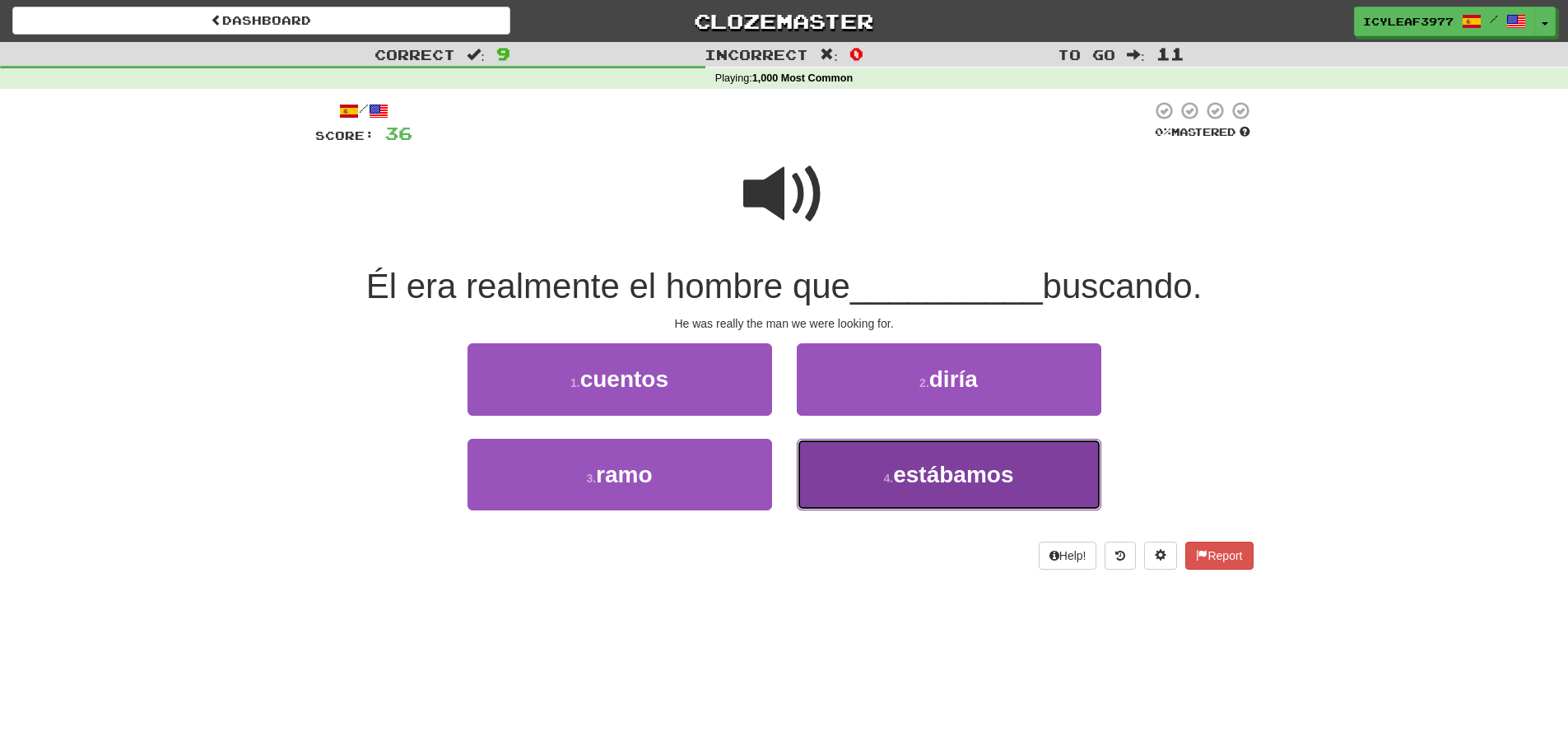
click at [856, 457] on button "4 . estábamos" at bounding box center [949, 474] width 304 height 71
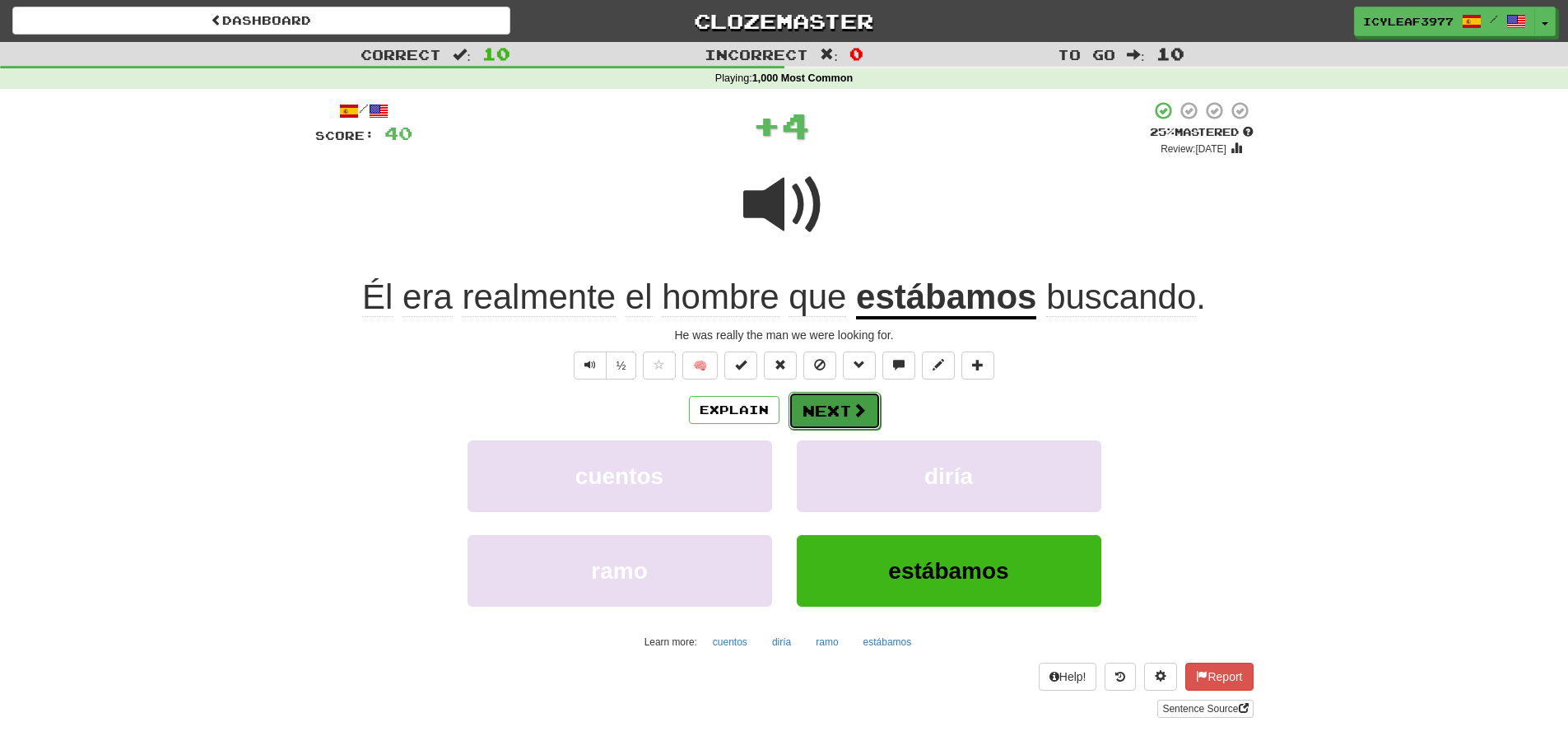
click at [827, 402] on button "Next" at bounding box center [834, 411] width 92 height 38
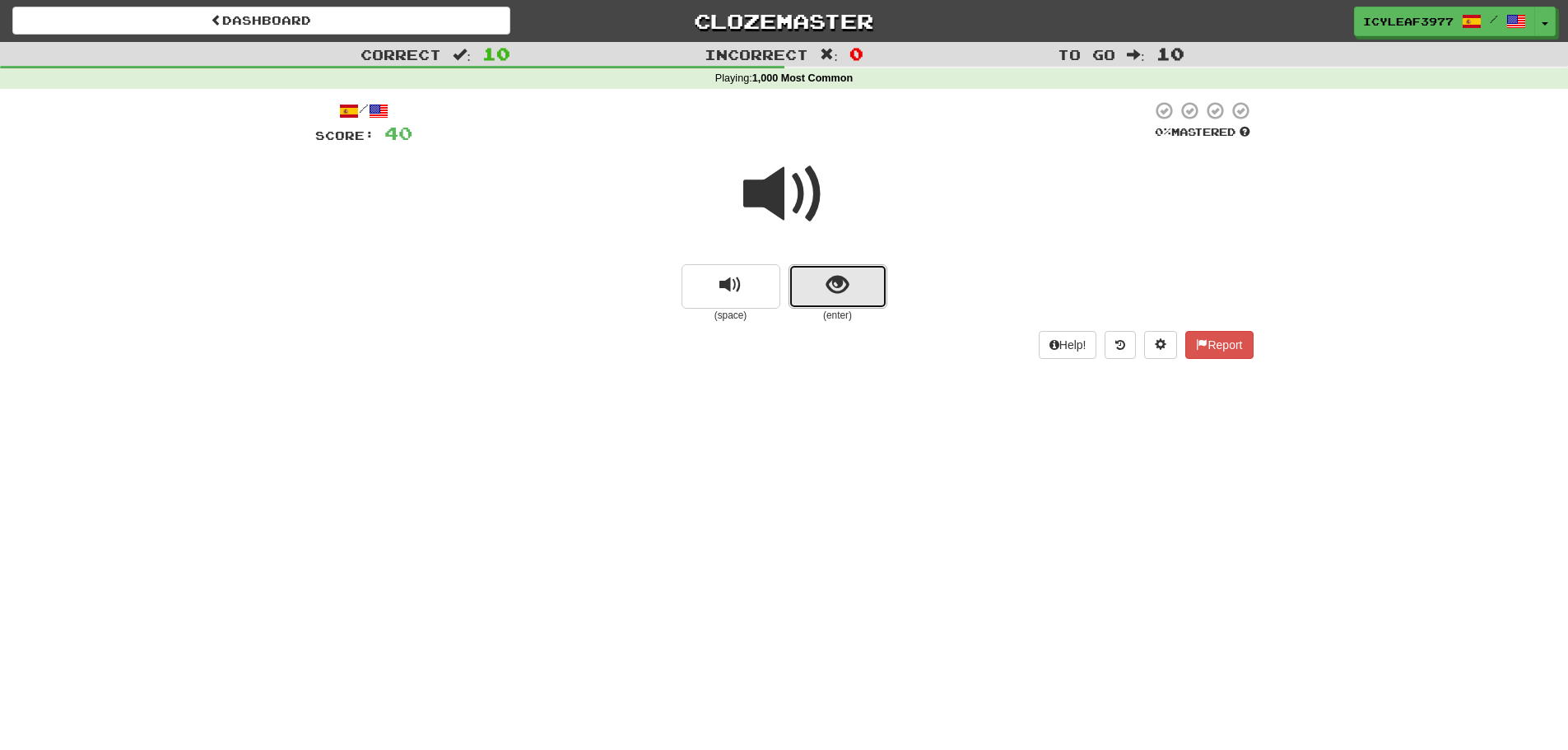
click at [819, 292] on button "show sentence" at bounding box center [838, 286] width 99 height 45
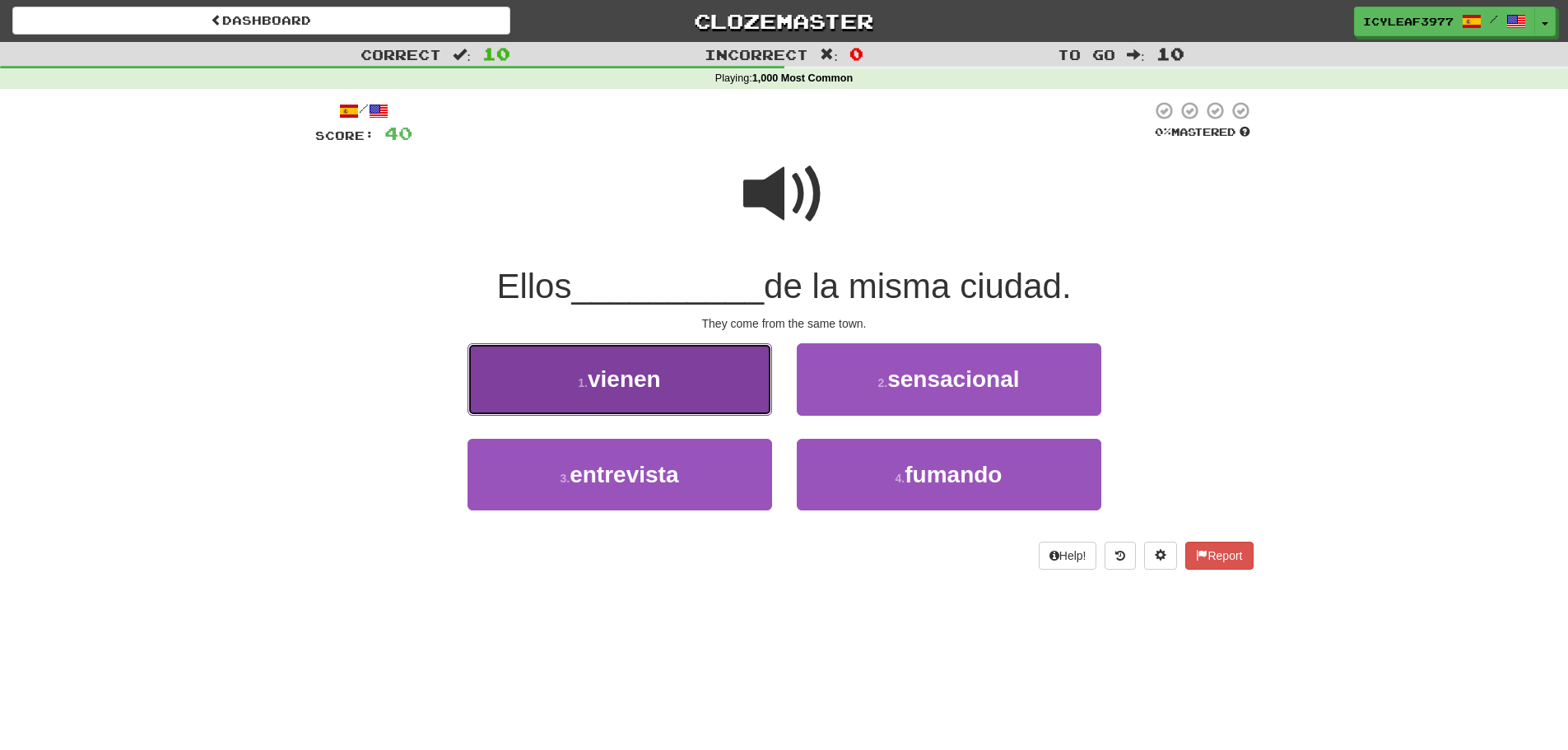
click at [683, 375] on button "1 . vienen" at bounding box center [619, 379] width 304 height 71
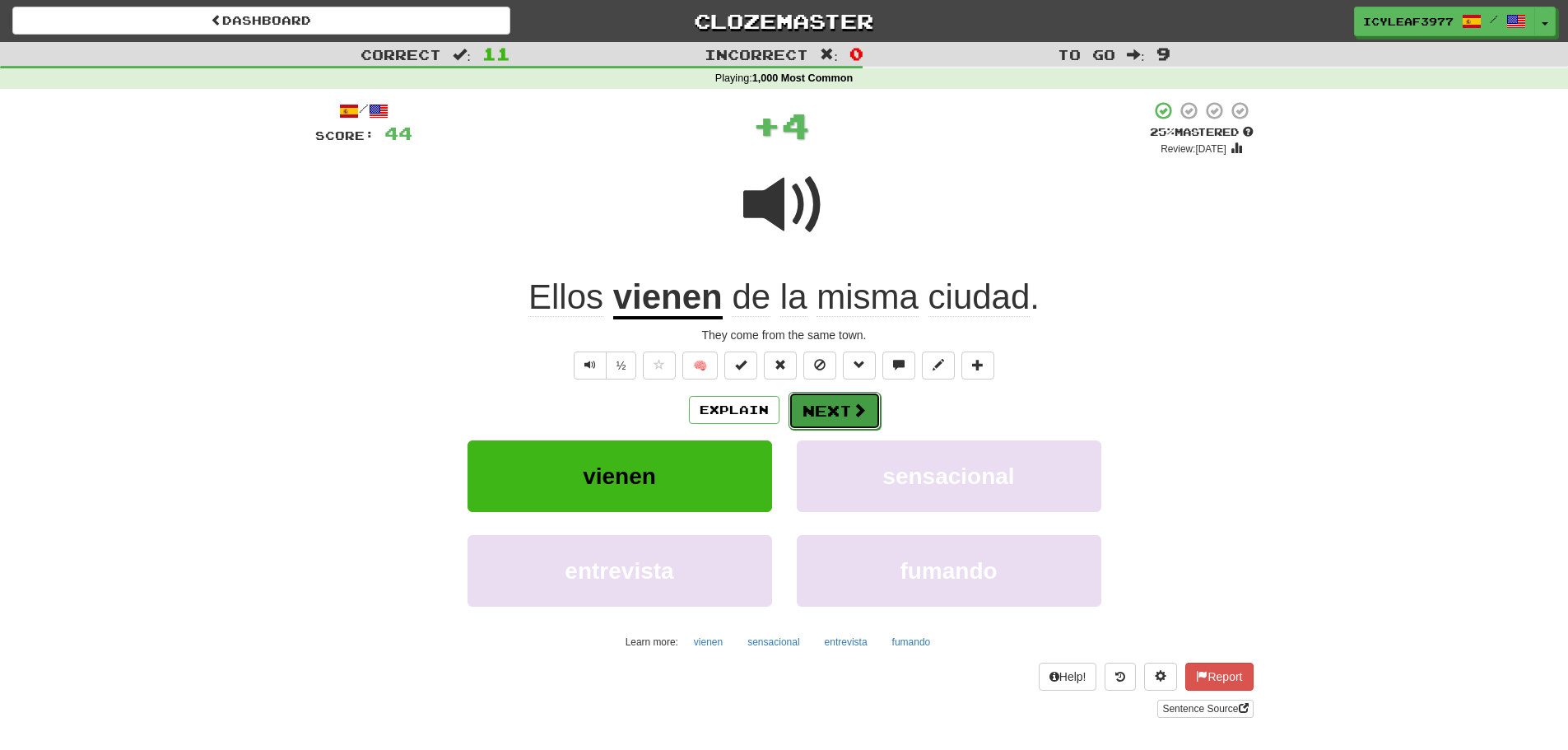
click at [795, 406] on button "Next" at bounding box center [834, 411] width 92 height 38
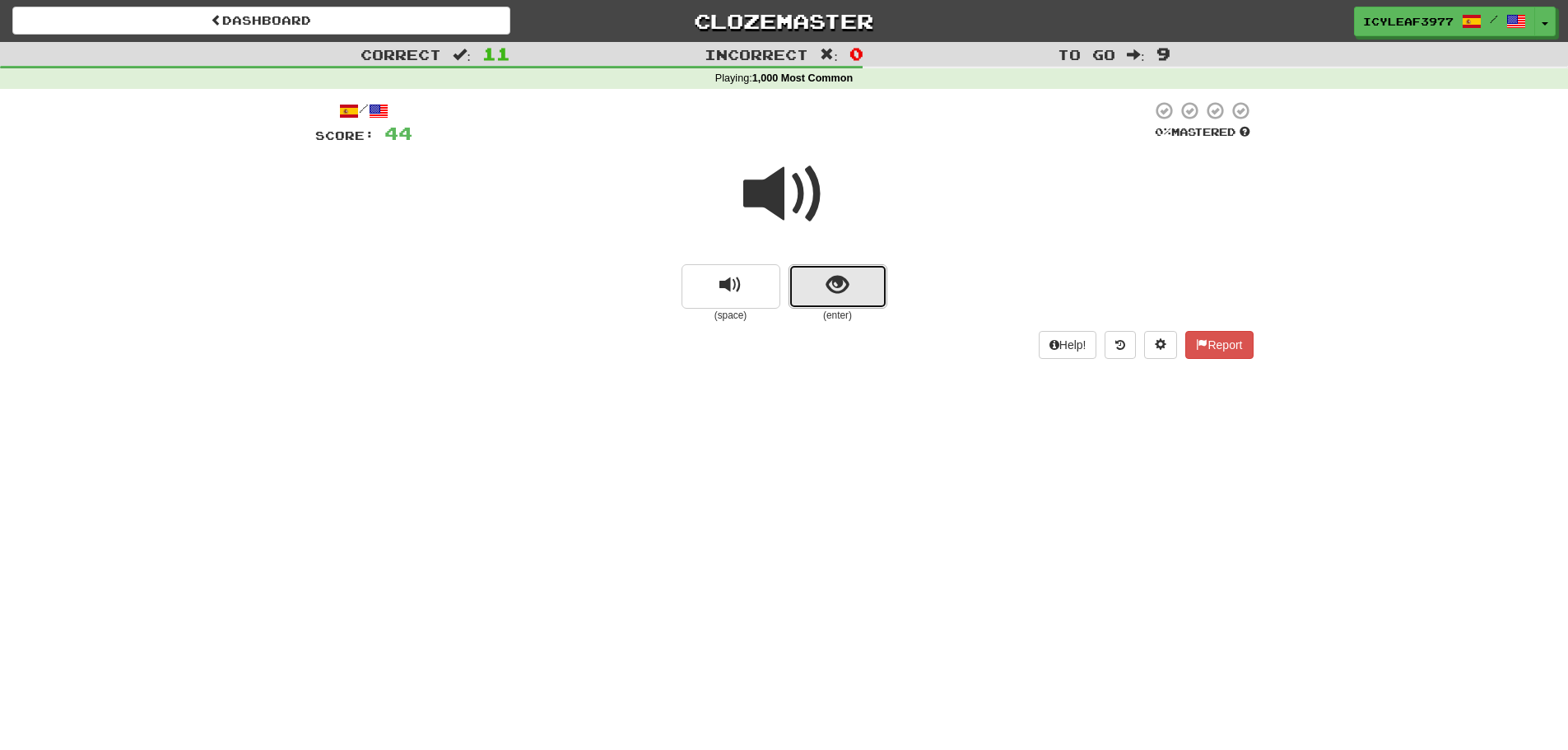
click at [815, 294] on button "show sentence" at bounding box center [838, 286] width 99 height 45
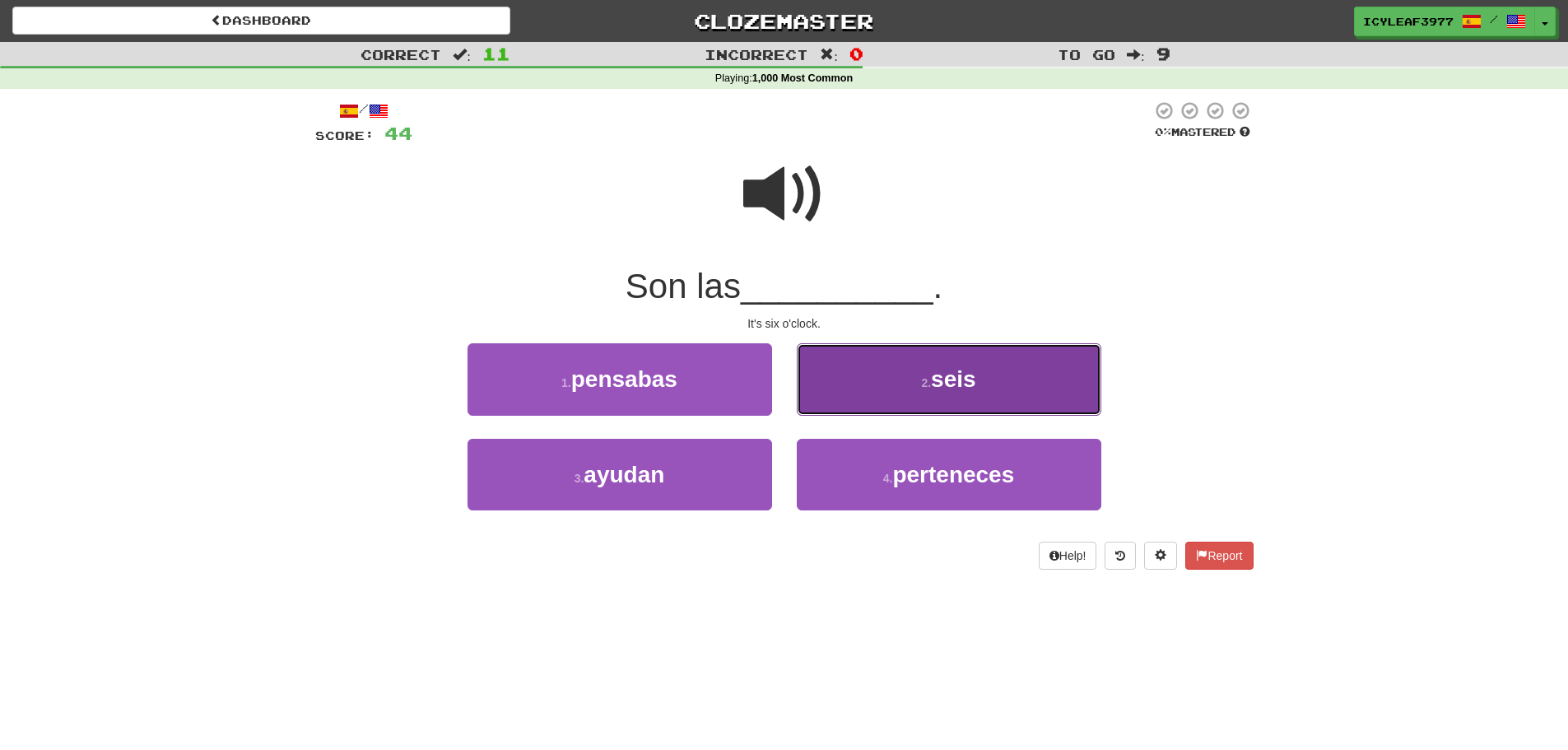
click at [855, 378] on button "2 . seis" at bounding box center [949, 379] width 304 height 71
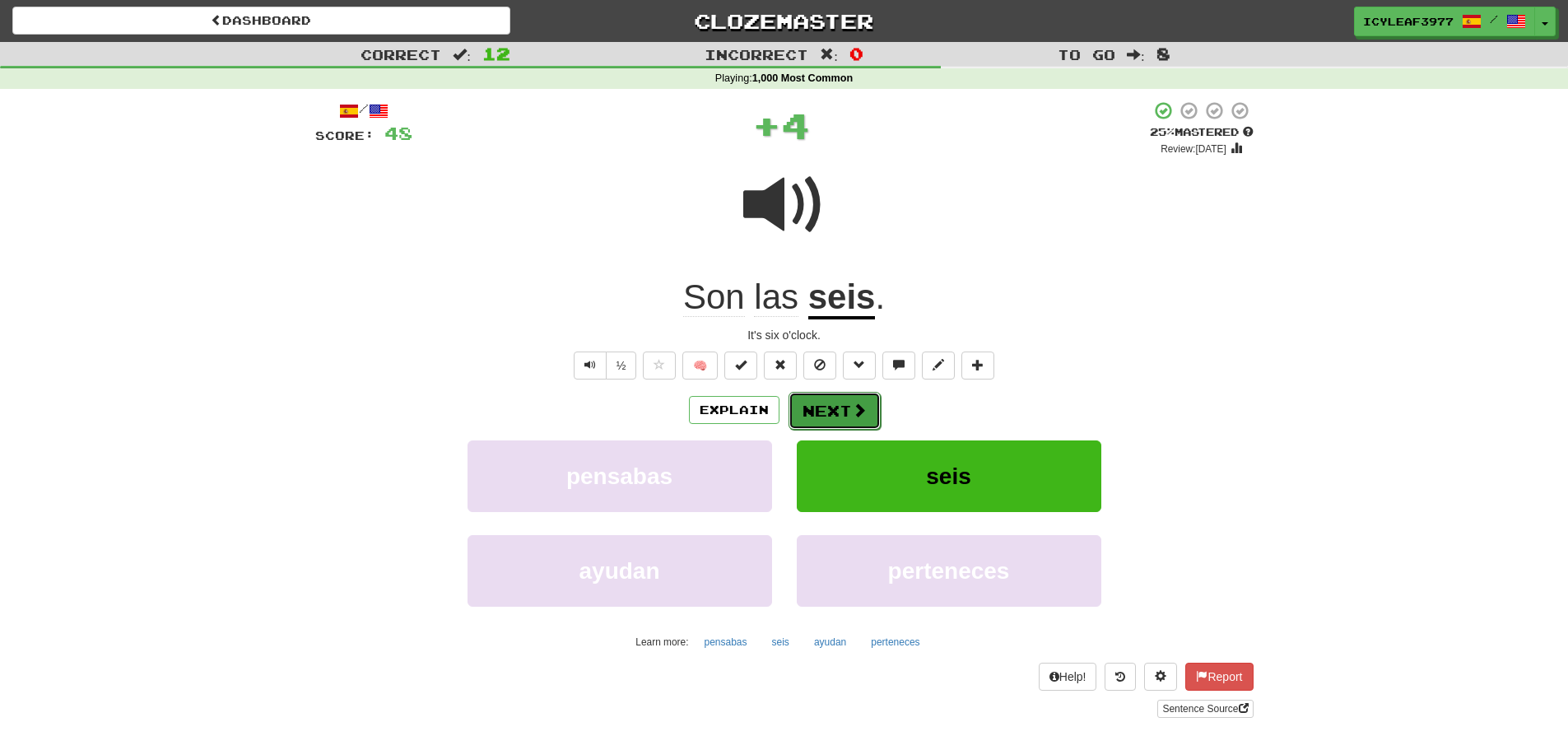
click at [820, 402] on button "Next" at bounding box center [834, 411] width 92 height 38
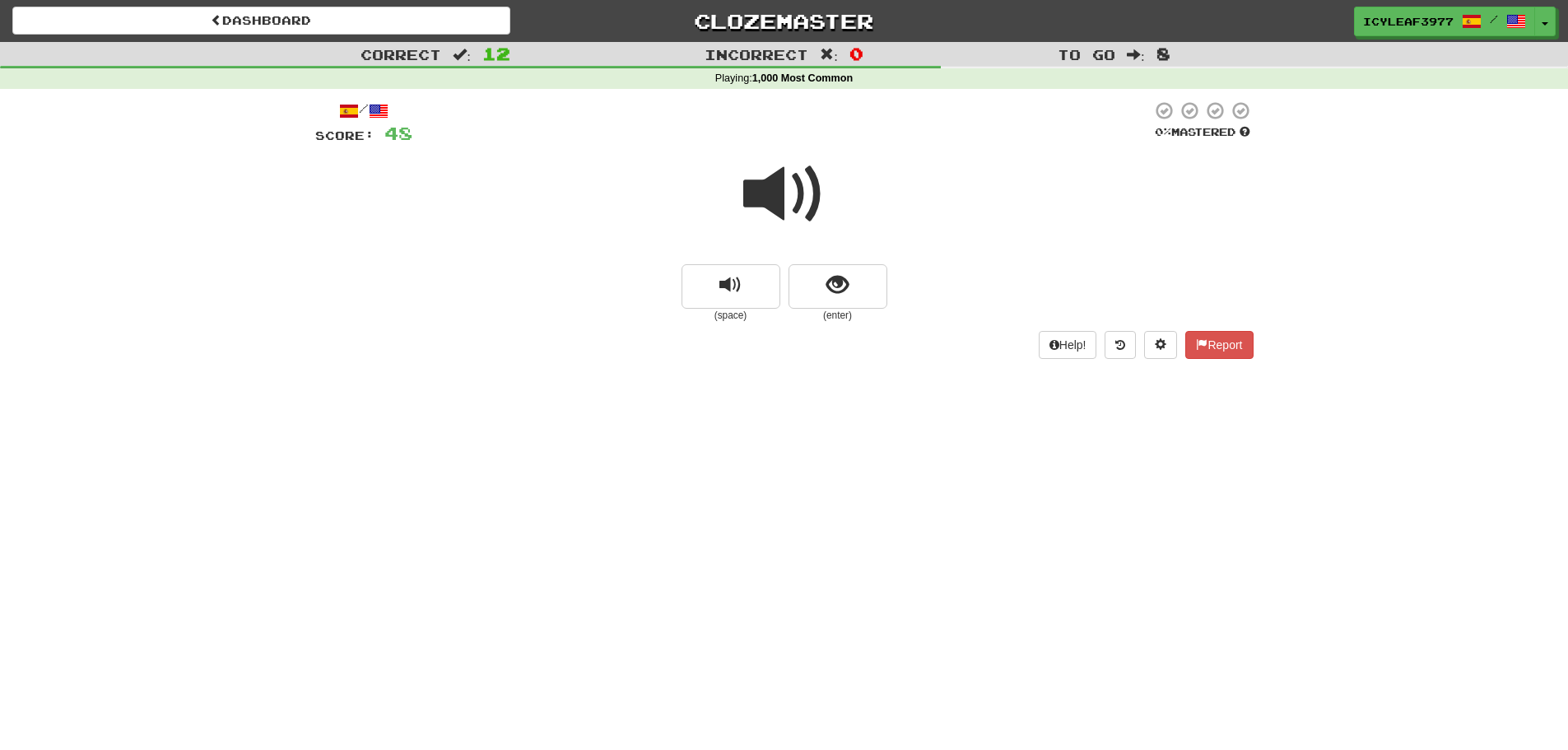
click at [783, 212] on span at bounding box center [784, 194] width 82 height 82
click at [807, 285] on button "show sentence" at bounding box center [838, 286] width 99 height 45
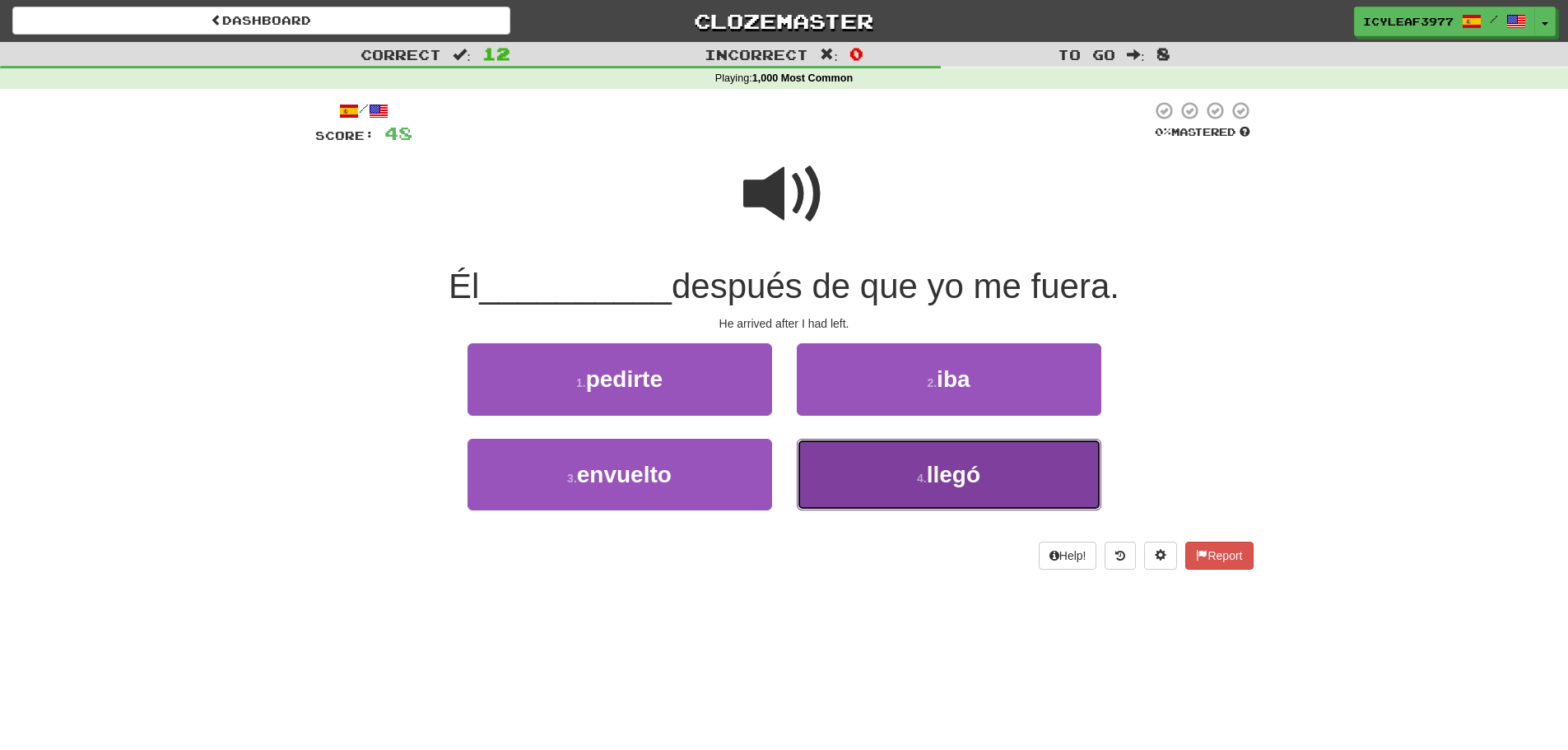
click at [844, 455] on button "4 . llegó" at bounding box center [949, 474] width 304 height 71
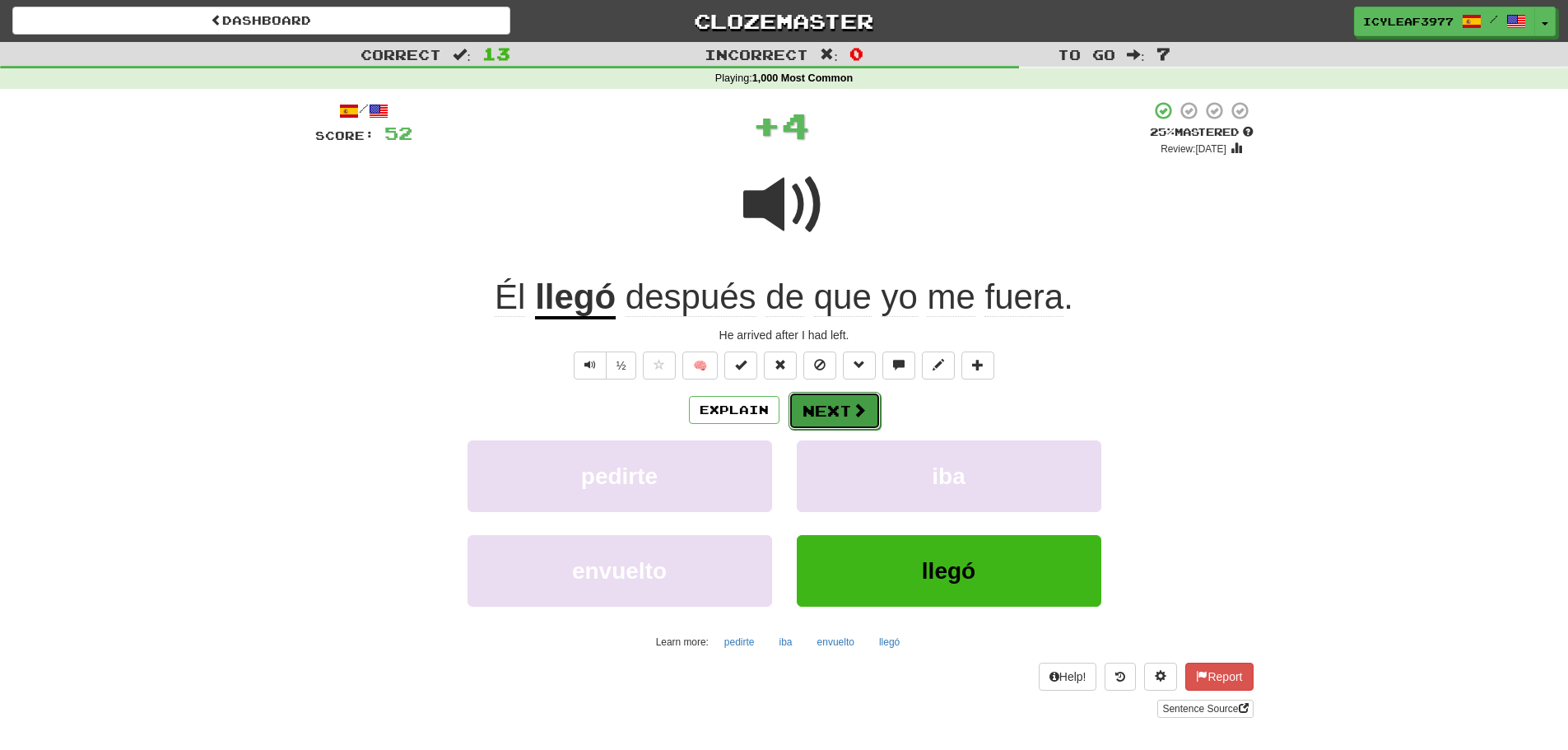
click at [833, 418] on button "Next" at bounding box center [834, 411] width 92 height 38
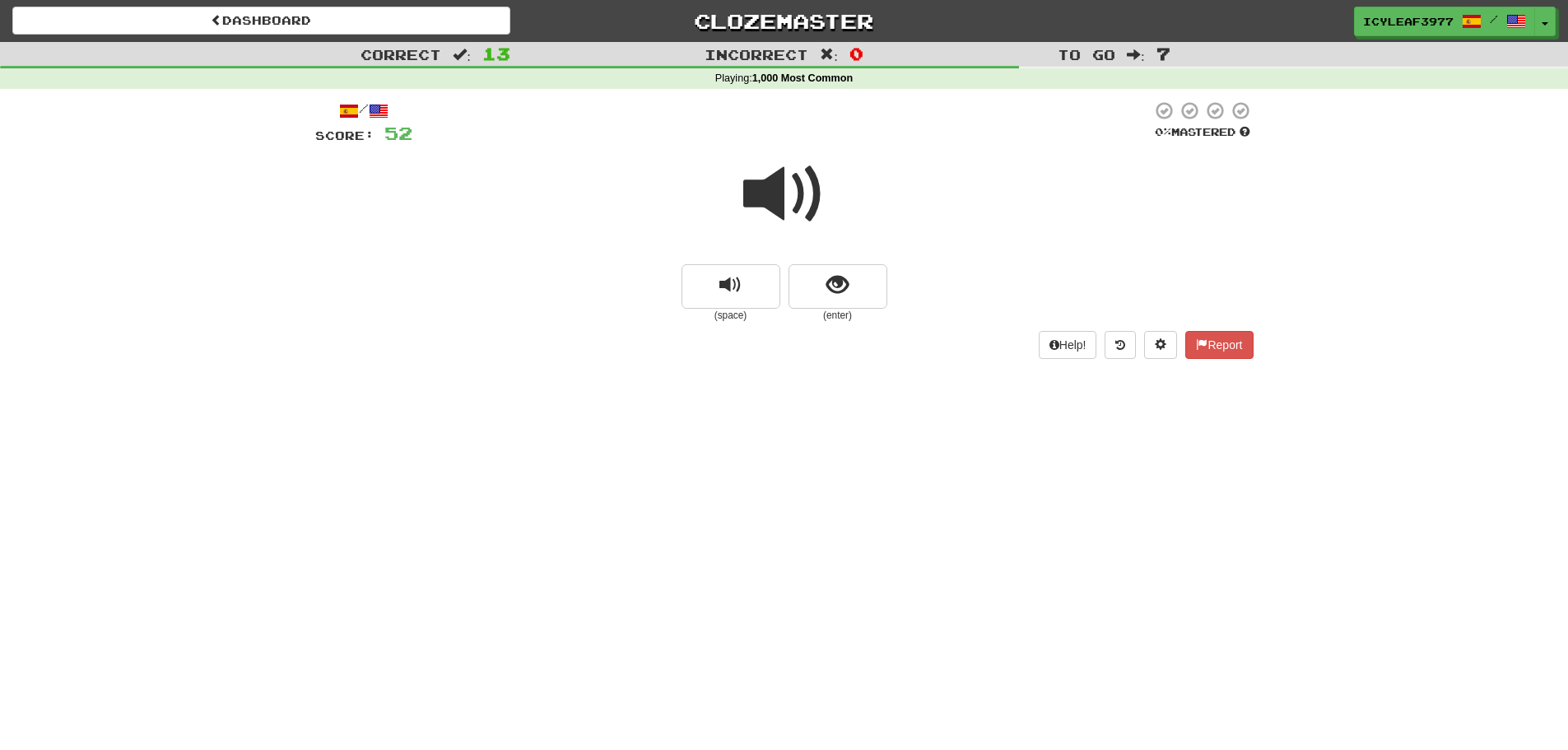
click at [783, 212] on span at bounding box center [784, 194] width 82 height 82
click at [819, 294] on button "show sentence" at bounding box center [838, 286] width 99 height 45
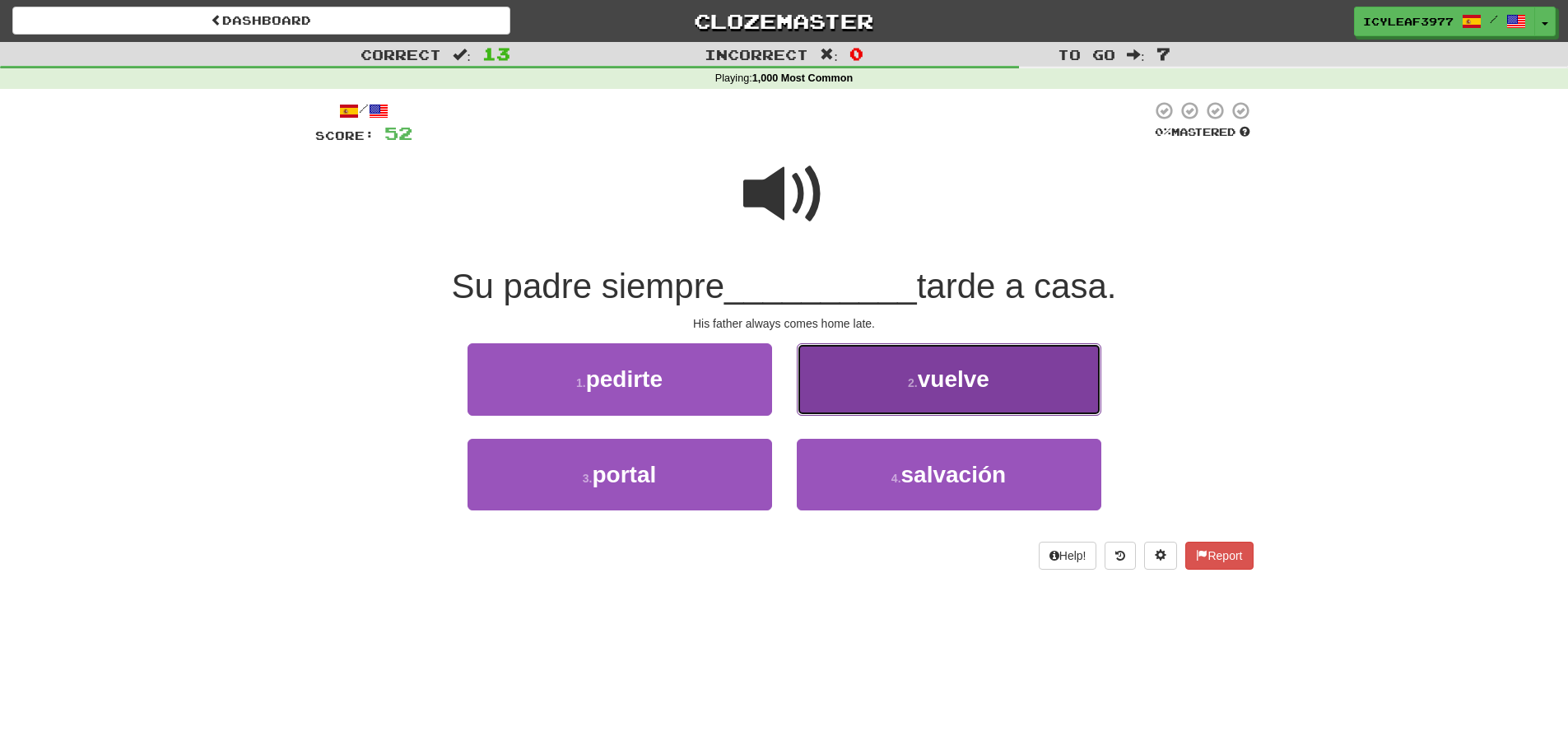
click at [826, 385] on button "2 . vuelve" at bounding box center [949, 379] width 304 height 71
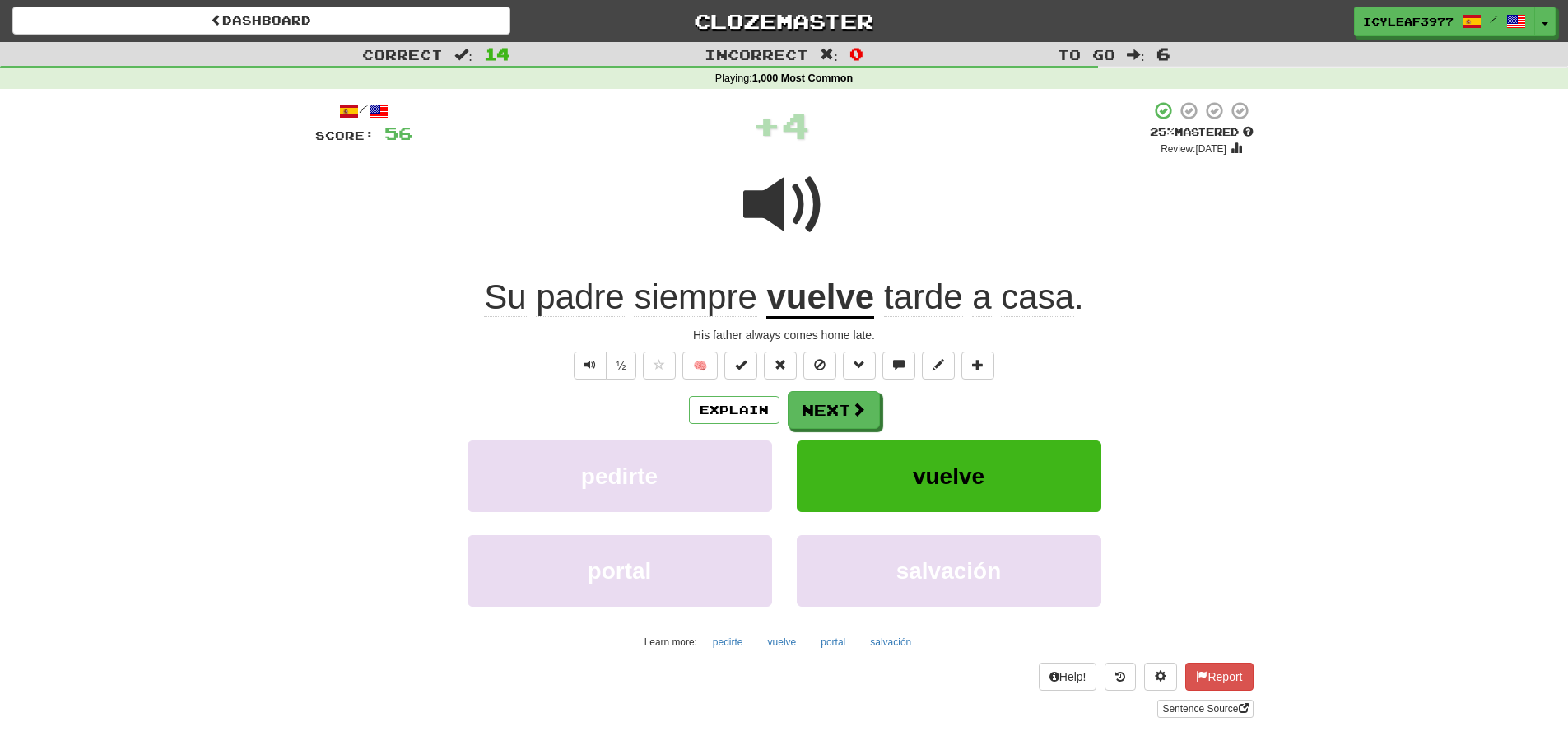
click at [819, 310] on u "vuelve" at bounding box center [819, 298] width 108 height 42
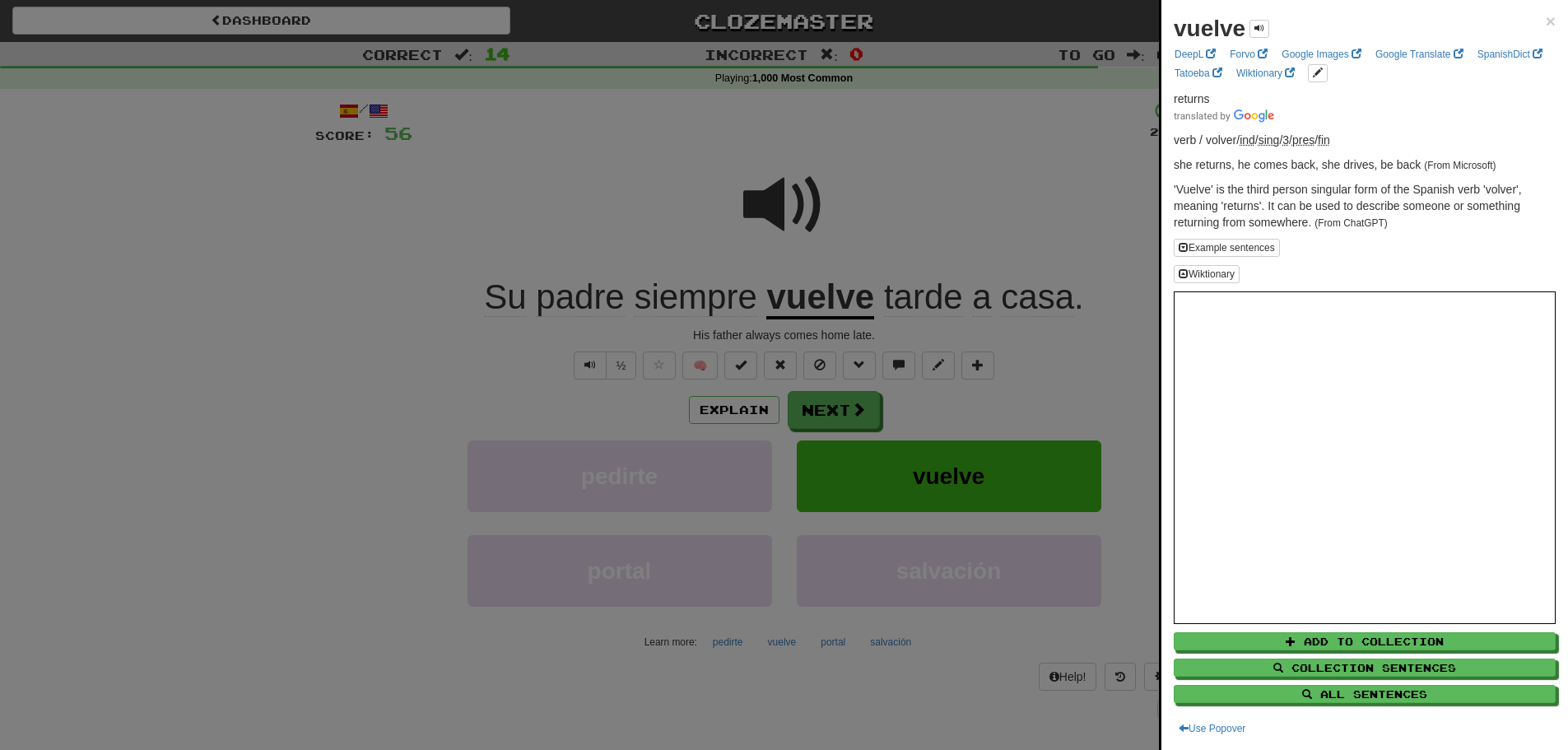
click at [1531, 17] on div "vuelve ×" at bounding box center [1363, 29] width 382 height 33
click at [863, 400] on div at bounding box center [784, 375] width 1568 height 750
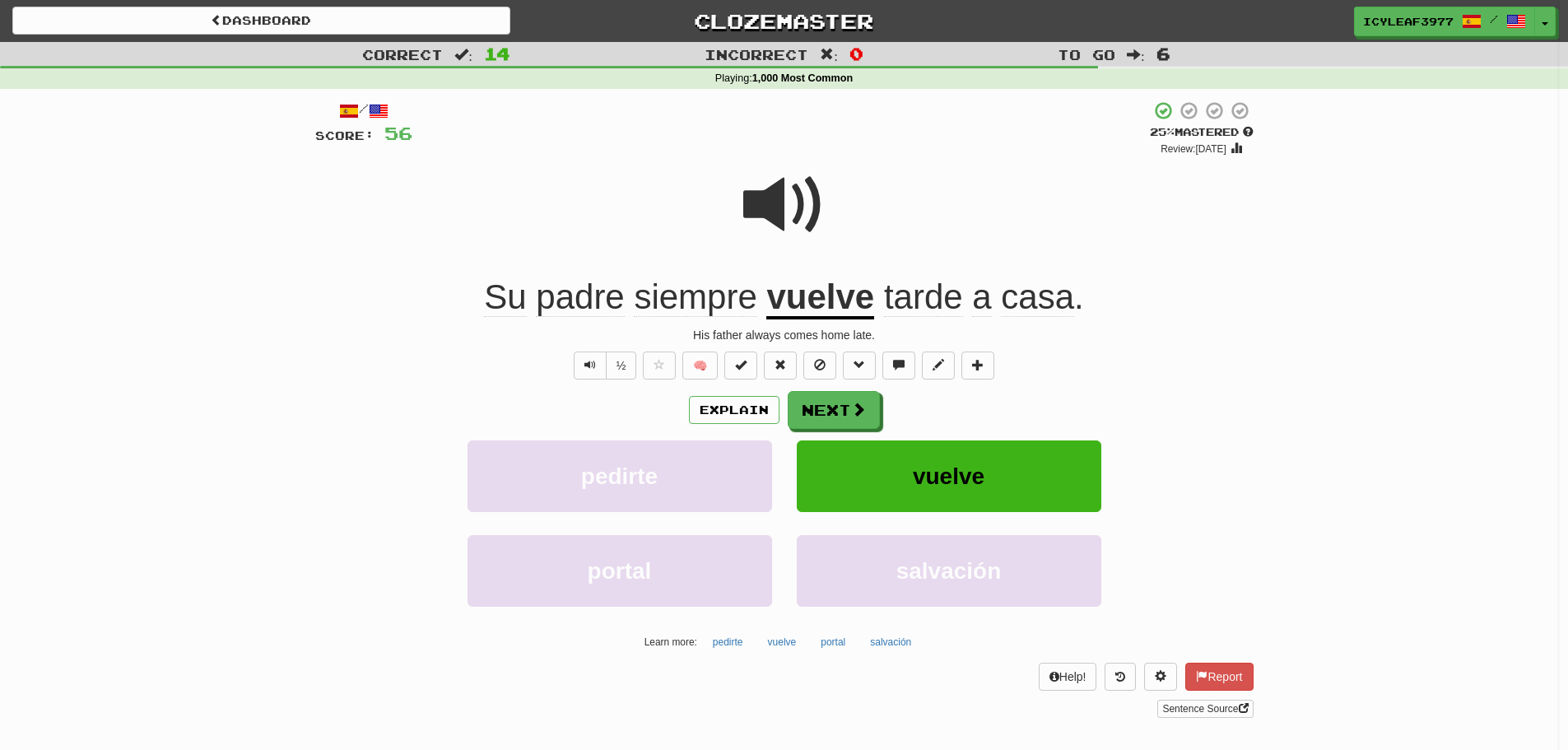
click at [858, 406] on div at bounding box center [784, 375] width 1568 height 750
click at [858, 406] on span at bounding box center [858, 409] width 15 height 15
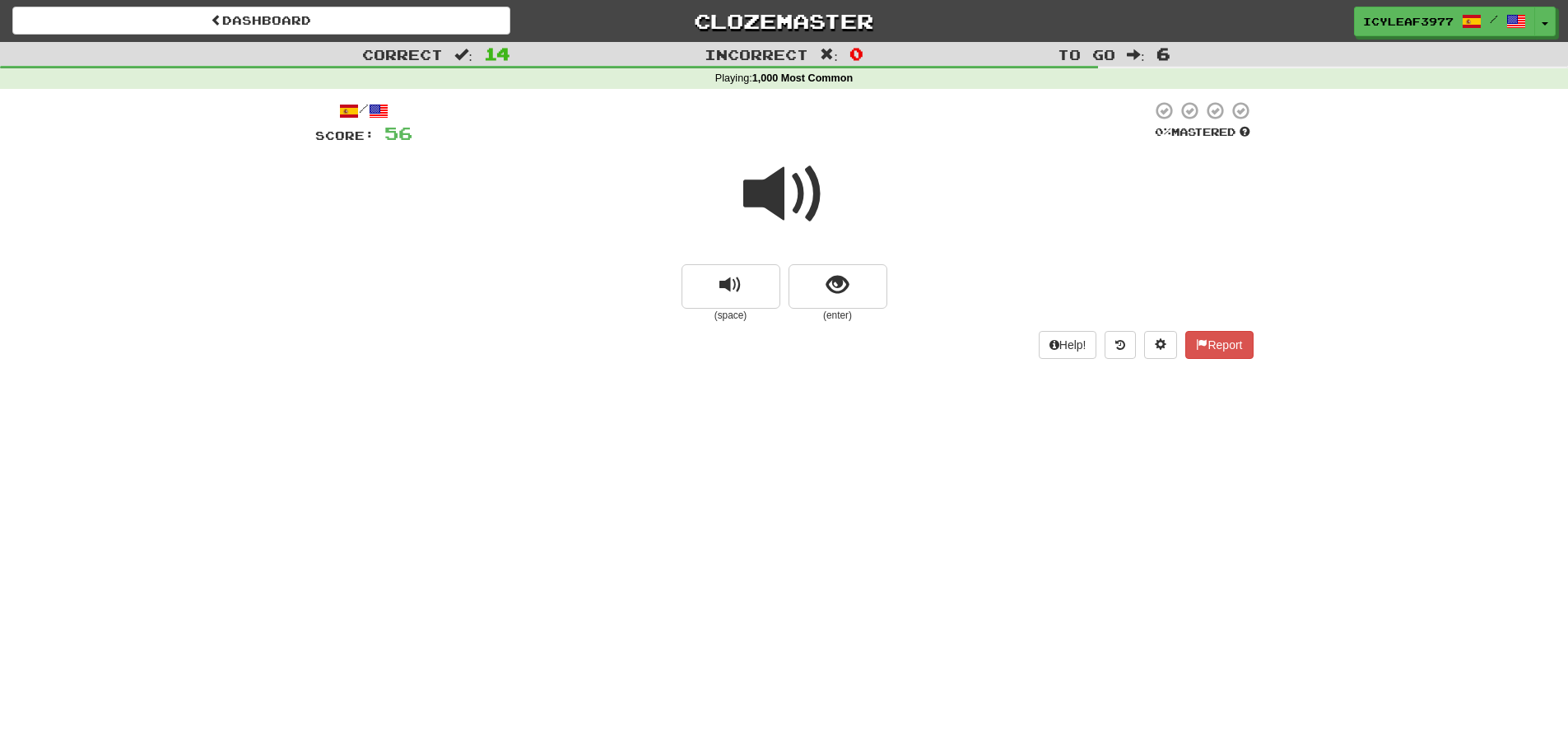
click at [803, 198] on span at bounding box center [784, 194] width 82 height 82
click at [840, 281] on span "show sentence" at bounding box center [836, 285] width 22 height 22
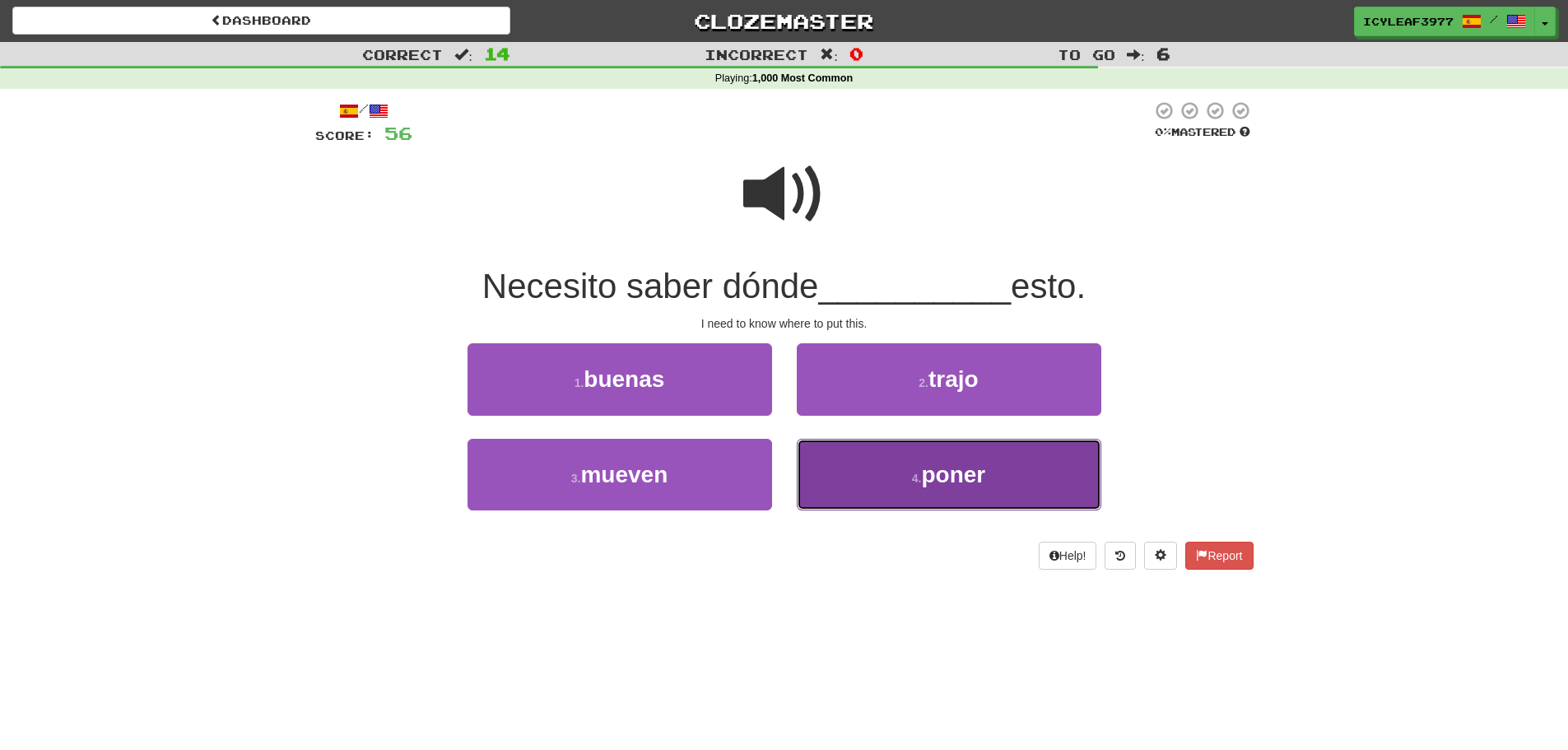
click at [883, 448] on button "4 . poner" at bounding box center [949, 474] width 304 height 71
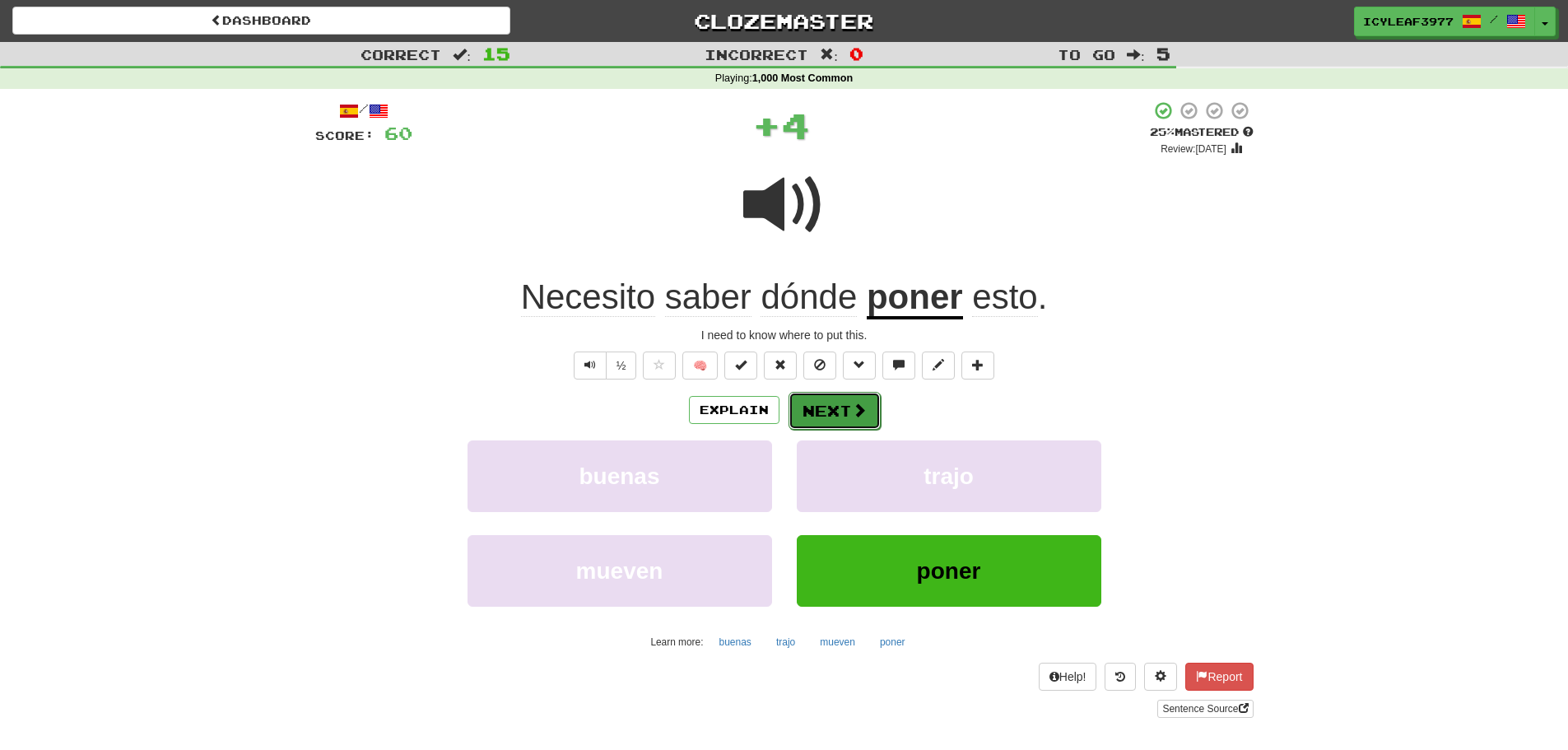
click at [849, 412] on button "Next" at bounding box center [834, 411] width 92 height 38
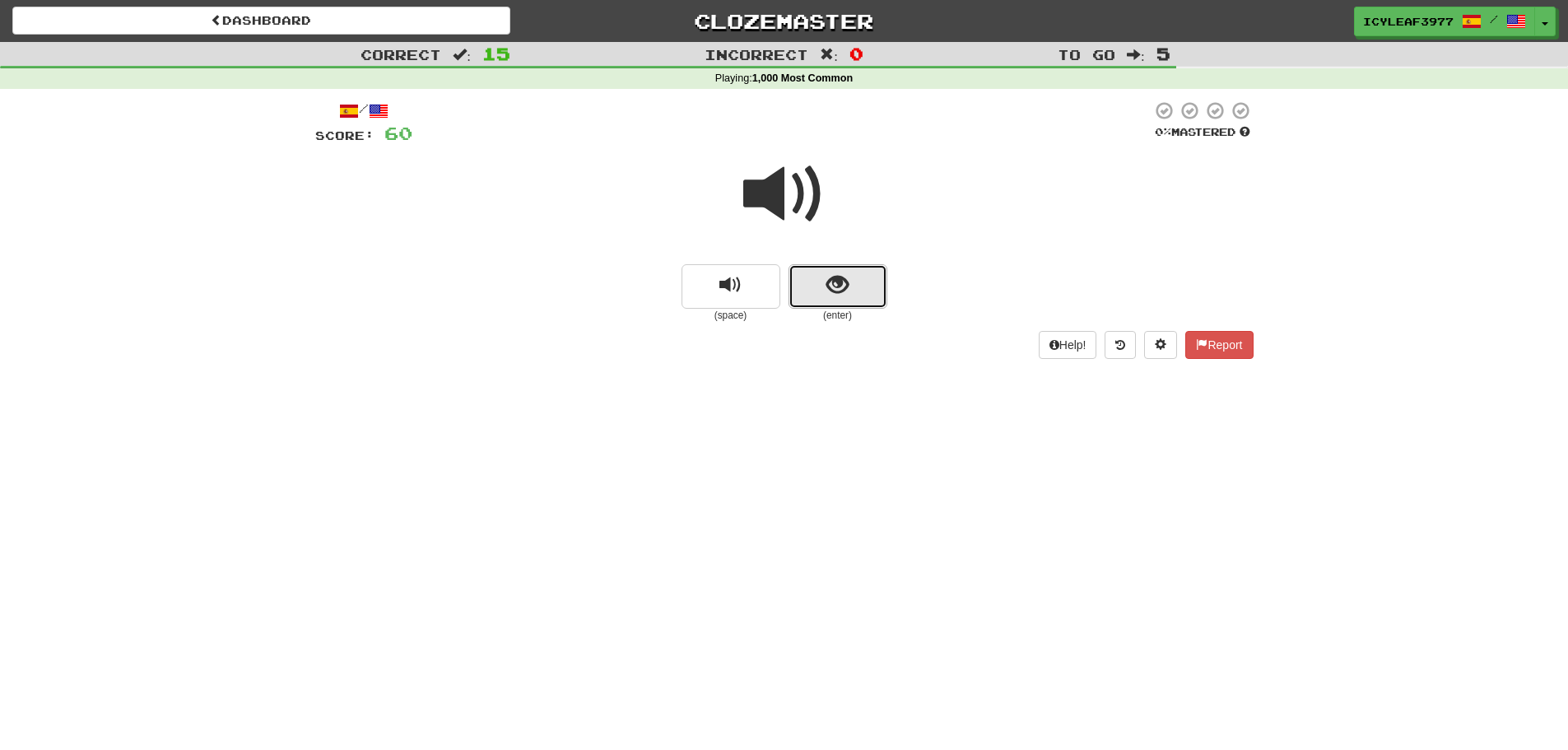
click at [824, 271] on button "show sentence" at bounding box center [838, 286] width 99 height 45
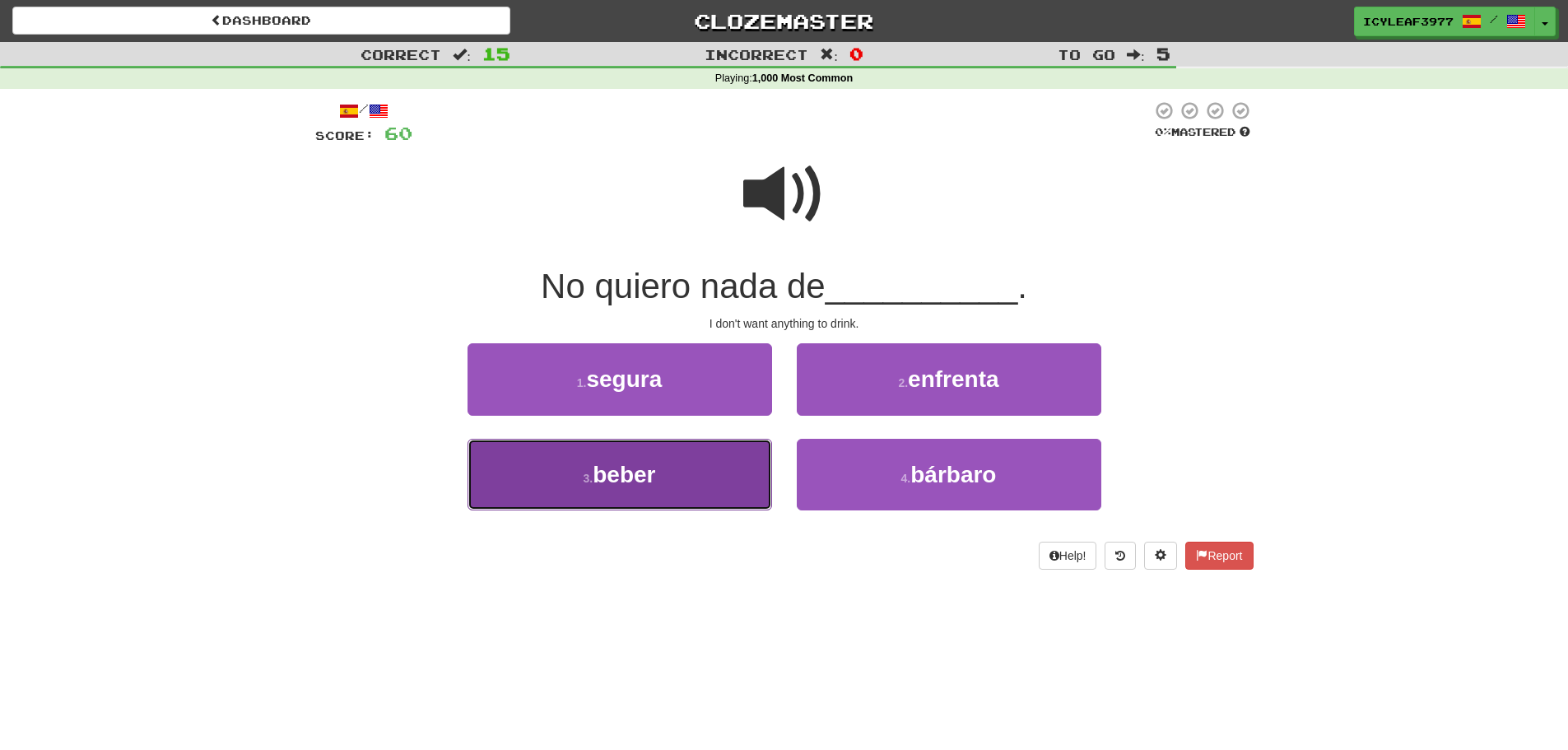
click at [674, 453] on button "3 . beber" at bounding box center [619, 474] width 304 height 71
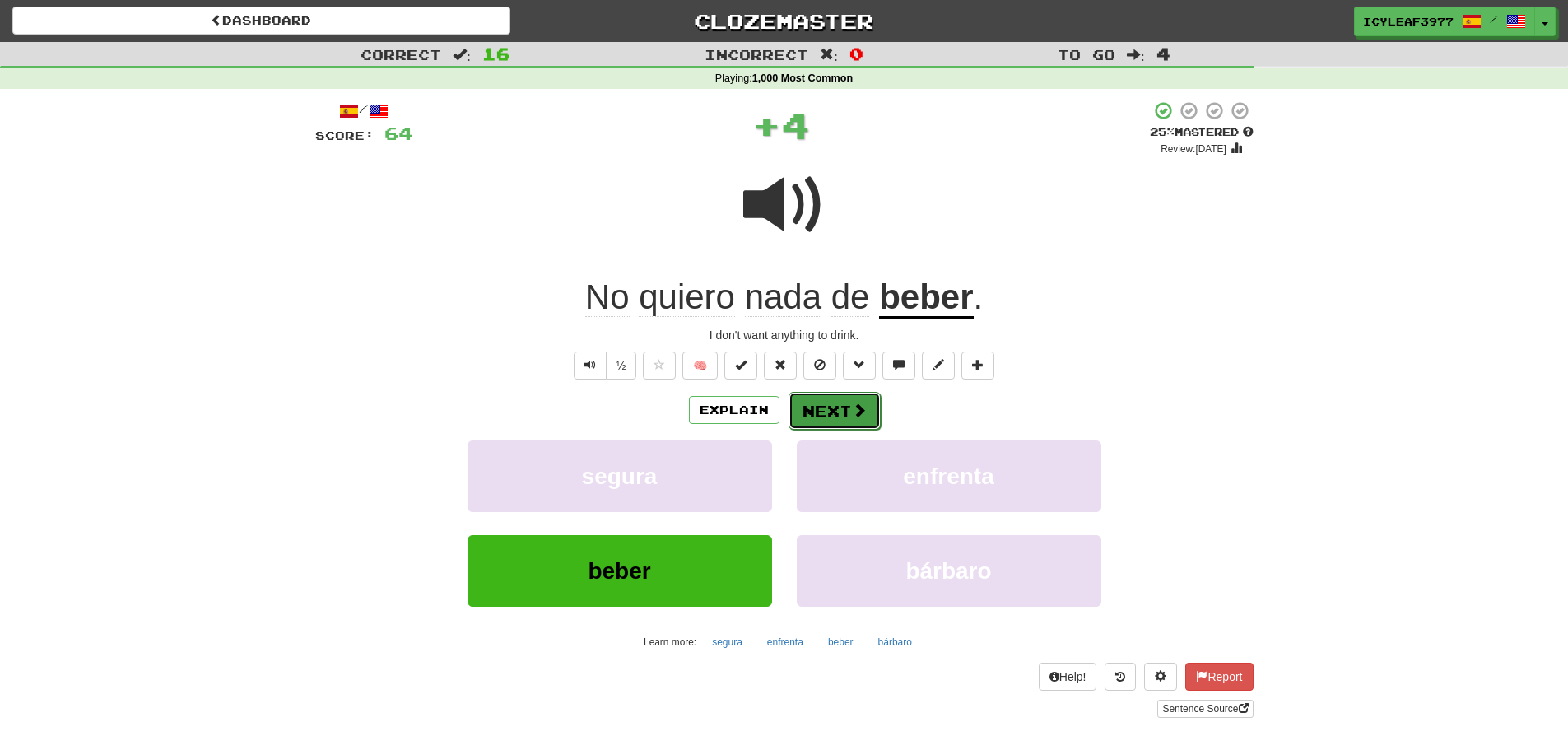
click at [843, 405] on button "Next" at bounding box center [834, 411] width 92 height 38
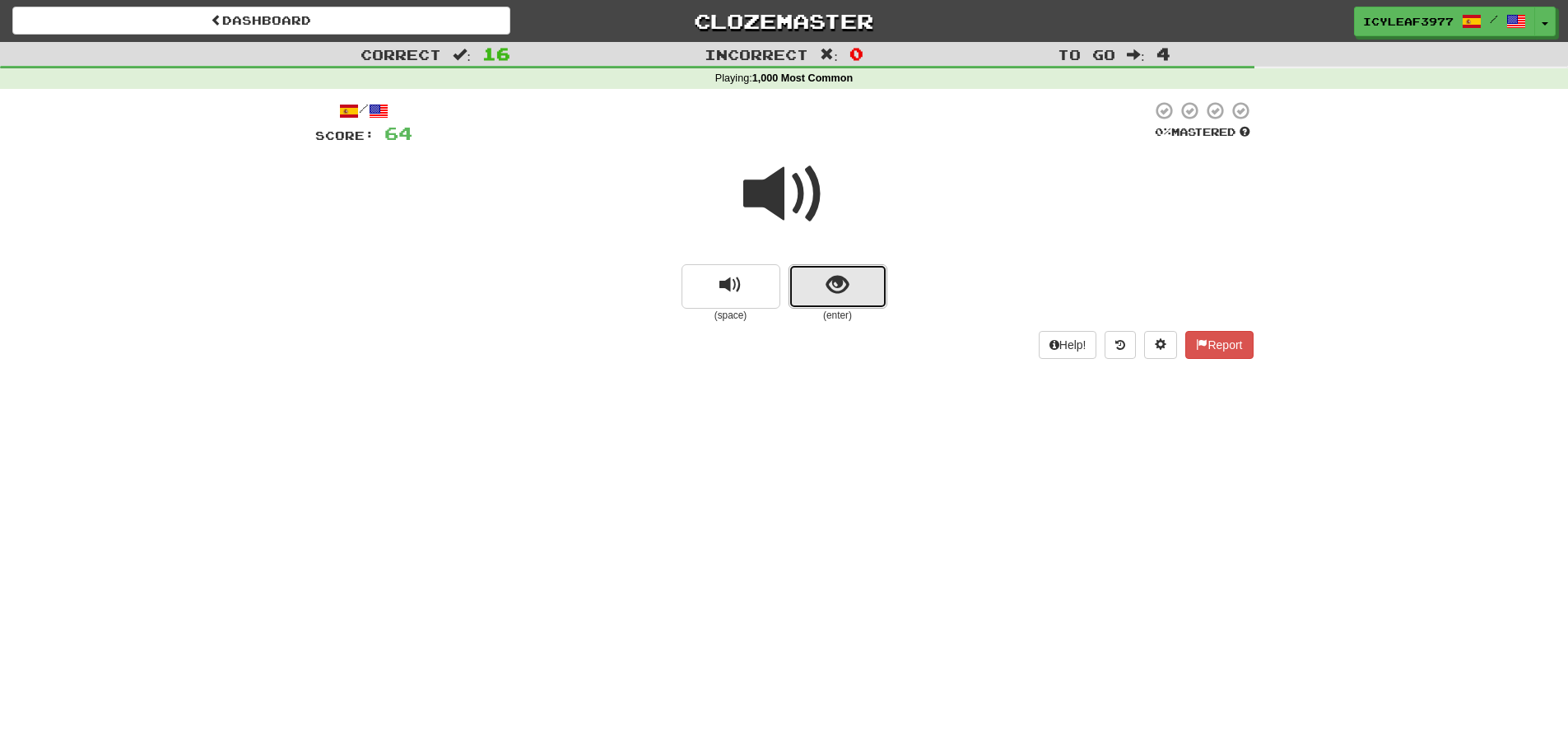
click at [833, 275] on span "show sentence" at bounding box center [836, 285] width 22 height 22
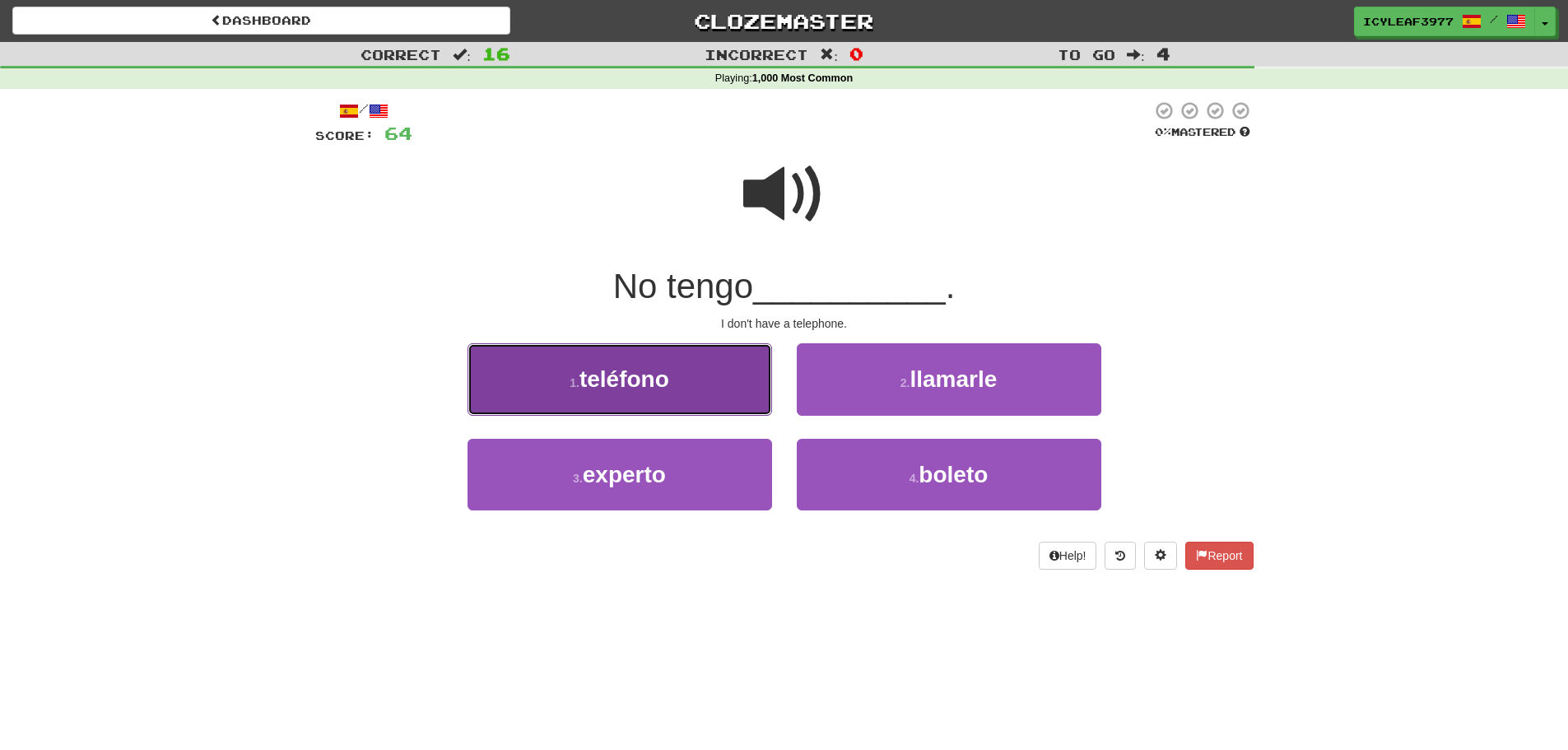
click at [716, 385] on button "1 . teléfono" at bounding box center [619, 379] width 304 height 71
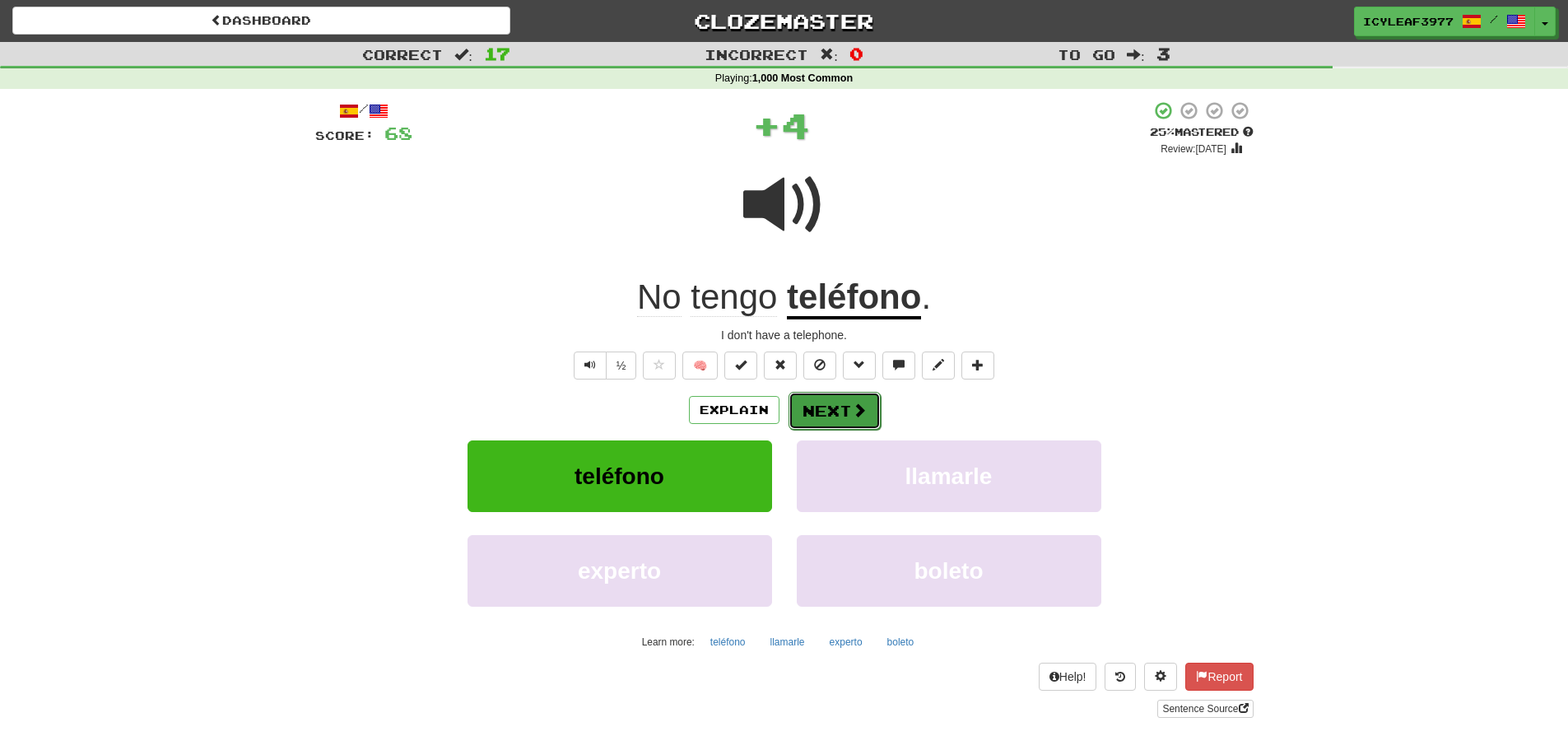
click at [813, 399] on button "Next" at bounding box center [834, 411] width 92 height 38
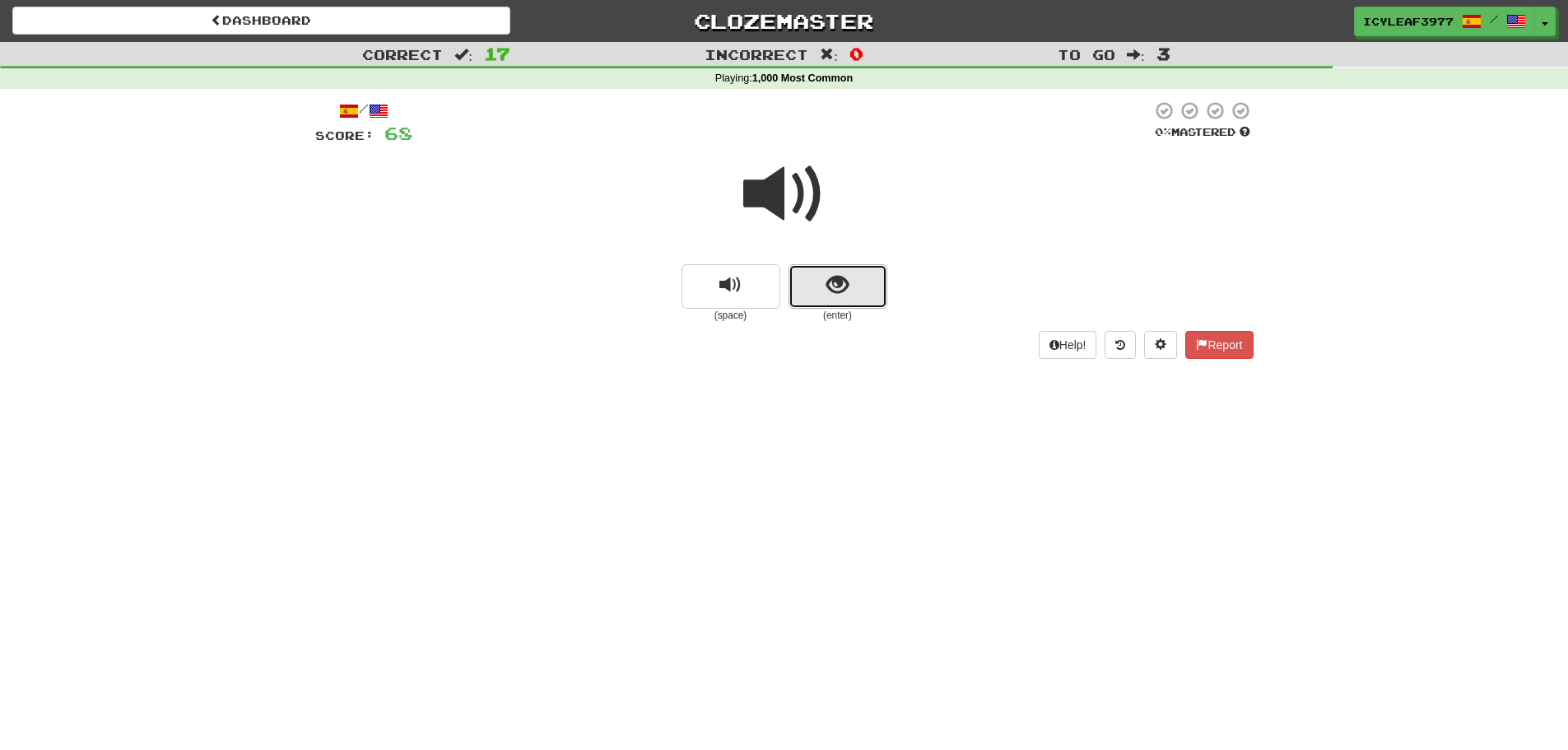
click at [812, 267] on button "show sentence" at bounding box center [838, 286] width 99 height 45
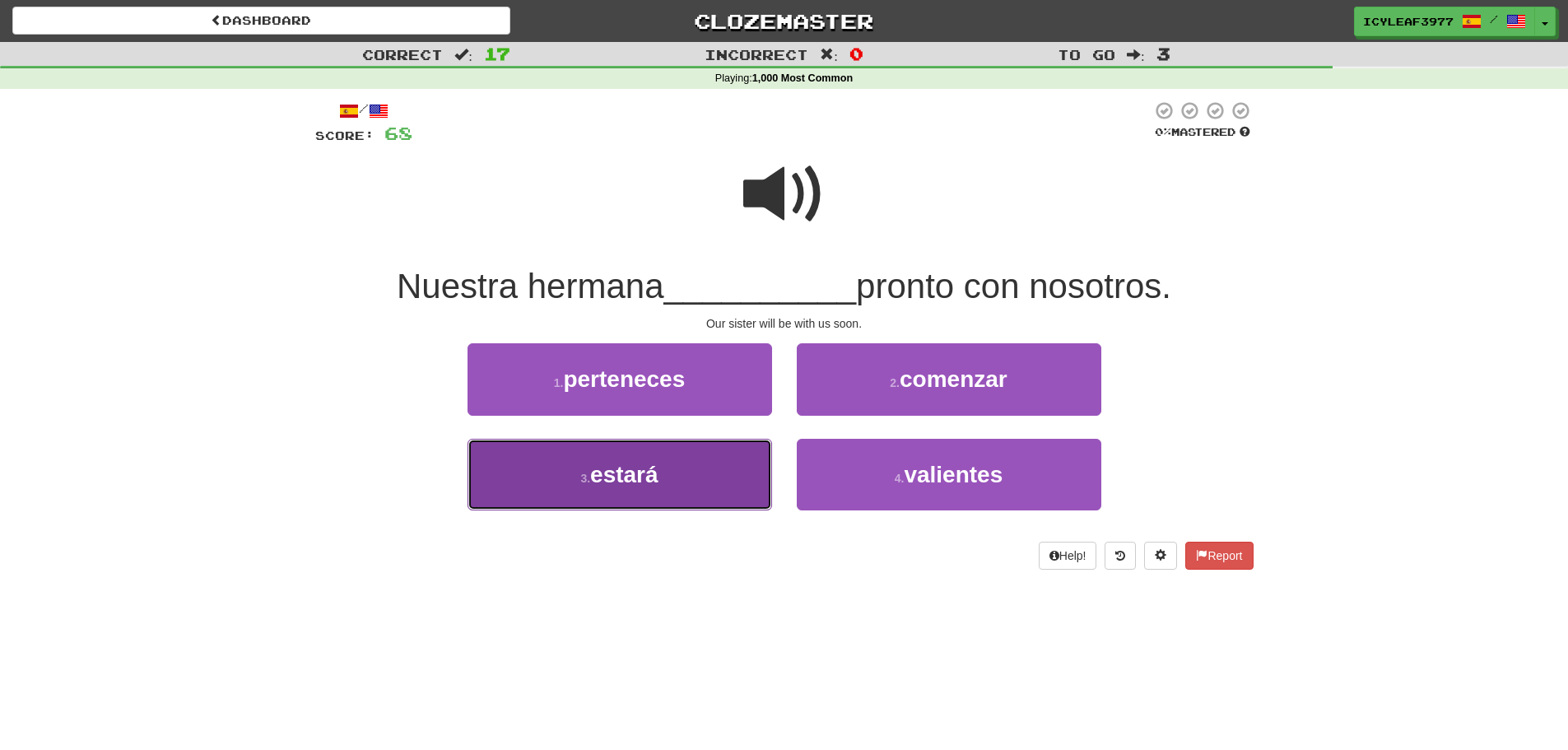
click at [710, 449] on button "3 . estará" at bounding box center [619, 474] width 304 height 71
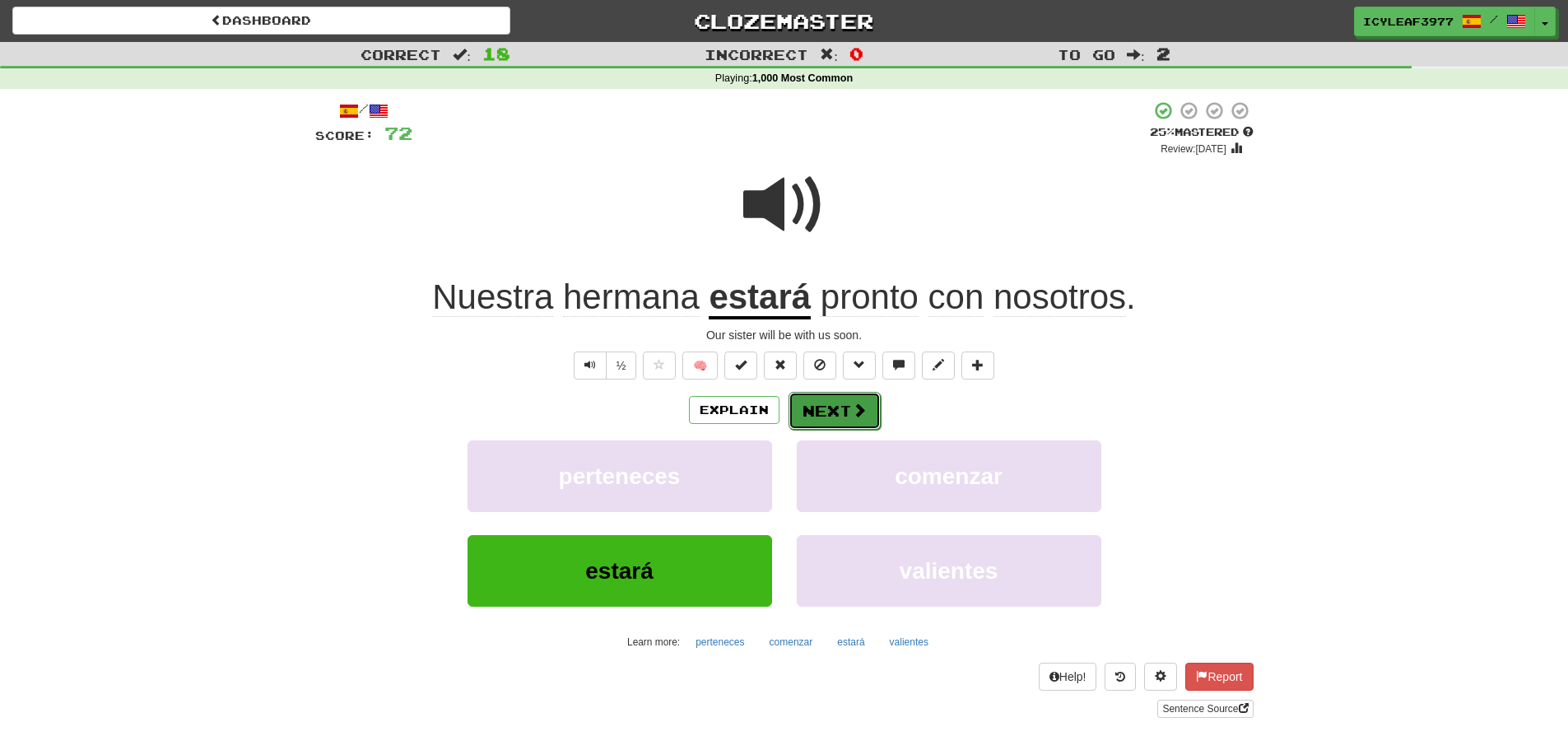
click at [825, 400] on button "Next" at bounding box center [834, 411] width 92 height 38
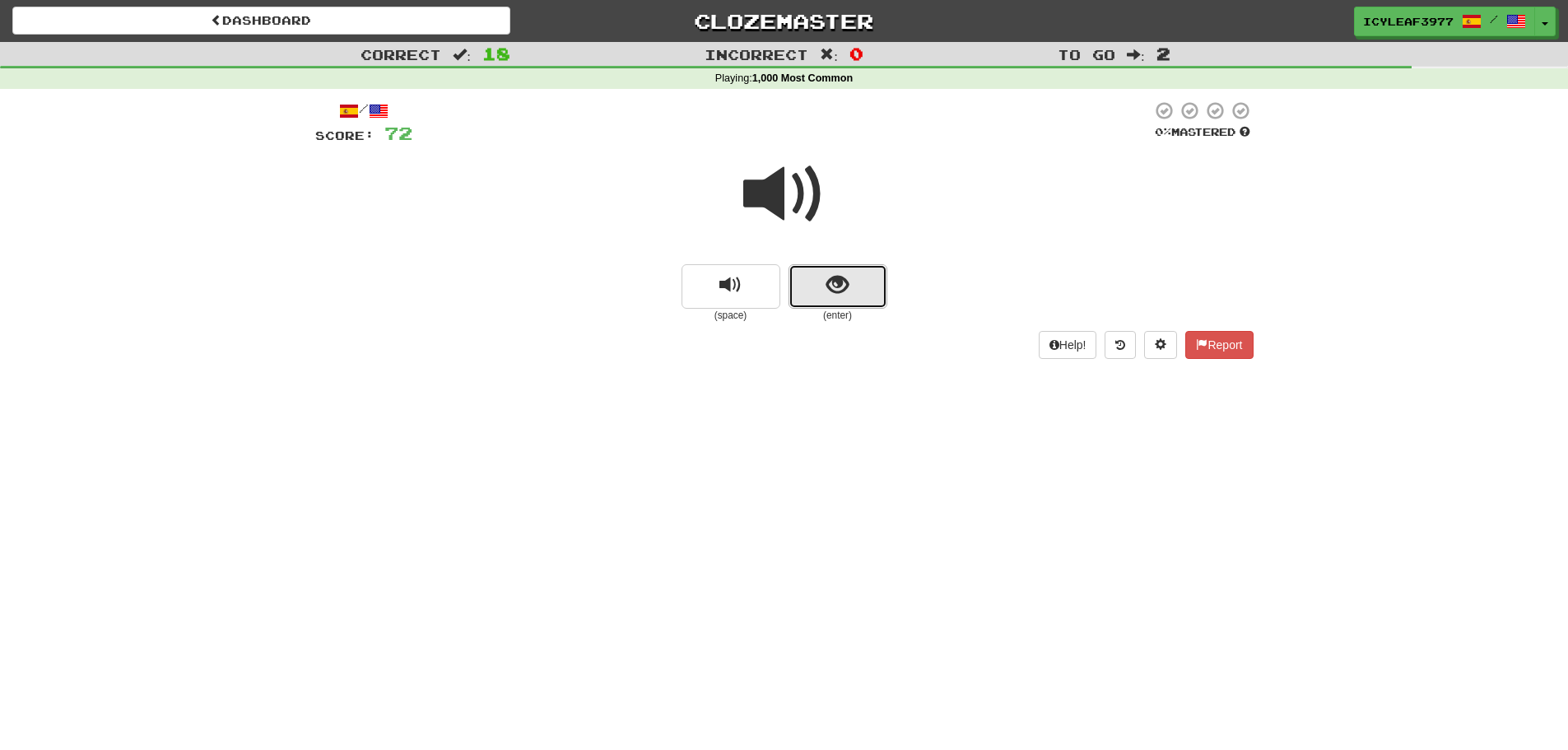
click at [837, 291] on span "show sentence" at bounding box center [836, 285] width 22 height 22
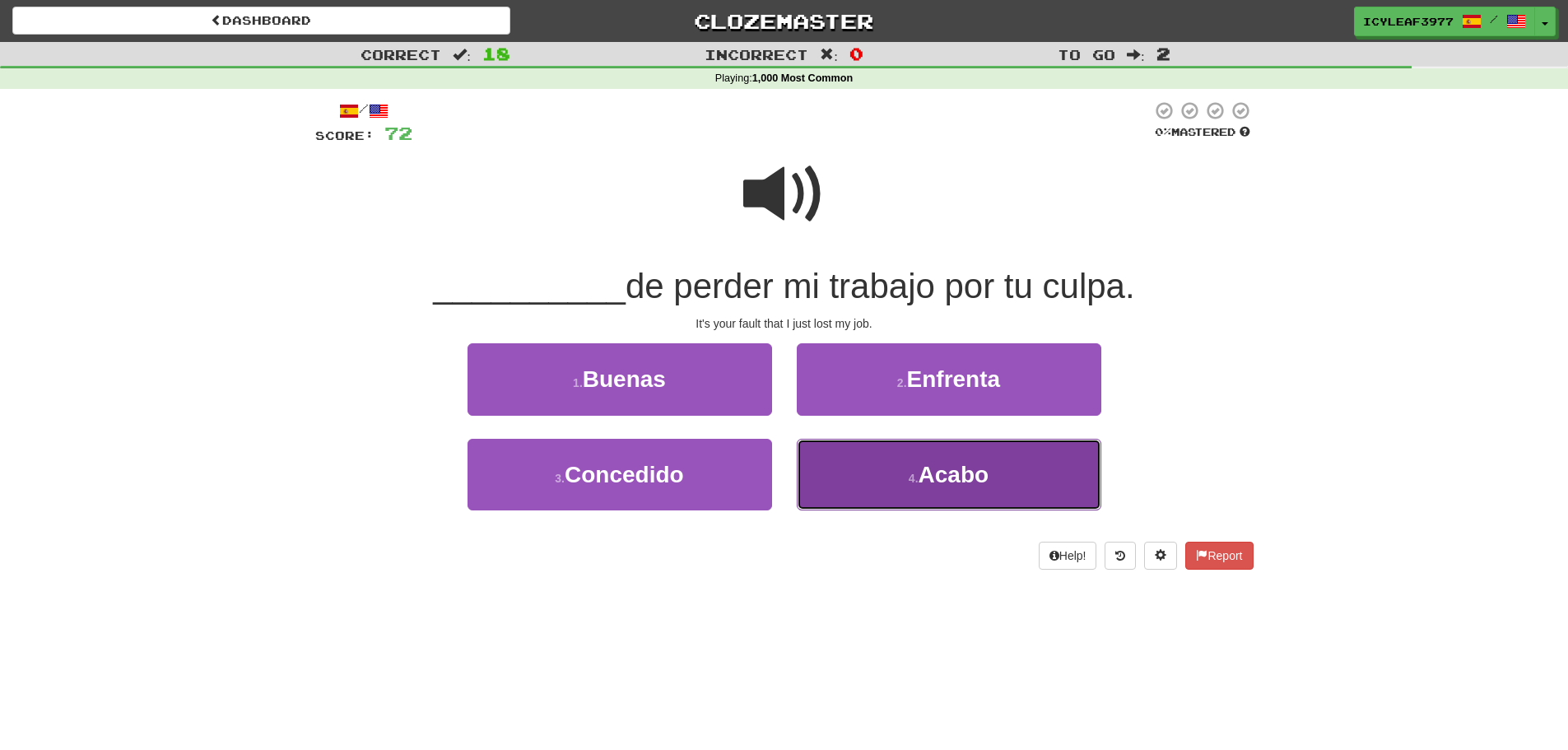
click at [819, 449] on button "4 . Acabo" at bounding box center [949, 474] width 304 height 71
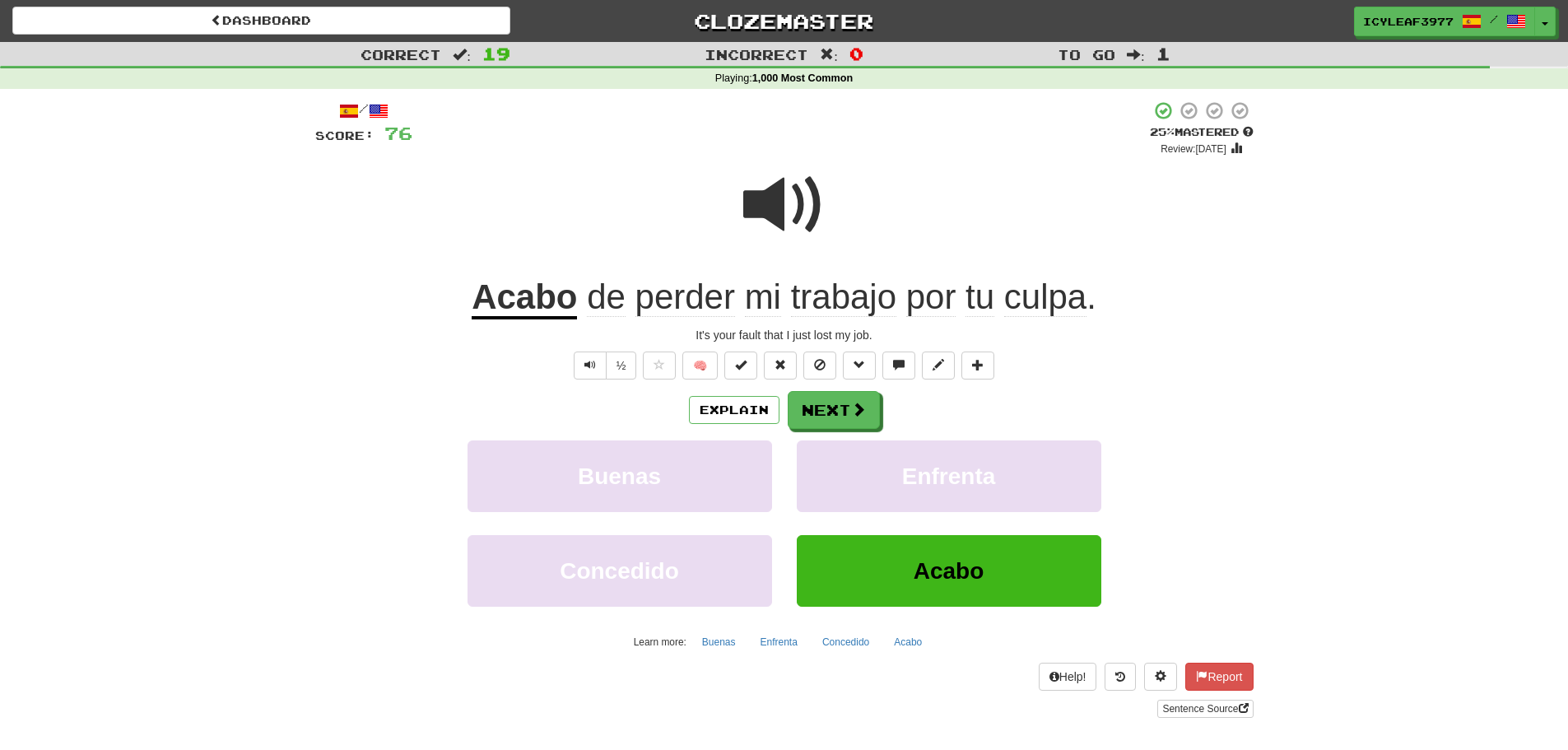
click at [519, 307] on u "Acabo" at bounding box center [524, 298] width 106 height 42
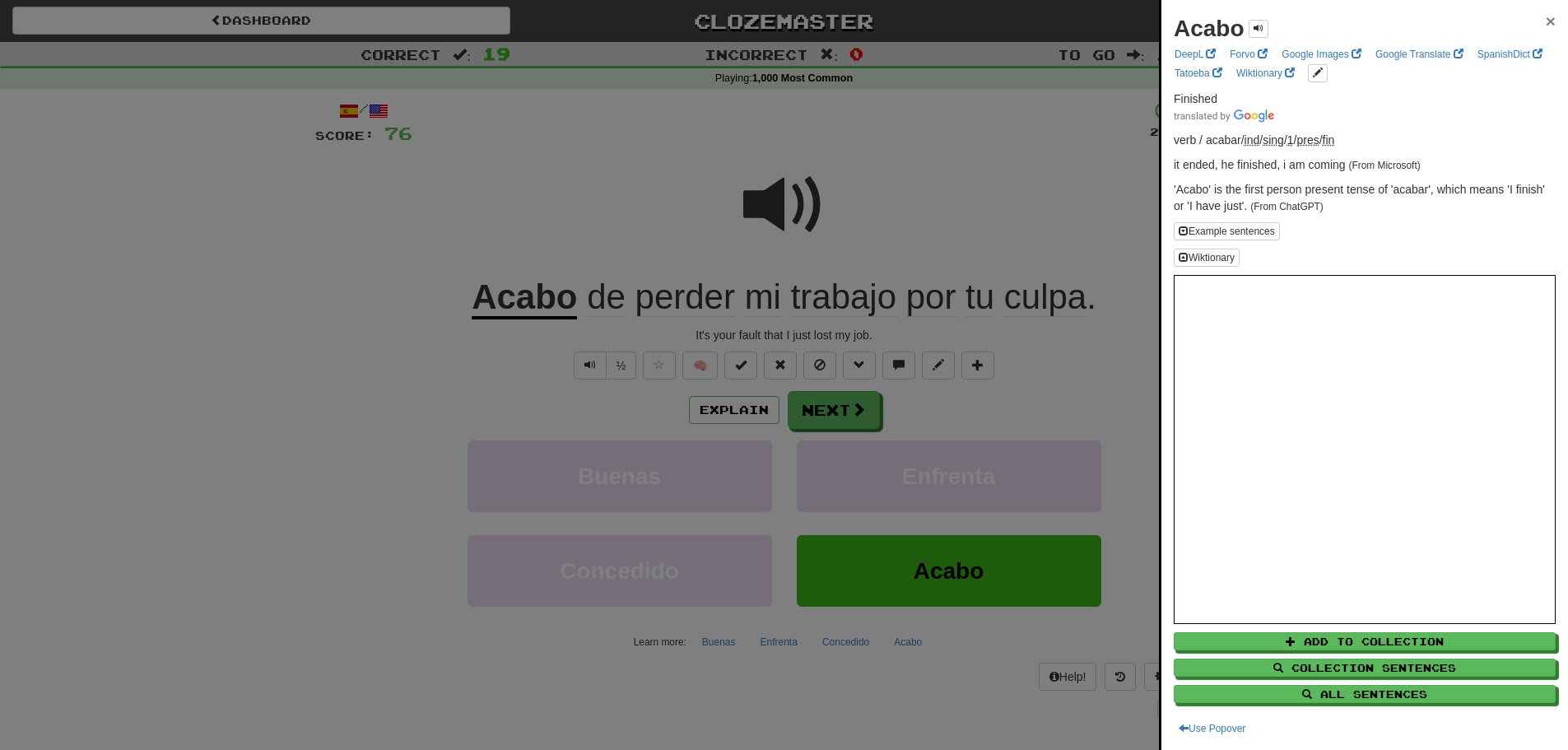
click at [1545, 19] on span "×" at bounding box center [1550, 21] width 10 height 19
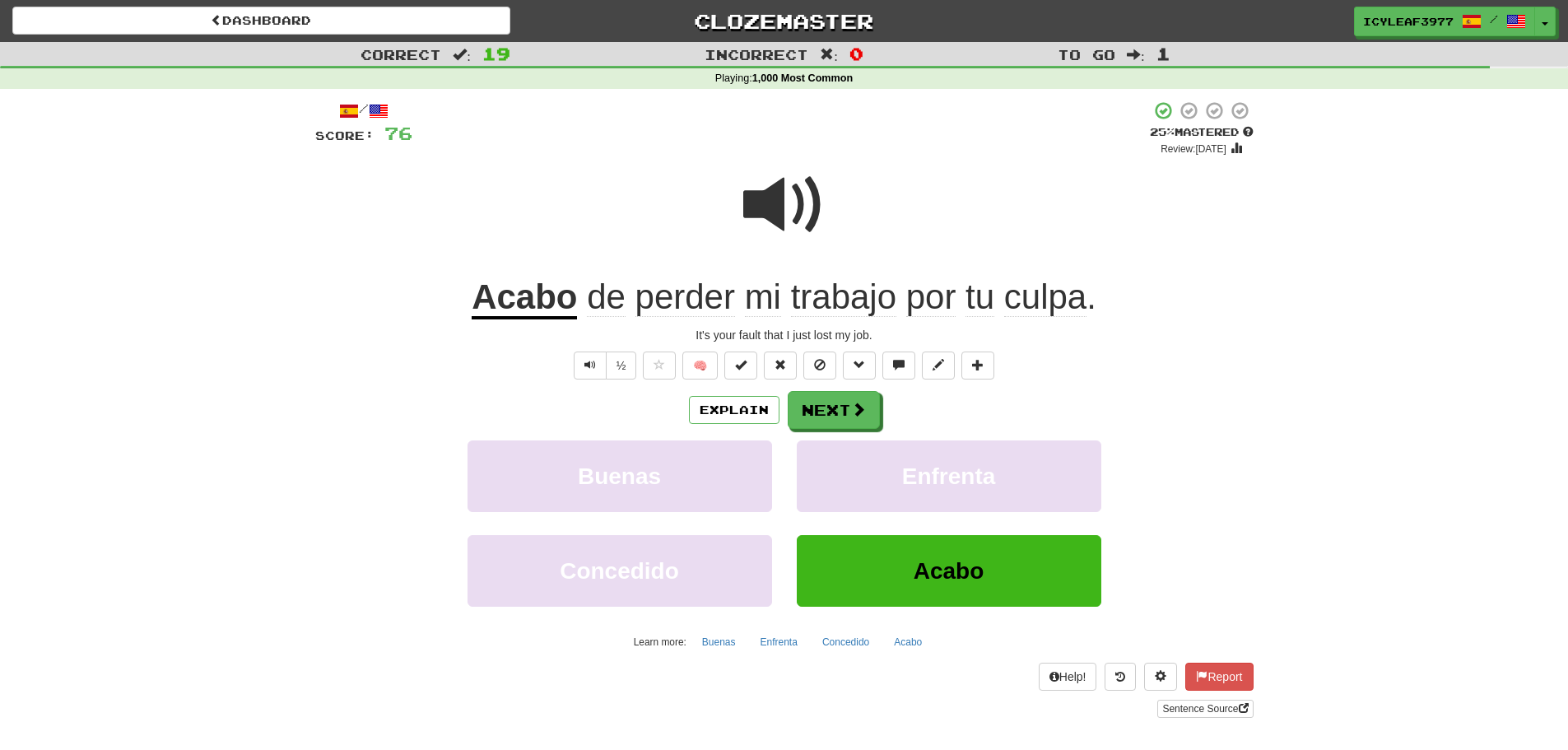
click at [665, 292] on span "perder" at bounding box center [685, 297] width 100 height 40
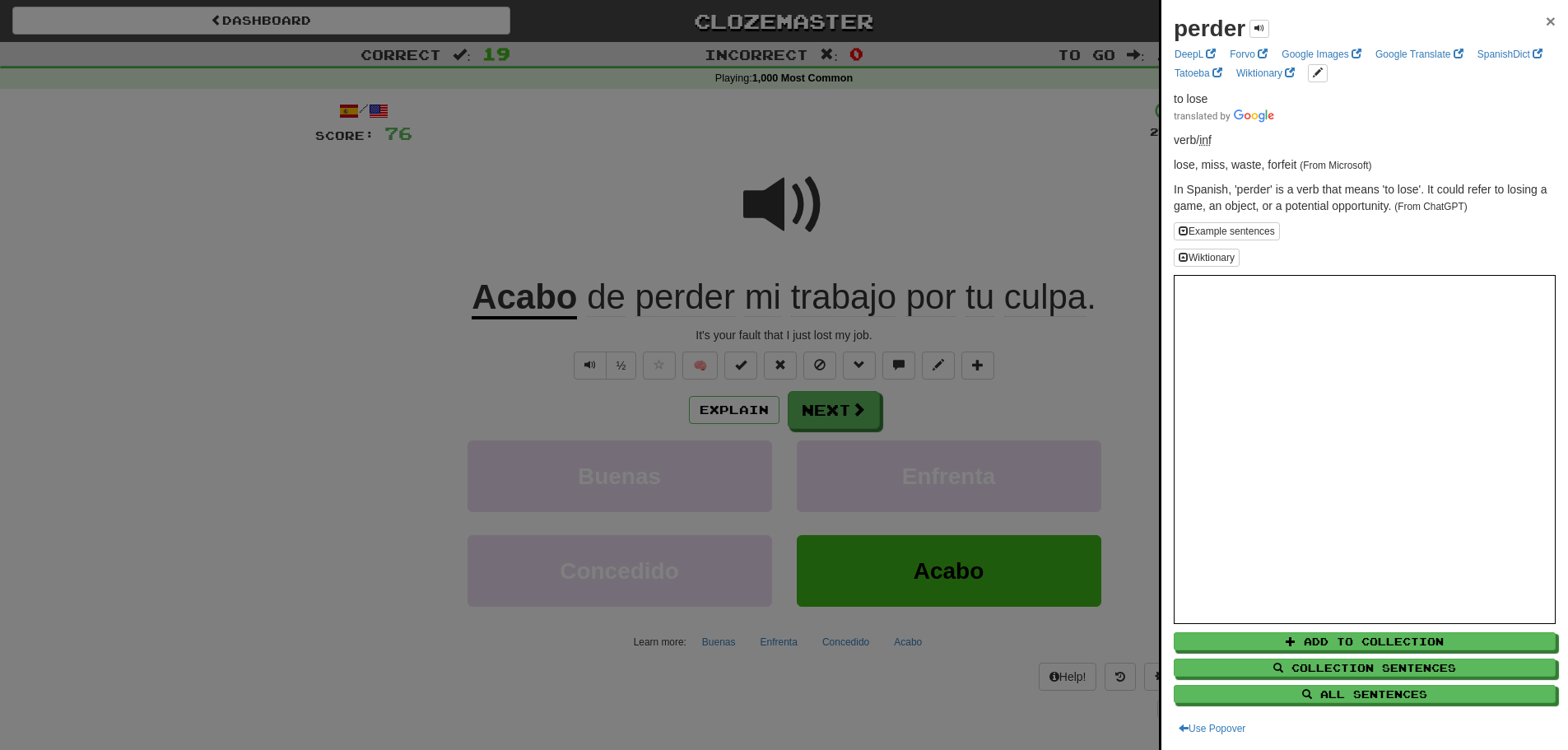
click at [1545, 15] on span "×" at bounding box center [1550, 21] width 10 height 19
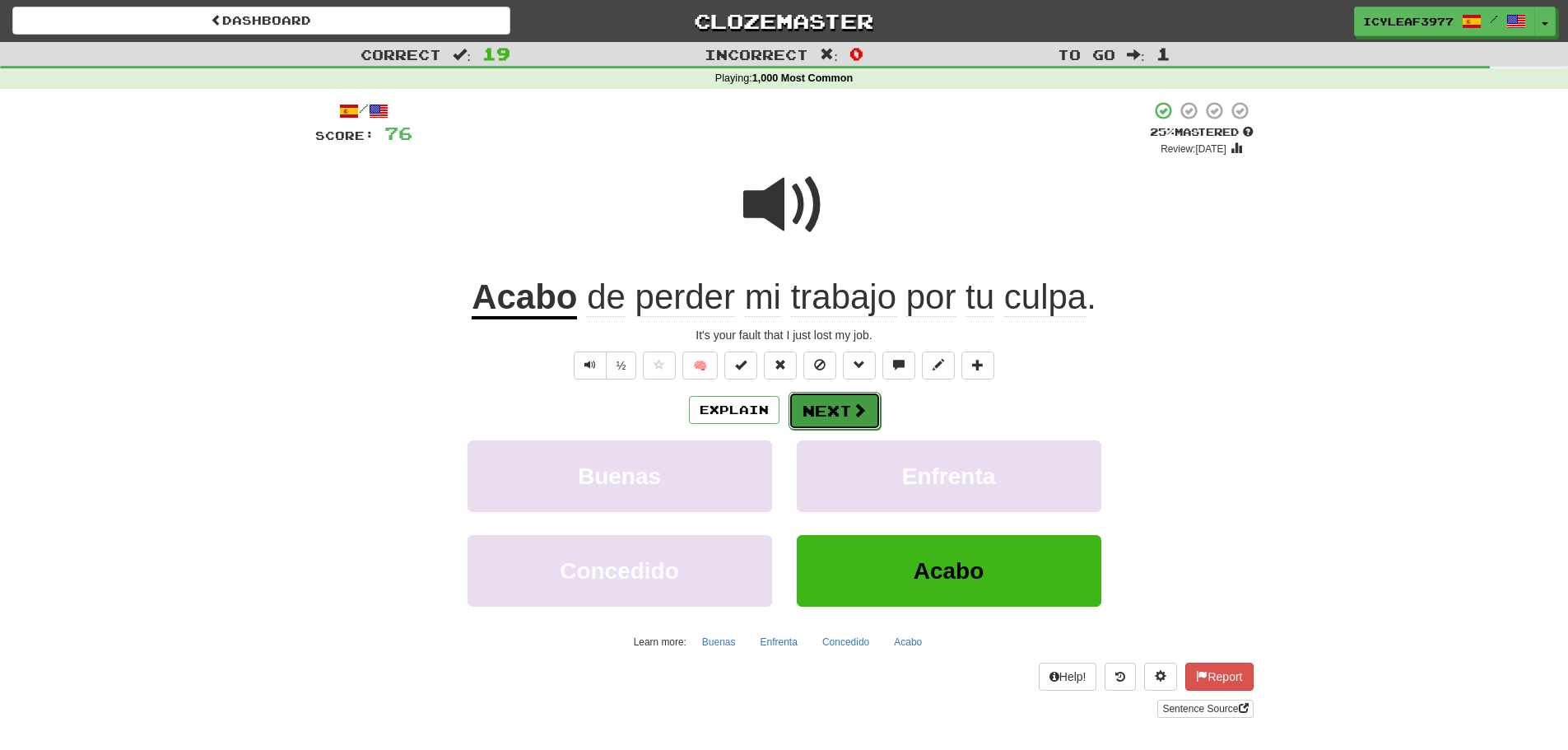
click at [840, 409] on button "Next" at bounding box center [834, 411] width 92 height 38
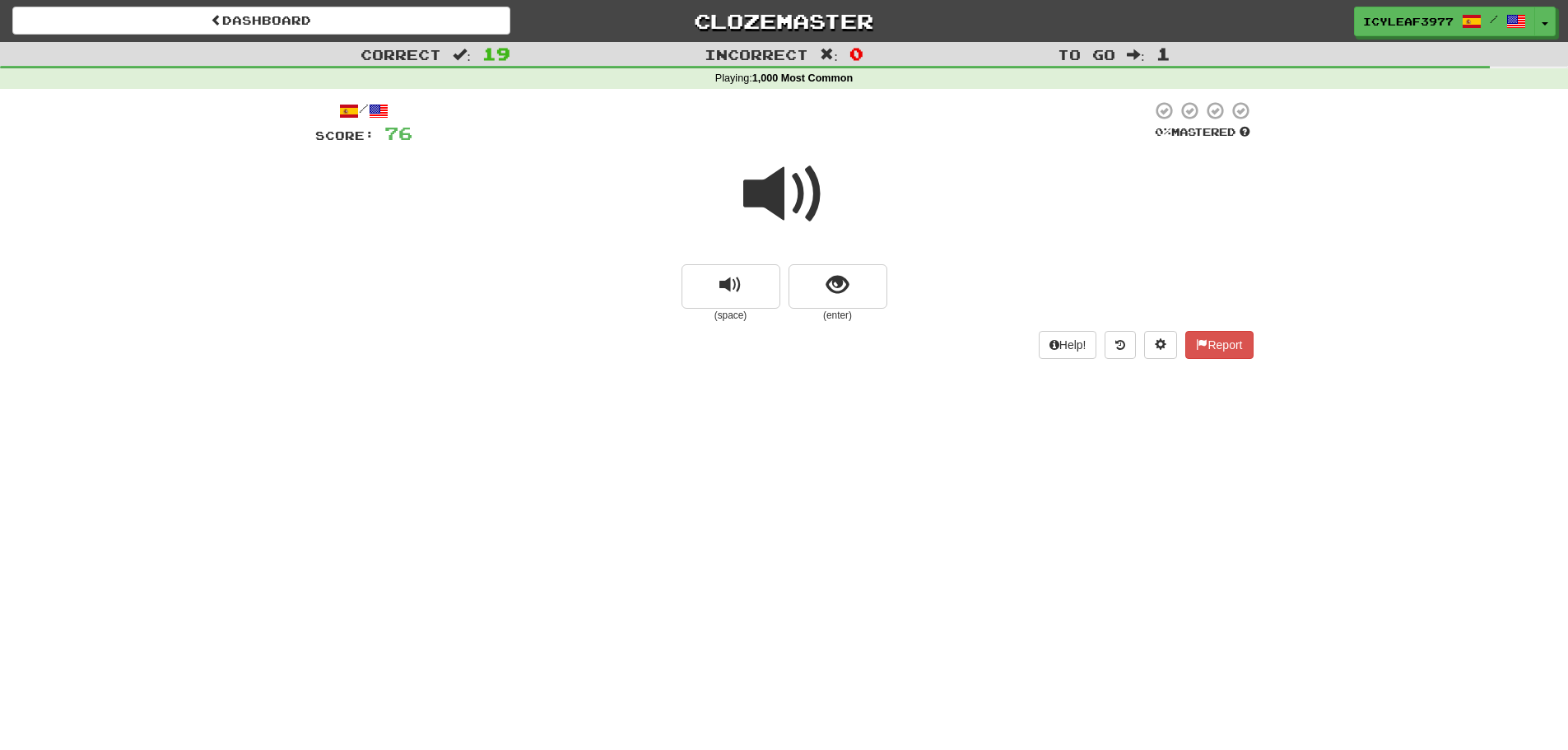
drag, startPoint x: 793, startPoint y: 202, endPoint x: 803, endPoint y: 223, distance: 23.3
click at [792, 204] on span at bounding box center [784, 194] width 82 height 82
click at [772, 207] on span at bounding box center [784, 194] width 82 height 82
click at [829, 289] on span "show sentence" at bounding box center [836, 285] width 22 height 22
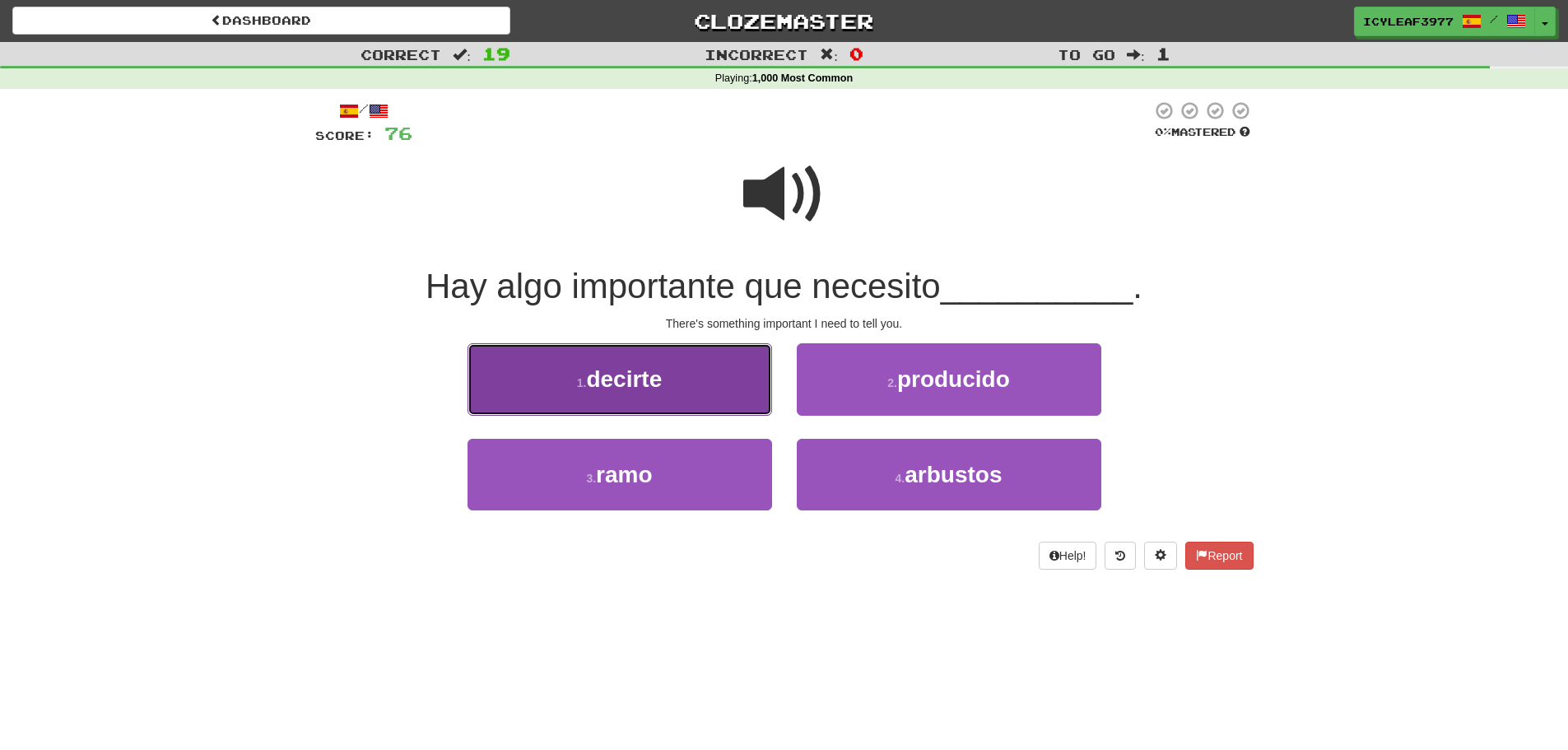
click at [710, 371] on button "1 . decirte" at bounding box center [619, 379] width 304 height 71
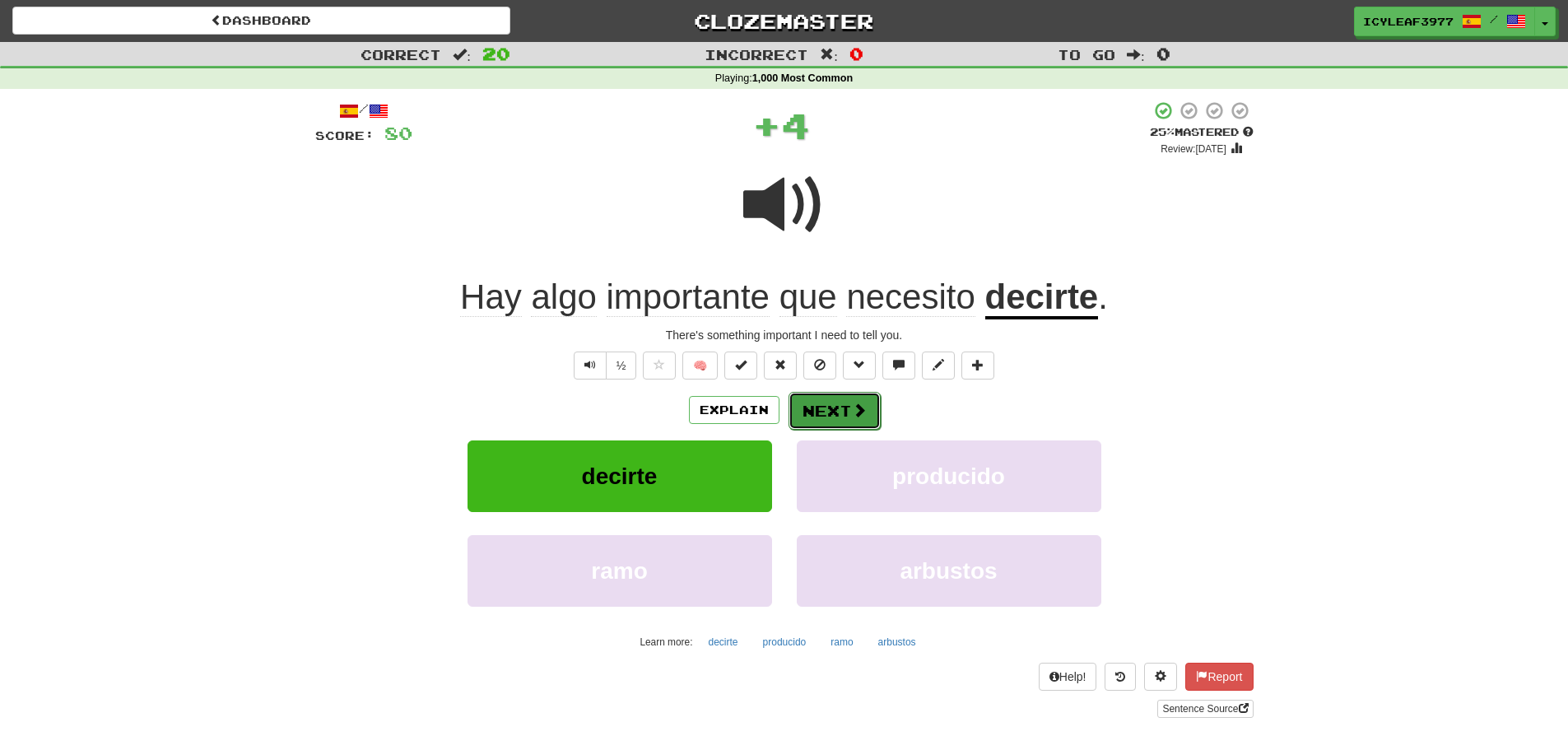
click at [827, 405] on button "Next" at bounding box center [834, 411] width 92 height 38
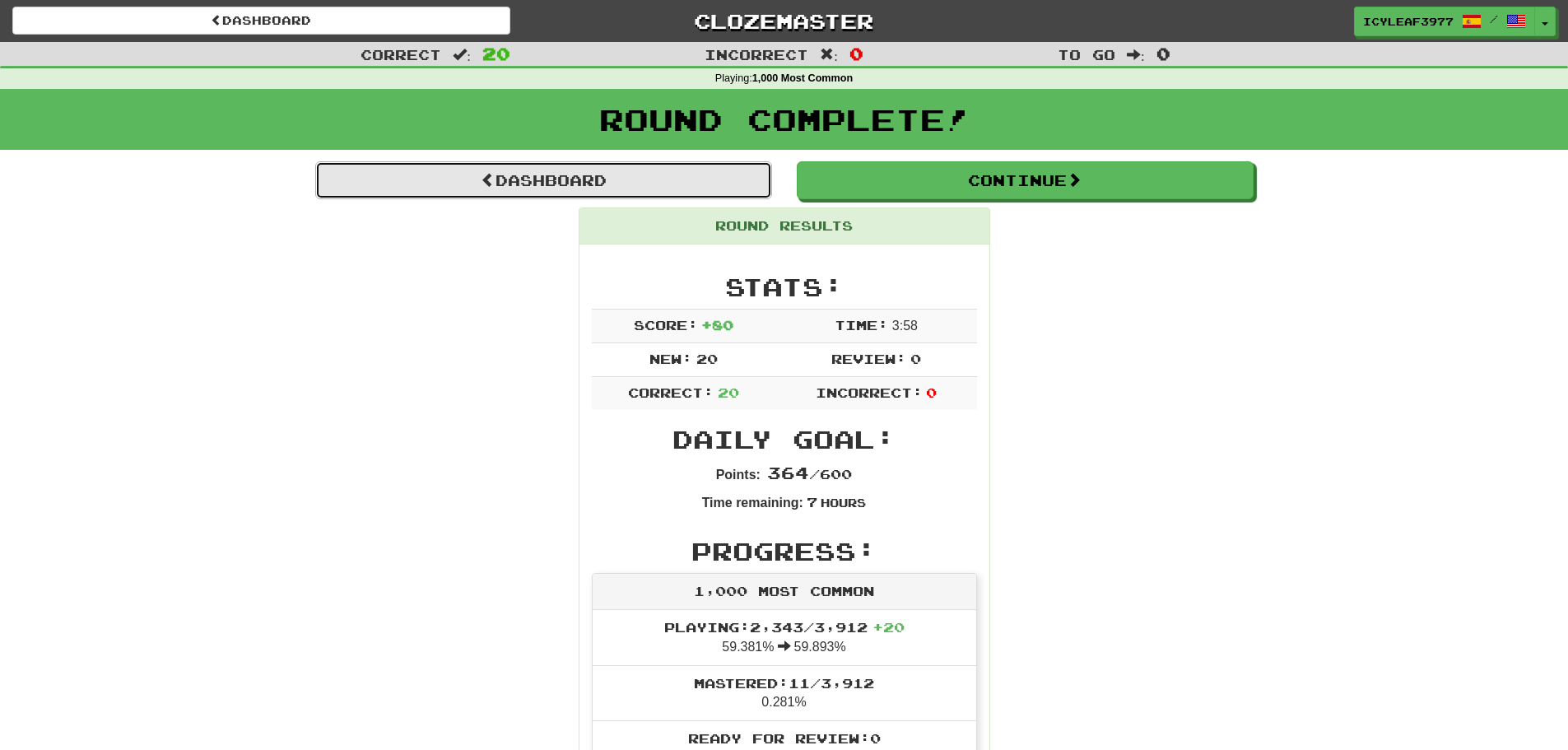
click at [576, 178] on link "Dashboard" at bounding box center [543, 181] width 457 height 38
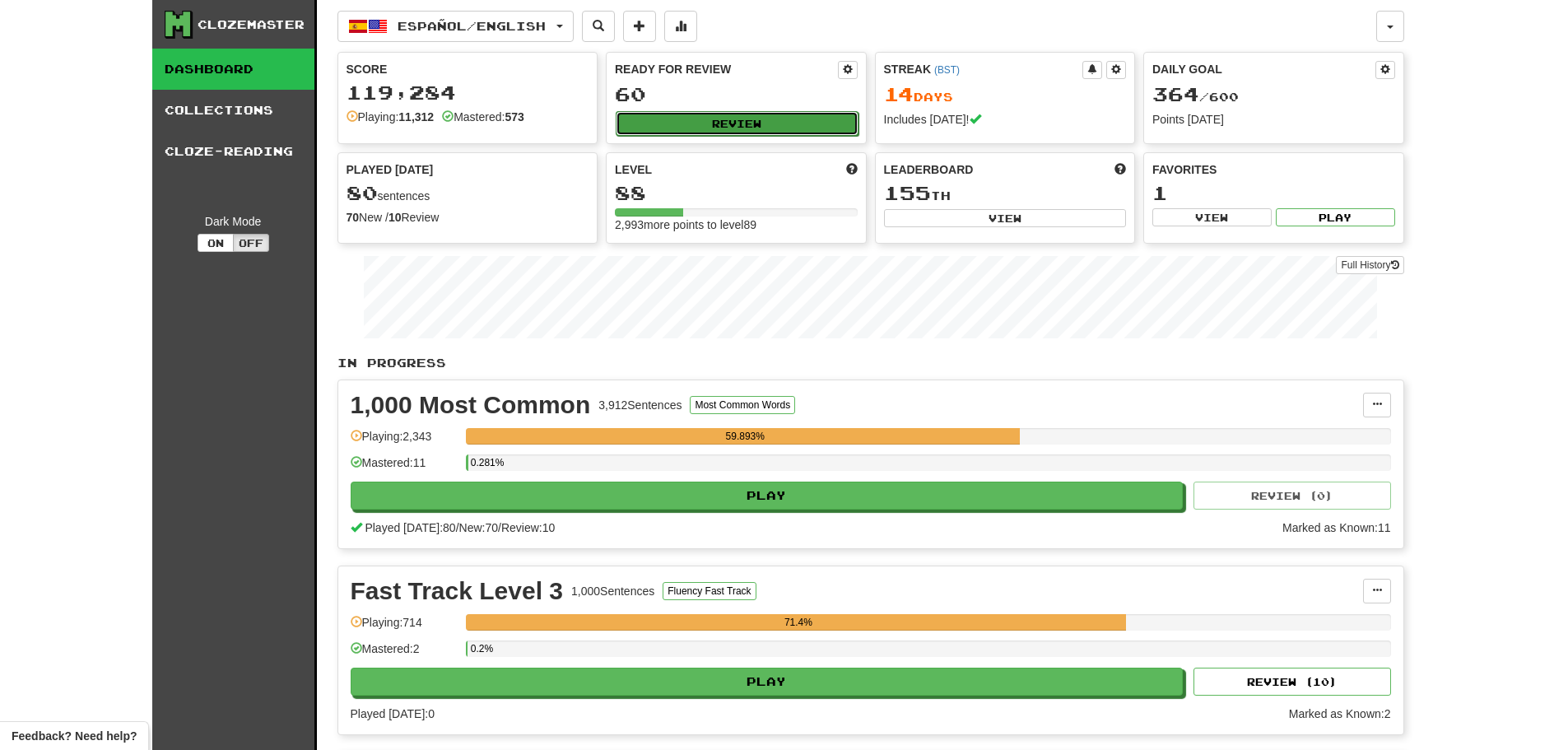
click at [655, 119] on button "Review" at bounding box center [736, 124] width 243 height 25
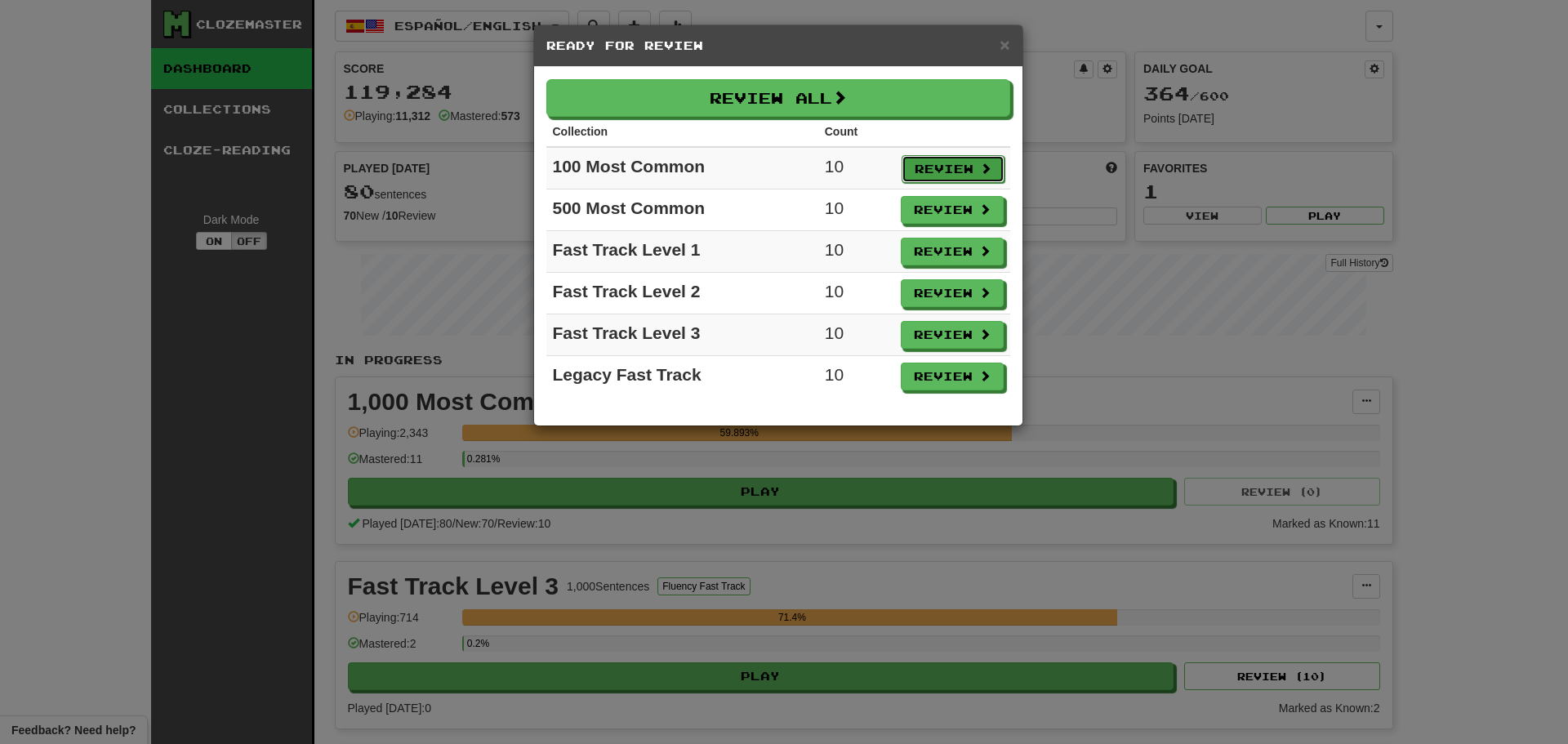
click at [921, 161] on button "Review" at bounding box center [953, 168] width 103 height 27
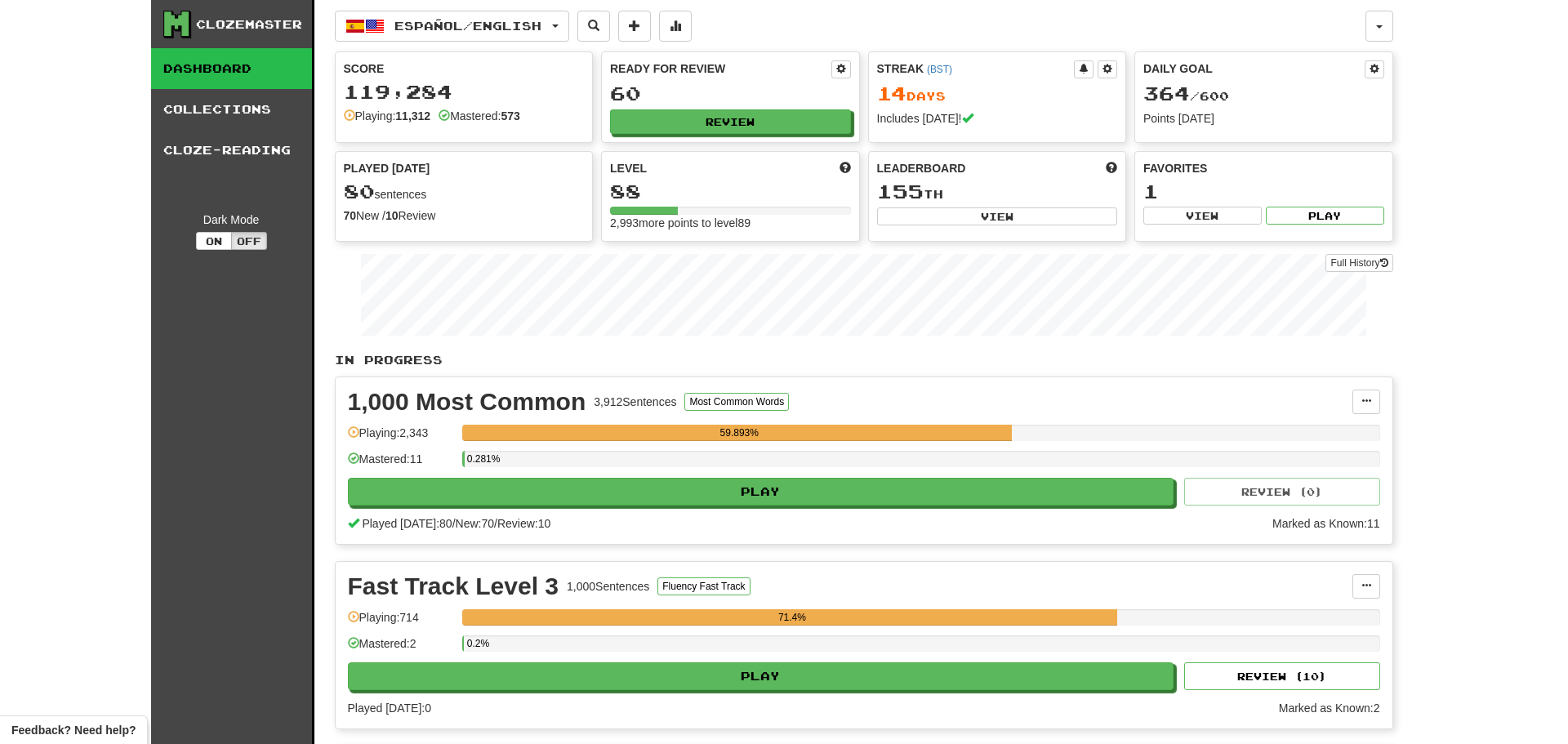
select select "**"
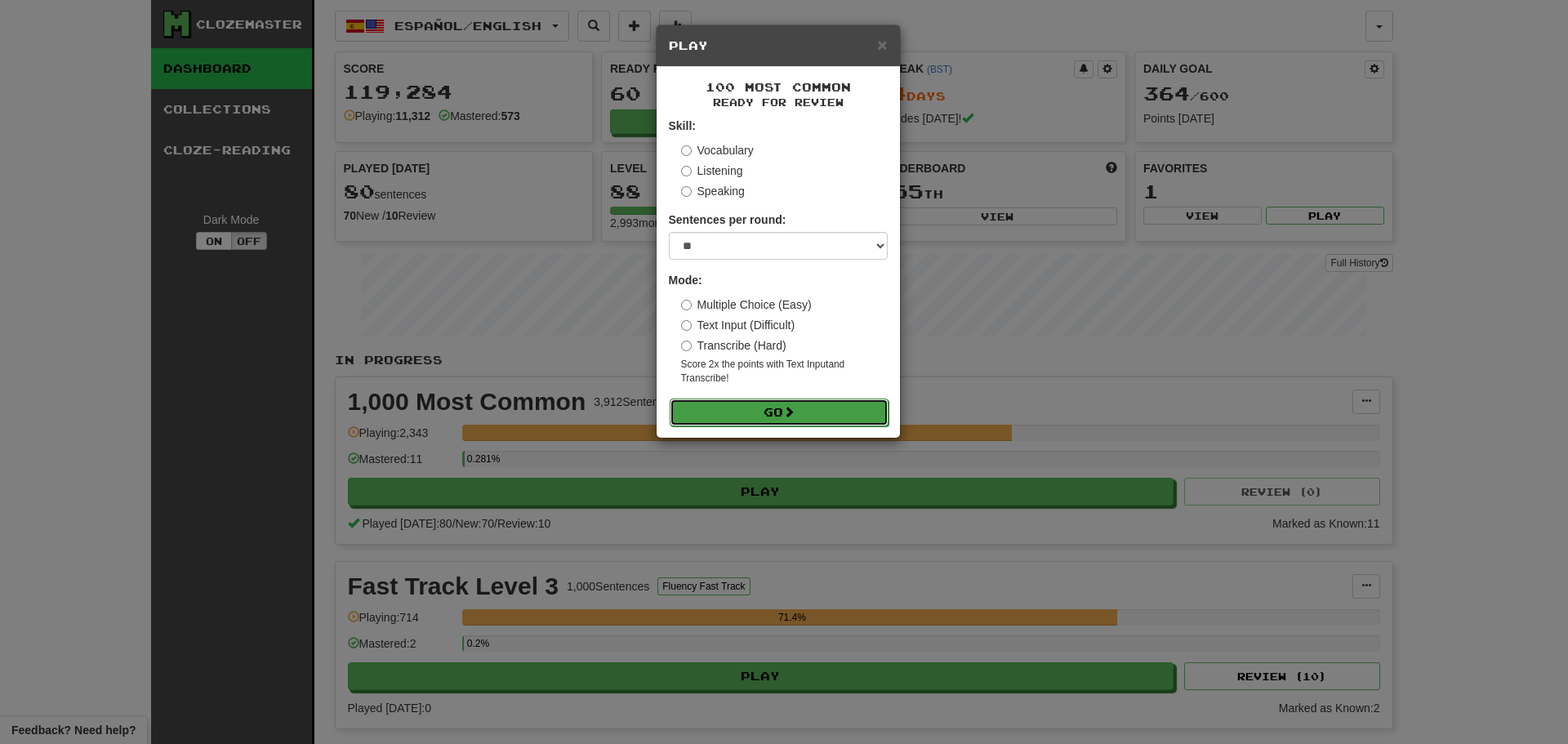
click at [737, 412] on button "Go" at bounding box center [779, 412] width 219 height 27
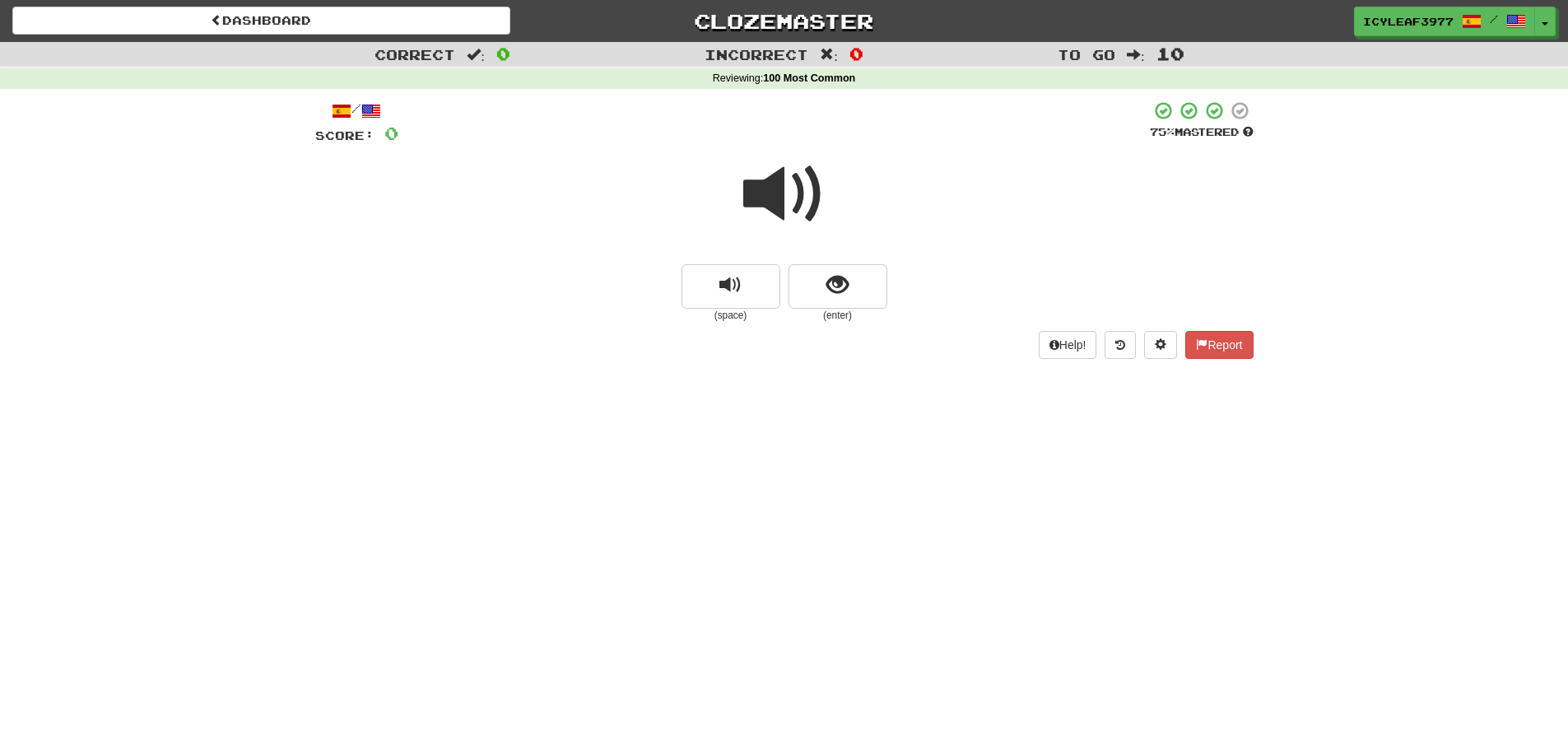
click at [789, 201] on span at bounding box center [784, 194] width 82 height 82
click at [826, 277] on button "show sentence" at bounding box center [838, 286] width 99 height 45
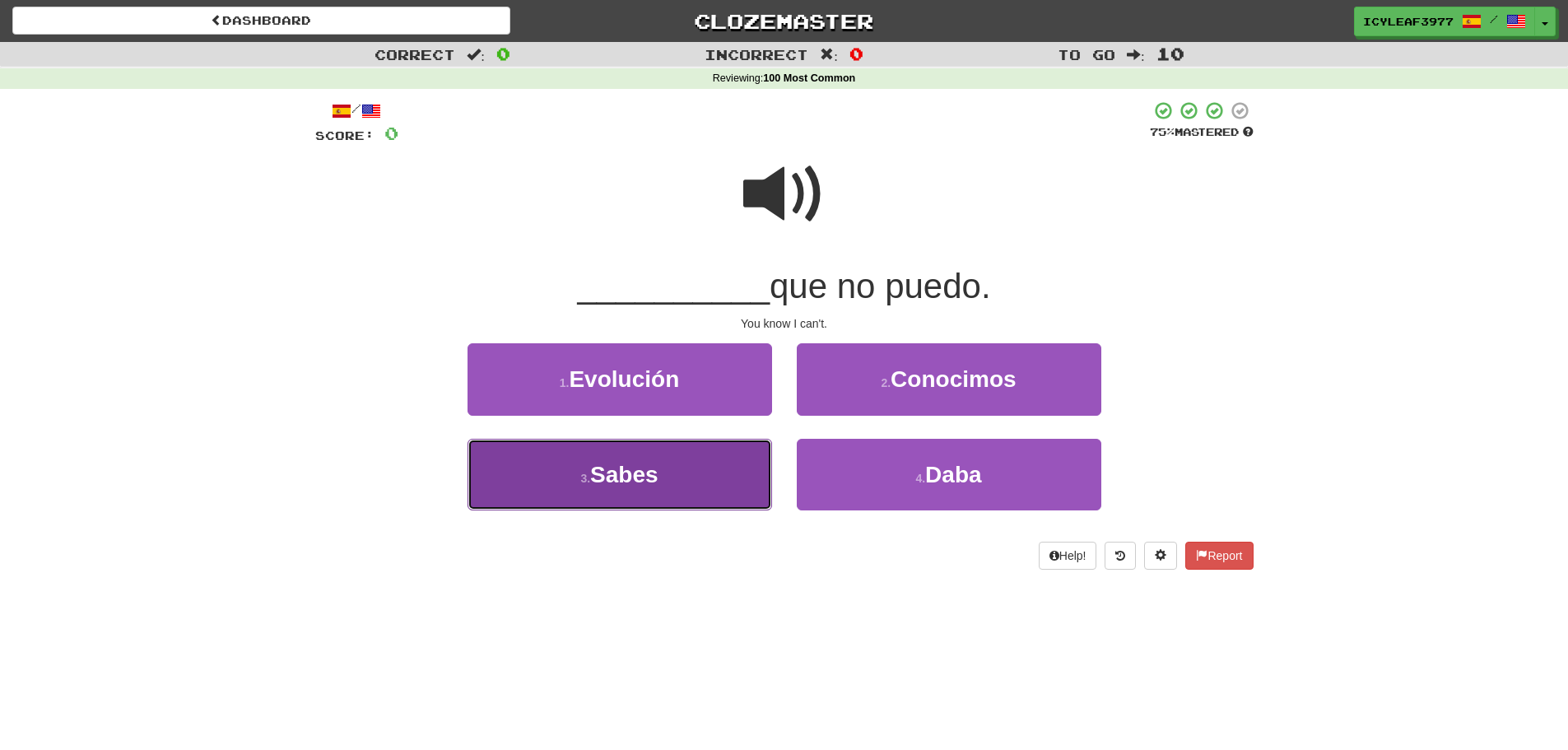
click at [666, 466] on button "3 . [GEOGRAPHIC_DATA]" at bounding box center [619, 474] width 304 height 71
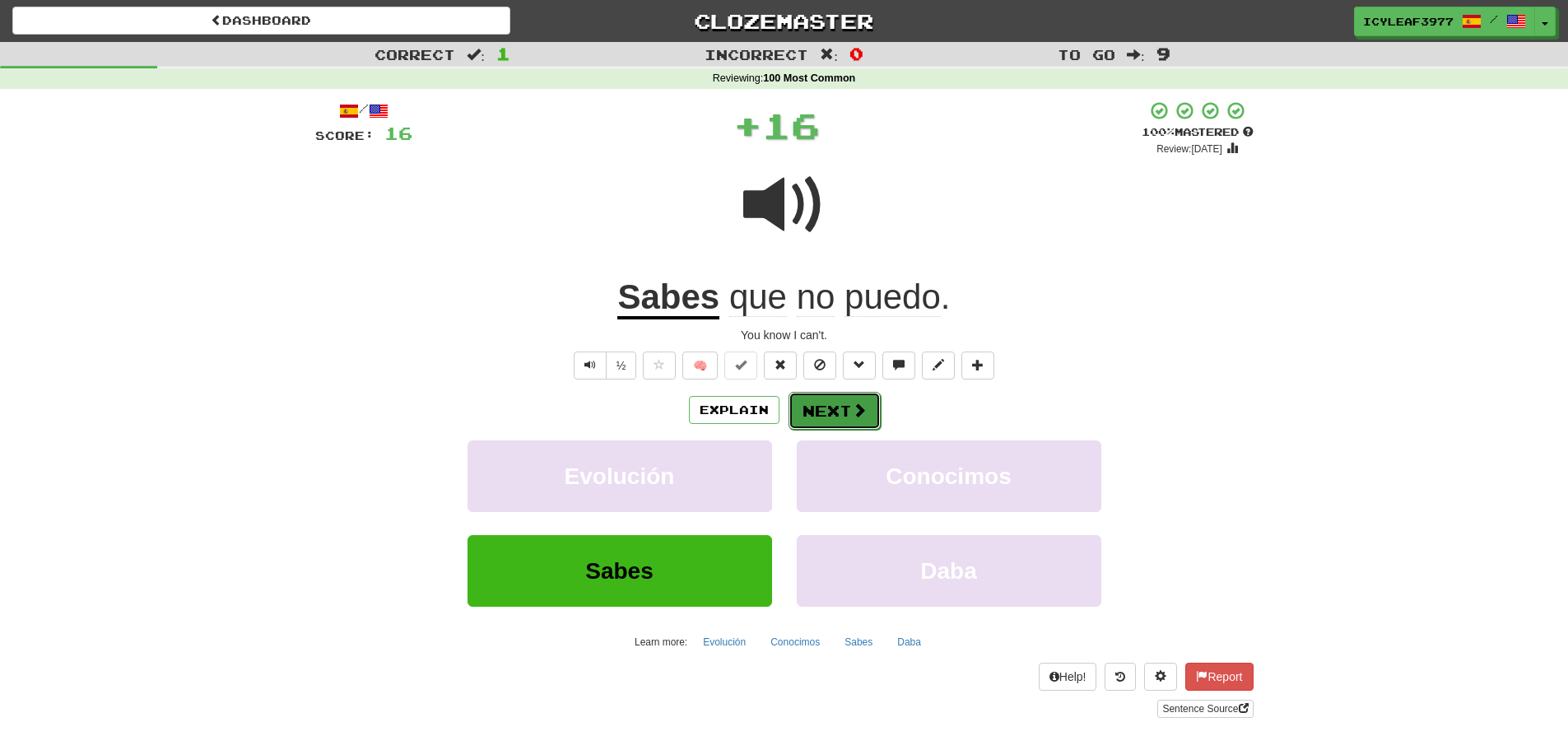
click at [811, 404] on button "Next" at bounding box center [834, 411] width 92 height 38
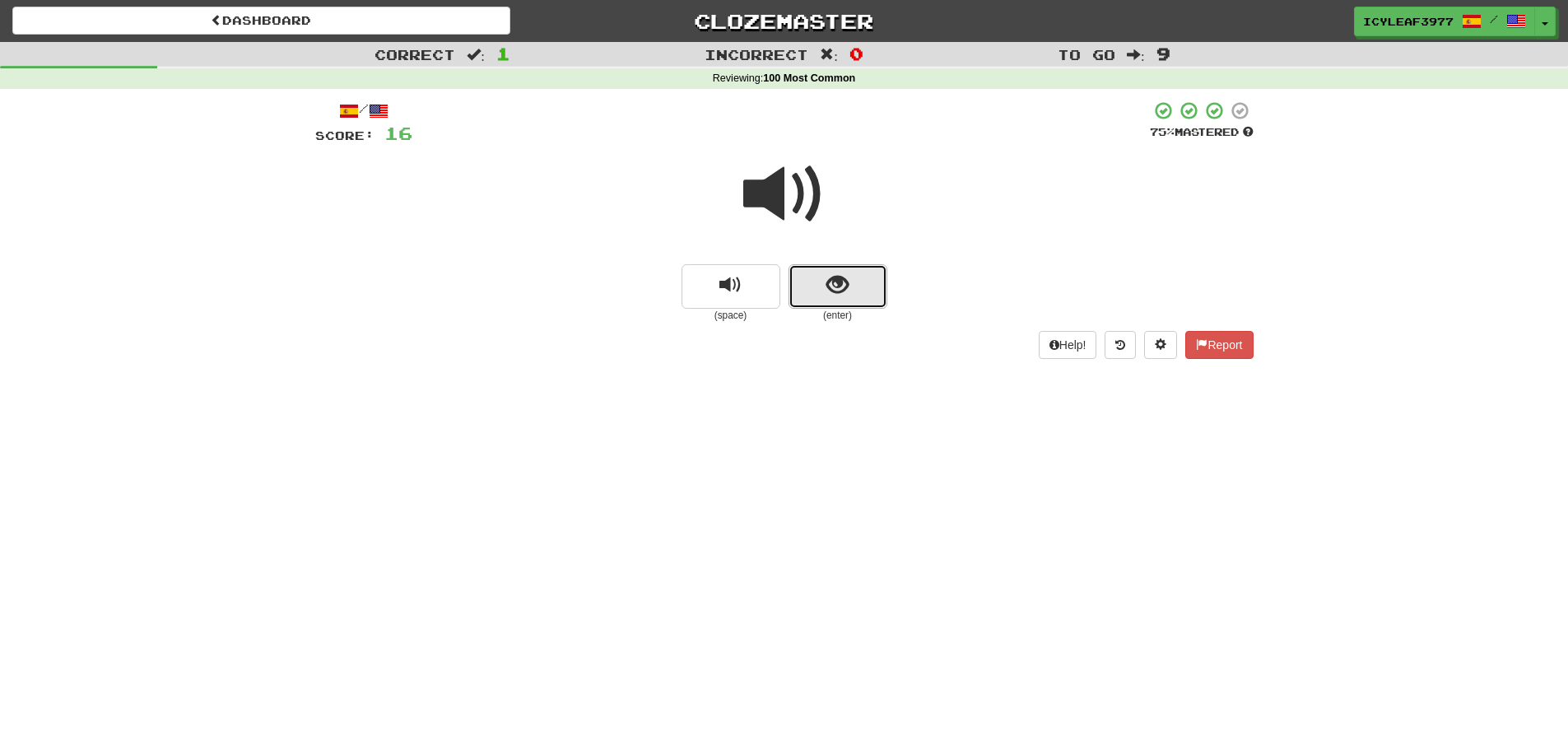
click at [806, 290] on button "show sentence" at bounding box center [838, 286] width 99 height 45
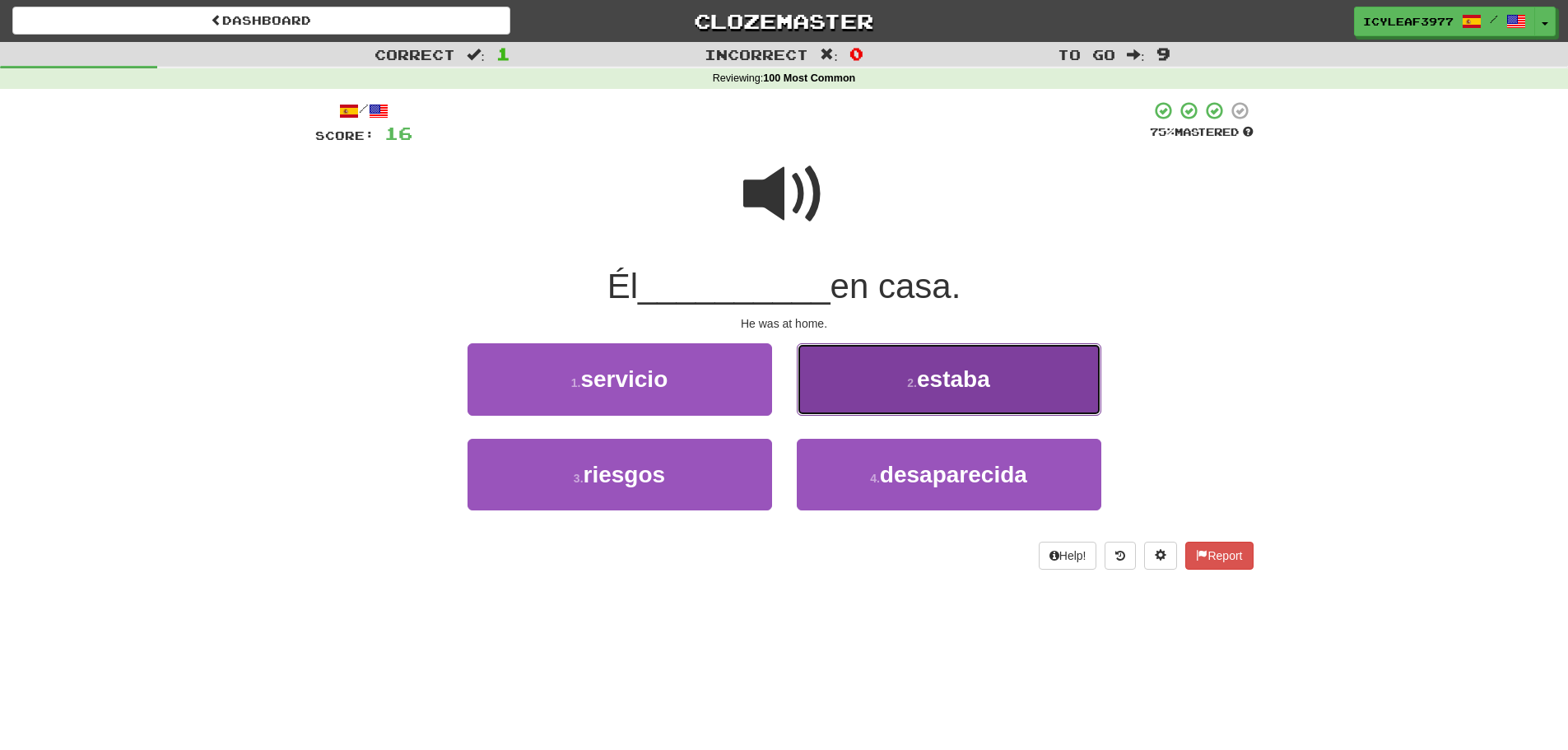
click at [833, 365] on button "2 . estaba" at bounding box center [949, 379] width 304 height 71
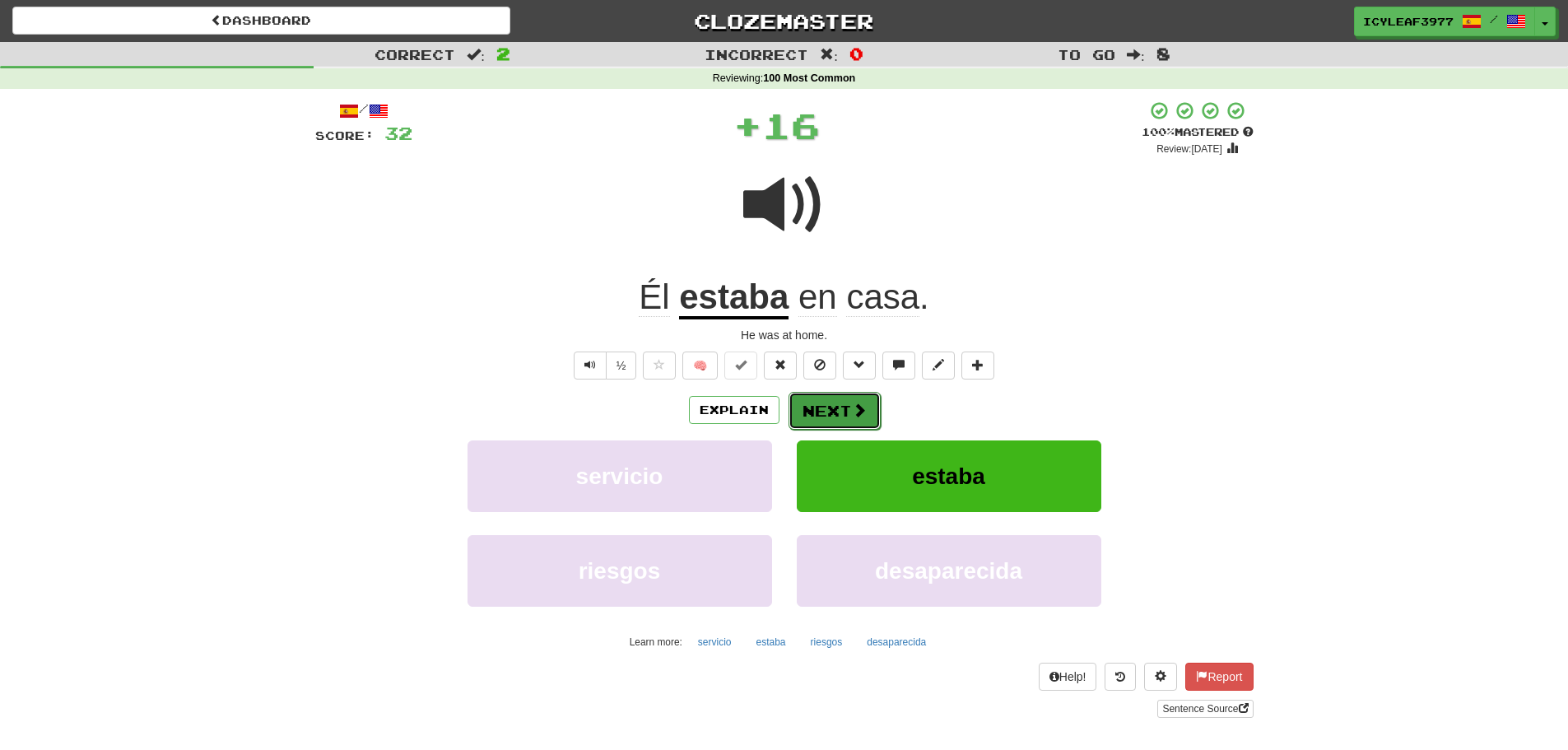
click at [819, 396] on button "Next" at bounding box center [834, 411] width 92 height 38
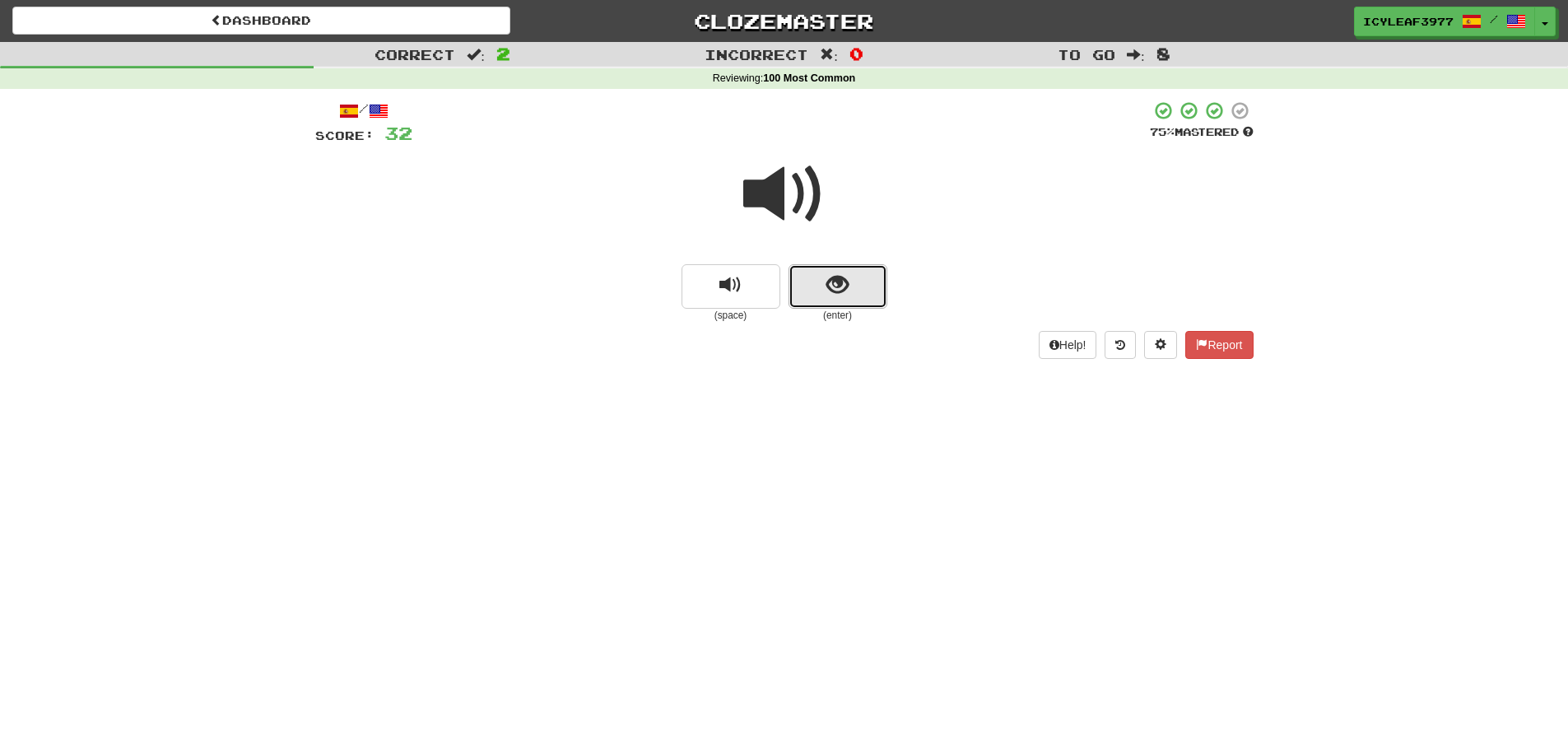
click at [829, 299] on button "show sentence" at bounding box center [838, 286] width 99 height 45
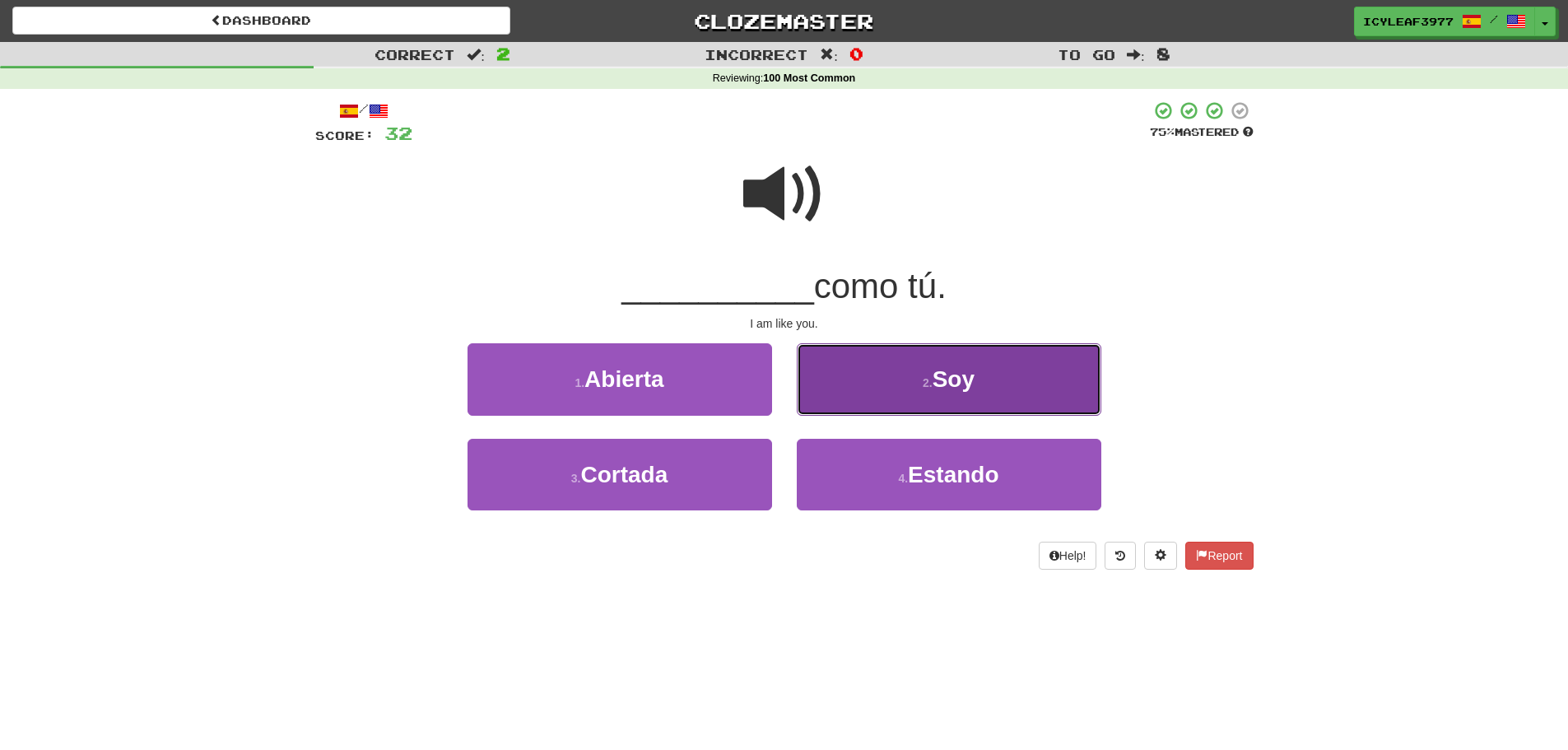
click at [813, 366] on button "2 . Soy" at bounding box center [949, 379] width 304 height 71
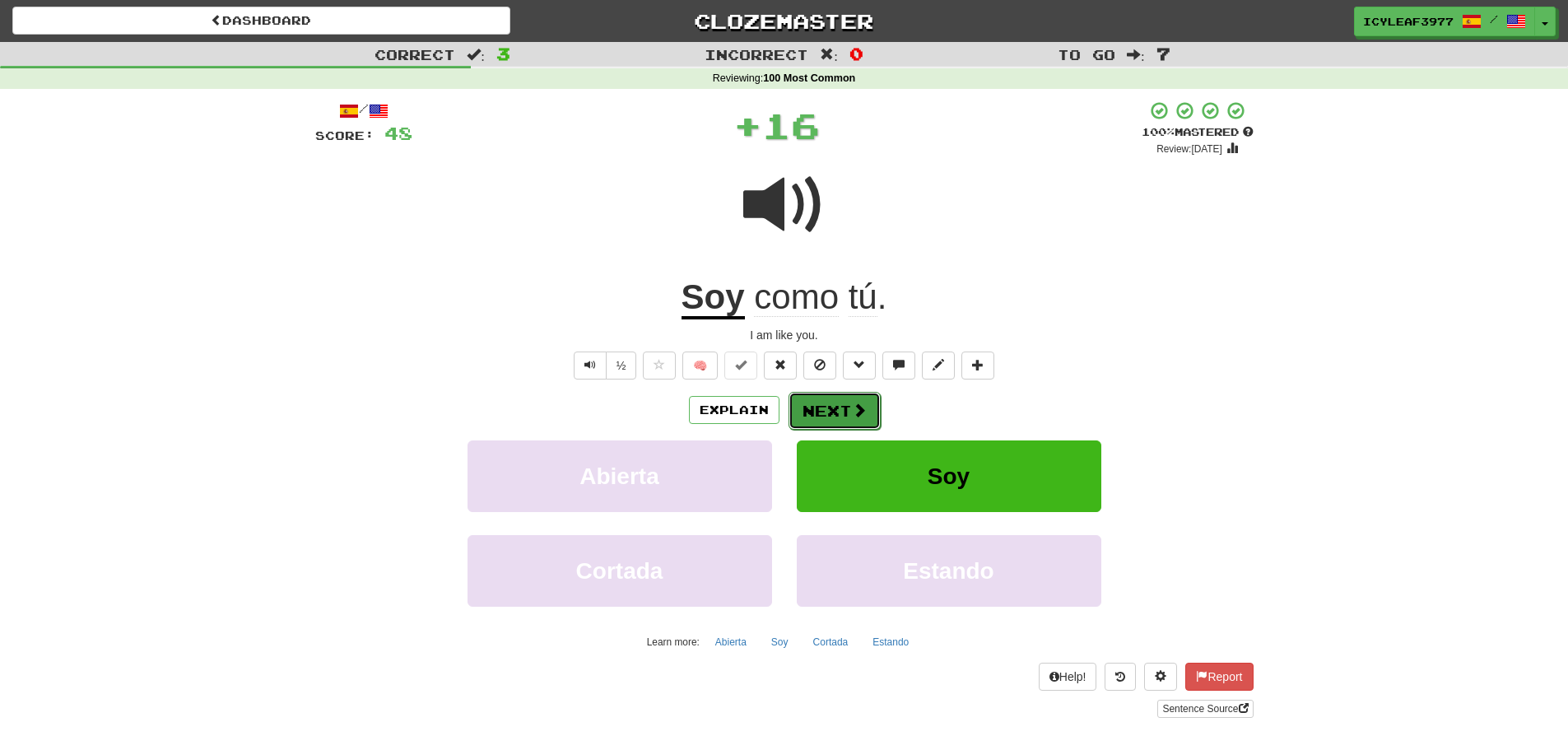
click at [818, 393] on button "Next" at bounding box center [834, 411] width 92 height 38
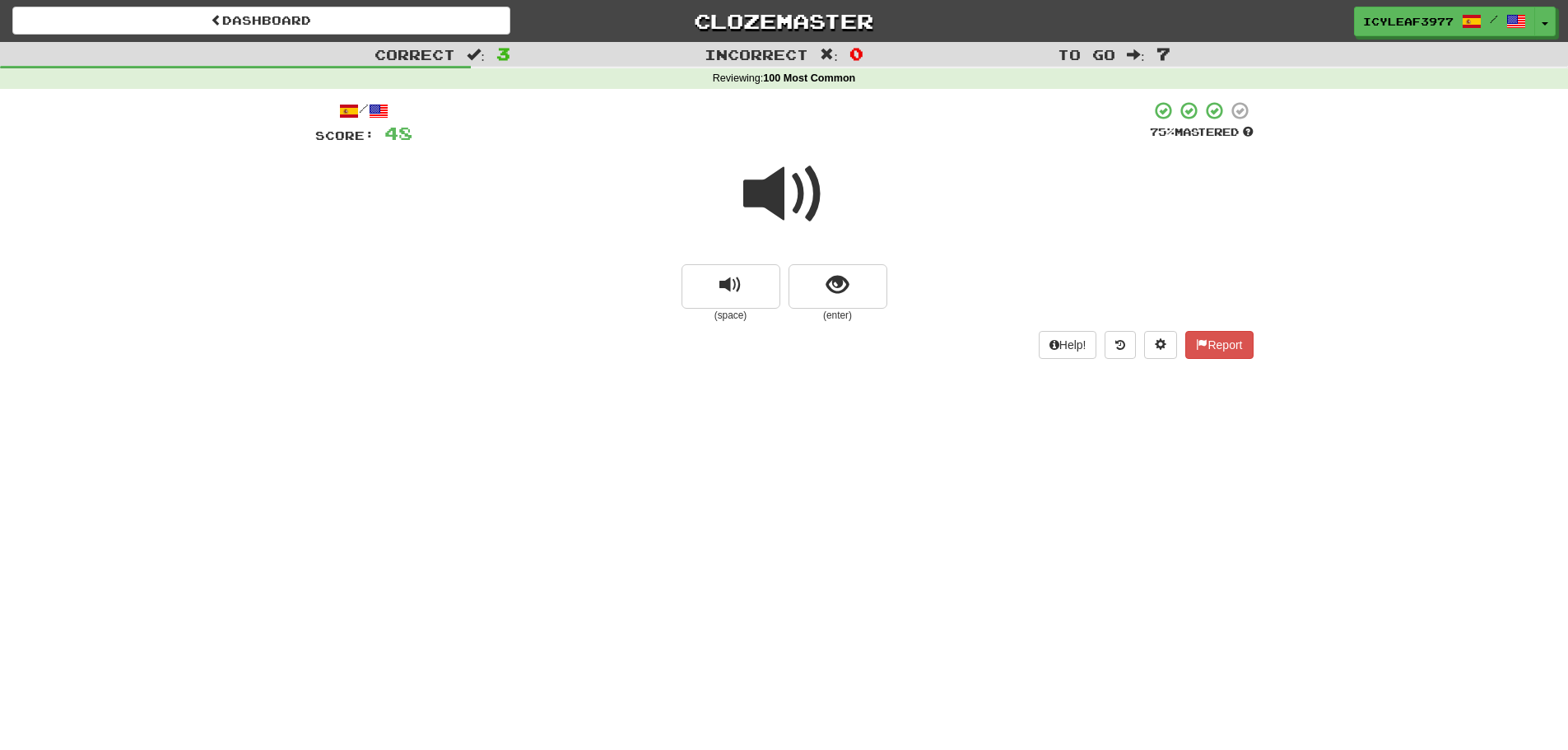
click at [777, 205] on span at bounding box center [784, 194] width 82 height 82
click at [851, 296] on button "show sentence" at bounding box center [838, 286] width 99 height 45
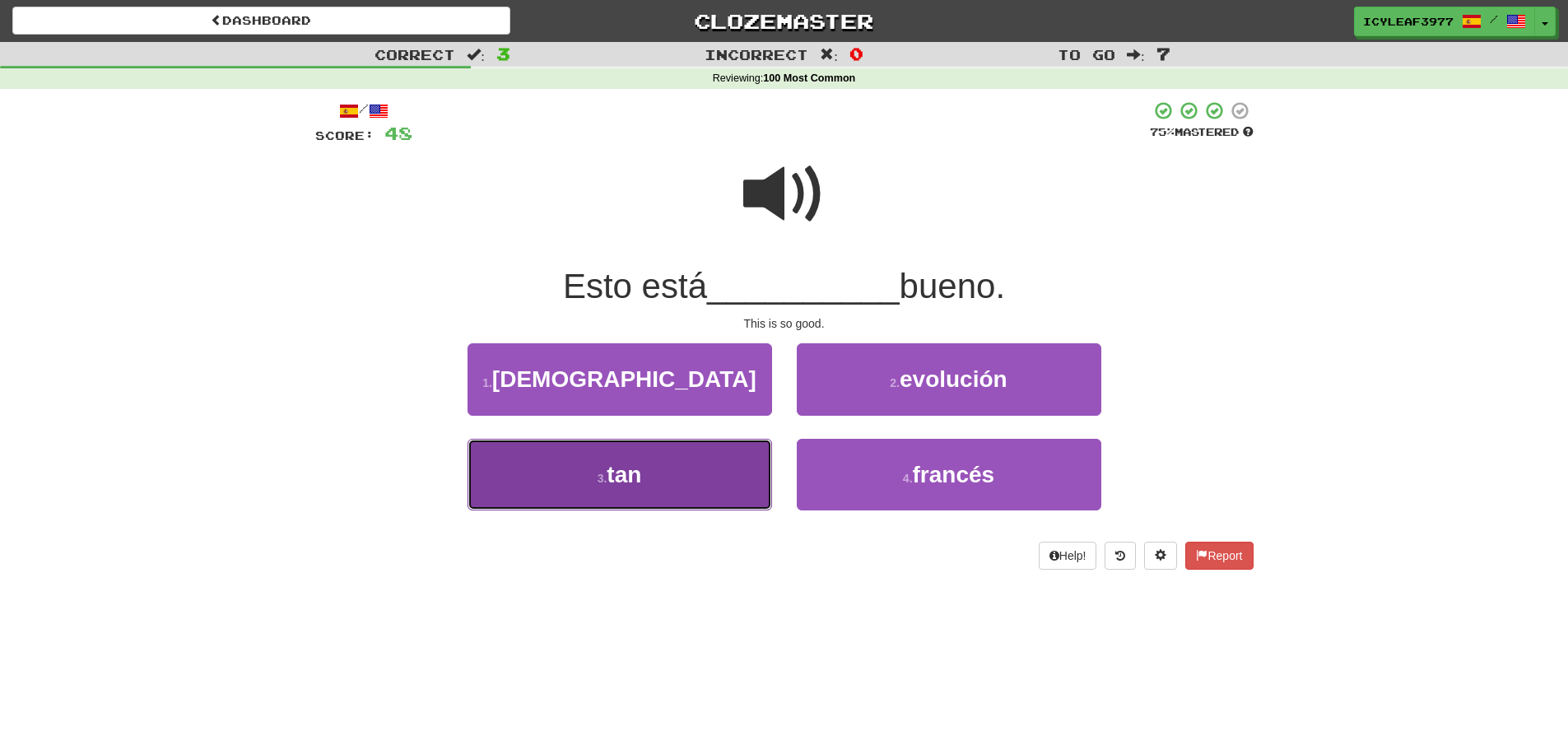
click at [685, 478] on button "3 . tan" at bounding box center [619, 474] width 304 height 71
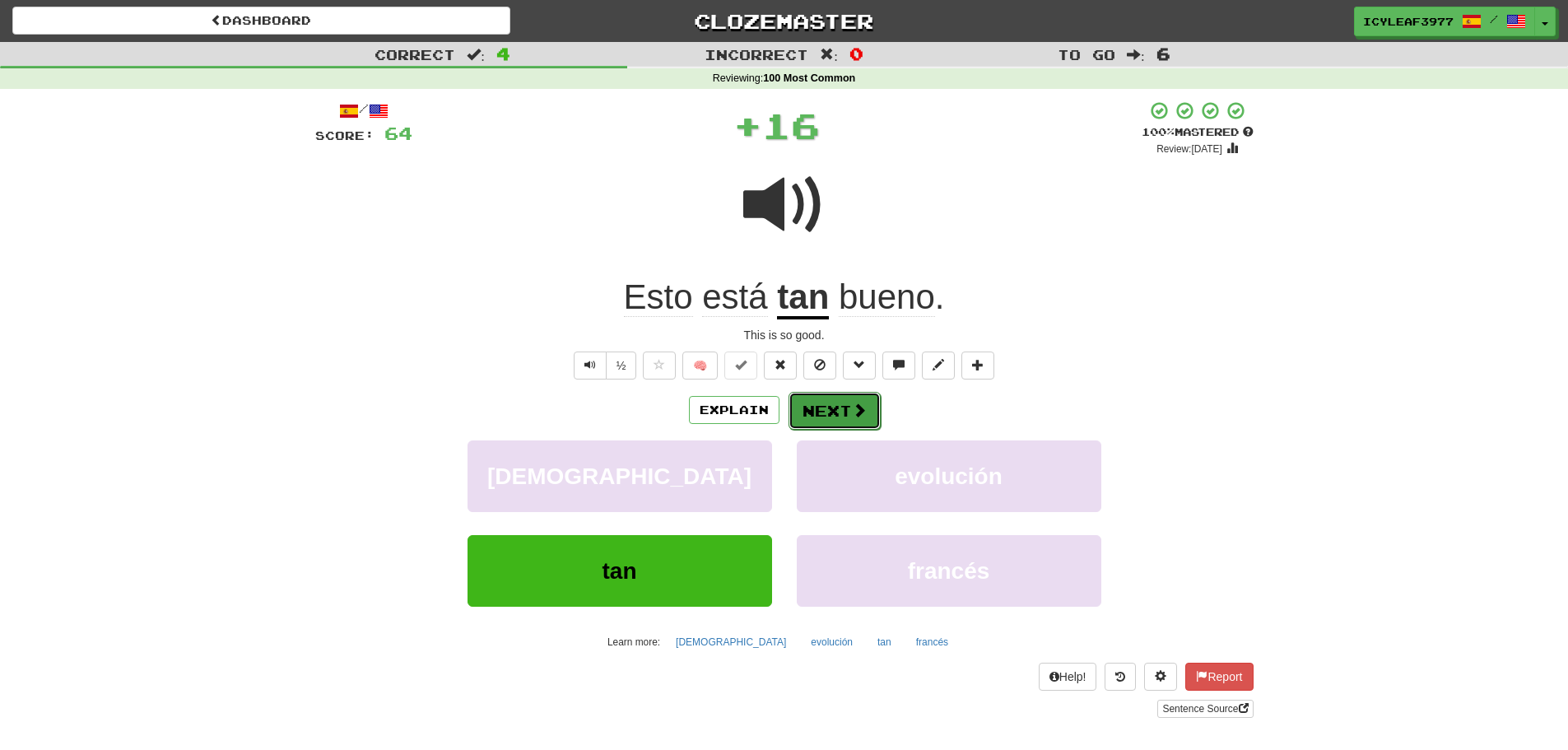
click at [814, 404] on button "Next" at bounding box center [834, 411] width 92 height 38
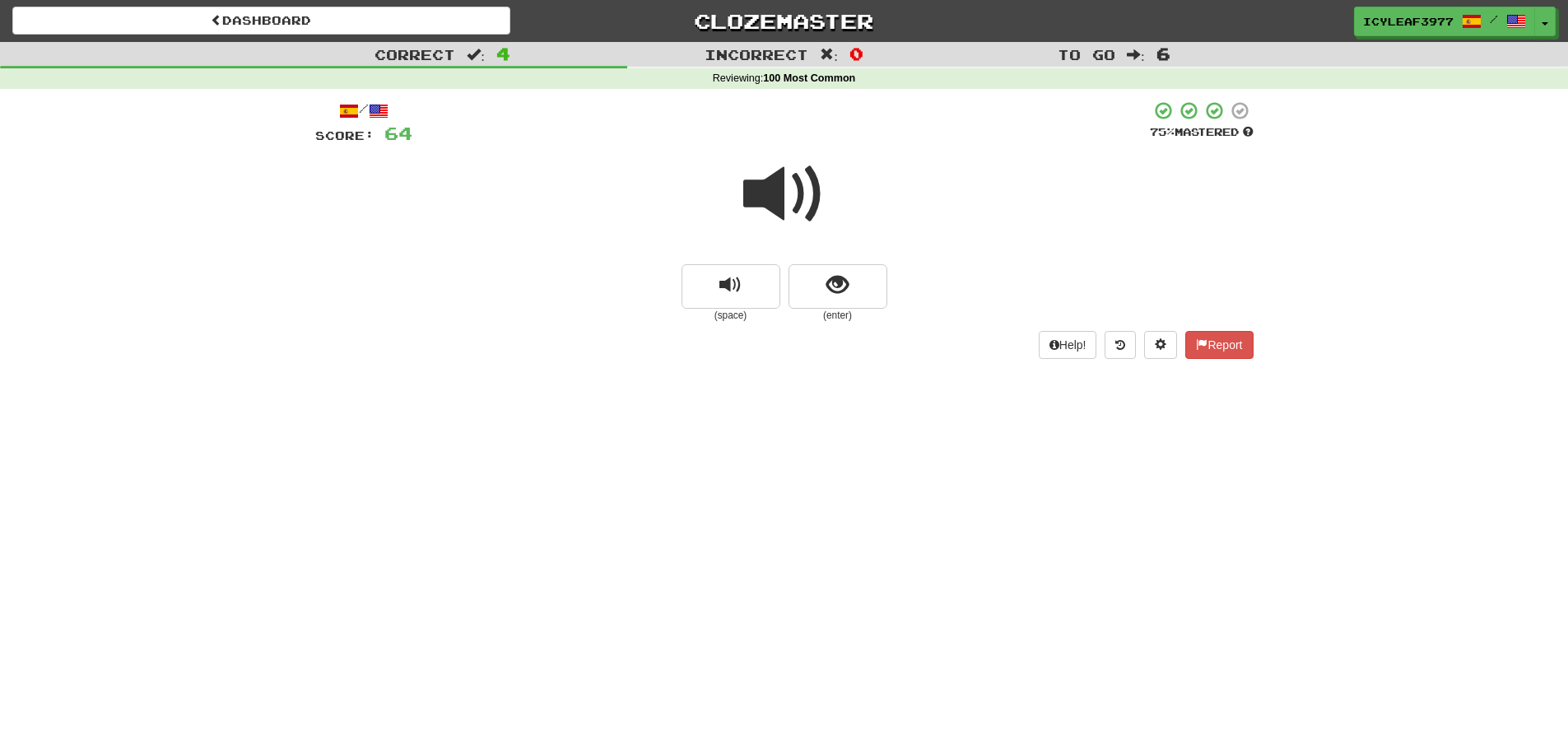
click at [777, 197] on span at bounding box center [784, 194] width 82 height 82
click at [813, 269] on button "show sentence" at bounding box center [838, 286] width 99 height 45
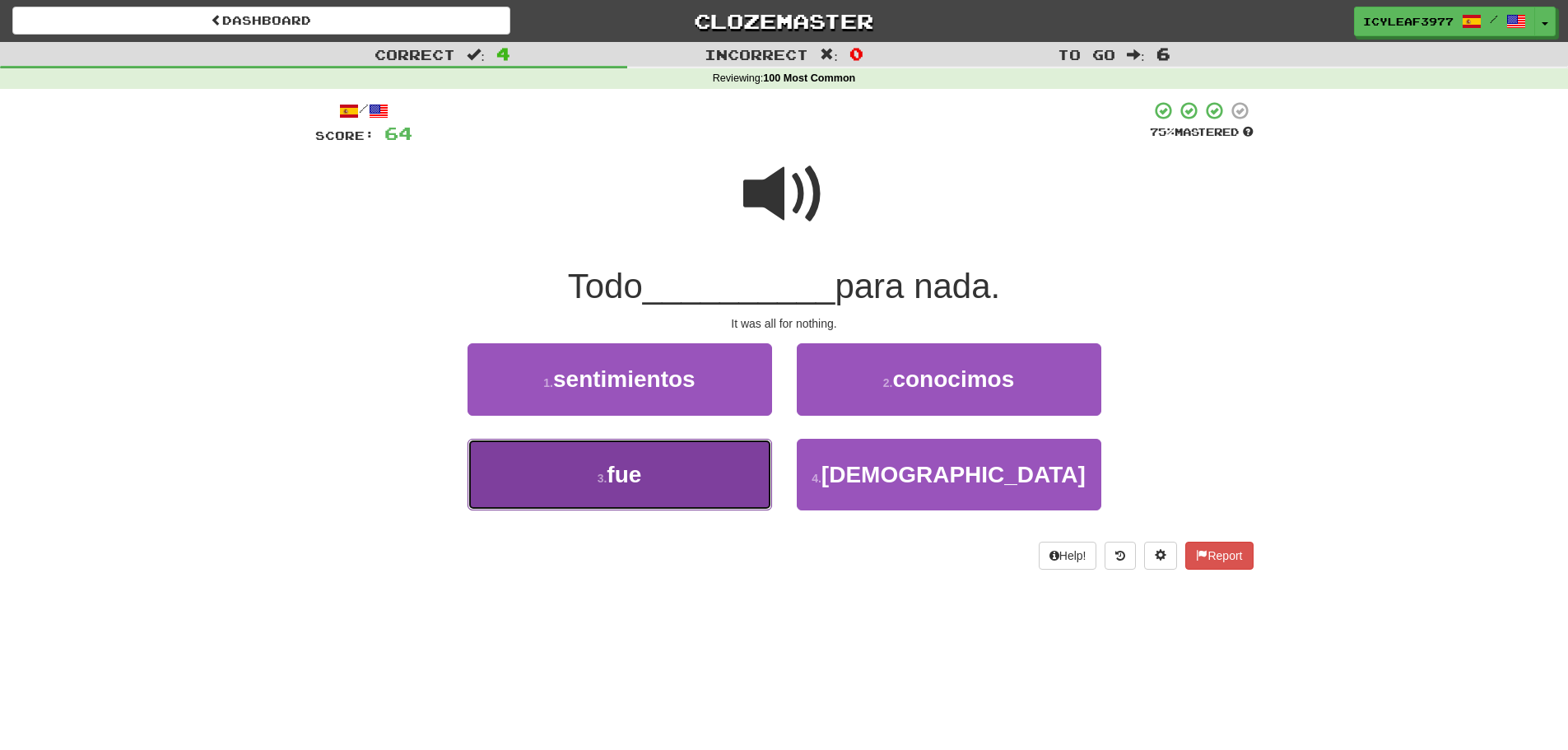
click at [701, 466] on button "3 . fue" at bounding box center [619, 474] width 304 height 71
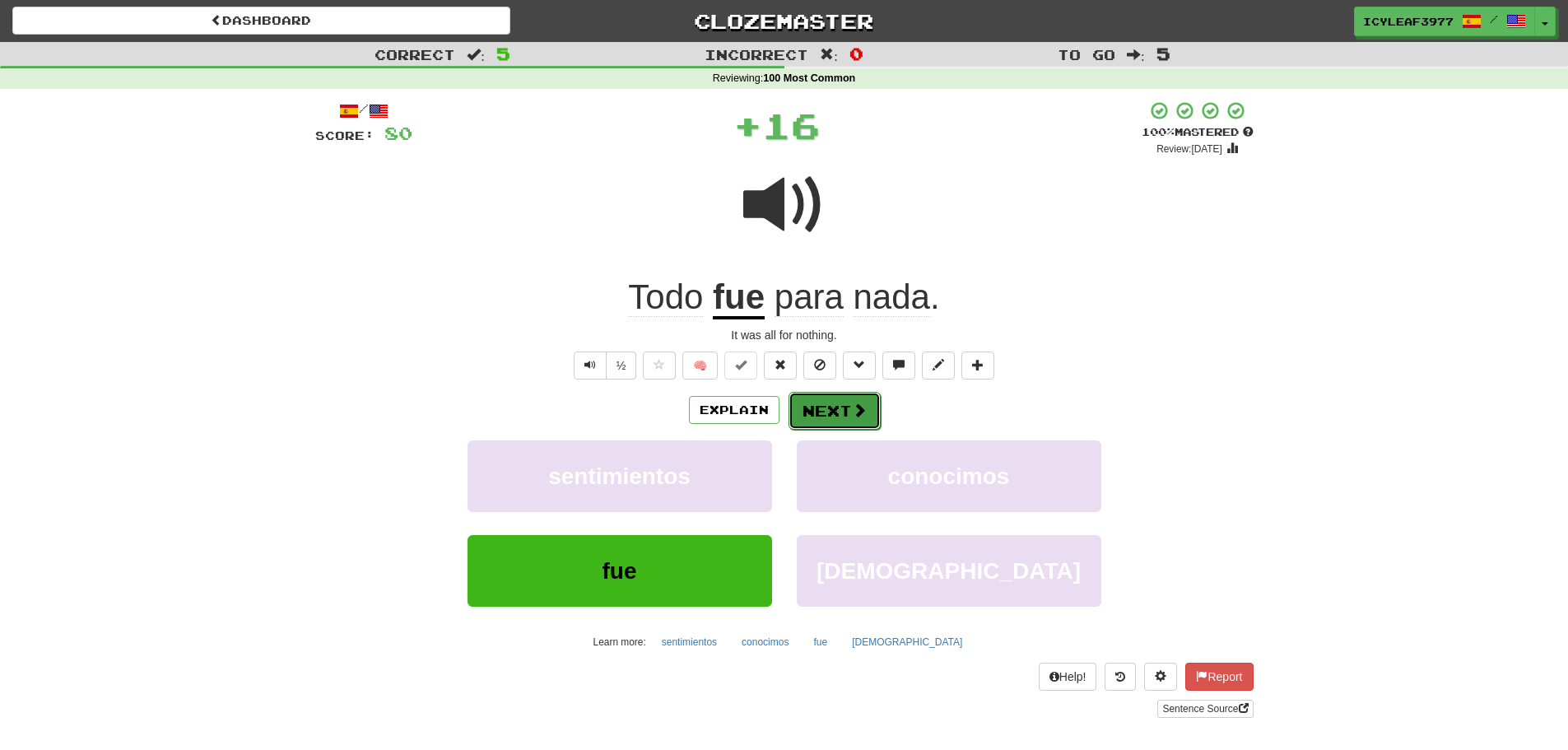
click at [820, 400] on button "Next" at bounding box center [834, 411] width 92 height 38
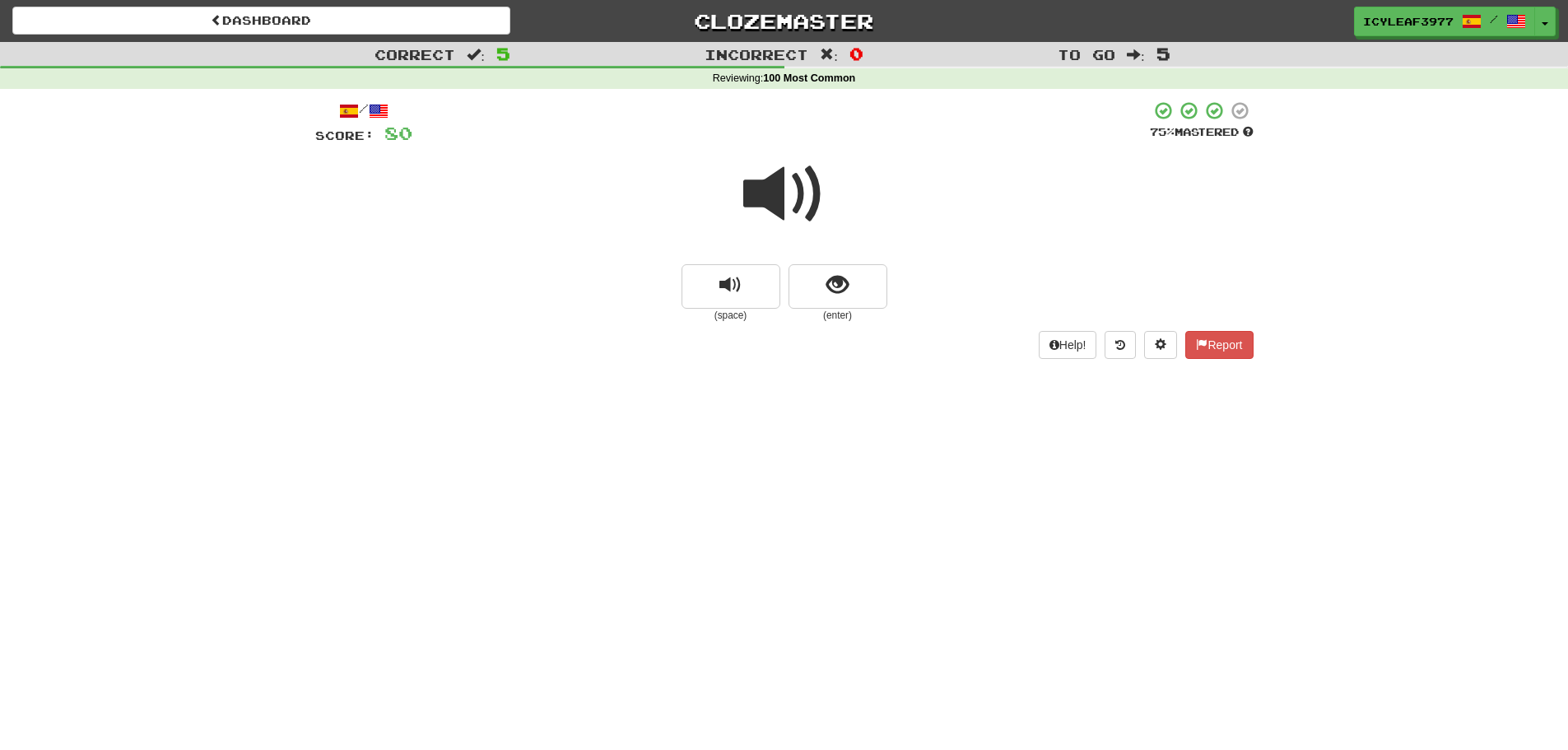
click at [775, 210] on span at bounding box center [784, 194] width 82 height 82
click at [813, 277] on button "show sentence" at bounding box center [838, 286] width 99 height 45
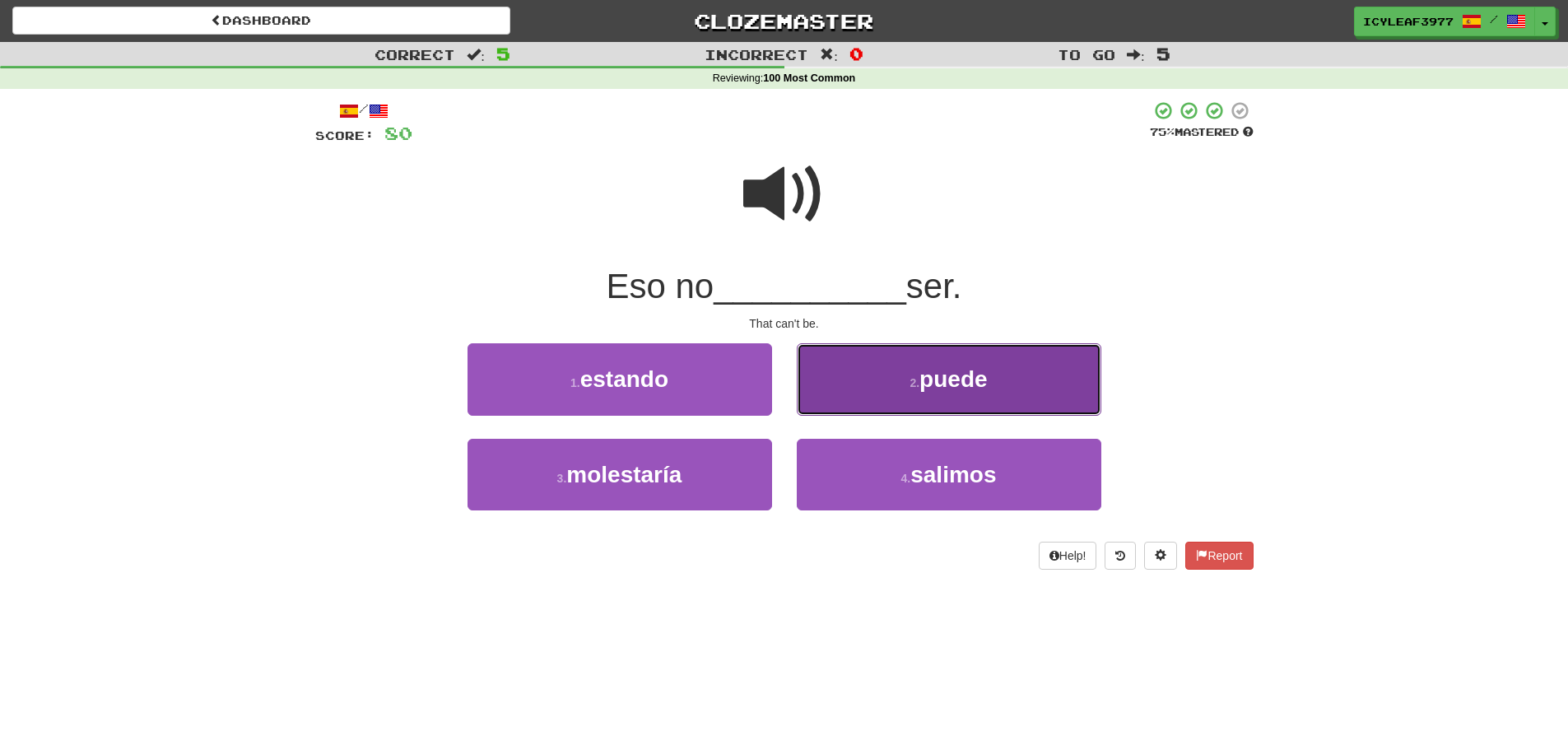
click at [847, 394] on button "2 . puede" at bounding box center [949, 379] width 304 height 71
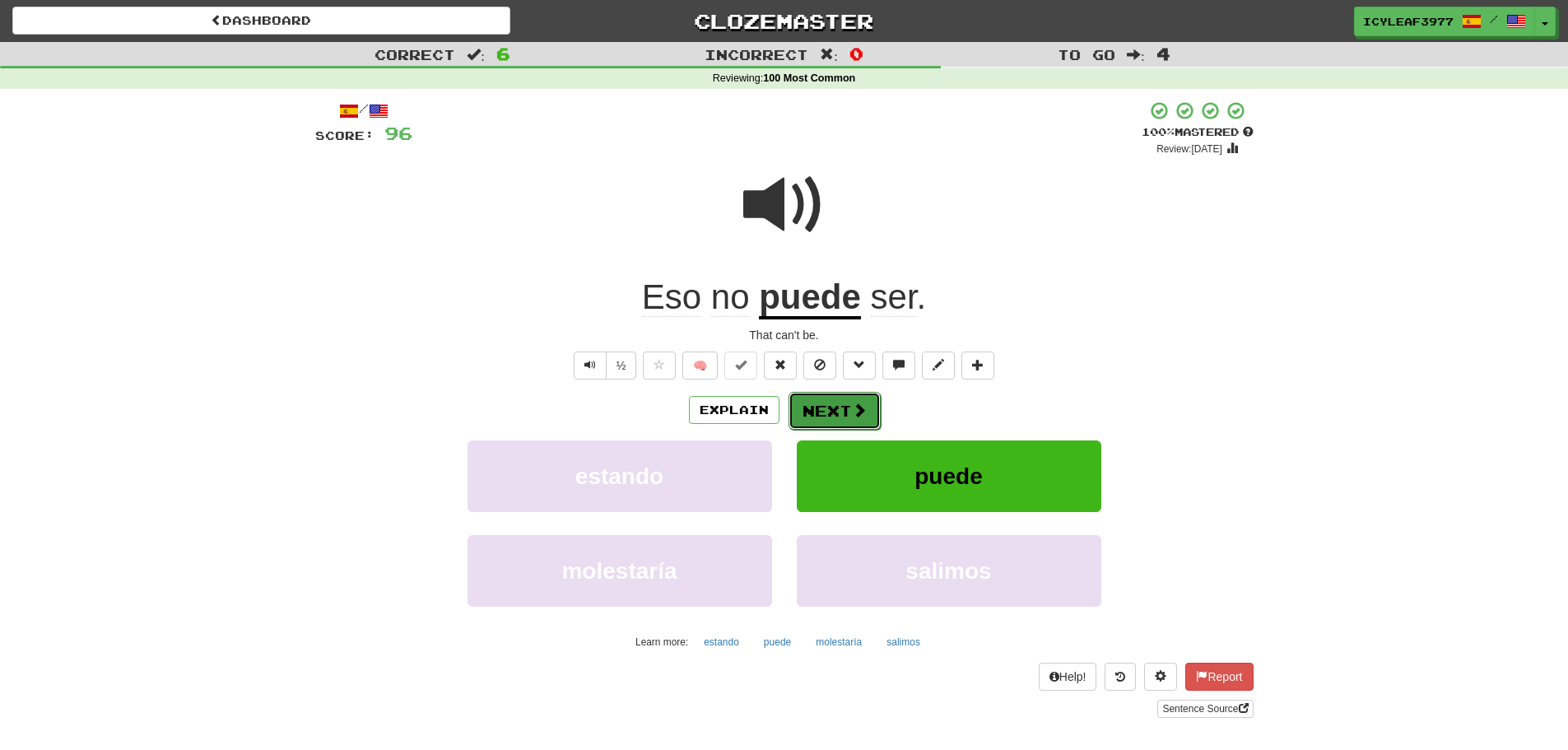
click at [847, 399] on button "Next" at bounding box center [834, 411] width 92 height 38
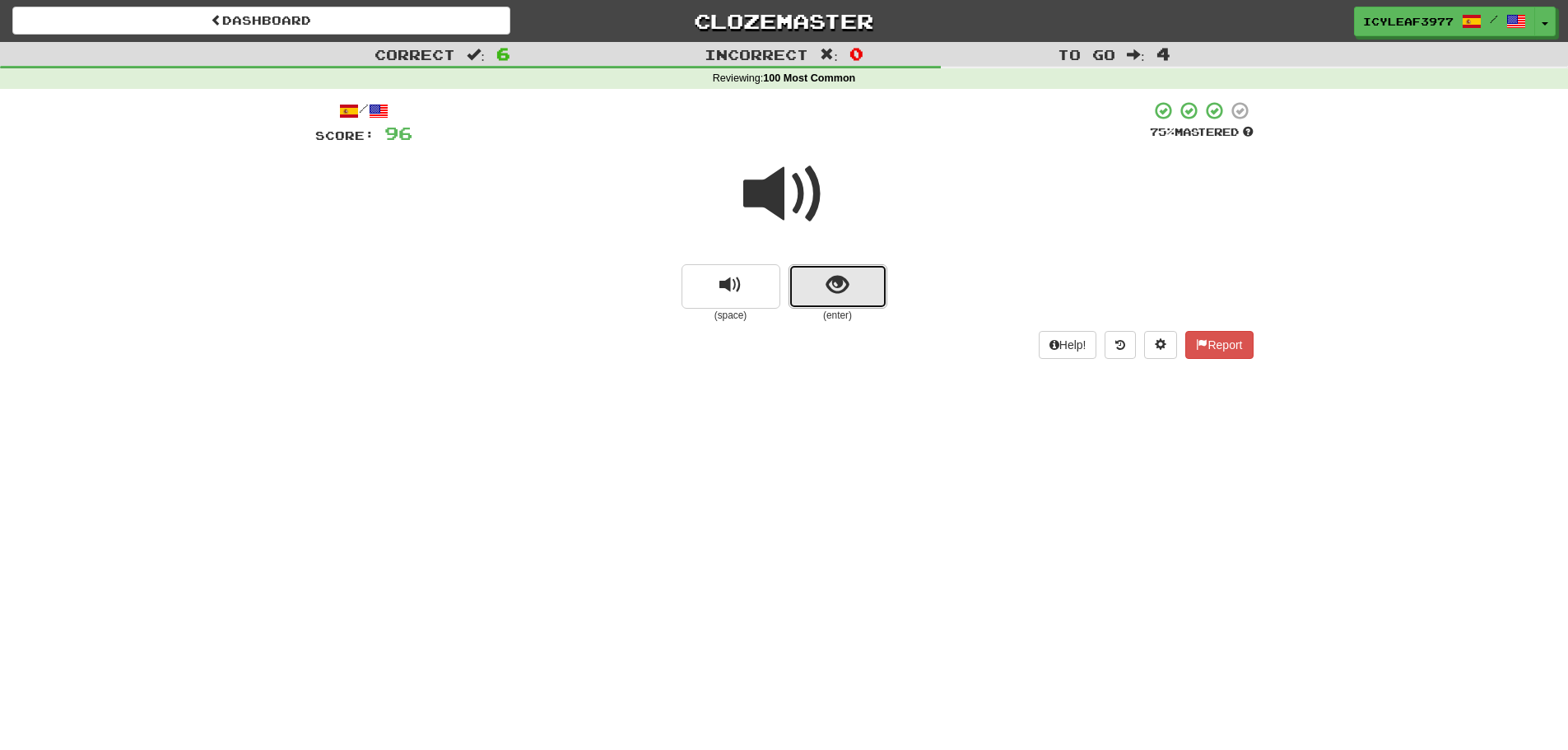
click at [825, 292] on button "show sentence" at bounding box center [838, 286] width 99 height 45
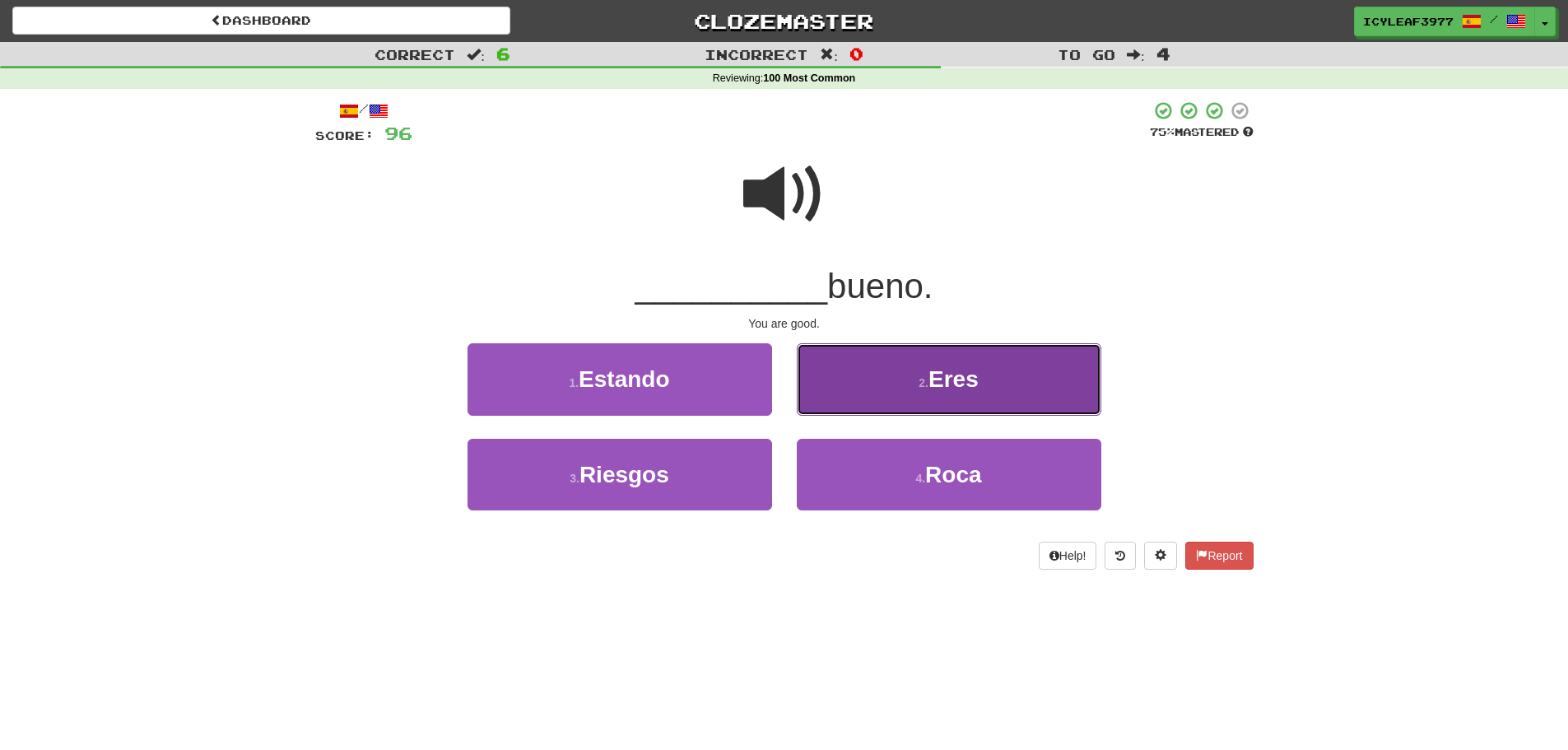
click at [865, 395] on button "2 . Eres" at bounding box center [949, 379] width 304 height 71
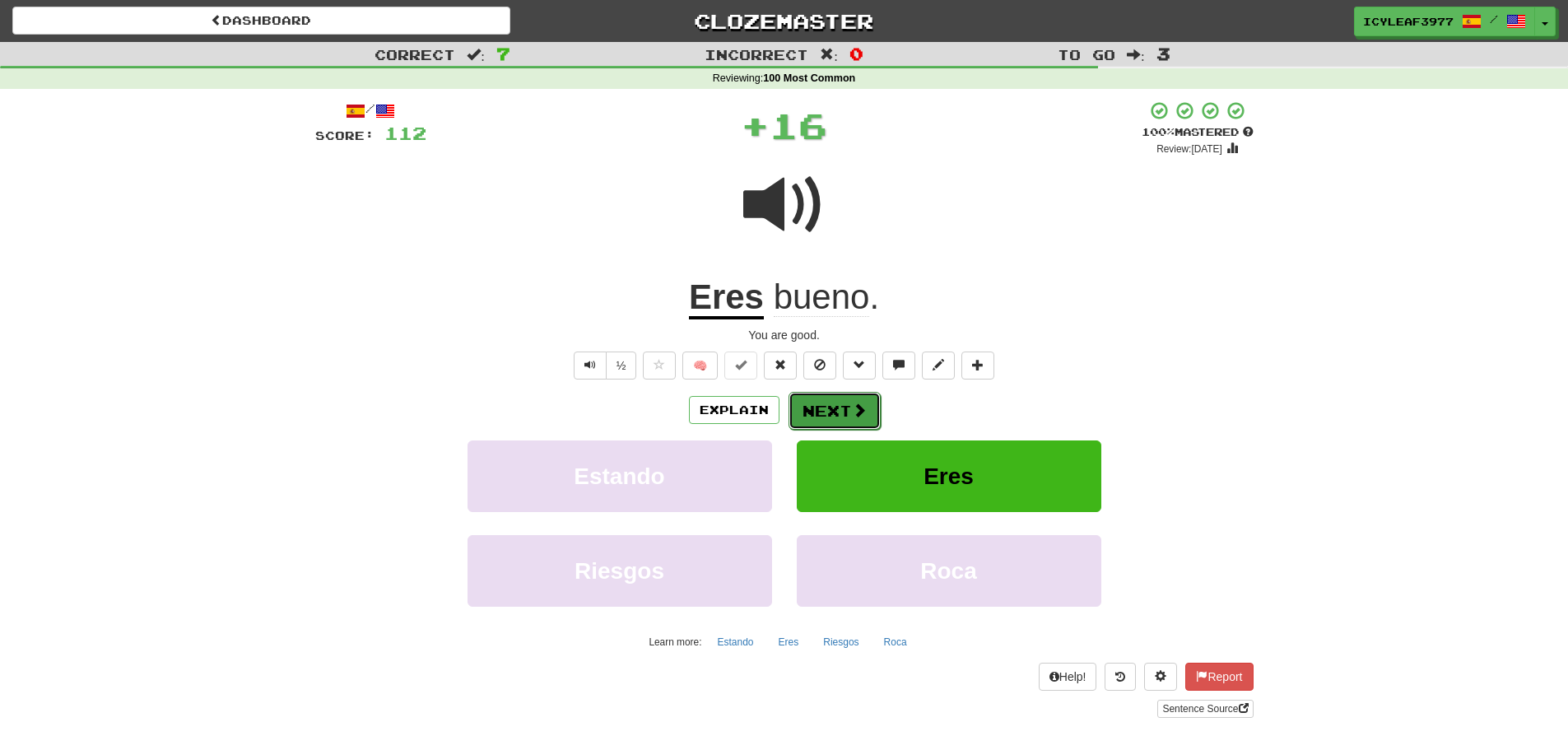
click at [829, 409] on button "Next" at bounding box center [834, 411] width 92 height 38
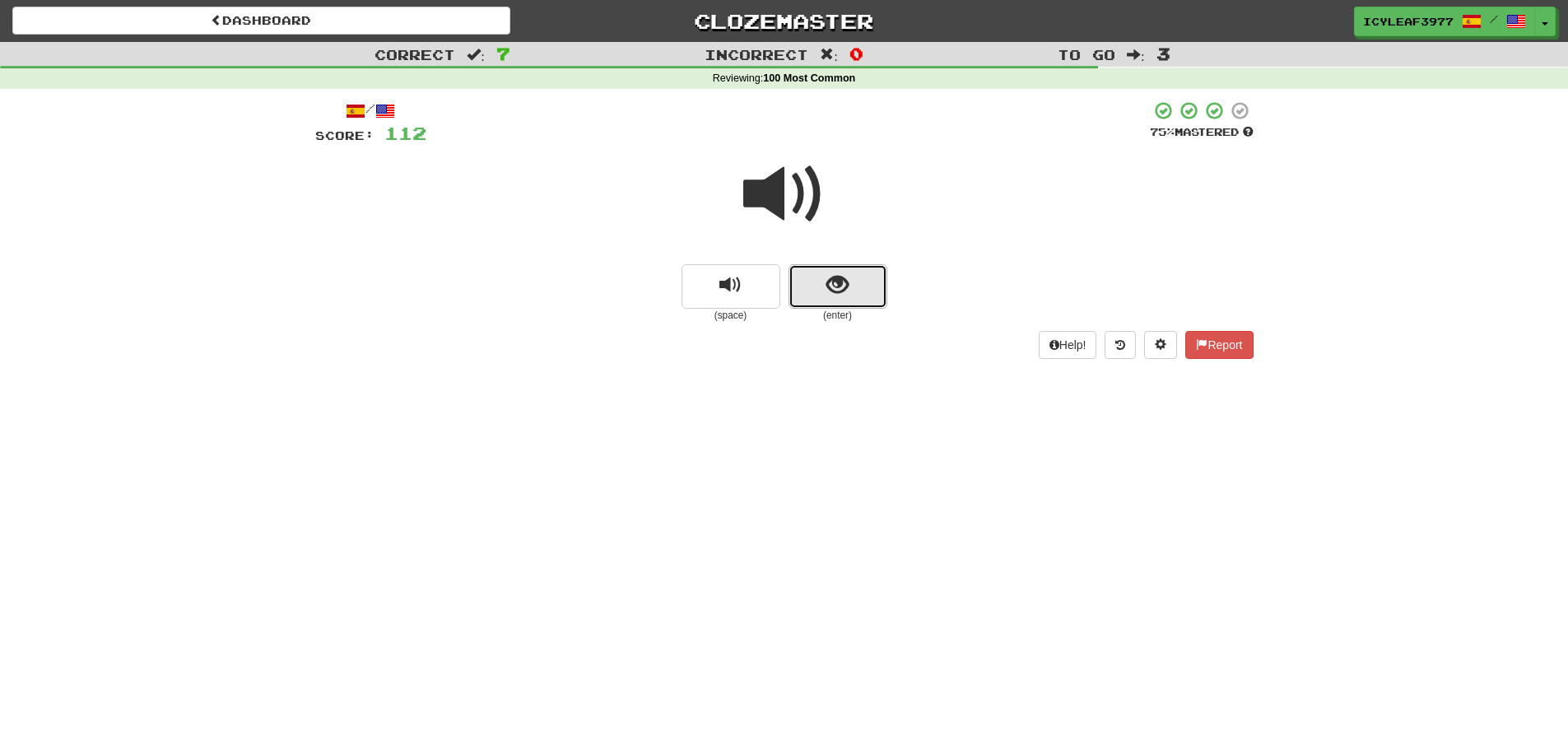
click at [821, 287] on button "show sentence" at bounding box center [838, 286] width 99 height 45
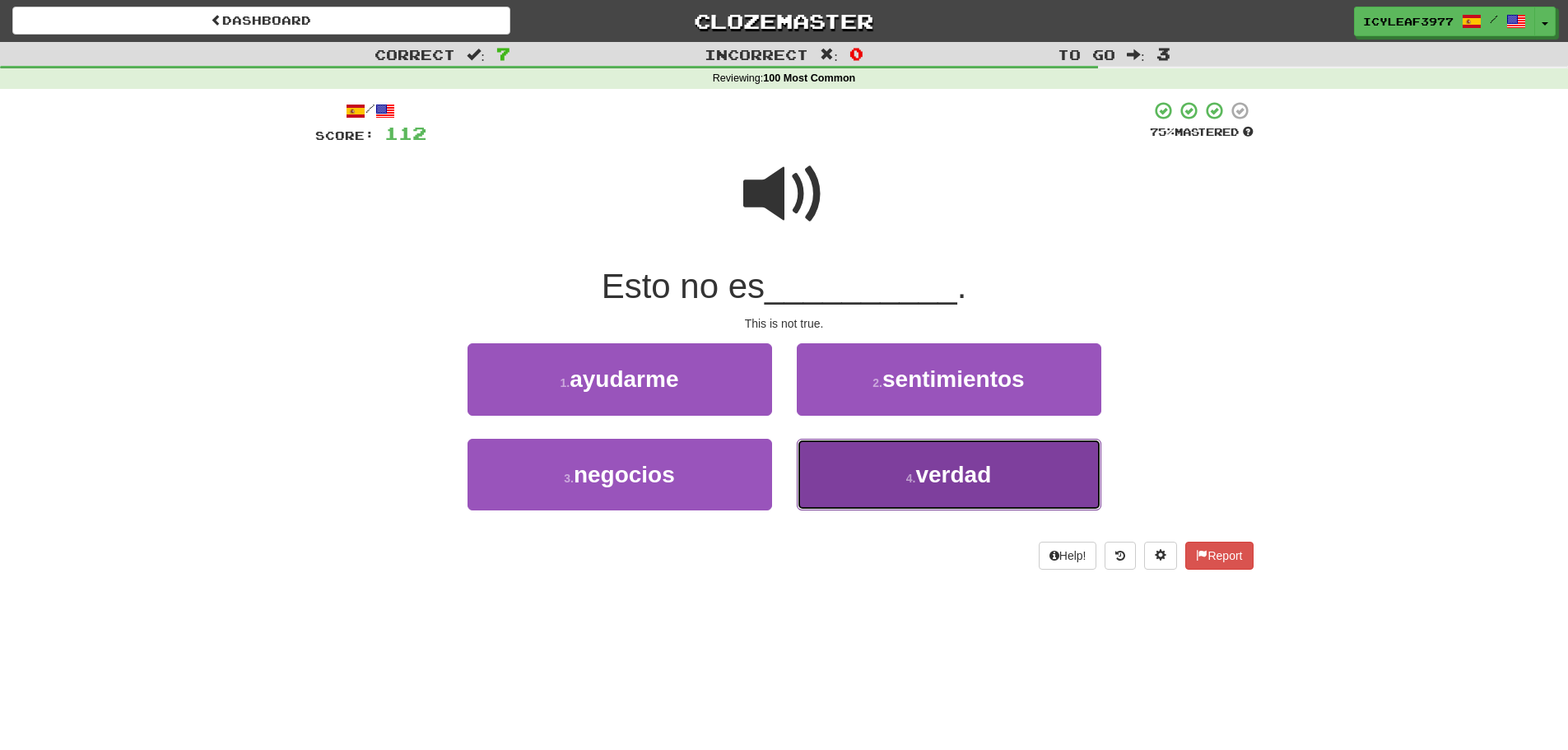
click at [859, 464] on button "4 . verdad" at bounding box center [949, 474] width 304 height 71
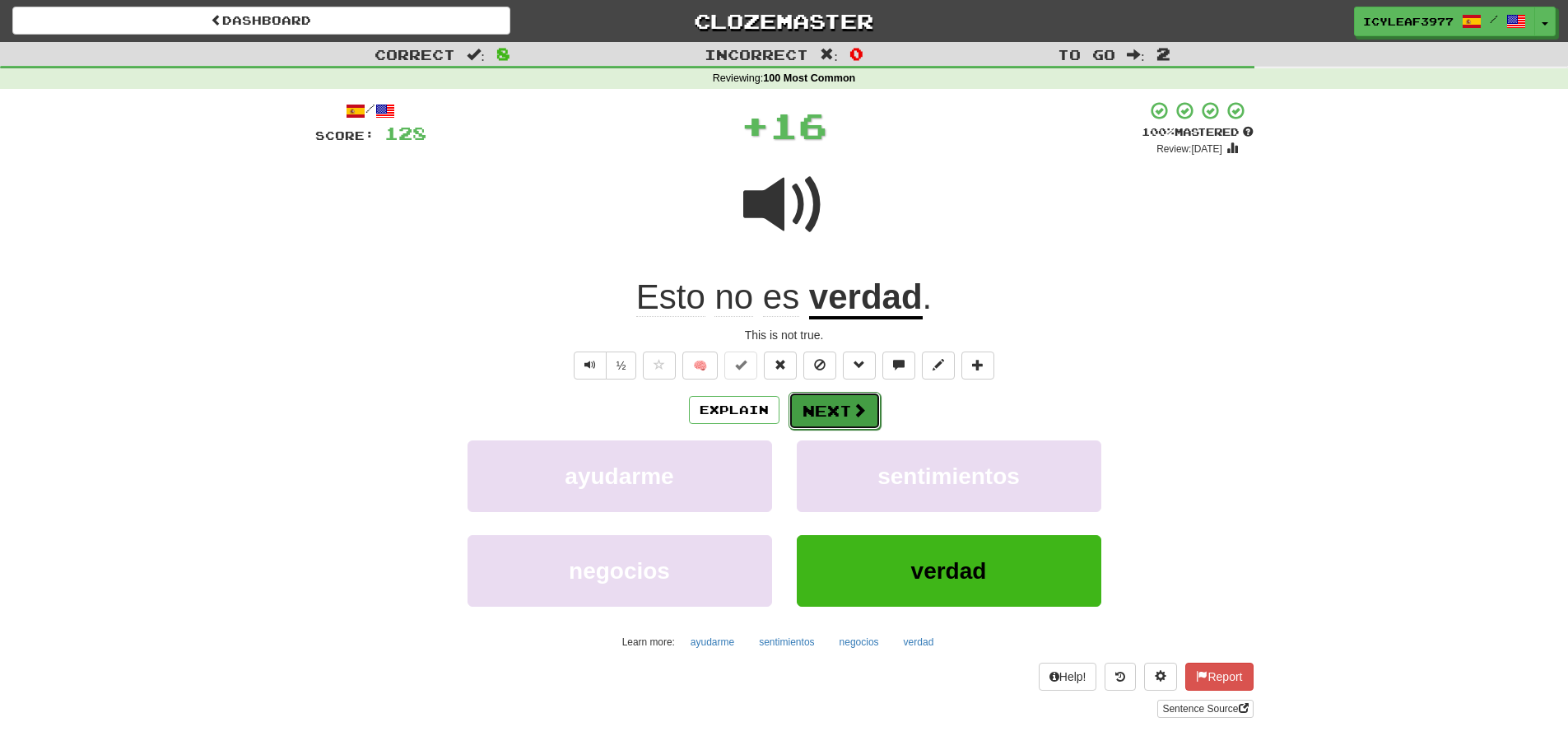
click at [830, 417] on button "Next" at bounding box center [834, 411] width 92 height 38
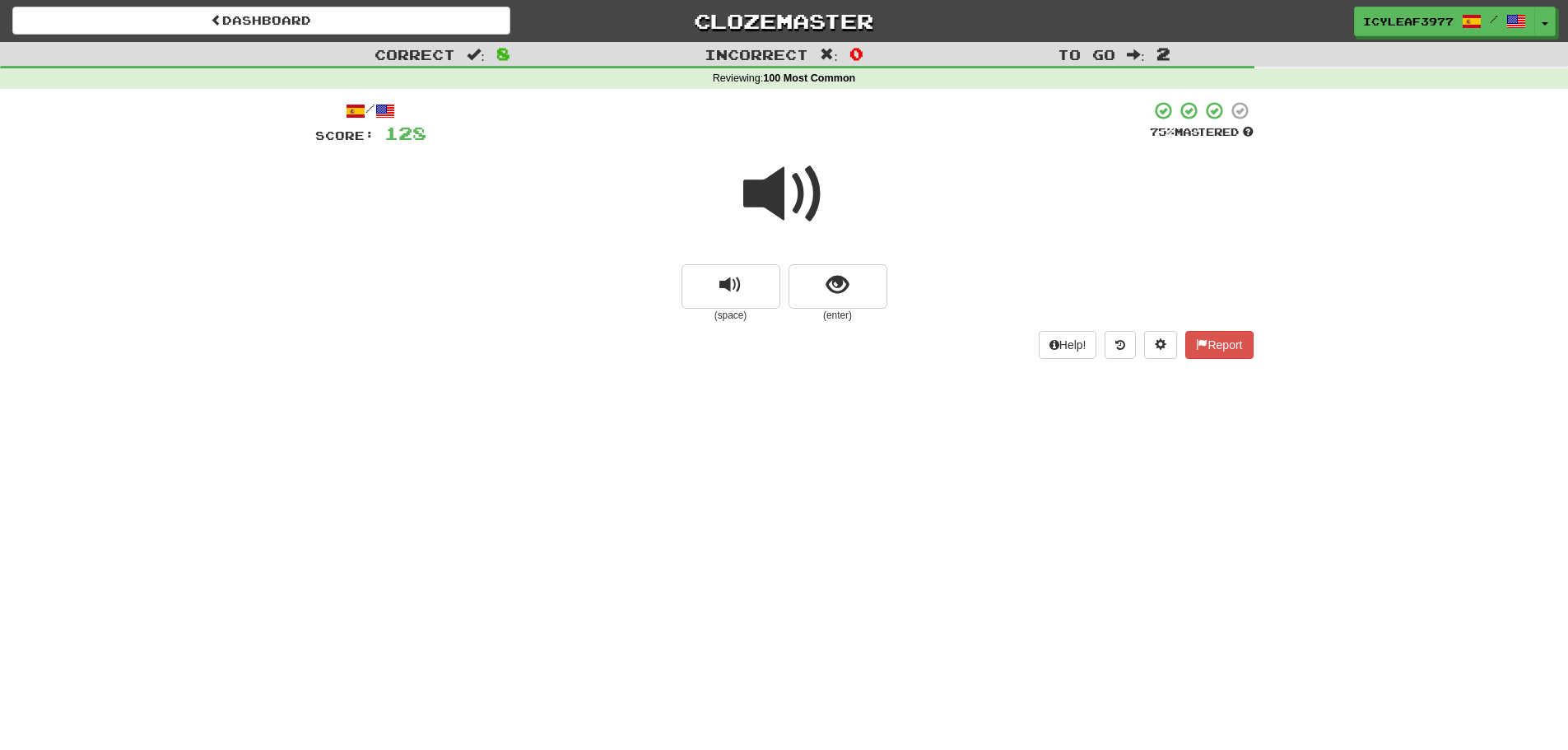
click at [774, 213] on span at bounding box center [784, 194] width 82 height 82
click at [843, 289] on span "show sentence" at bounding box center [836, 285] width 22 height 22
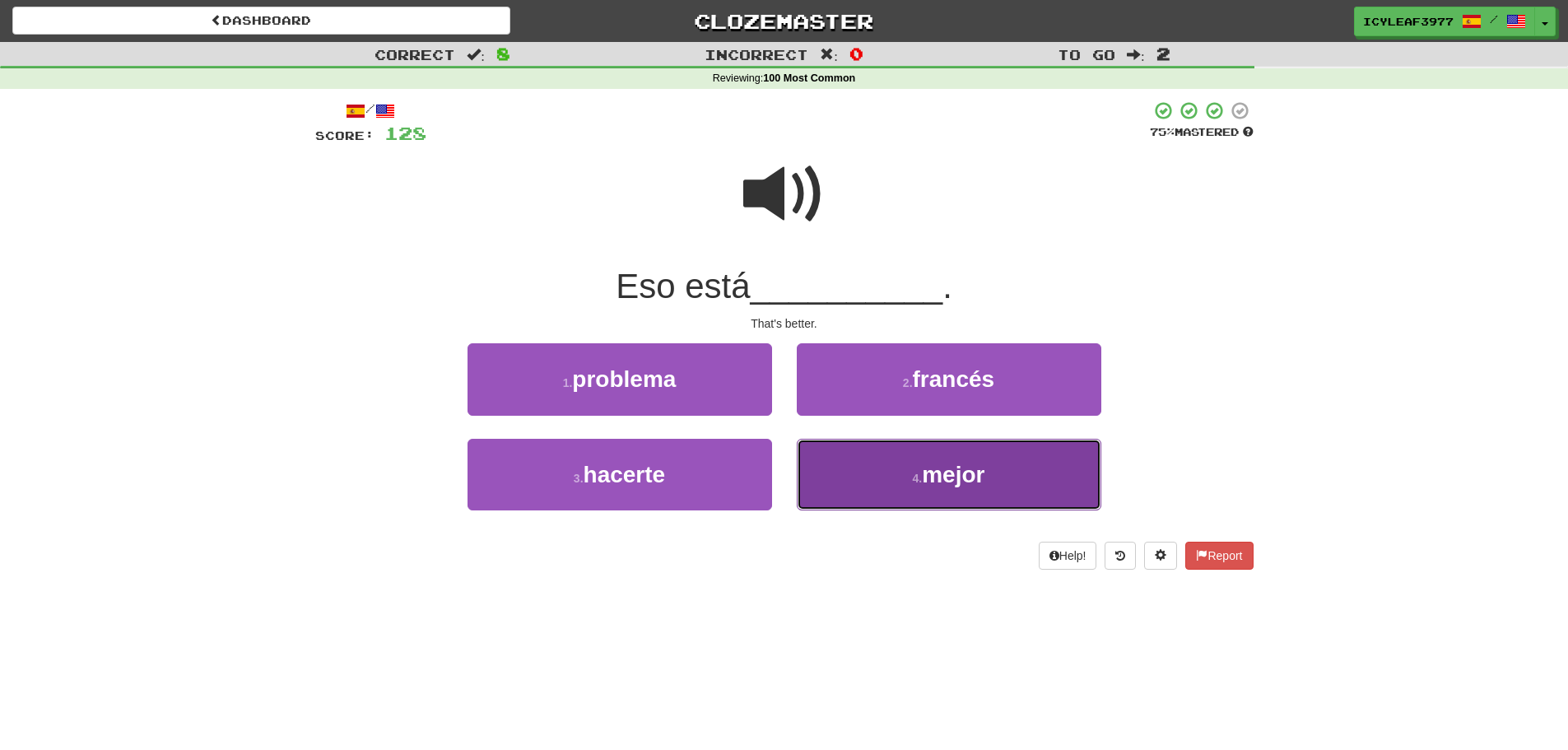
click at [864, 448] on button "4 . mejor" at bounding box center [949, 474] width 304 height 71
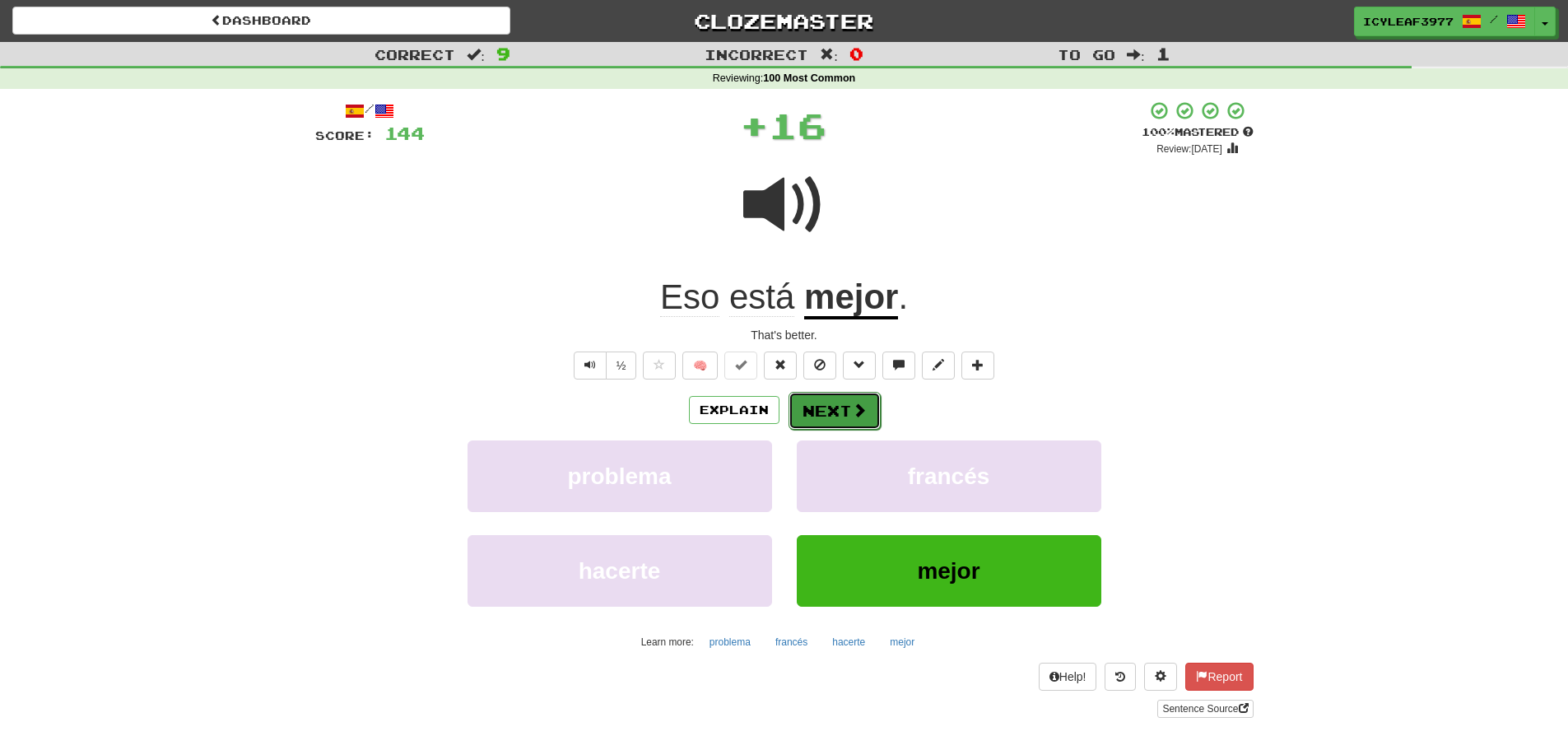
click at [833, 411] on button "Next" at bounding box center [834, 411] width 92 height 38
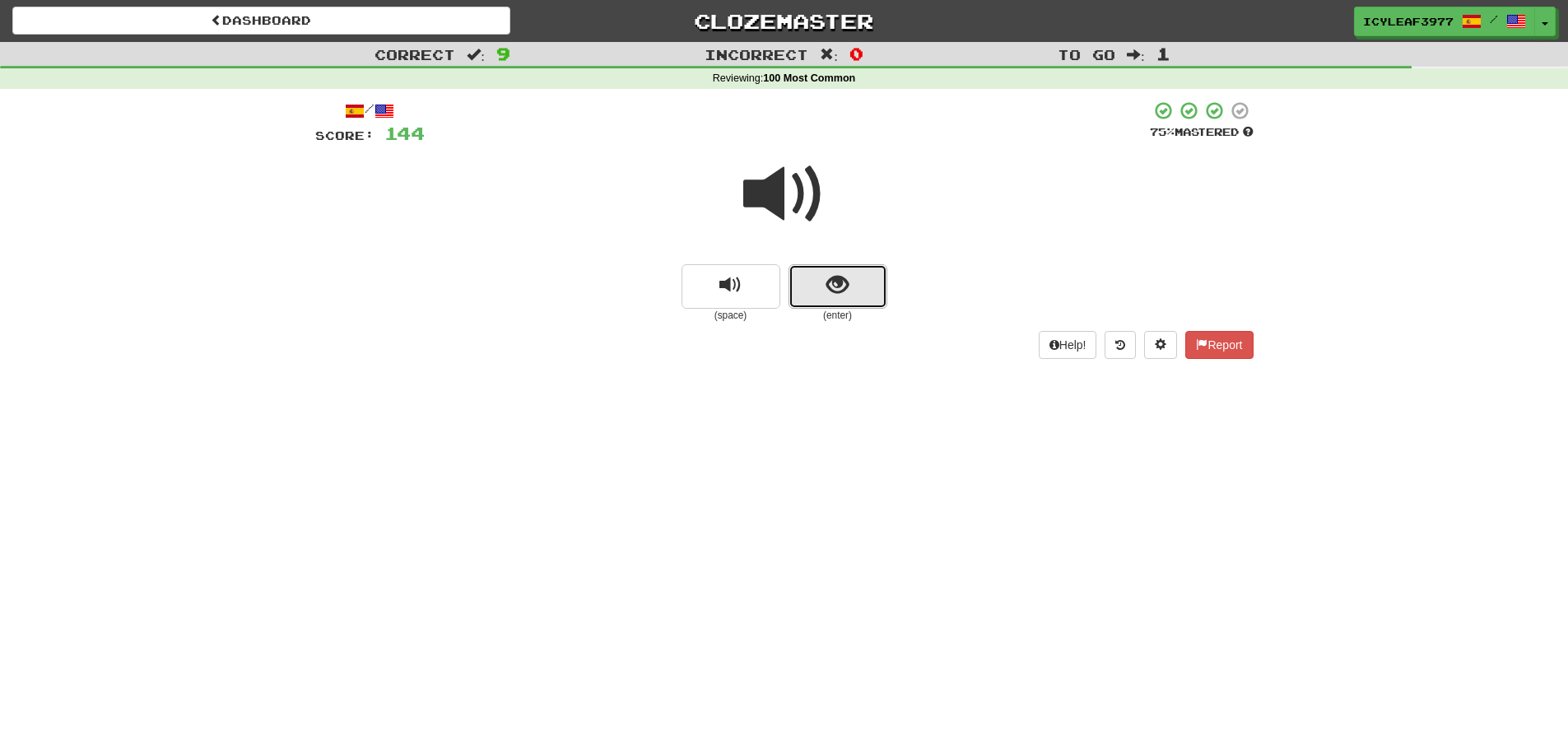
click at [822, 295] on button "show sentence" at bounding box center [838, 286] width 99 height 45
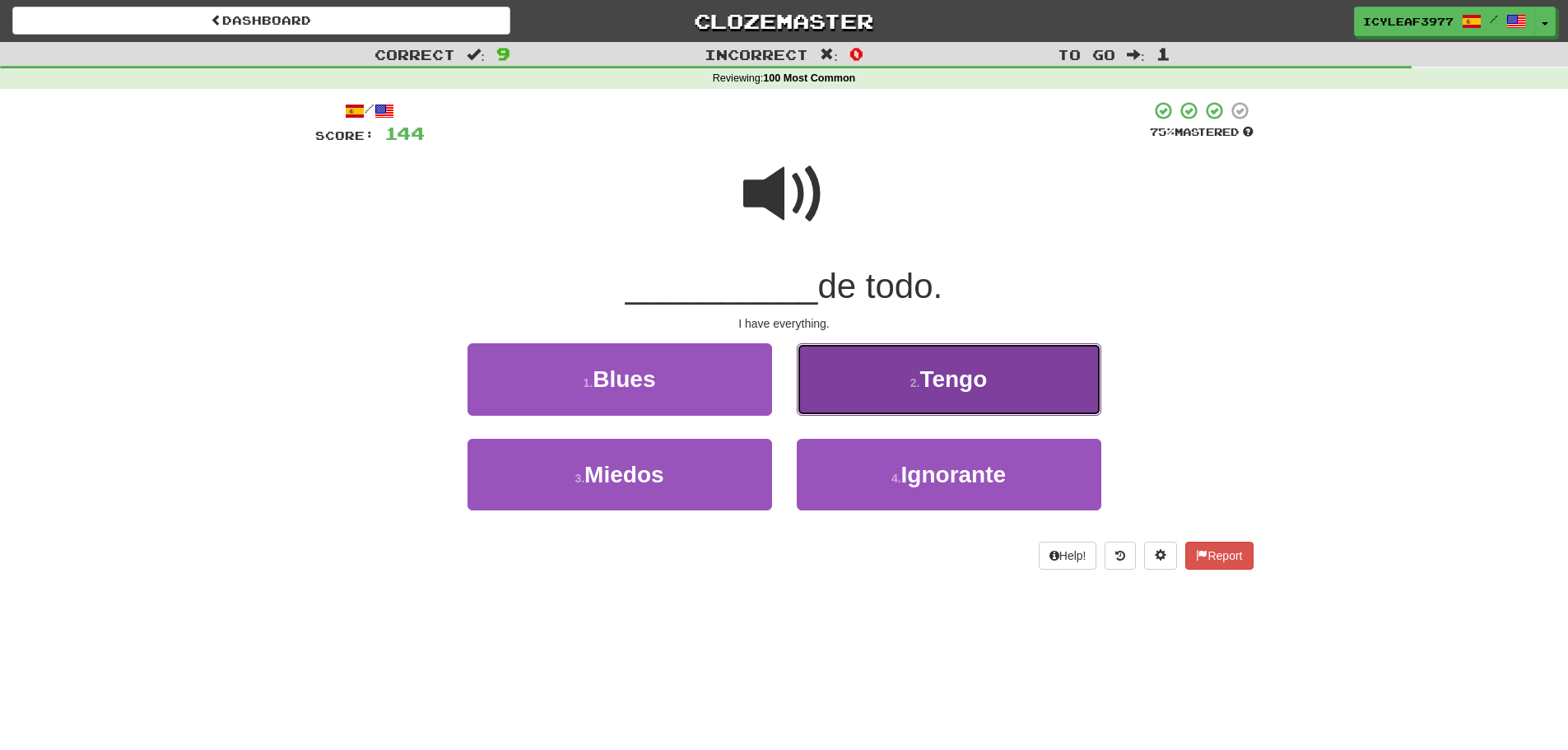
click at [853, 385] on button "2 . Tengo" at bounding box center [949, 379] width 304 height 71
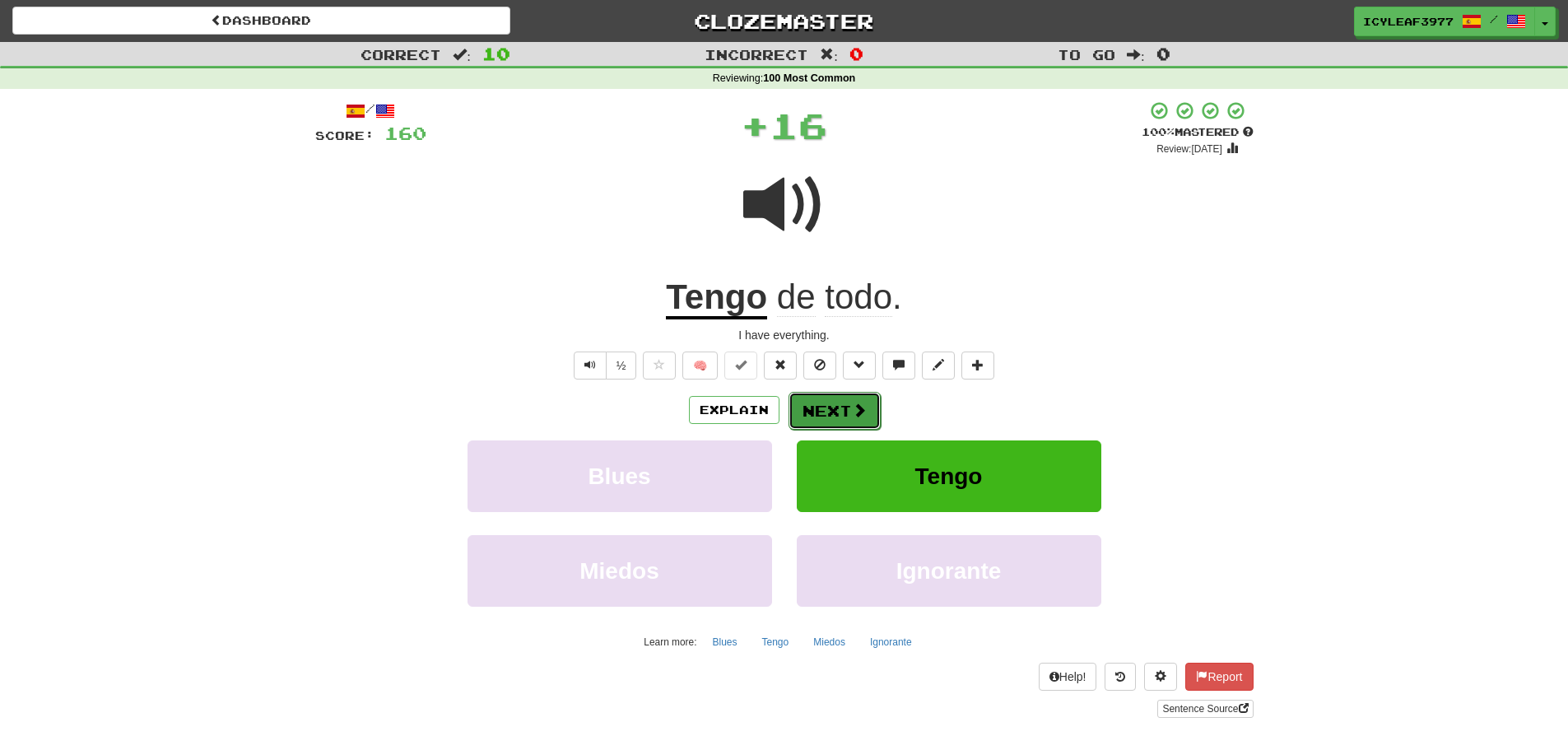
click at [834, 399] on button "Next" at bounding box center [834, 411] width 92 height 38
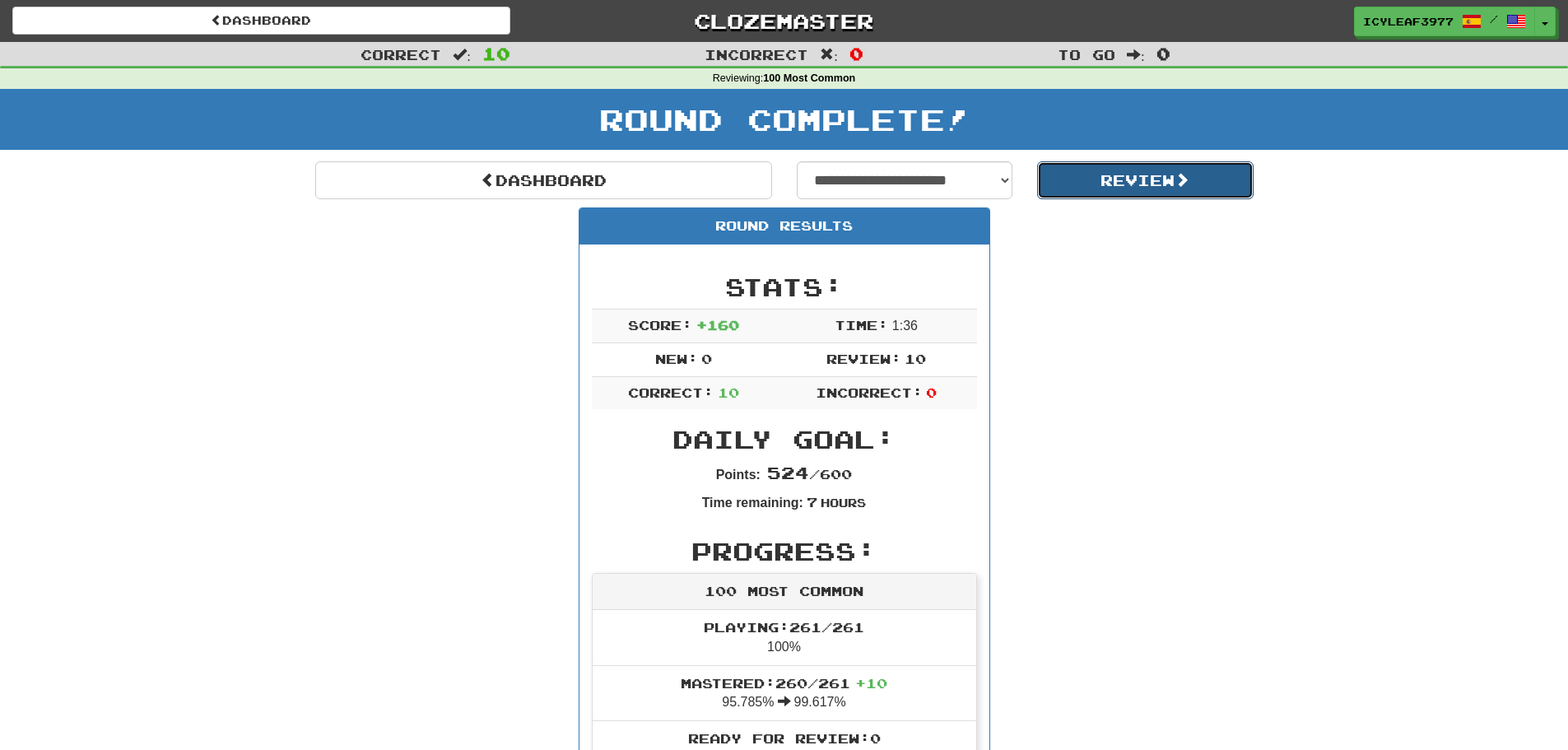
click at [1075, 184] on button "Review" at bounding box center [1145, 181] width 216 height 38
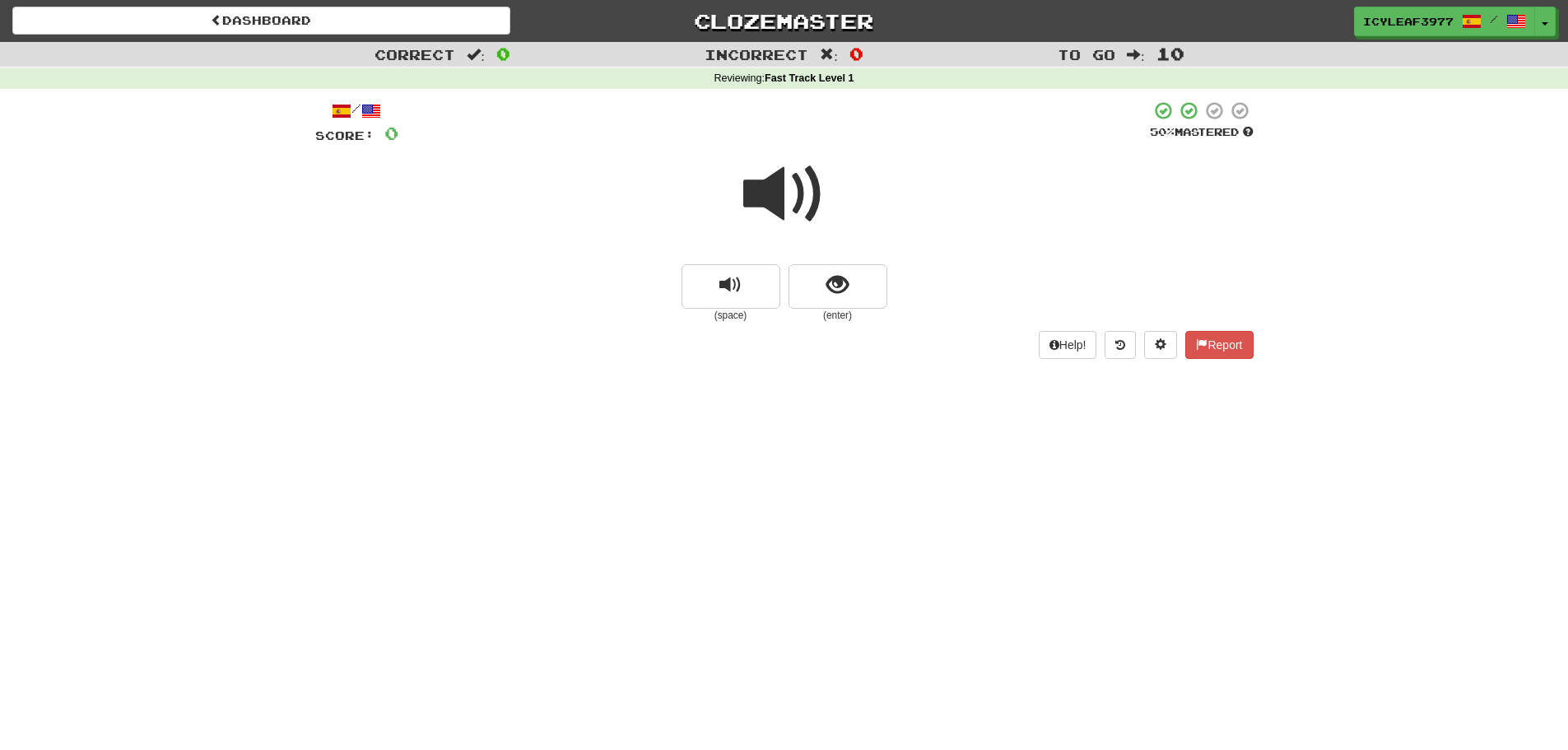
click at [766, 204] on span at bounding box center [784, 194] width 82 height 82
click at [770, 205] on span at bounding box center [784, 194] width 82 height 82
click at [844, 285] on span "show sentence" at bounding box center [836, 285] width 22 height 22
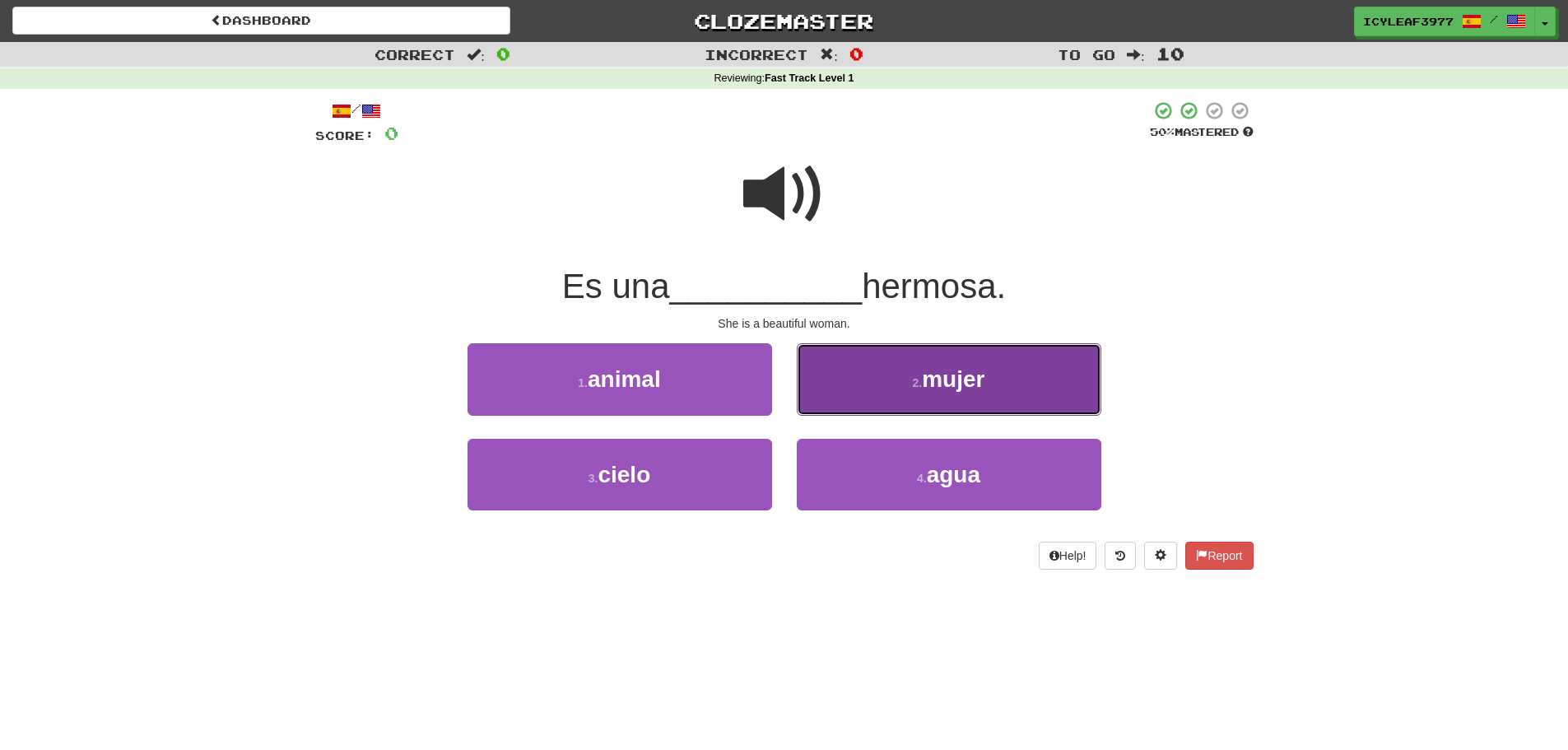
click at [872, 373] on button "2 . mujer" at bounding box center [949, 379] width 304 height 71
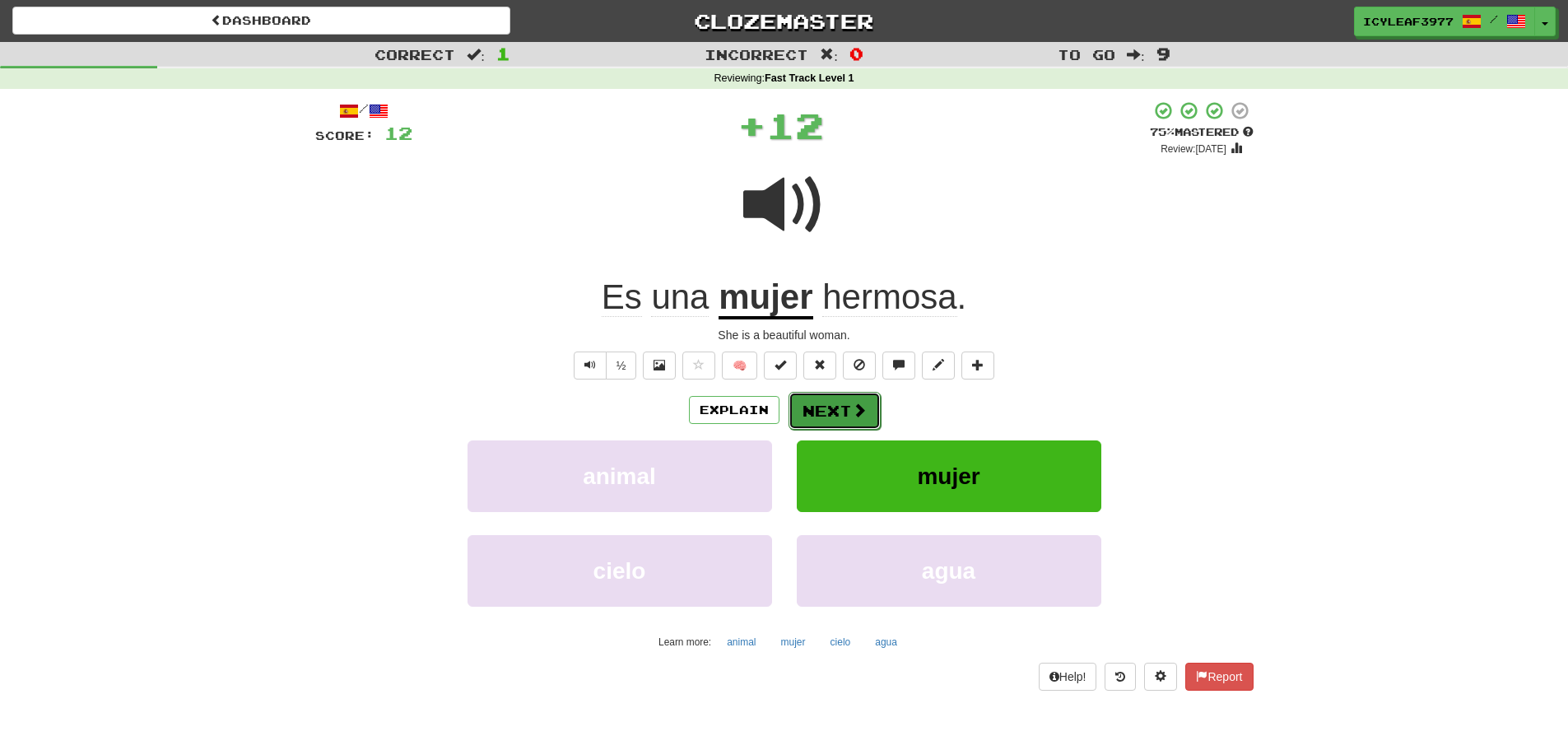
click at [818, 401] on button "Next" at bounding box center [834, 411] width 92 height 38
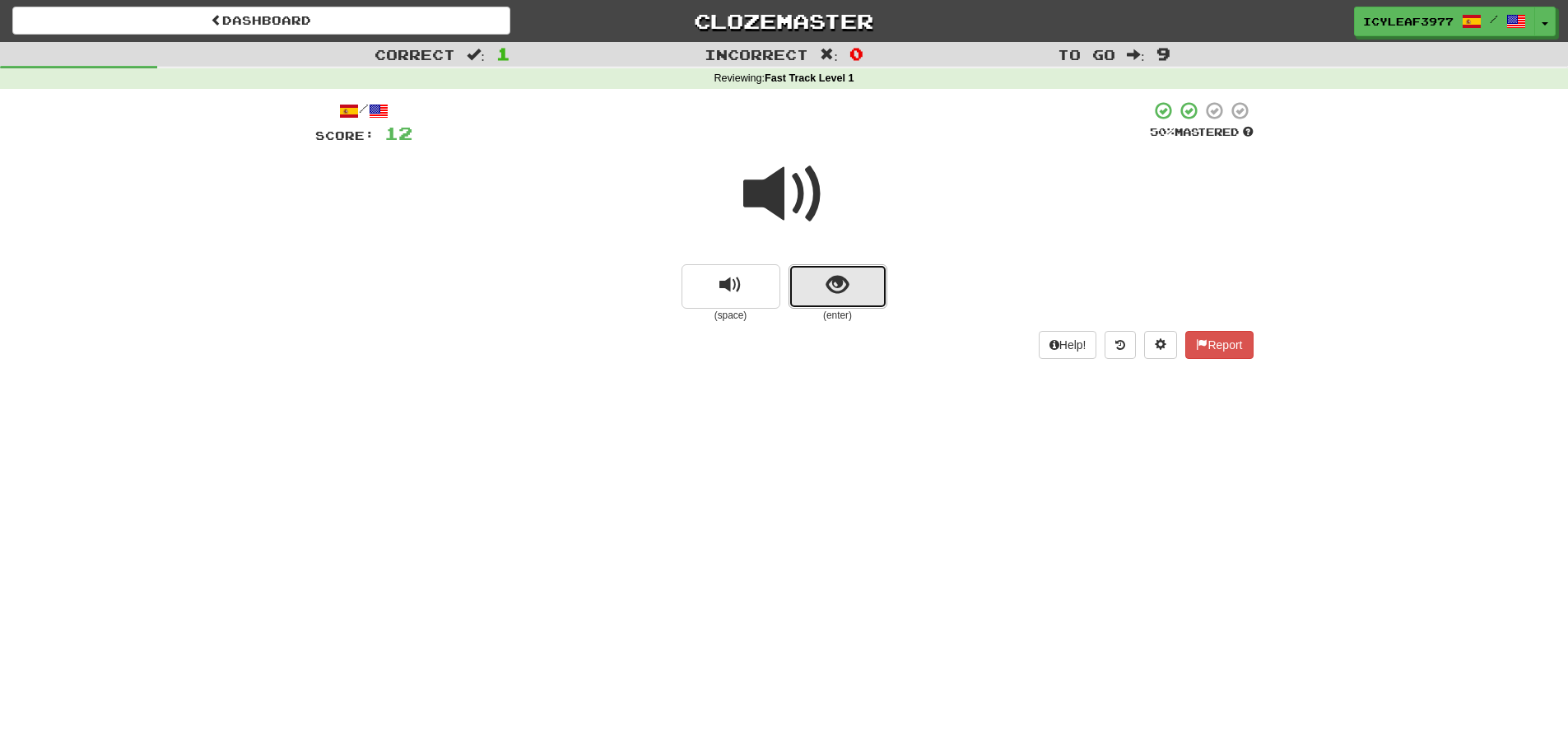
click at [796, 273] on button "show sentence" at bounding box center [838, 286] width 99 height 45
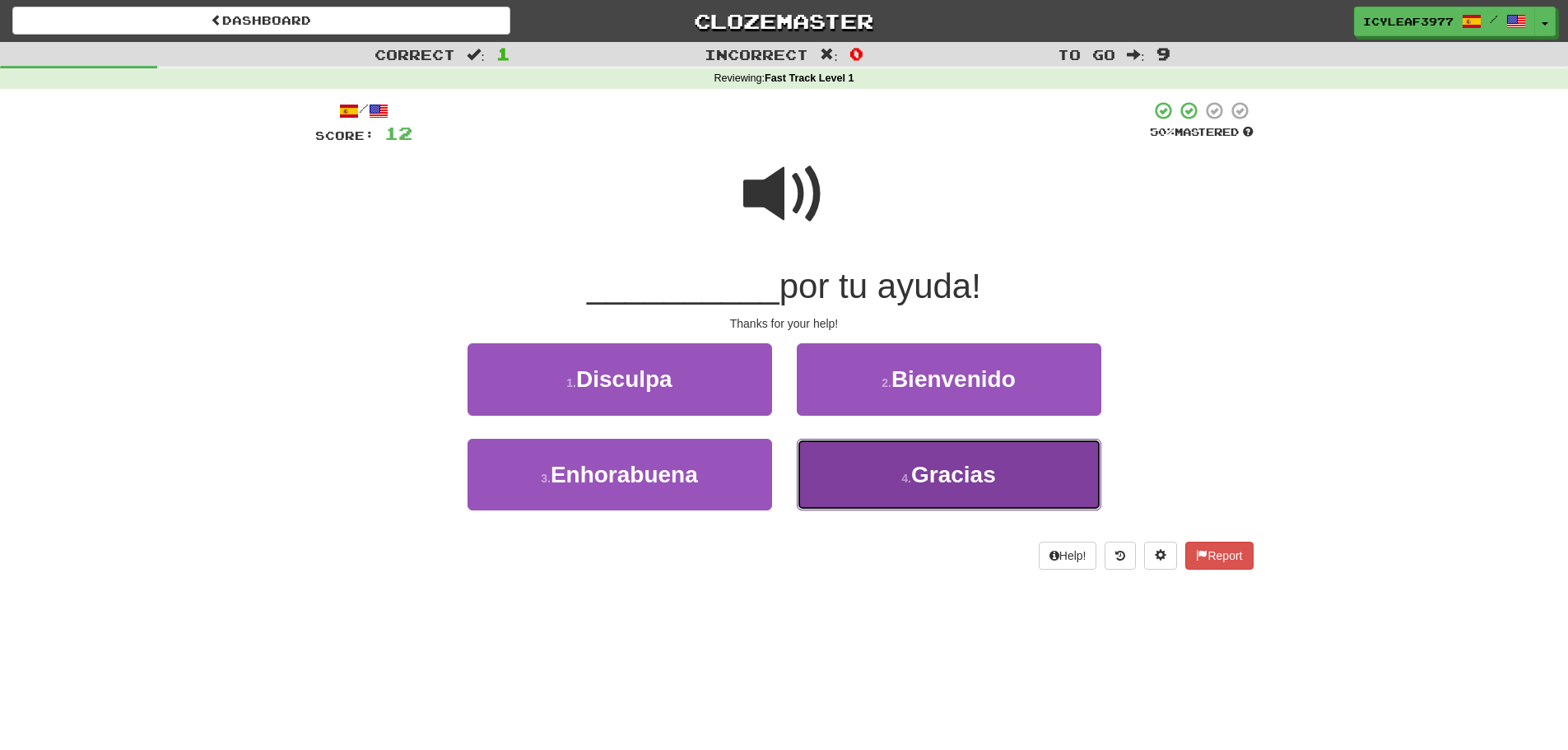
click at [839, 469] on button "4 . Gracias" at bounding box center [949, 474] width 304 height 71
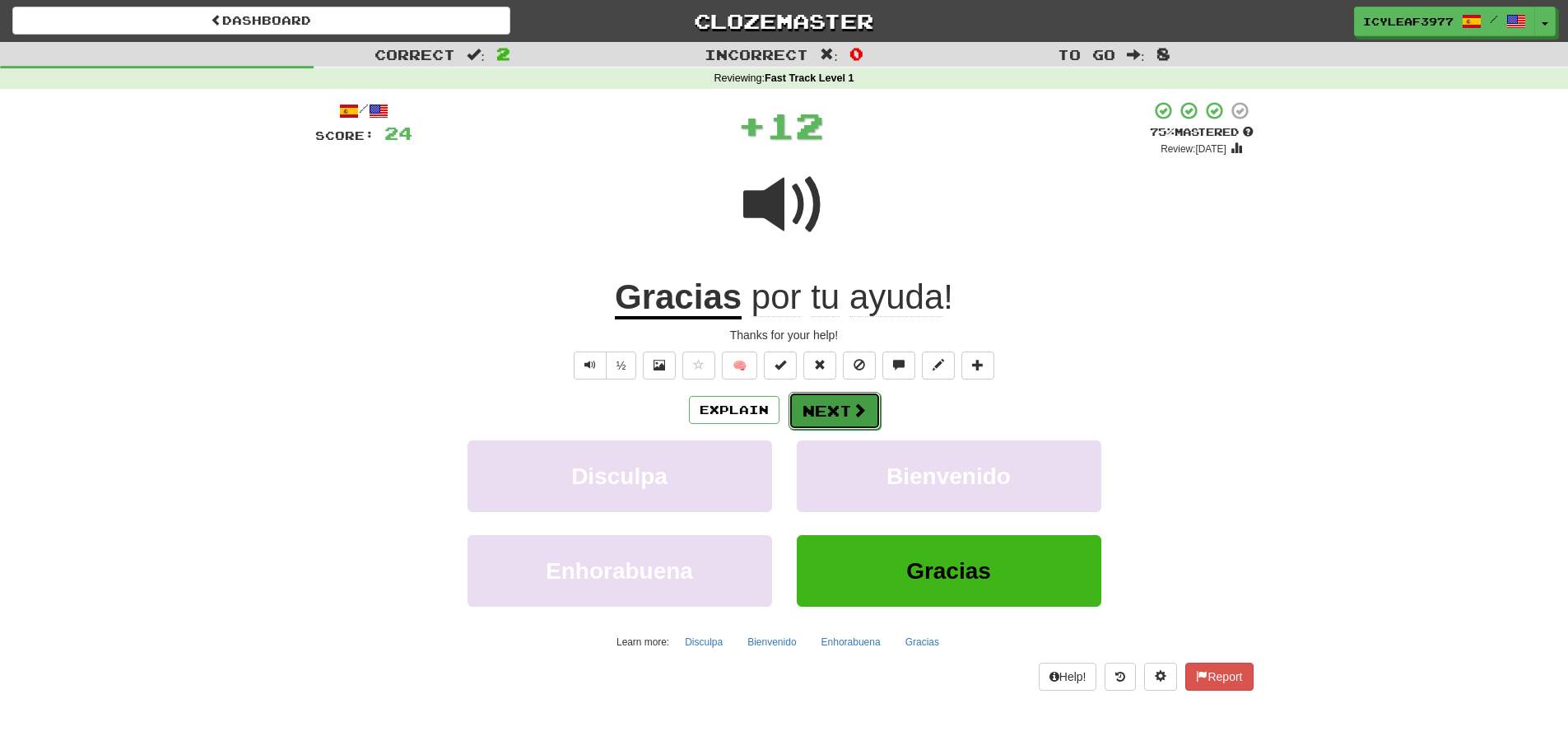
click at [816, 410] on button "Next" at bounding box center [834, 411] width 92 height 38
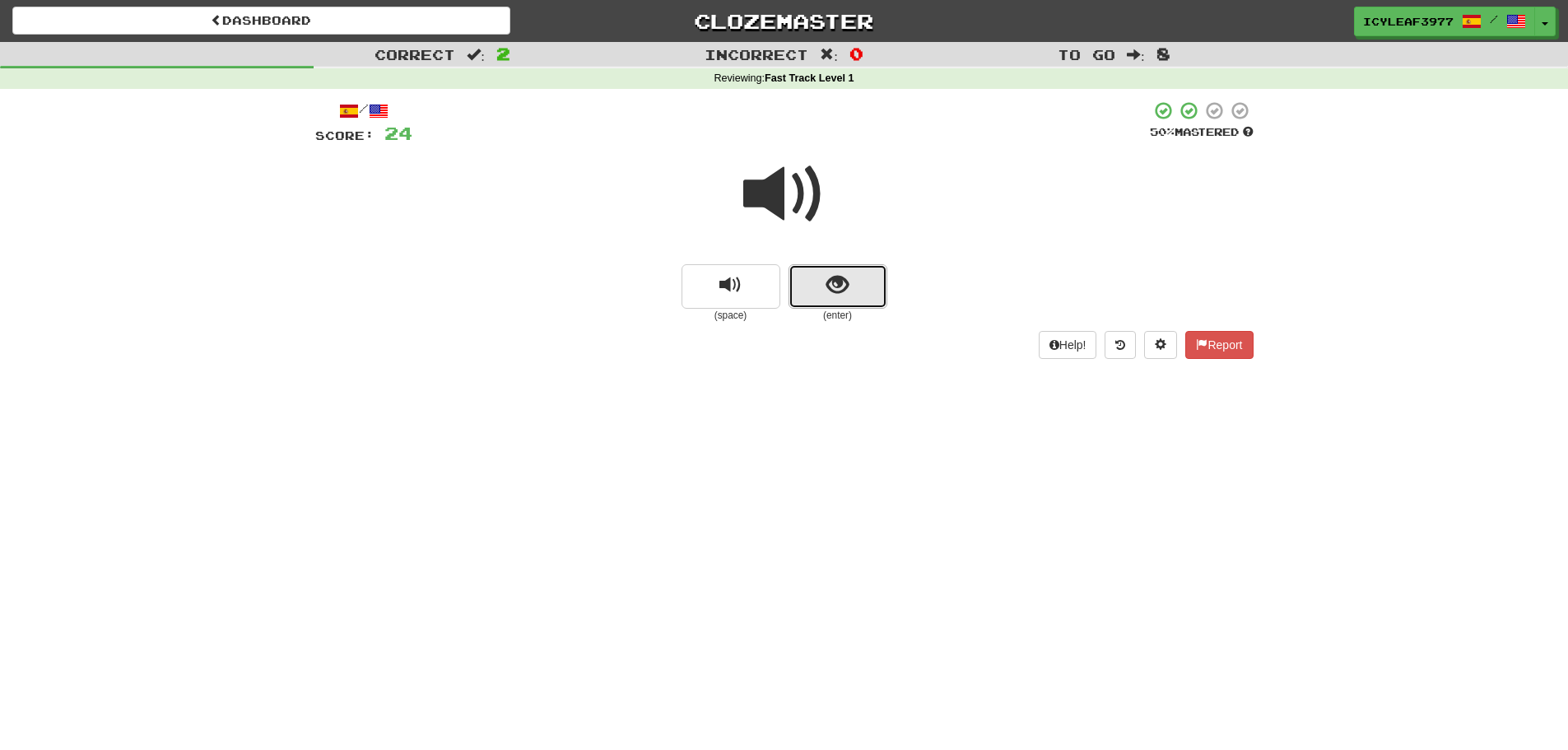
click at [815, 278] on button "show sentence" at bounding box center [838, 286] width 99 height 45
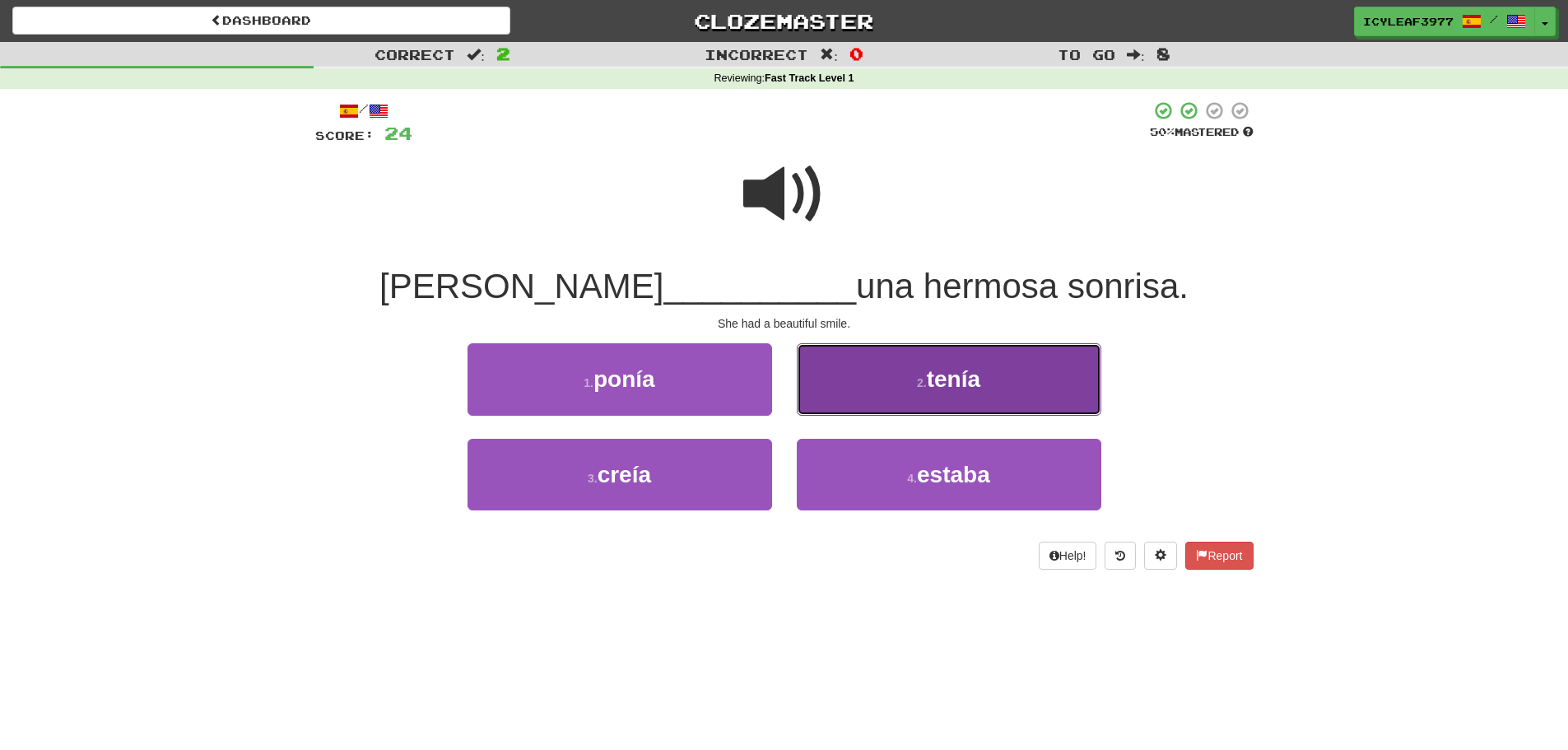
click at [871, 386] on button "2 . tenía" at bounding box center [949, 379] width 304 height 71
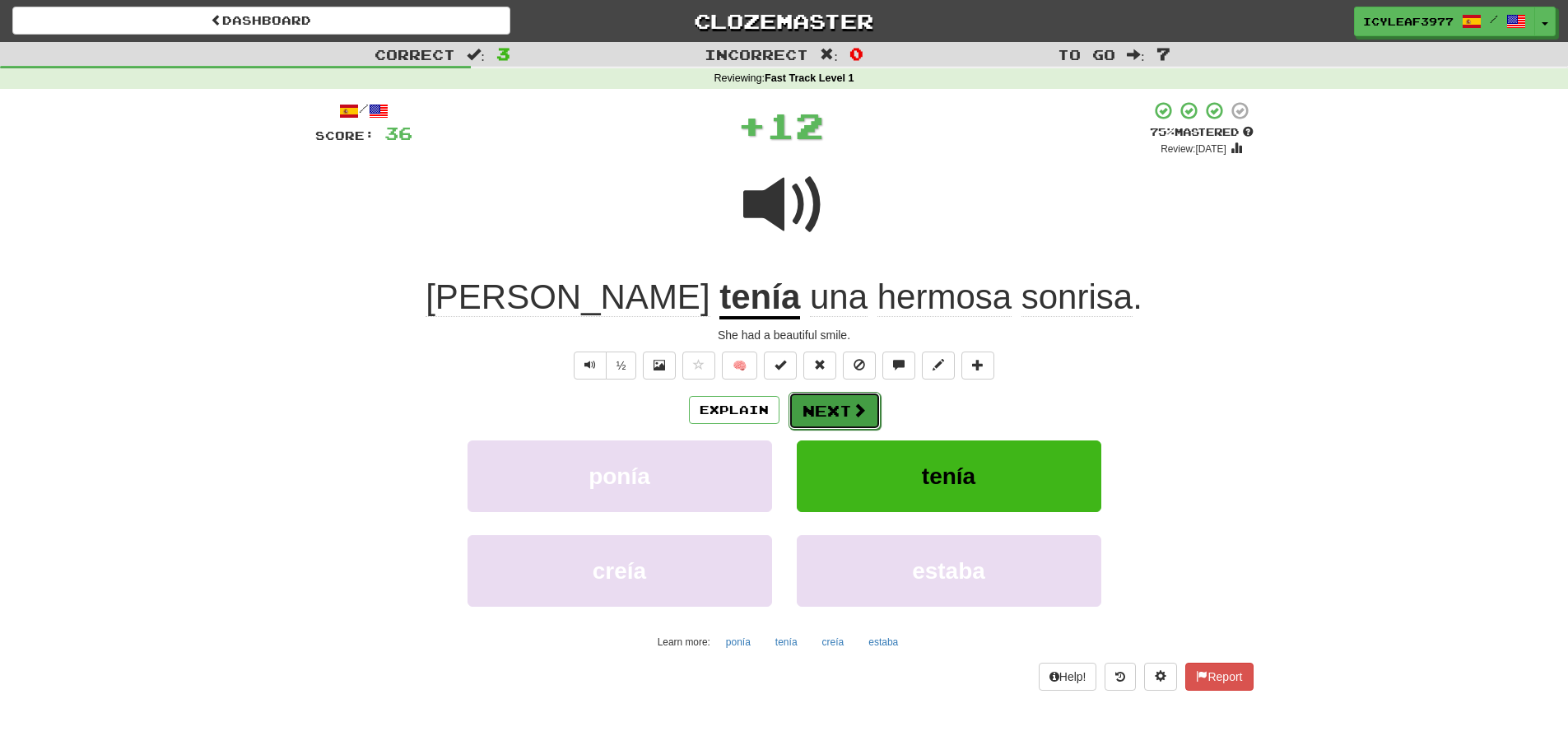
click at [824, 405] on button "Next" at bounding box center [834, 411] width 92 height 38
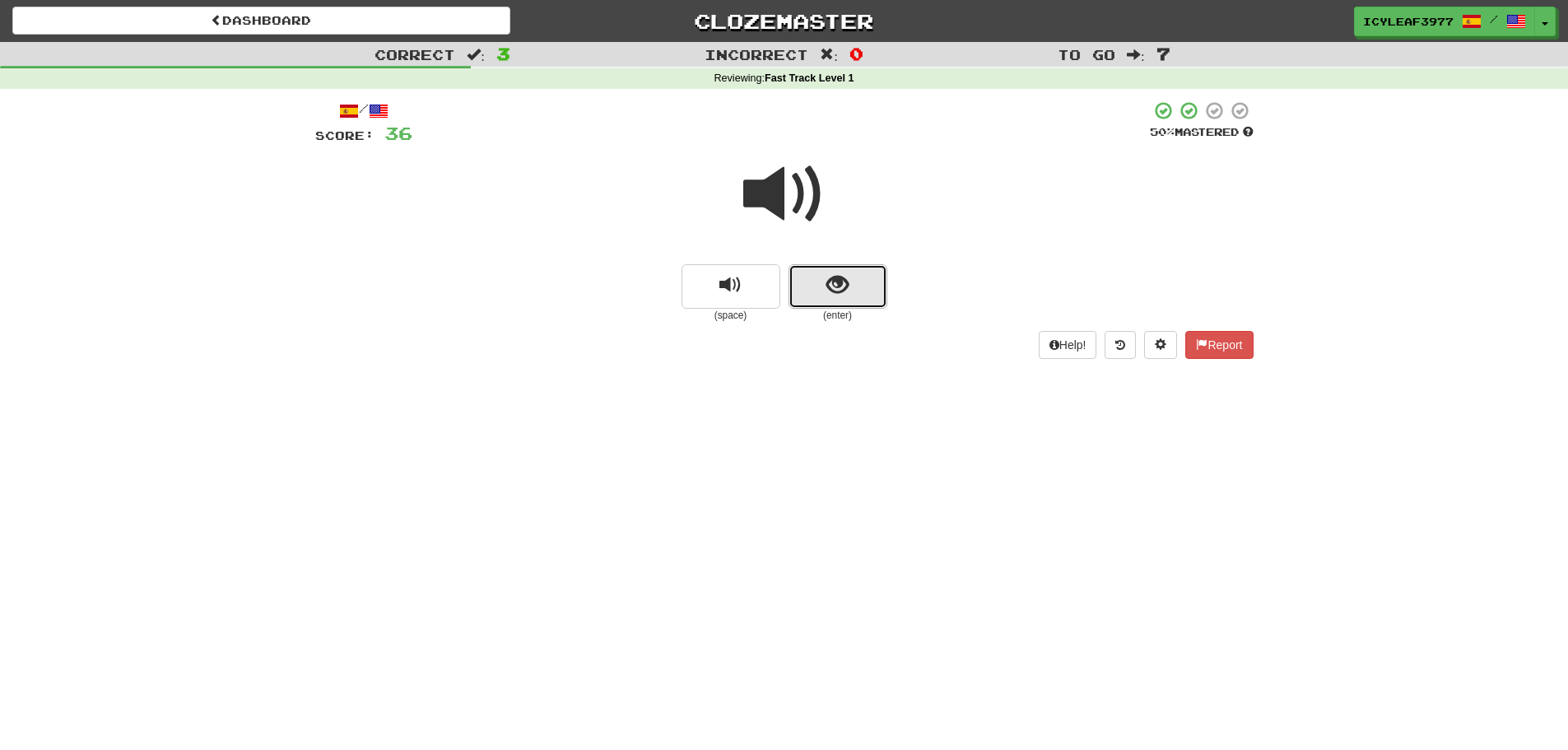
click at [814, 282] on button "show sentence" at bounding box center [838, 286] width 99 height 45
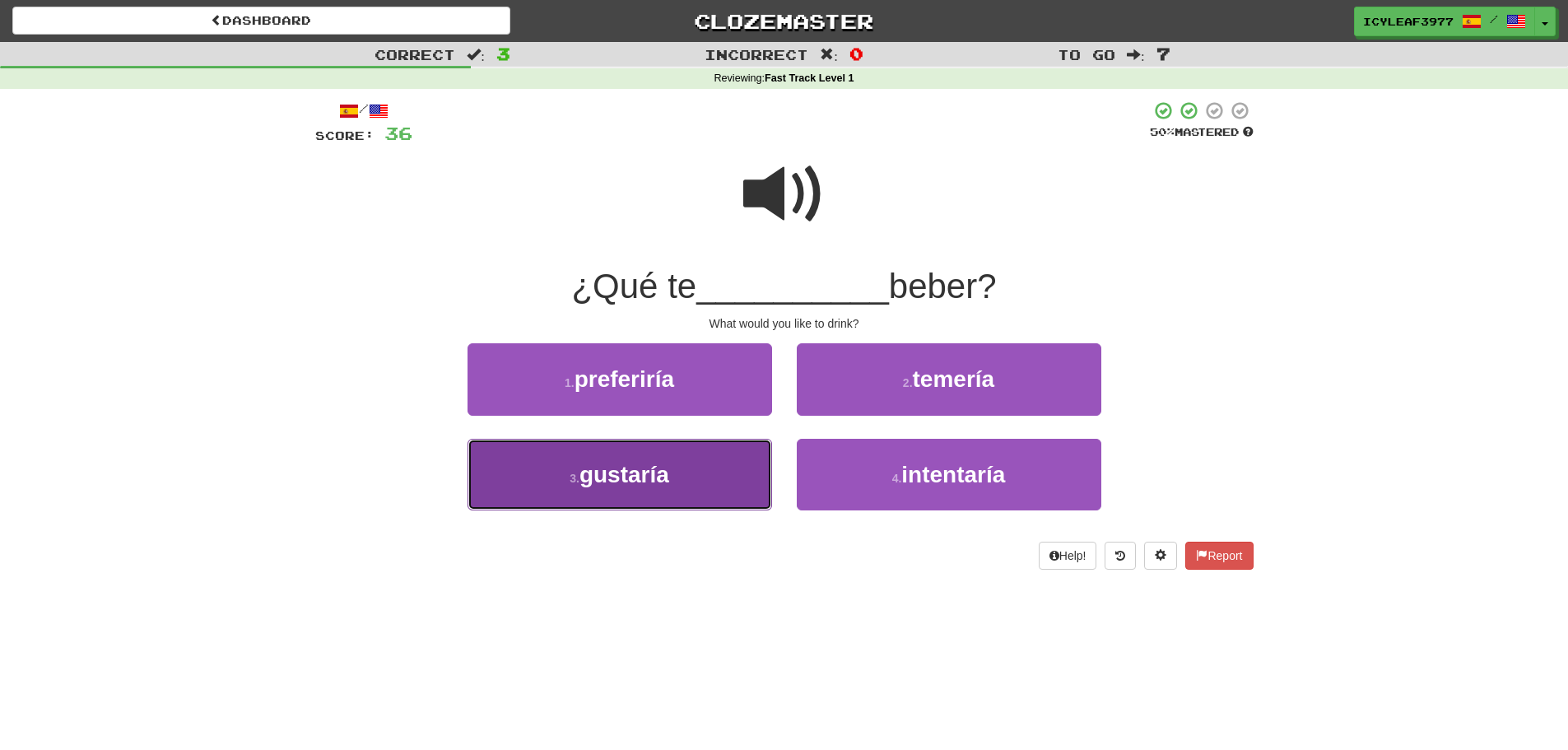
click at [659, 457] on button "3 . gustaría" at bounding box center [619, 474] width 304 height 71
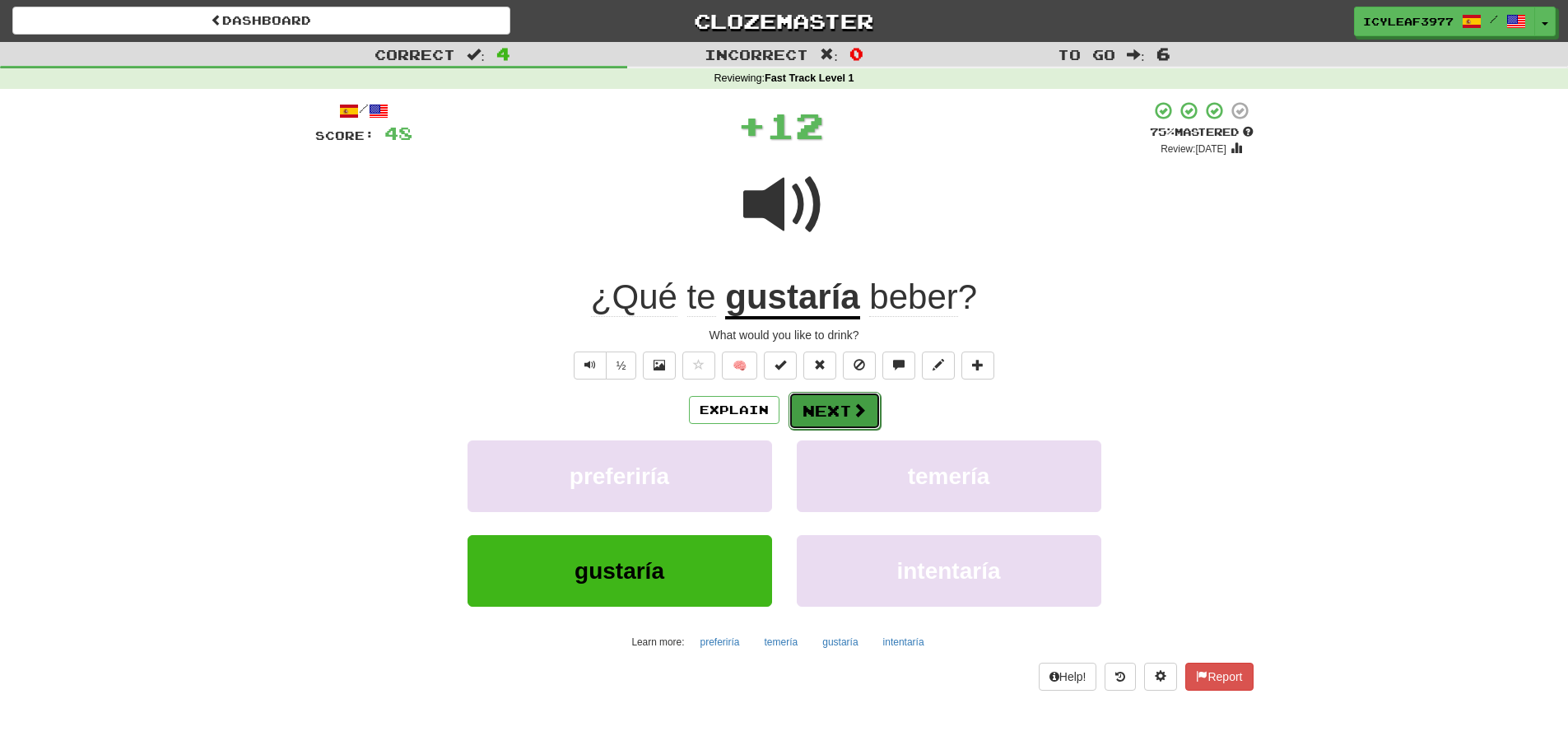
click at [819, 411] on button "Next" at bounding box center [834, 411] width 92 height 38
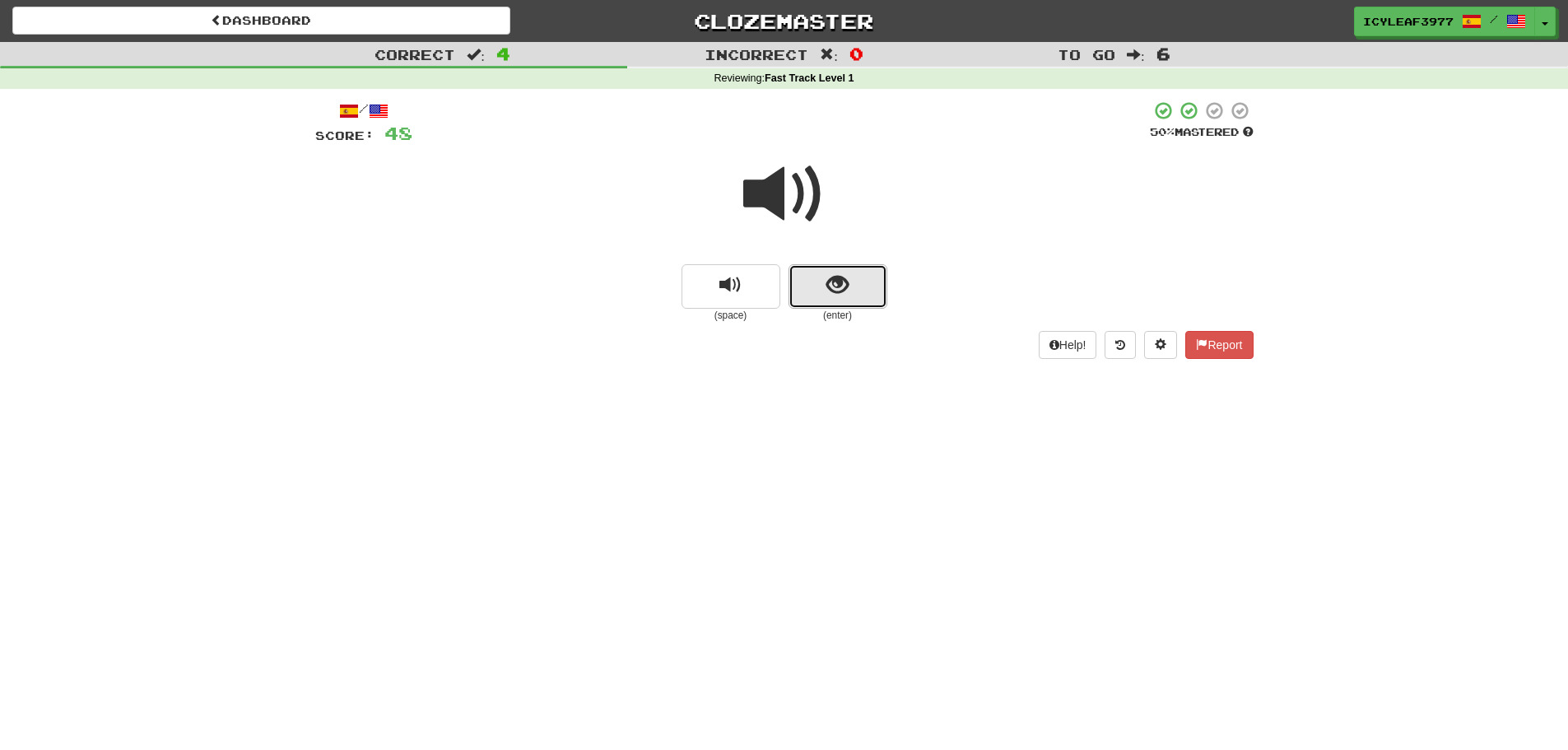
click at [835, 286] on span "show sentence" at bounding box center [836, 285] width 22 height 22
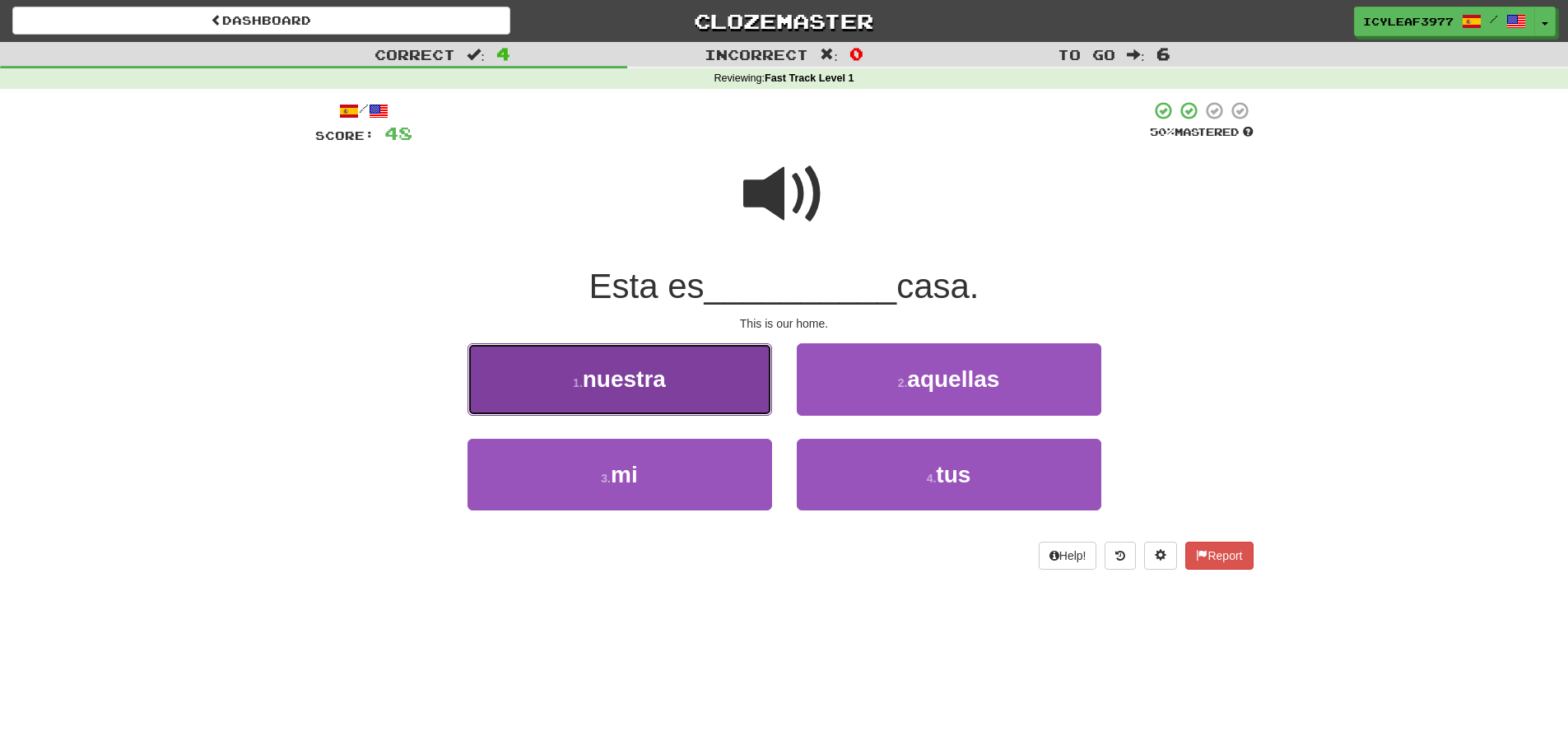
click at [723, 390] on button "1 . nuestra" at bounding box center [619, 379] width 304 height 71
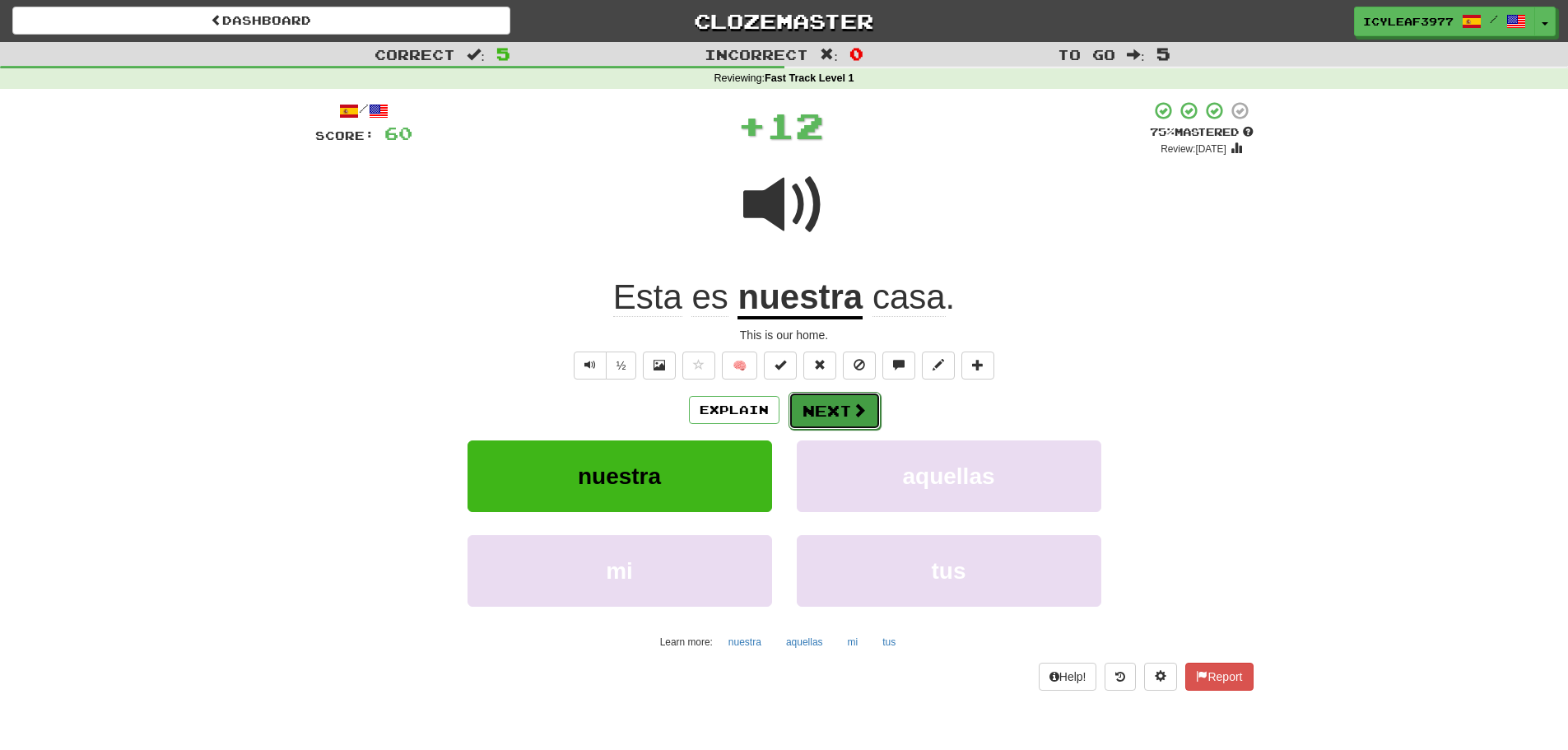
click at [800, 408] on button "Next" at bounding box center [834, 411] width 92 height 38
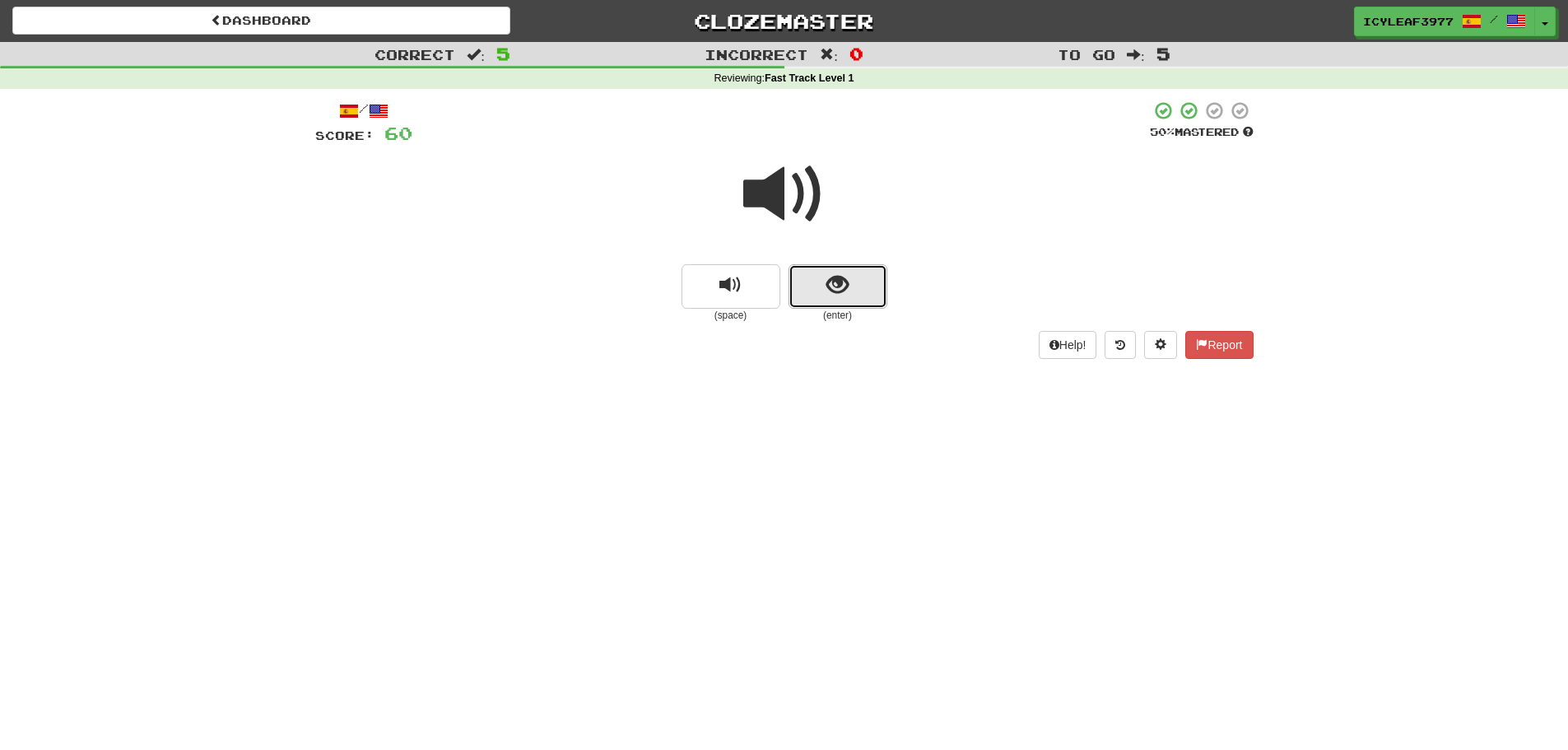
click at [803, 288] on button "show sentence" at bounding box center [838, 286] width 99 height 45
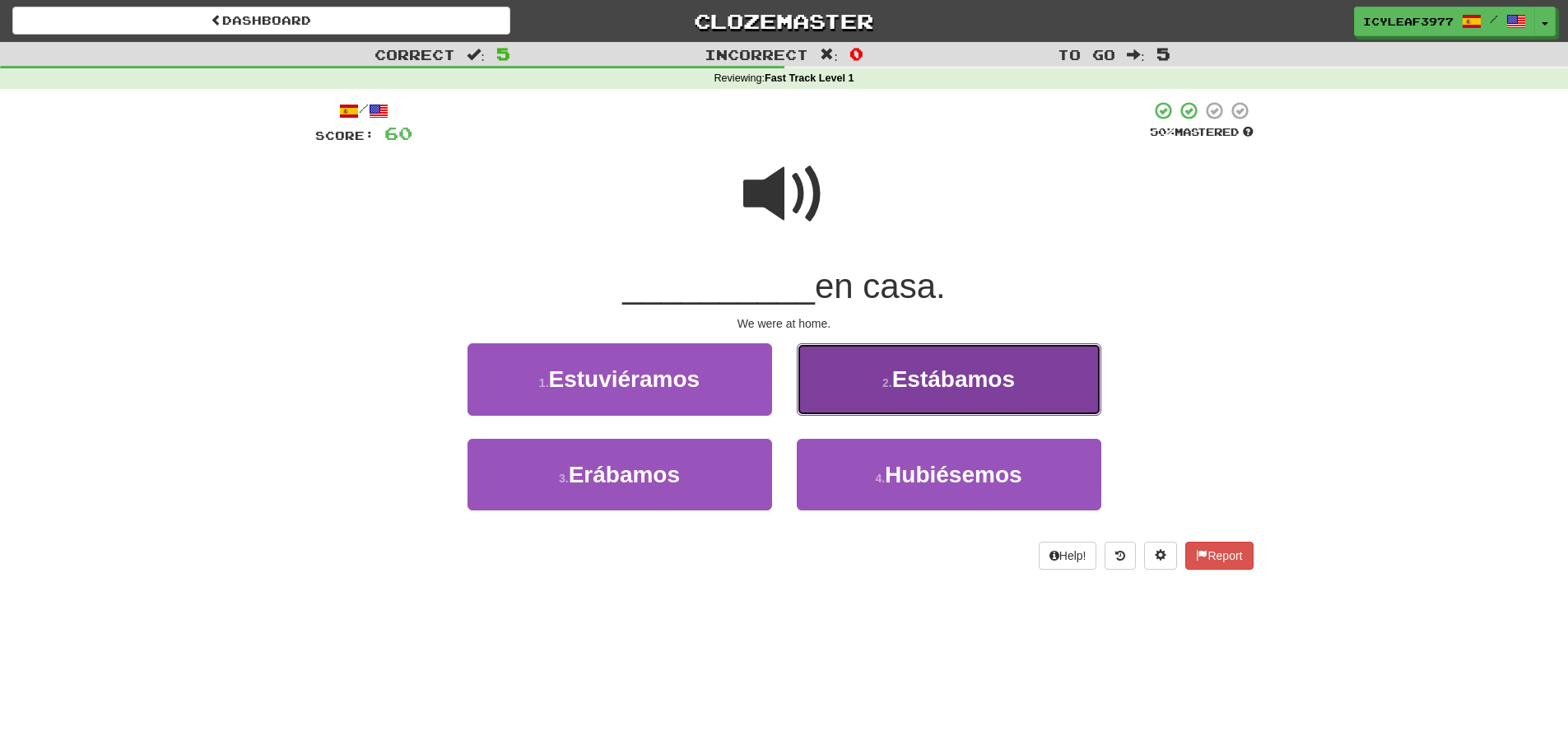
click at [826, 370] on button "2 . Estábamos" at bounding box center [949, 379] width 304 height 71
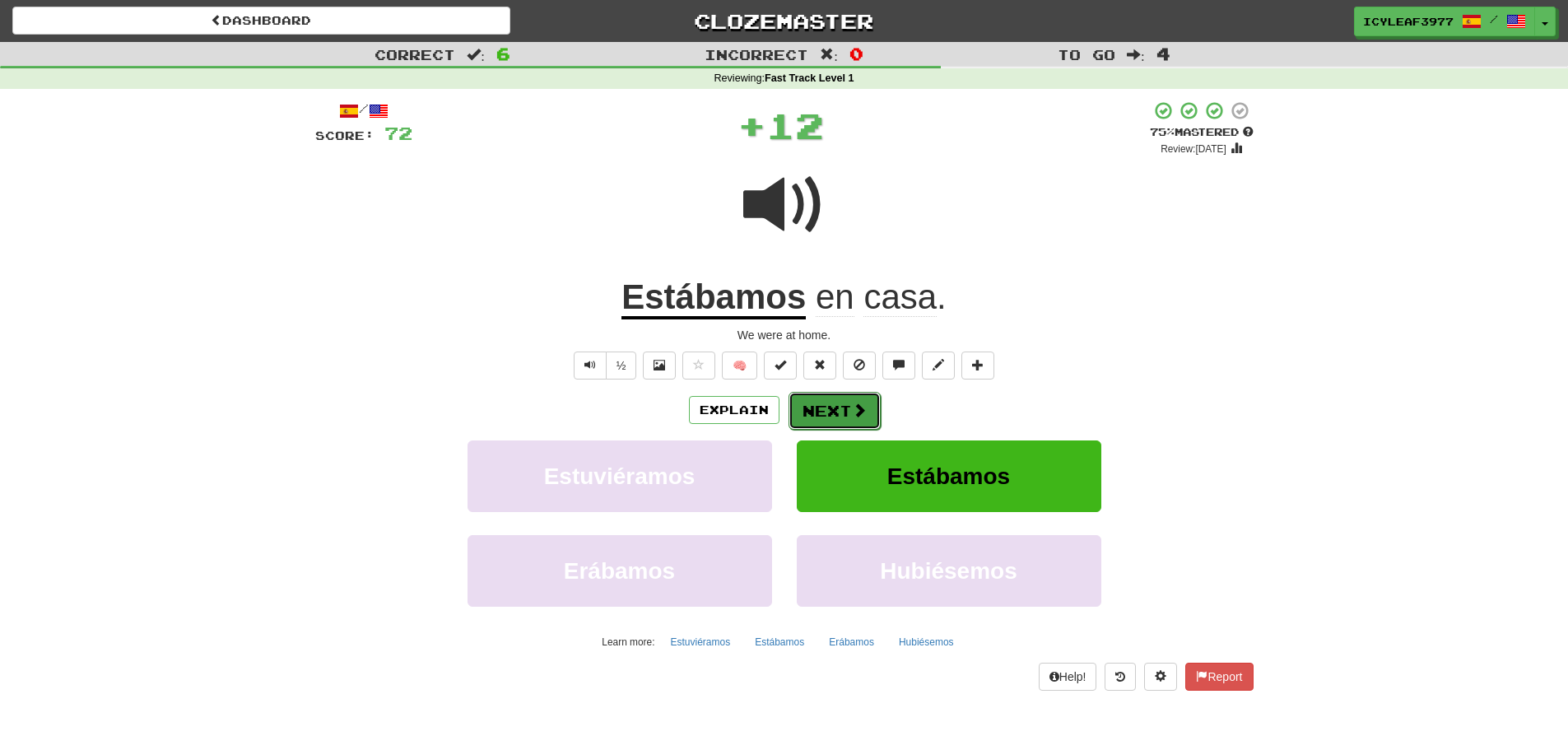
click at [815, 404] on button "Next" at bounding box center [834, 411] width 92 height 38
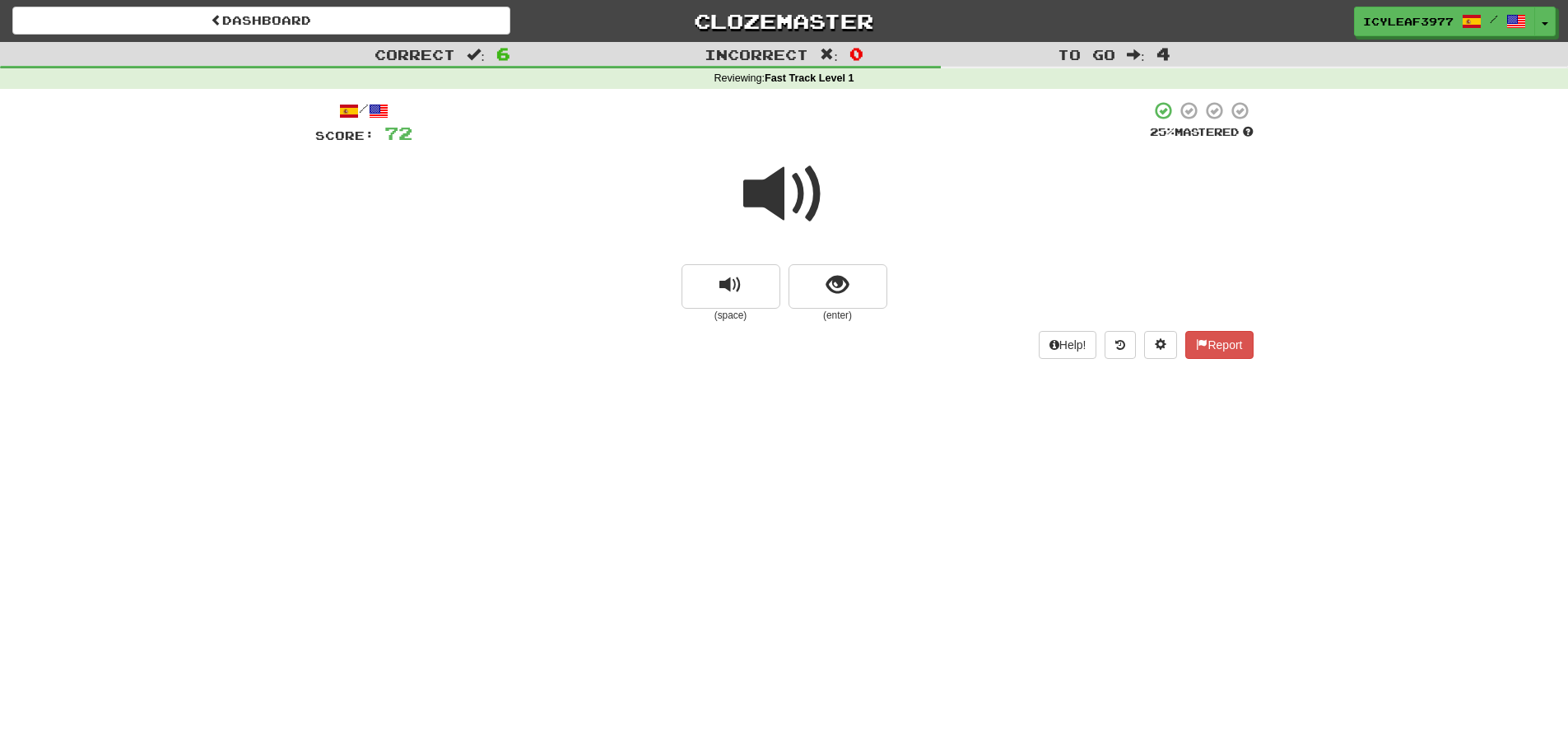
click at [787, 209] on span at bounding box center [784, 194] width 82 height 82
click at [816, 267] on button "show sentence" at bounding box center [838, 286] width 99 height 45
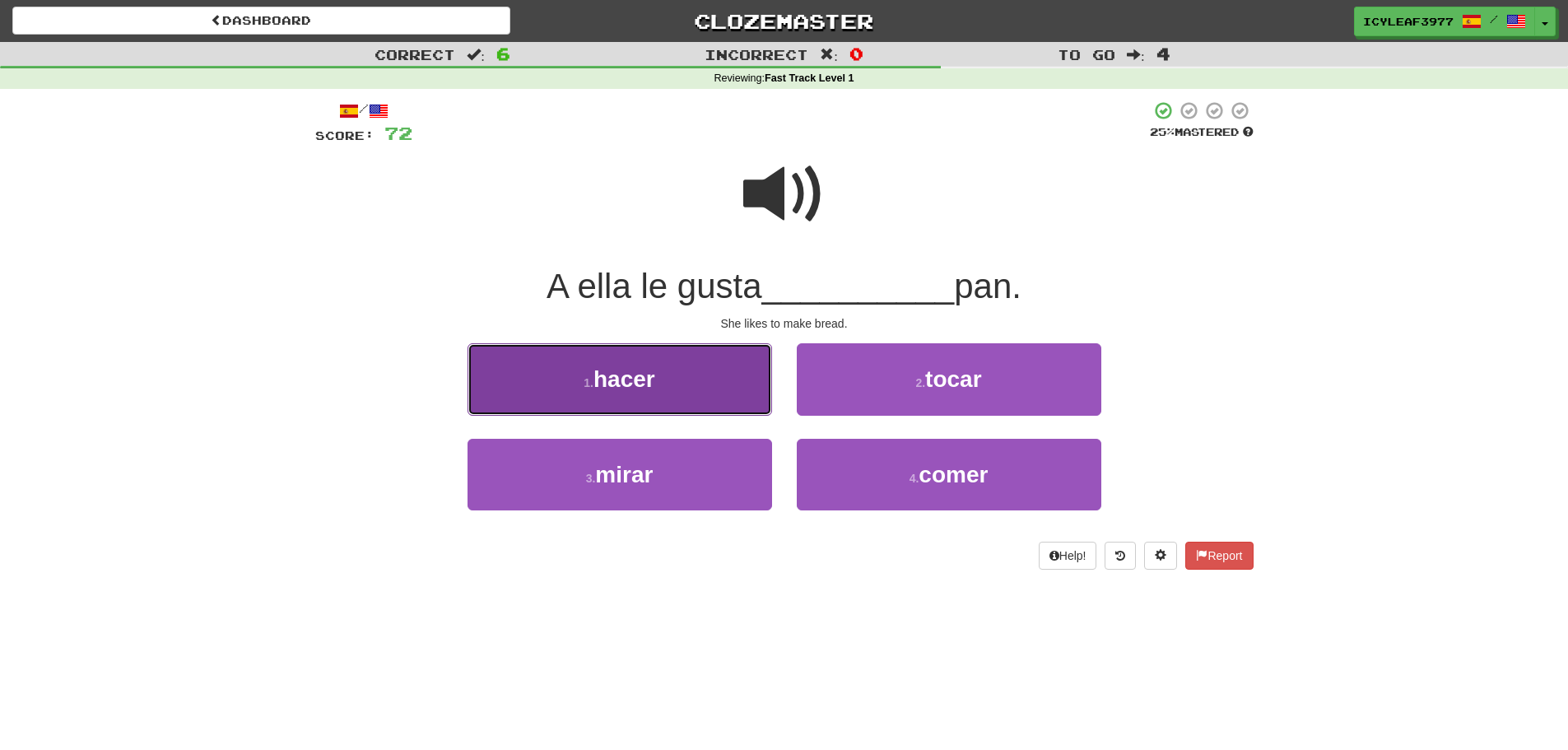
click at [747, 366] on button "1 . hacer" at bounding box center [619, 379] width 304 height 71
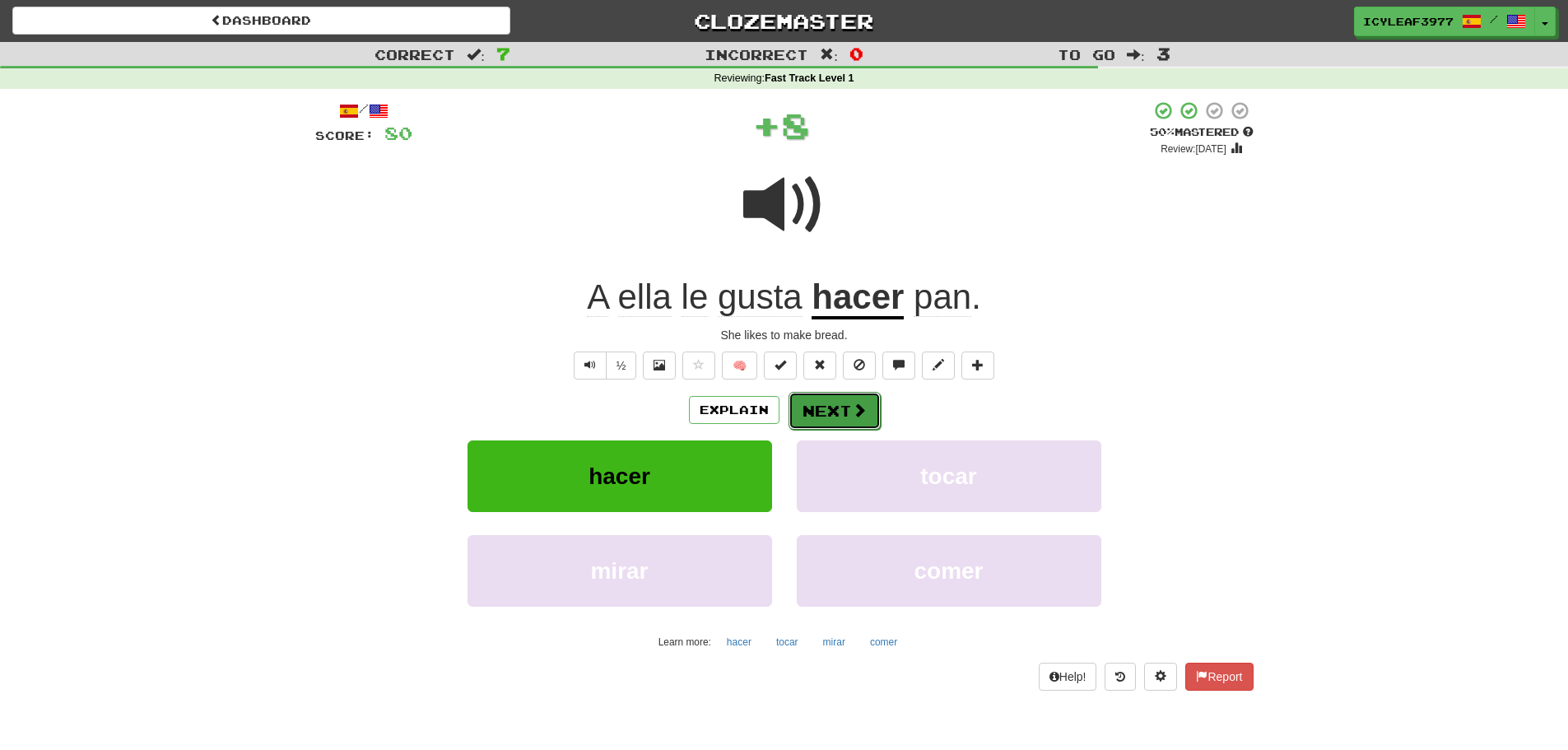
click at [816, 397] on button "Next" at bounding box center [834, 411] width 92 height 38
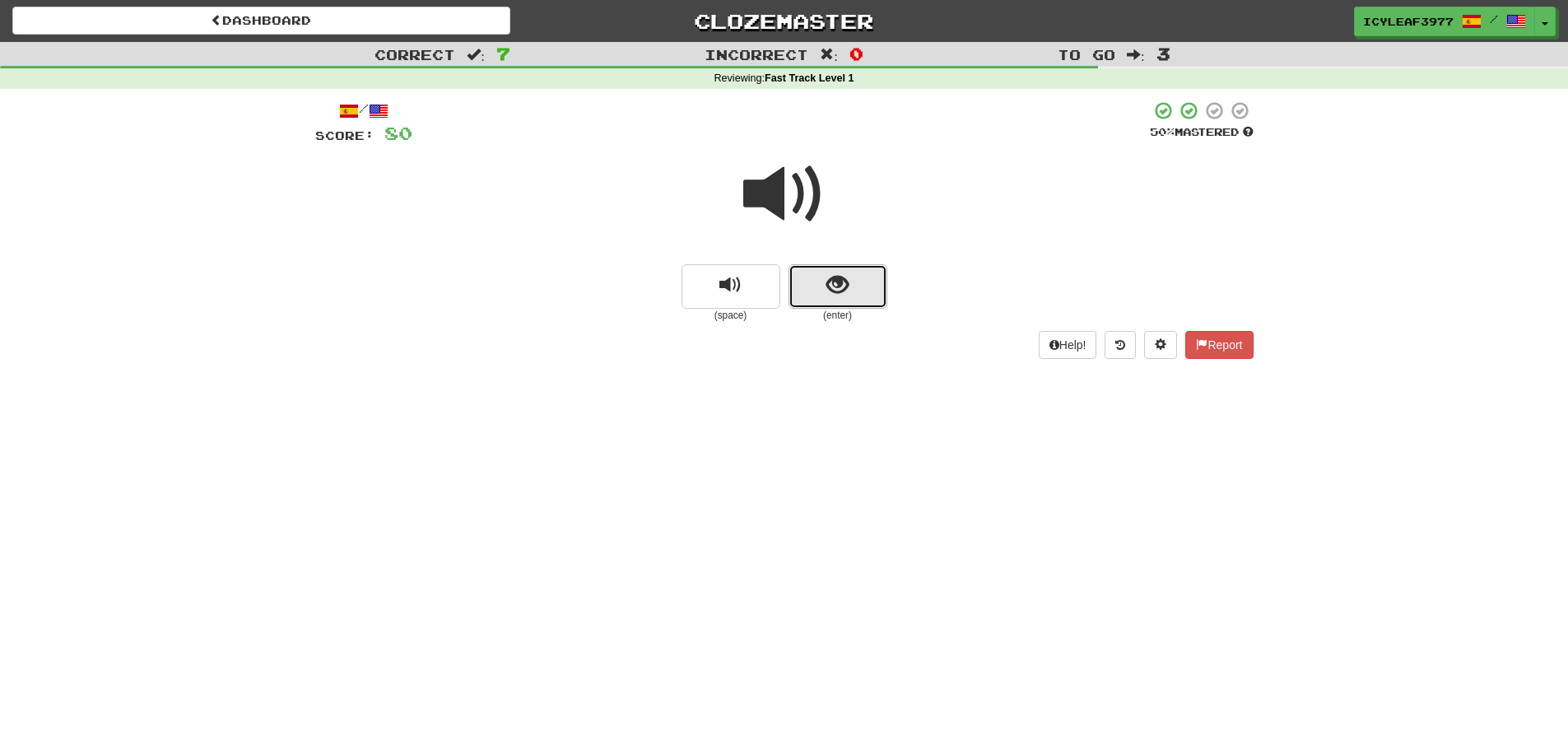
click at [823, 280] on button "show sentence" at bounding box center [838, 286] width 99 height 45
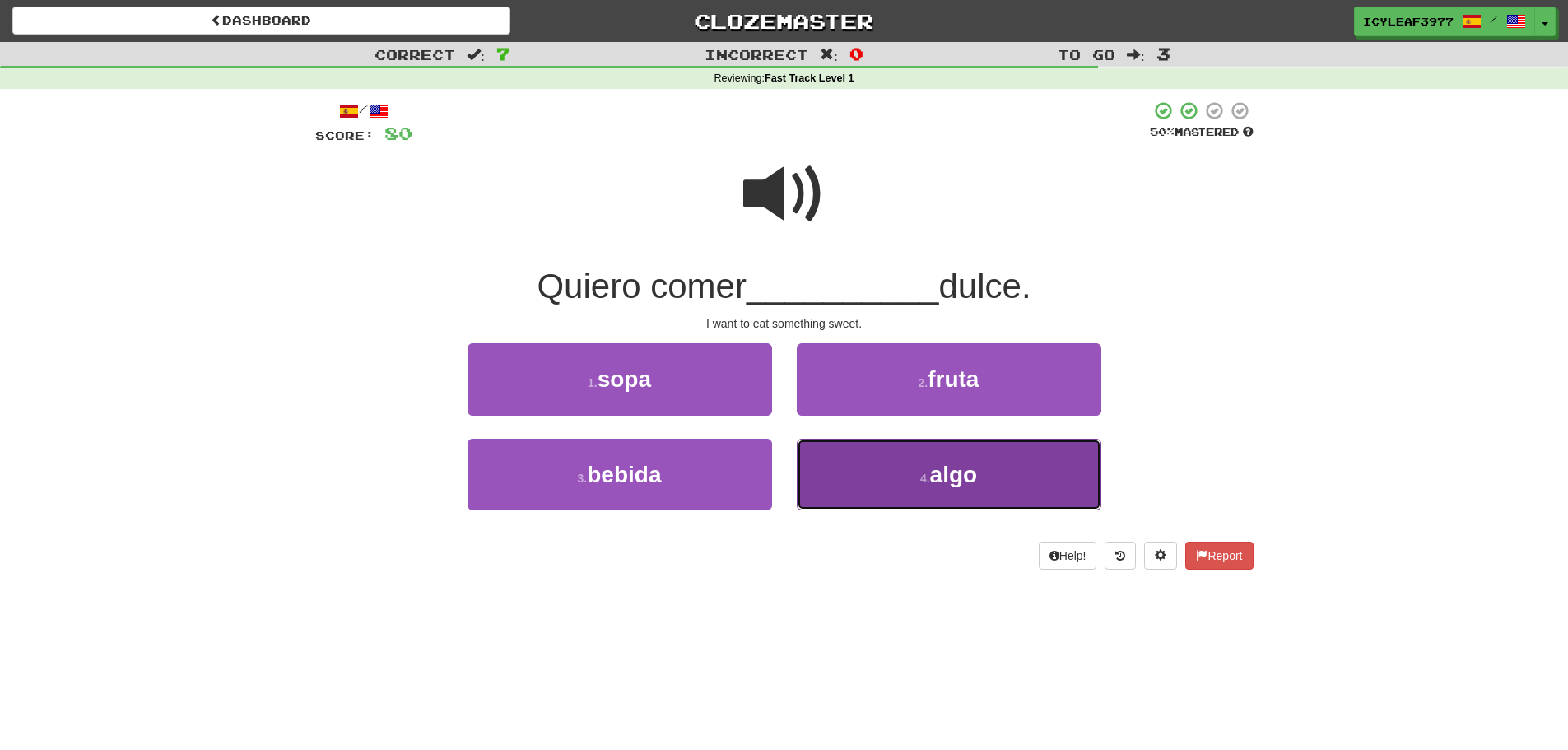
click at [865, 461] on button "4 . algo" at bounding box center [949, 474] width 304 height 71
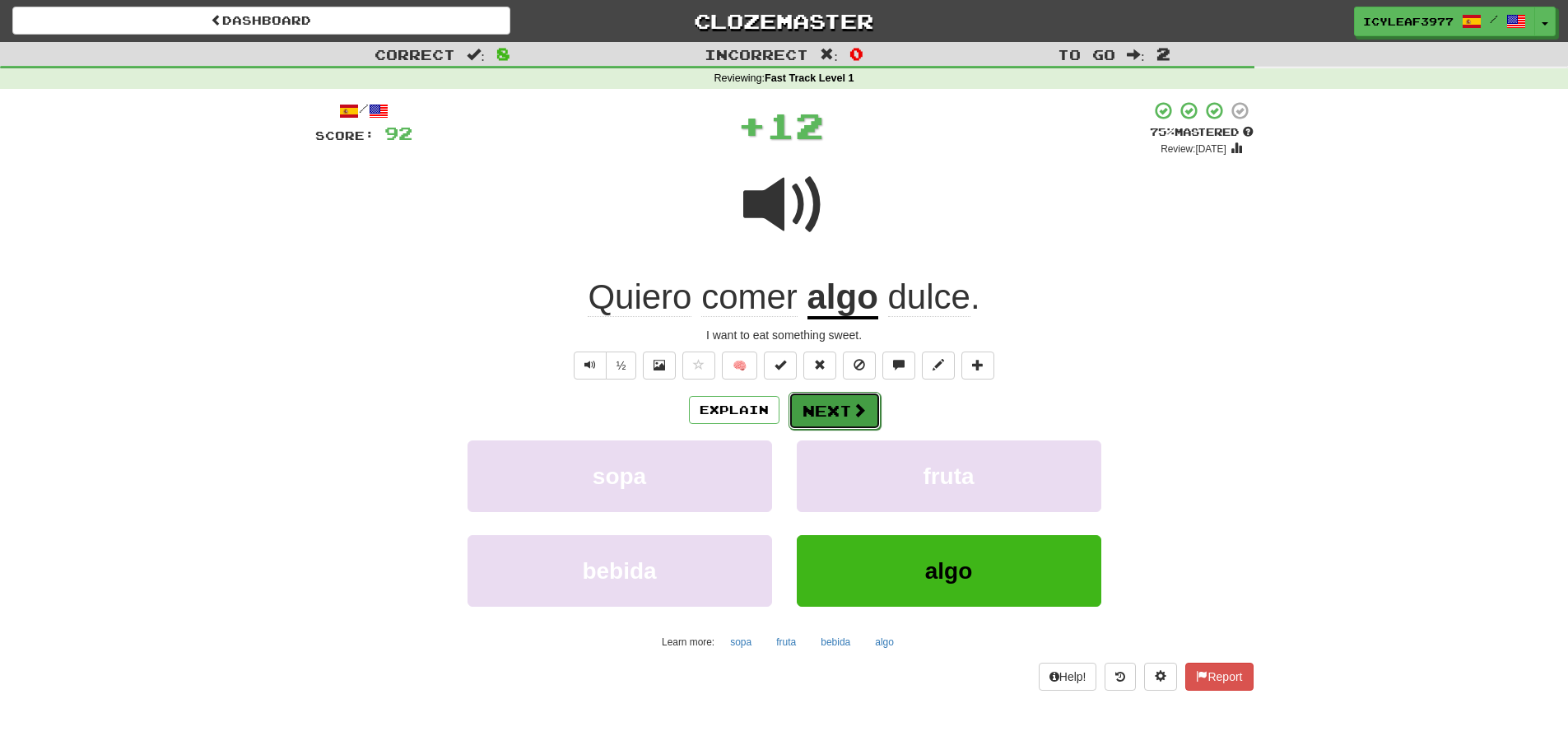
click at [829, 405] on button "Next" at bounding box center [834, 411] width 92 height 38
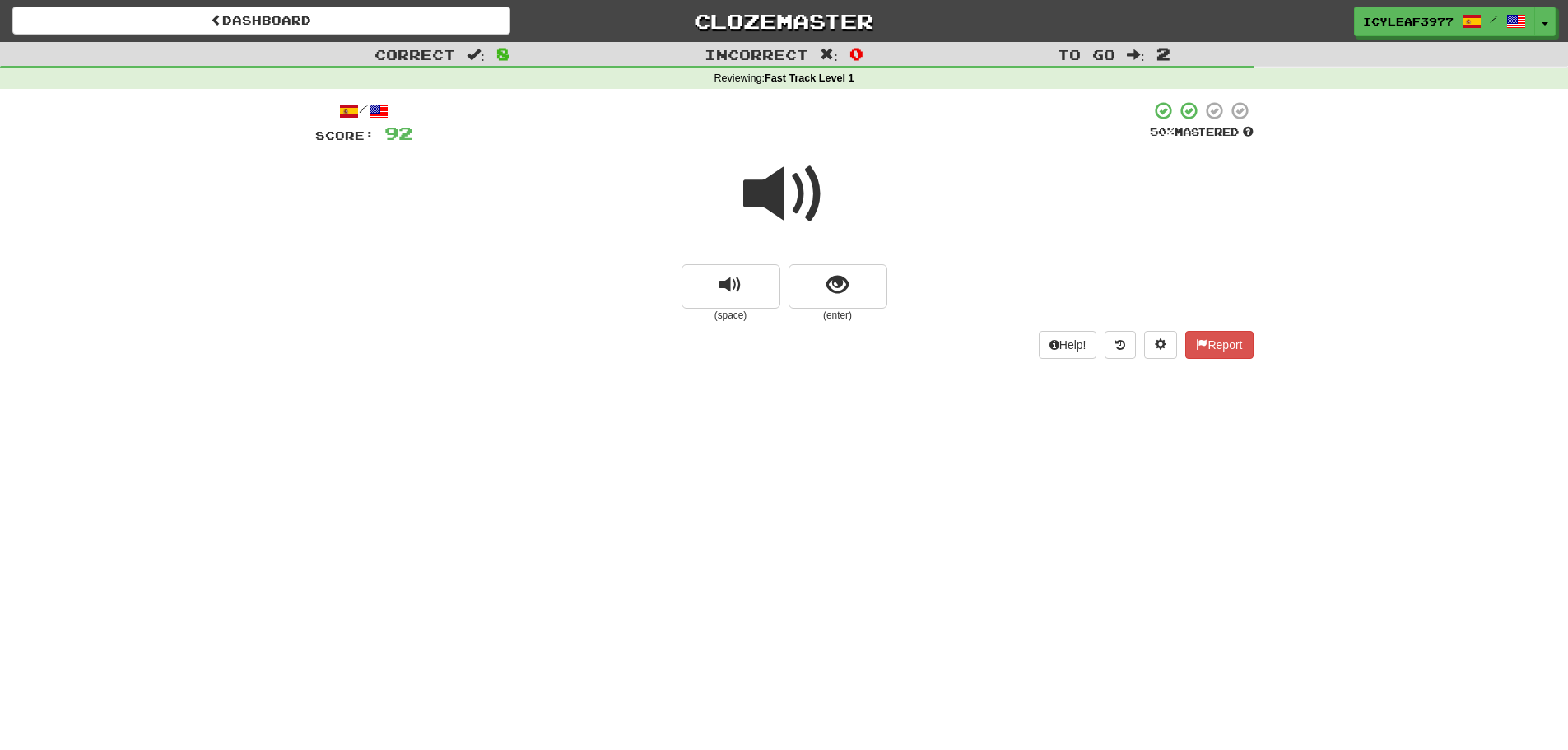
click at [790, 209] on span at bounding box center [784, 194] width 82 height 82
click at [823, 277] on button "show sentence" at bounding box center [838, 286] width 99 height 45
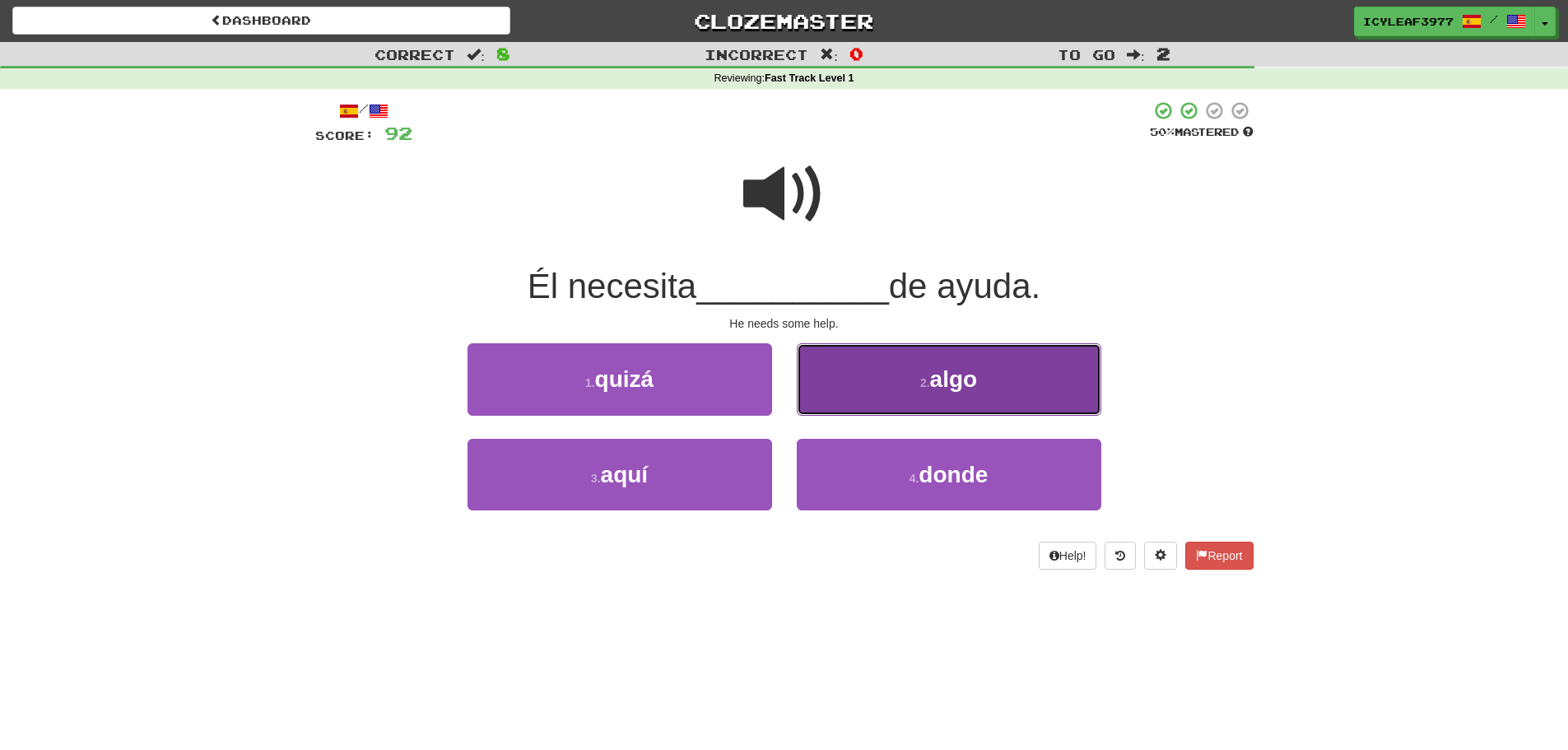
click at [872, 378] on button "2 . algo" at bounding box center [949, 379] width 304 height 71
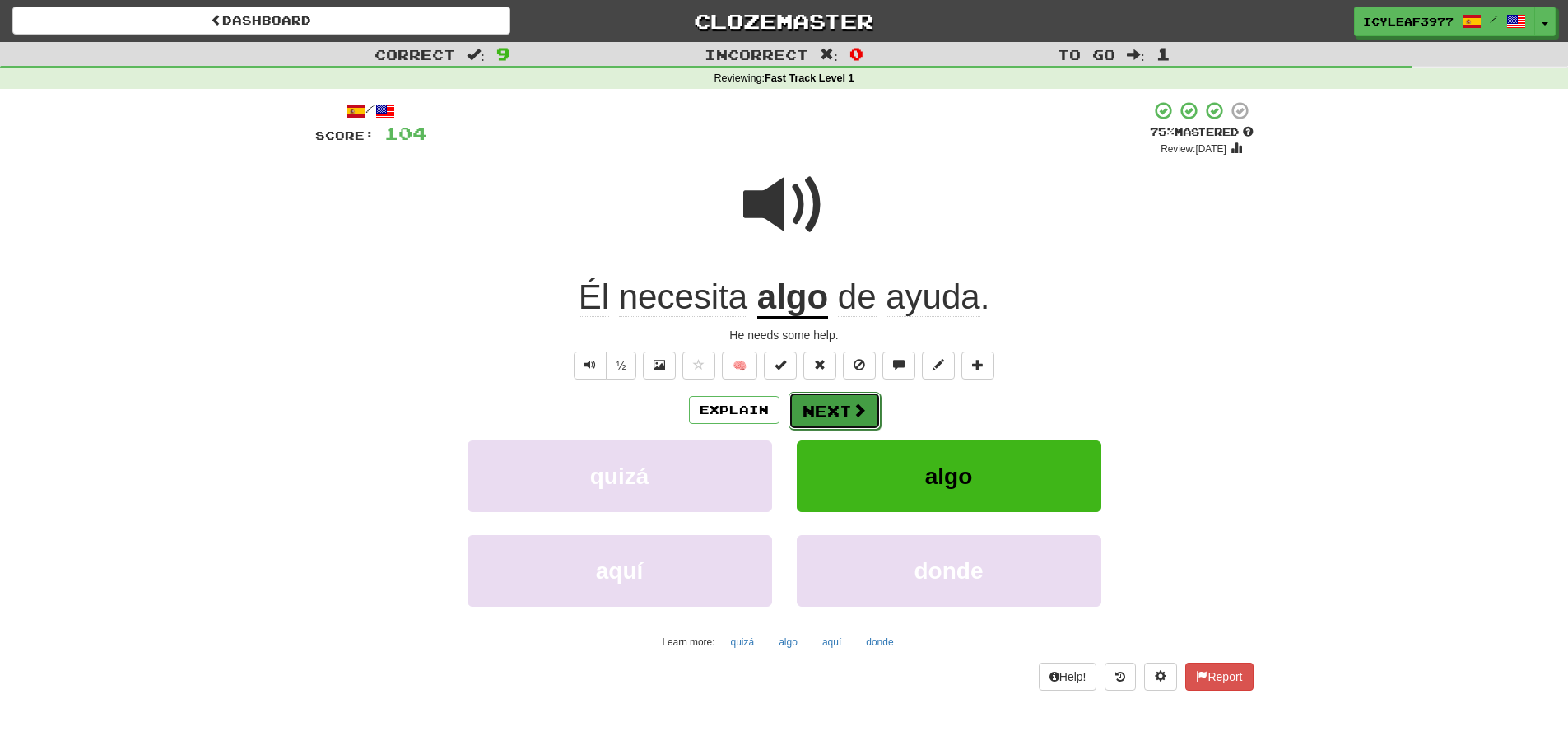
click at [816, 401] on button "Next" at bounding box center [834, 411] width 92 height 38
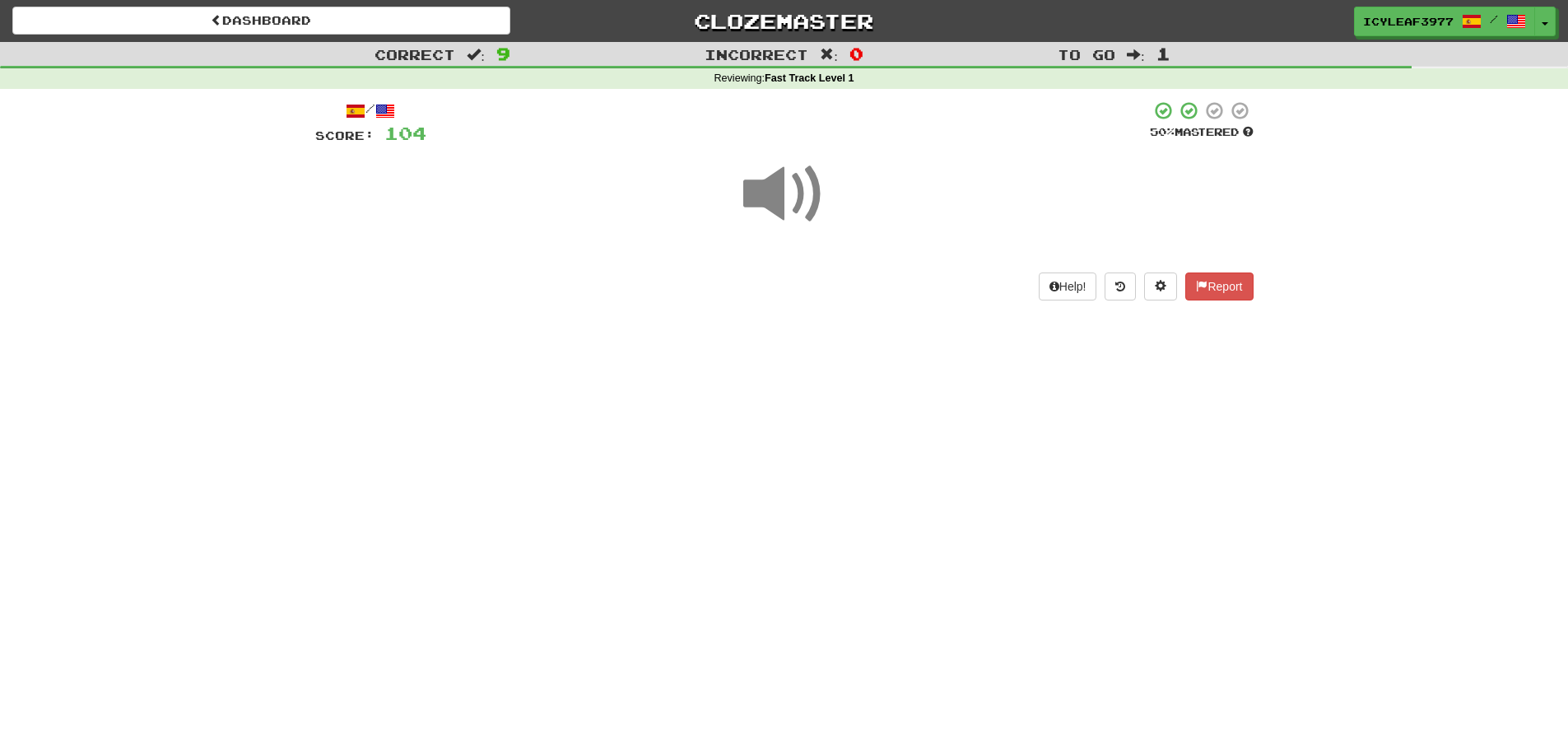
click at [774, 208] on span at bounding box center [784, 194] width 82 height 82
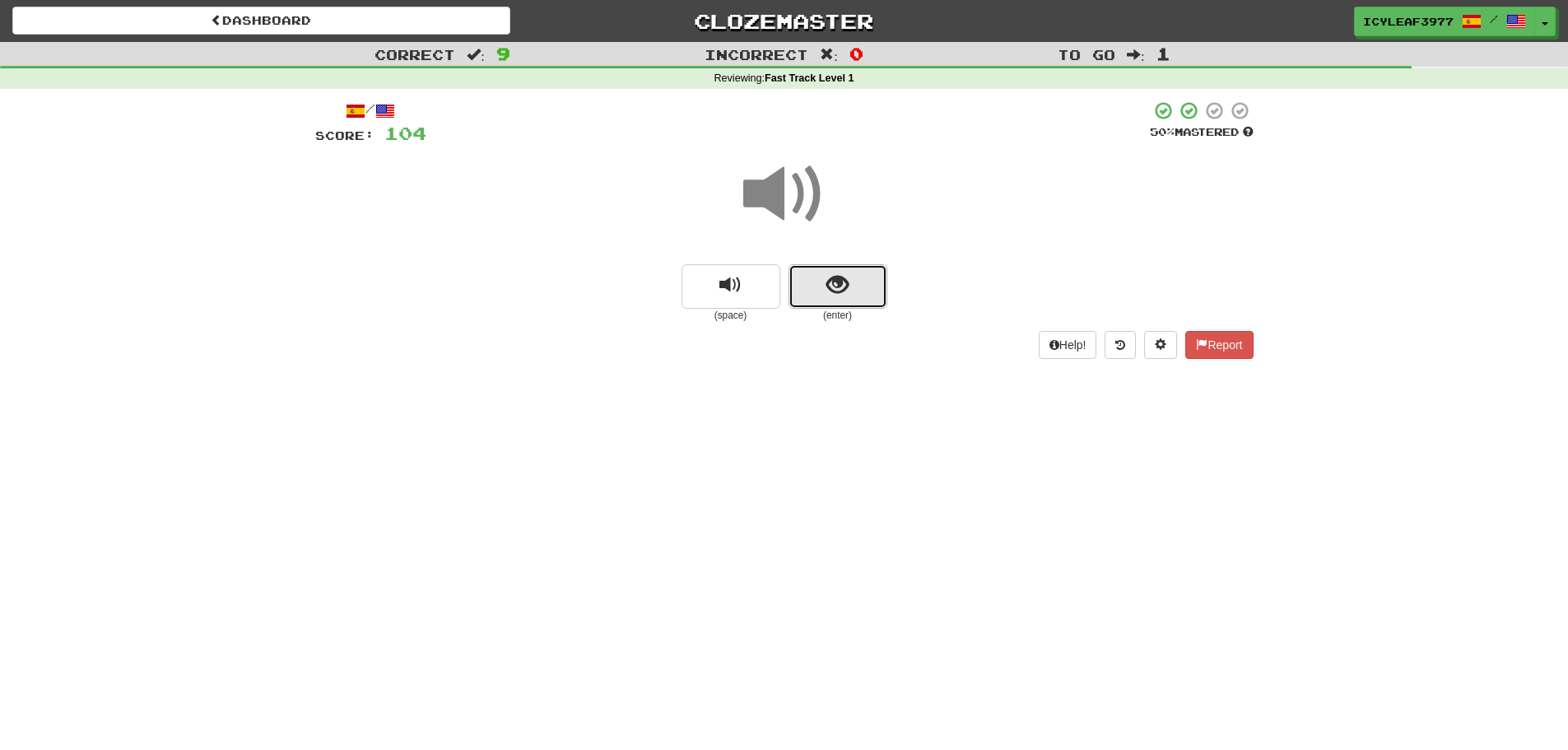
click at [812, 272] on button "show sentence" at bounding box center [838, 286] width 99 height 45
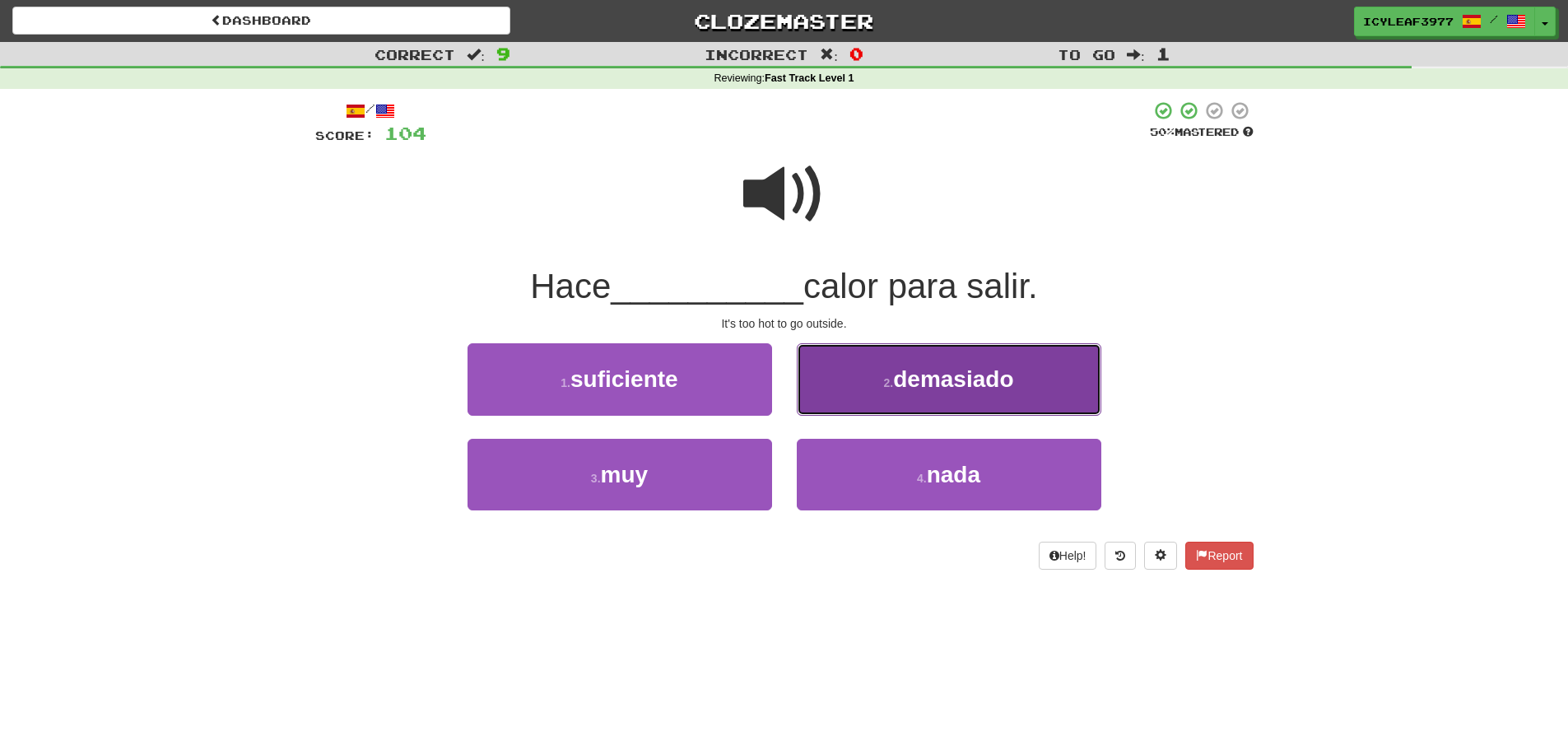
click at [842, 385] on button "2 . demasiado" at bounding box center [949, 379] width 304 height 71
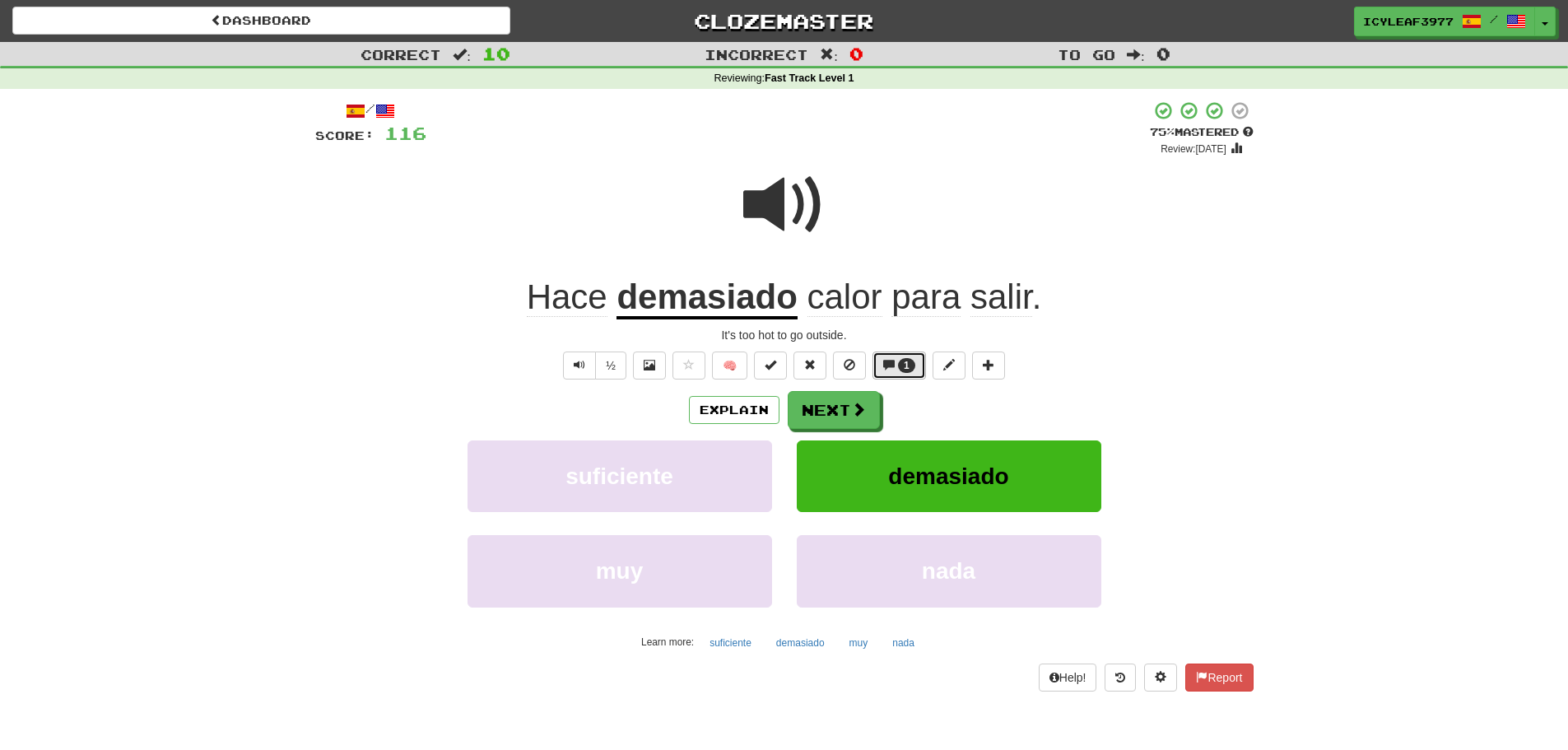
click at [892, 365] on span at bounding box center [889, 365] width 11 height 11
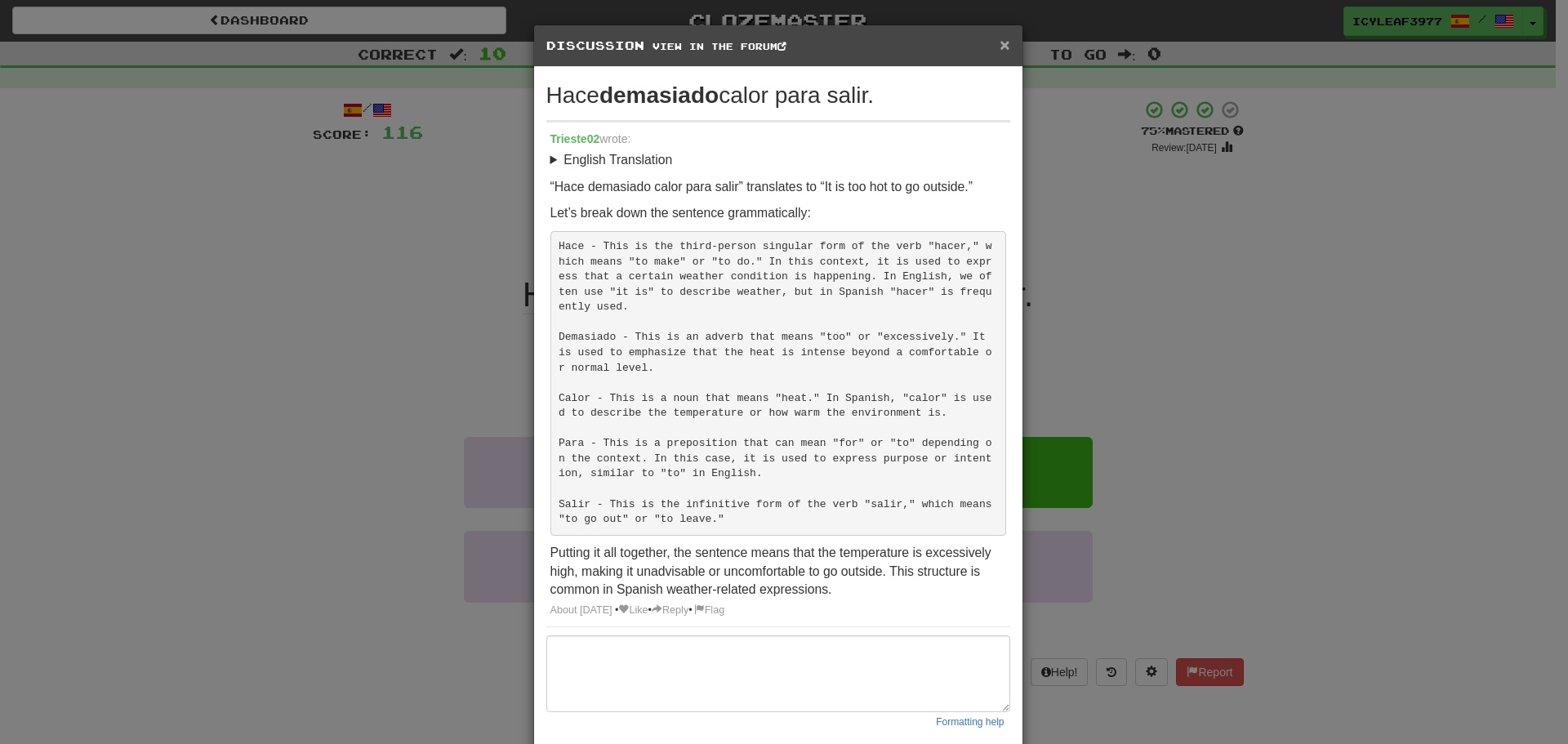
click at [1000, 51] on span "×" at bounding box center [1004, 44] width 9 height 19
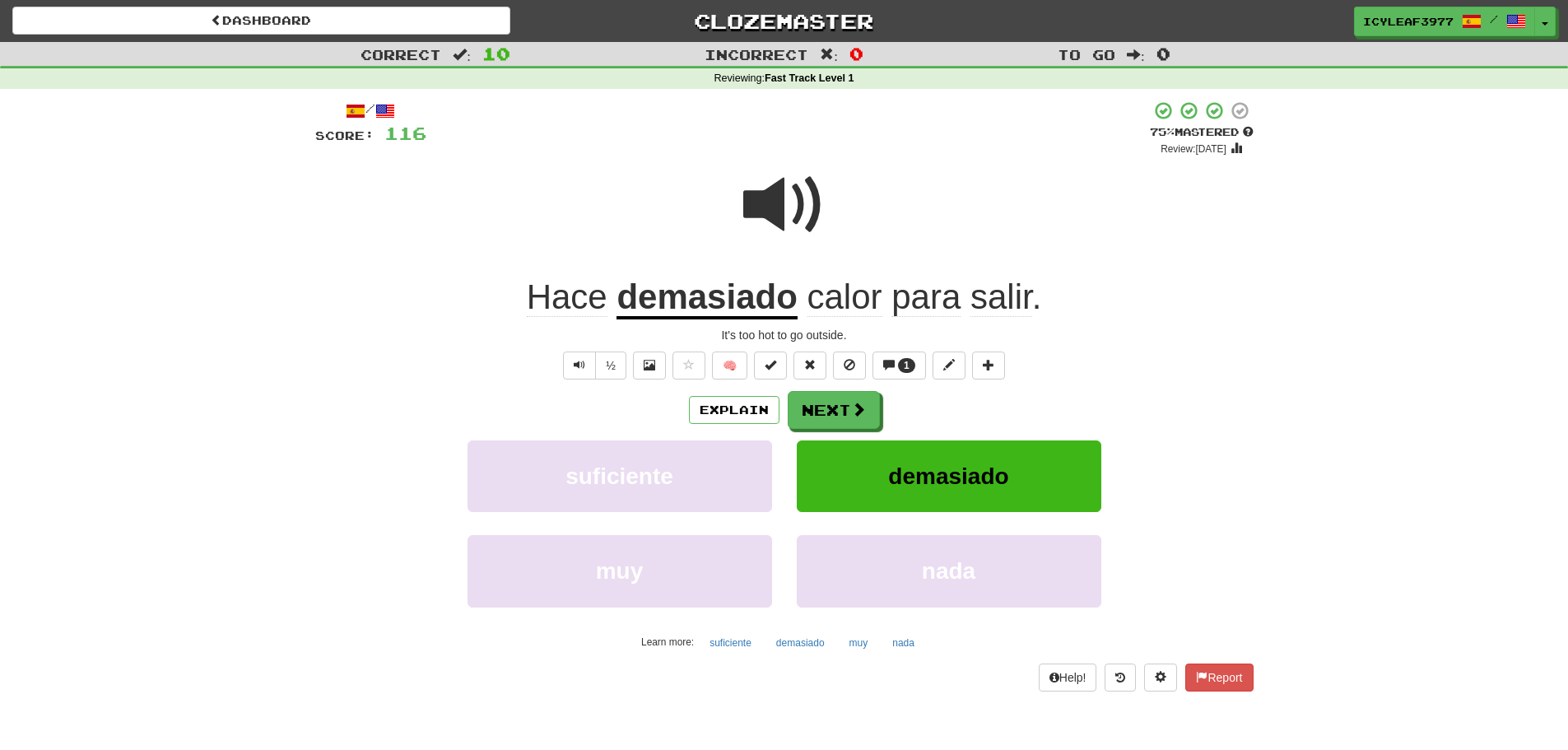
click at [839, 385] on div "/ Score: 116 + 12 75 % Mastered Review: [DATE] Hace demasiado calor para salir …" at bounding box center [784, 396] width 938 height 590
click at [826, 398] on button "Next" at bounding box center [833, 410] width 92 height 38
